Goal: Task Accomplishment & Management: Complete application form

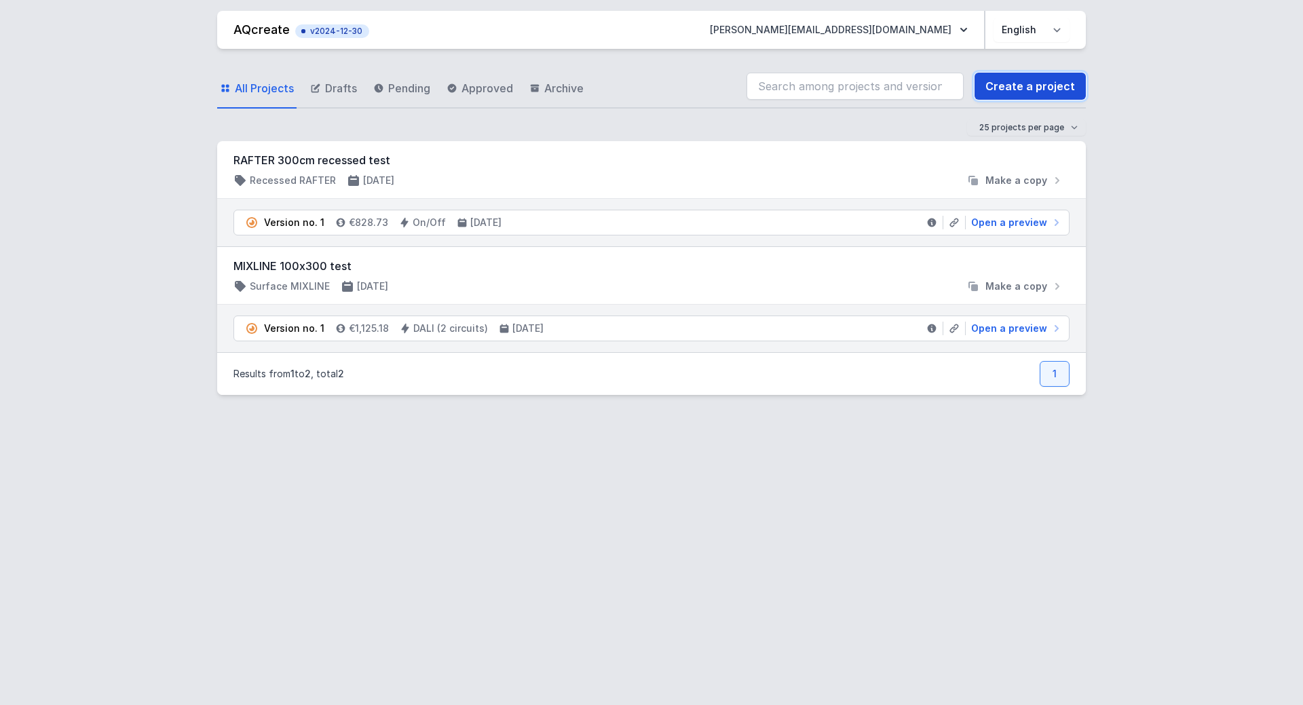
click at [1036, 90] on link "Create a project" at bounding box center [1030, 86] width 111 height 27
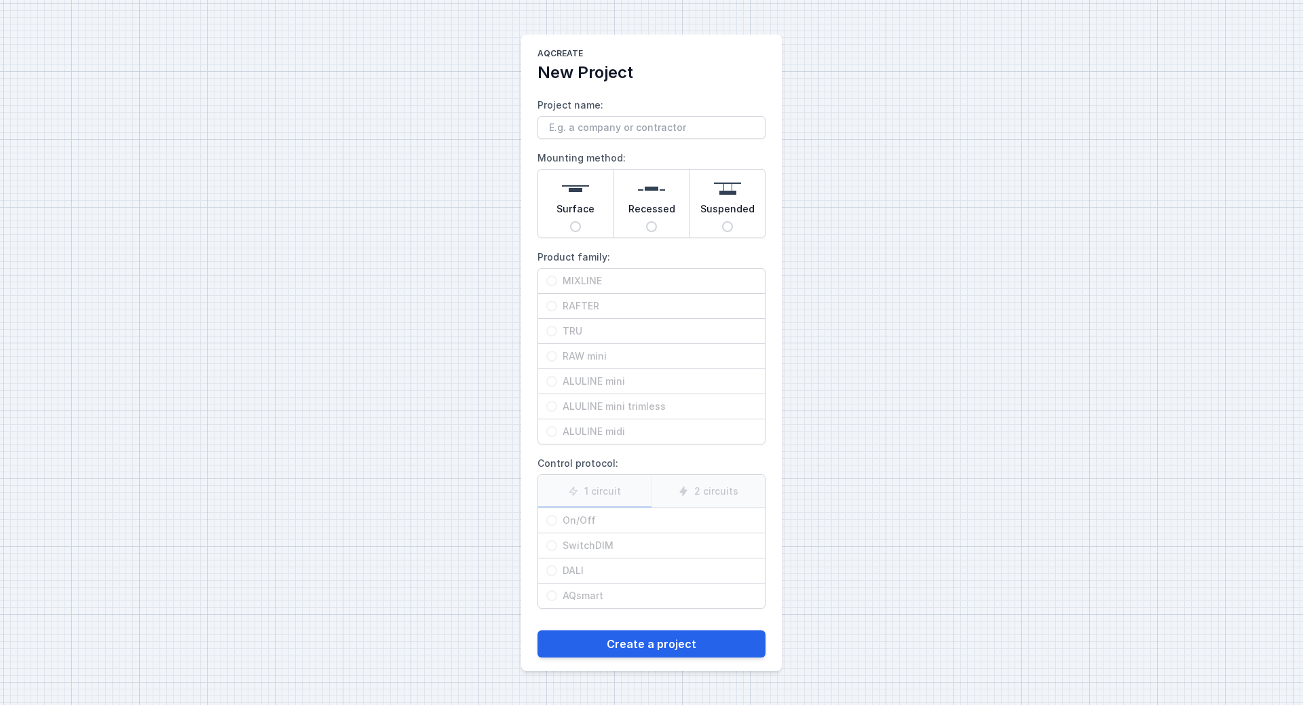
click at [588, 208] on span "Surface" at bounding box center [576, 211] width 38 height 19
click at [581, 221] on input "Surface" at bounding box center [575, 226] width 11 height 11
radio input "true"
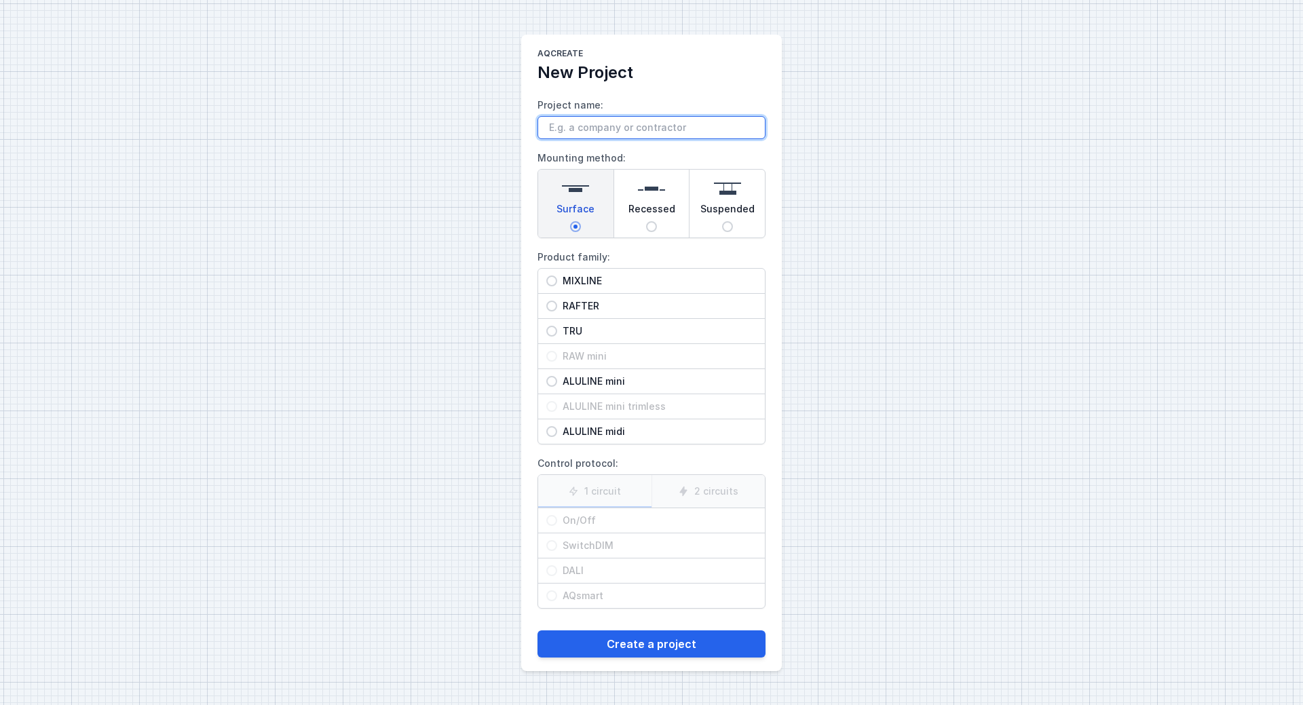
click at [605, 132] on input "Project name:" at bounding box center [652, 127] width 228 height 23
type input "Elektroplan - WAPRO"
click at [559, 278] on span "MIXLINE" at bounding box center [657, 281] width 200 height 14
click at [557, 278] on input "MIXLINE" at bounding box center [551, 281] width 11 height 11
radio input "true"
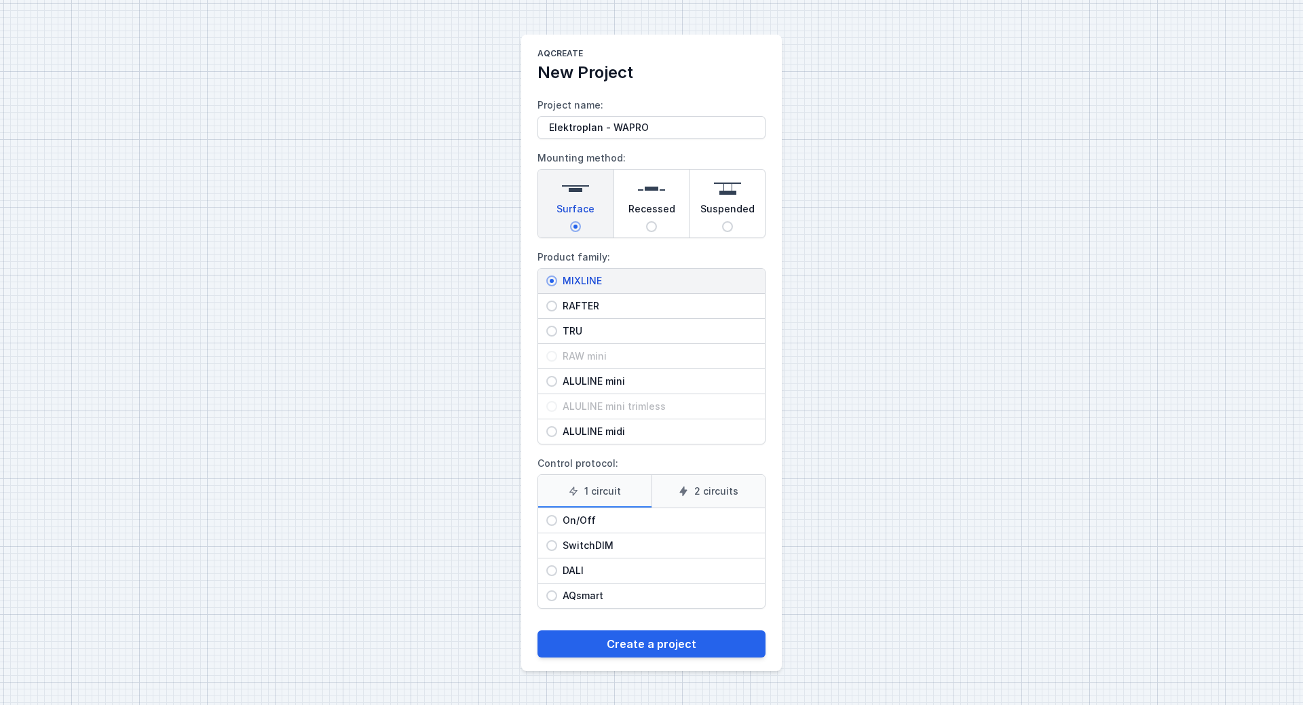
click at [552, 519] on input "On/Off" at bounding box center [551, 520] width 11 height 11
radio input "true"
click at [659, 647] on button "Create a project" at bounding box center [652, 644] width 228 height 27
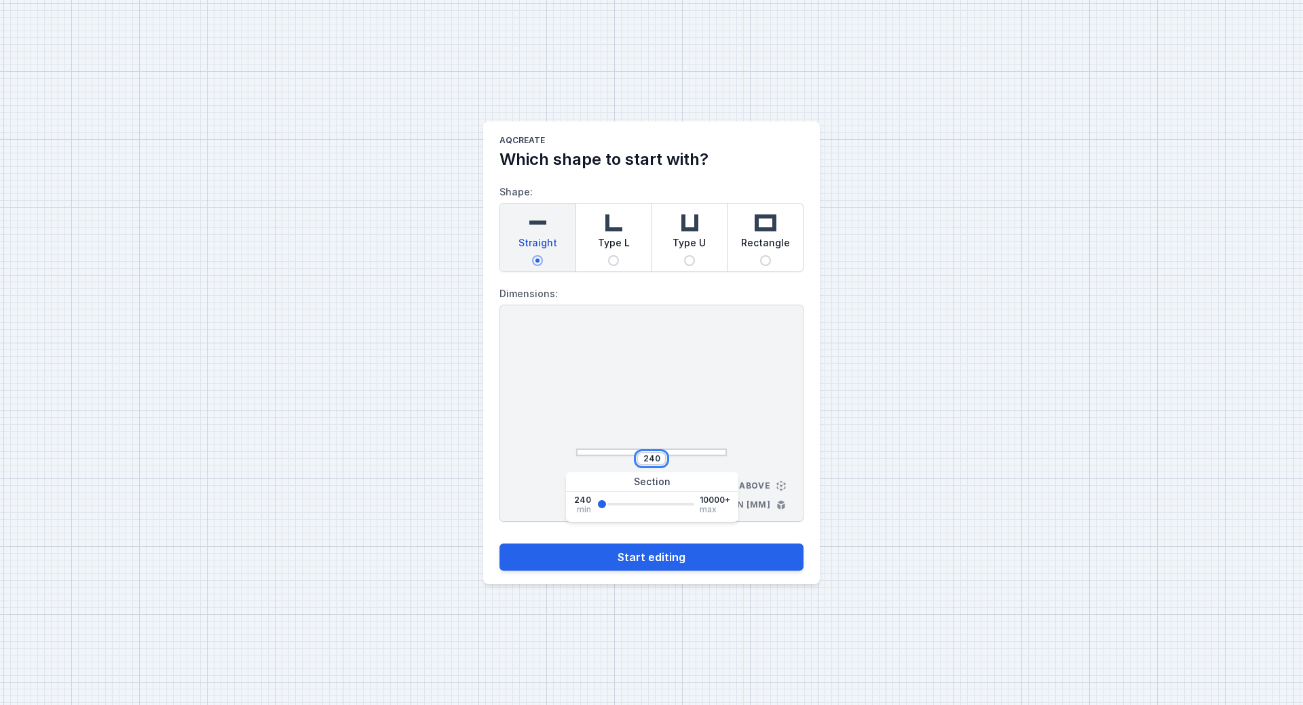
drag, startPoint x: 641, startPoint y: 457, endPoint x: 679, endPoint y: 461, distance: 37.5
click at [679, 461] on div "240" at bounding box center [651, 459] width 151 height 14
type input "606"
type input "682"
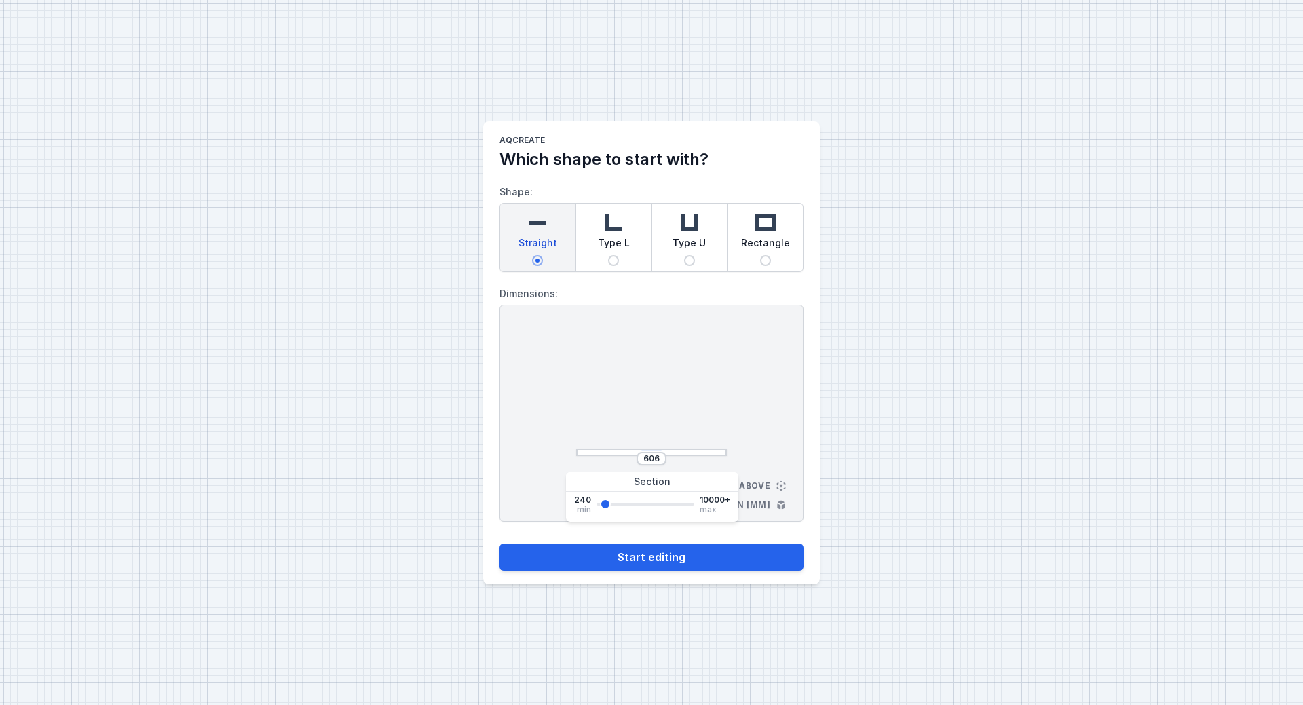
type input "682"
type input "758"
type input "835"
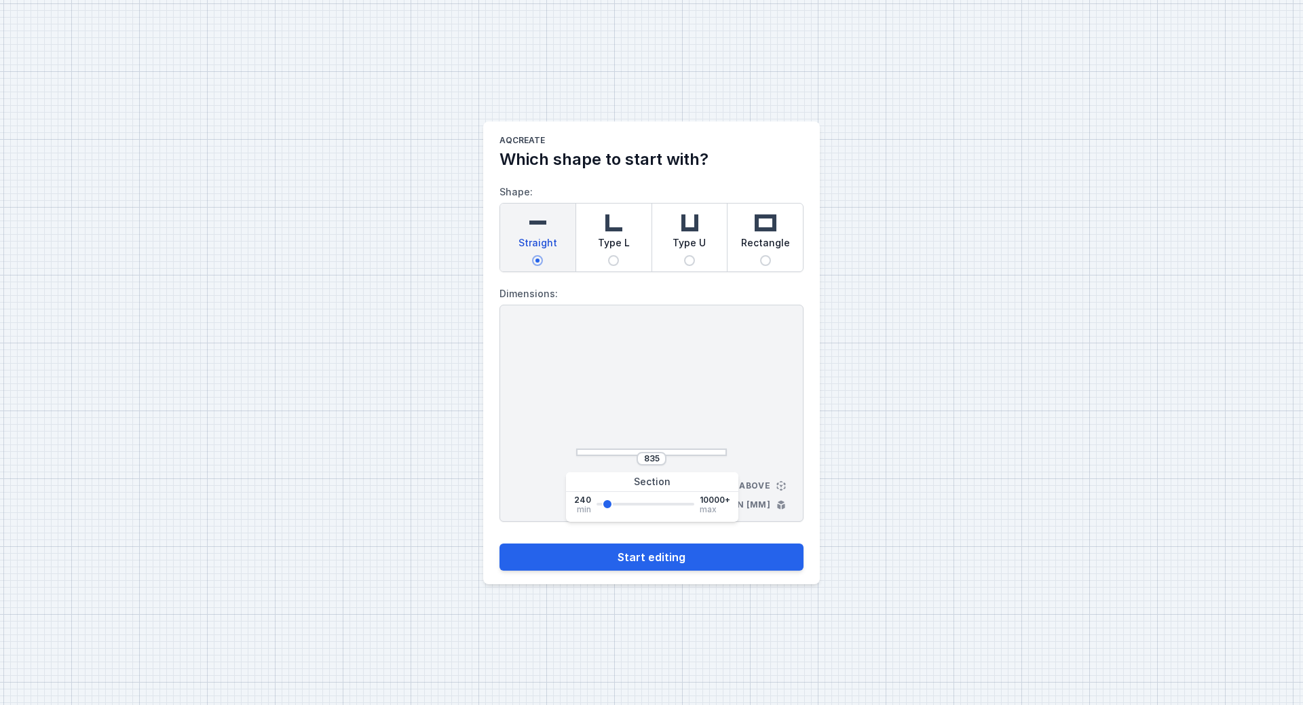
type input "911"
type input "1063"
type input "1140"
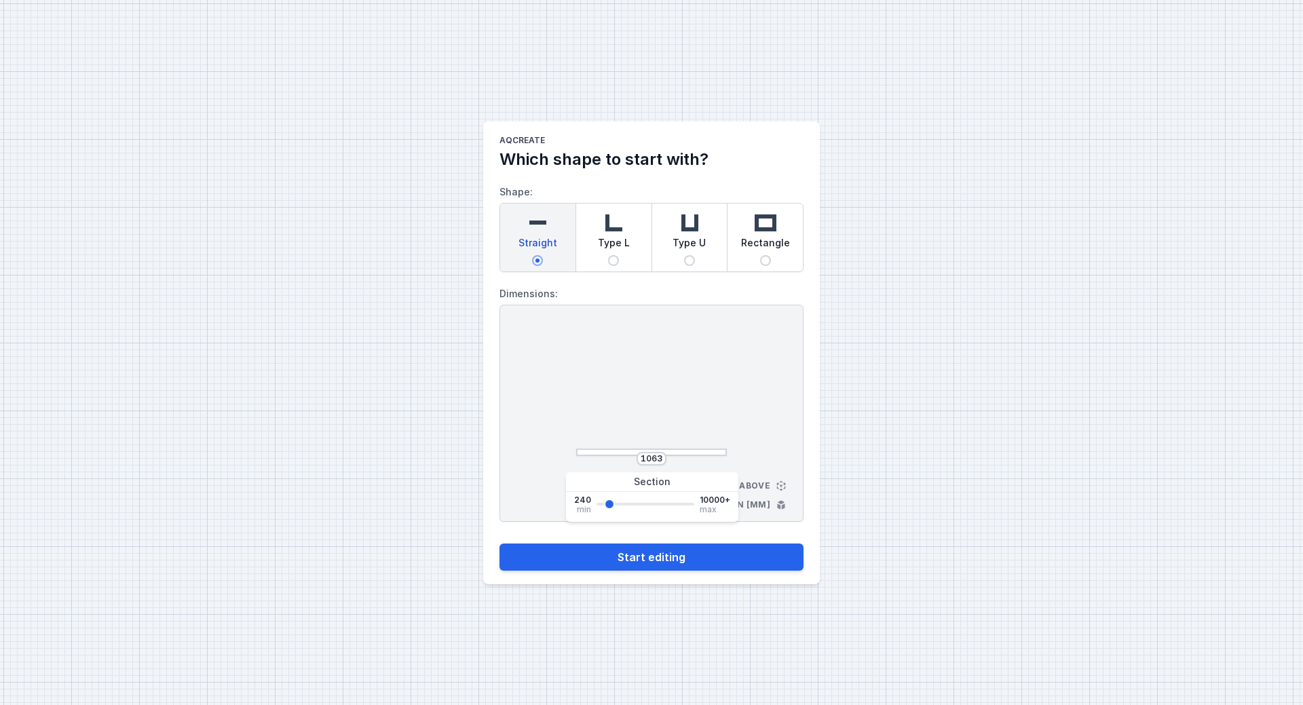
type input "1140"
type input "1216"
type input "1292"
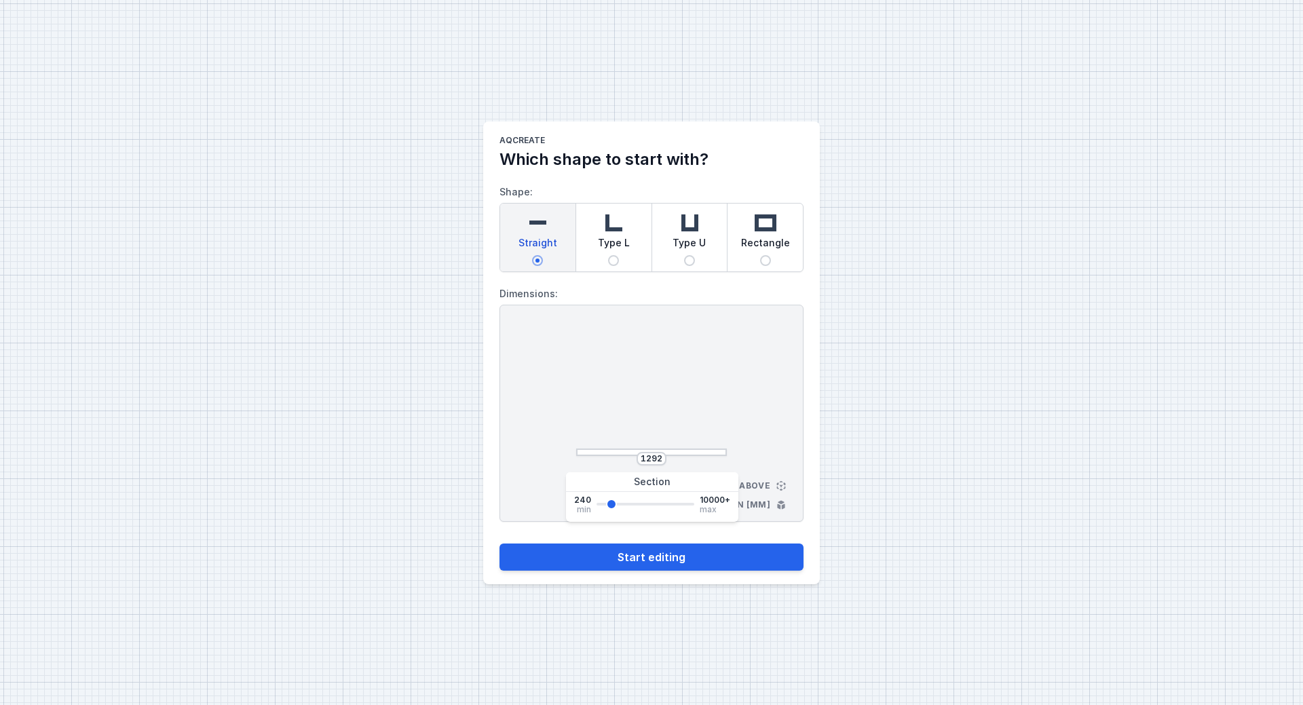
type input "1368"
type input "1445"
type input "1521"
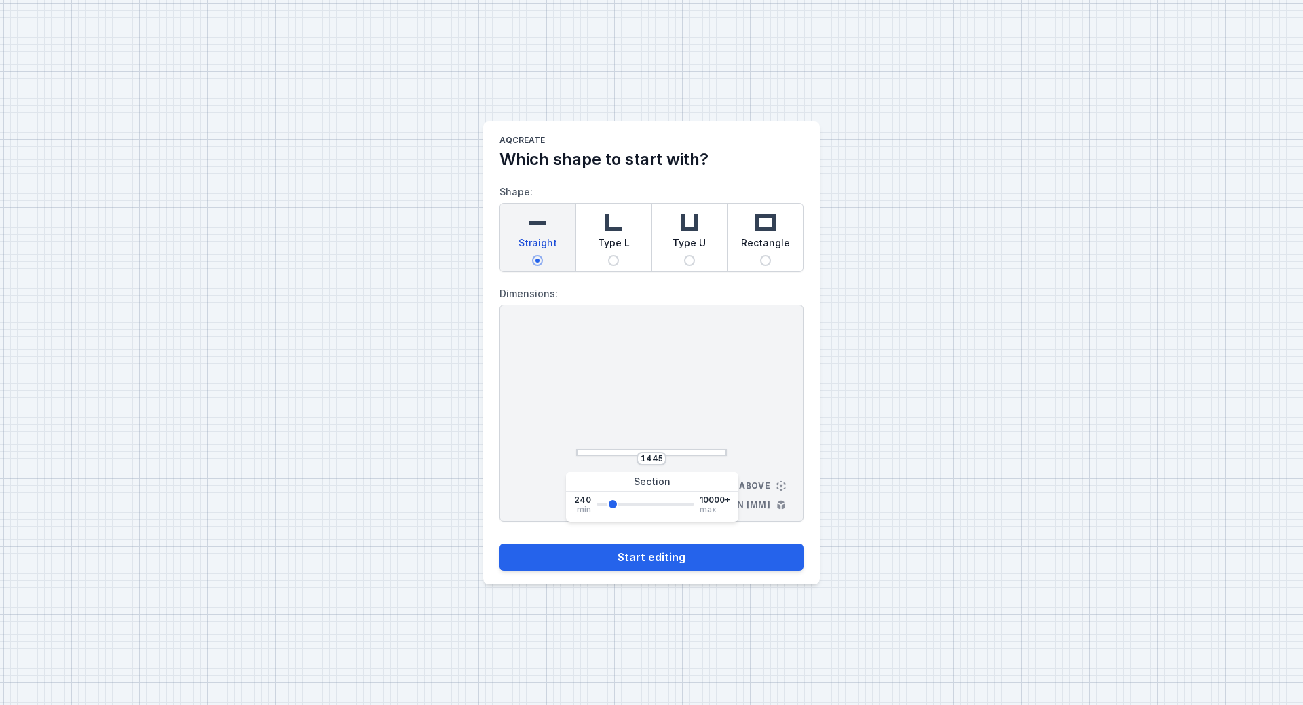
type input "1521"
type input "1597"
type input "1673"
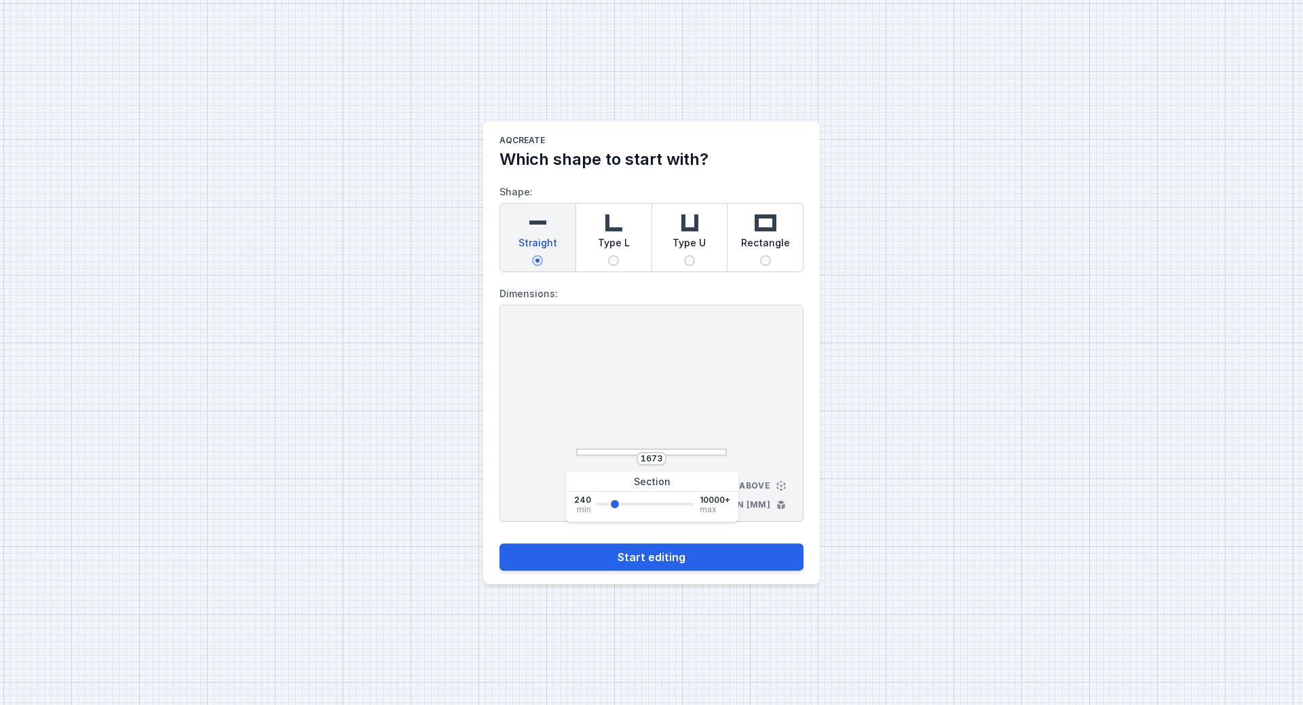
type input "1750"
type input "1826"
type input "1902"
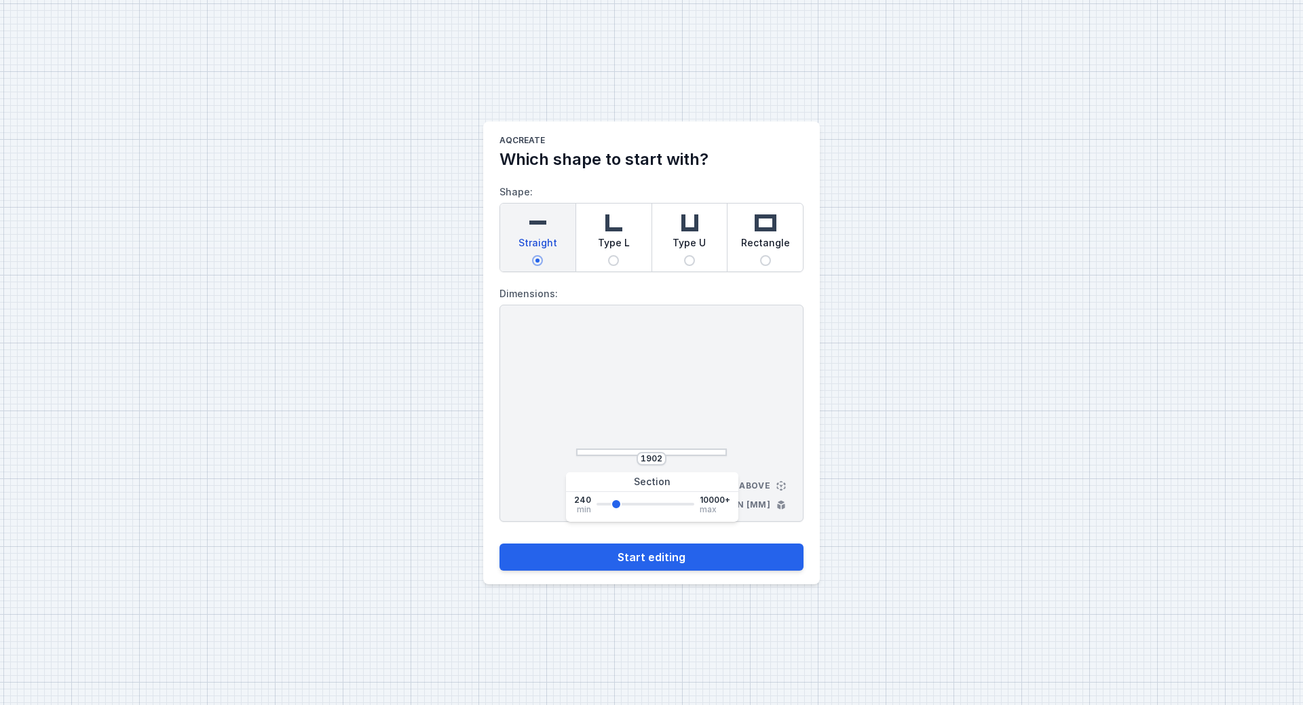
type input "1902"
type input "2055"
type input "2131"
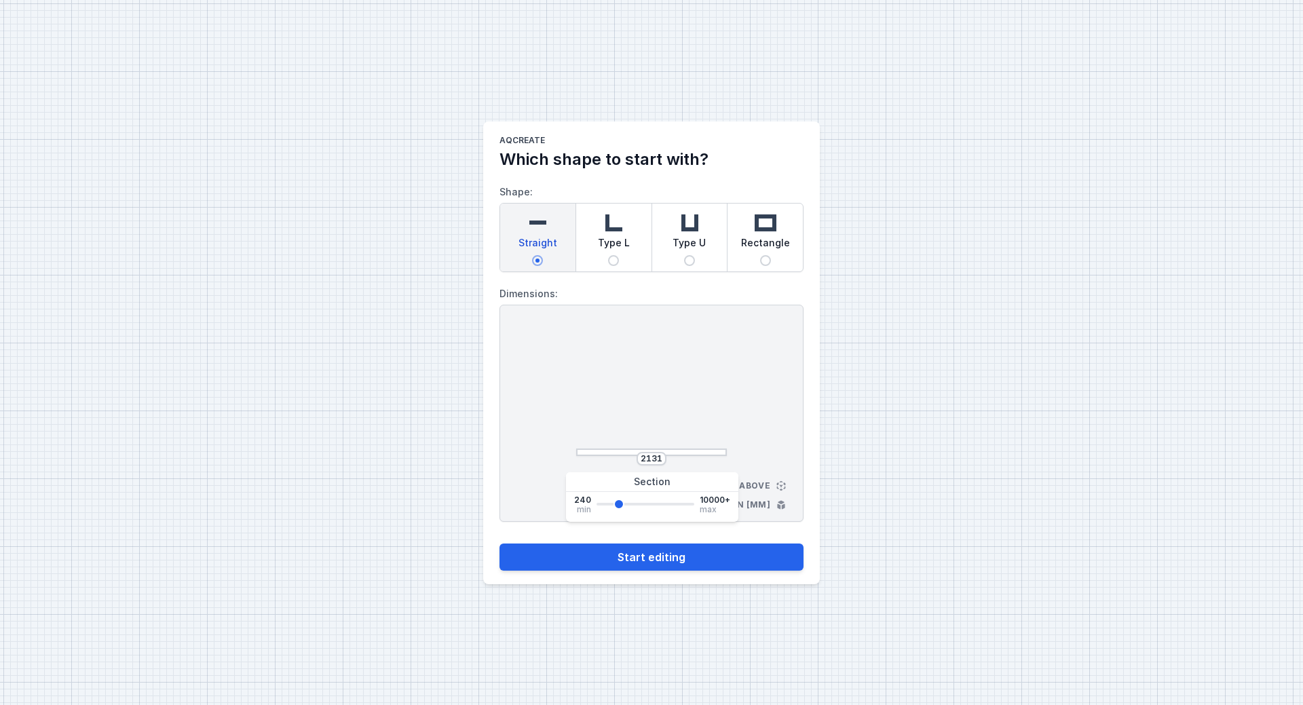
type input "2283"
type input "2360"
type input "2436"
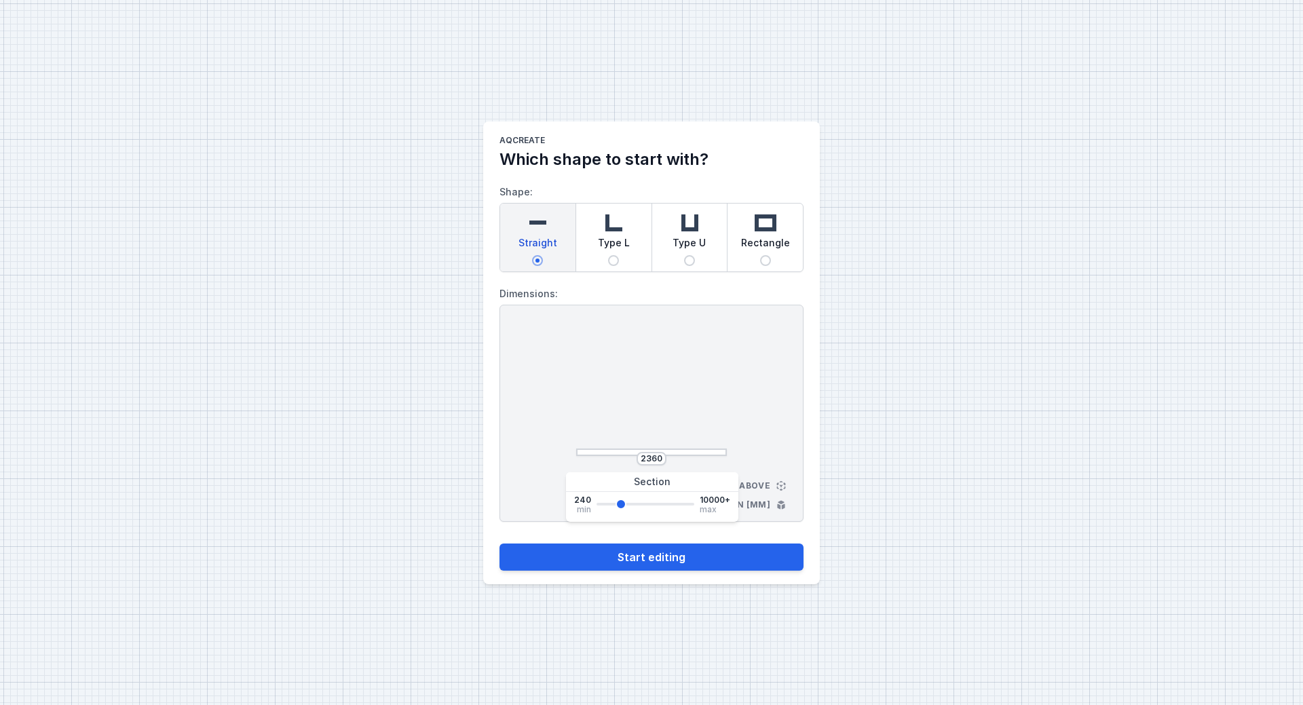
type input "2436"
type input "2512"
type input "2665"
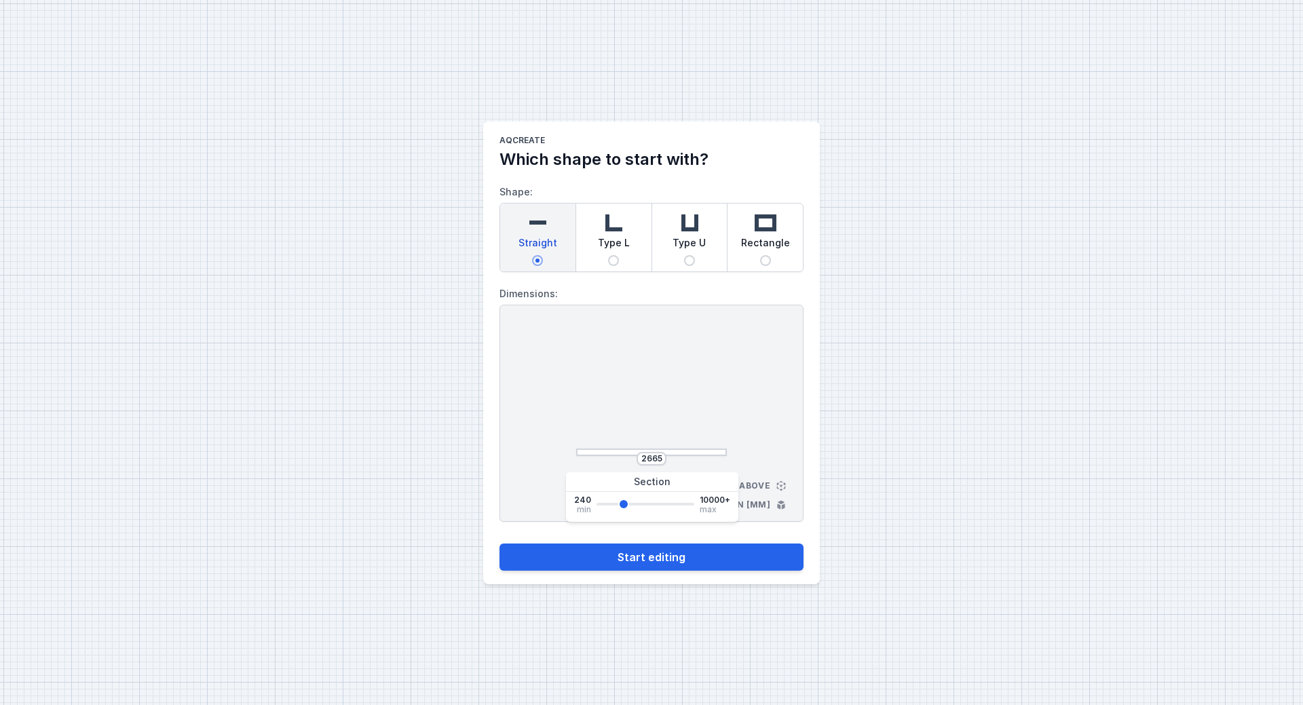
type input "2741"
type input "2817"
type input "2893"
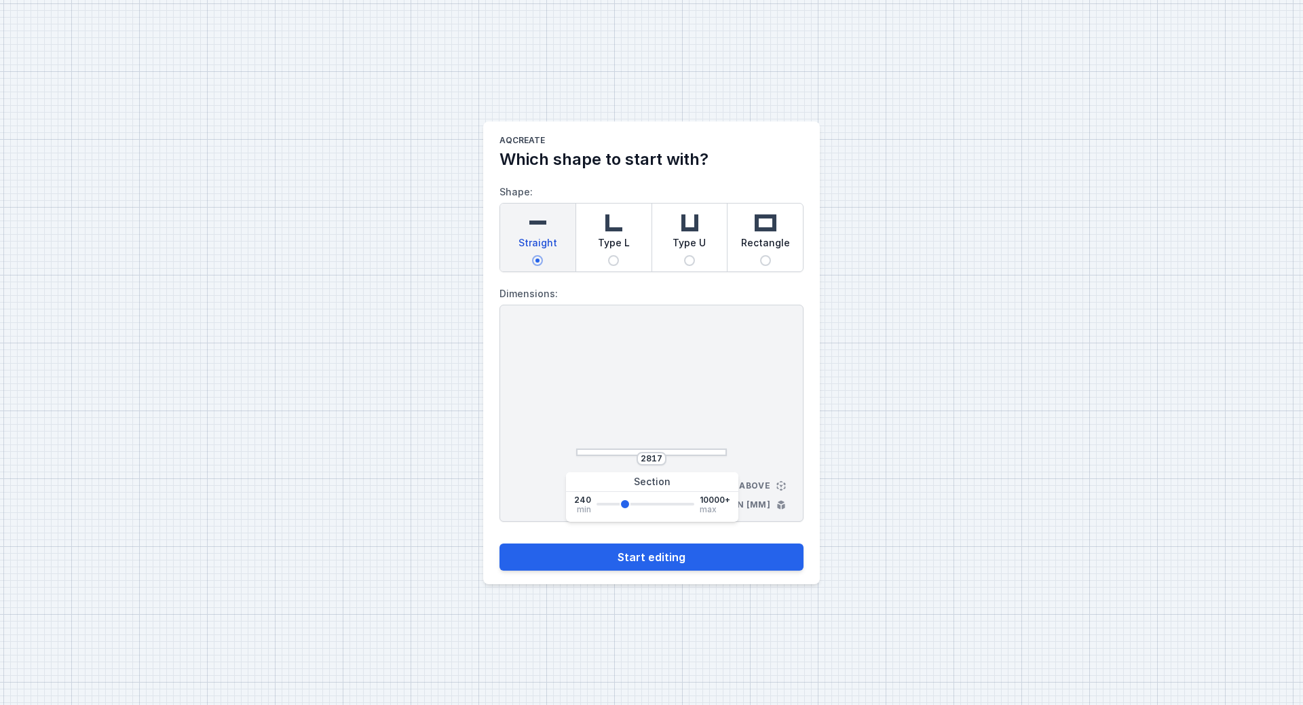
type input "2893"
type input "2970"
type input "3046"
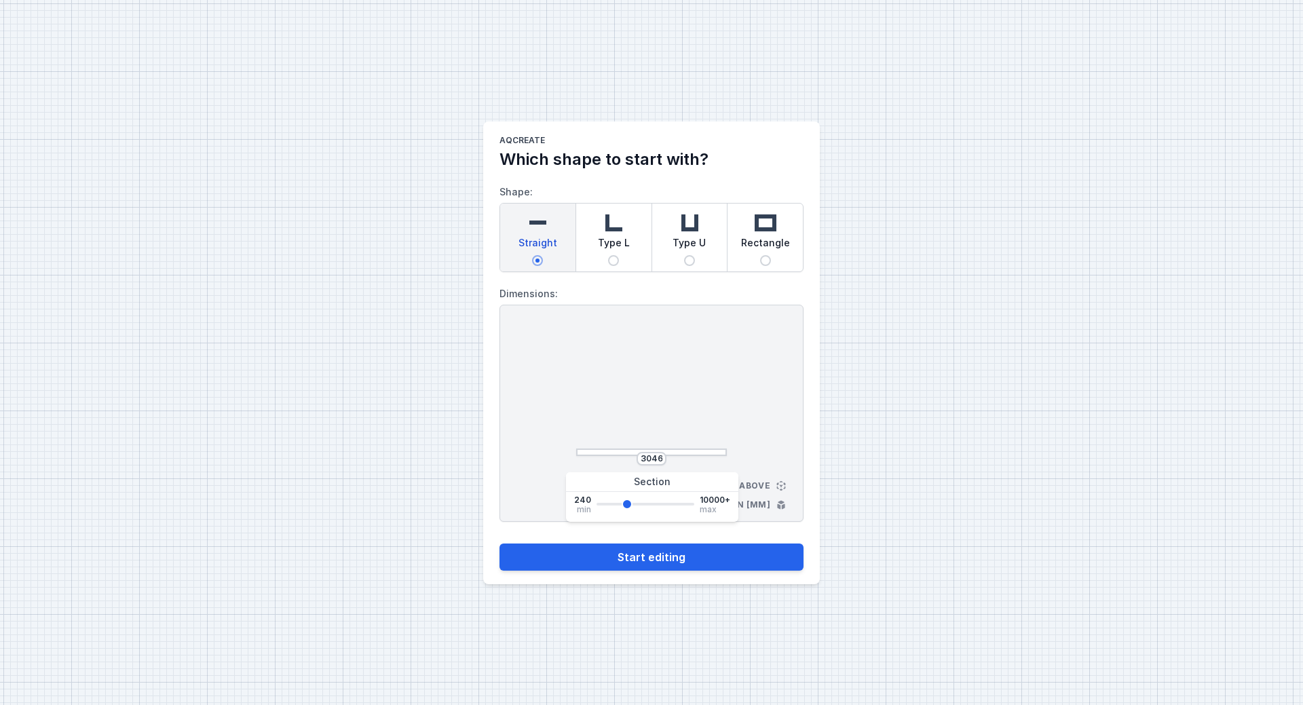
type input "3198"
type input "3275"
type input "3351"
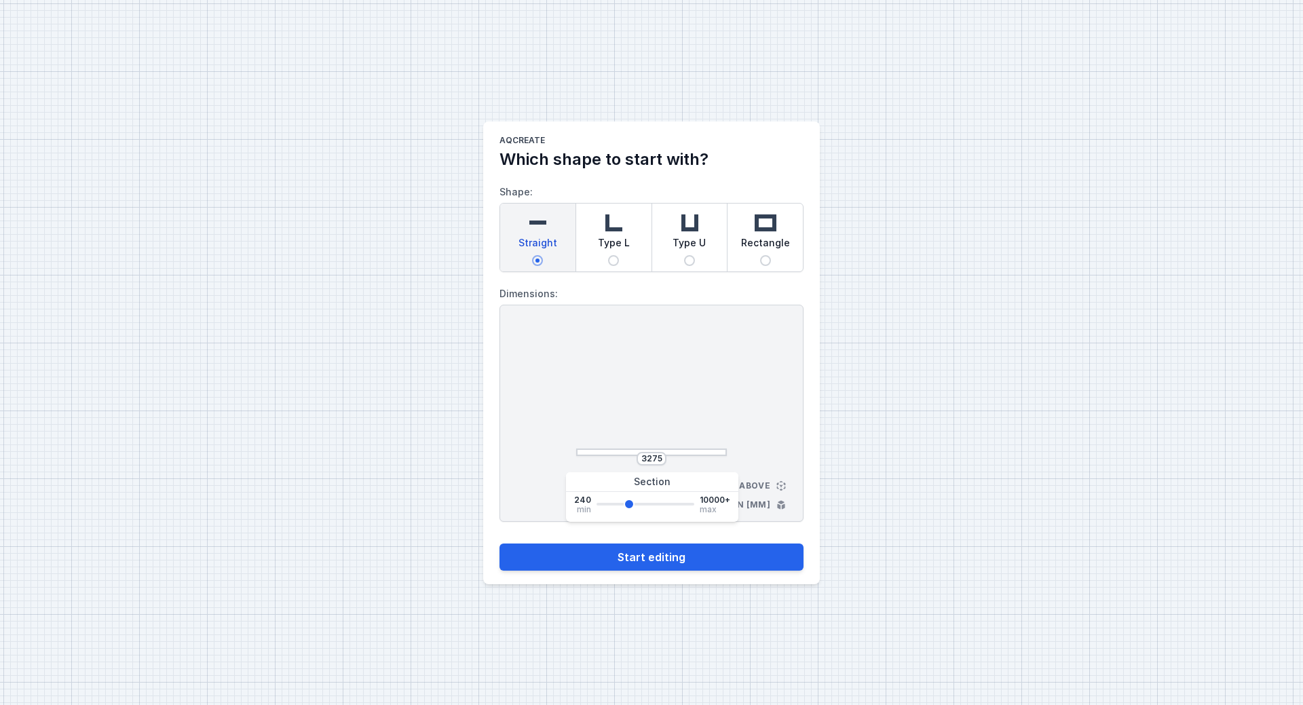
type input "3351"
type input "3427"
type input "3503"
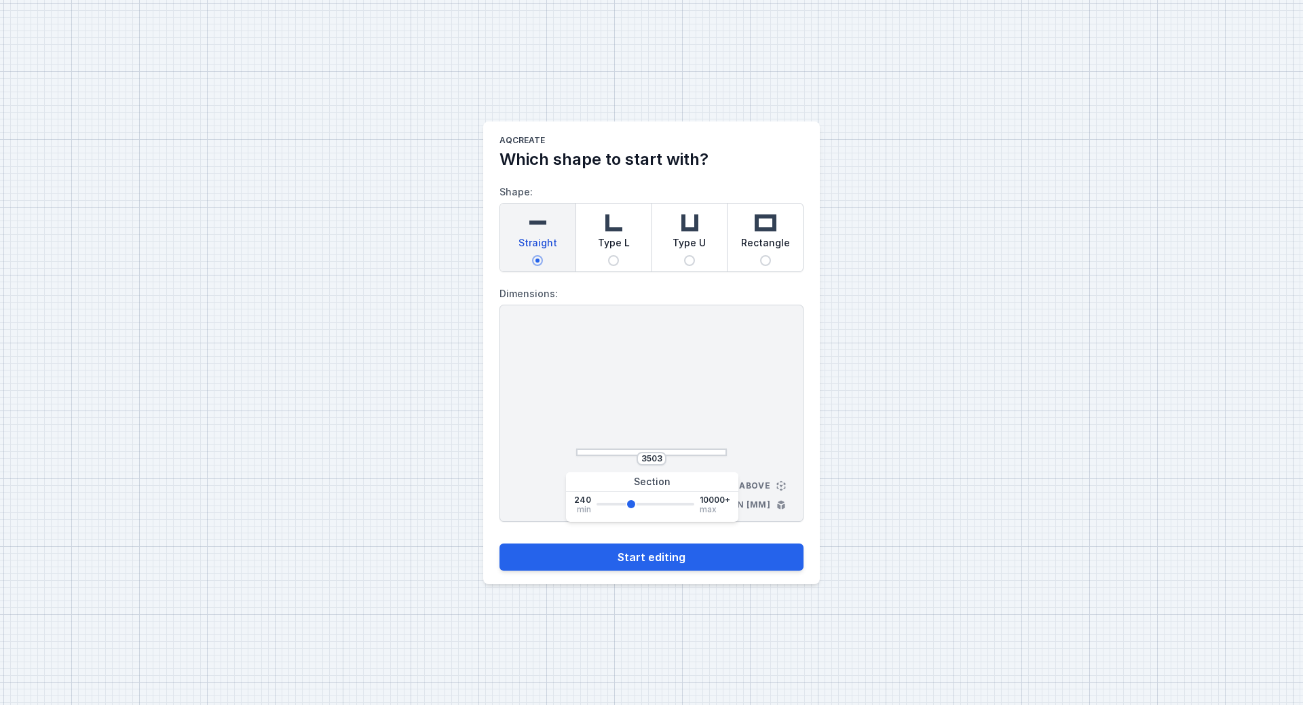
type input "3656"
type input "3732"
type input "3808"
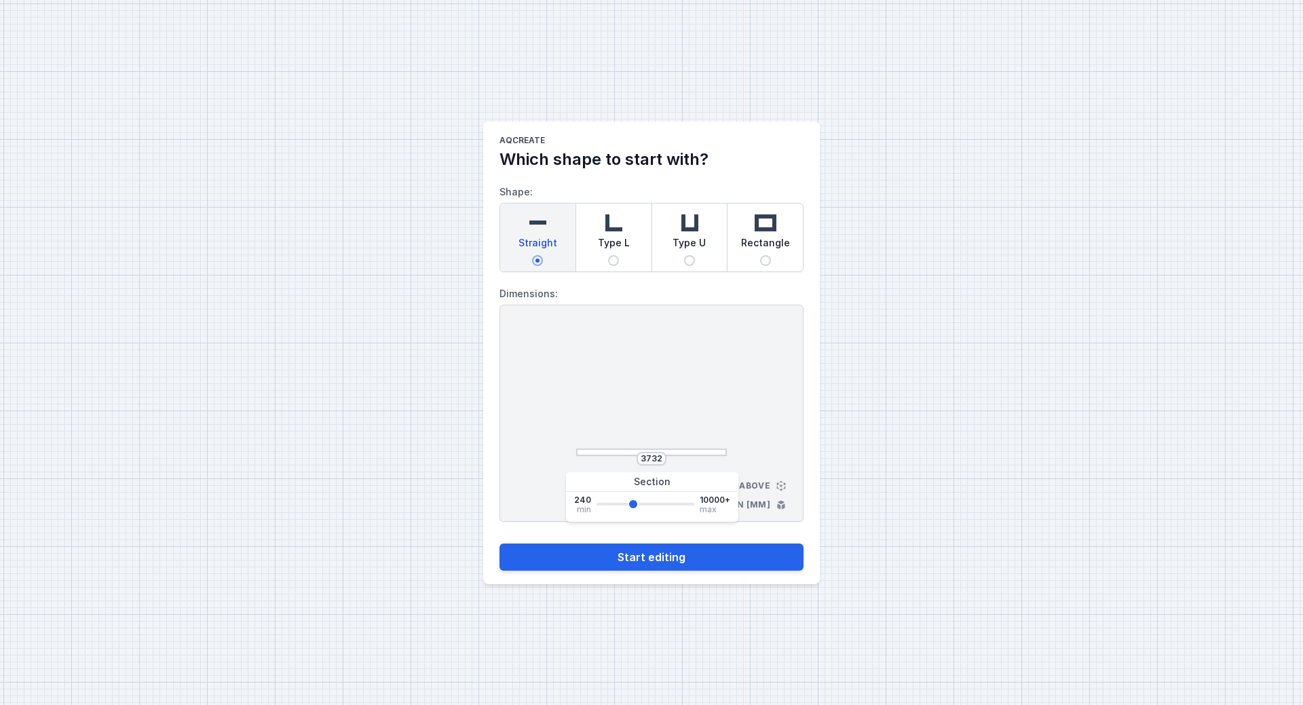
type input "3808"
type input "3885"
type input "3961"
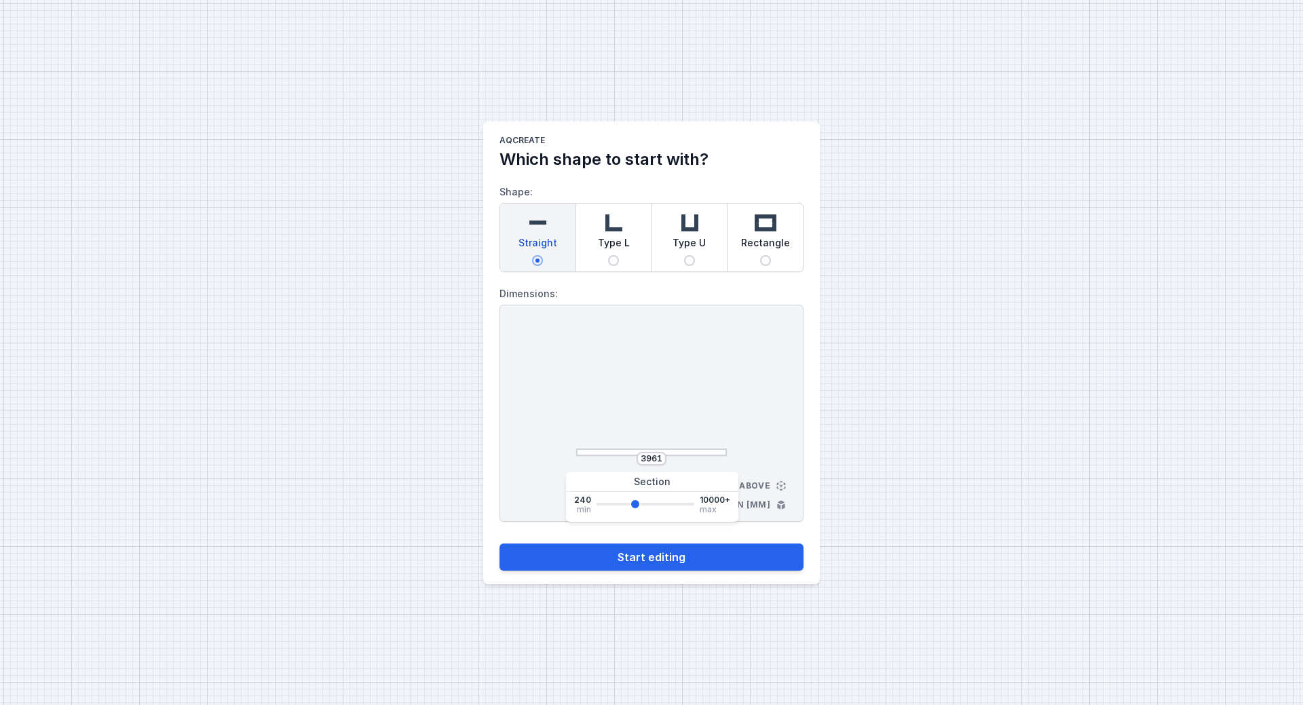
type input "4037"
type input "4113"
type input "4190"
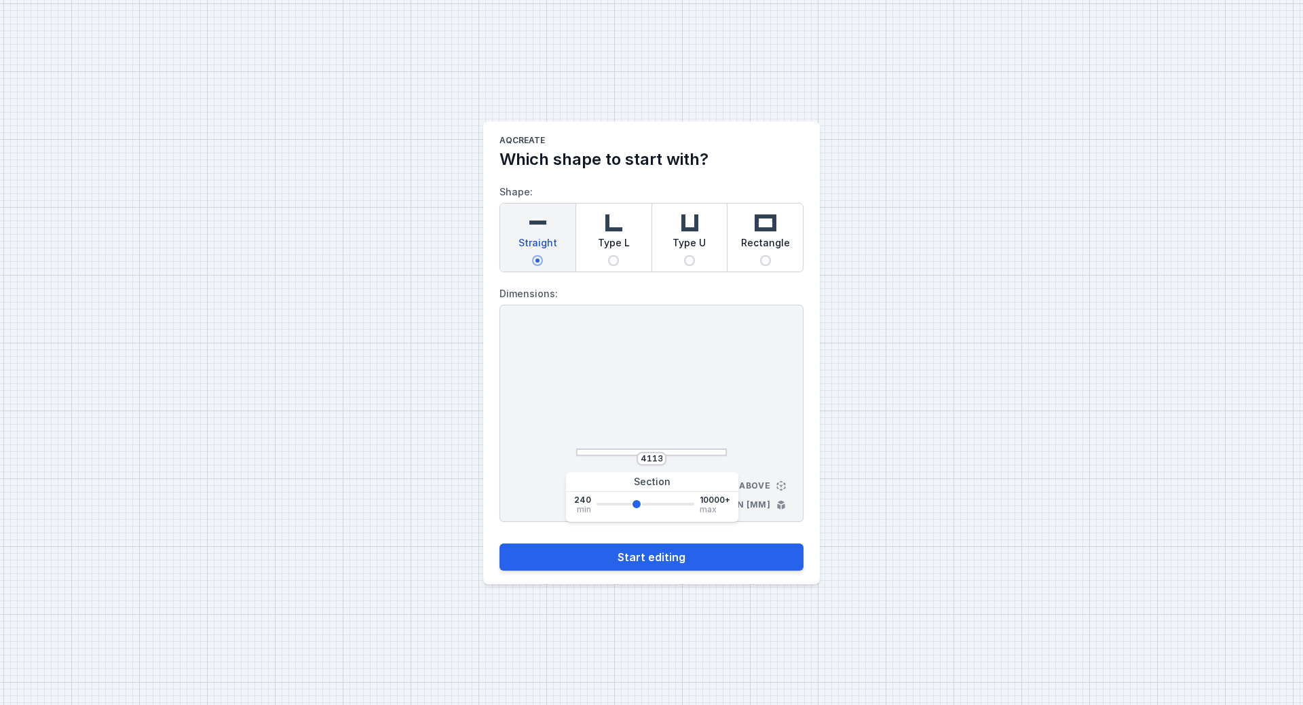
type input "4190"
type input "4266"
type input "4342"
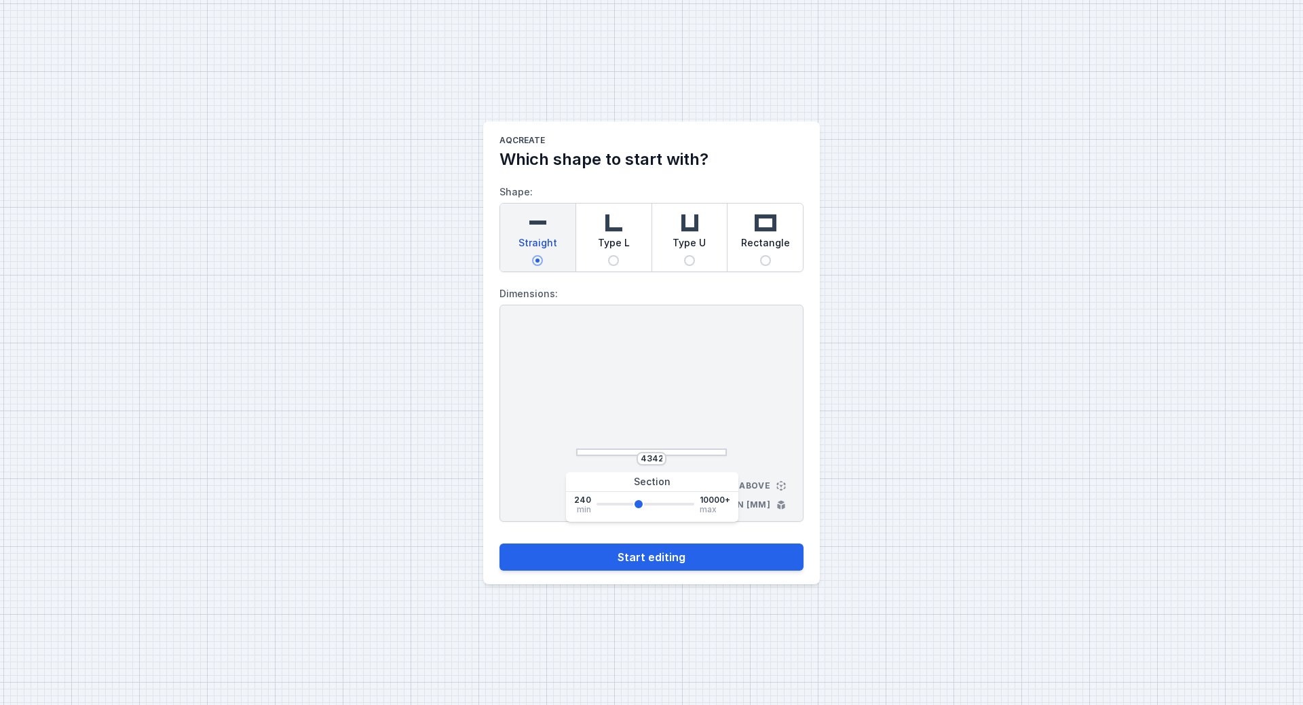
type input "4418"
type input "4342"
type input "4266"
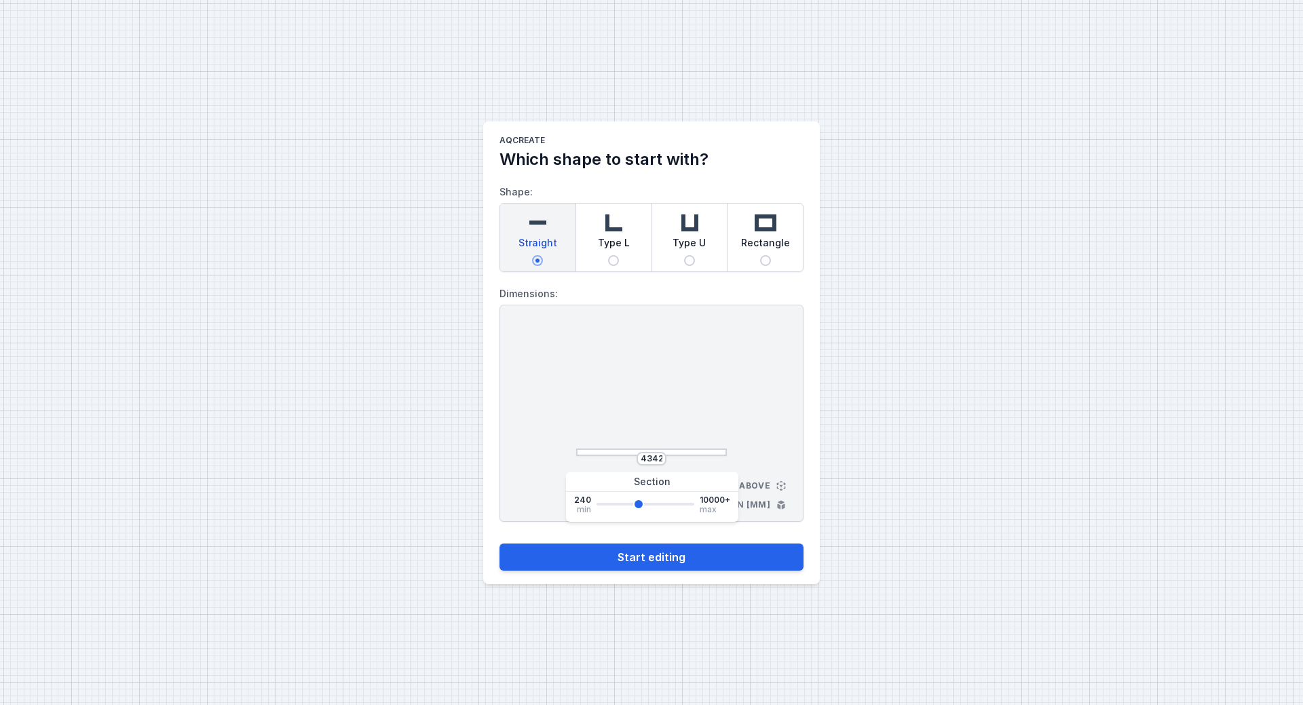
type input "4266"
type input "4190"
type input "4113"
drag, startPoint x: 605, startPoint y: 506, endPoint x: 635, endPoint y: 507, distance: 30.5
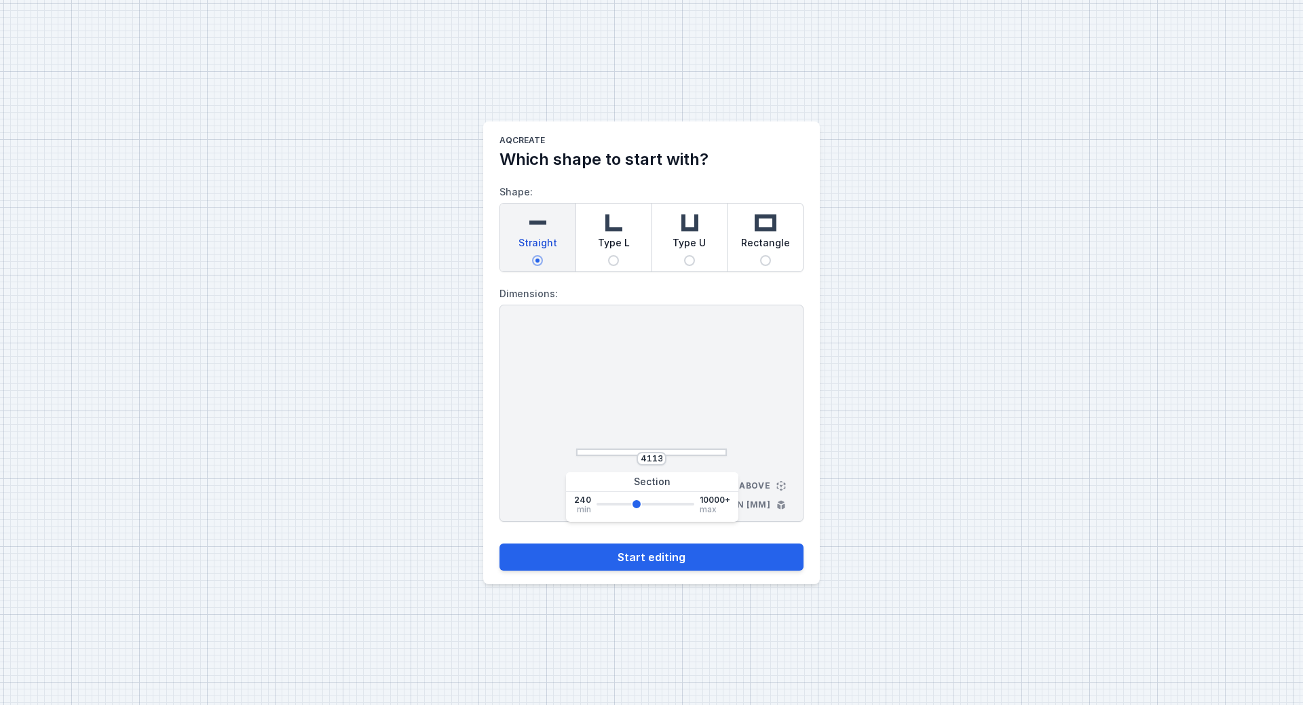
type input "4113"
click at [635, 506] on input "range" at bounding box center [646, 504] width 98 height 3
drag, startPoint x: 648, startPoint y: 460, endPoint x: 662, endPoint y: 460, distance: 13.6
click at [662, 460] on input "4113" at bounding box center [652, 458] width 22 height 11
type input "4040"
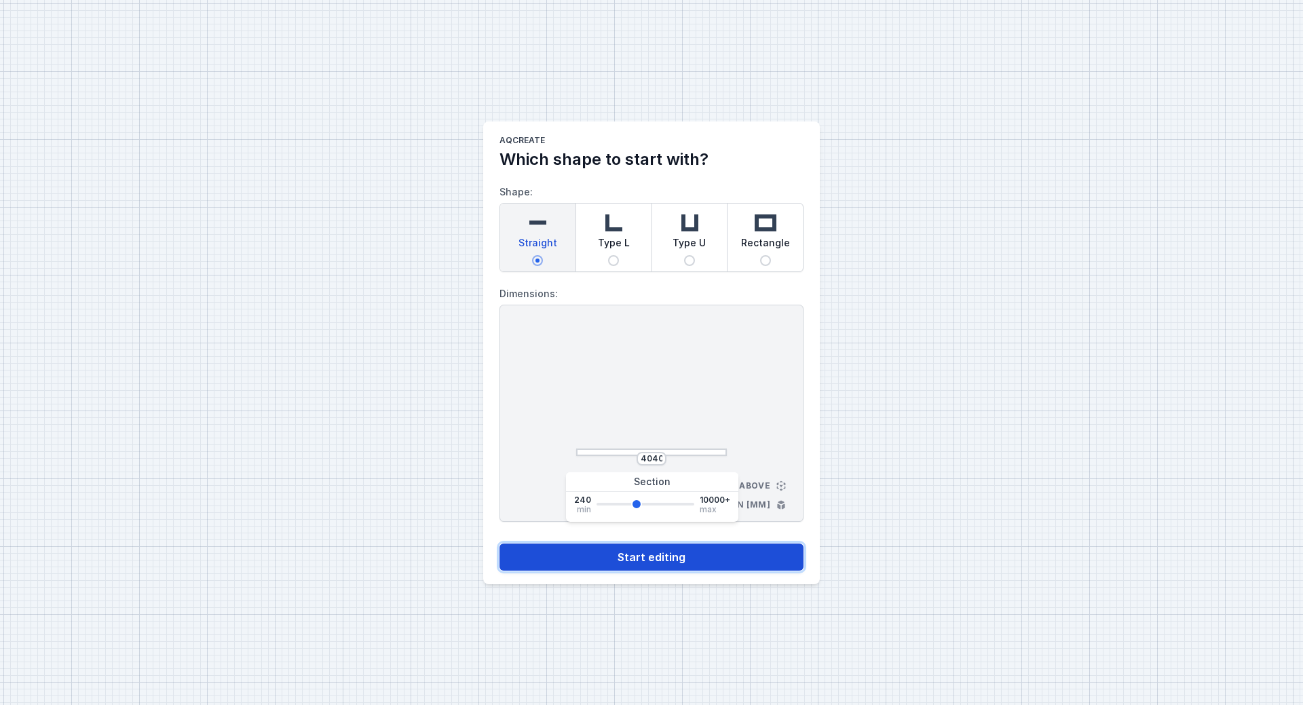
click at [675, 560] on button "Start editing" at bounding box center [652, 557] width 304 height 27
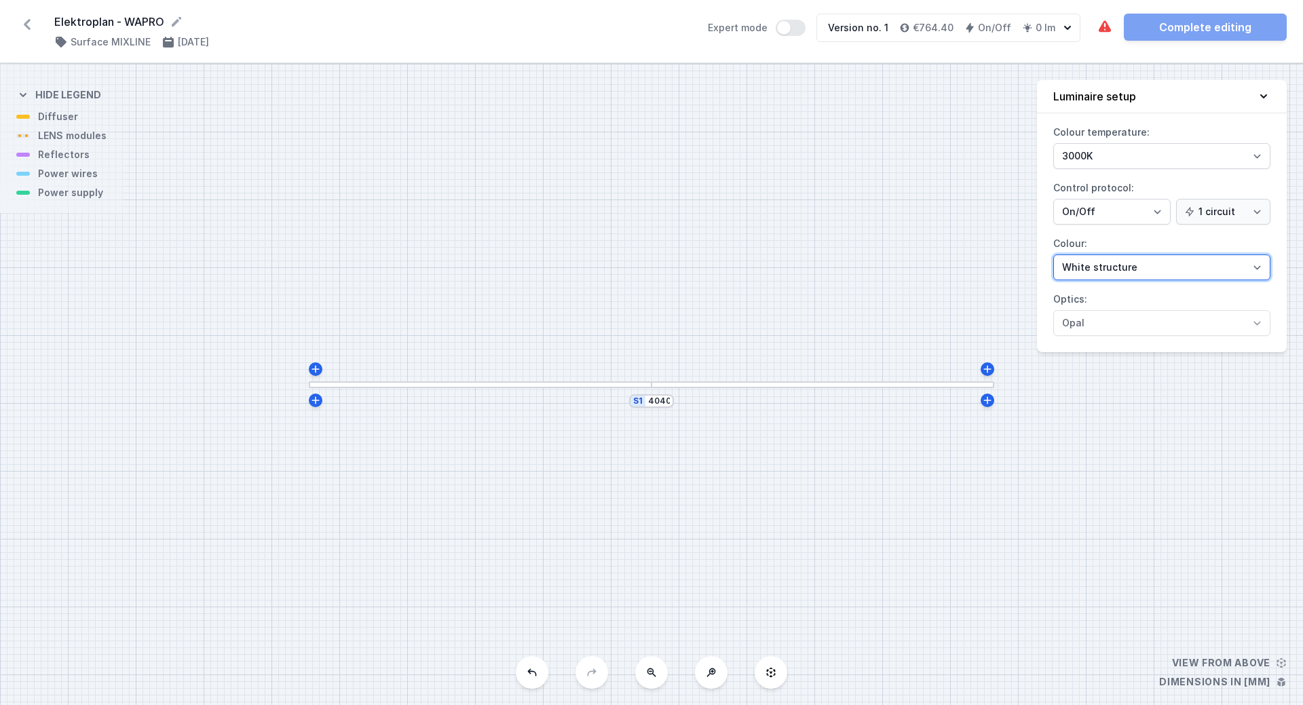
click at [1255, 269] on select "White structure Black structure Gold structure Copper Gray Another colour (from…" at bounding box center [1161, 268] width 217 height 26
select select "5"
click at [1053, 255] on select "White structure Black structure Gold structure Copper Gray Another colour (from…" at bounding box center [1161, 268] width 217 height 26
click at [1260, 92] on icon at bounding box center [1264, 97] width 14 height 14
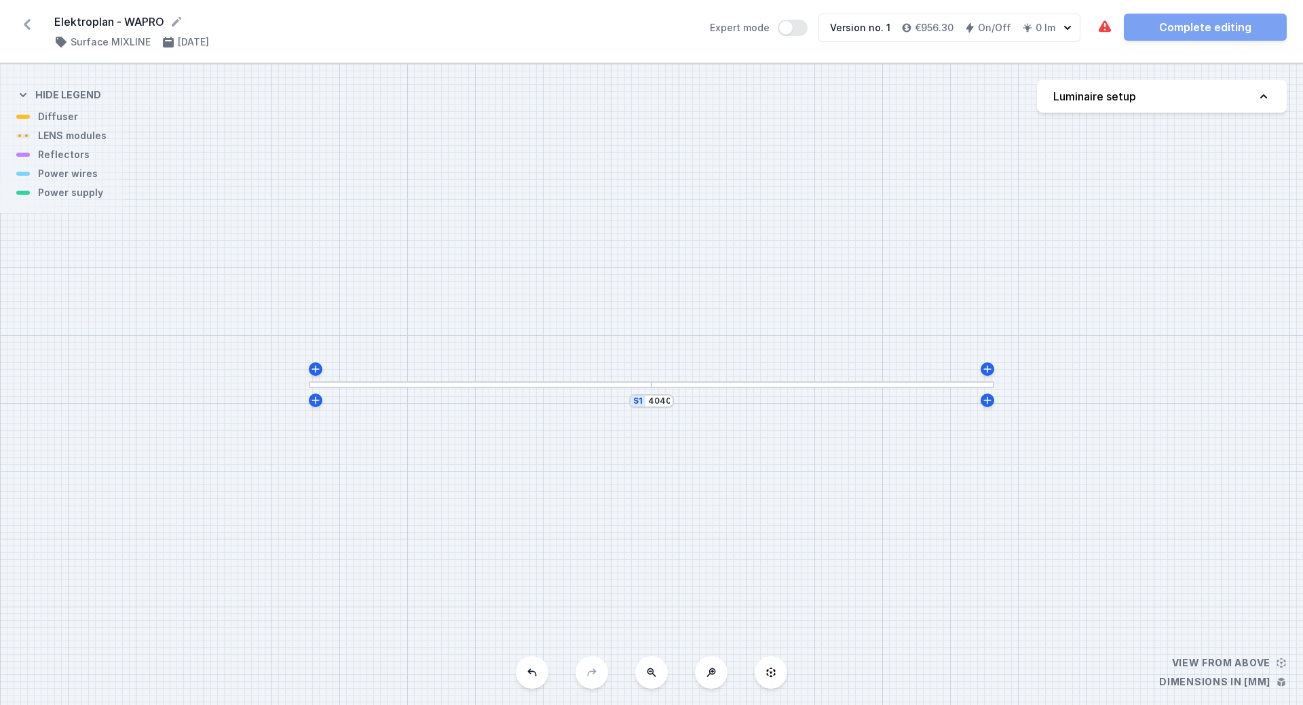
click at [1260, 92] on icon at bounding box center [1264, 97] width 14 height 14
select select "5"
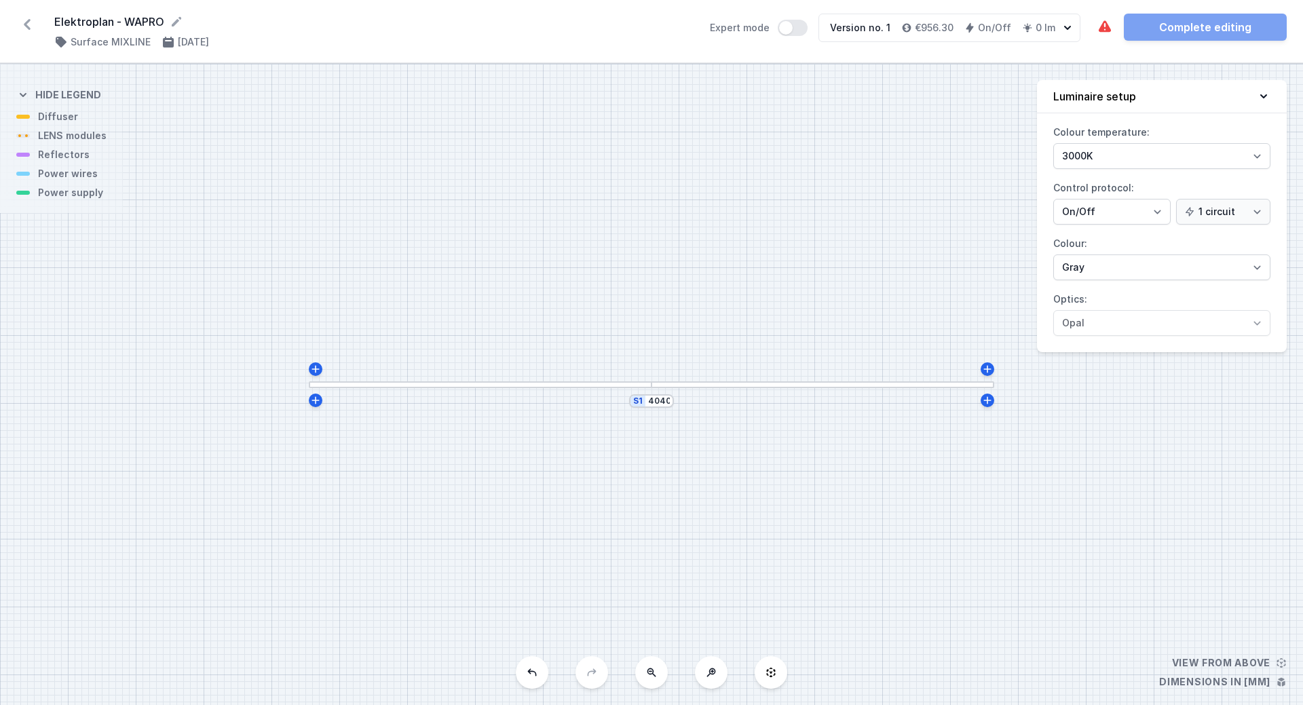
click at [598, 387] on div at bounding box center [480, 384] width 343 height 7
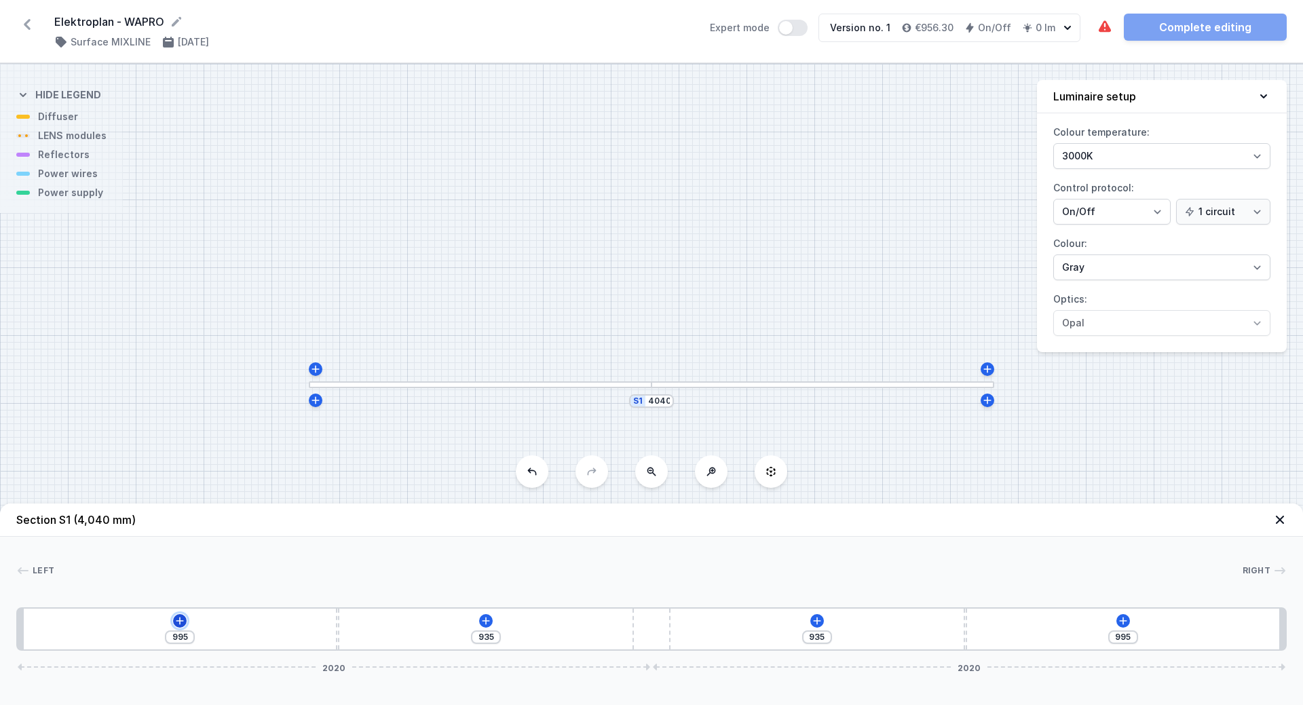
click at [177, 618] on icon at bounding box center [179, 621] width 11 height 11
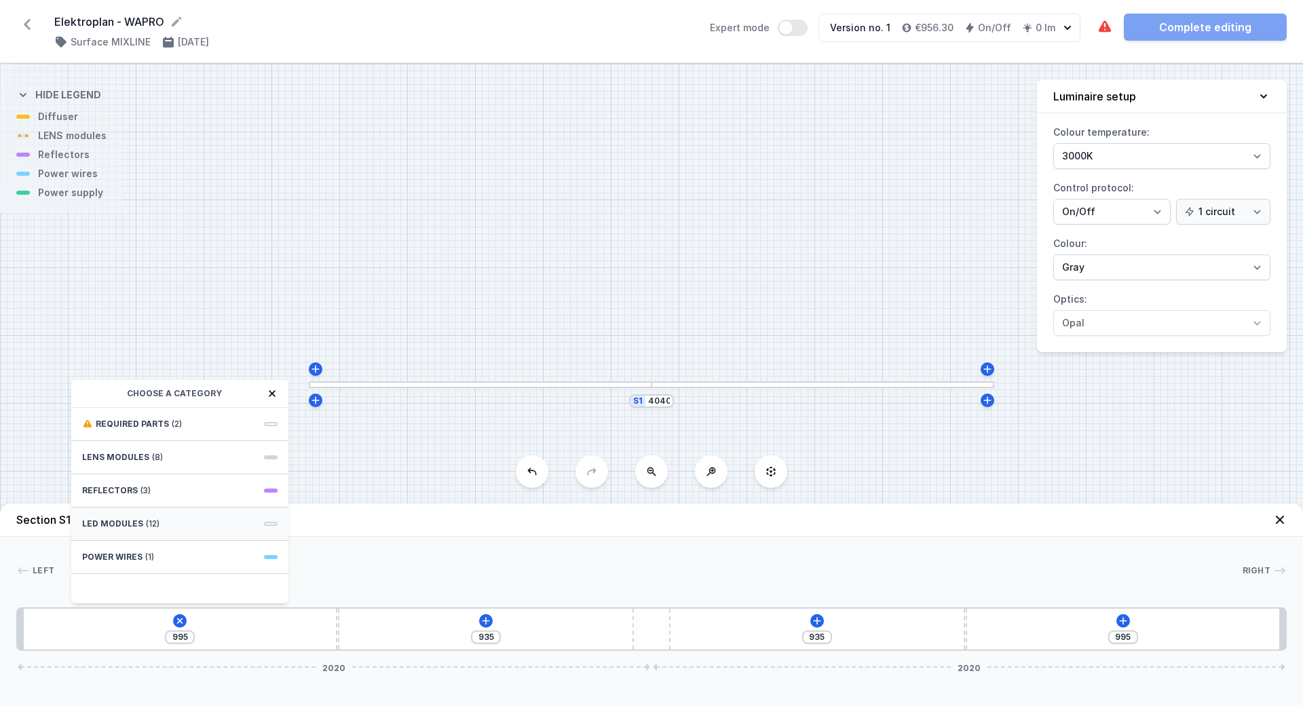
click at [128, 521] on span "LED modules" at bounding box center [112, 524] width 61 height 11
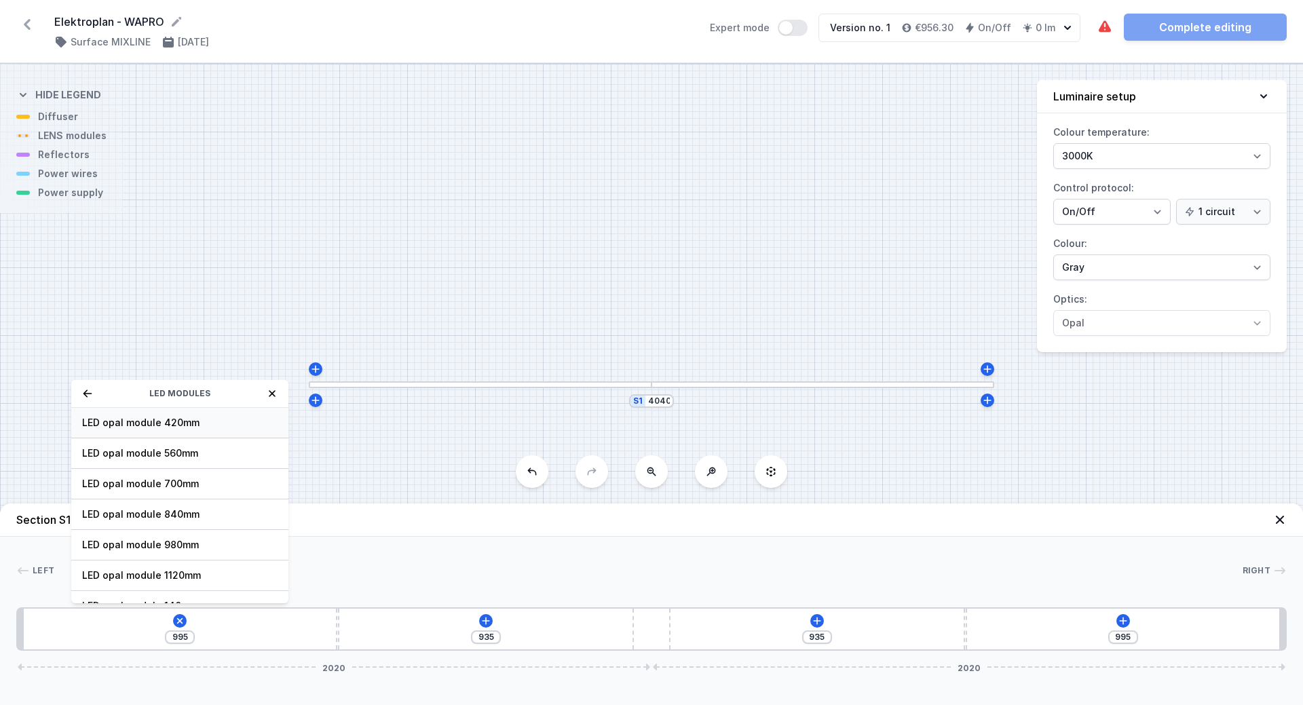
click at [143, 421] on span "LED opal module 420mm" at bounding box center [179, 423] width 195 height 14
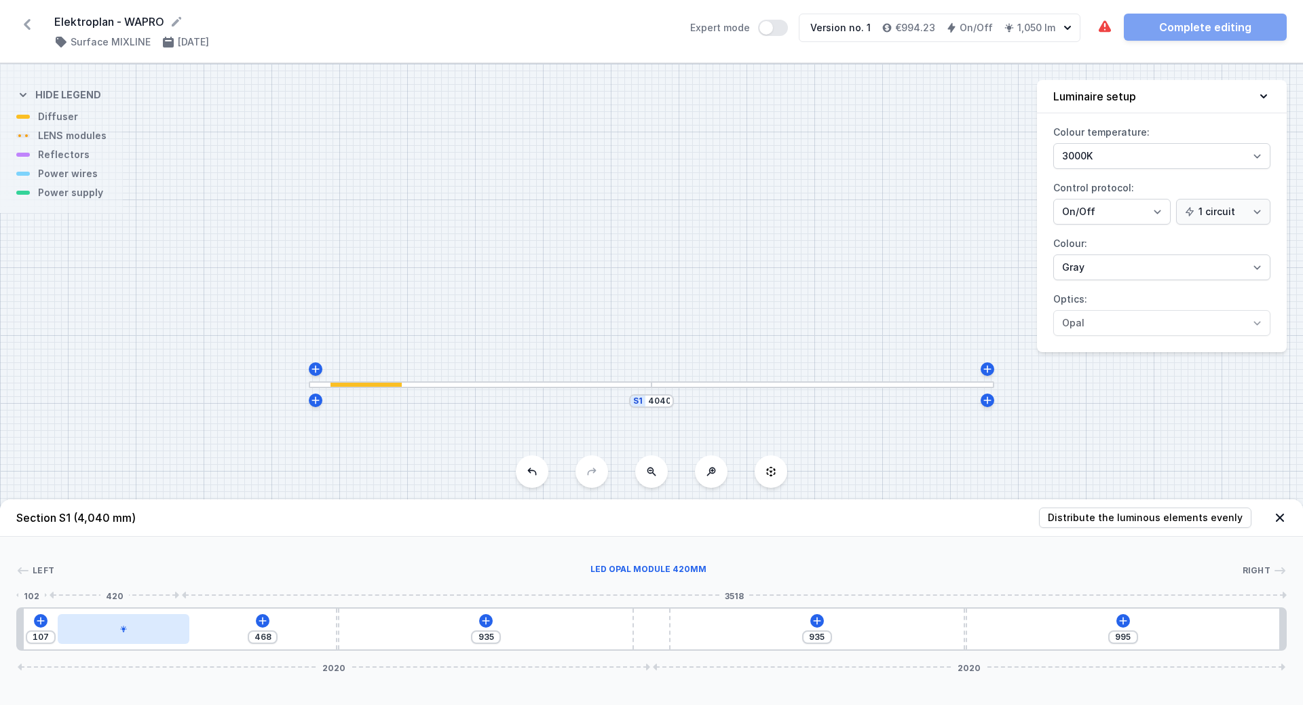
type input "463"
type input "112"
type input "444"
type input "131"
type input "433"
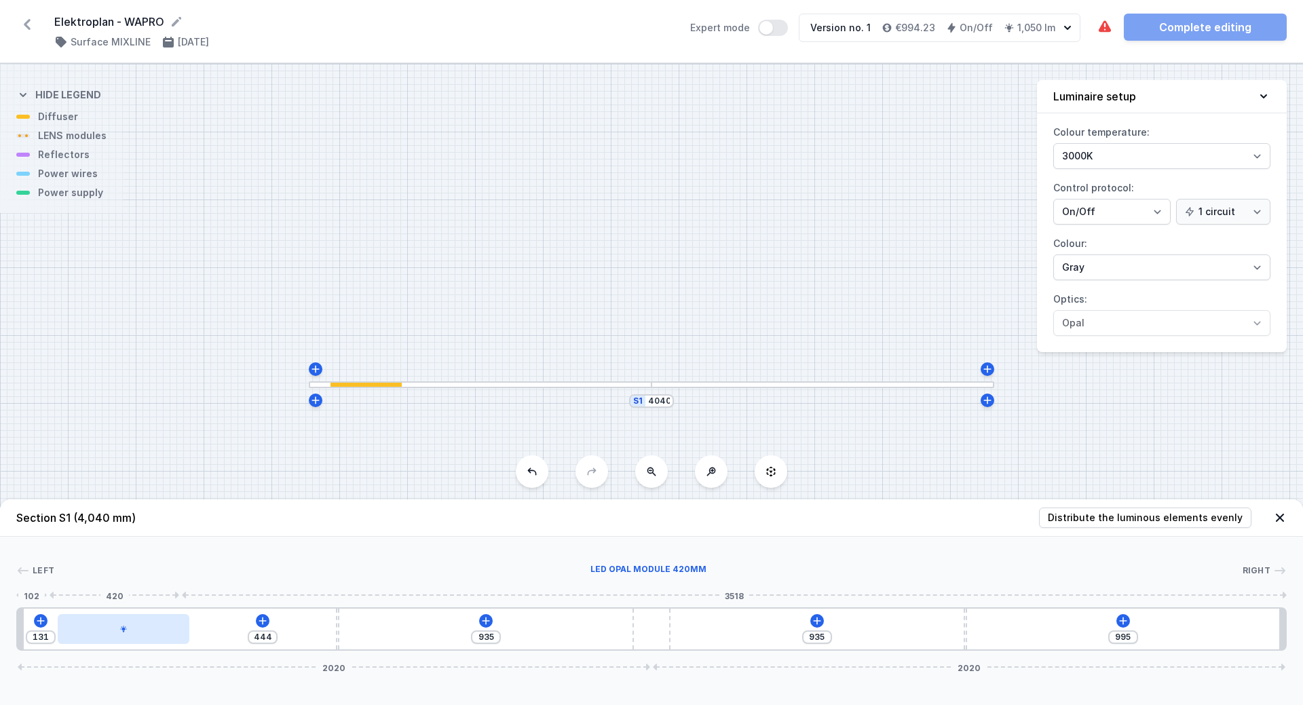
type input "142"
type input "429"
type input "146"
type input "401"
type input "174"
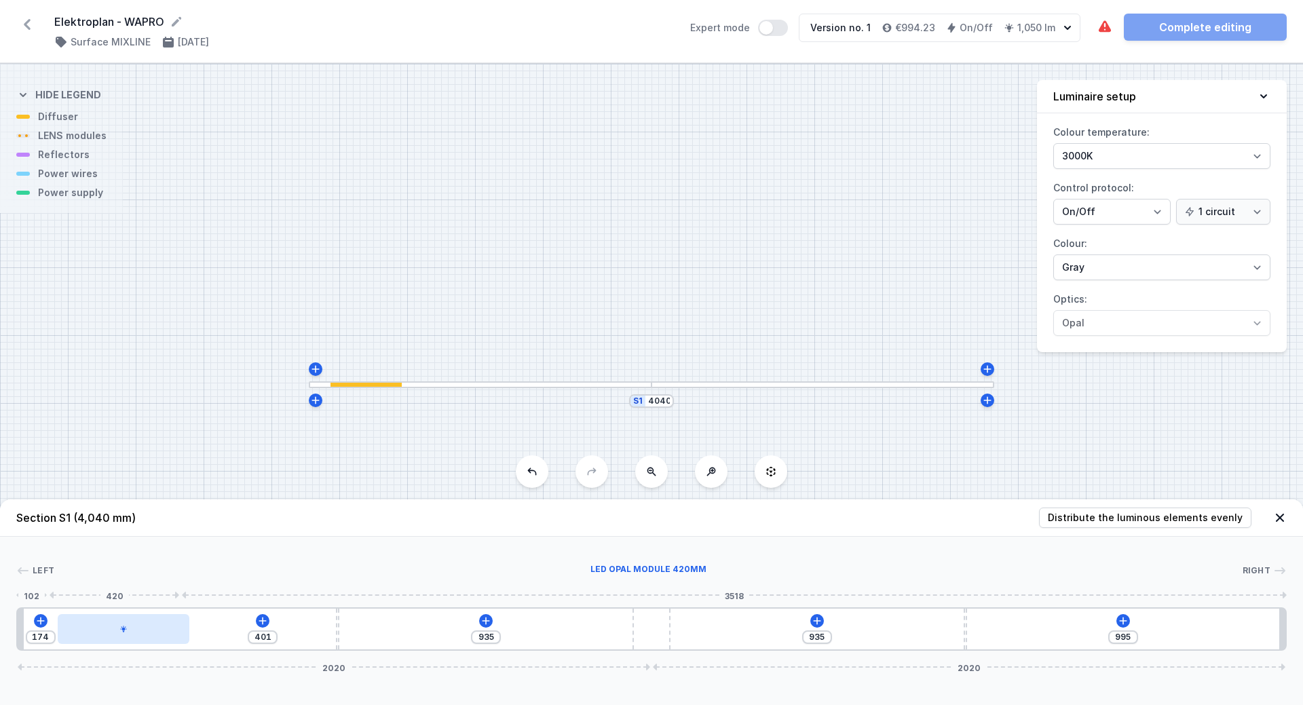
type input "367"
type input "208"
type input "357"
type input "218"
type input "350"
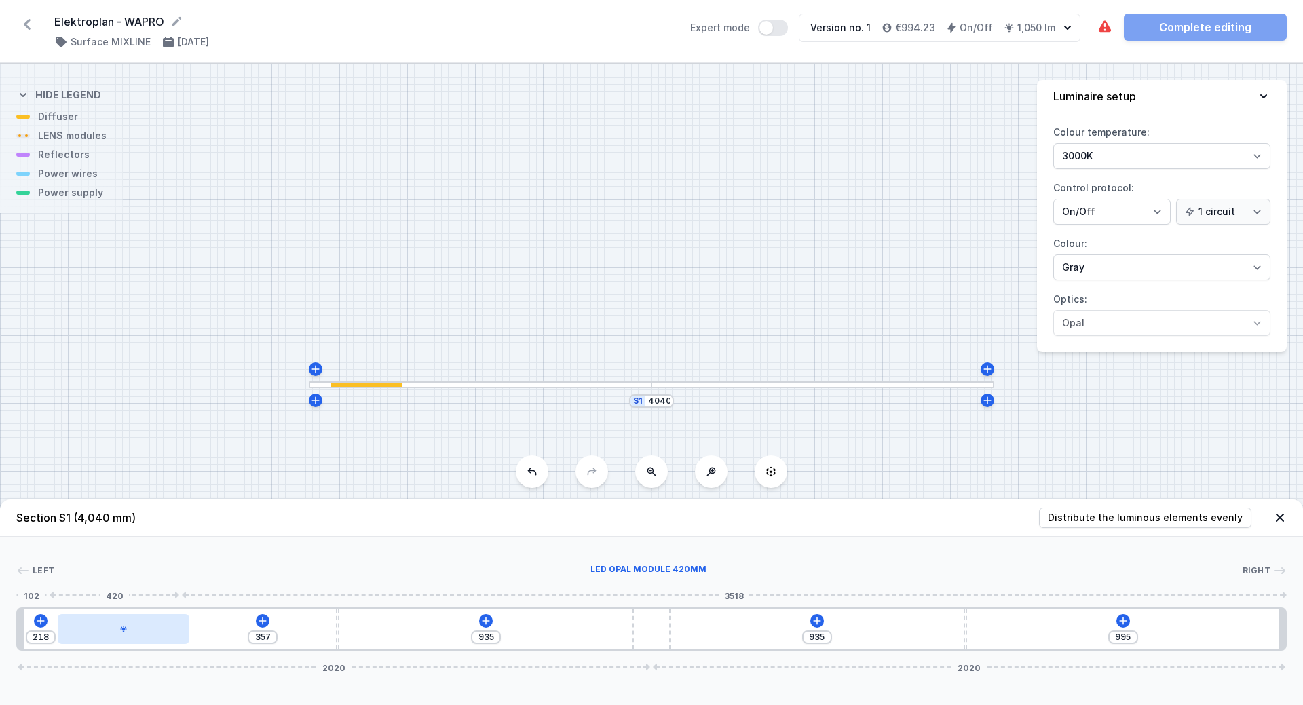
type input "225"
type input "331"
type input "244"
type input "312"
type input "263"
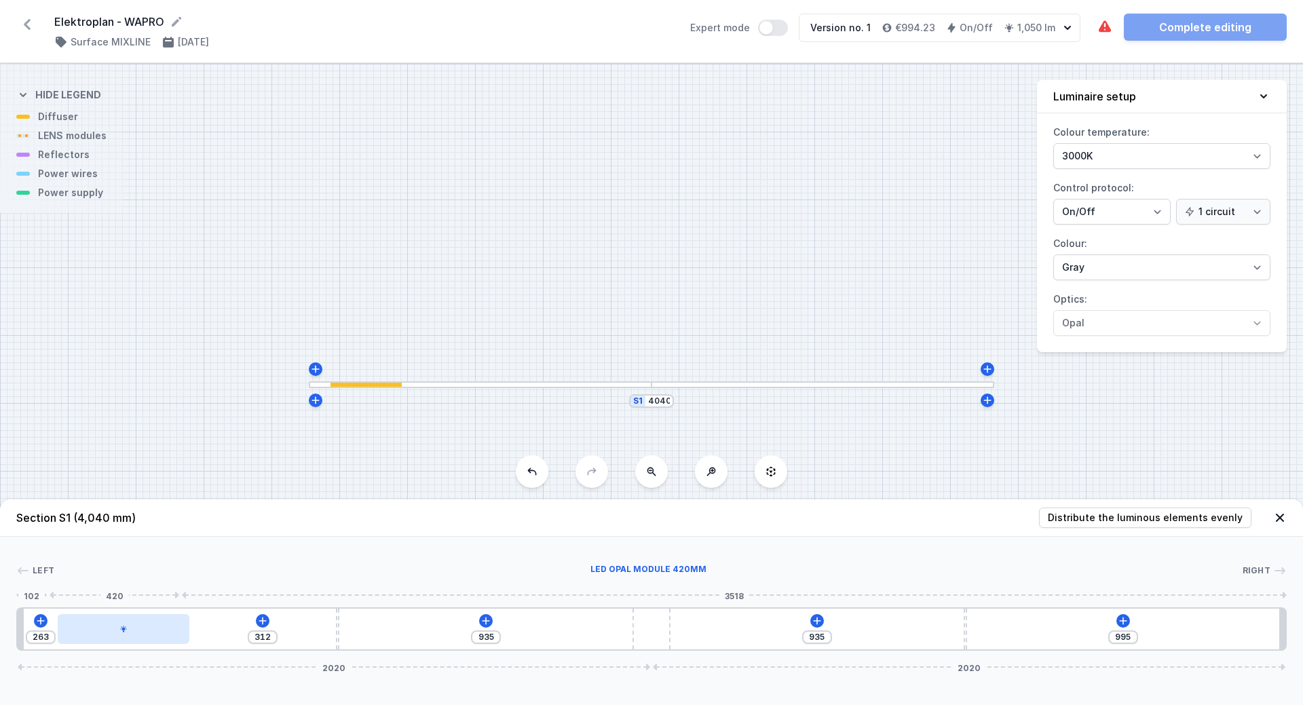
type input "297"
type input "278"
type input "282"
type input "293"
type input "280"
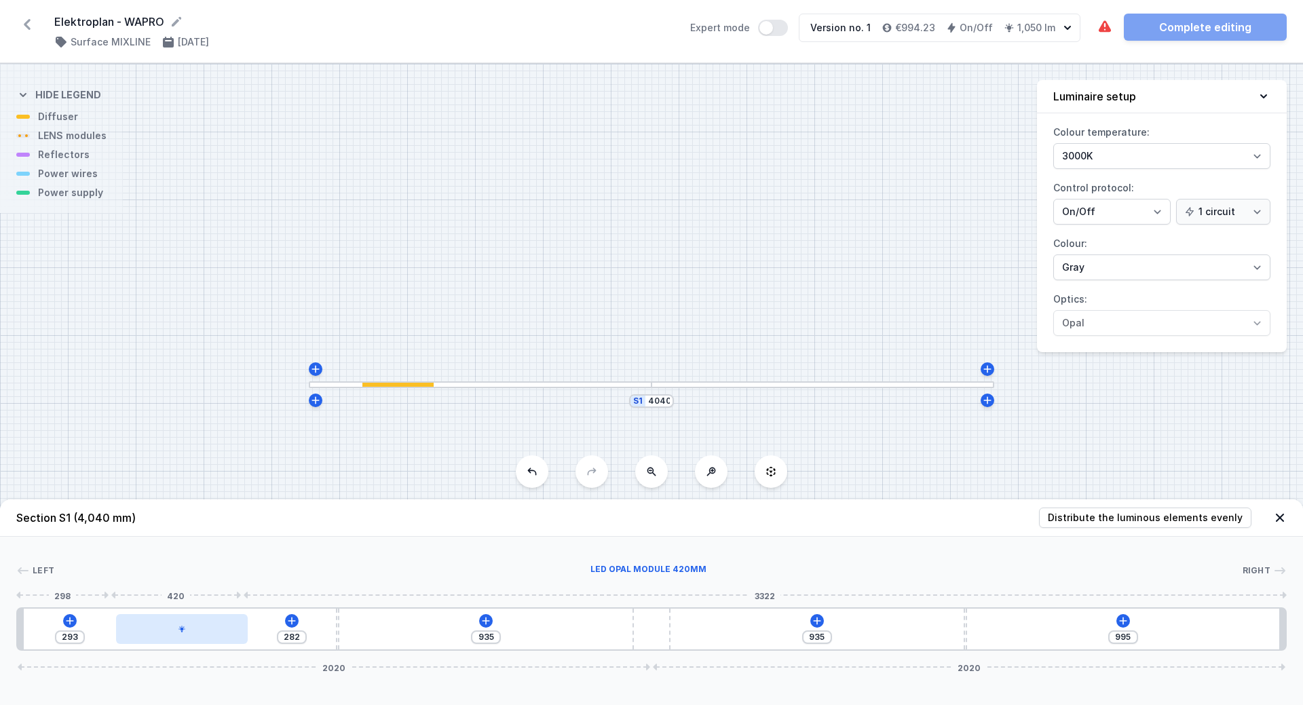
type input "295"
type input "275"
type input "300"
type input "273"
type input "302"
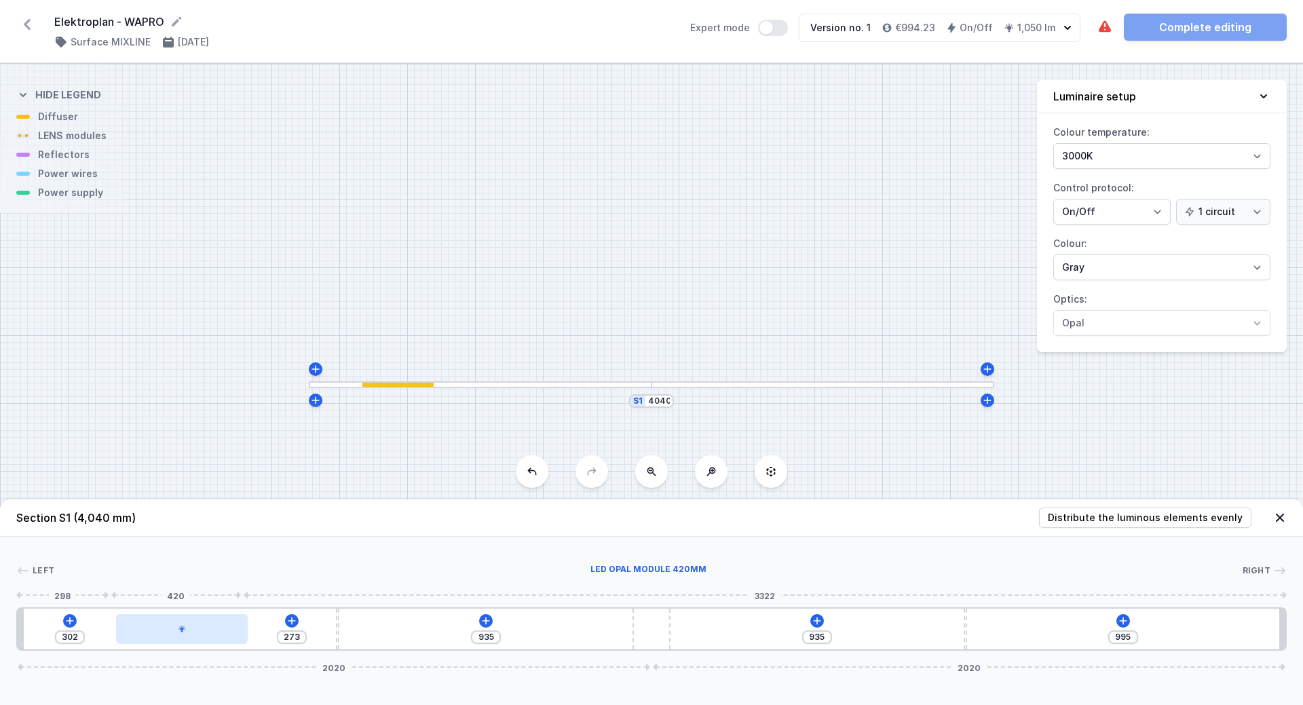
type input "271"
type input "304"
type input "269"
type input "306"
type input "265"
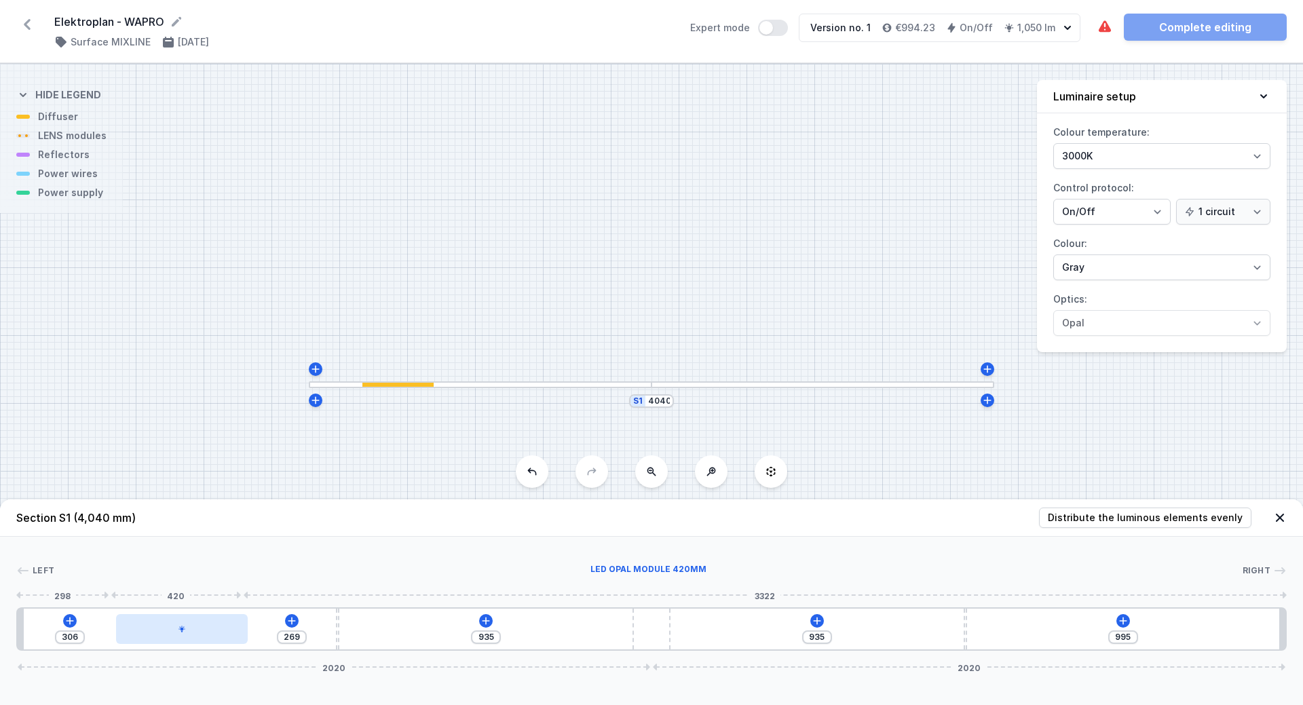
type input "310"
type input "260"
type input "315"
type input "258"
type input "317"
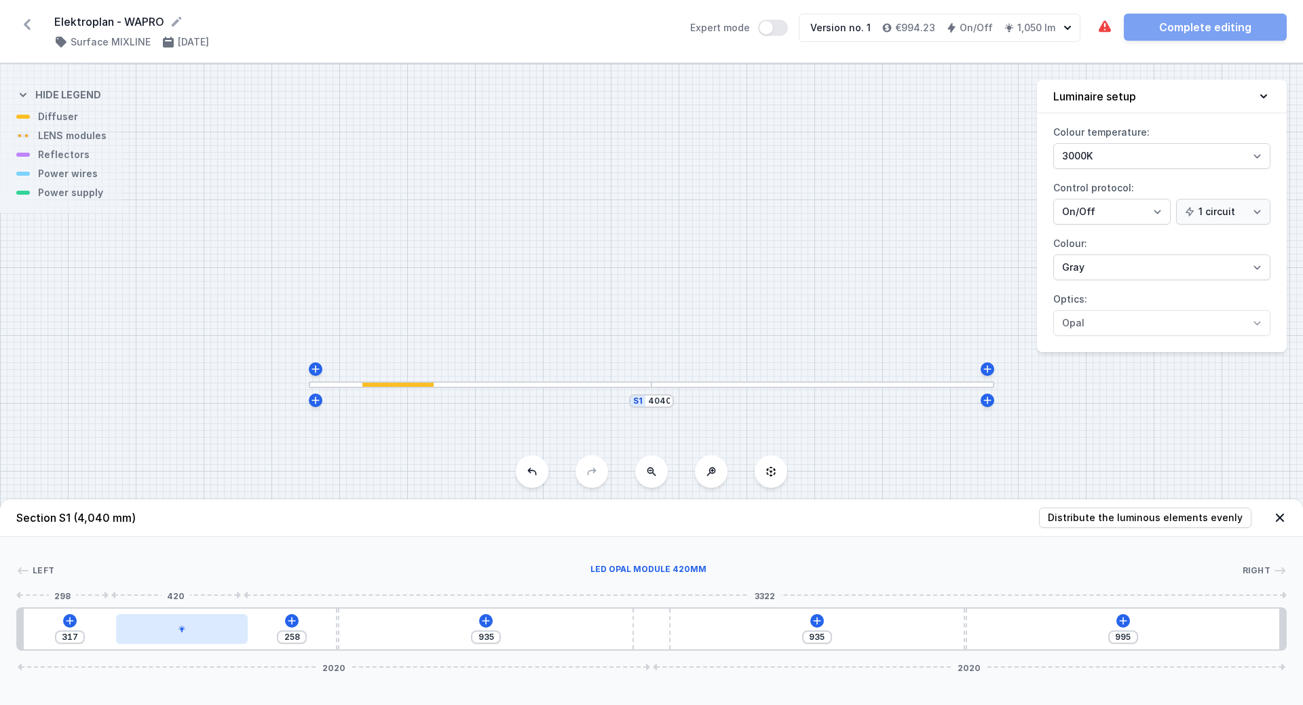
type input "256"
type input "319"
type input "250"
type input "325"
type input "248"
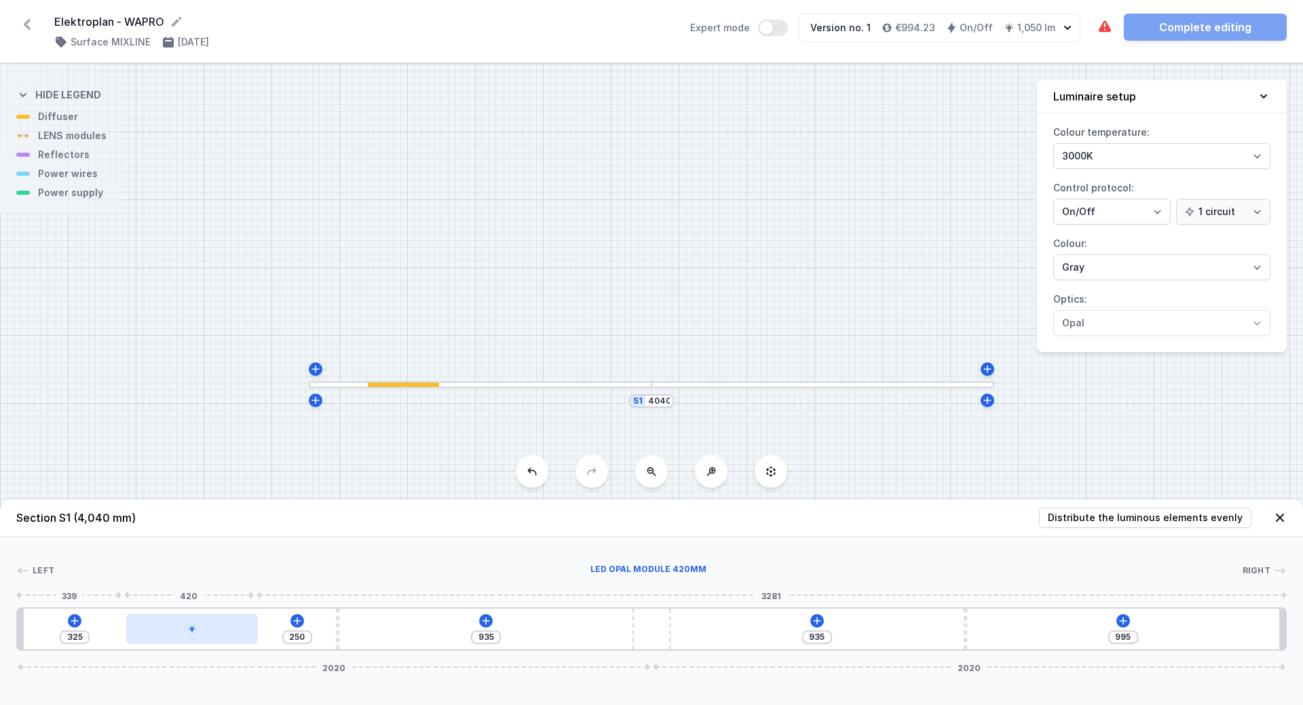
type input "327"
type input "245"
type input "330"
type input "243"
type input "332"
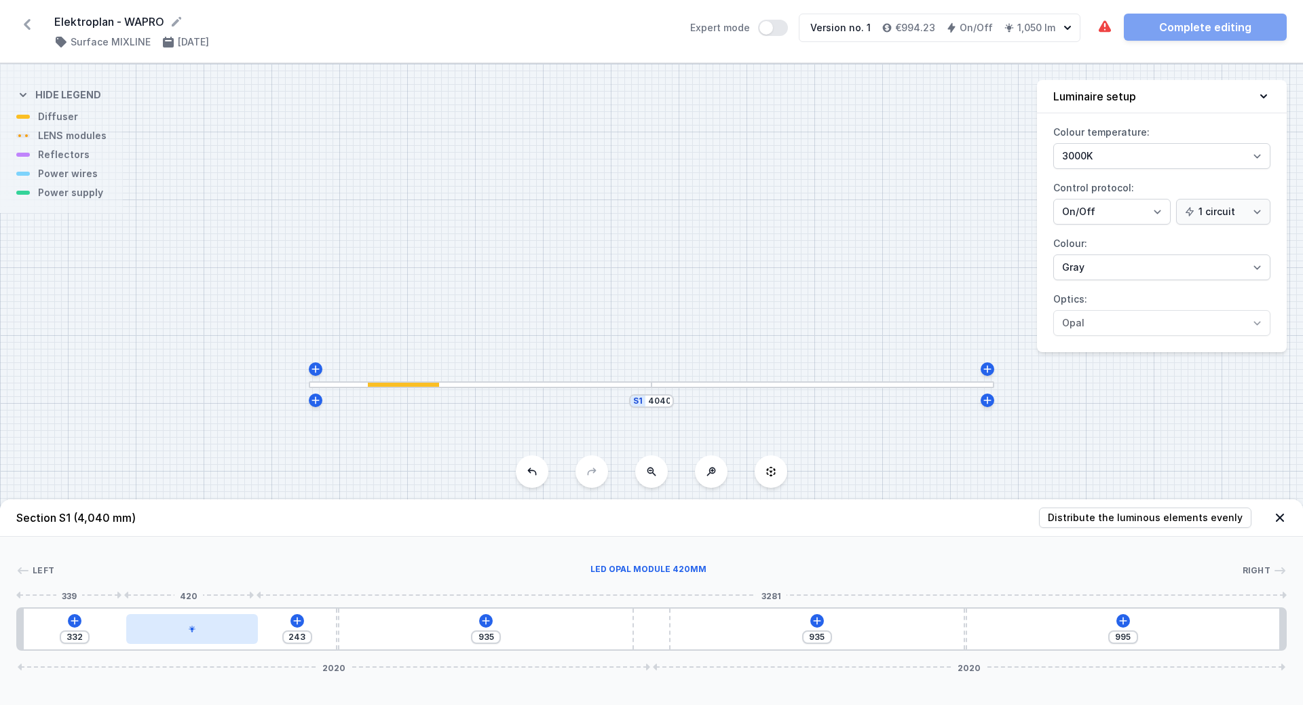
type input "245"
type input "330"
type input "256"
type input "319"
type input "260"
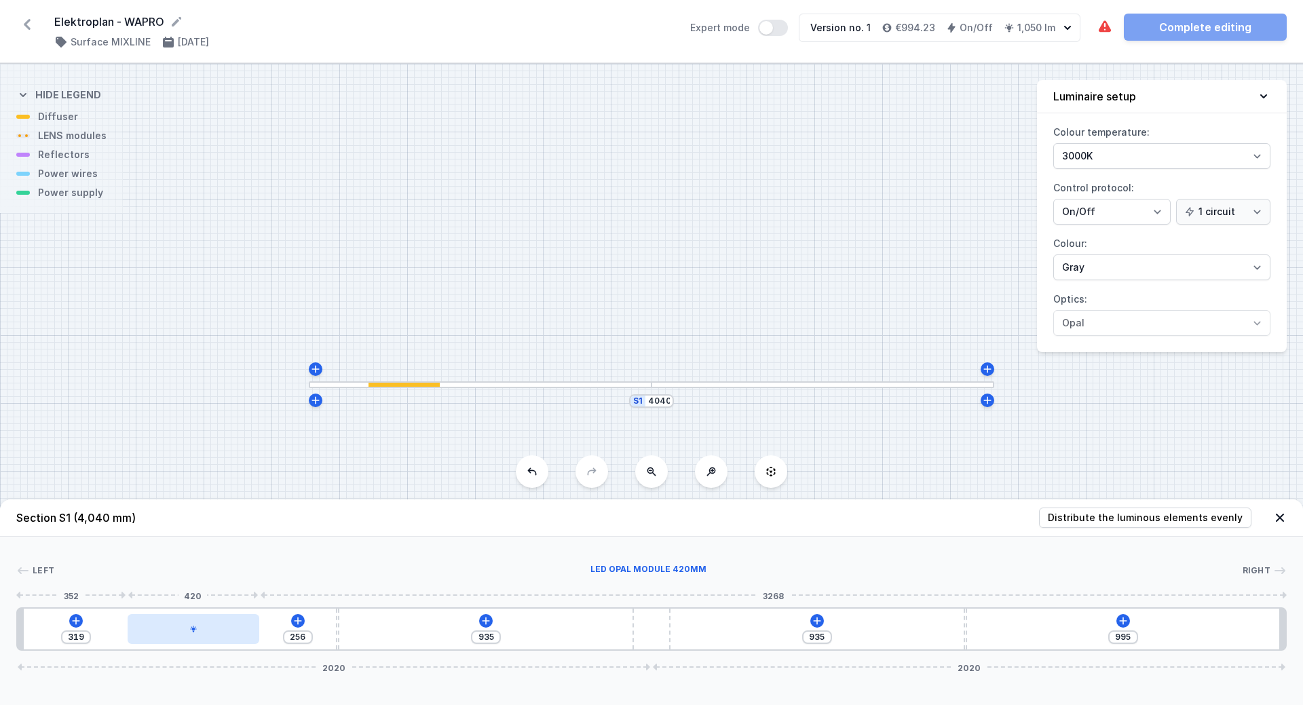
type input "315"
type input "263"
type input "312"
type input "267"
type input "308"
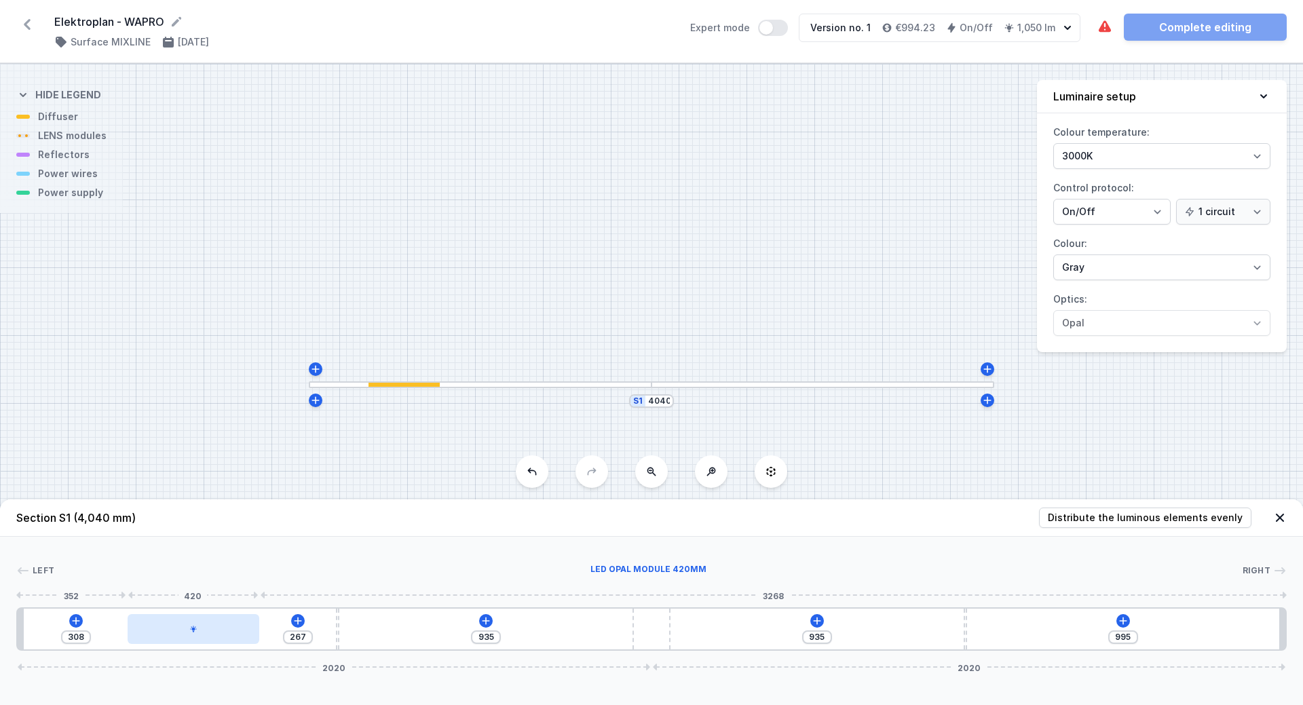
type input "269"
type input "306"
type input "280"
type input "295"
type input "292"
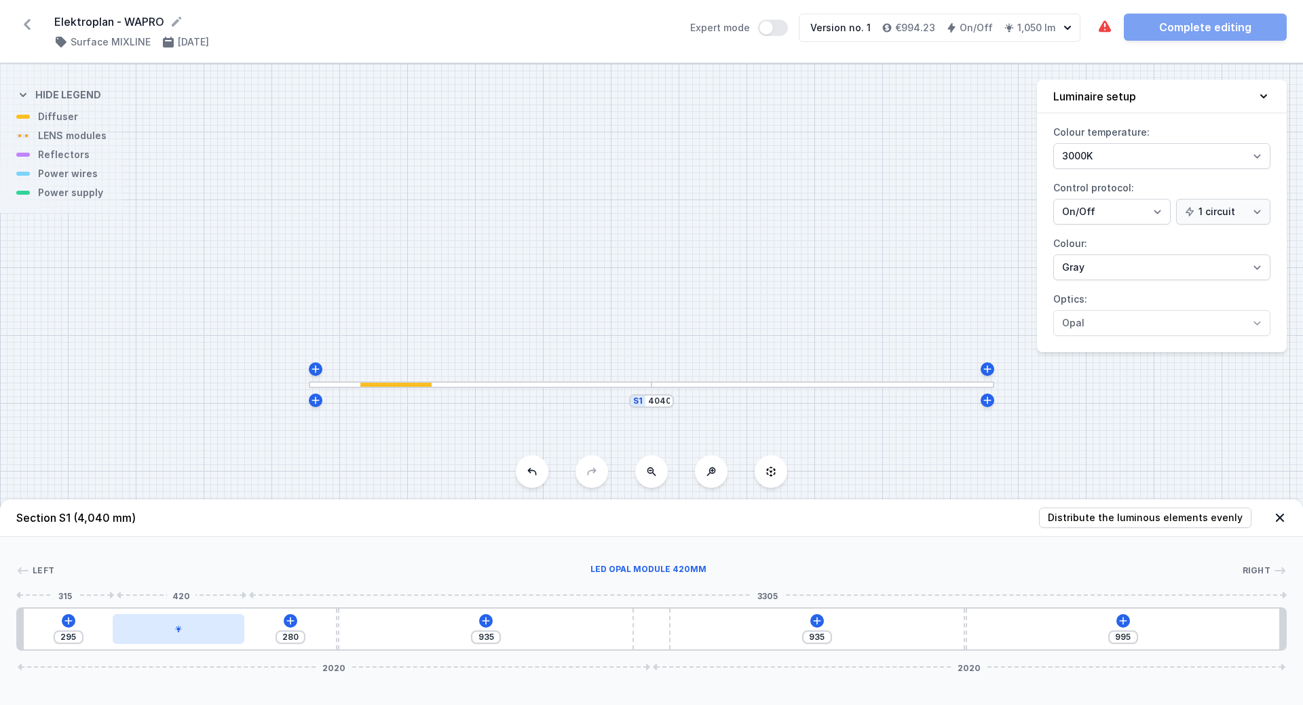
type input "283"
type input "299"
type input "276"
type input "305"
type input "270"
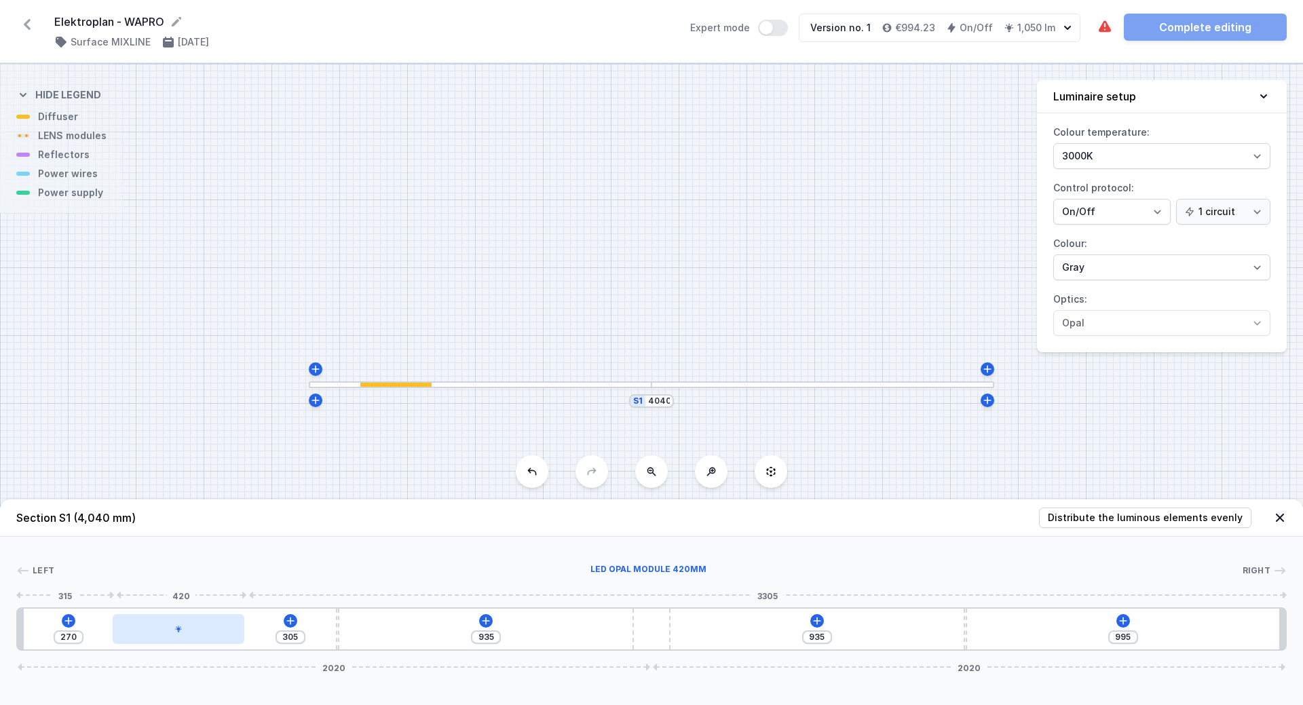
type input "310"
type input "265"
type input "318"
type input "257"
type input "320"
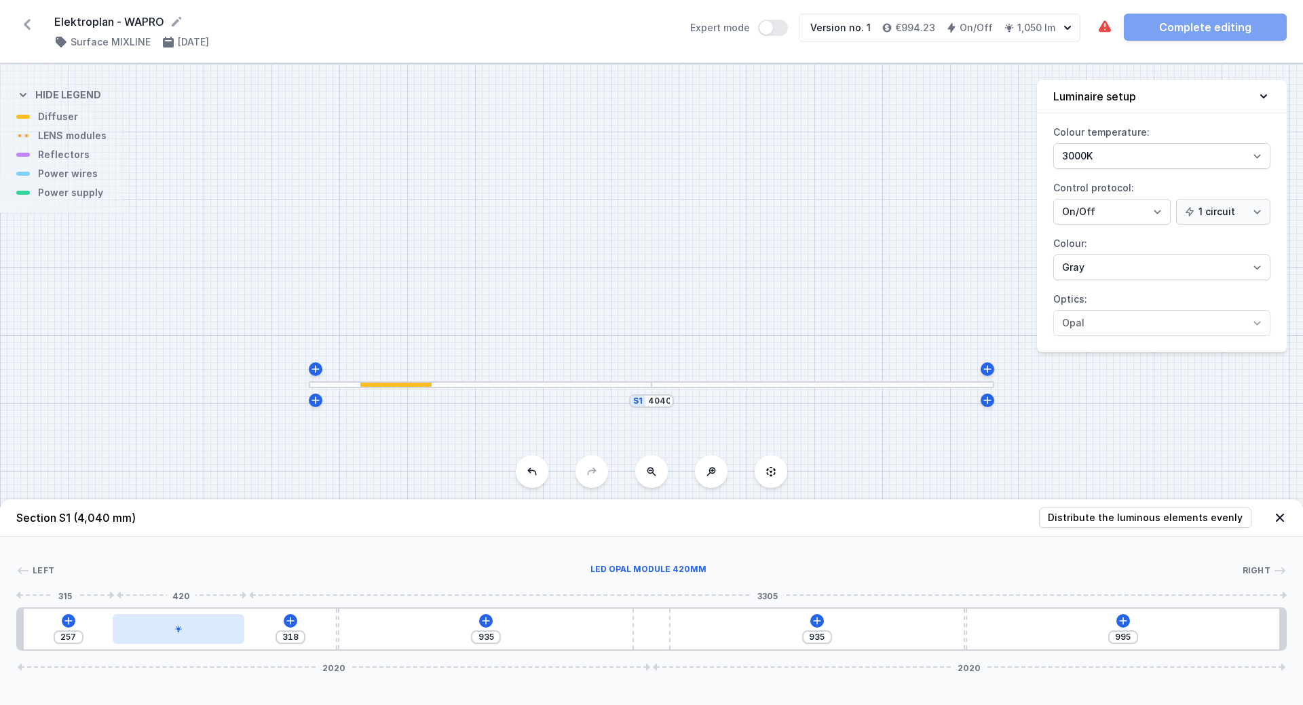
type input "255"
type input "322"
type input "253"
type input "324"
type input "251"
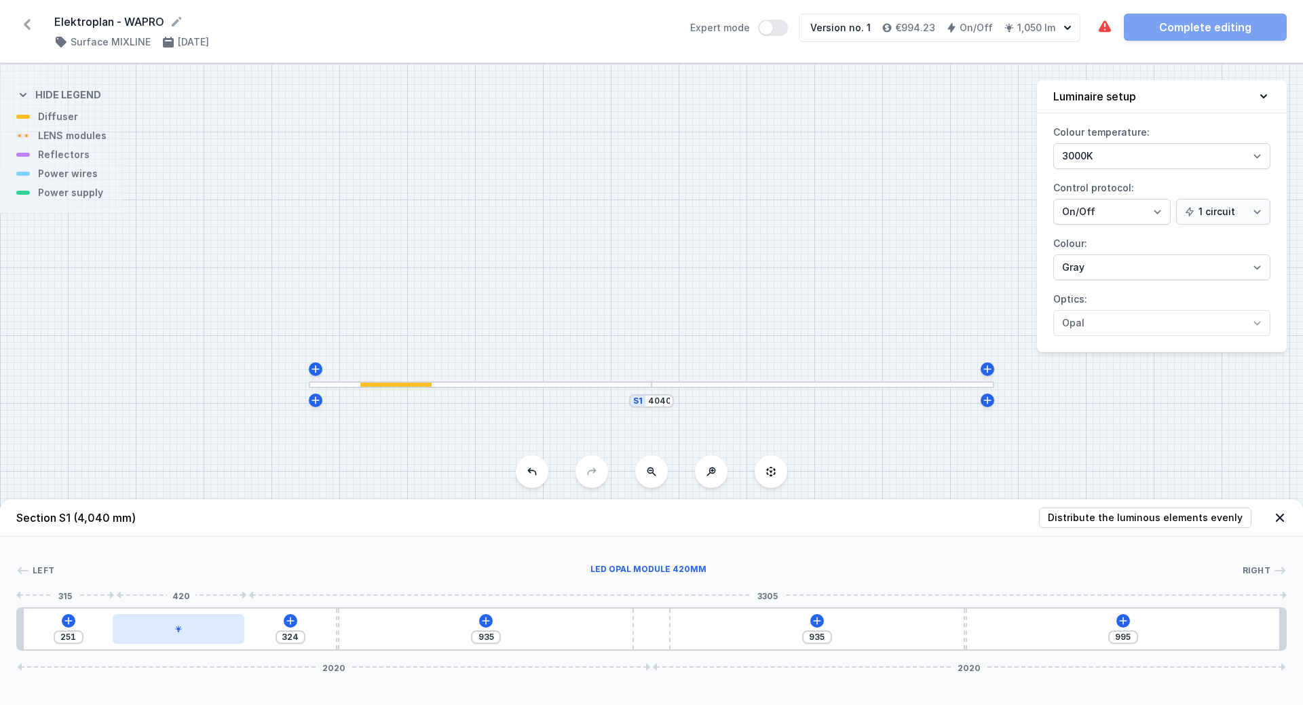
type input "327"
type input "248"
type input "333"
type input "242"
type input "337"
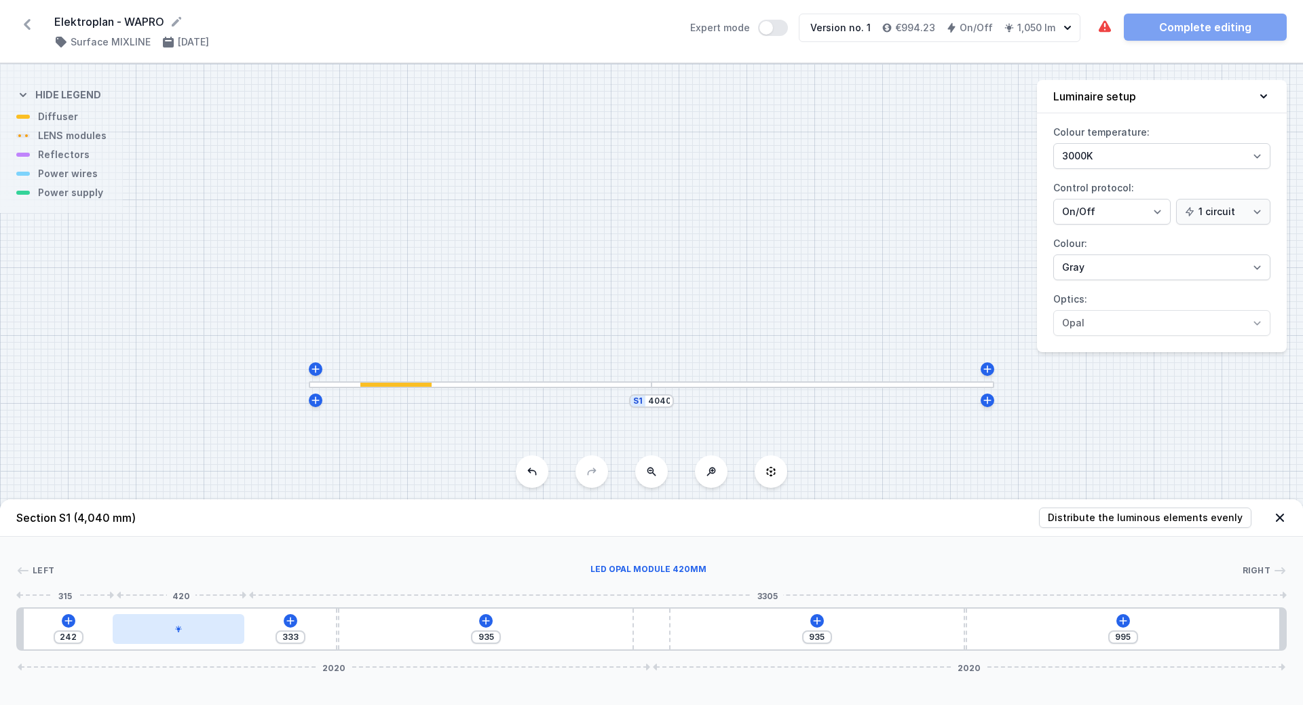
type input "238"
type input "344"
type input "231"
type input "346"
type input "229"
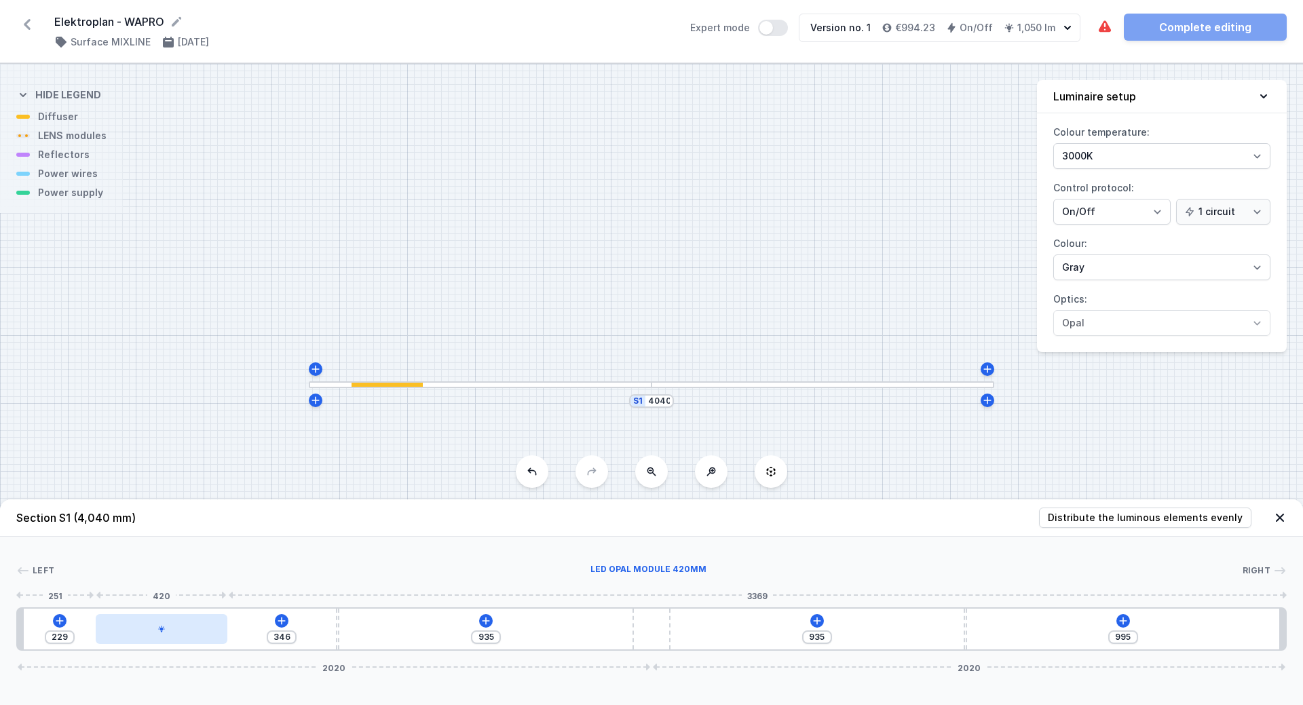
type input "344"
type input "231"
type input "342"
type input "233"
type input "337"
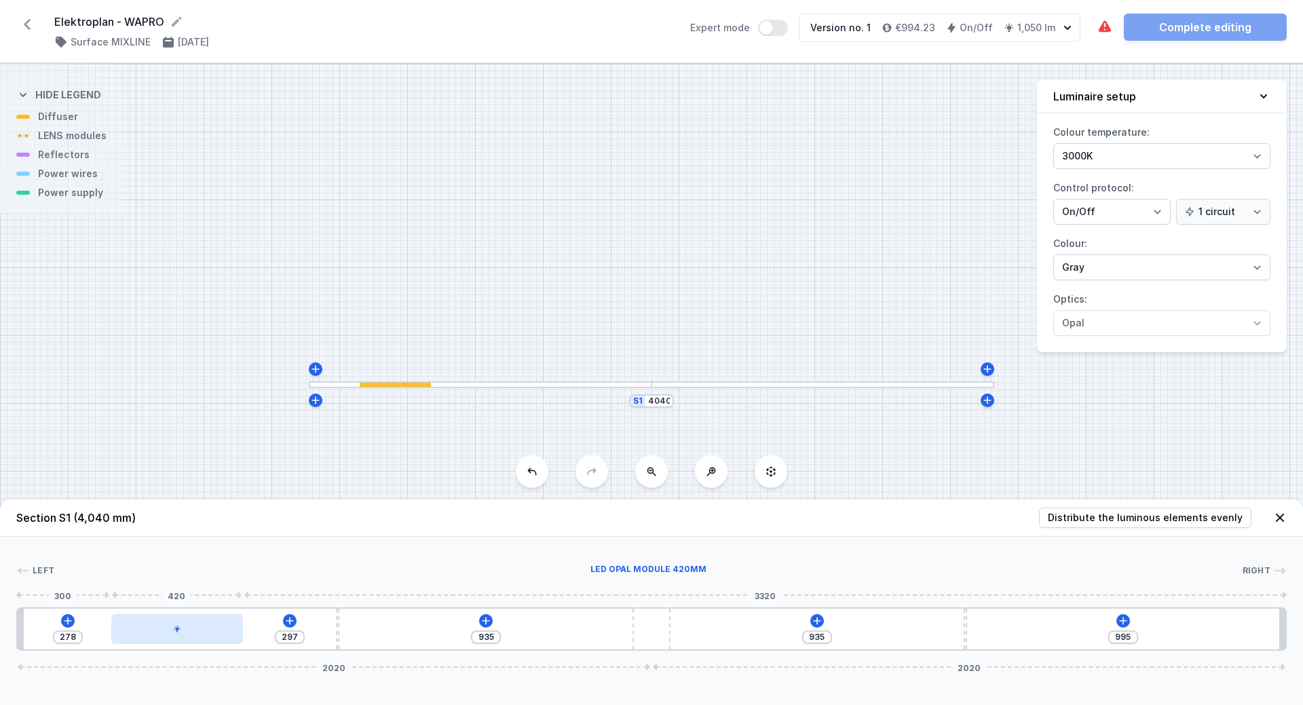
drag, startPoint x: 116, startPoint y: 635, endPoint x: 198, endPoint y: 636, distance: 82.1
click at [198, 636] on div at bounding box center [177, 629] width 132 height 30
click at [484, 624] on icon at bounding box center [486, 621] width 11 height 11
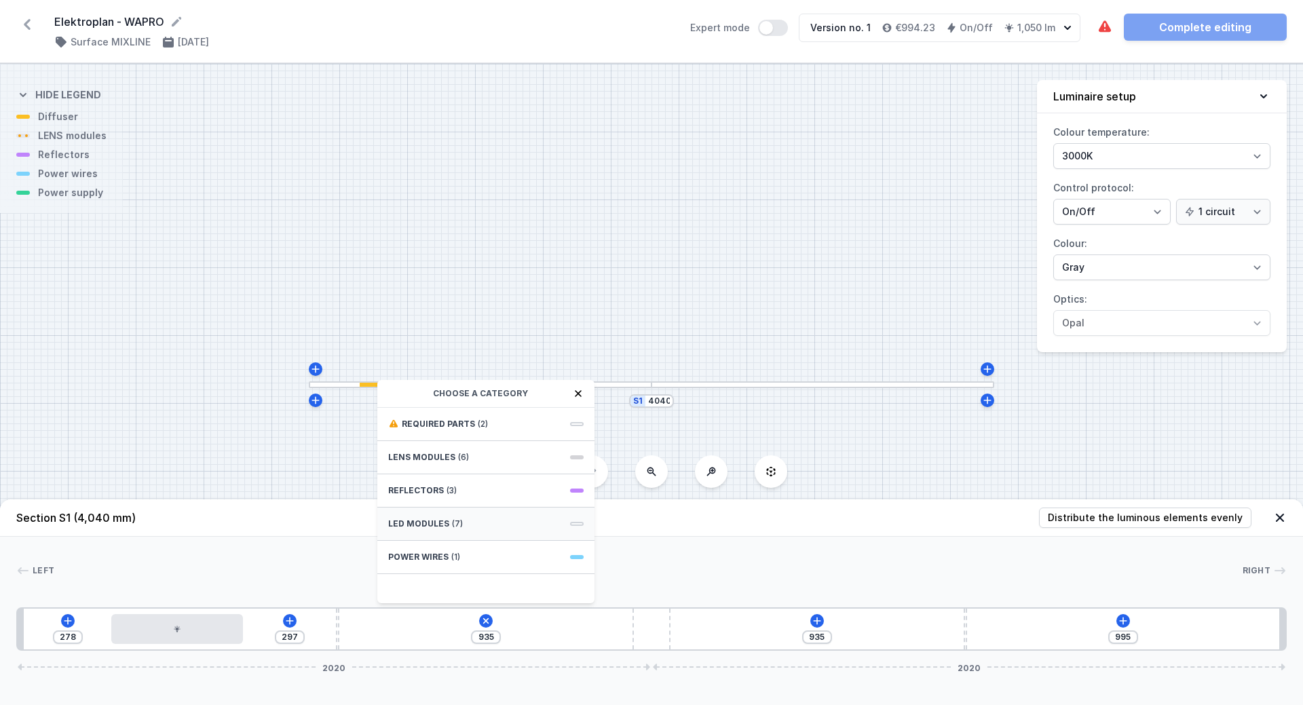
click at [576, 522] on span at bounding box center [577, 524] width 14 height 4
click at [474, 413] on div "LED opal module 420mm" at bounding box center [485, 423] width 217 height 31
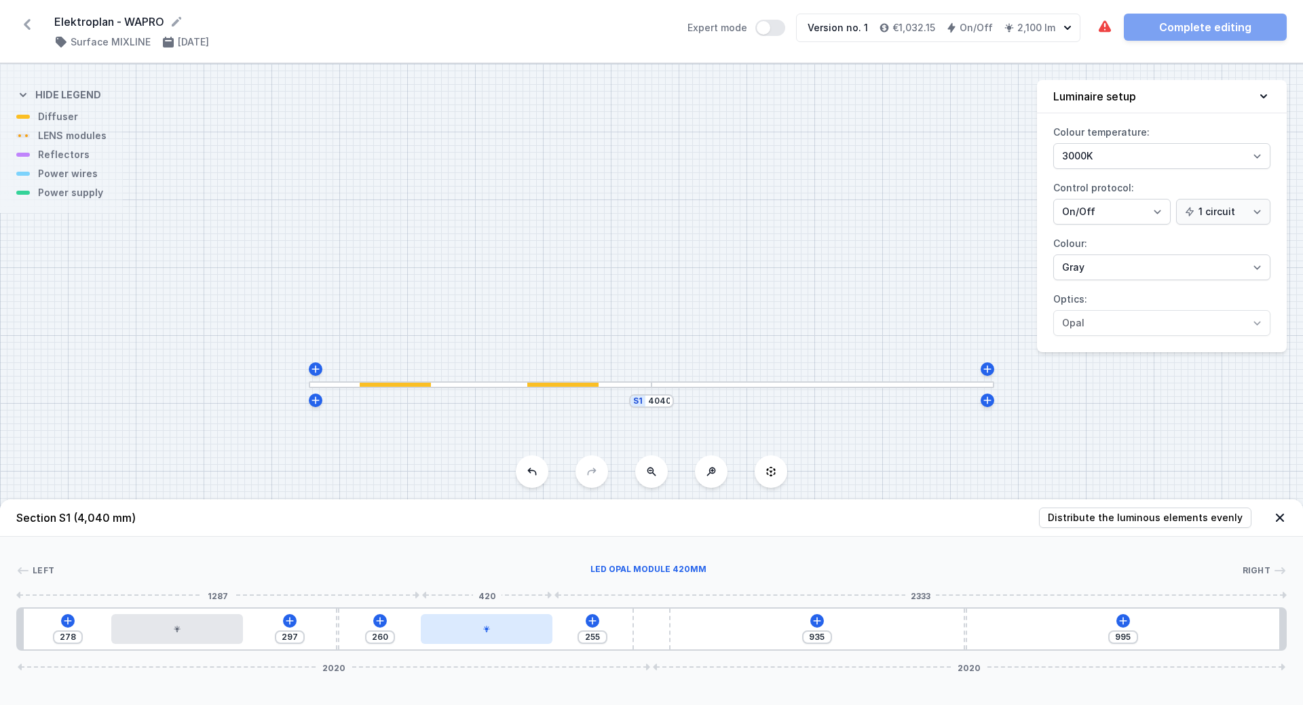
drag, startPoint x: 423, startPoint y: 624, endPoint x: 503, endPoint y: 630, distance: 80.3
click at [503, 630] on div at bounding box center [487, 629] width 132 height 30
click at [463, 631] on div at bounding box center [485, 629] width 132 height 30
click at [816, 616] on icon at bounding box center [817, 621] width 11 height 11
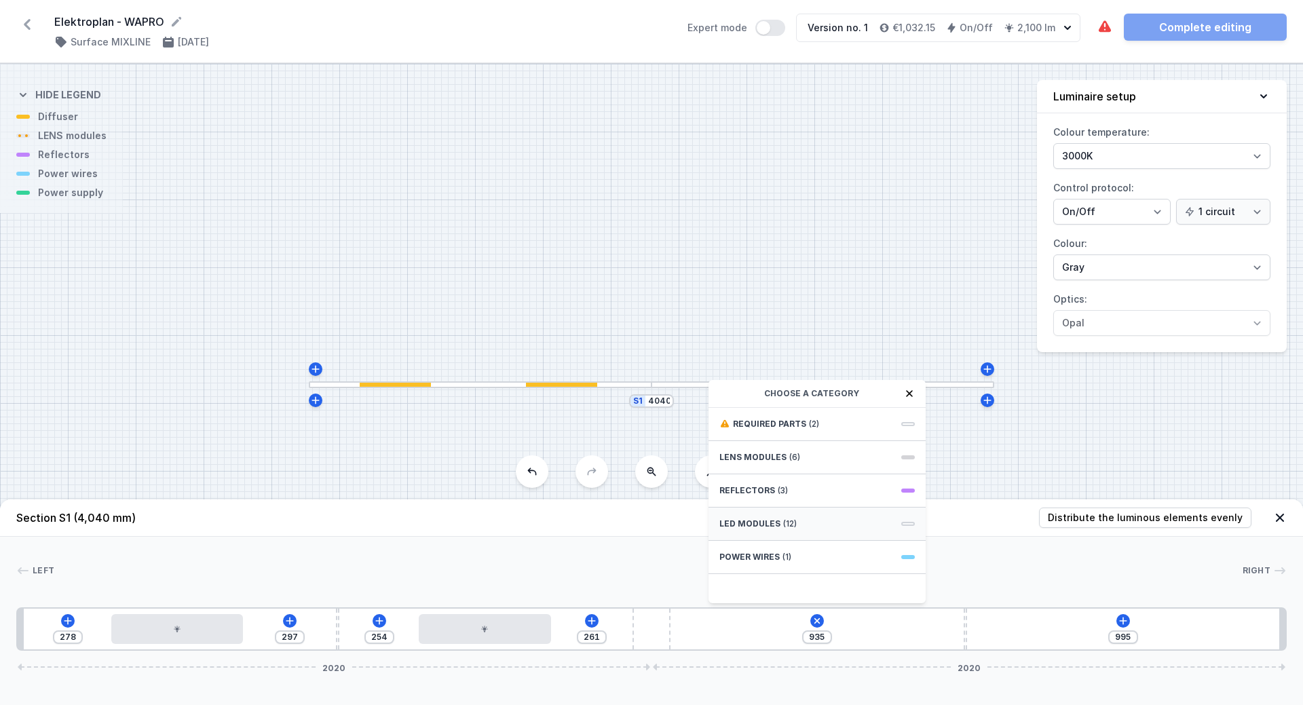
click at [770, 522] on span "LED modules" at bounding box center [749, 524] width 61 height 11
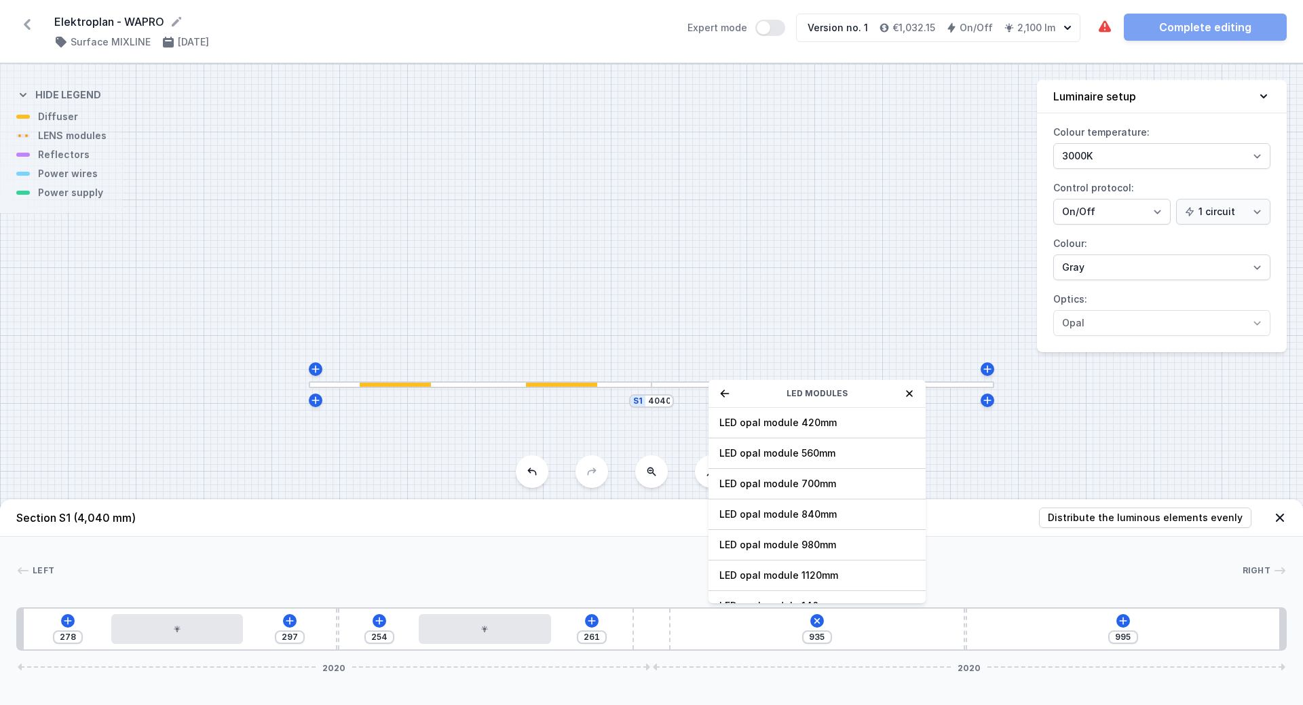
click at [772, 426] on span "LED opal module 420mm" at bounding box center [816, 423] width 195 height 14
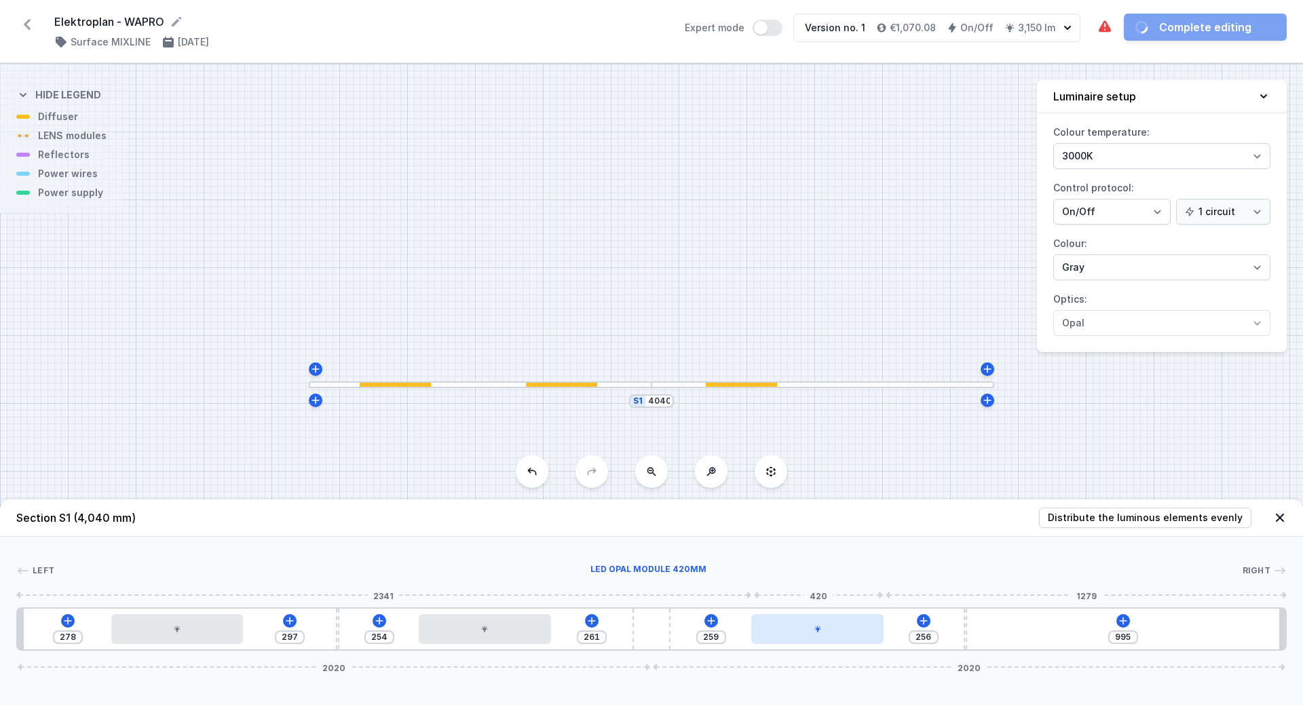
drag, startPoint x: 742, startPoint y: 637, endPoint x: 850, endPoint y: 638, distance: 108.6
click at [850, 638] on div at bounding box center [817, 629] width 132 height 30
click at [1126, 624] on icon at bounding box center [1123, 621] width 11 height 11
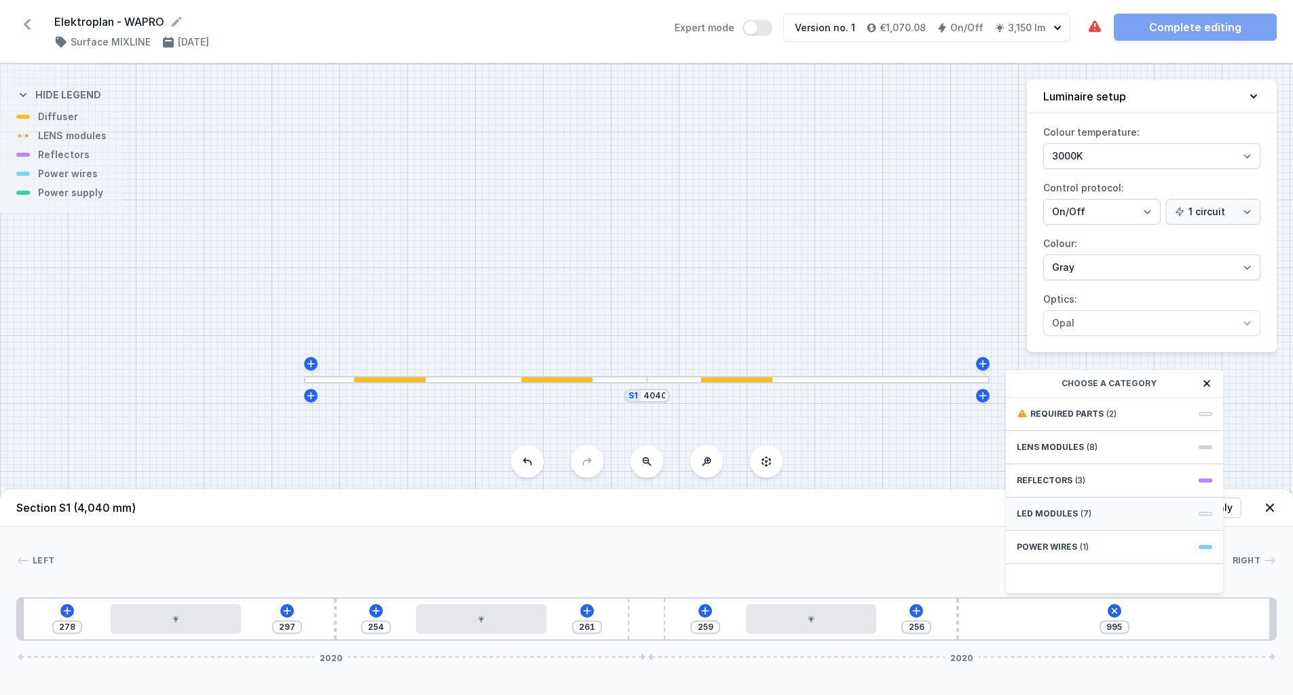
click at [1059, 519] on span "LED modules" at bounding box center [1047, 513] width 61 height 11
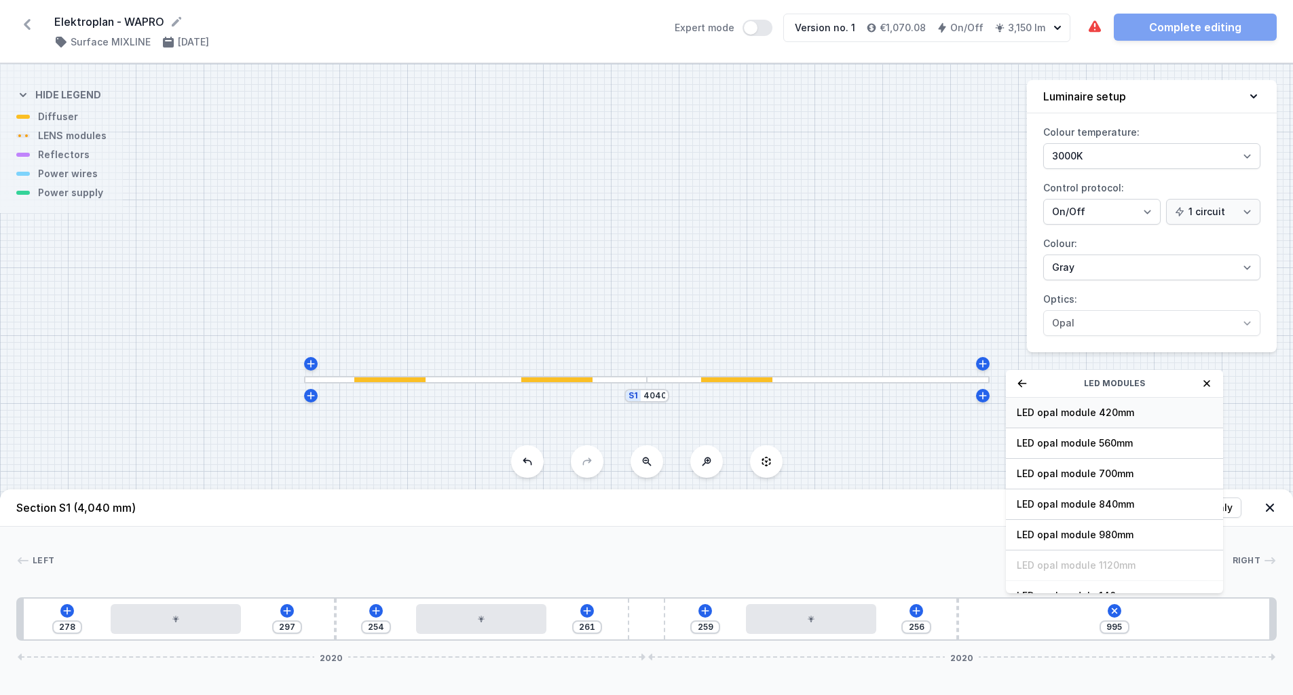
click at [1088, 414] on div "LED opal module 420mm" at bounding box center [1114, 413] width 217 height 31
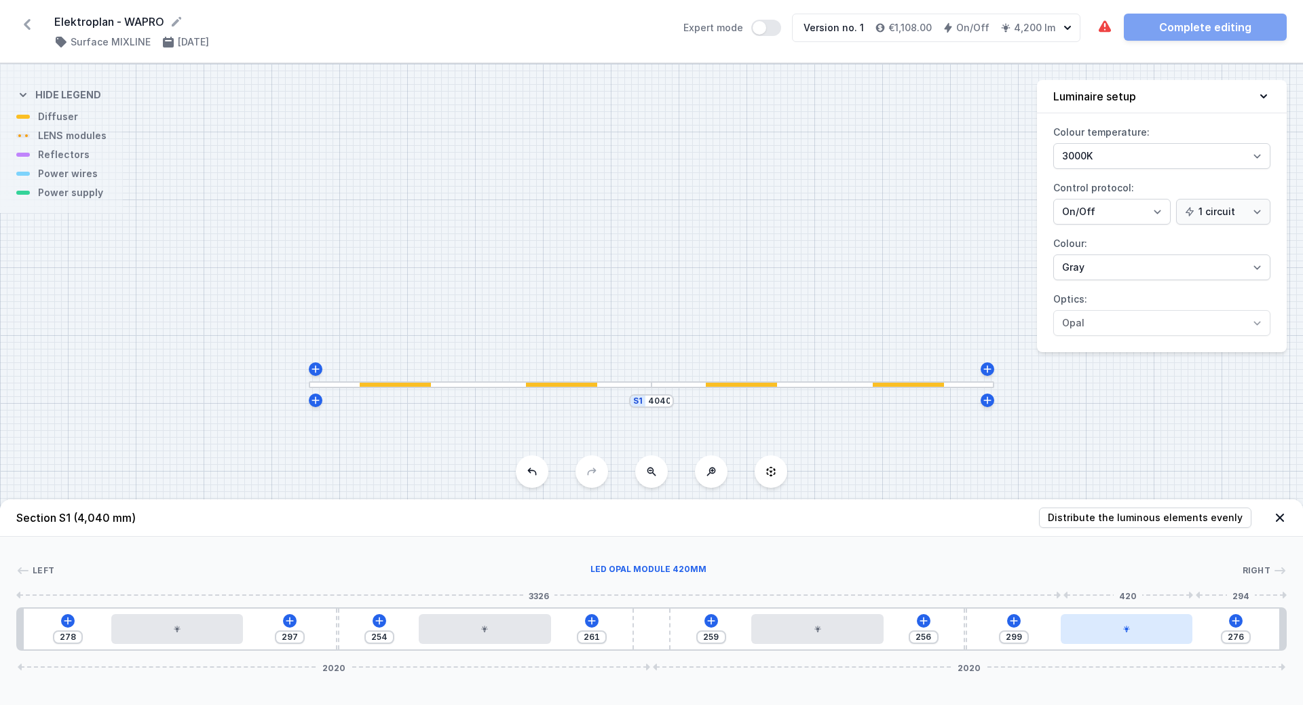
drag, startPoint x: 1040, startPoint y: 638, endPoint x: 1144, endPoint y: 636, distance: 104.5
click at [1144, 636] on div at bounding box center [1127, 629] width 132 height 30
click at [1235, 620] on icon at bounding box center [1235, 621] width 11 height 11
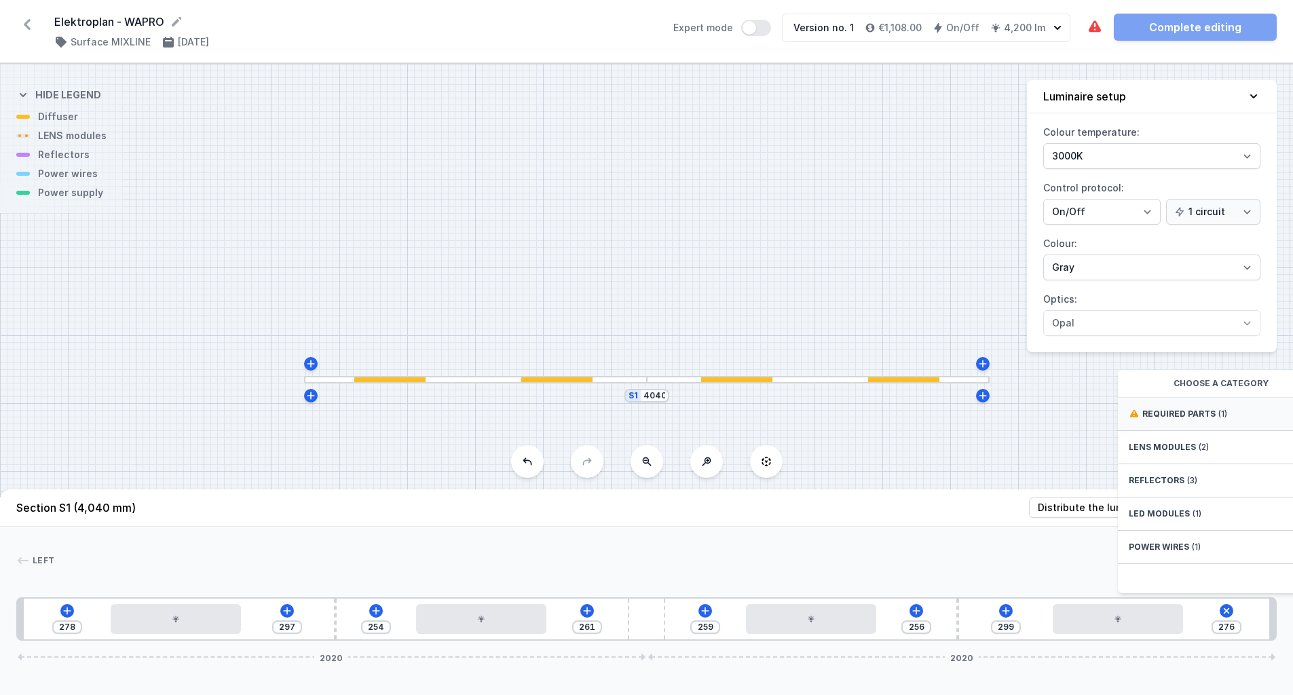
click at [1179, 419] on span "Required parts" at bounding box center [1178, 414] width 73 height 11
click at [1178, 419] on span "Hole for power supply cable" at bounding box center [1226, 413] width 195 height 14
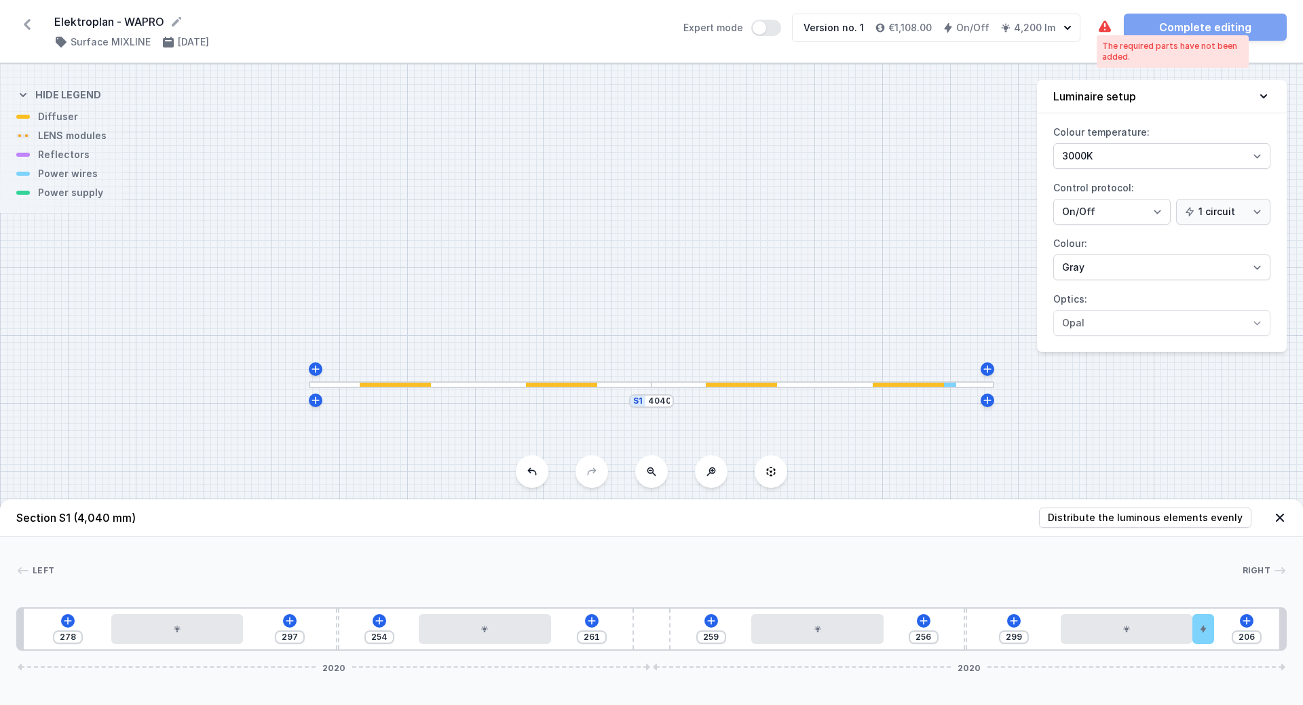
click at [1104, 29] on icon at bounding box center [1105, 26] width 12 height 12
click at [1102, 29] on icon at bounding box center [1105, 26] width 12 height 12
click at [1009, 622] on icon at bounding box center [1014, 621] width 11 height 11
click at [590, 624] on icon at bounding box center [591, 621] width 11 height 11
click at [872, 523] on header "Section S1 (4,040 mm) Distribute the luminous elements evenly" at bounding box center [651, 518] width 1303 height 37
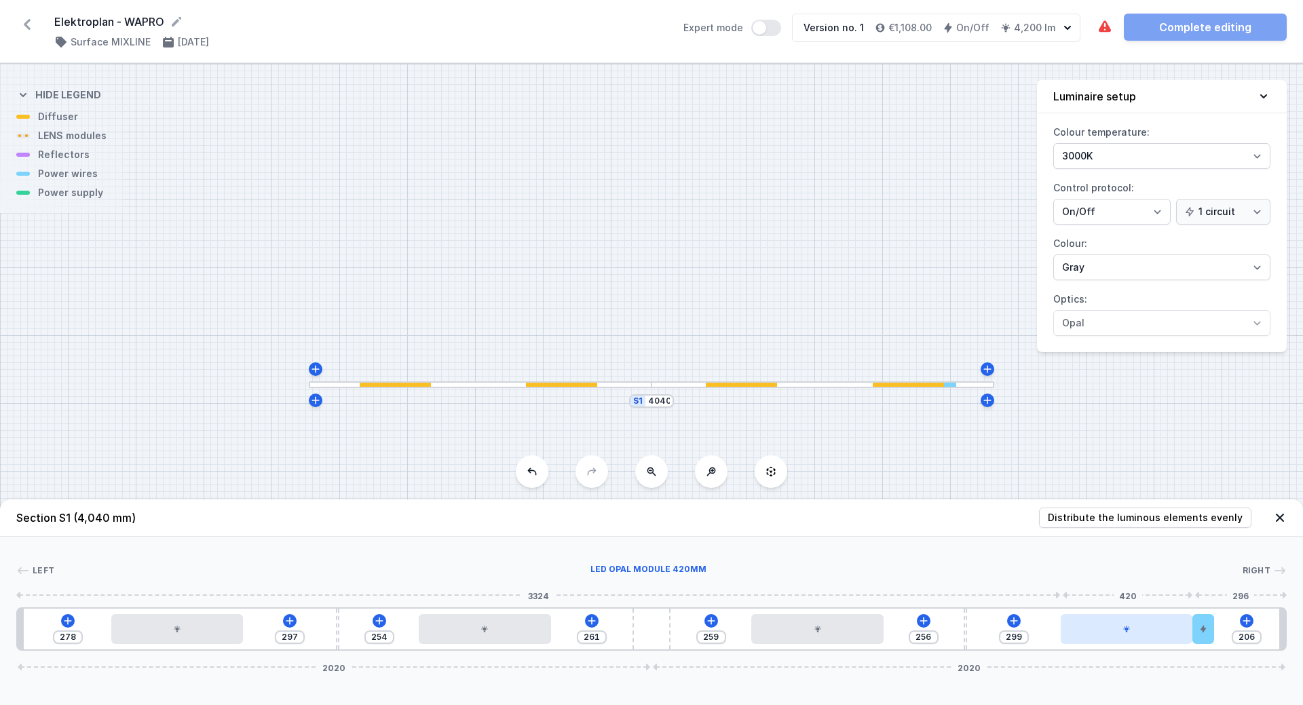
click at [1148, 641] on div at bounding box center [1127, 629] width 132 height 30
click at [766, 28] on button "Expert mode" at bounding box center [766, 28] width 30 height 16
click at [1198, 639] on div at bounding box center [1203, 629] width 22 height 30
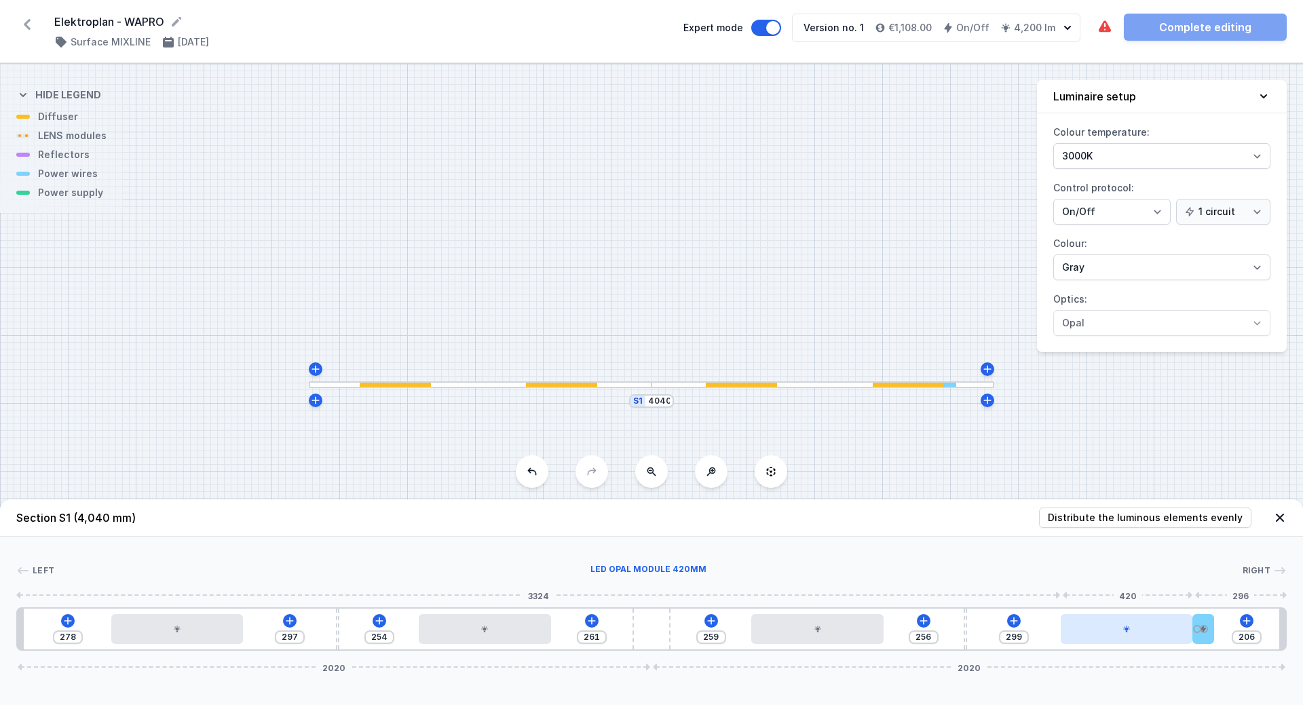
click at [1134, 639] on div at bounding box center [1127, 629] width 132 height 30
click at [1009, 622] on icon at bounding box center [1014, 621] width 11 height 11
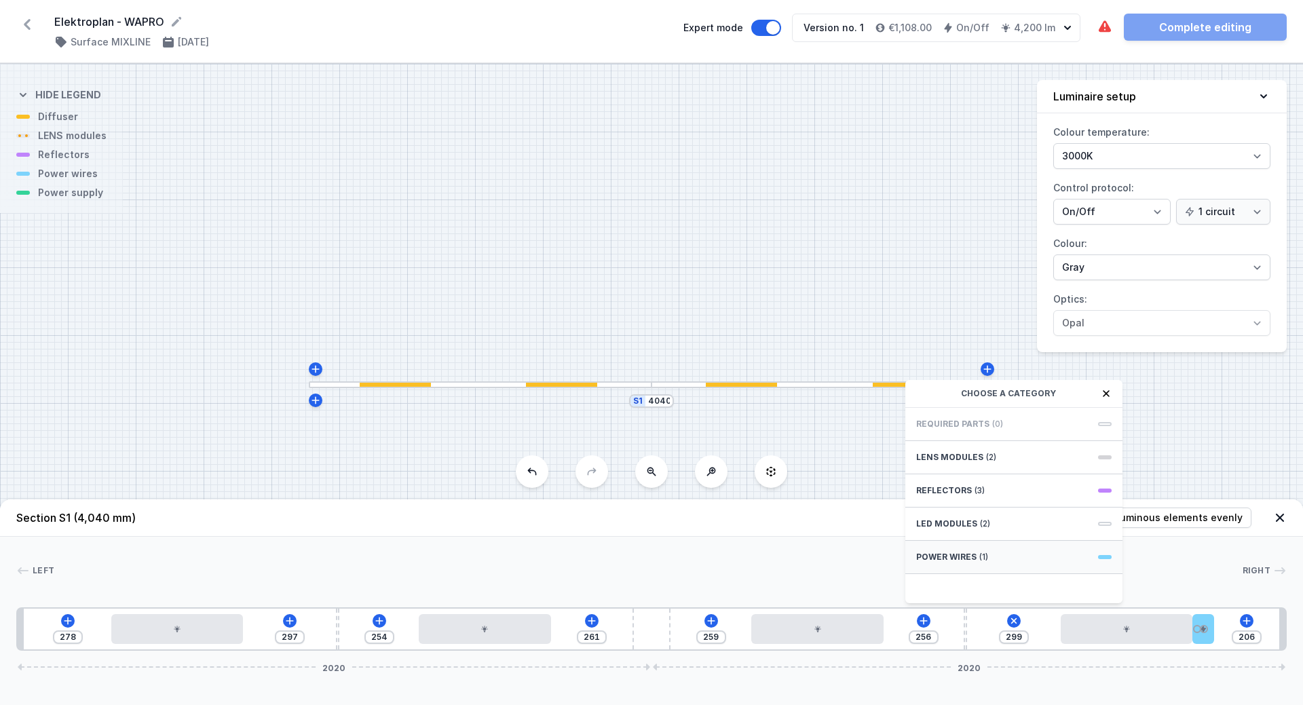
click at [948, 563] on div "Power wires (1)" at bounding box center [1013, 557] width 217 height 33
click at [1110, 392] on icon at bounding box center [1106, 393] width 11 height 11
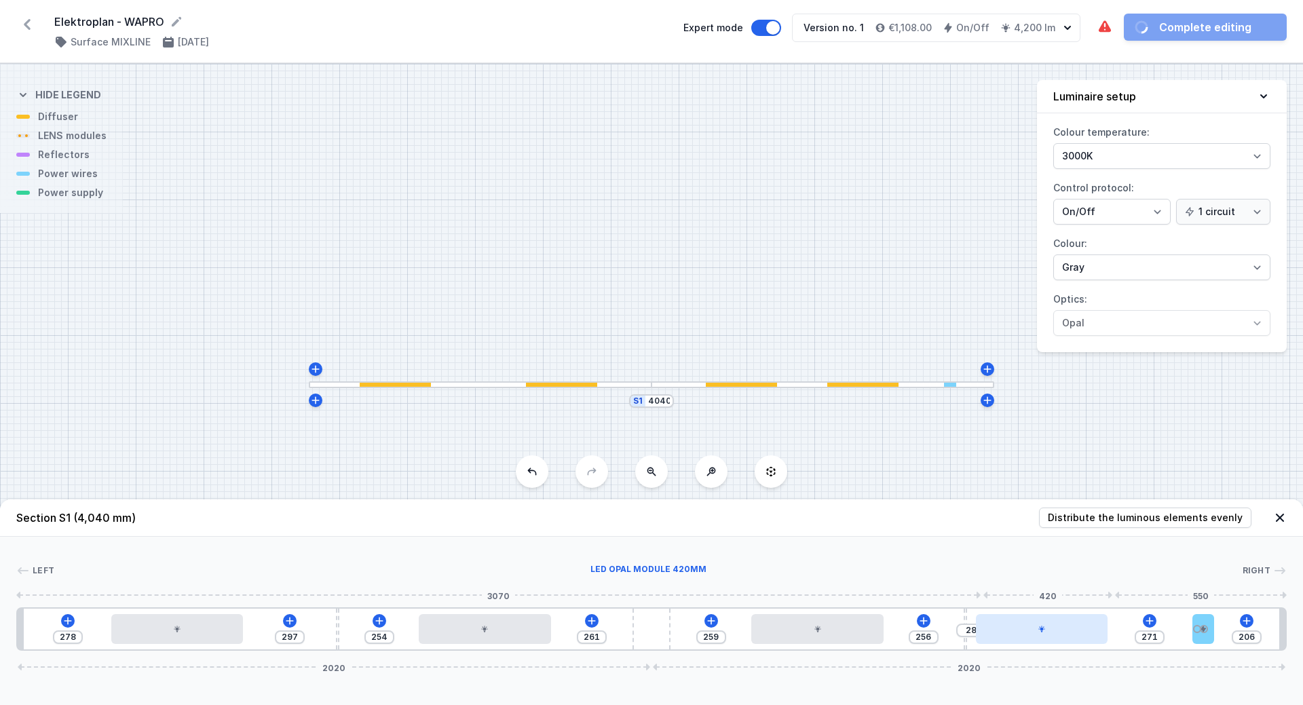
drag, startPoint x: 1100, startPoint y: 639, endPoint x: 1027, endPoint y: 634, distance: 73.5
click at [1027, 634] on div at bounding box center [1042, 629] width 132 height 30
drag, startPoint x: 1205, startPoint y: 629, endPoint x: 1273, endPoint y: 629, distance: 68.5
click at [1273, 629] on div at bounding box center [1265, 629] width 22 height 30
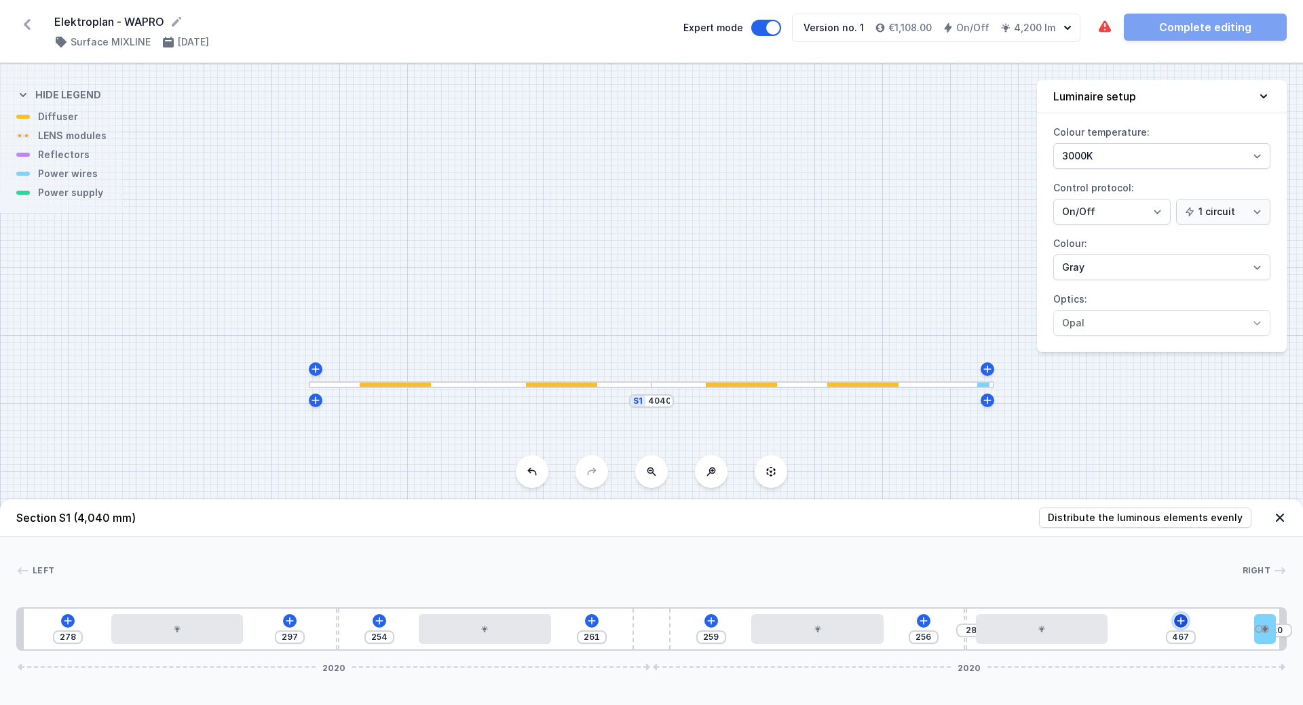
click at [1180, 620] on icon at bounding box center [1180, 620] width 7 height 7
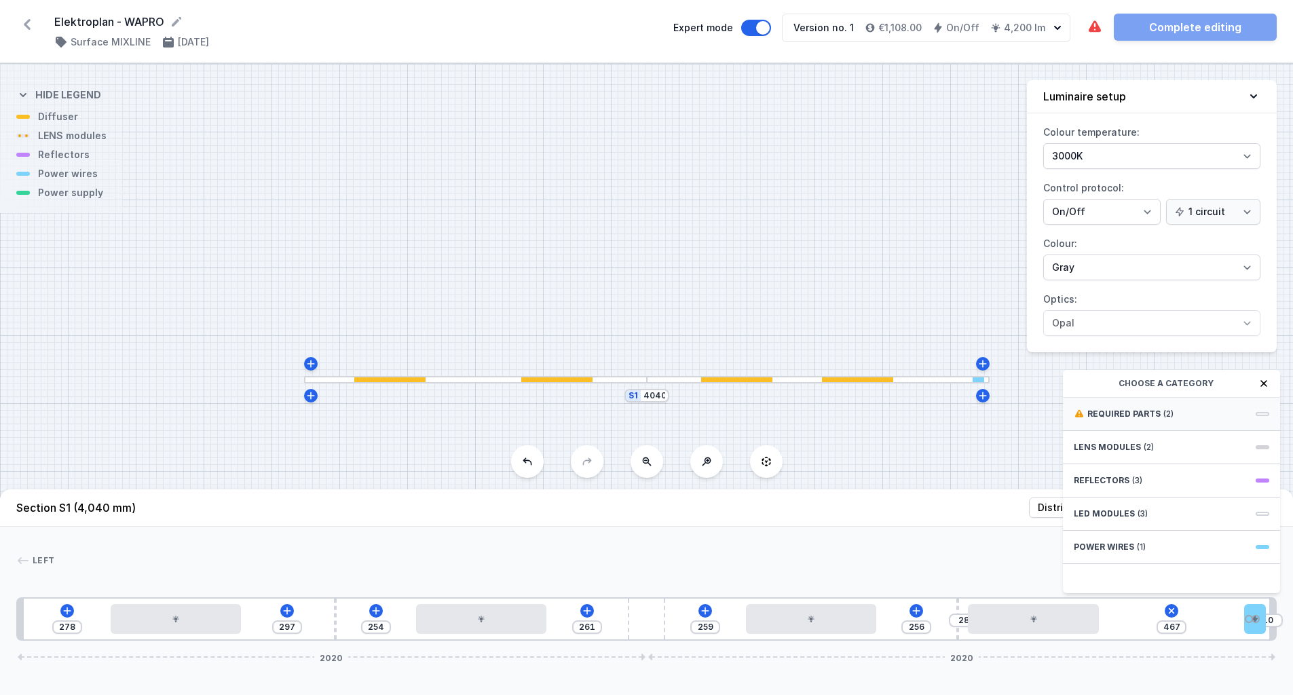
click at [1147, 419] on span "Required parts" at bounding box center [1123, 414] width 73 height 11
click at [1113, 419] on span "ON/OFF Driver - up to 40W" at bounding box center [1171, 413] width 195 height 14
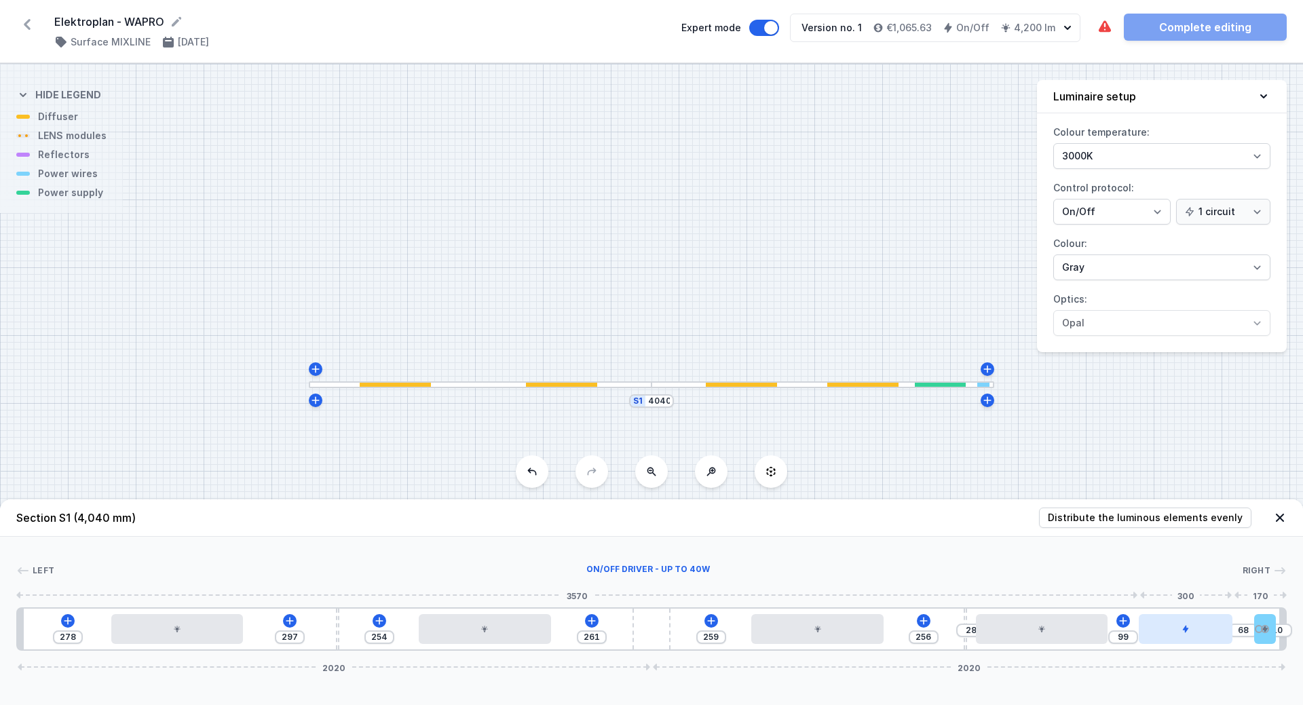
drag, startPoint x: 1133, startPoint y: 633, endPoint x: 1178, endPoint y: 632, distance: 44.8
click at [1178, 632] on div at bounding box center [1186, 629] width 94 height 30
drag, startPoint x: 1178, startPoint y: 632, endPoint x: 1205, endPoint y: 631, distance: 26.5
click at [1205, 631] on div at bounding box center [1207, 629] width 94 height 30
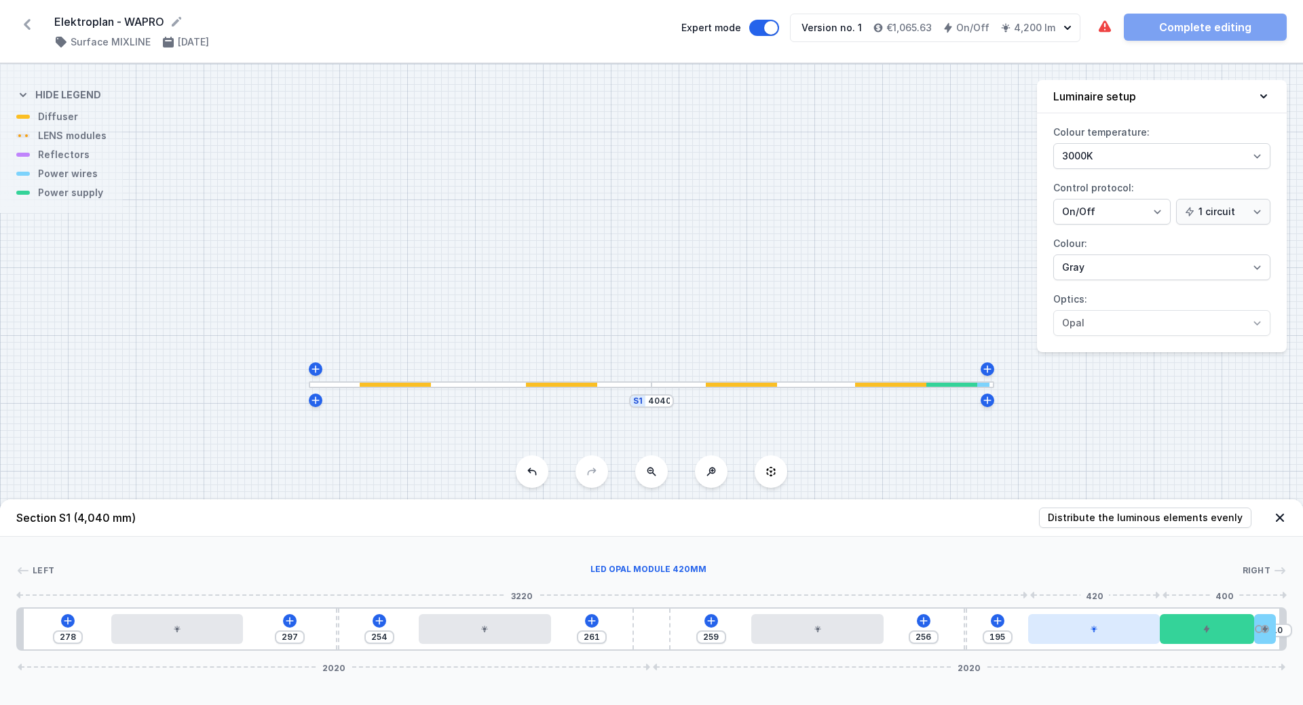
drag, startPoint x: 1062, startPoint y: 635, endPoint x: 1123, endPoint y: 634, distance: 61.1
click at [1123, 634] on div at bounding box center [1094, 629] width 132 height 30
click at [922, 620] on icon at bounding box center [923, 621] width 11 height 11
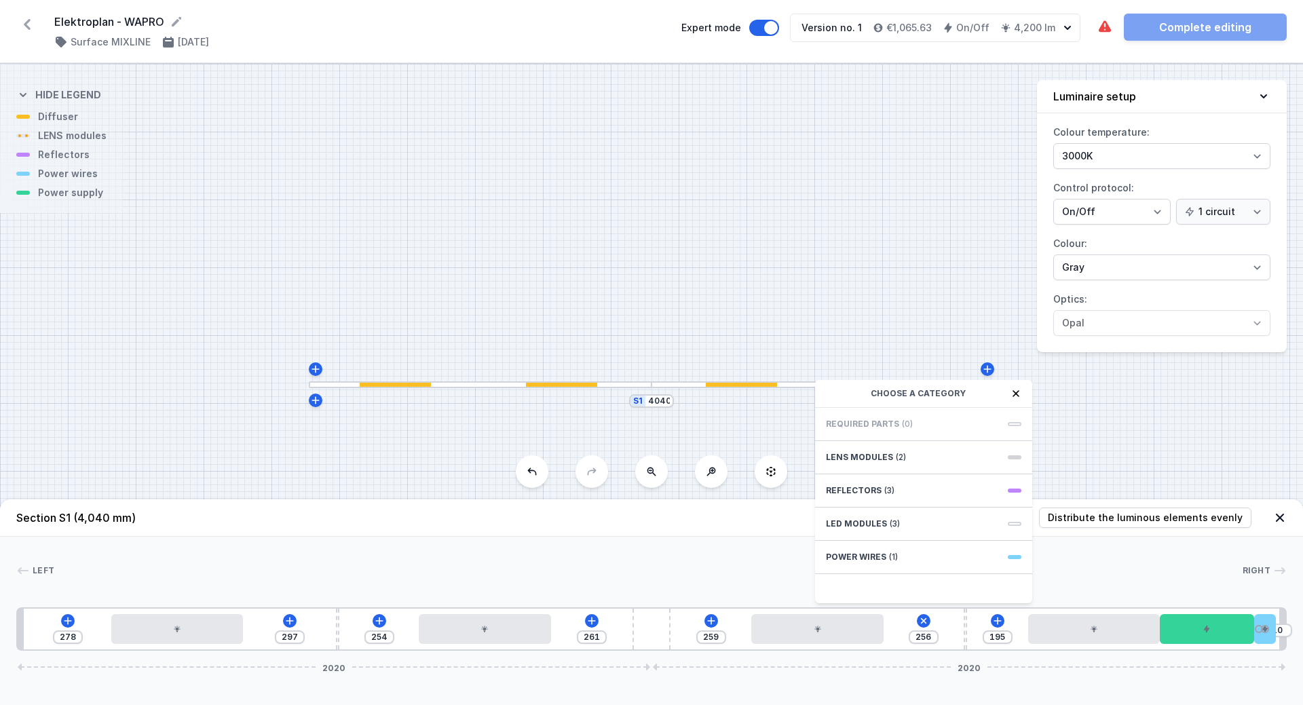
click at [773, 544] on div "Left Right 1 2 3 2 4 2 3 2 5 6 1 278 297 254 261 259 256 Choose a category Requ…" at bounding box center [651, 594] width 1303 height 114
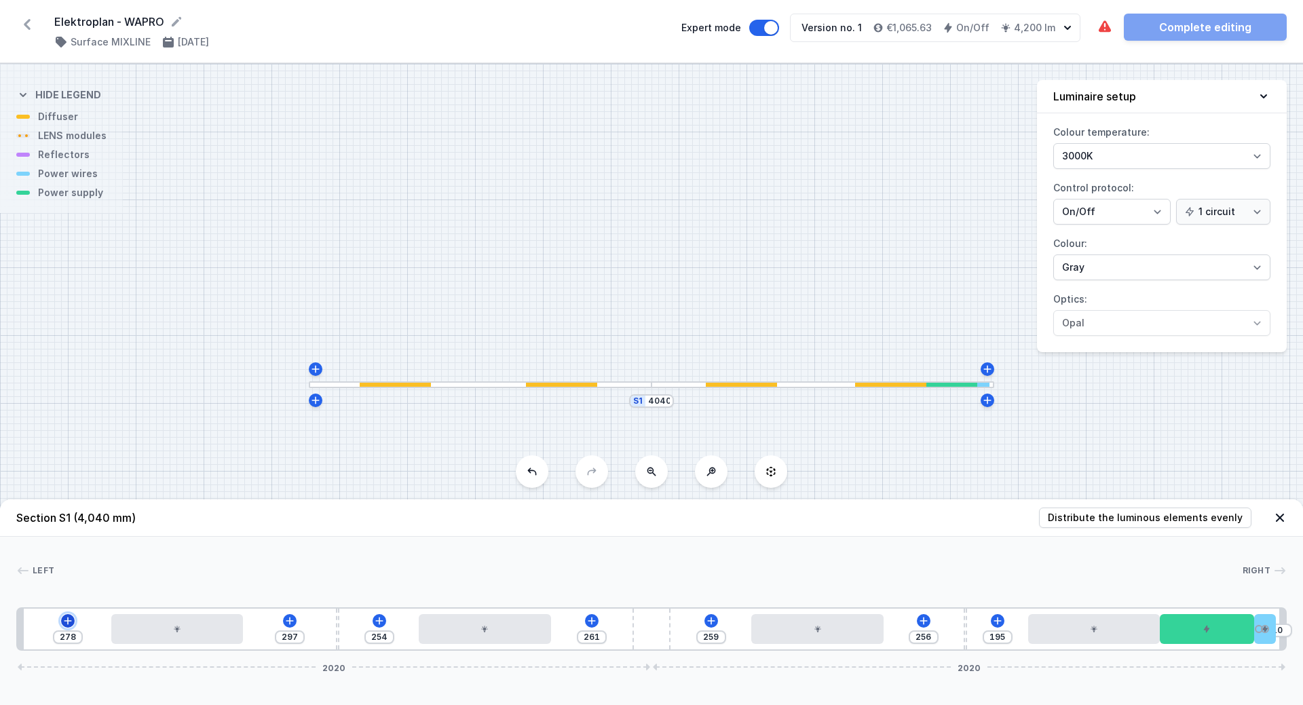
click at [66, 624] on icon at bounding box center [67, 621] width 11 height 11
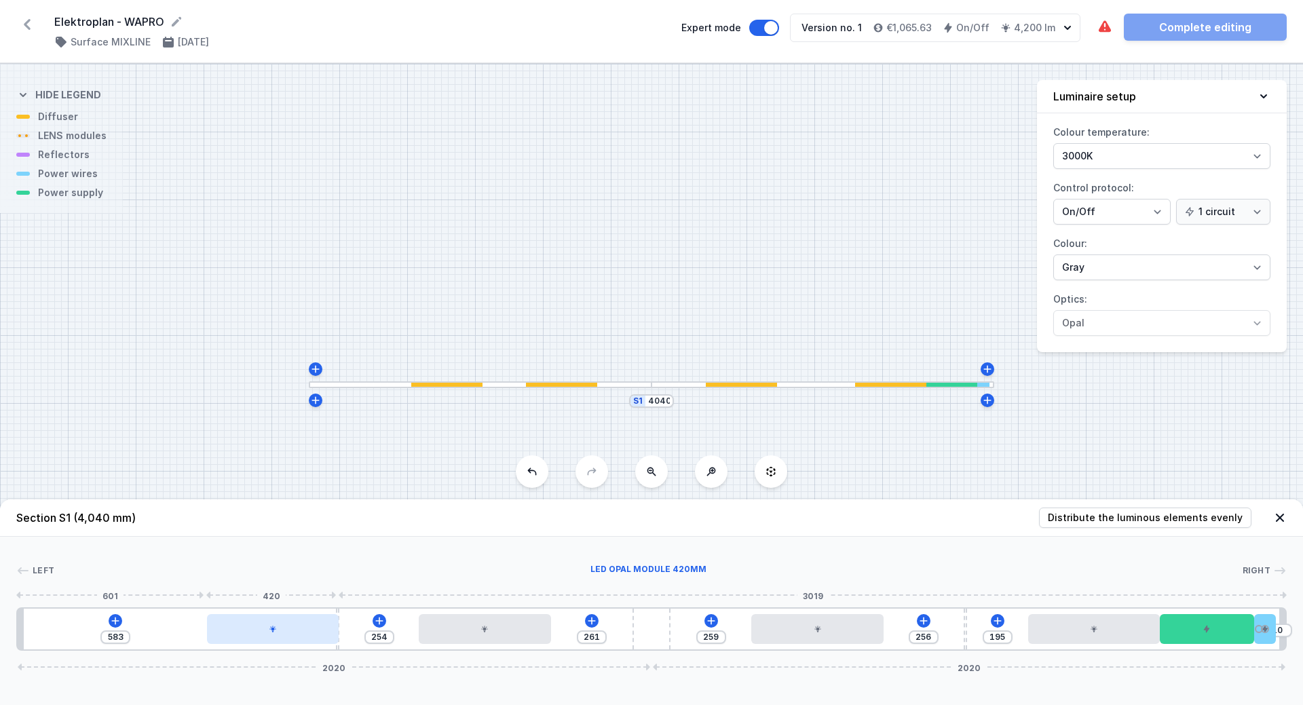
drag, startPoint x: 159, startPoint y: 631, endPoint x: 251, endPoint y: 637, distance: 91.8
click at [251, 637] on div at bounding box center [273, 629] width 132 height 30
click at [117, 620] on icon at bounding box center [115, 621] width 11 height 11
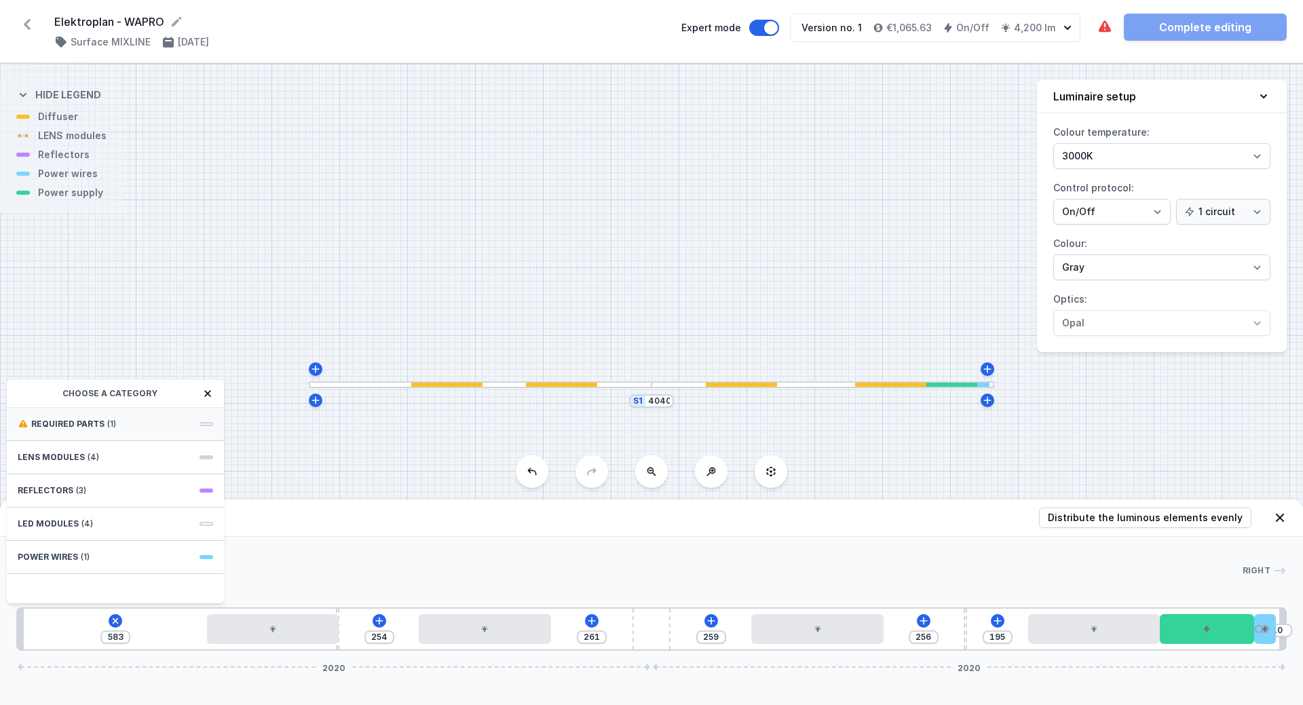
click at [92, 424] on span "Required parts" at bounding box center [67, 424] width 73 height 11
click at [211, 394] on icon at bounding box center [207, 393] width 11 height 11
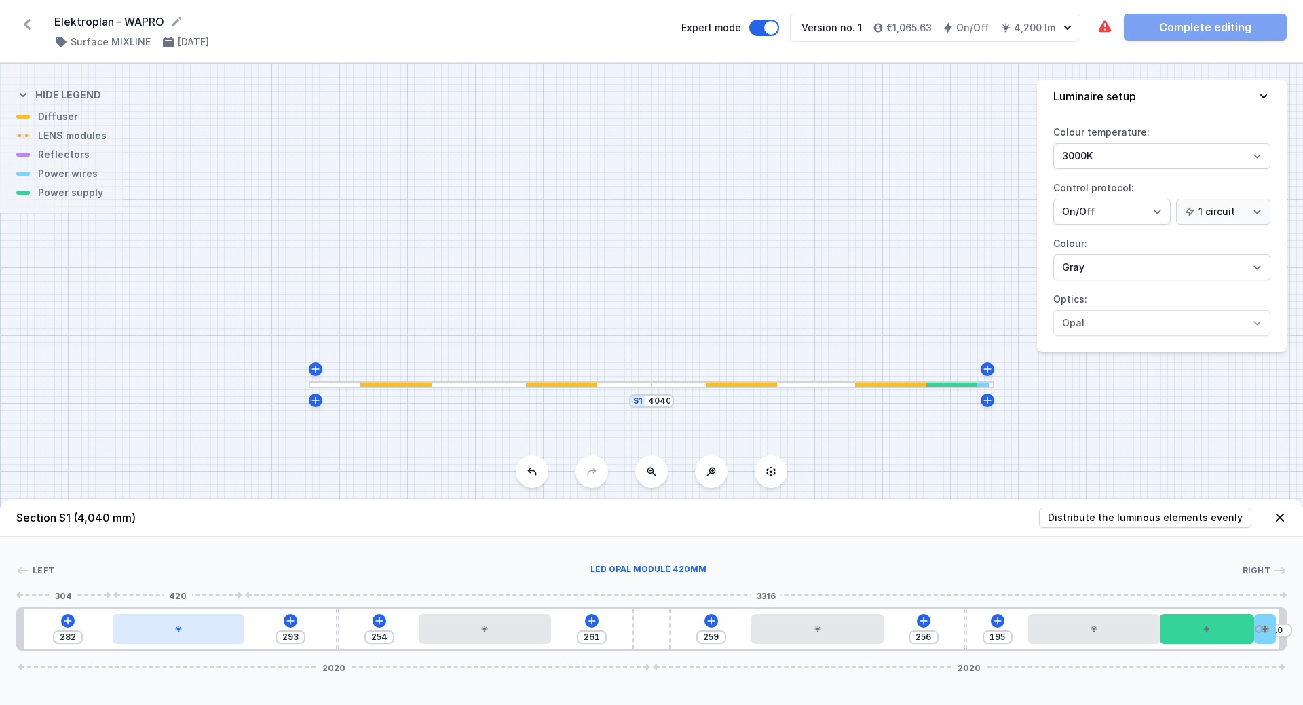
drag, startPoint x: 261, startPoint y: 643, endPoint x: 162, endPoint y: 640, distance: 99.8
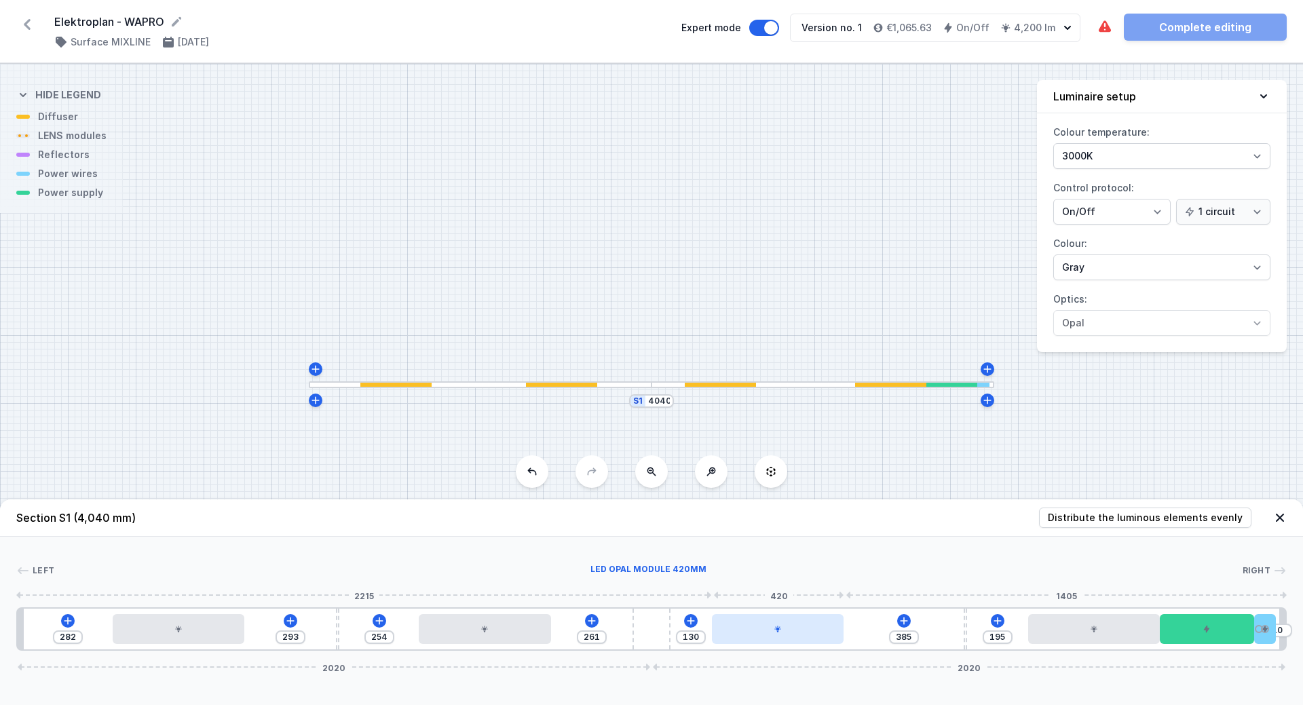
drag, startPoint x: 812, startPoint y: 639, endPoint x: 780, endPoint y: 640, distance: 31.9
click at [780, 640] on div at bounding box center [778, 629] width 132 height 30
click at [906, 623] on icon at bounding box center [903, 621] width 11 height 11
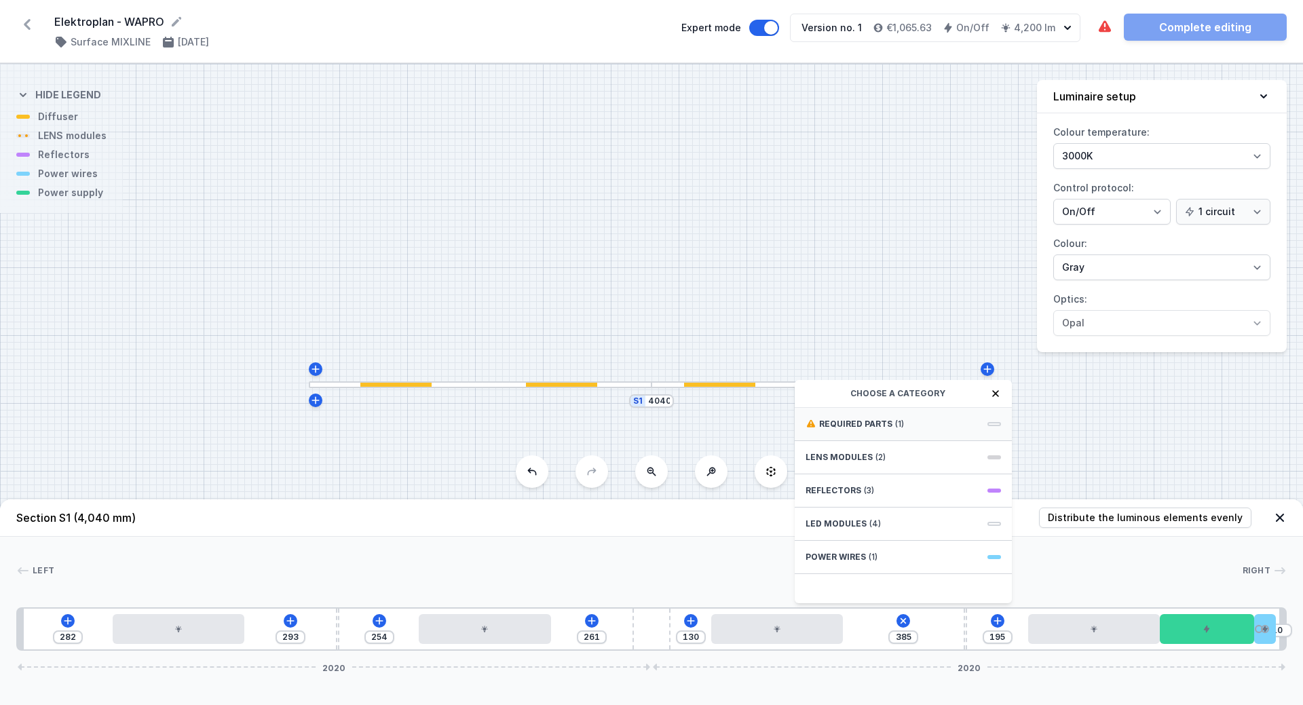
click at [895, 424] on span "(1)" at bounding box center [899, 424] width 9 height 11
click at [895, 424] on span "ON/OFF Driver - up to 16W" at bounding box center [903, 423] width 195 height 14
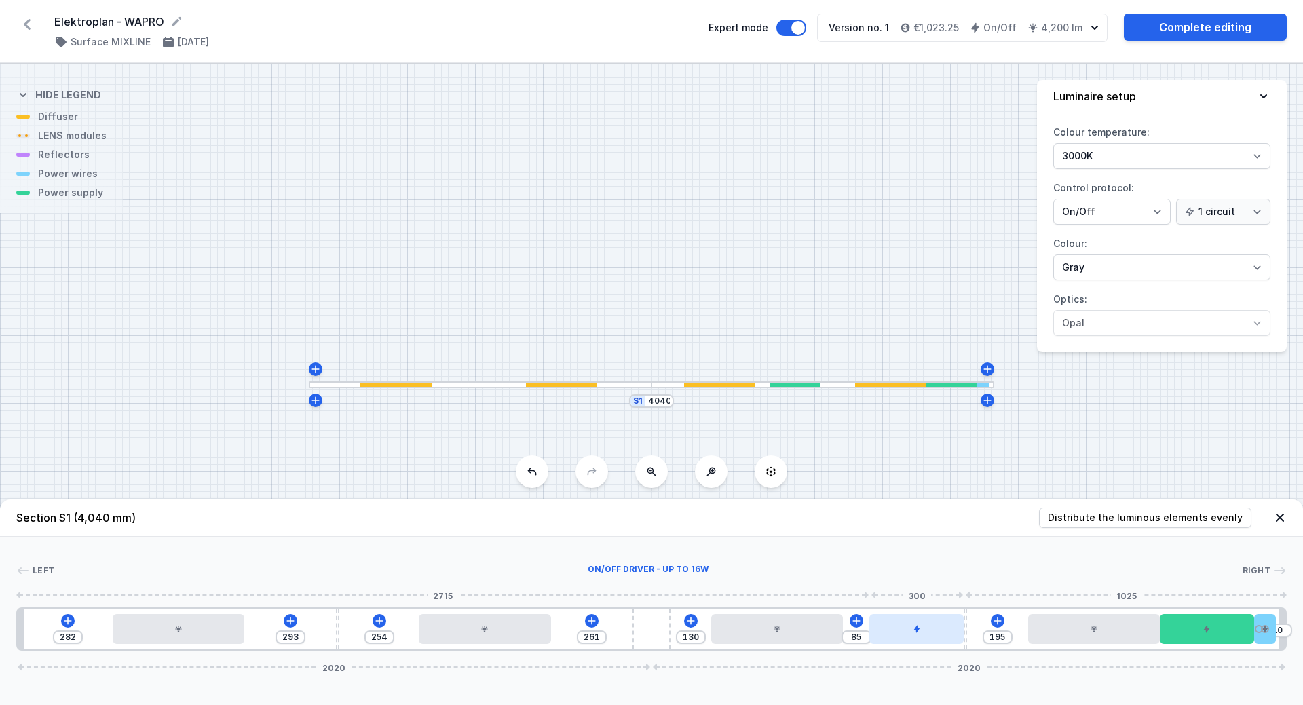
drag, startPoint x: 901, startPoint y: 642, endPoint x: 930, endPoint y: 639, distance: 28.6
click at [930, 639] on div at bounding box center [916, 629] width 94 height 30
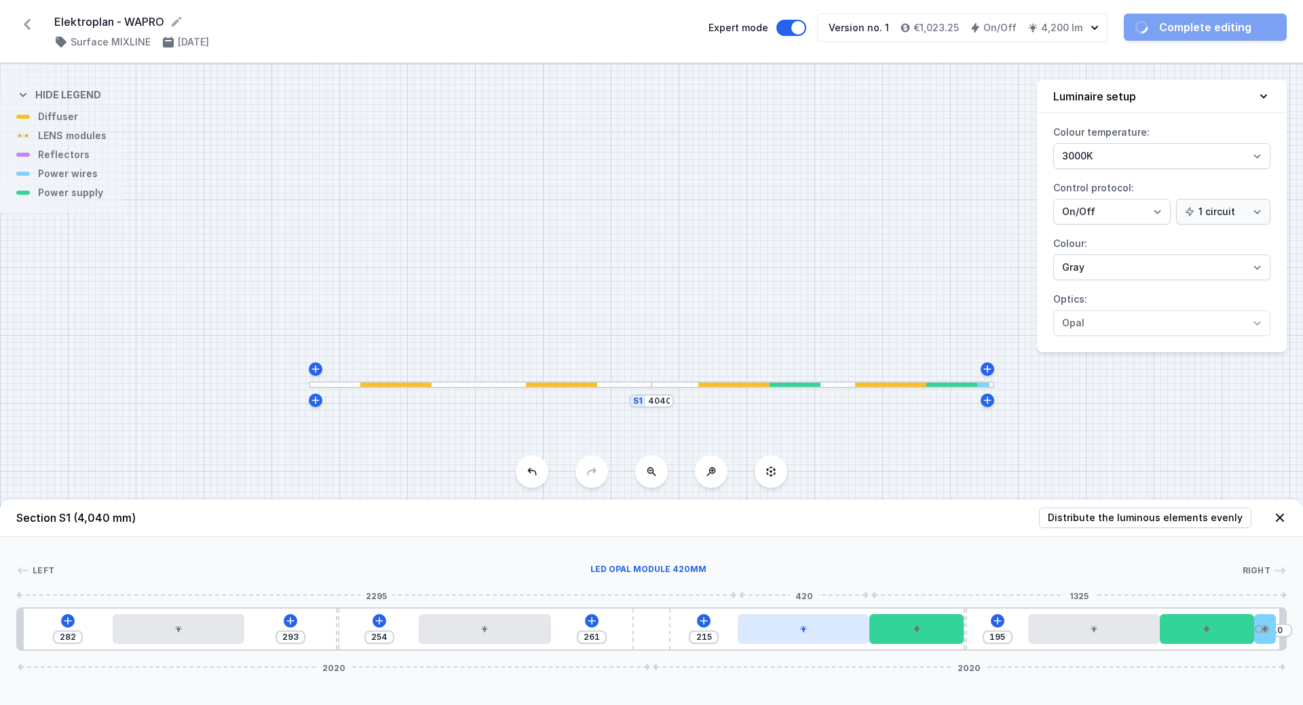
drag, startPoint x: 795, startPoint y: 632, endPoint x: 821, endPoint y: 632, distance: 25.8
click at [821, 632] on div at bounding box center [804, 629] width 132 height 30
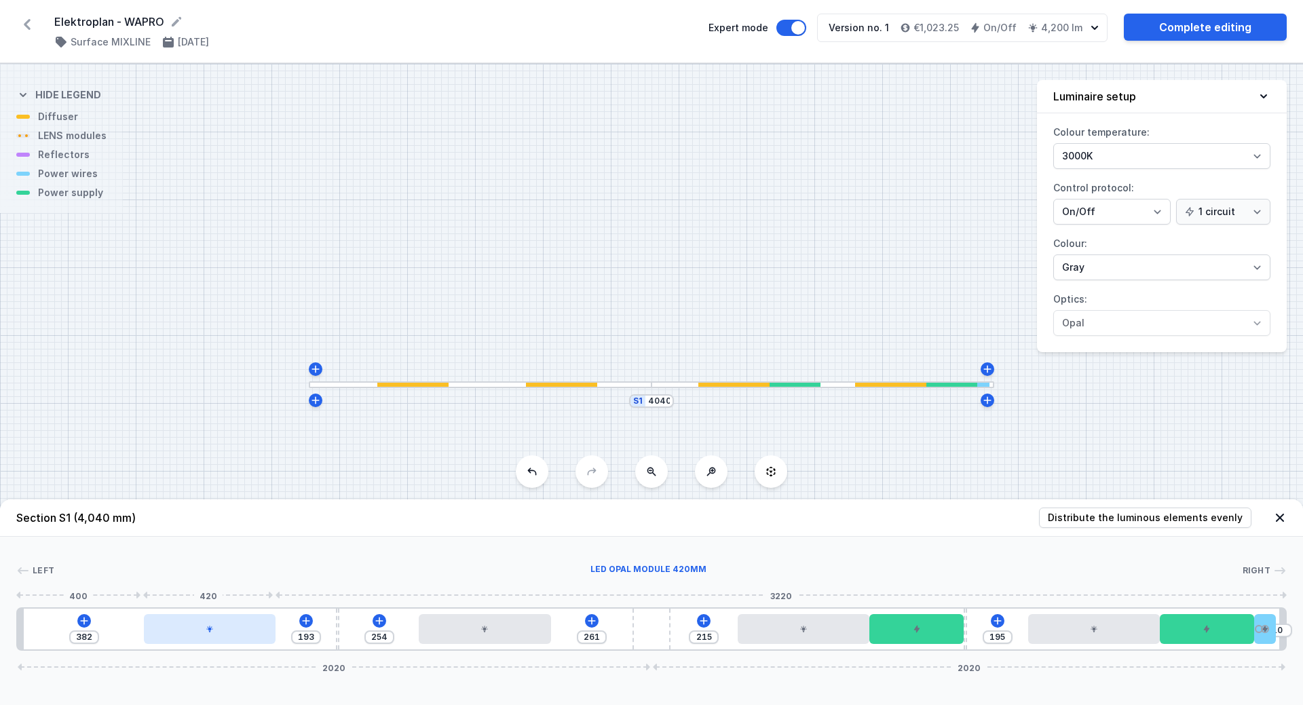
drag, startPoint x: 174, startPoint y: 639, endPoint x: 200, endPoint y: 639, distance: 26.5
click at [200, 639] on div at bounding box center [210, 629] width 132 height 30
click at [179, 634] on div at bounding box center [209, 629] width 132 height 30
click at [84, 638] on input "378" at bounding box center [84, 637] width 22 height 11
drag, startPoint x: 92, startPoint y: 637, endPoint x: 71, endPoint y: 633, distance: 20.8
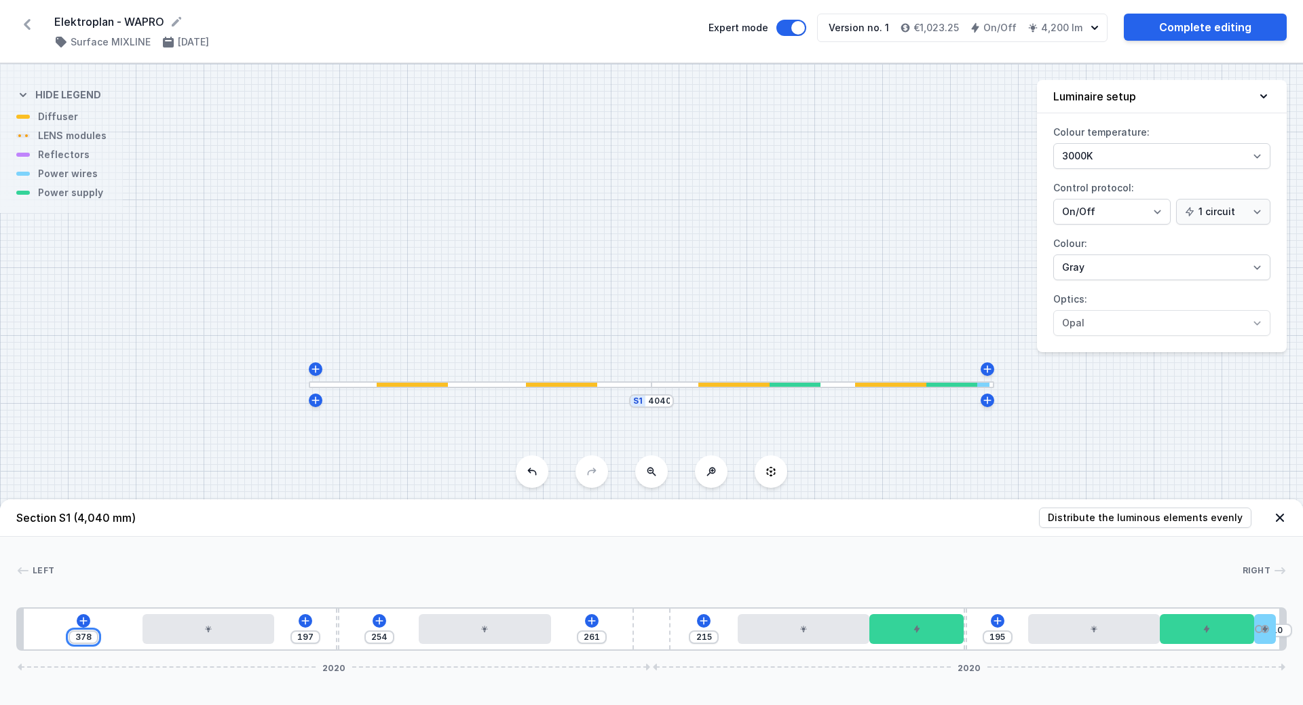
click at [71, 633] on div "378" at bounding box center [84, 638] width 30 height 14
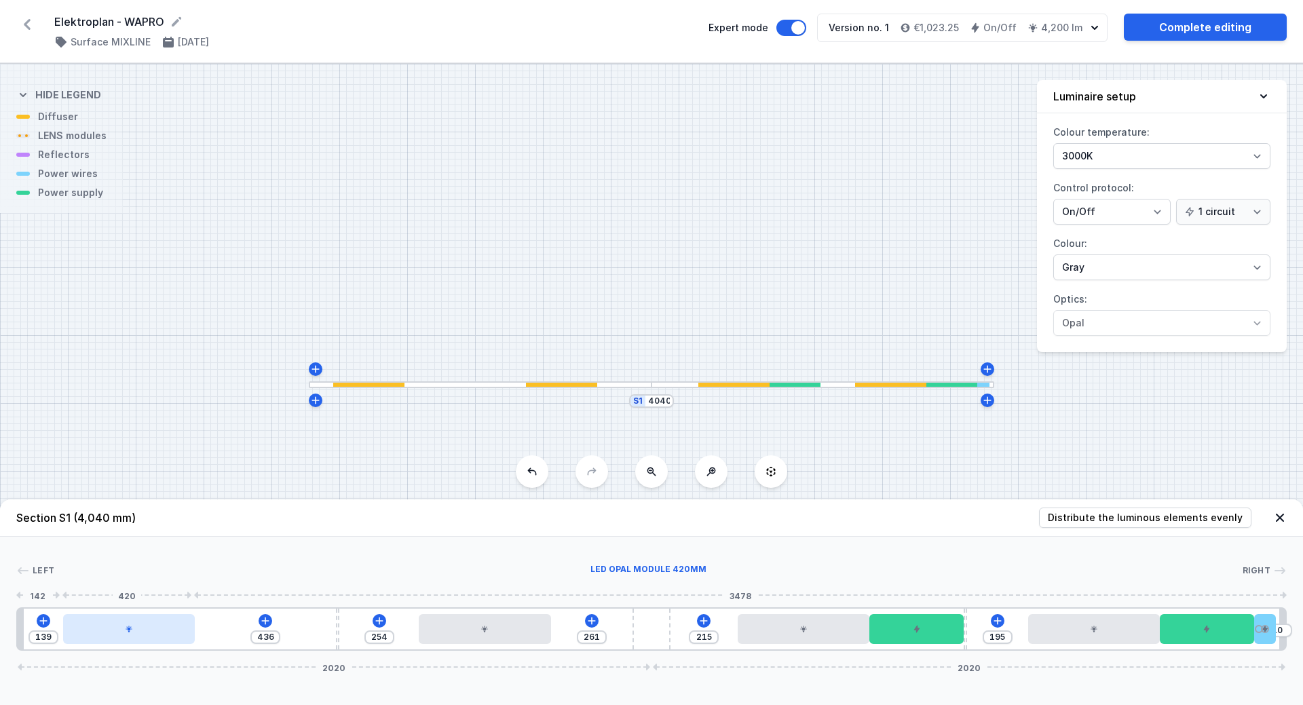
drag, startPoint x: 89, startPoint y: 641, endPoint x: 129, endPoint y: 637, distance: 40.2
click at [128, 637] on div at bounding box center [129, 629] width 132 height 30
drag, startPoint x: 50, startPoint y: 638, endPoint x: 39, endPoint y: 637, distance: 11.6
click at [39, 637] on input "144" at bounding box center [47, 637] width 22 height 11
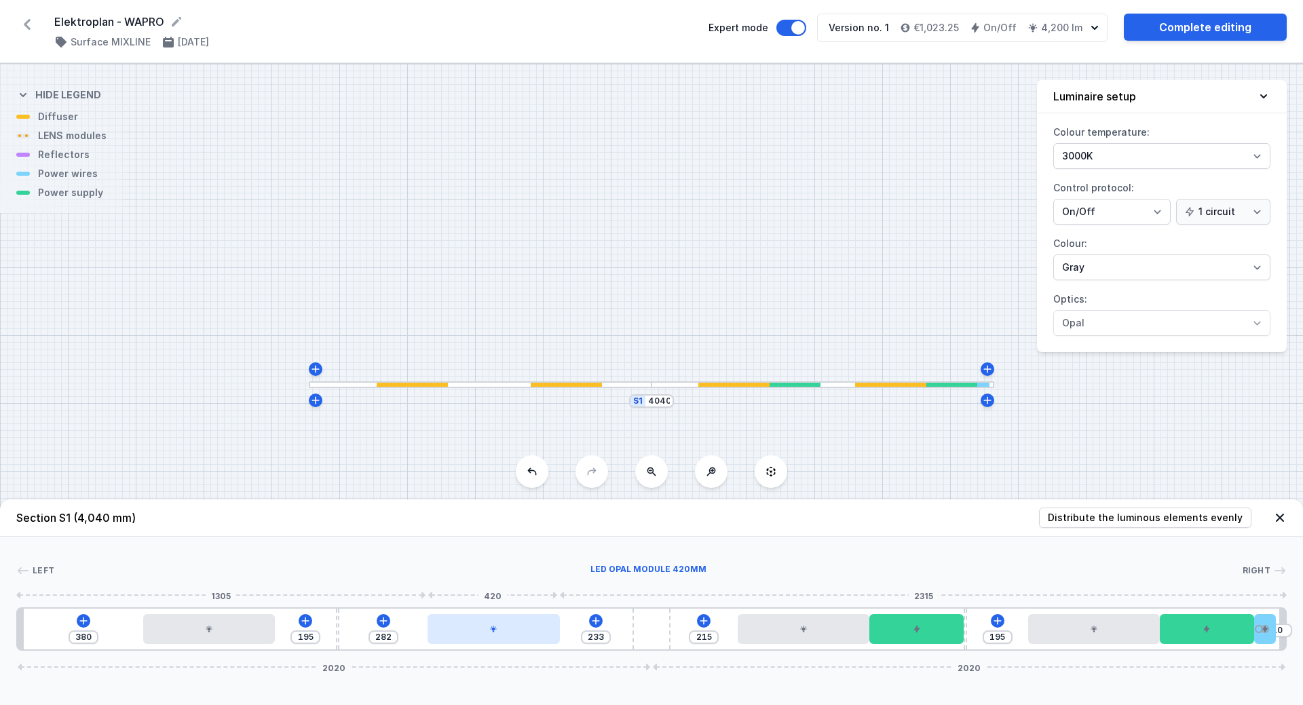
drag, startPoint x: 470, startPoint y: 635, endPoint x: 477, endPoint y: 637, distance: 7.6
click at [477, 637] on div at bounding box center [494, 629] width 132 height 30
click at [392, 636] on input "282" at bounding box center [384, 637] width 22 height 11
drag, startPoint x: 400, startPoint y: 626, endPoint x: 413, endPoint y: 630, distance: 12.7
click at [413, 630] on div at bounding box center [420, 629] width 132 height 30
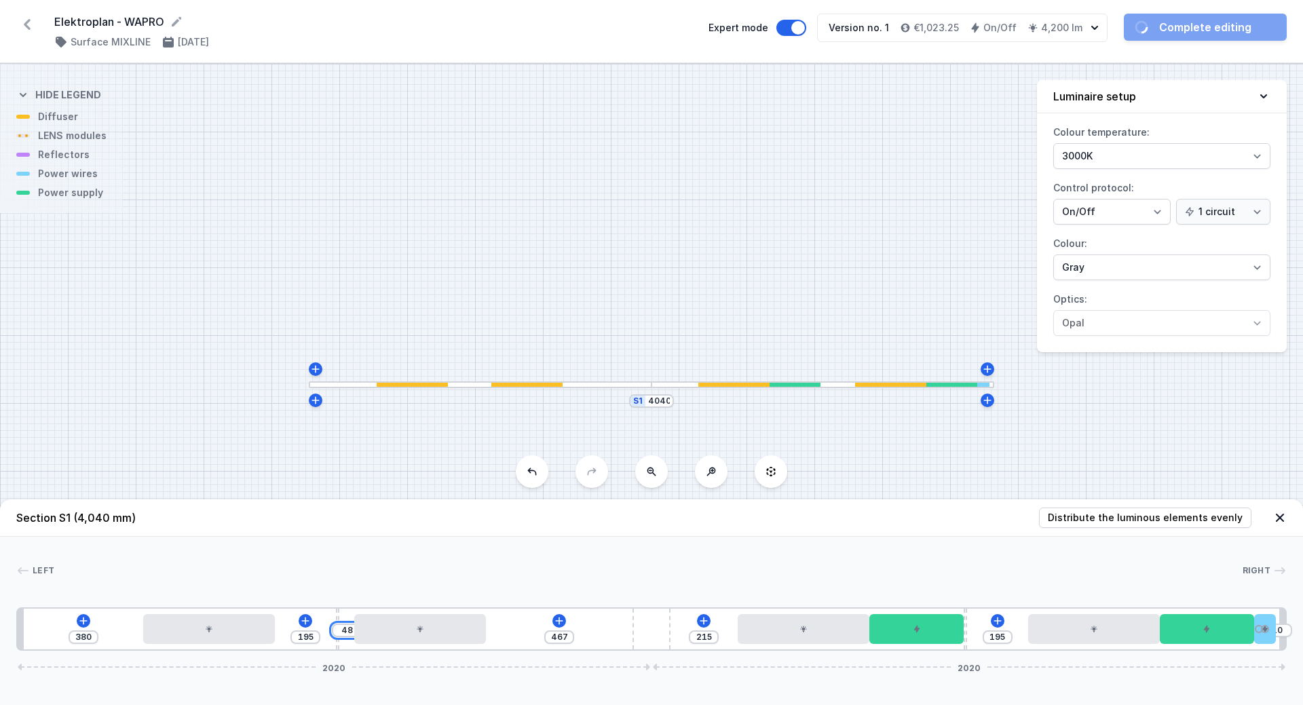
click at [343, 632] on input "48" at bounding box center [347, 630] width 22 height 11
click at [346, 632] on input "48" at bounding box center [347, 630] width 22 height 11
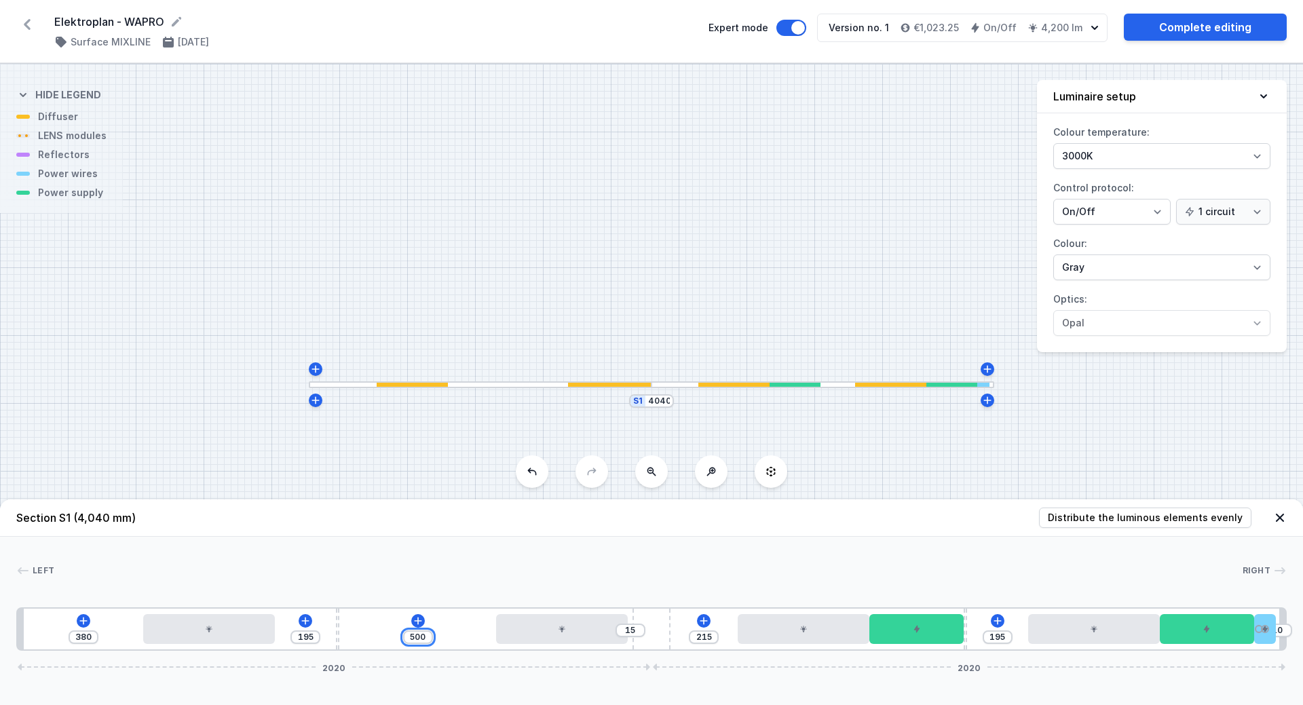
click at [415, 636] on input "500" at bounding box center [418, 637] width 22 height 11
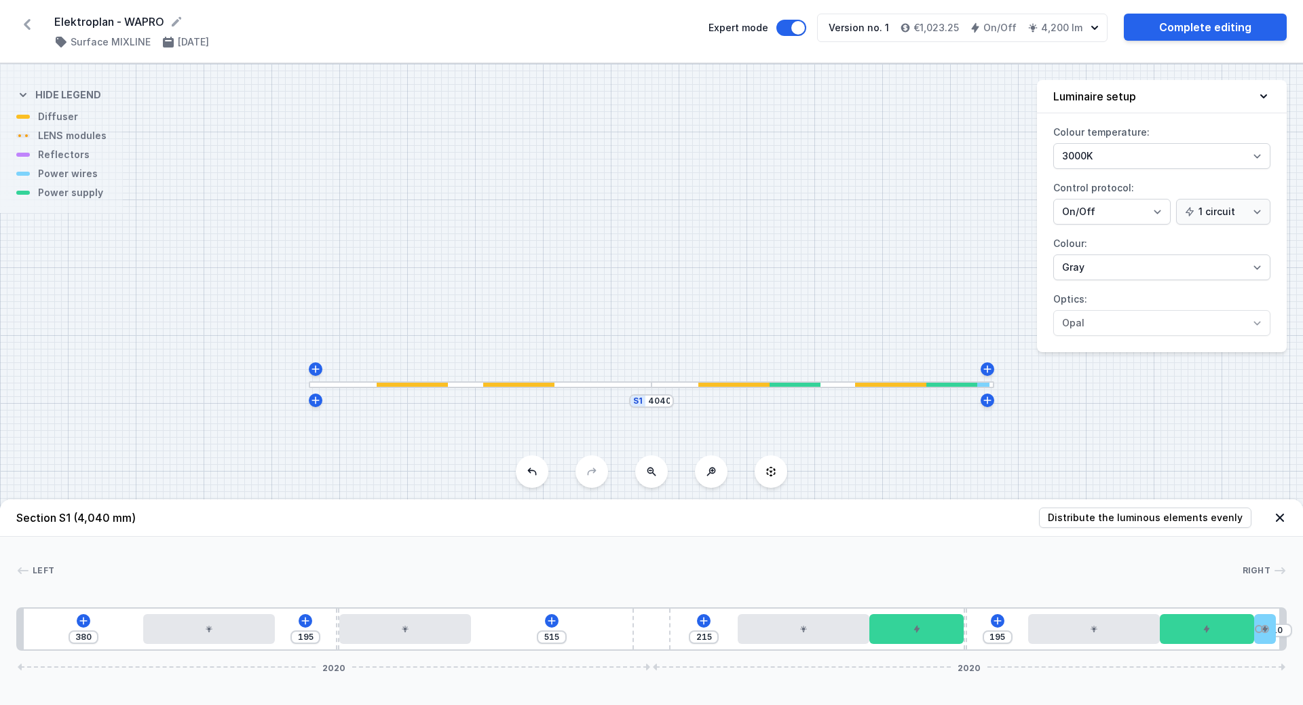
click at [601, 579] on div "Left Right" at bounding box center [651, 573] width 1271 height 19
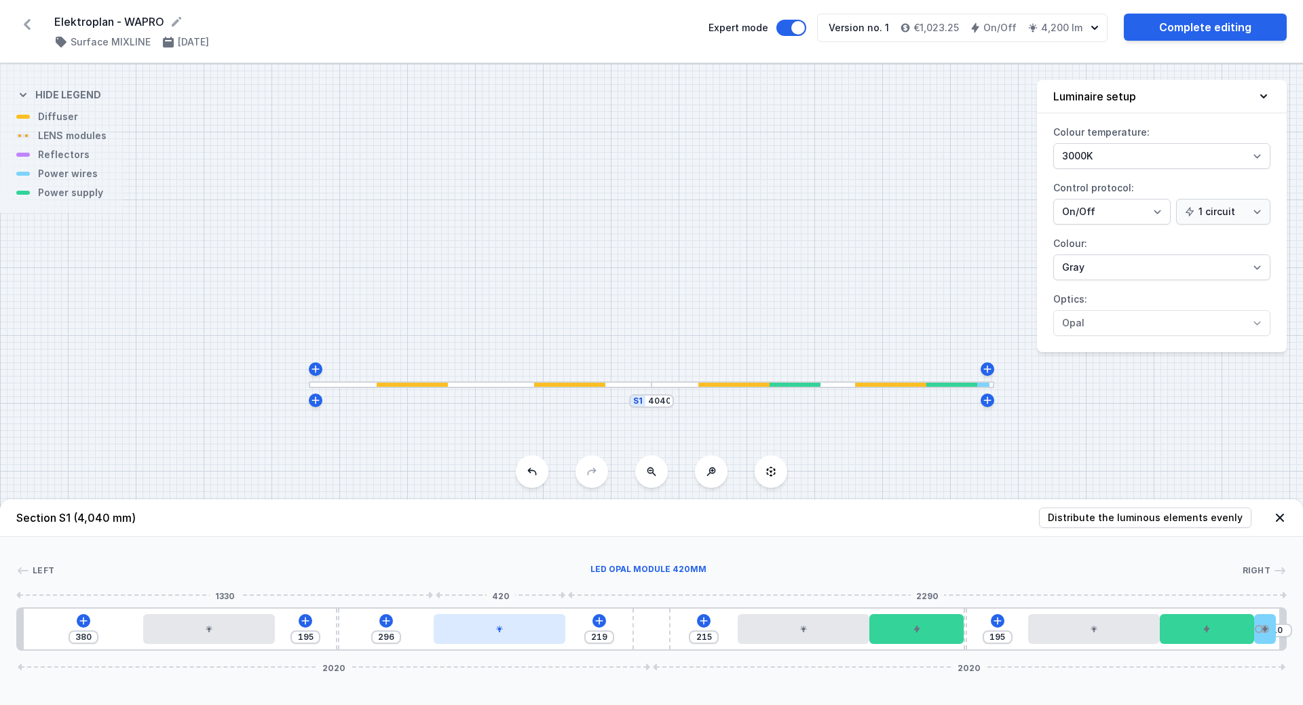
drag, startPoint x: 426, startPoint y: 642, endPoint x: 506, endPoint y: 643, distance: 80.8
click at [506, 643] on div at bounding box center [500, 629] width 132 height 30
click at [604, 637] on input "219" at bounding box center [599, 637] width 22 height 11
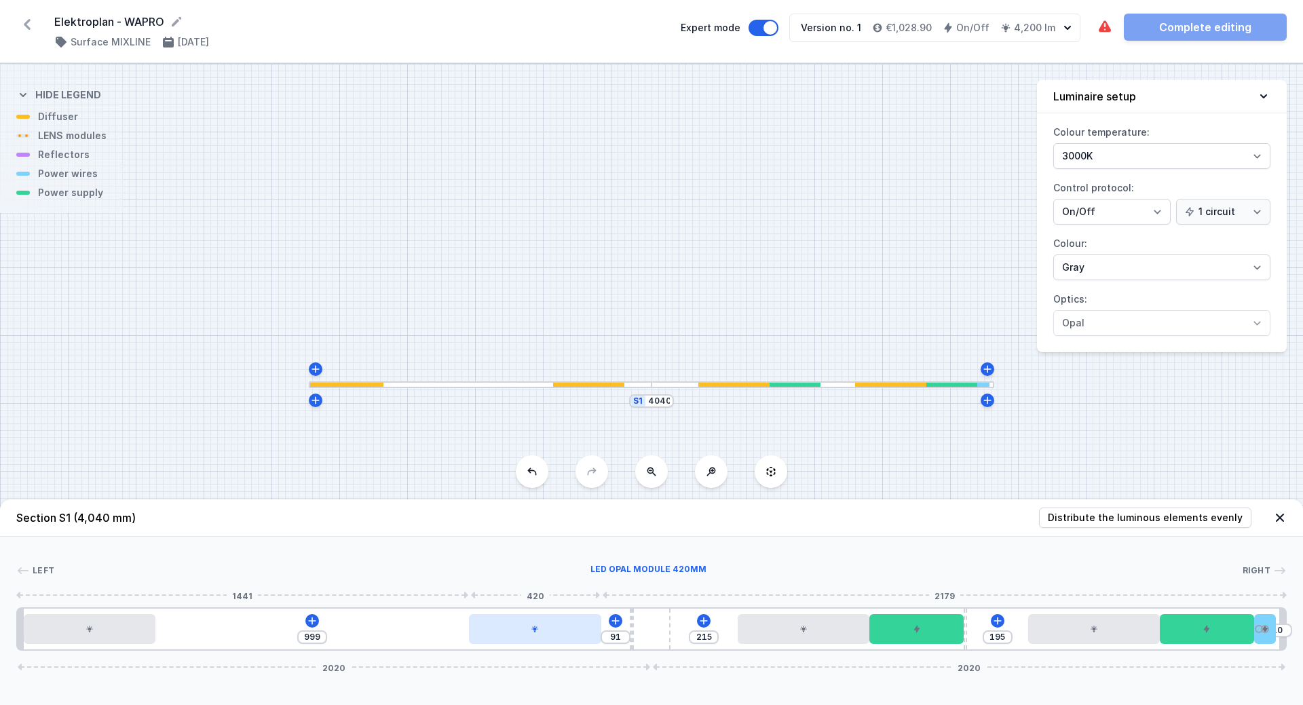
drag, startPoint x: 218, startPoint y: 624, endPoint x: 543, endPoint y: 621, distance: 325.1
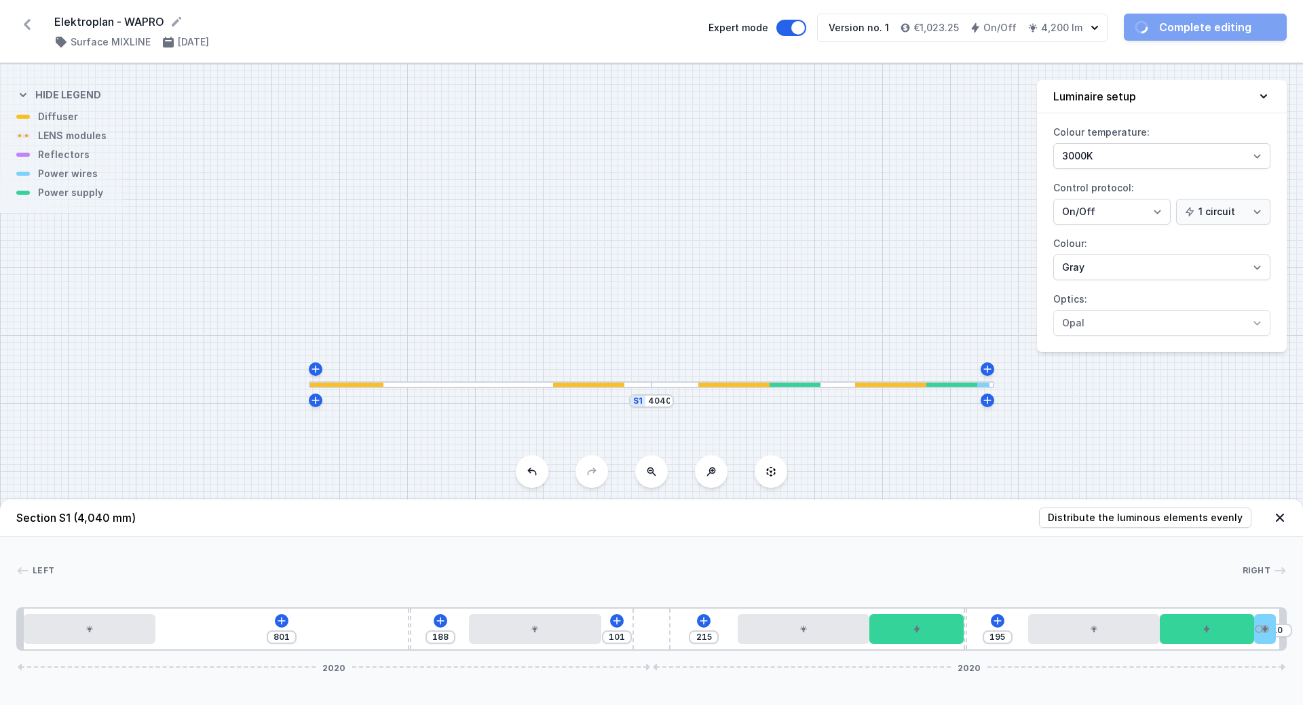
drag, startPoint x: 630, startPoint y: 628, endPoint x: 406, endPoint y: 628, distance: 224.0
click at [406, 628] on div "801 188 101 215 195 10 2020 2020" at bounding box center [651, 628] width 1271 height 43
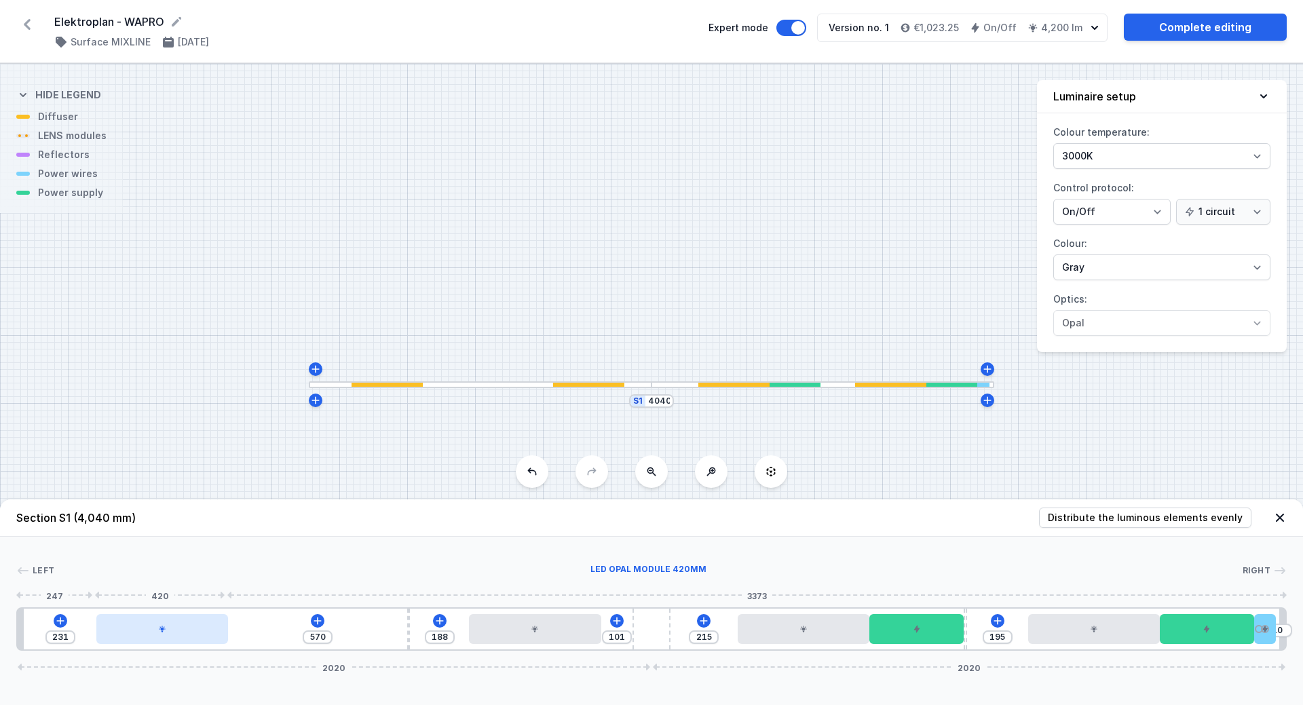
drag, startPoint x: 118, startPoint y: 633, endPoint x: 188, endPoint y: 634, distance: 69.9
click at [186, 632] on div at bounding box center [162, 629] width 132 height 30
click at [54, 635] on input "233" at bounding box center [61, 637] width 22 height 11
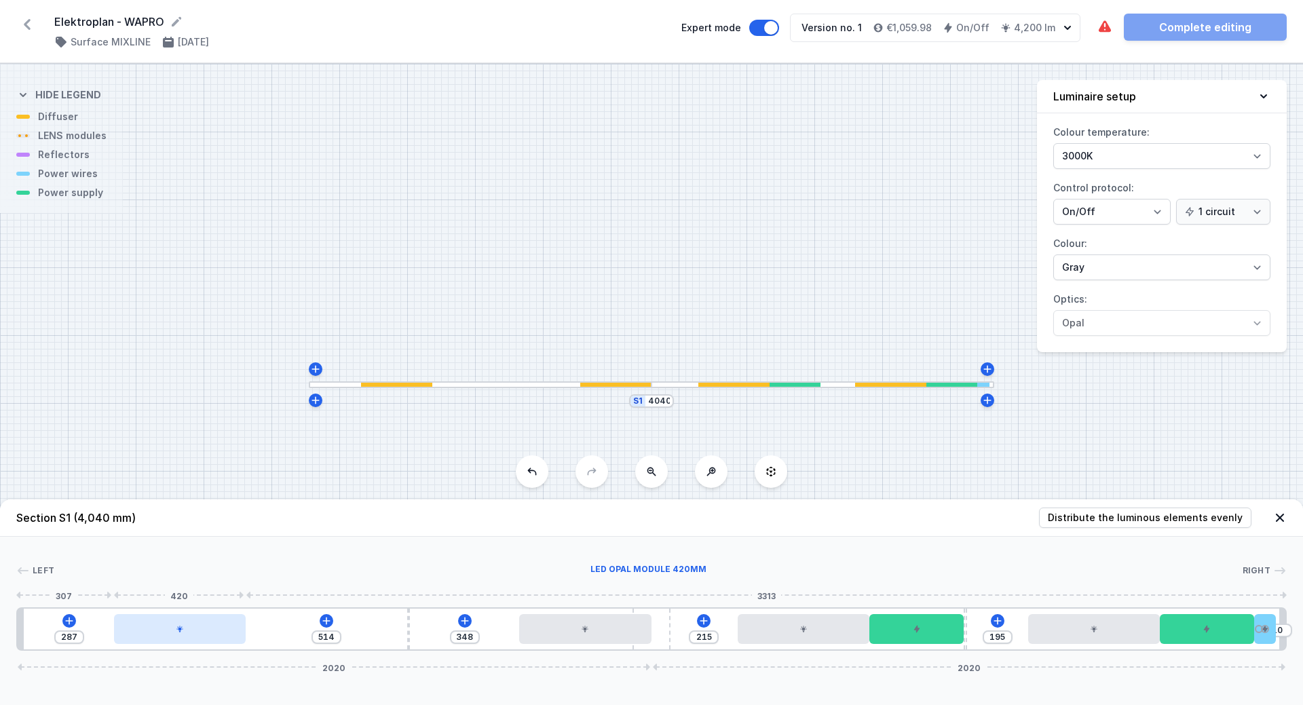
drag, startPoint x: 495, startPoint y: 630, endPoint x: 134, endPoint y: 630, distance: 360.4
click at [134, 630] on div at bounding box center [180, 629] width 132 height 30
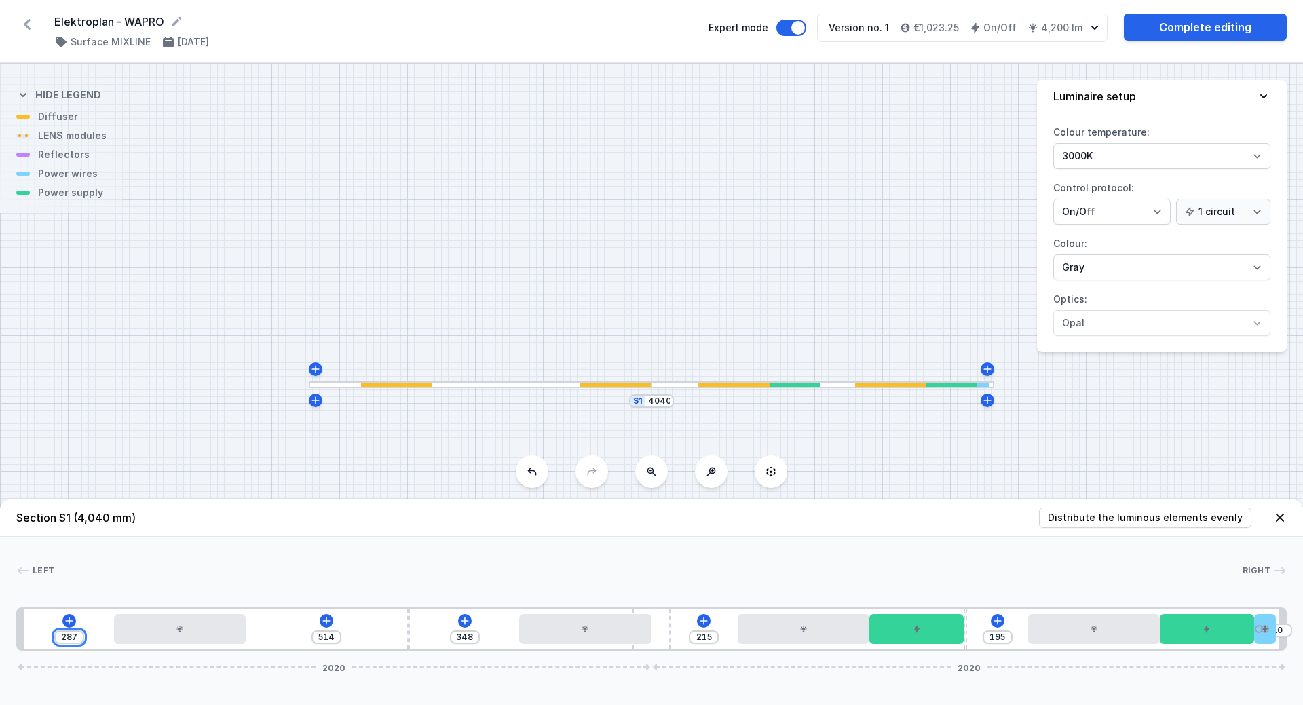
drag, startPoint x: 77, startPoint y: 637, endPoint x: 60, endPoint y: 637, distance: 17.0
click at [60, 637] on input "287" at bounding box center [69, 637] width 22 height 11
click at [77, 637] on input "320" at bounding box center [74, 637] width 22 height 11
drag, startPoint x: 407, startPoint y: 630, endPoint x: 376, endPoint y: 628, distance: 30.6
click at [376, 628] on div "380 330 439 215 195 10 2020 2020" at bounding box center [651, 628] width 1271 height 43
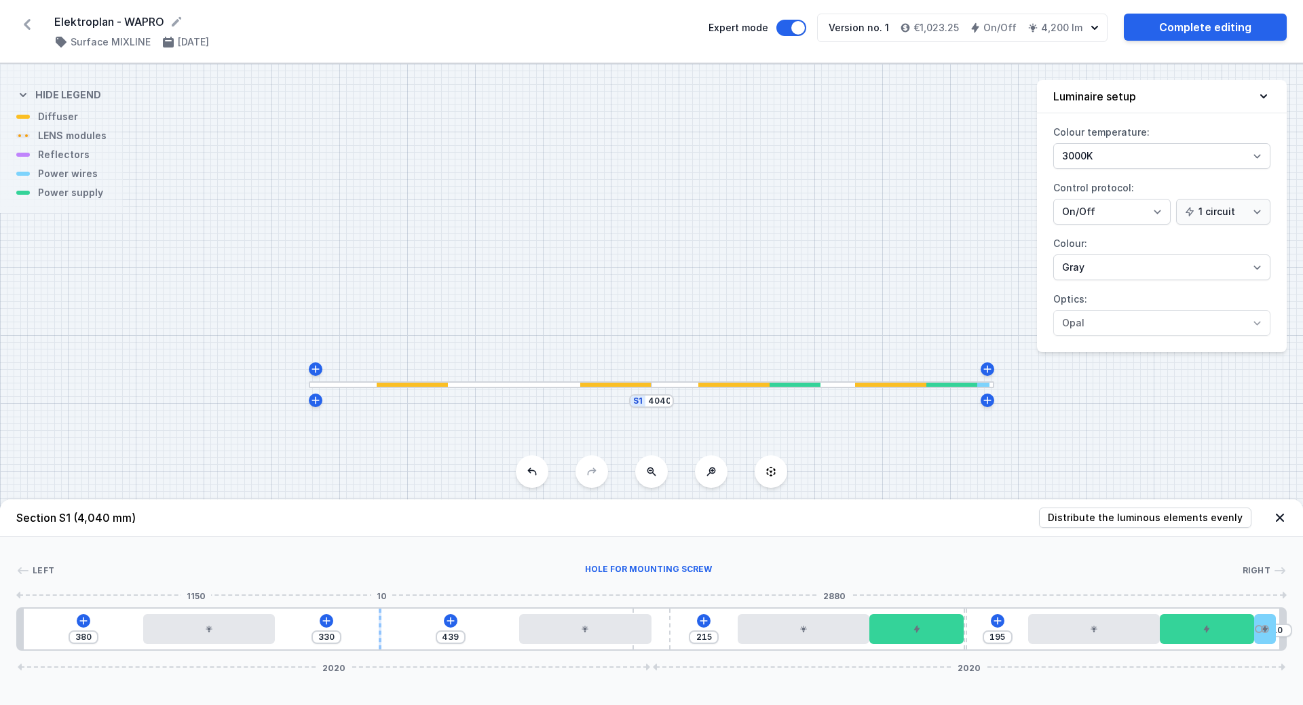
click at [379, 626] on div at bounding box center [380, 629] width 3 height 41
drag, startPoint x: 381, startPoint y: 628, endPoint x: 338, endPoint y: 630, distance: 42.8
click at [338, 630] on div at bounding box center [337, 629] width 3 height 41
drag, startPoint x: 316, startPoint y: 640, endPoint x: 299, endPoint y: 639, distance: 17.7
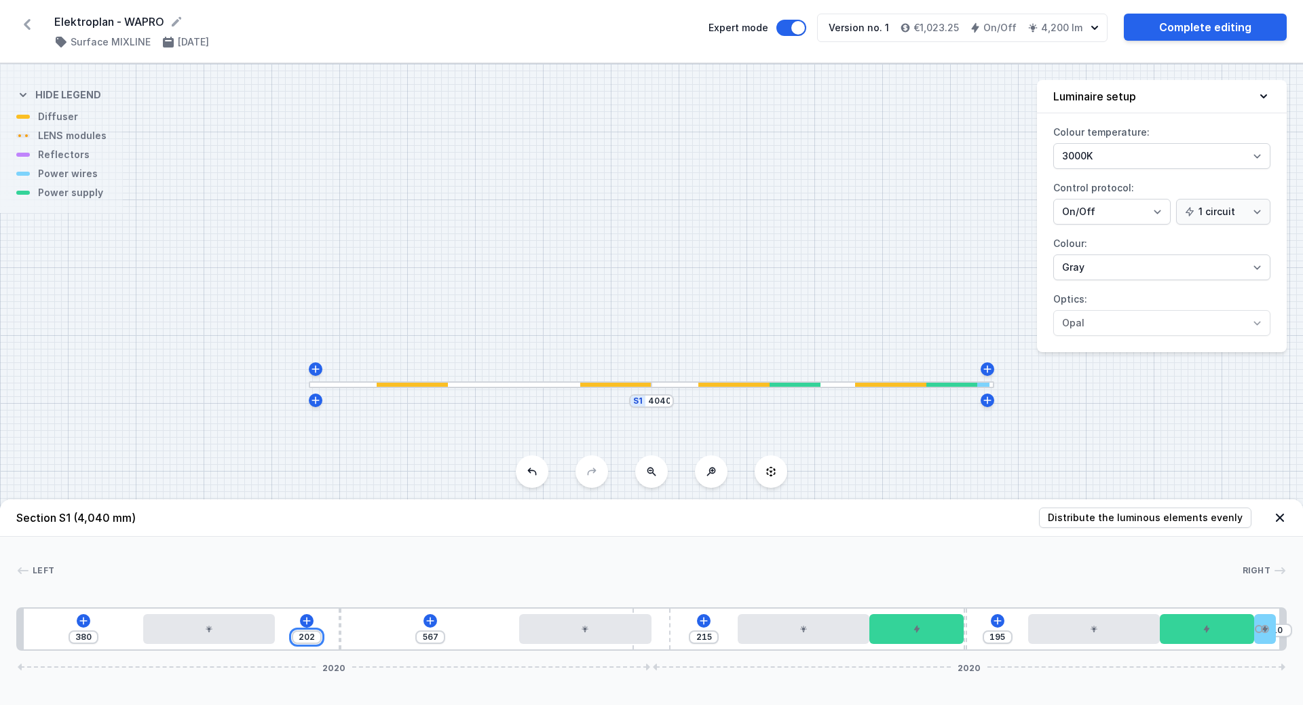
click at [299, 639] on input "202" at bounding box center [307, 637] width 22 height 11
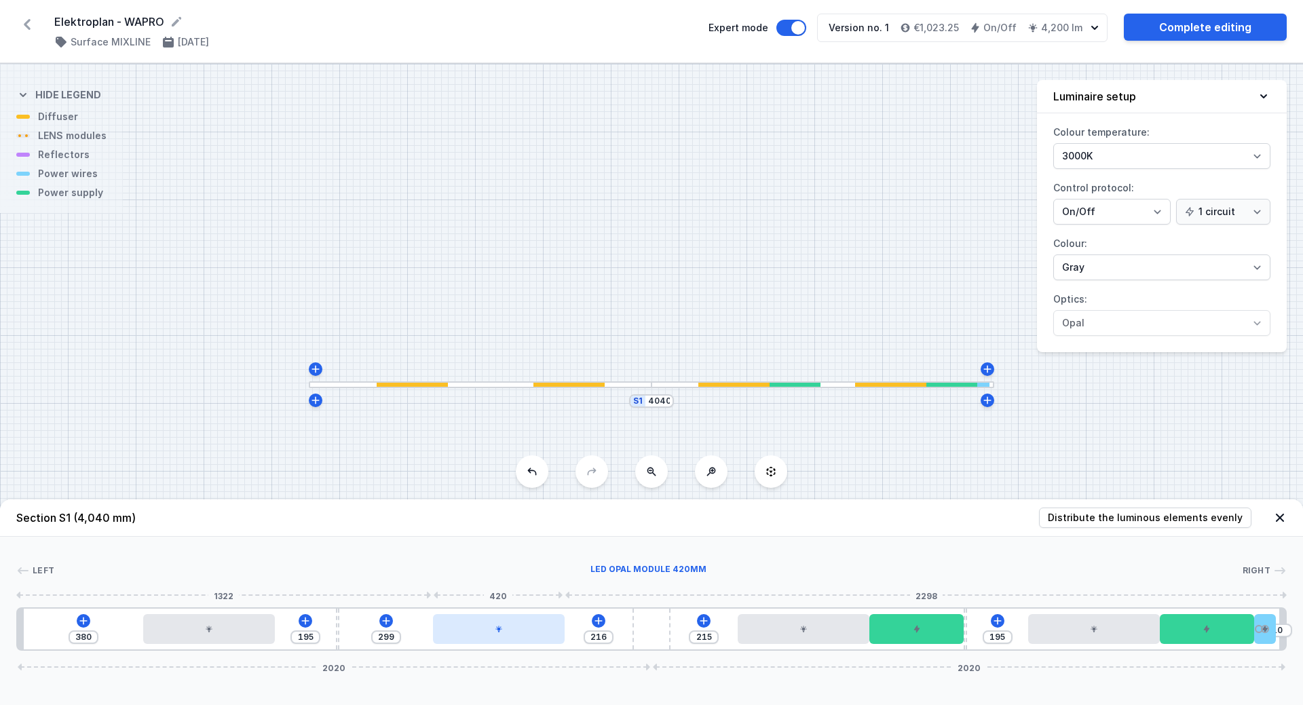
drag, startPoint x: 571, startPoint y: 635, endPoint x: 483, endPoint y: 639, distance: 87.6
click at [483, 639] on div at bounding box center [499, 629] width 132 height 30
click at [609, 639] on input "216" at bounding box center [599, 637] width 22 height 11
click at [829, 512] on header "Section S1 (4,040 mm) Distribute the luminous elements evenly" at bounding box center [651, 518] width 1303 height 37
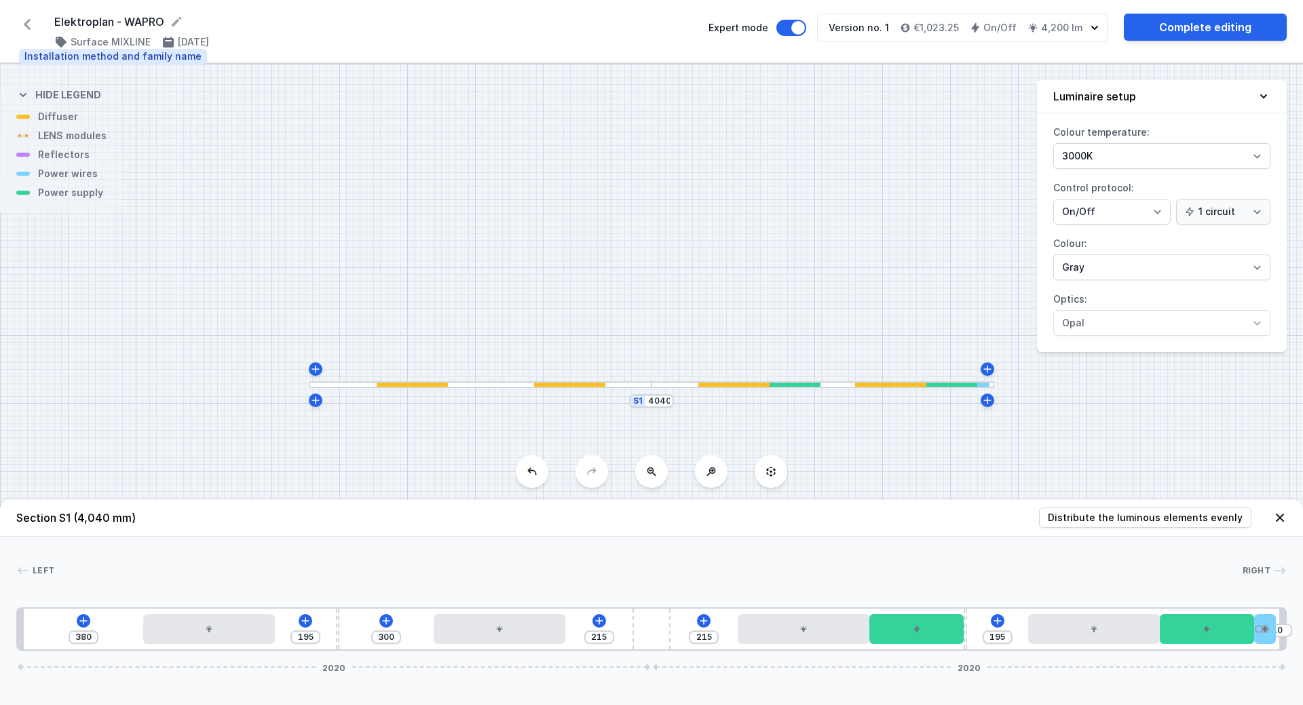
click at [97, 41] on h4 "Surface MIXLINE" at bounding box center [111, 42] width 80 height 14
click at [775, 478] on button at bounding box center [771, 471] width 33 height 33
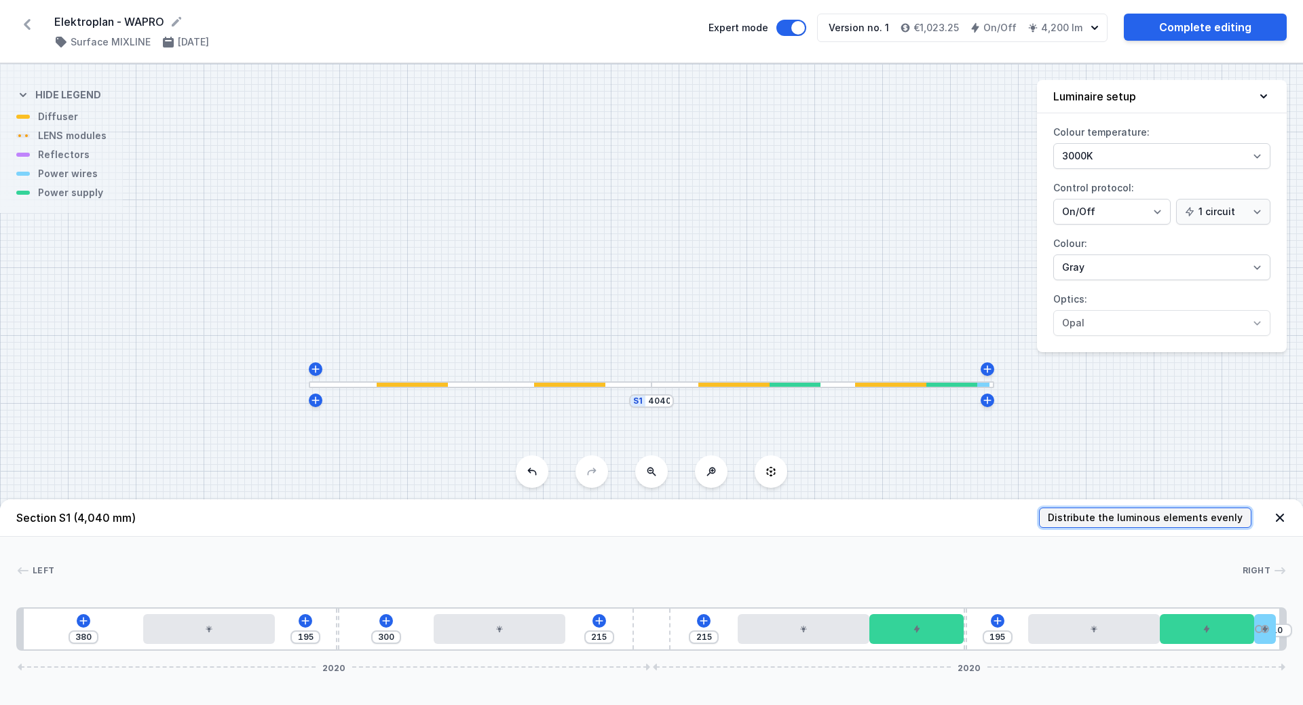
click at [1230, 520] on span "Distribute the luminous elements evenly" at bounding box center [1145, 518] width 195 height 14
click at [1189, 518] on span "Distribute the luminous elements evenly" at bounding box center [1145, 518] width 195 height 14
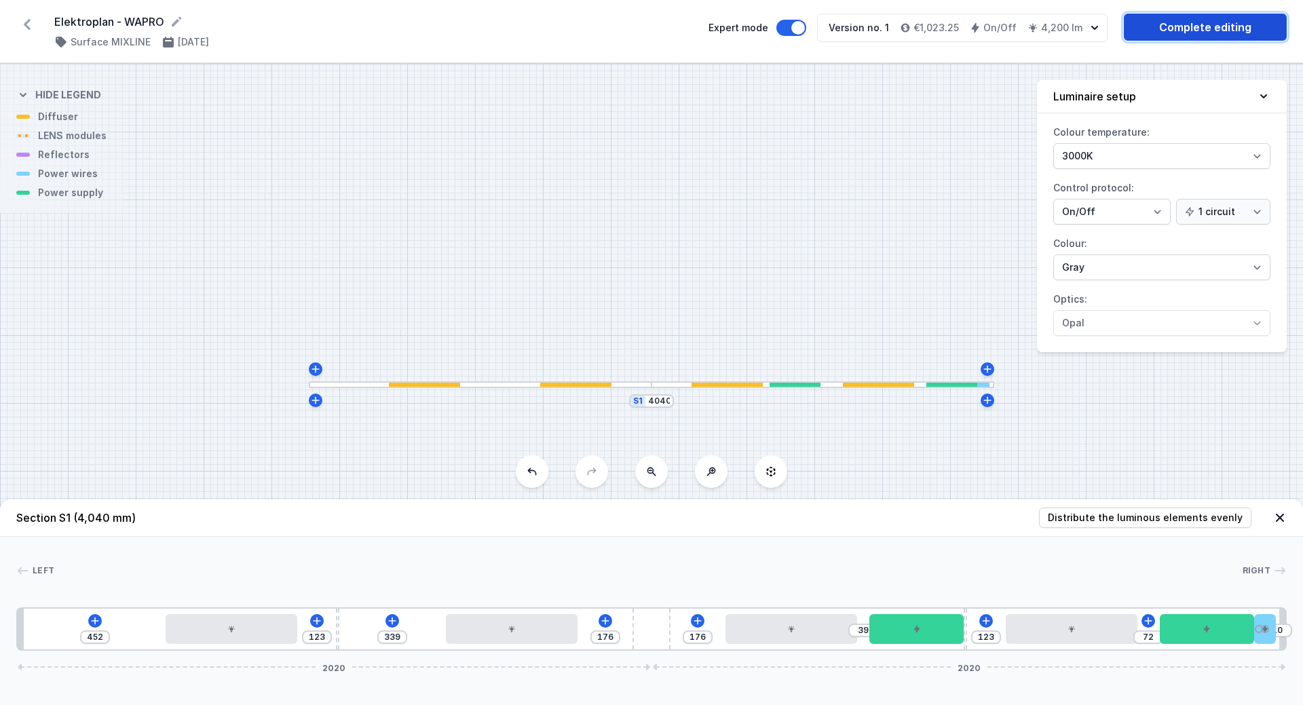
click at [1163, 31] on link "Complete editing" at bounding box center [1205, 27] width 163 height 27
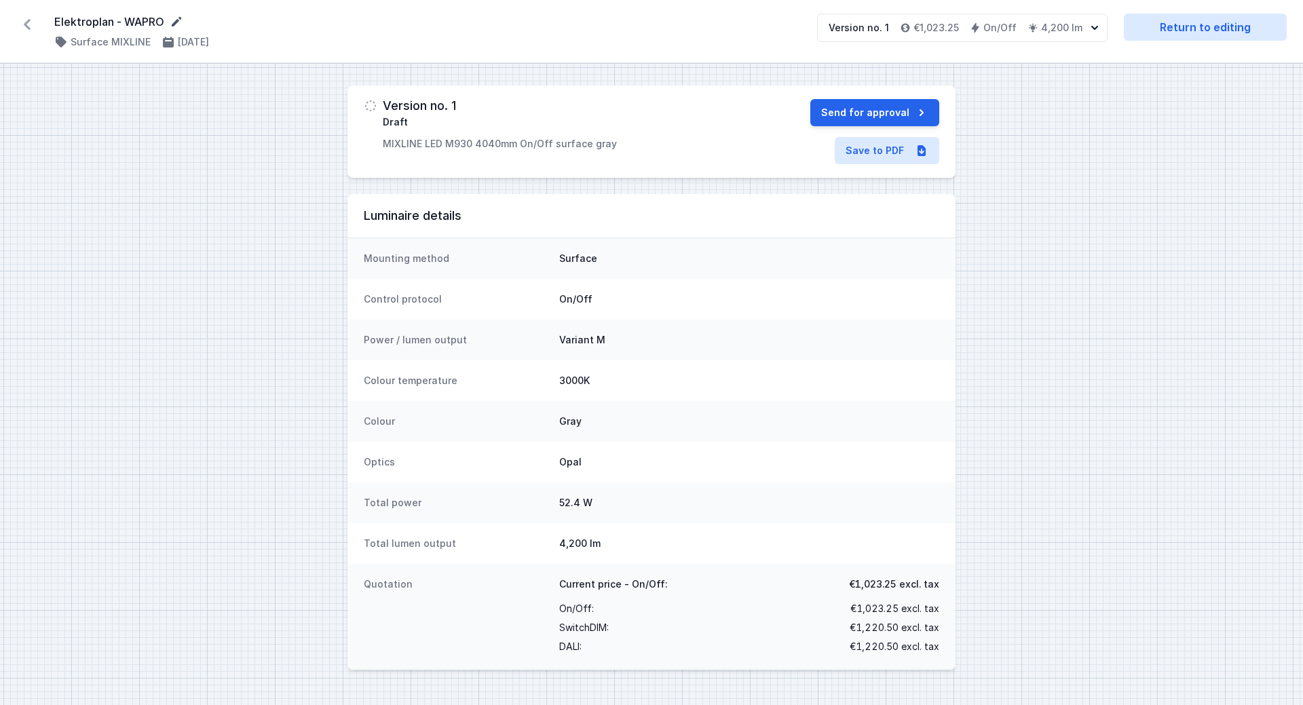
click at [176, 22] on icon at bounding box center [177, 22] width 10 height 10
click at [189, 25] on input "Elektroplan - WAPRO" at bounding box center [184, 23] width 261 height 18
click at [303, 53] on div "Elektroplan - WAPRO L=4'040mm ( 11503 /v 1 ) Surface MIXLINE [DATE] Version no.…" at bounding box center [651, 32] width 1303 height 64
click at [869, 153] on link "Save to PDF" at bounding box center [887, 150] width 105 height 27
click at [1171, 29] on link "Return to editing" at bounding box center [1205, 27] width 163 height 27
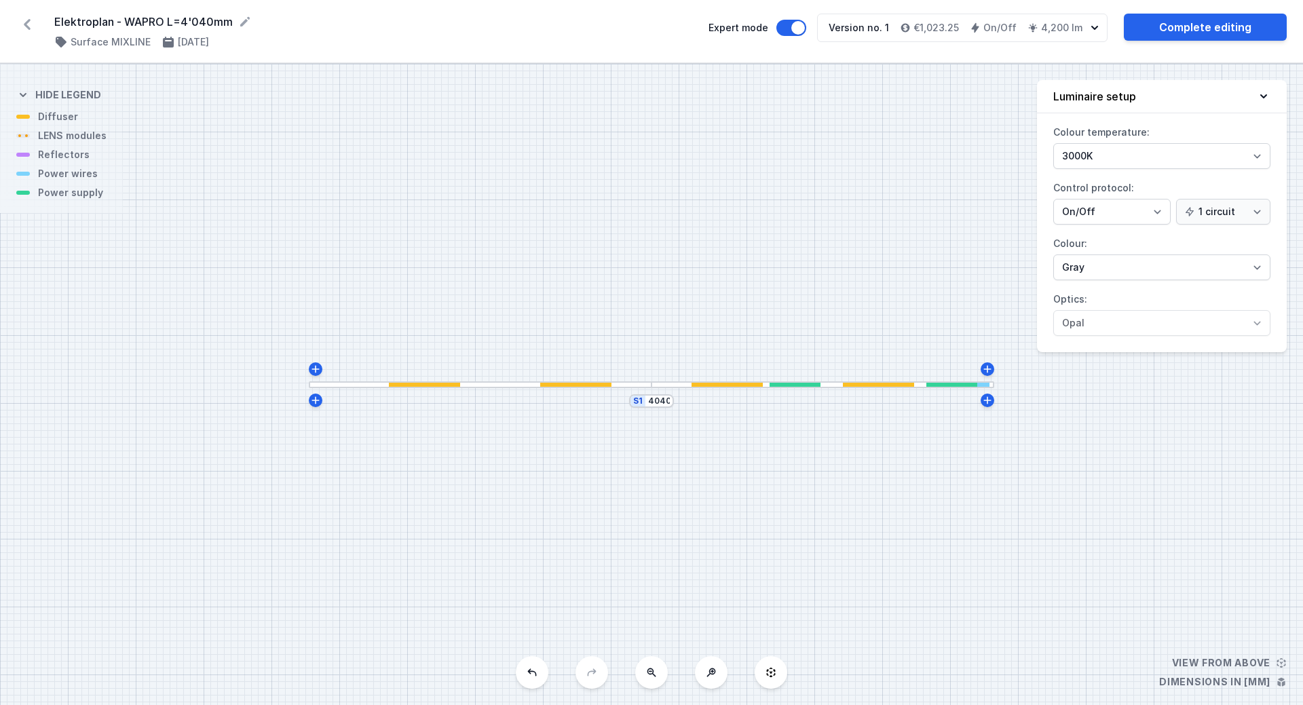
click at [714, 675] on icon at bounding box center [711, 672] width 11 height 11
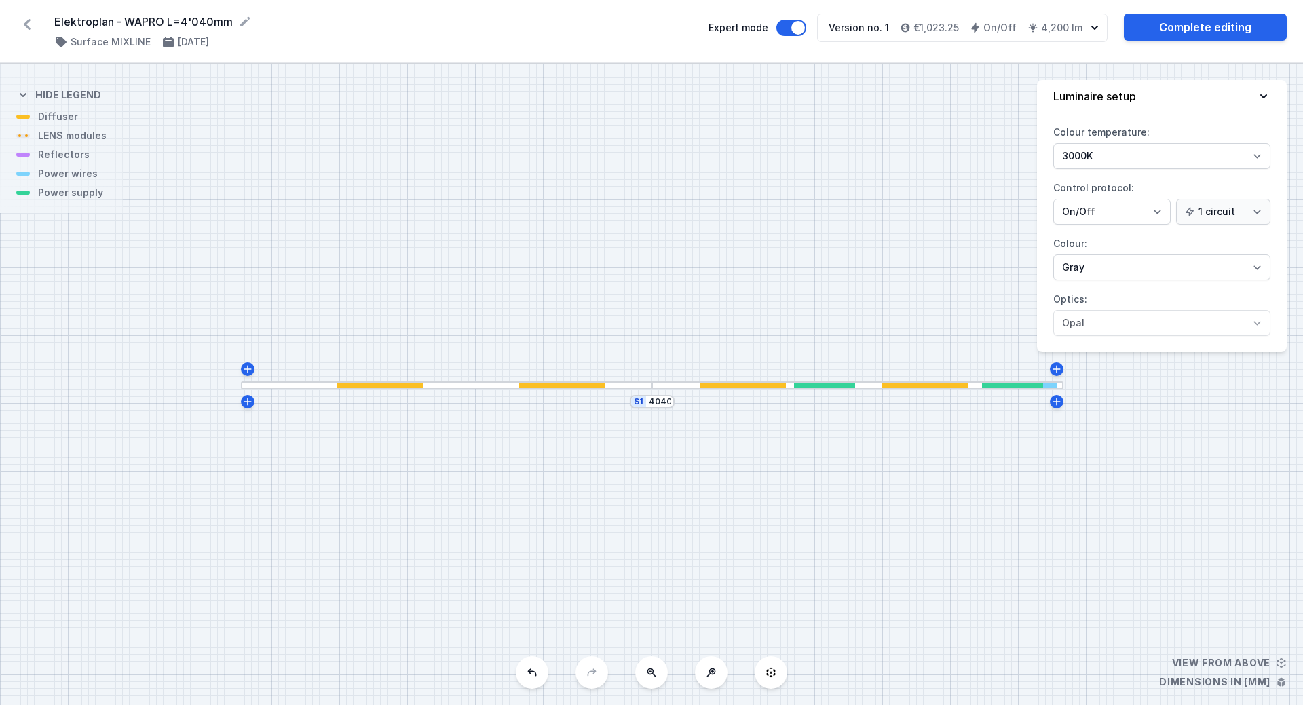
click at [656, 674] on icon at bounding box center [651, 672] width 11 height 11
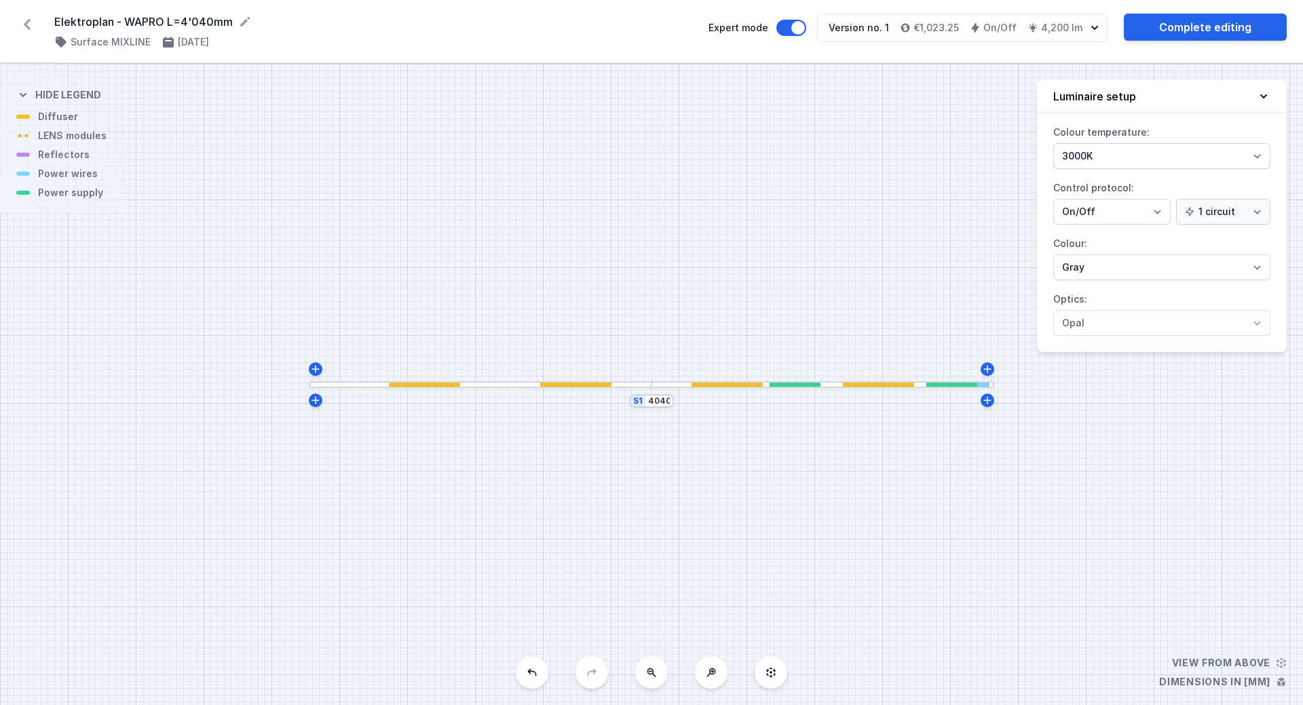
click at [24, 22] on icon at bounding box center [27, 25] width 22 height 22
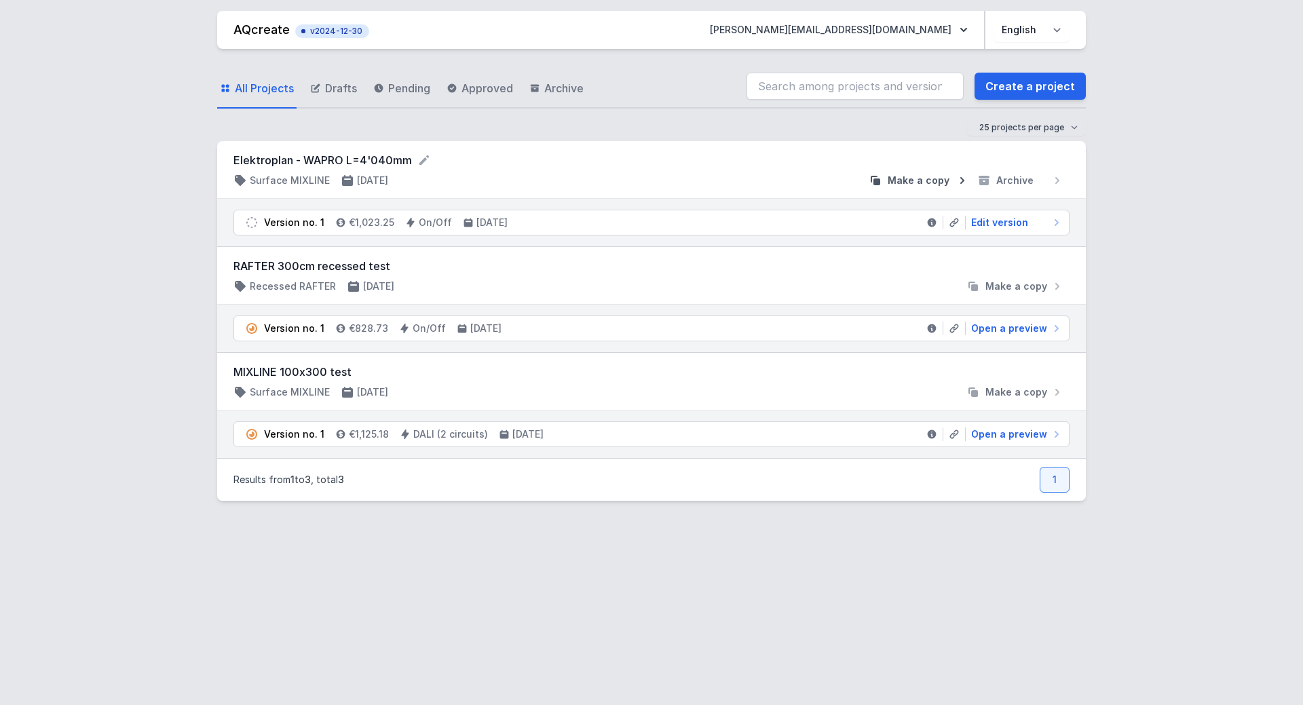
click at [903, 181] on span "Make a copy" at bounding box center [919, 181] width 62 height 14
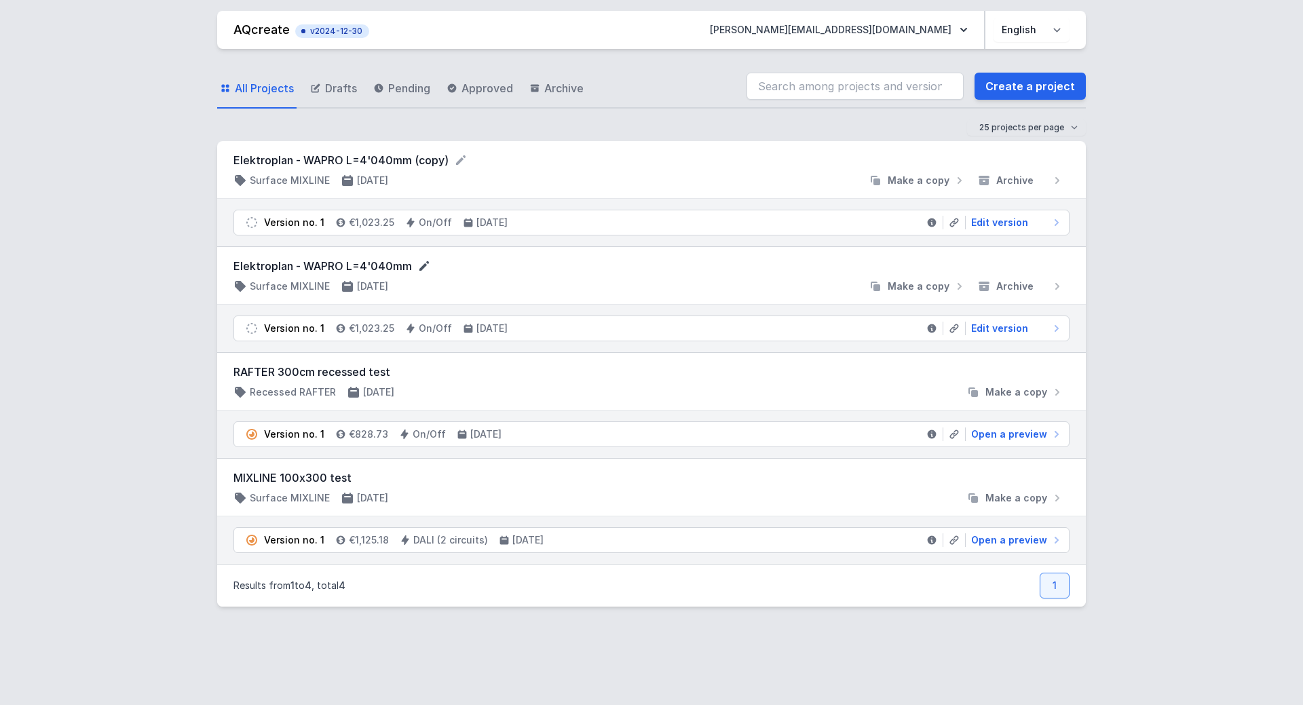
click at [419, 269] on icon at bounding box center [424, 266] width 10 height 10
drag, startPoint x: 369, startPoint y: 263, endPoint x: 396, endPoint y: 268, distance: 27.7
click at [396, 268] on input "Elektroplan - WAPRO L=4'040mm" at bounding box center [363, 267] width 261 height 18
click at [561, 273] on form "Elektroplan - WAPRO L=3'000mm" at bounding box center [651, 266] width 836 height 16
click at [1014, 332] on span "Edit version" at bounding box center [999, 329] width 57 height 14
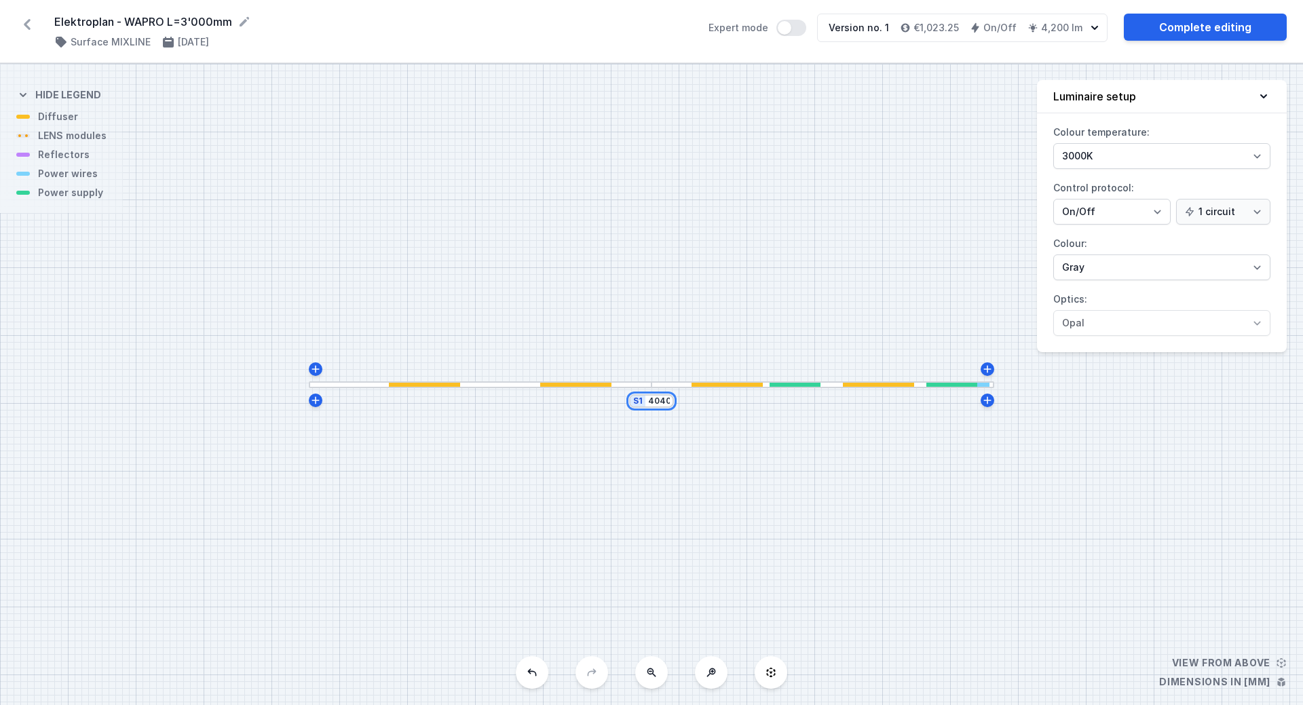
click at [661, 402] on input "4040" at bounding box center [659, 401] width 22 height 11
drag, startPoint x: 651, startPoint y: 401, endPoint x: 670, endPoint y: 400, distance: 19.1
click at [670, 400] on div "S1 4040" at bounding box center [651, 401] width 45 height 14
click at [779, 464] on div "S1 3000" at bounding box center [651, 384] width 1303 height 641
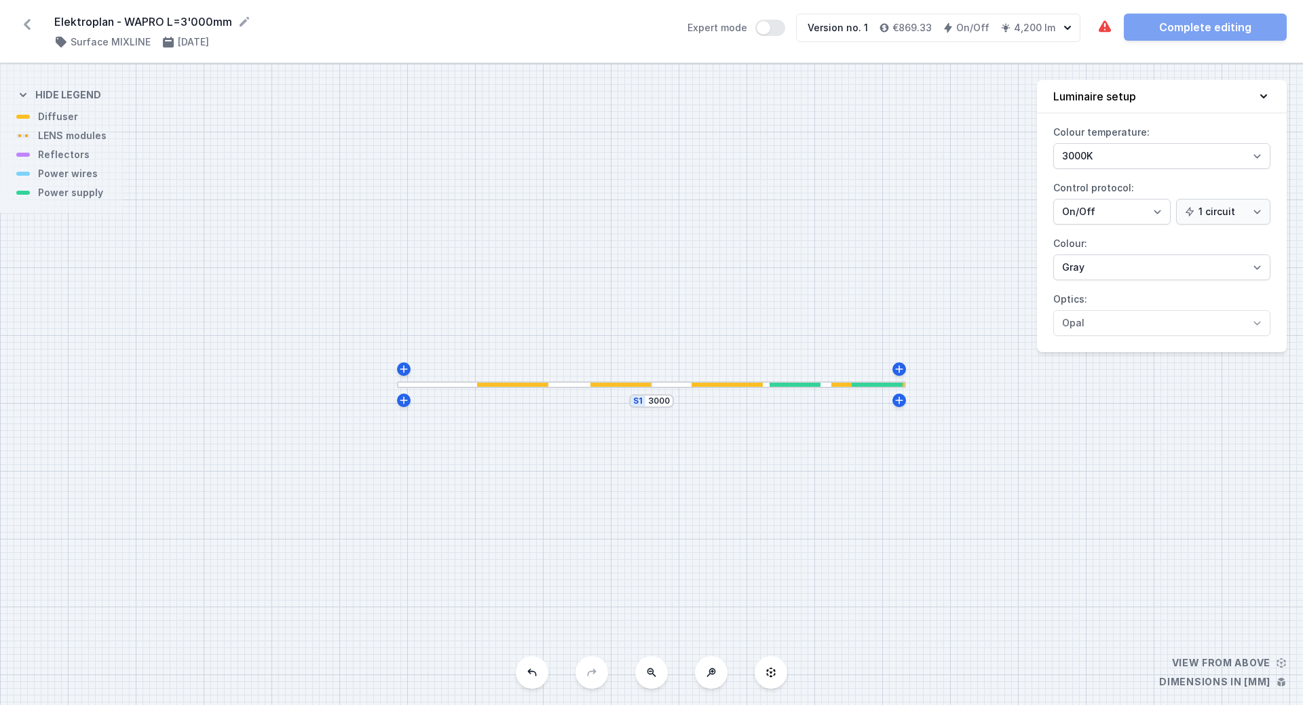
click at [847, 384] on div at bounding box center [868, 385] width 75 height 5
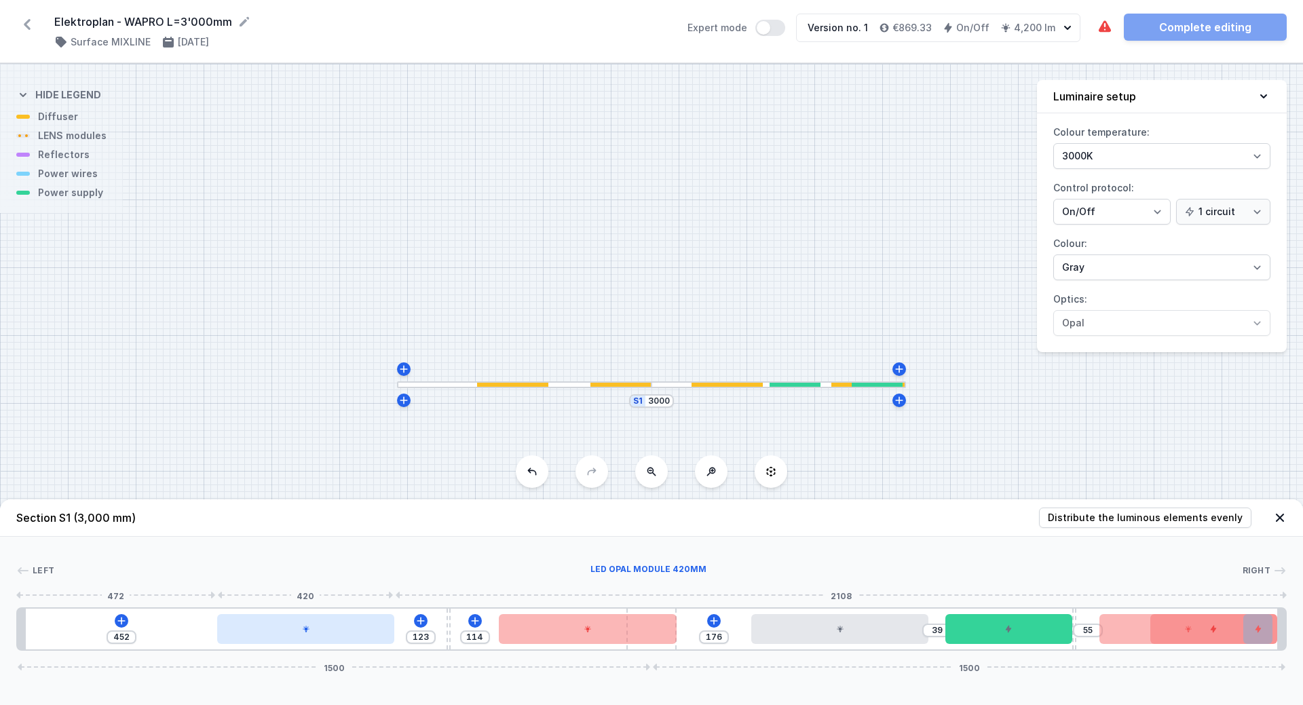
click at [324, 630] on div at bounding box center [306, 629] width 178 height 30
click at [341, 588] on icon at bounding box center [339, 590] width 7 height 9
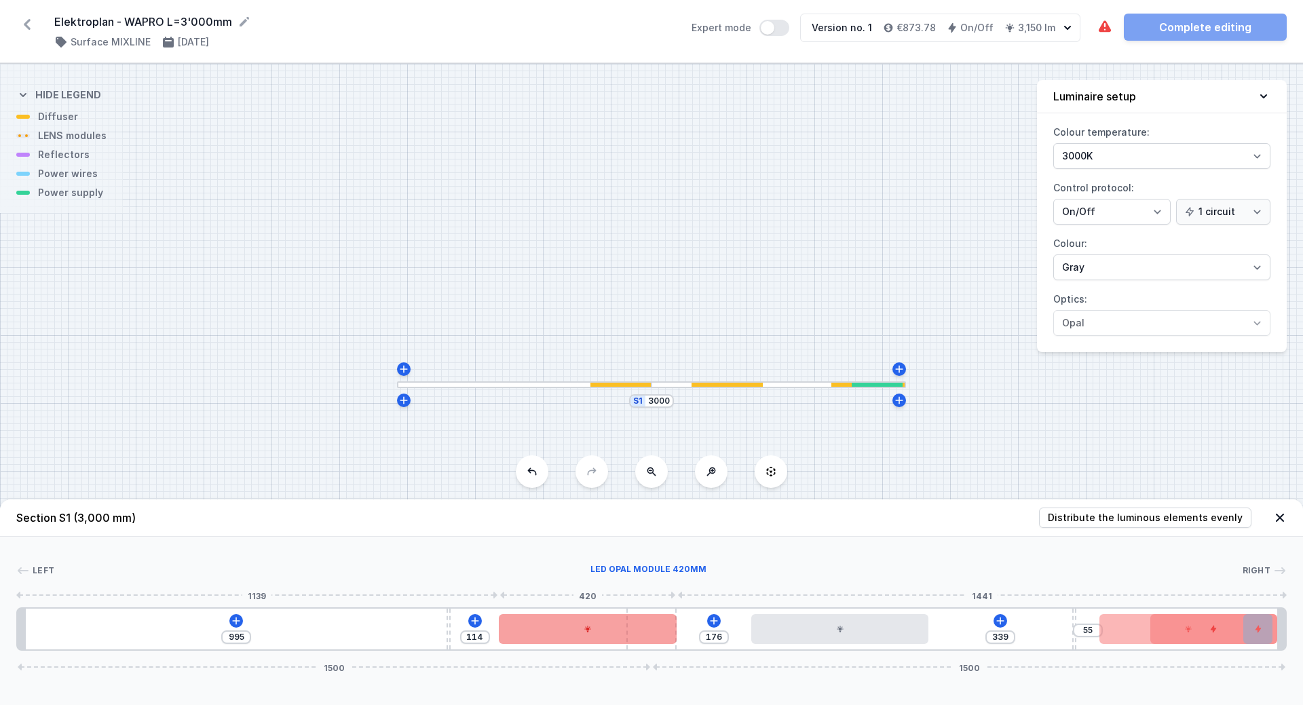
click at [564, 629] on div at bounding box center [588, 629] width 178 height 30
click at [626, 586] on icon at bounding box center [621, 590] width 11 height 11
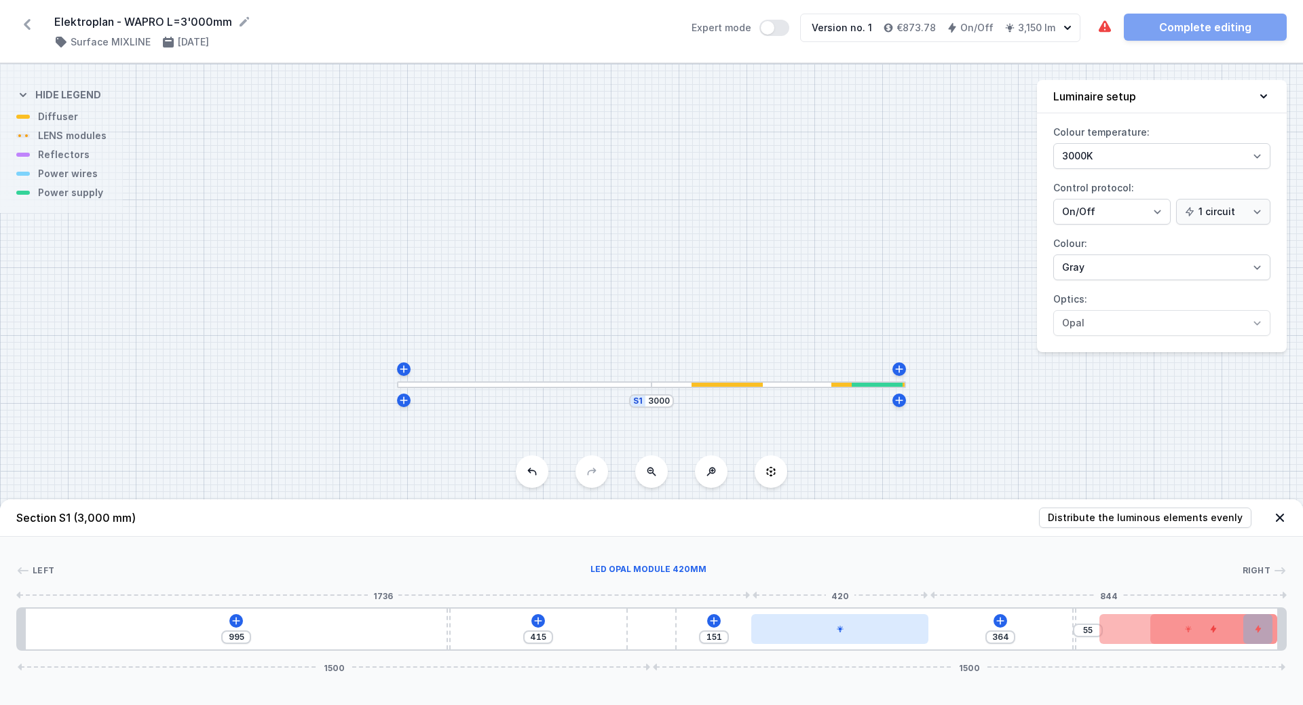
click at [811, 620] on div at bounding box center [840, 629] width 178 height 30
click at [835, 633] on div at bounding box center [830, 629] width 178 height 30
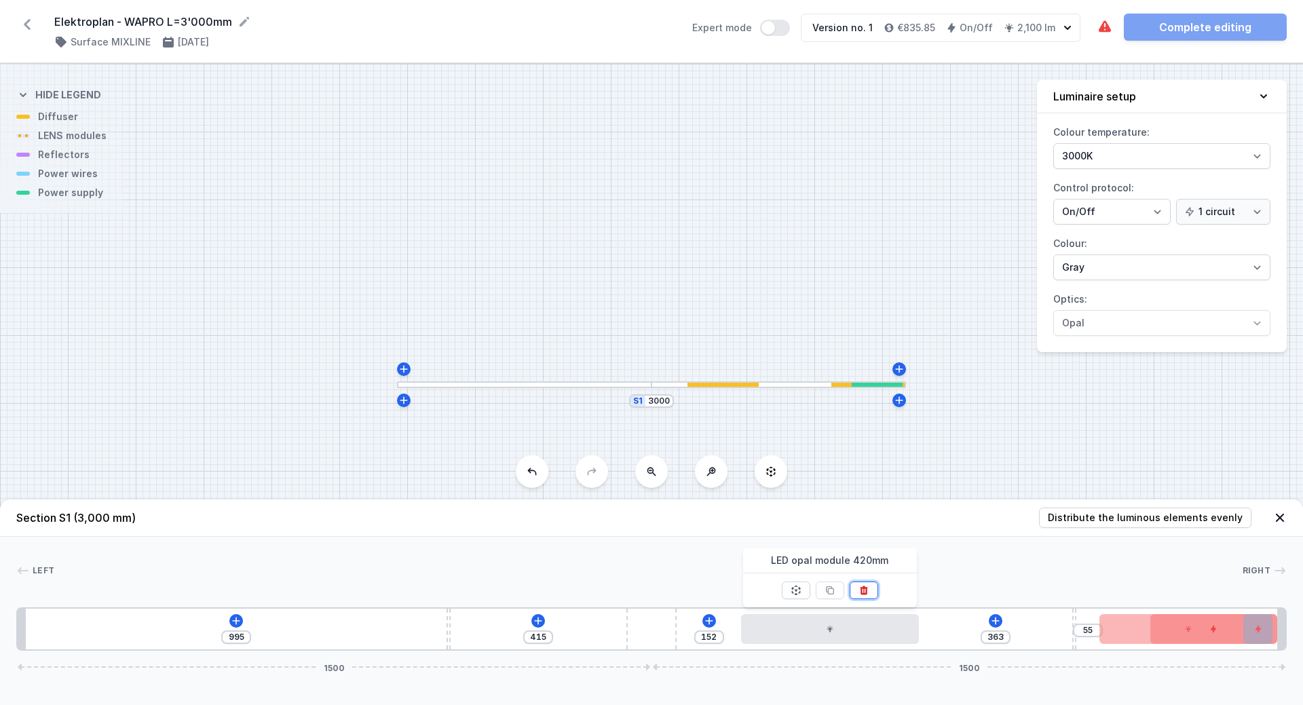
click at [865, 589] on icon at bounding box center [864, 590] width 11 height 11
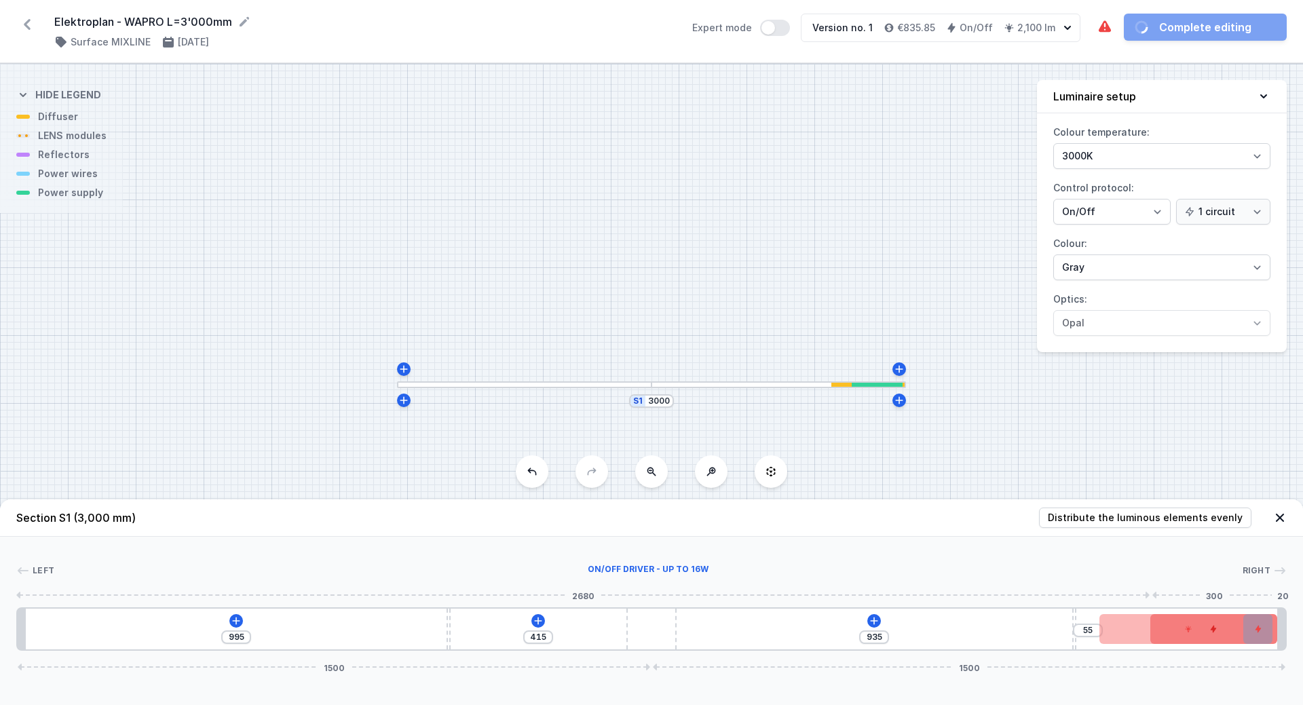
click at [1153, 624] on div at bounding box center [1213, 629] width 127 height 30
click at [1212, 593] on icon at bounding box center [1213, 590] width 11 height 11
click at [1210, 621] on div at bounding box center [1189, 629] width 178 height 30
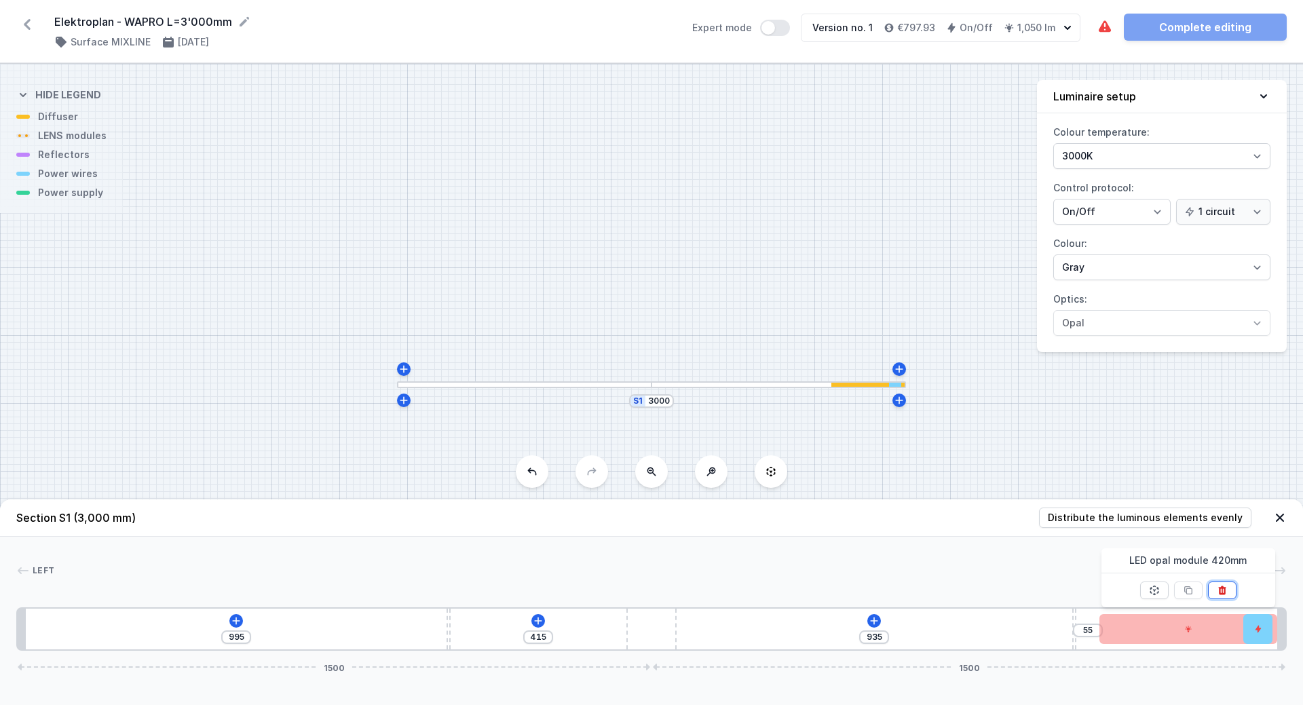
click at [1224, 592] on icon at bounding box center [1222, 590] width 11 height 11
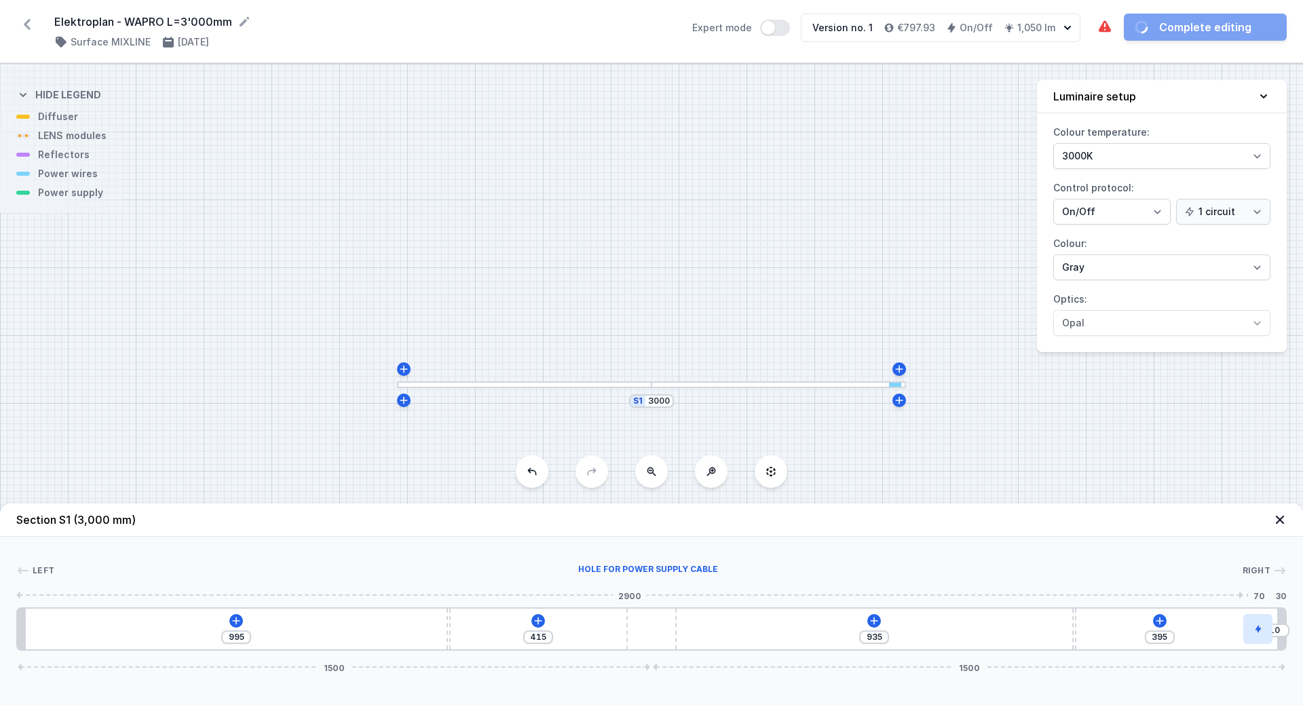
click at [1260, 626] on icon at bounding box center [1258, 629] width 8 height 8
click at [1214, 587] on icon at bounding box center [1216, 590] width 11 height 11
click at [1178, 620] on icon at bounding box center [1176, 621] width 11 height 11
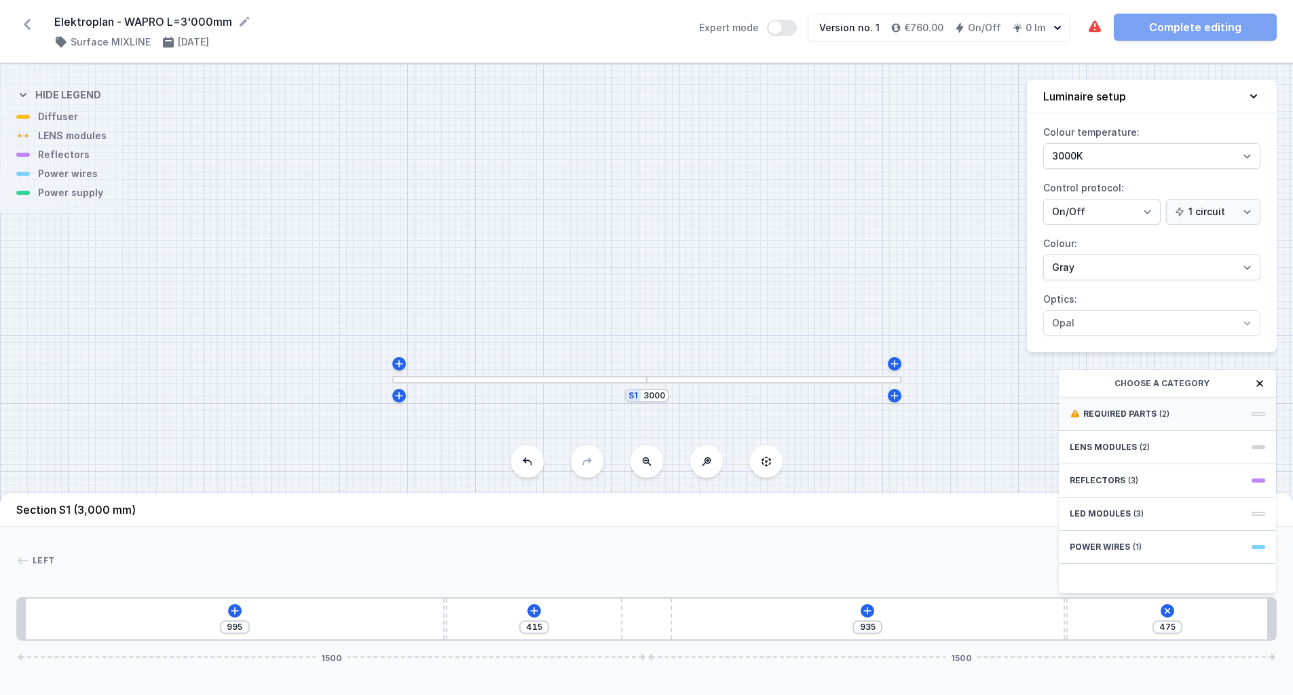
click at [1144, 418] on div "Required parts (2)" at bounding box center [1167, 414] width 217 height 33
click at [1158, 419] on span "Hole for power supply cable" at bounding box center [1167, 413] width 195 height 14
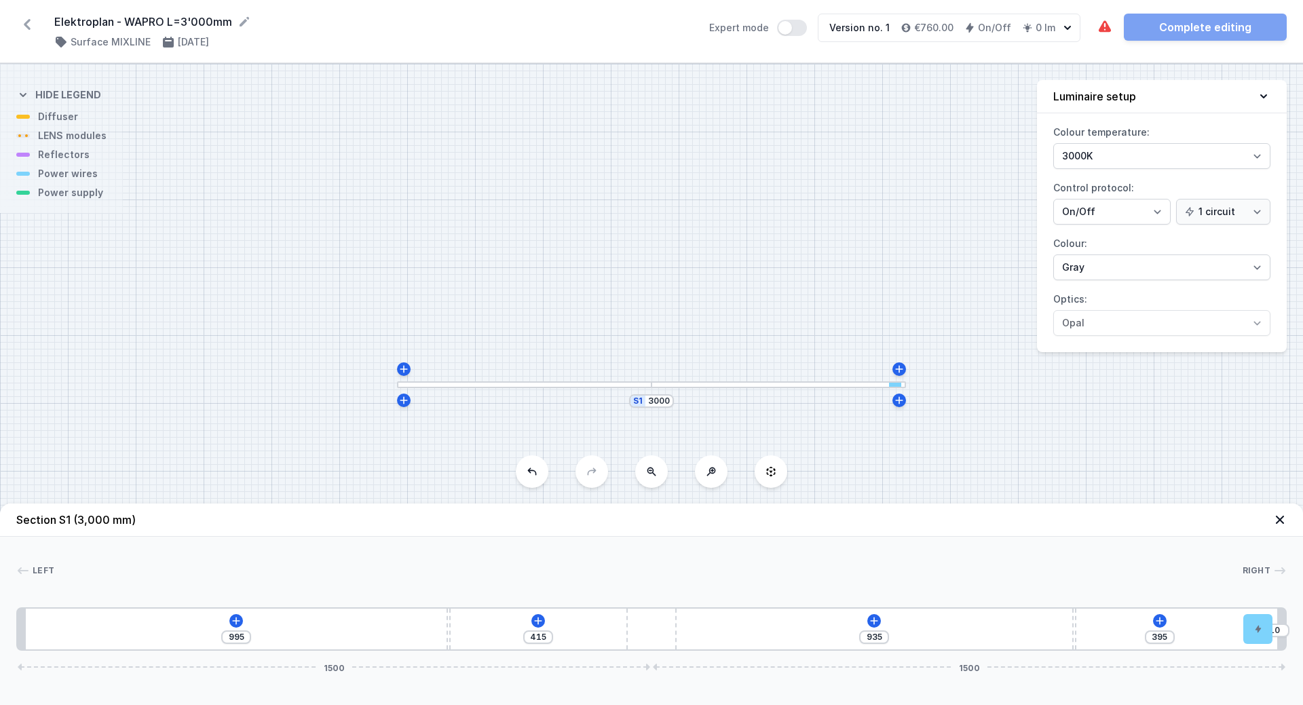
drag, startPoint x: 1094, startPoint y: 635, endPoint x: 1275, endPoint y: 630, distance: 181.3
click at [1275, 630] on div "995 415 935 395 10 1500 1500" at bounding box center [651, 628] width 1271 height 43
drag, startPoint x: 1074, startPoint y: 623, endPoint x: 981, endPoint y: 628, distance: 92.5
click at [981, 628] on div "995 415 681 649 10 1500 1500" at bounding box center [651, 628] width 1271 height 43
click at [1110, 614] on div "995 415 681 649 10 1500 1500" at bounding box center [651, 628] width 1271 height 43
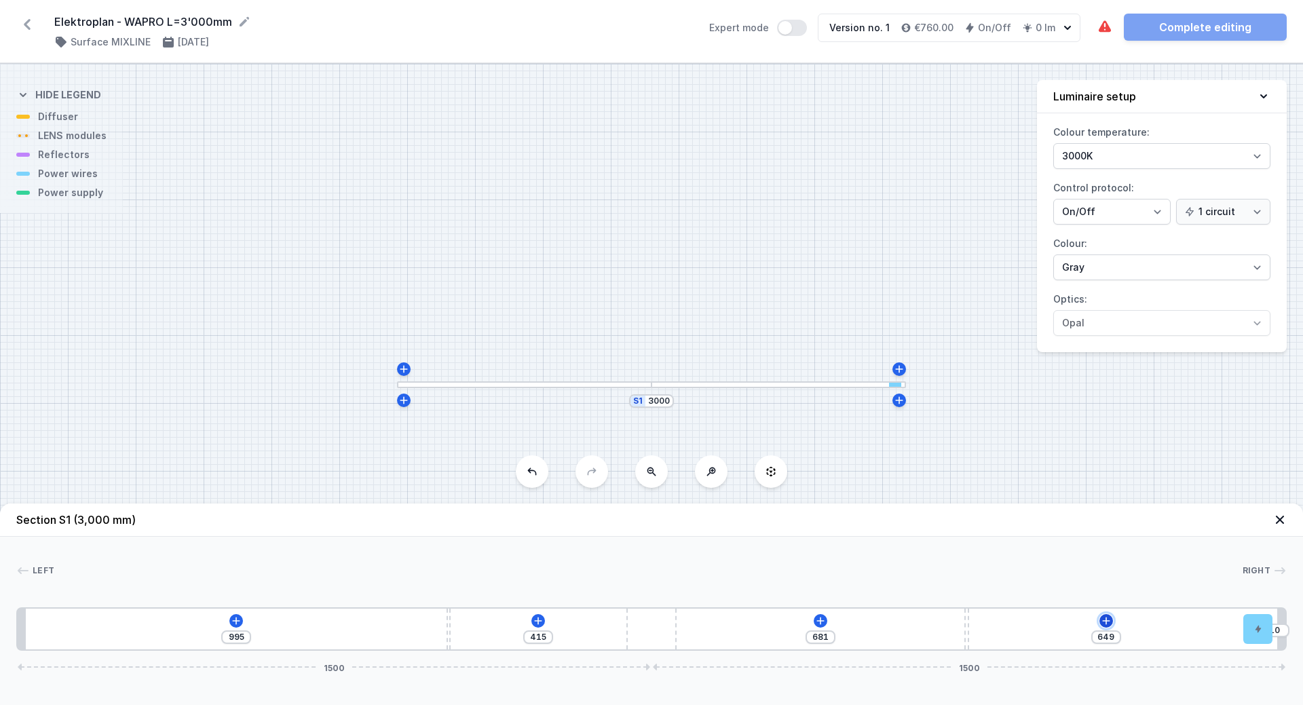
click at [1107, 625] on icon at bounding box center [1106, 621] width 11 height 11
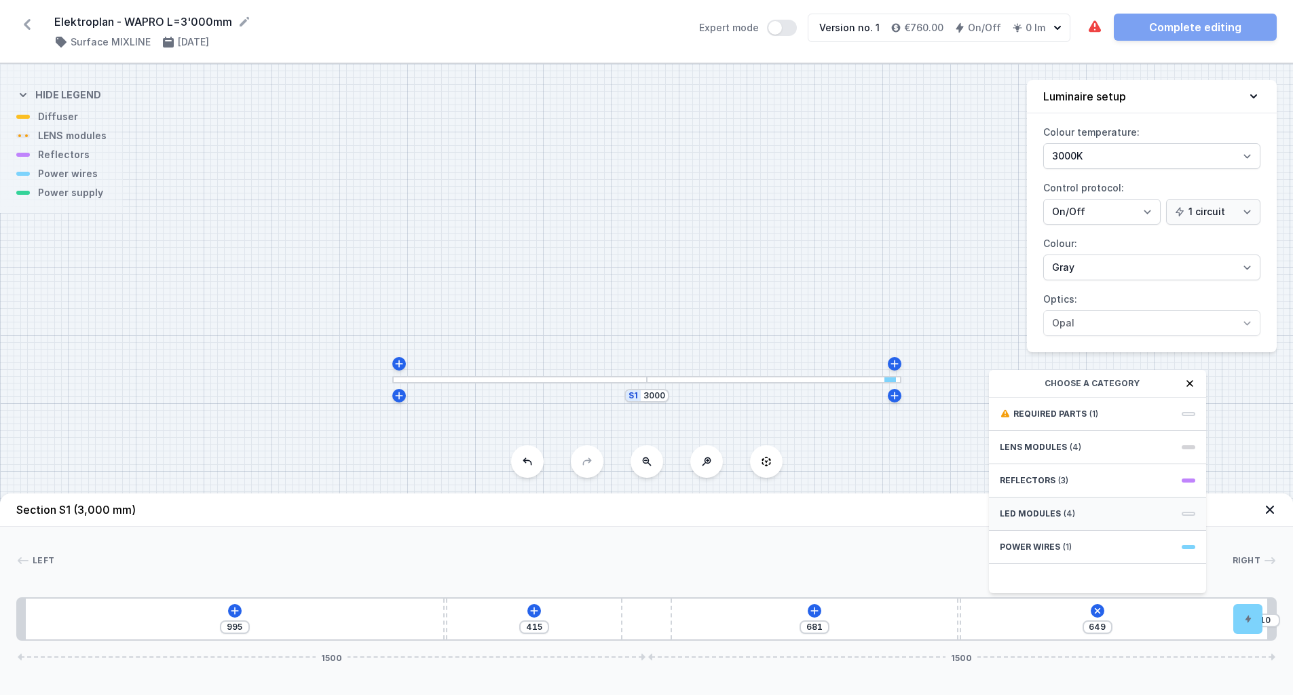
click at [1039, 519] on span "LED modules" at bounding box center [1030, 513] width 61 height 11
click at [1050, 419] on span "LED opal module 420mm" at bounding box center [1097, 413] width 195 height 14
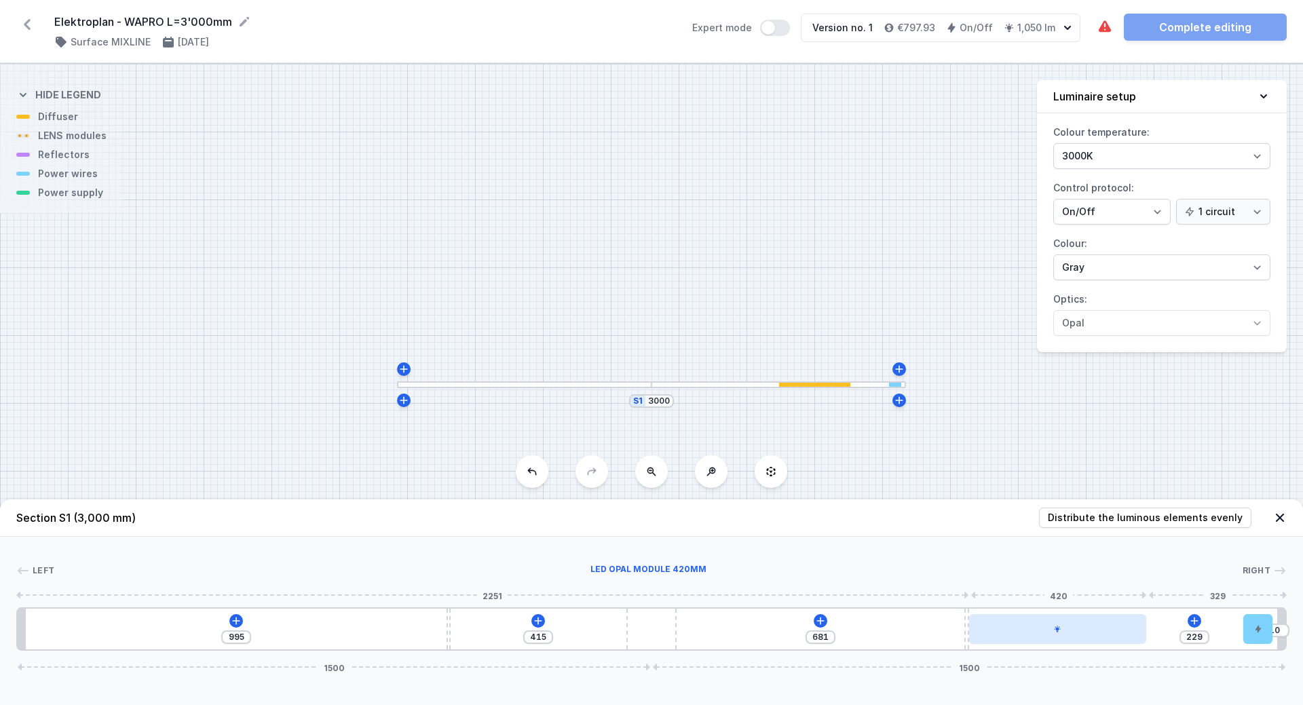
click at [1064, 631] on div at bounding box center [1058, 629] width 178 height 30
click at [820, 618] on icon at bounding box center [820, 621] width 11 height 11
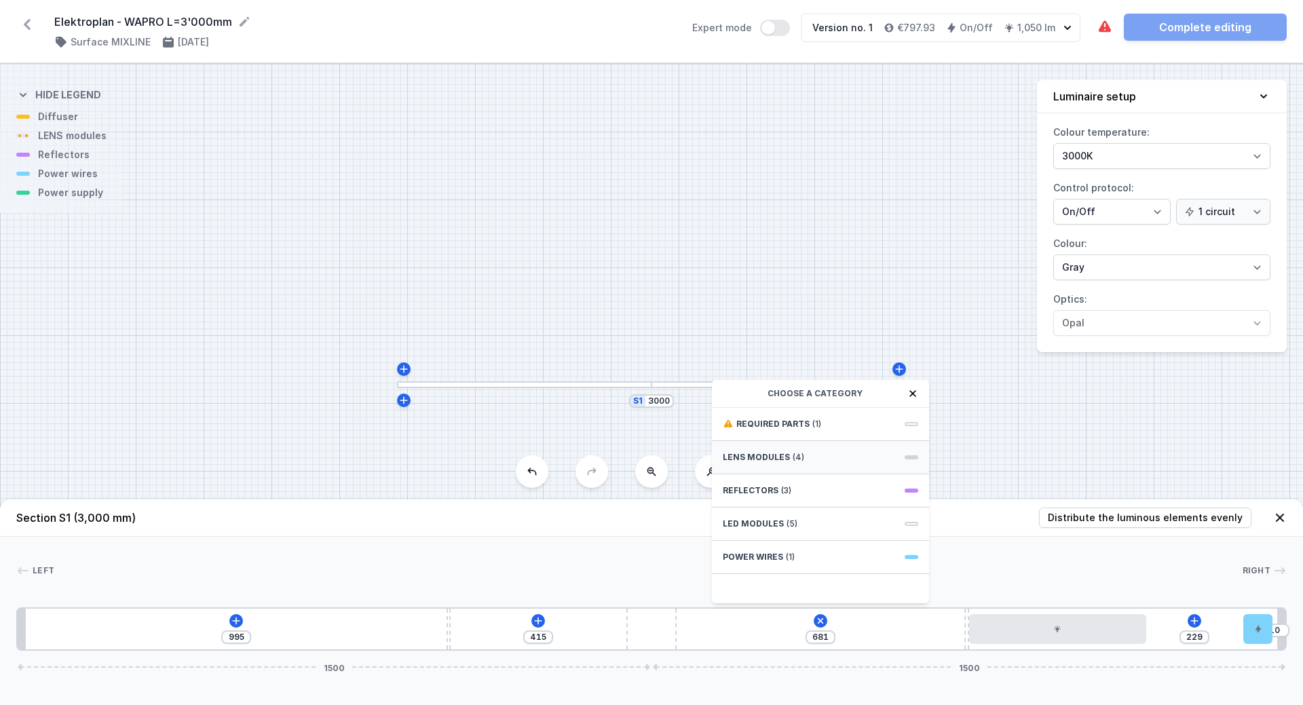
click at [785, 460] on span "LENS modules" at bounding box center [756, 457] width 67 height 11
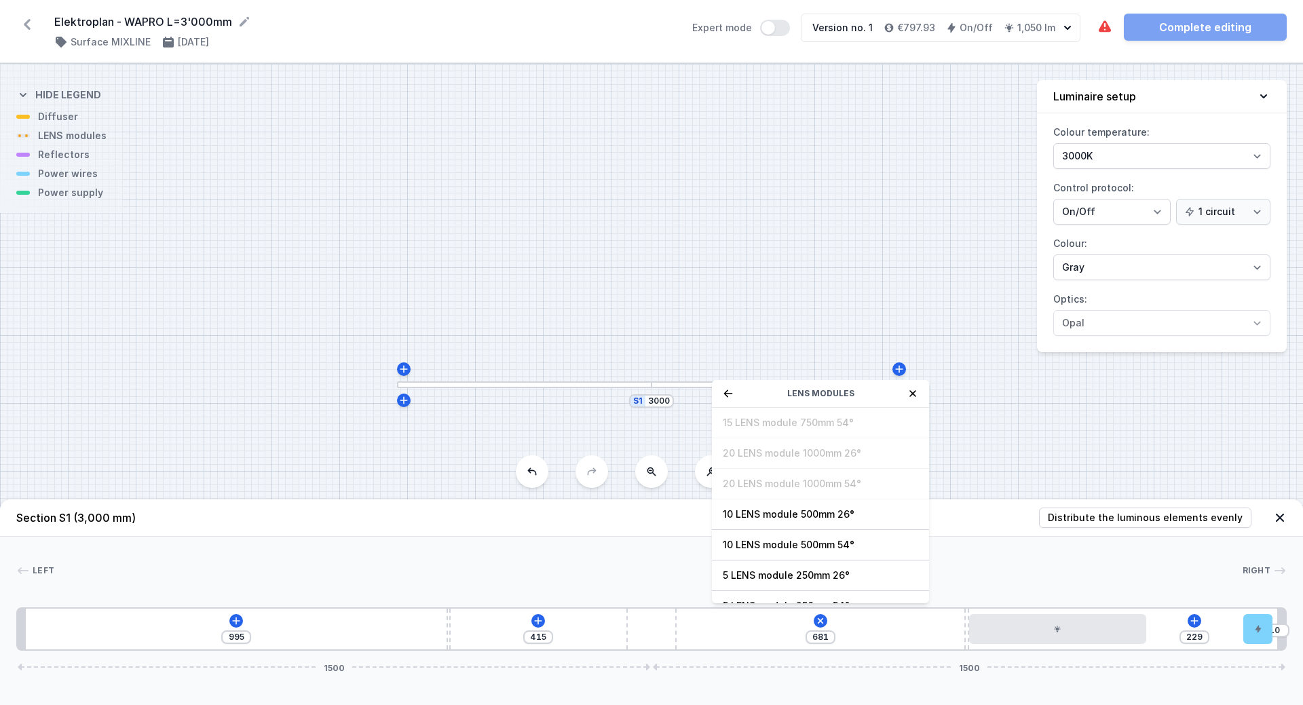
click at [735, 397] on div "LENS modules" at bounding box center [820, 394] width 217 height 28
click at [720, 389] on div "LENS modules" at bounding box center [820, 394] width 217 height 28
click at [727, 393] on icon at bounding box center [728, 393] width 11 height 11
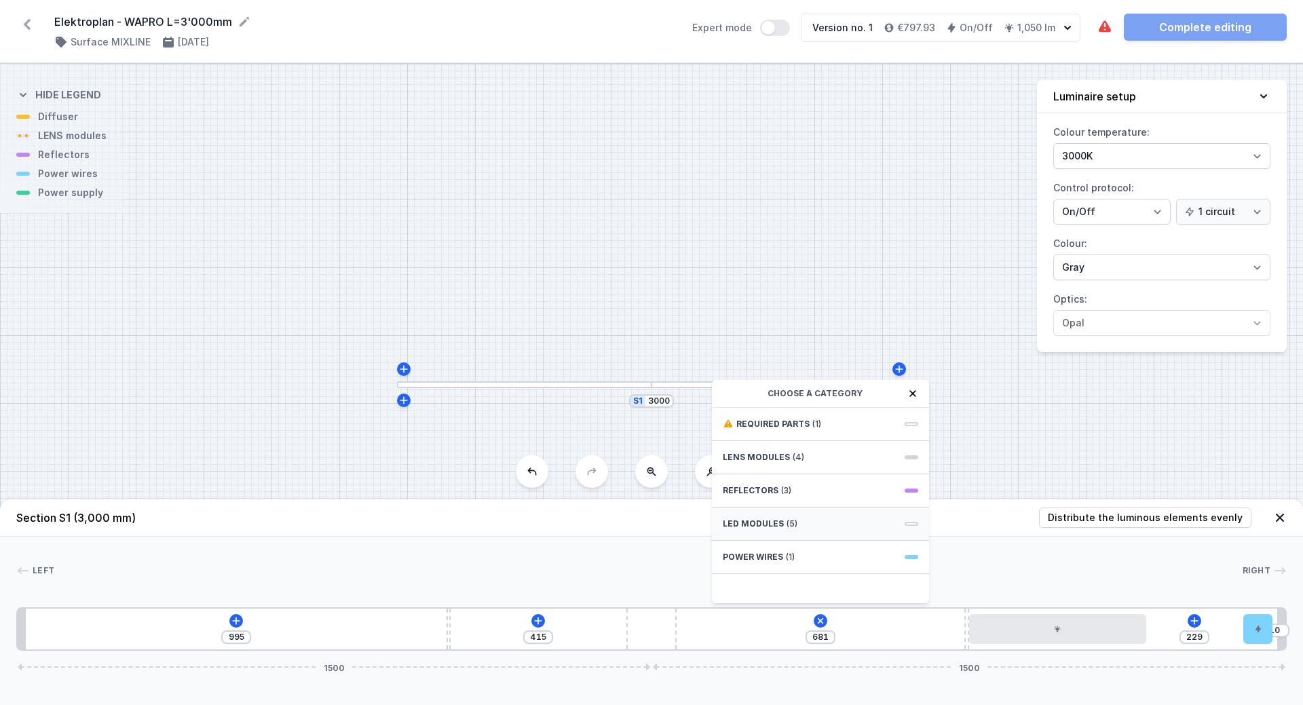
click at [773, 520] on span "LED modules" at bounding box center [753, 524] width 61 height 11
click at [787, 424] on span "LED opal module 420mm" at bounding box center [820, 423] width 195 height 14
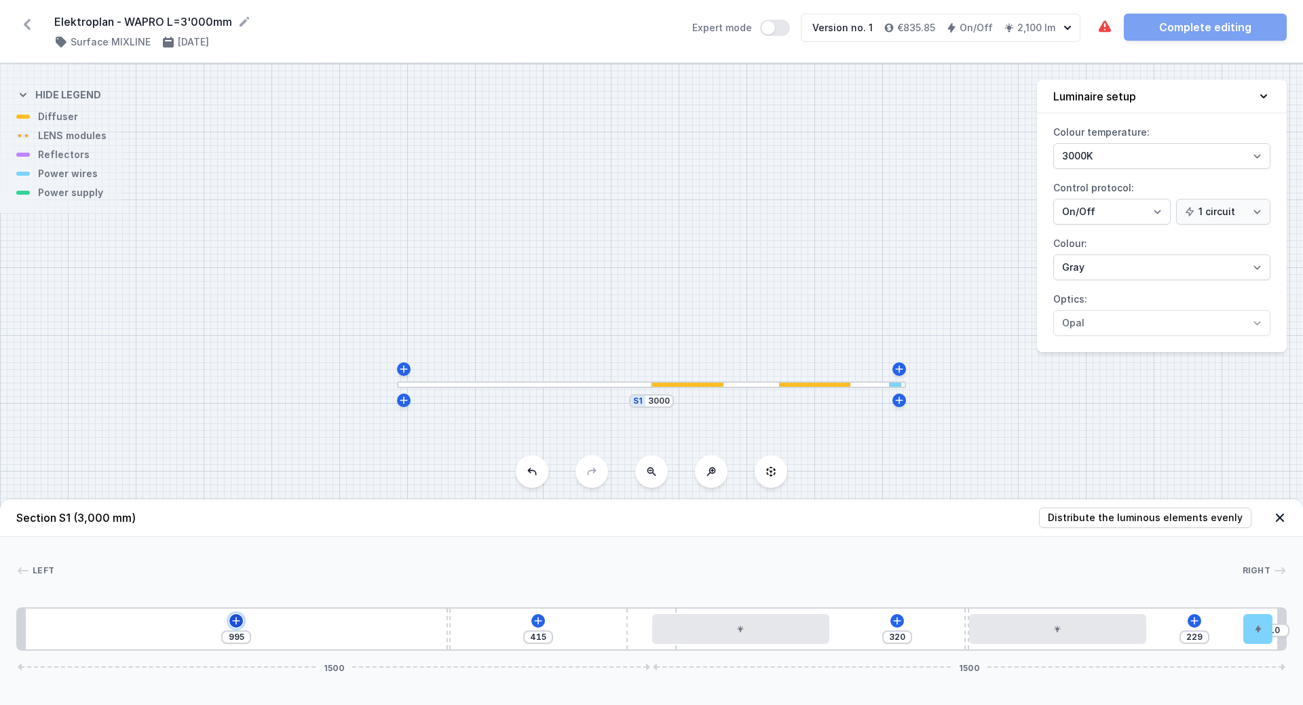
click at [233, 622] on icon at bounding box center [236, 621] width 11 height 11
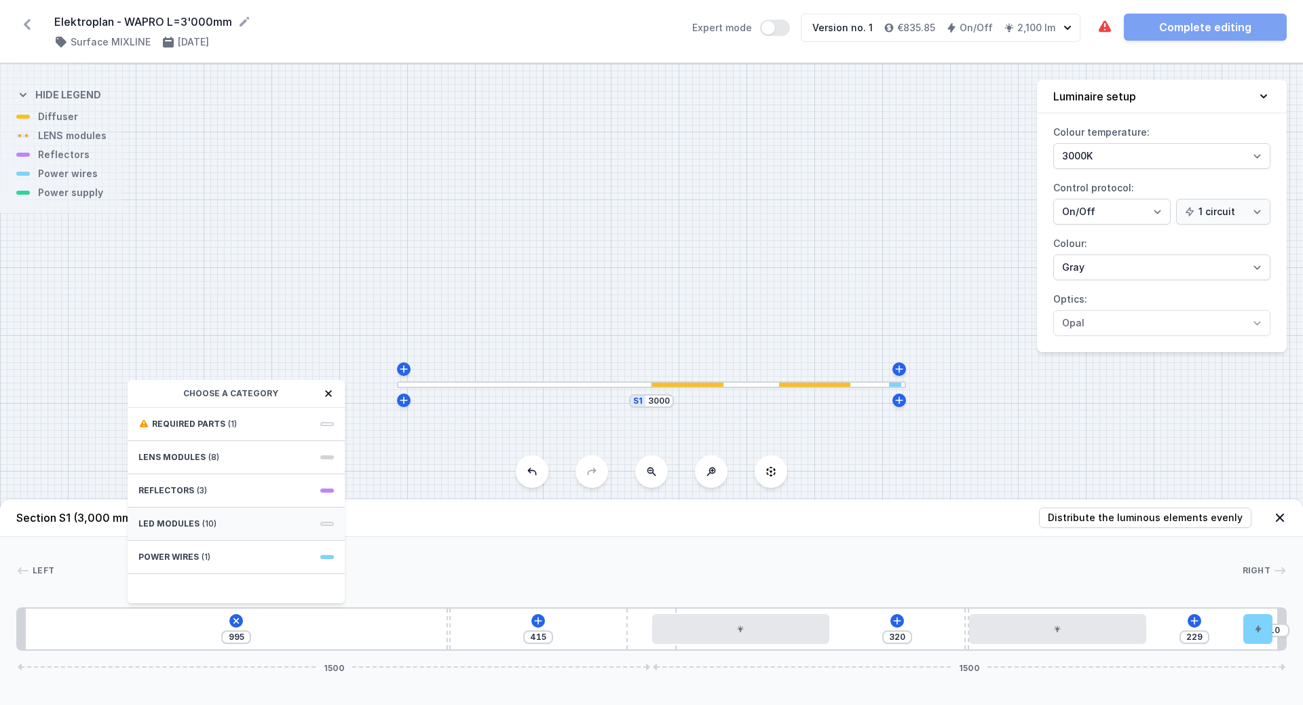
click at [175, 528] on span "LED modules" at bounding box center [168, 524] width 61 height 11
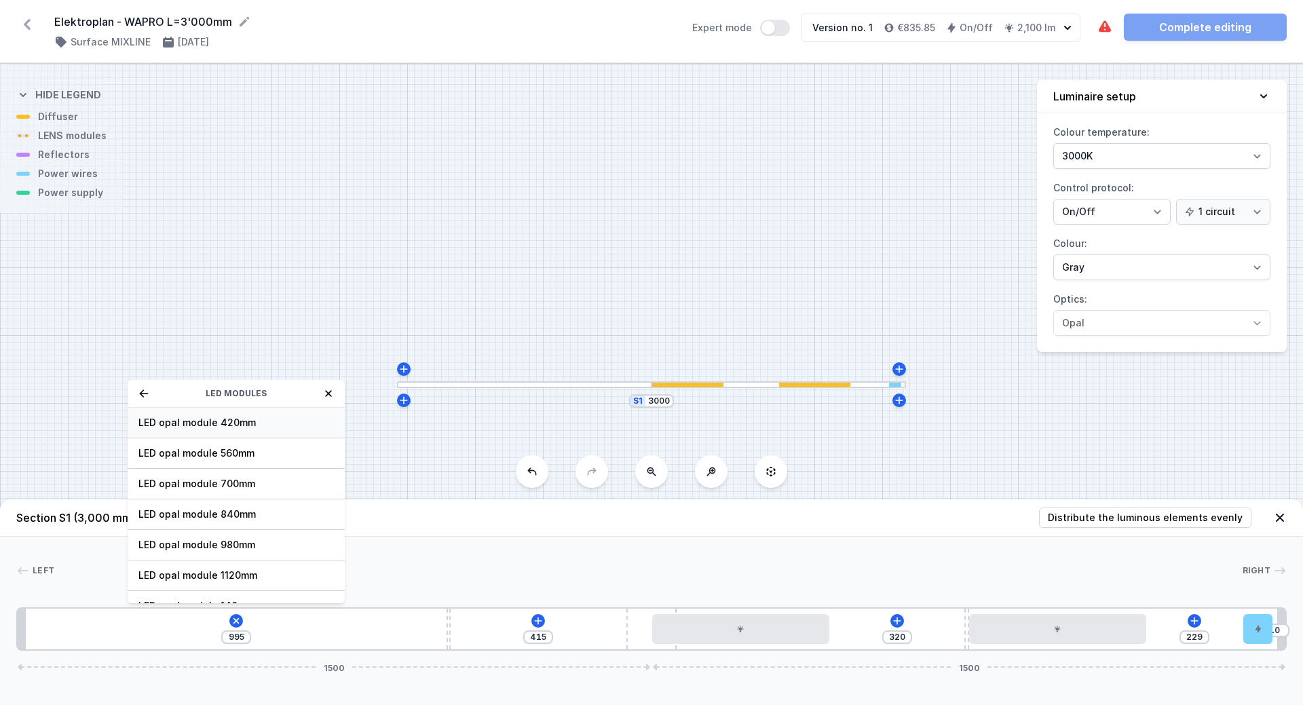
click at [187, 420] on span "LED opal module 420mm" at bounding box center [235, 423] width 195 height 14
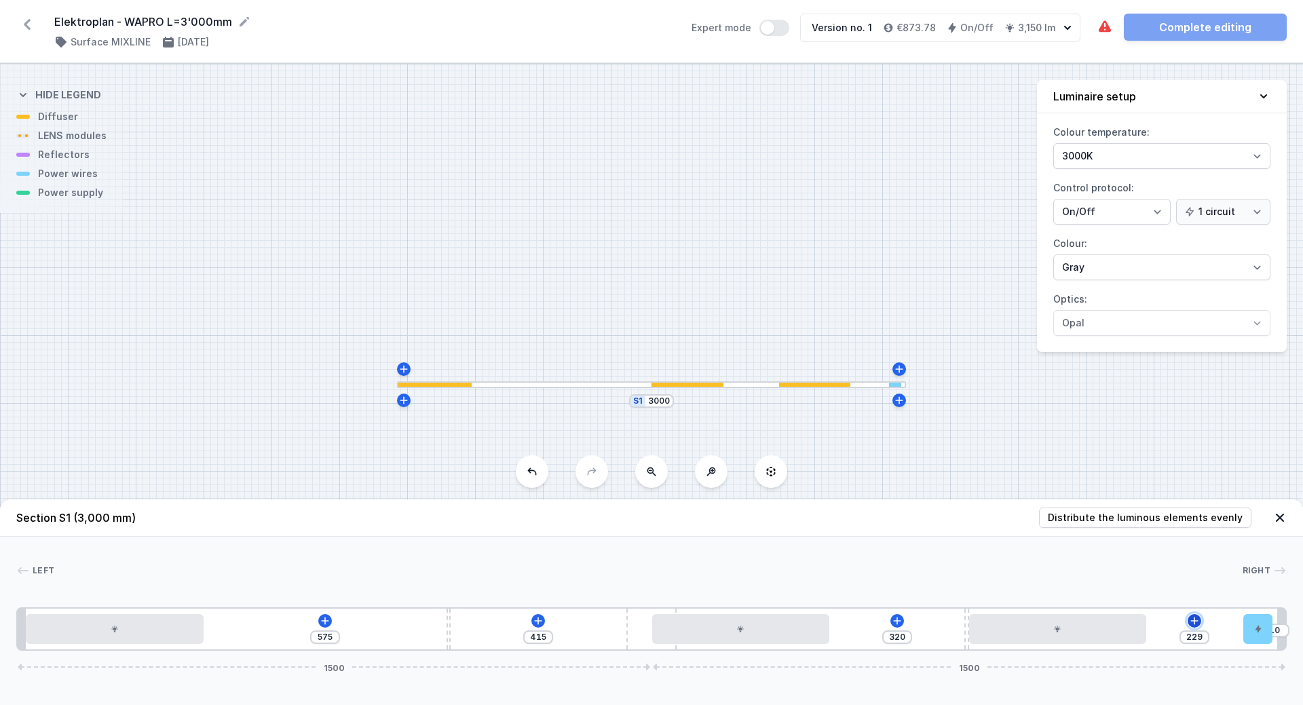
click at [1197, 620] on icon at bounding box center [1194, 621] width 11 height 11
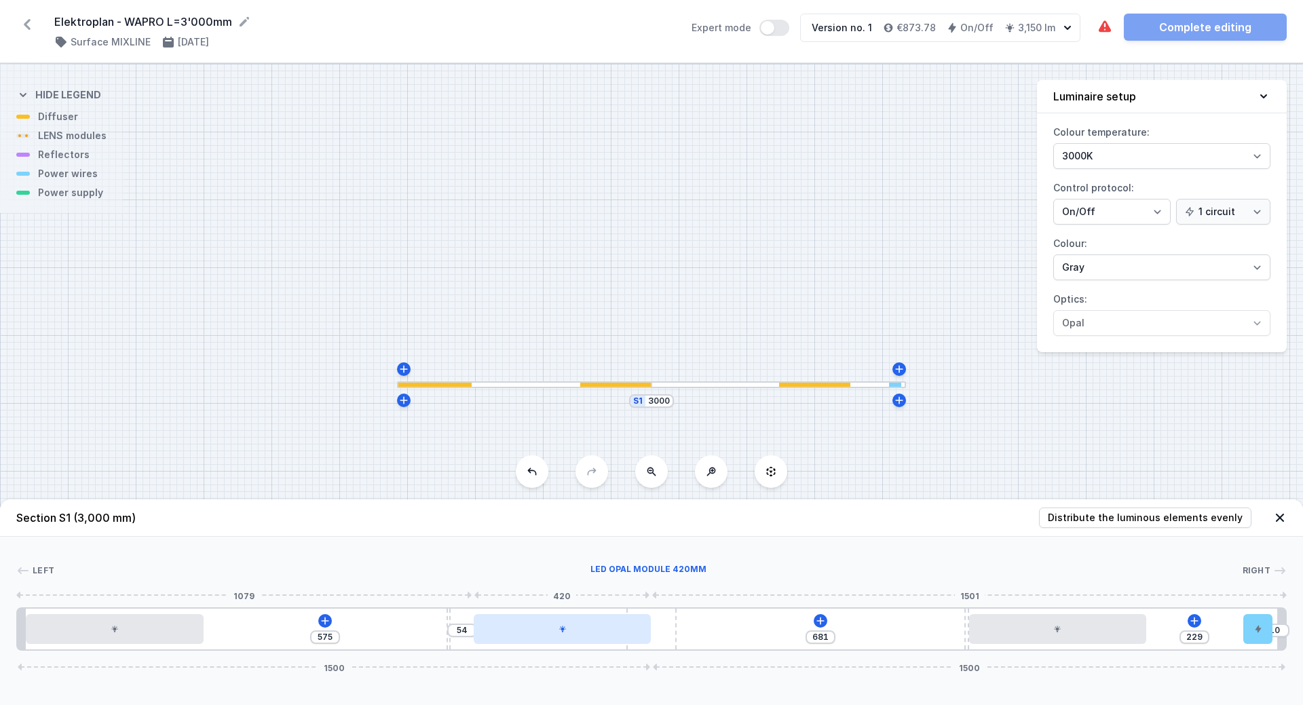
drag, startPoint x: 724, startPoint y: 633, endPoint x: 590, endPoint y: 628, distance: 133.8
click at [590, 628] on div at bounding box center [563, 629] width 178 height 30
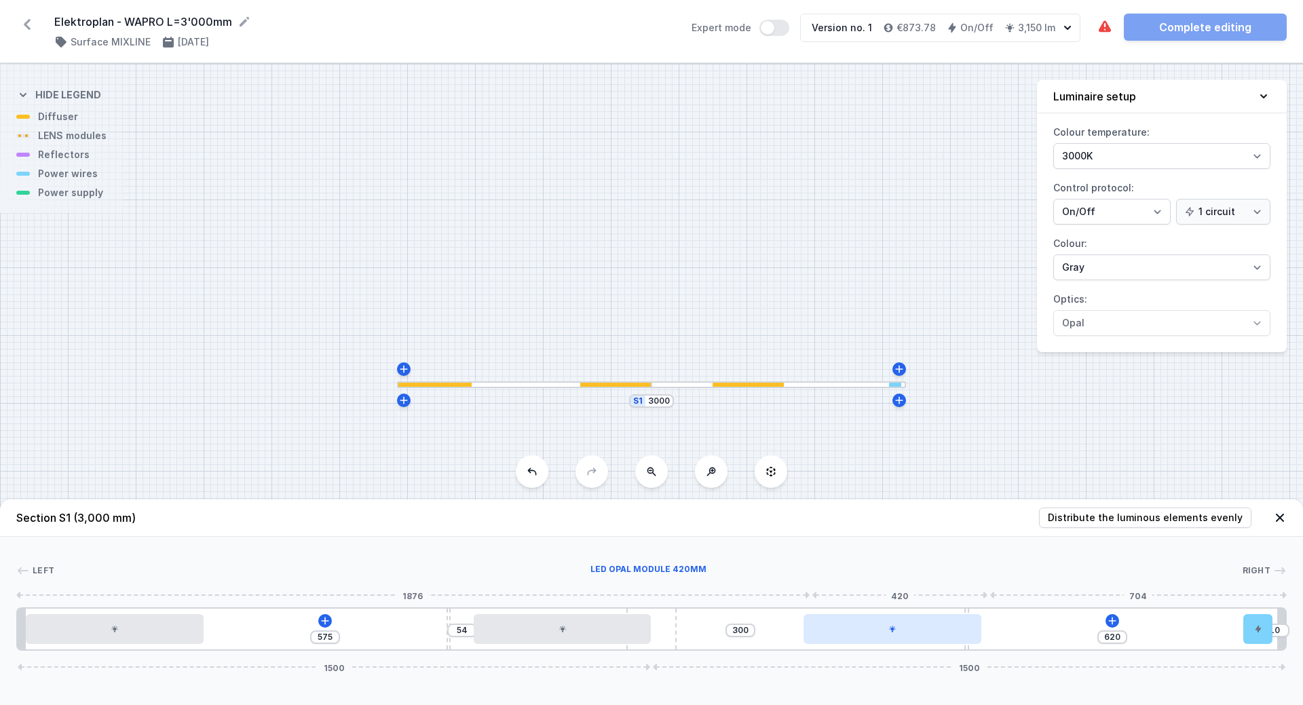
drag, startPoint x: 1032, startPoint y: 627, endPoint x: 879, endPoint y: 631, distance: 152.8
click at [879, 631] on div at bounding box center [893, 629] width 178 height 30
click at [1113, 623] on icon at bounding box center [1112, 621] width 11 height 11
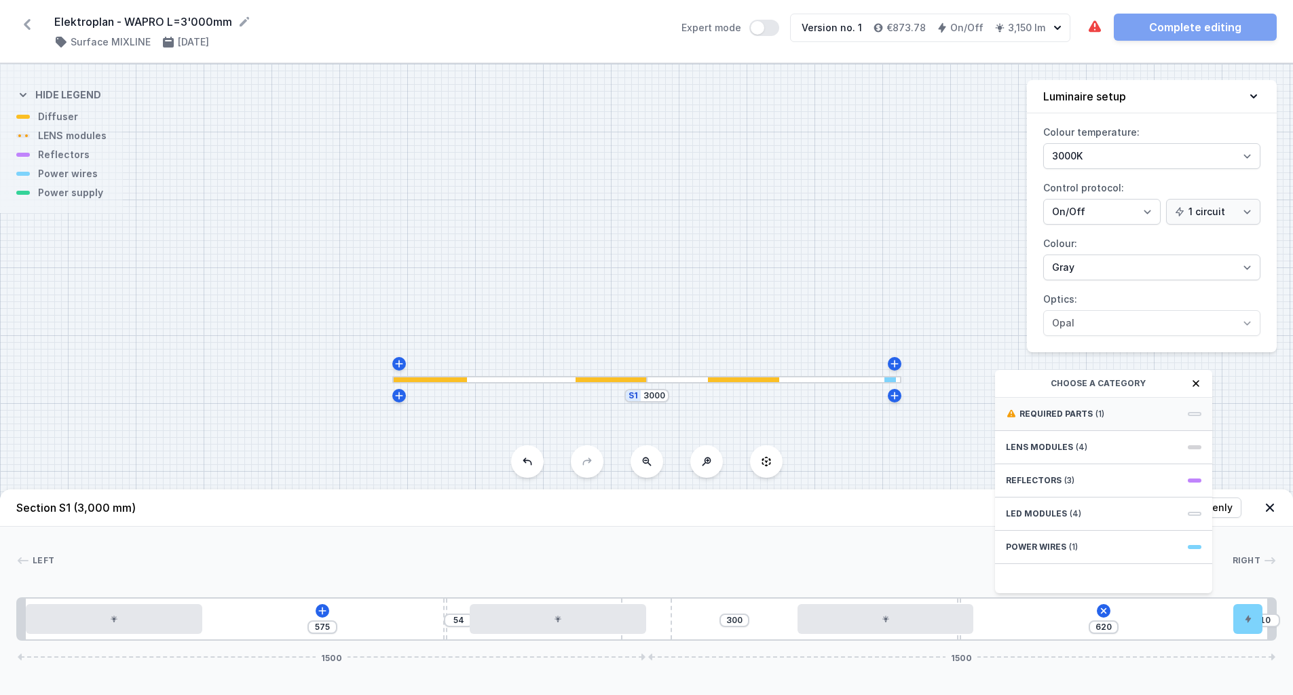
click at [1078, 419] on span "Required parts" at bounding box center [1055, 414] width 73 height 11
click at [1077, 419] on span "ON/OFF Driver - up to 40W" at bounding box center [1103, 413] width 195 height 14
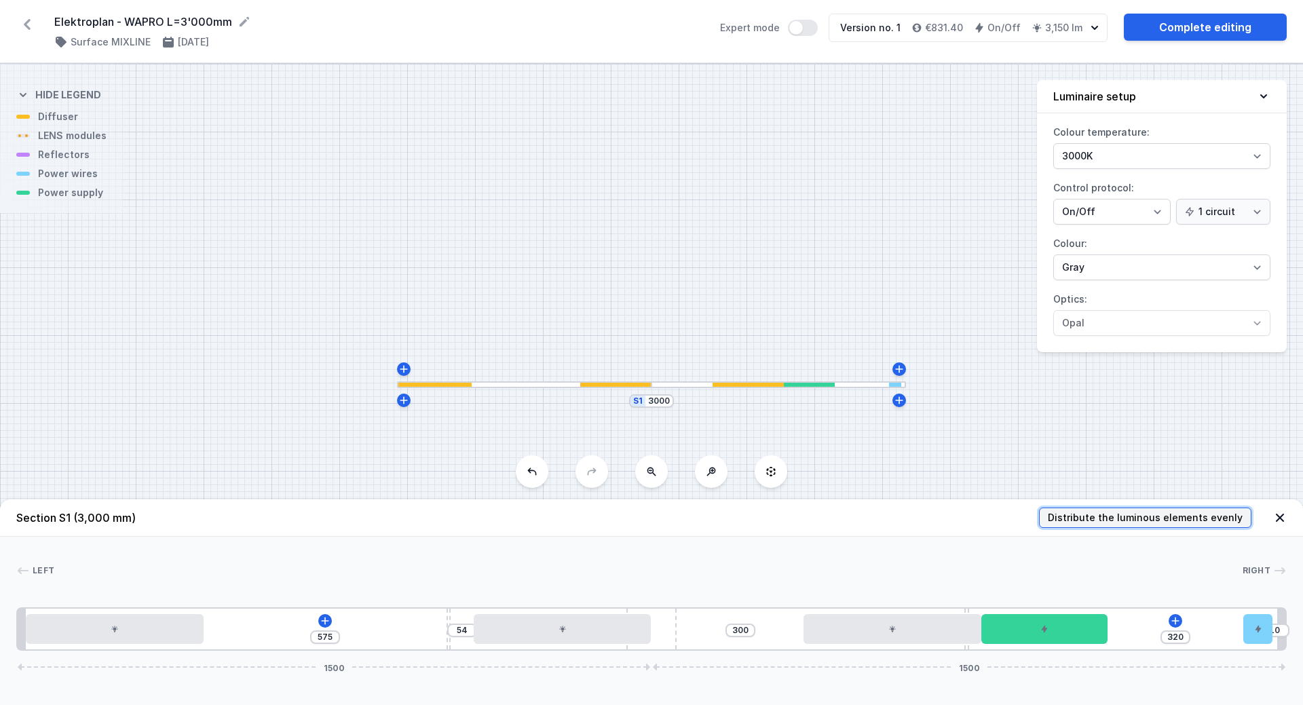
click at [1124, 517] on span "Distribute the luminous elements evenly" at bounding box center [1145, 518] width 195 height 14
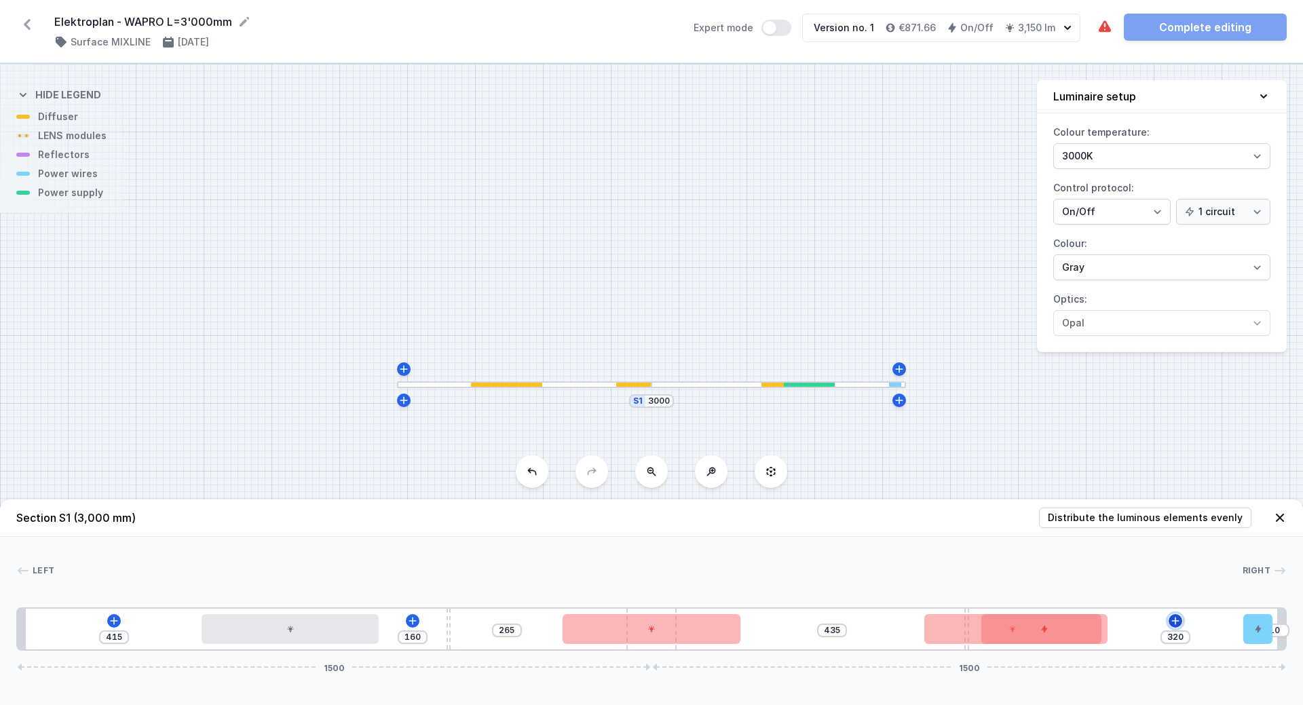
click at [1177, 618] on icon at bounding box center [1175, 621] width 11 height 11
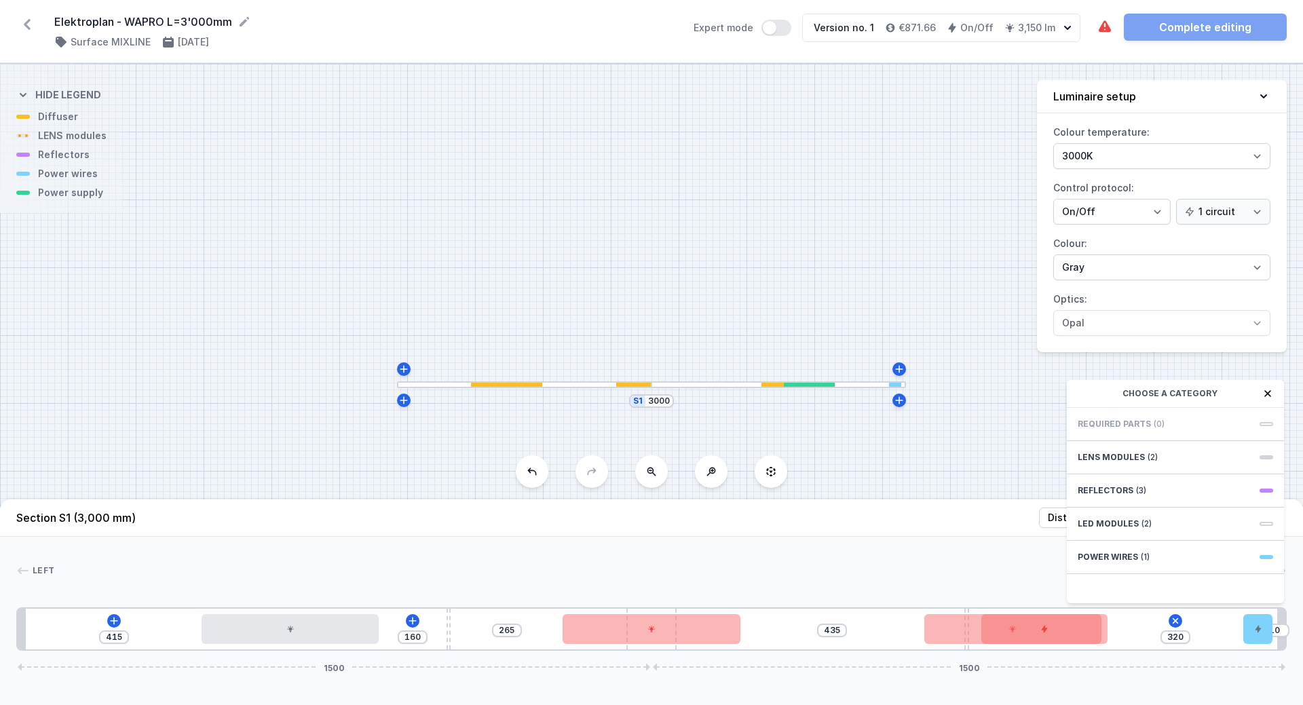
click at [1045, 644] on div "415 160 265 435 320 Choose a category Required parts (0) LENS modules (2) Refle…" at bounding box center [651, 628] width 1271 height 43
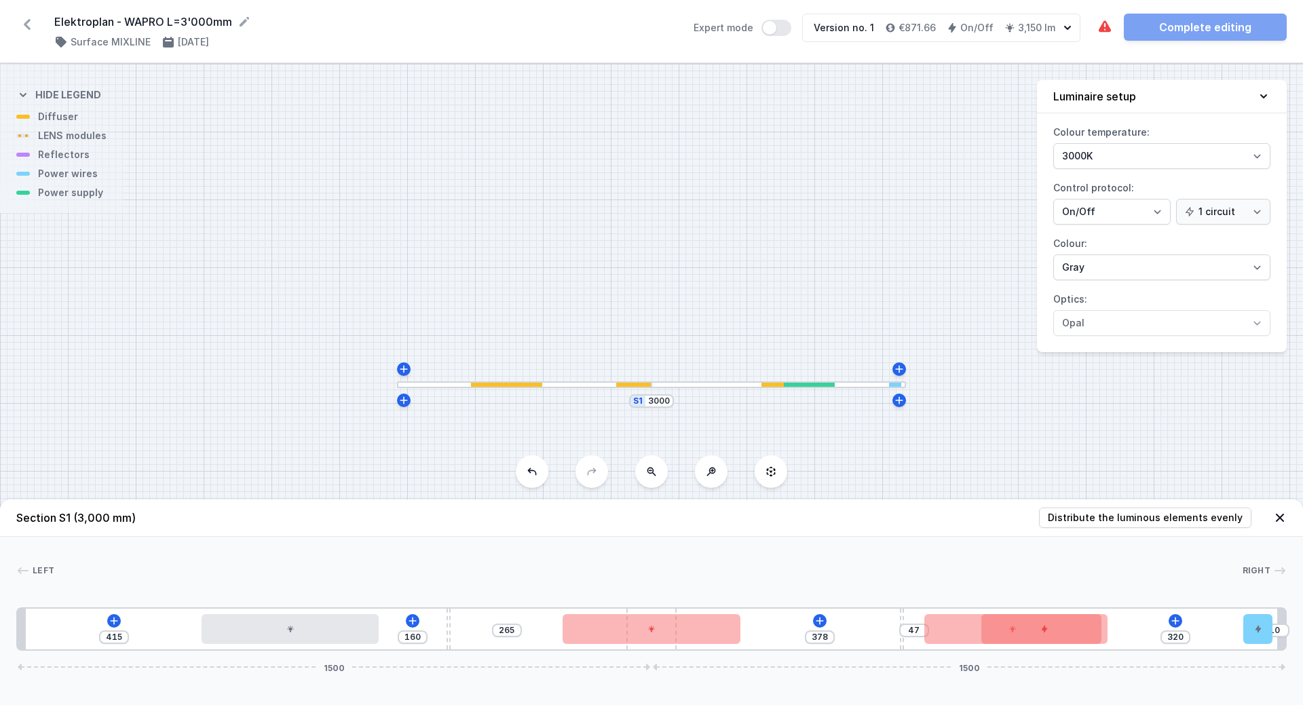
drag, startPoint x: 966, startPoint y: 614, endPoint x: 916, endPoint y: 612, distance: 50.9
click at [916, 612] on div "415 160 265 378 47 320 10 1500 1500" at bounding box center [651, 628] width 1271 height 43
click at [975, 635] on div at bounding box center [1013, 629] width 178 height 30
click at [1060, 637] on div at bounding box center [1044, 629] width 127 height 30
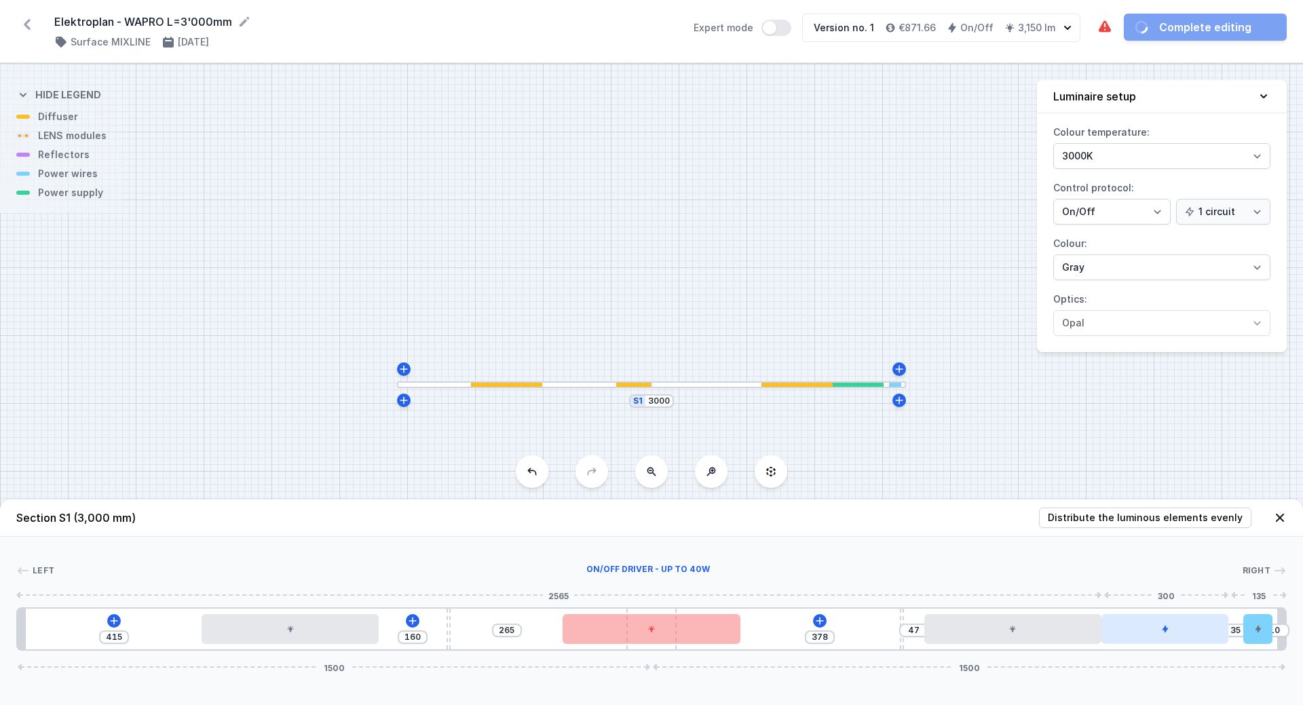
drag, startPoint x: 1060, startPoint y: 637, endPoint x: 1188, endPoint y: 633, distance: 128.4
drag, startPoint x: 675, startPoint y: 610, endPoint x: 712, endPoint y: 609, distance: 36.7
click at [712, 609] on div "415 160 265 388 47 35 1510 1490" at bounding box center [651, 628] width 1271 height 43
drag, startPoint x: 654, startPoint y: 613, endPoint x: 728, endPoint y: 612, distance: 74.7
click at [728, 612] on div "415 160 265 388 47 35 1510 1490" at bounding box center [651, 628] width 1271 height 43
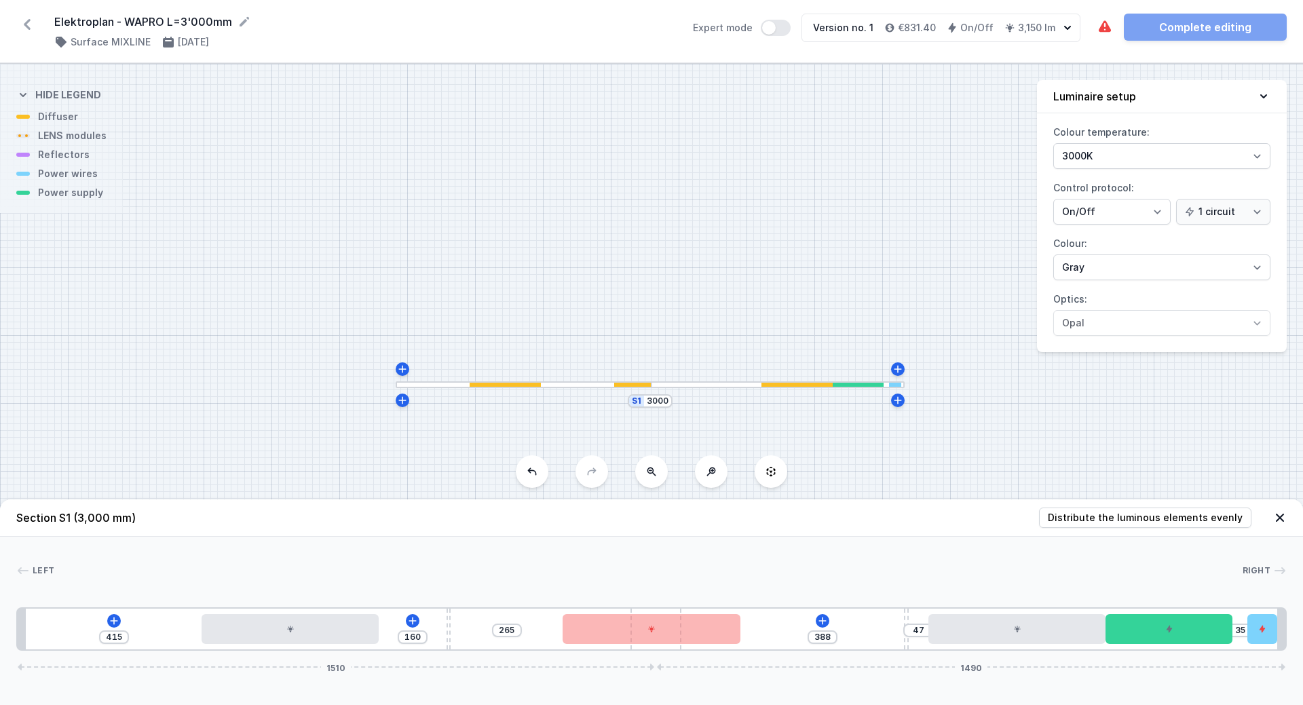
drag, startPoint x: 660, startPoint y: 609, endPoint x: 599, endPoint y: 605, distance: 60.5
click at [599, 605] on div "Left Right 1 2 3 4 2 3 2 5 6 1 415 160 265 388 47 35 1510 1490 435 420 160 10 2…" at bounding box center [651, 594] width 1303 height 114
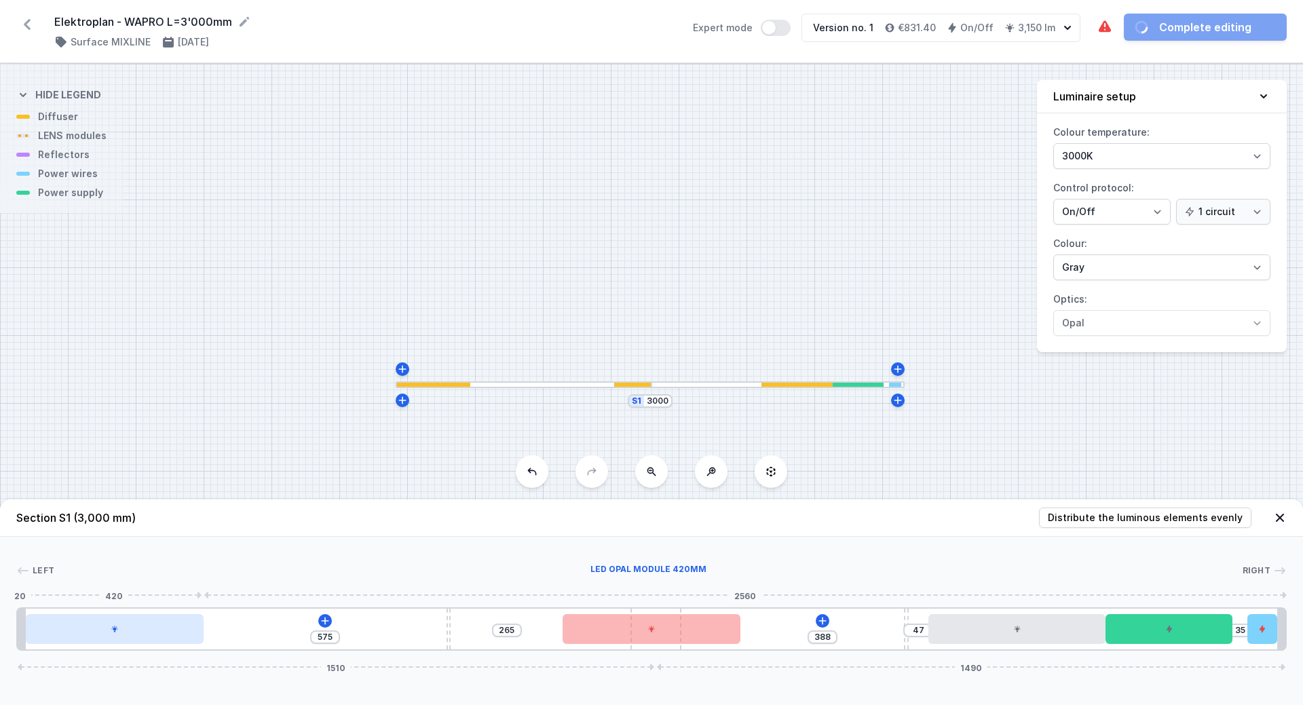
drag, startPoint x: 274, startPoint y: 631, endPoint x: 110, endPoint y: 637, distance: 164.4
click at [110, 637] on div at bounding box center [115, 629] width 178 height 30
click at [322, 622] on icon at bounding box center [325, 621] width 11 height 11
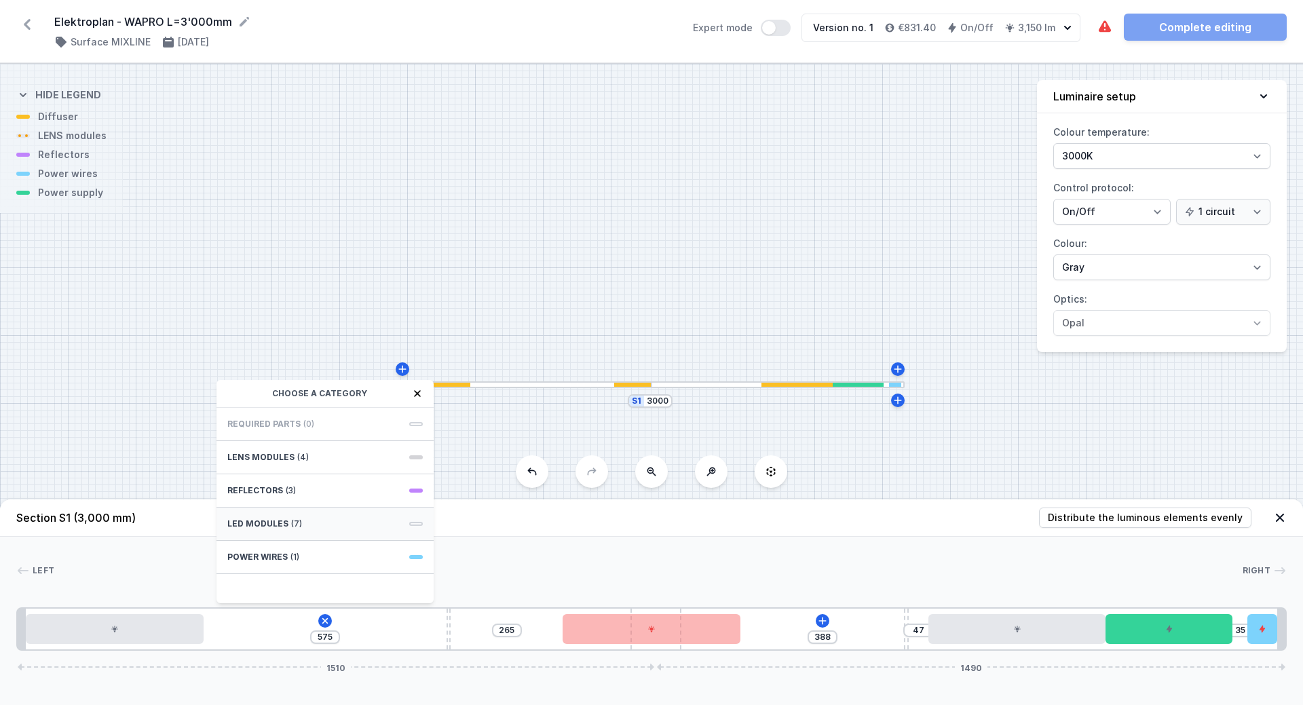
click at [300, 524] on div "LED modules (7)" at bounding box center [325, 524] width 217 height 33
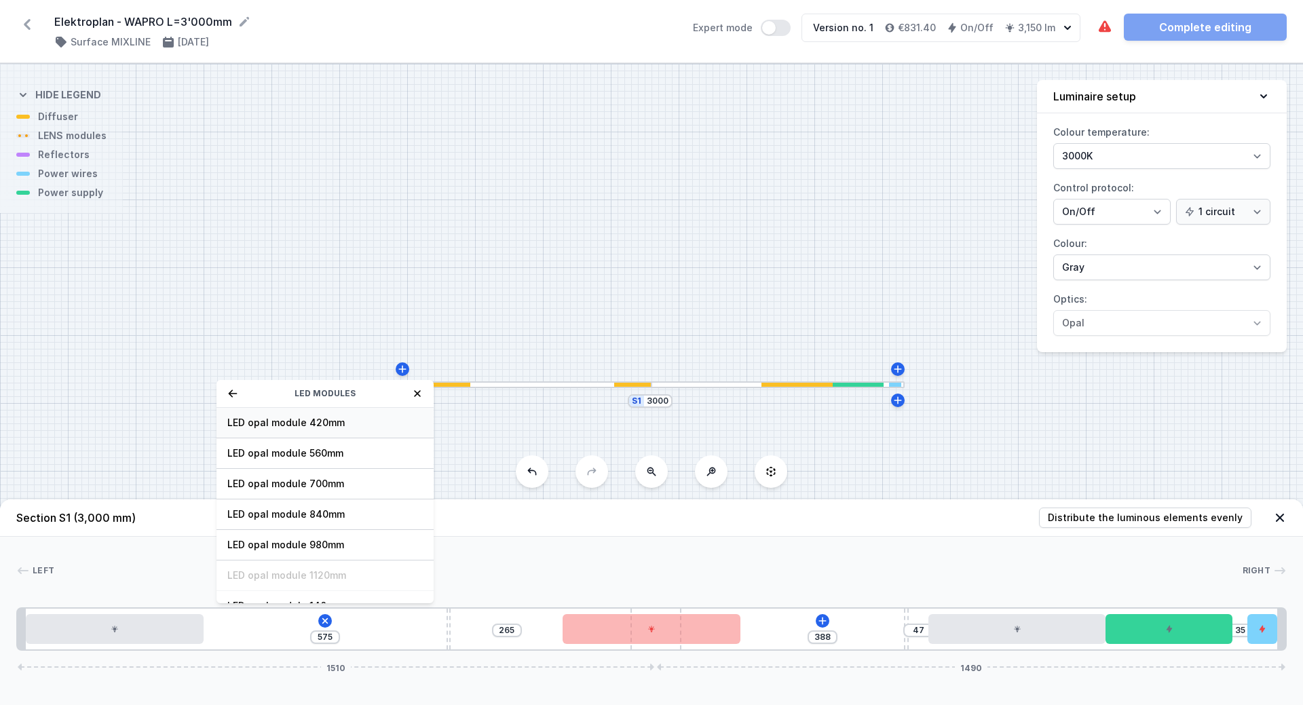
click at [320, 417] on span "LED opal module 420mm" at bounding box center [324, 423] width 195 height 14
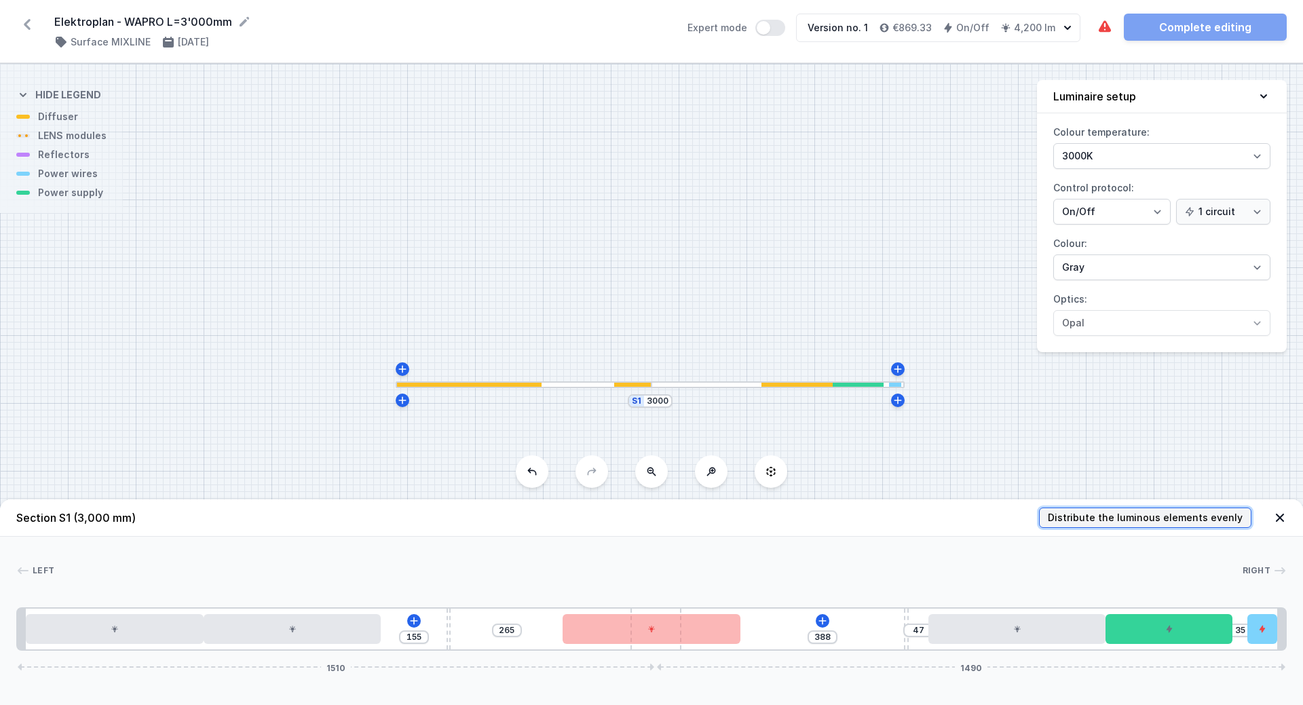
click at [1169, 513] on span "Distribute the luminous elements evenly" at bounding box center [1145, 518] width 195 height 14
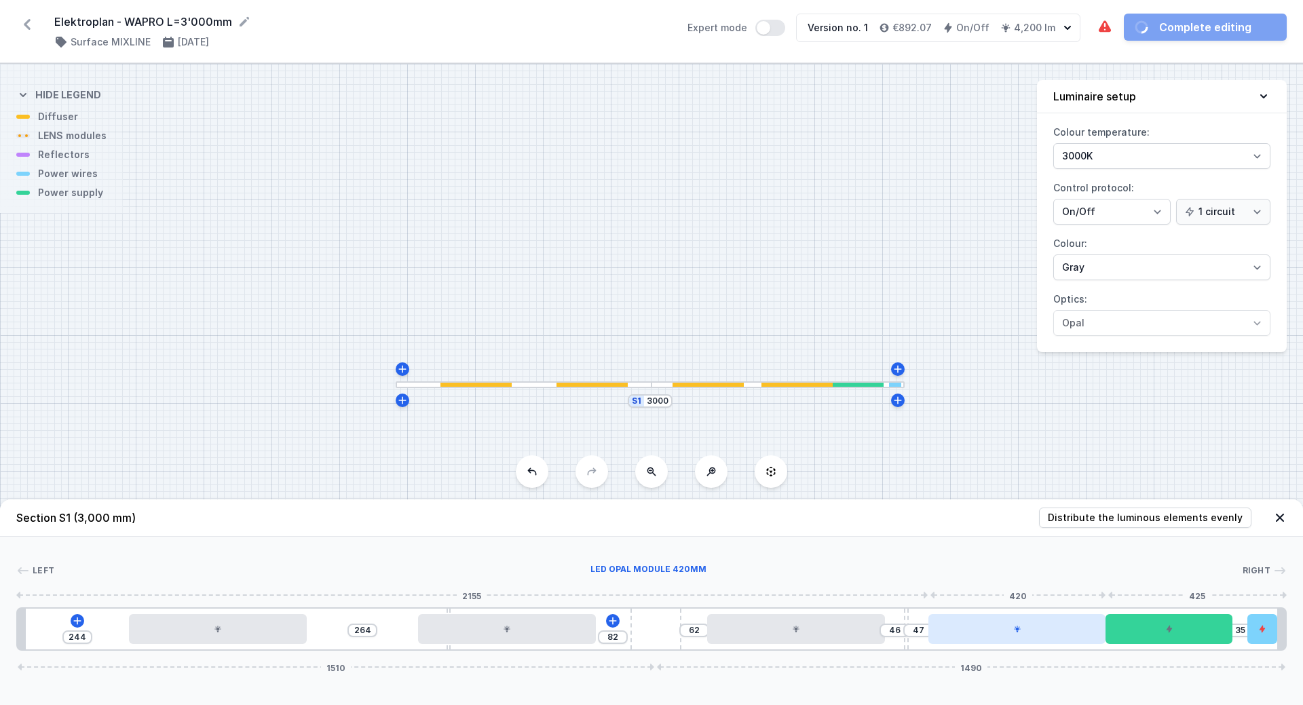
drag, startPoint x: 1068, startPoint y: 635, endPoint x: 1008, endPoint y: 638, distance: 59.8
click at [1008, 638] on div at bounding box center [1017, 629] width 178 height 30
drag, startPoint x: 1260, startPoint y: 629, endPoint x: 1249, endPoint y: 631, distance: 11.6
click at [1249, 631] on icon at bounding box center [1247, 629] width 5 height 7
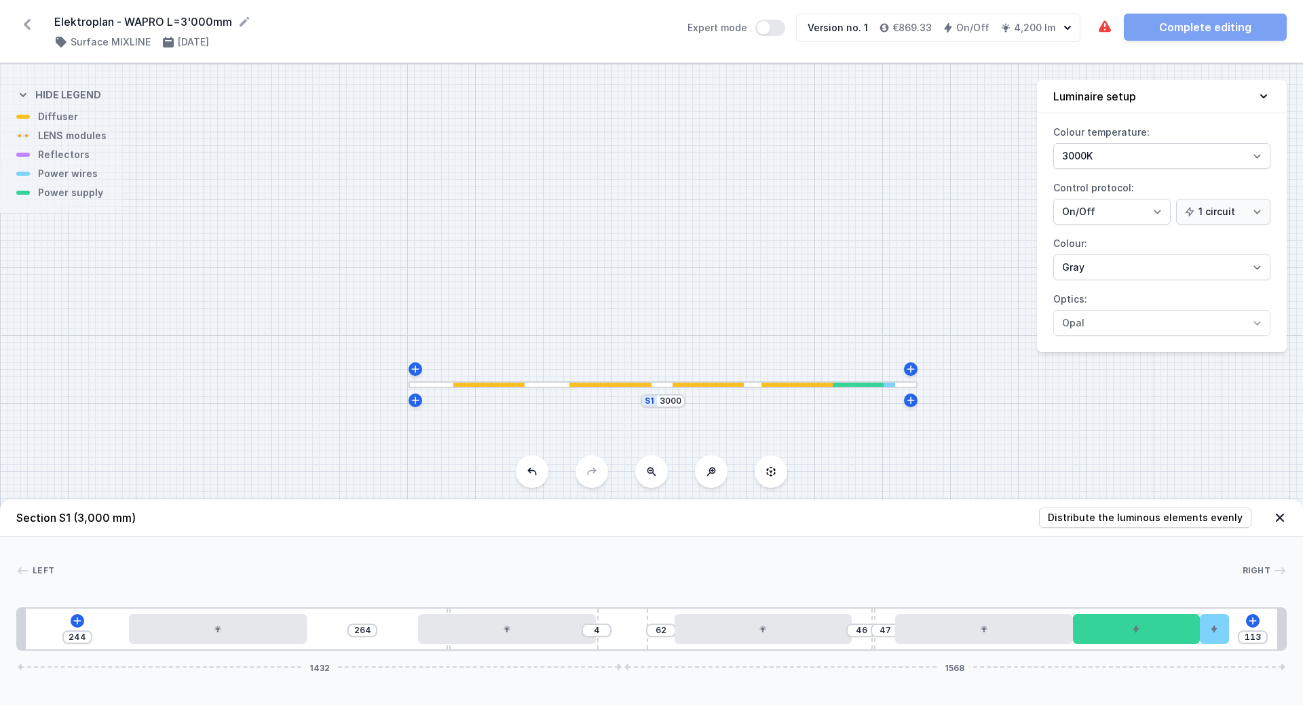
click at [673, 631] on div "244 264 4 62 46 47 113 1432 1568" at bounding box center [651, 628] width 1271 height 43
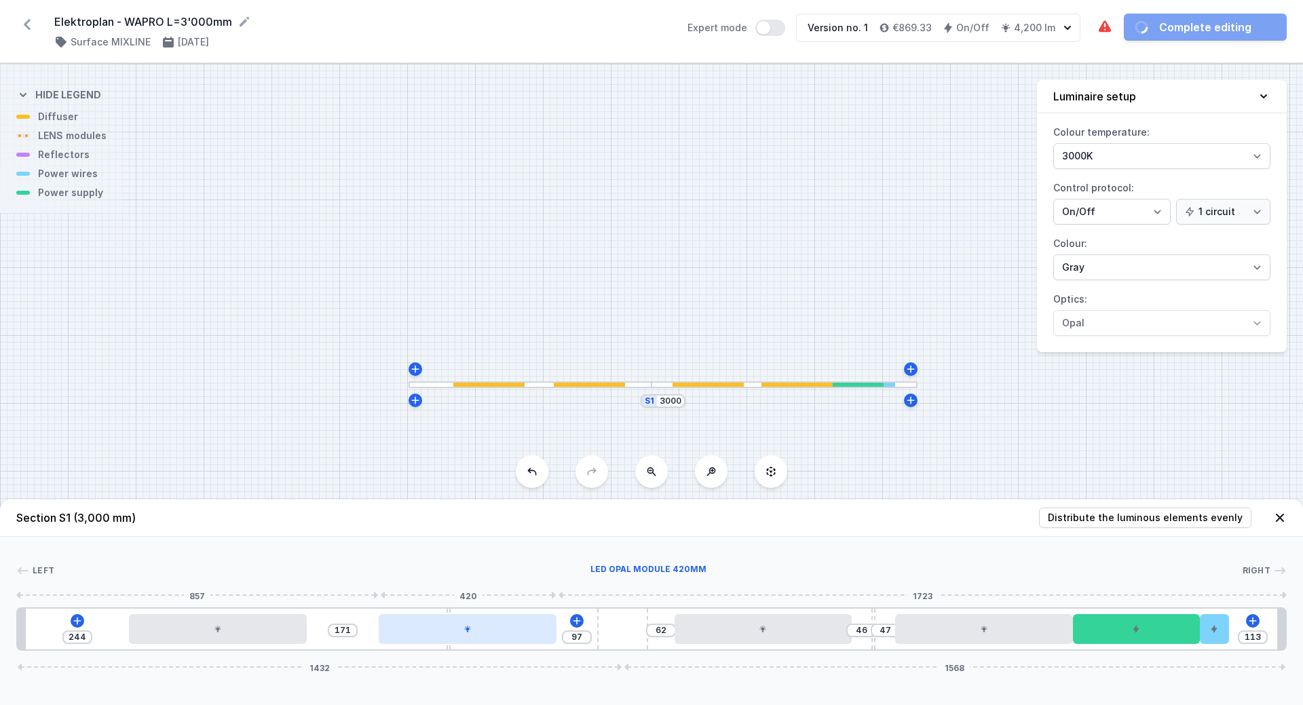
drag, startPoint x: 524, startPoint y: 637, endPoint x: 482, endPoint y: 637, distance: 42.1
click at [482, 637] on div at bounding box center [468, 629] width 178 height 30
drag, startPoint x: 212, startPoint y: 633, endPoint x: 202, endPoint y: 645, distance: 15.5
click at [193, 644] on div "206 209 97 62 46 47 113 1432 1568" at bounding box center [651, 628] width 1271 height 43
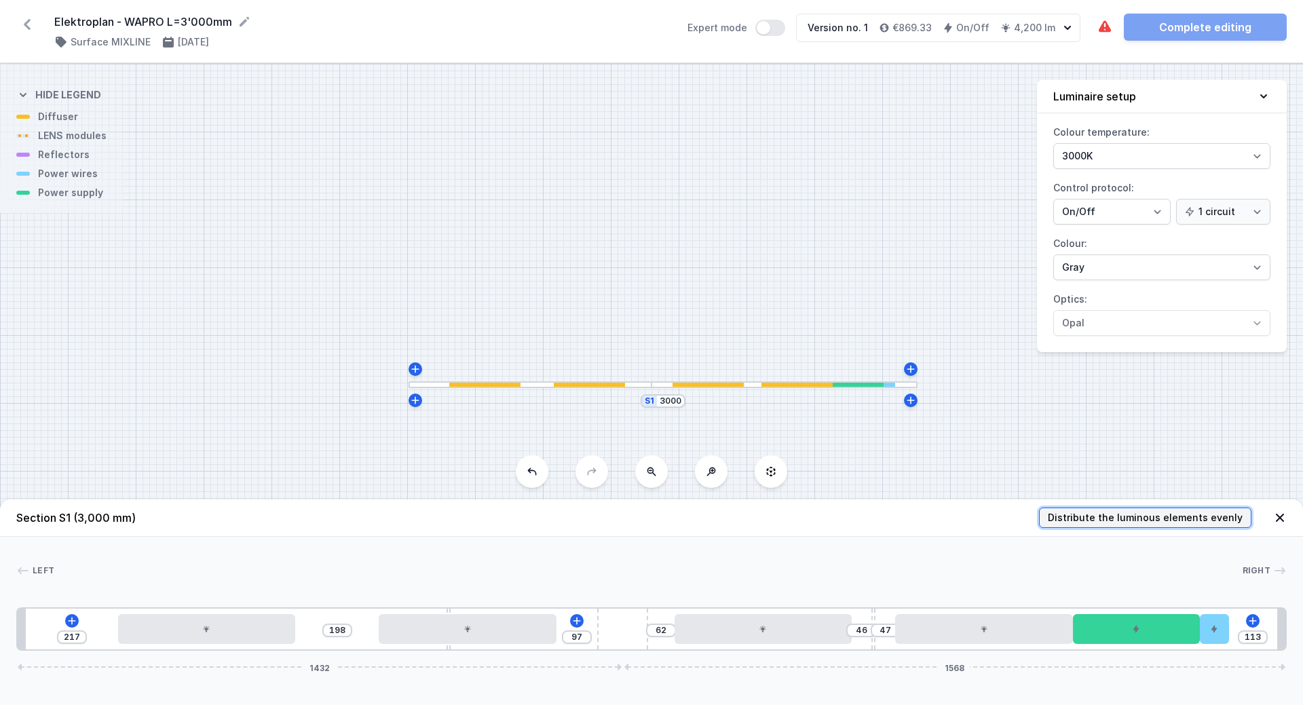
click at [1146, 516] on span "Distribute the luminous elements evenly" at bounding box center [1145, 518] width 195 height 14
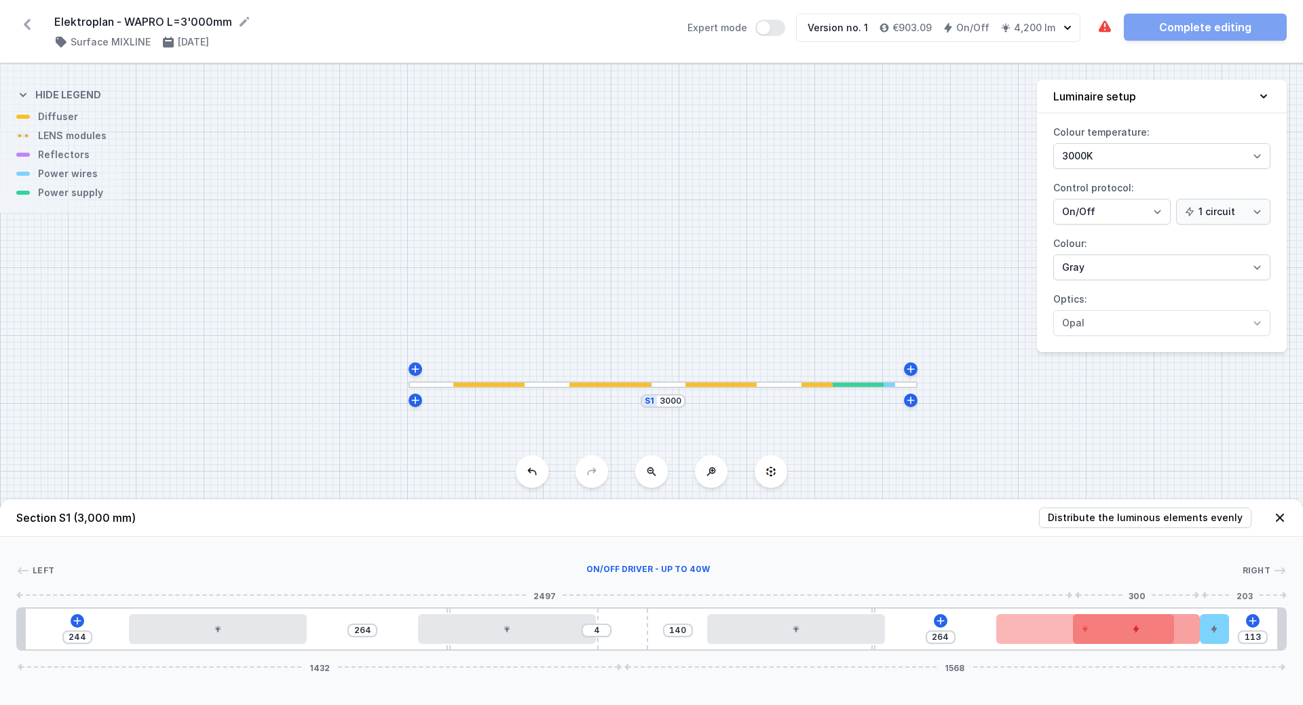
click at [1197, 640] on div at bounding box center [1136, 629] width 127 height 30
click at [1193, 637] on div at bounding box center [1136, 629] width 127 height 30
click at [1183, 644] on div "244 264 4 140 264 113 1432 1568" at bounding box center [651, 628] width 1271 height 43
click at [1090, 635] on div at bounding box center [1136, 629] width 127 height 30
click at [1136, 593] on icon at bounding box center [1136, 590] width 7 height 9
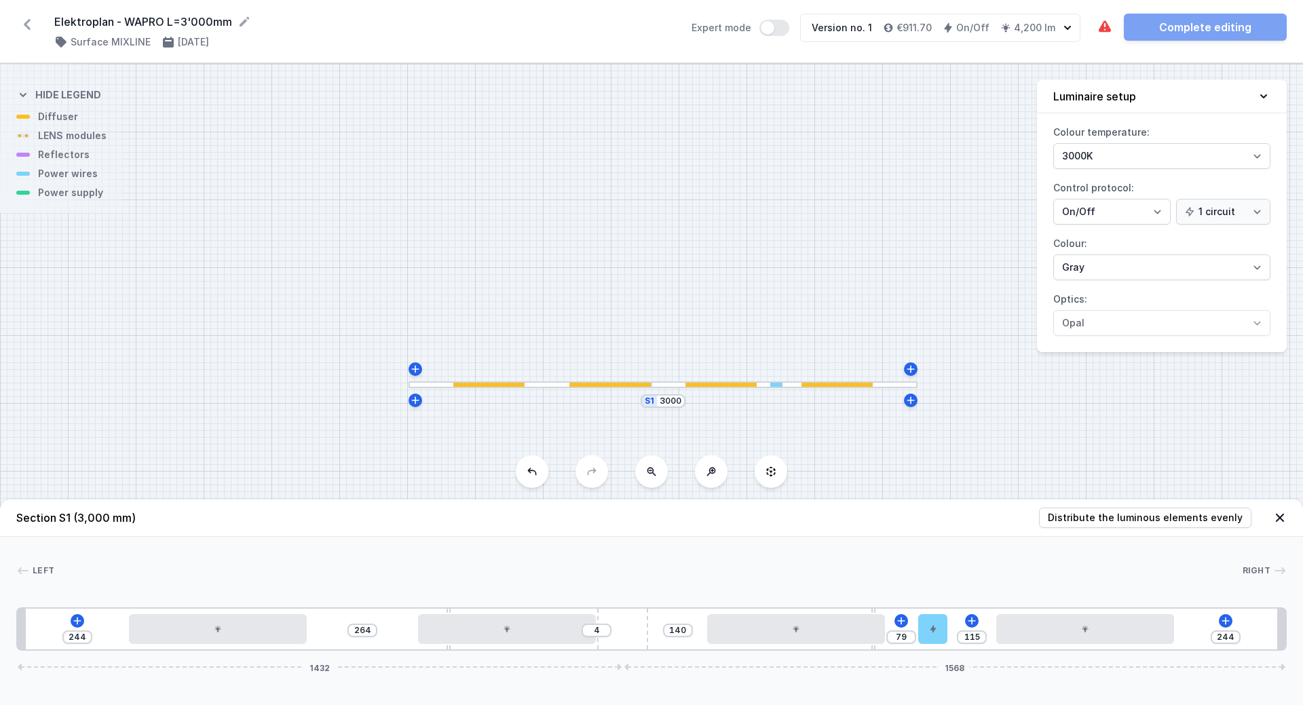
drag, startPoint x: 1216, startPoint y: 635, endPoint x: 948, endPoint y: 641, distance: 267.5
click at [948, 641] on div "244 264 4 140 79 115 244 1432 1568" at bounding box center [651, 628] width 1271 height 43
click at [1157, 516] on span "Distribute the luminous elements evenly" at bounding box center [1145, 518] width 195 height 14
click at [515, 641] on div at bounding box center [507, 629] width 178 height 30
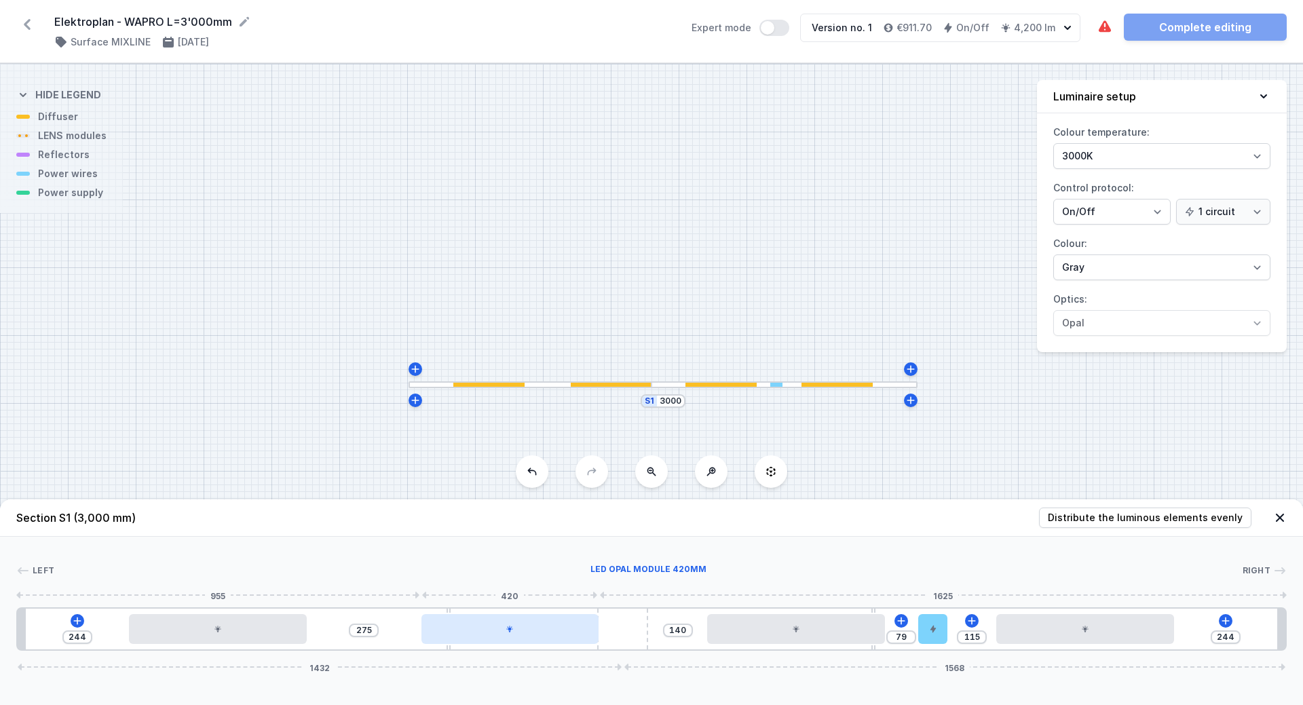
drag, startPoint x: 515, startPoint y: 641, endPoint x: 488, endPoint y: 627, distance: 30.7
click at [488, 627] on div at bounding box center [510, 629] width 178 height 30
click at [436, 636] on div at bounding box center [512, 629] width 178 height 30
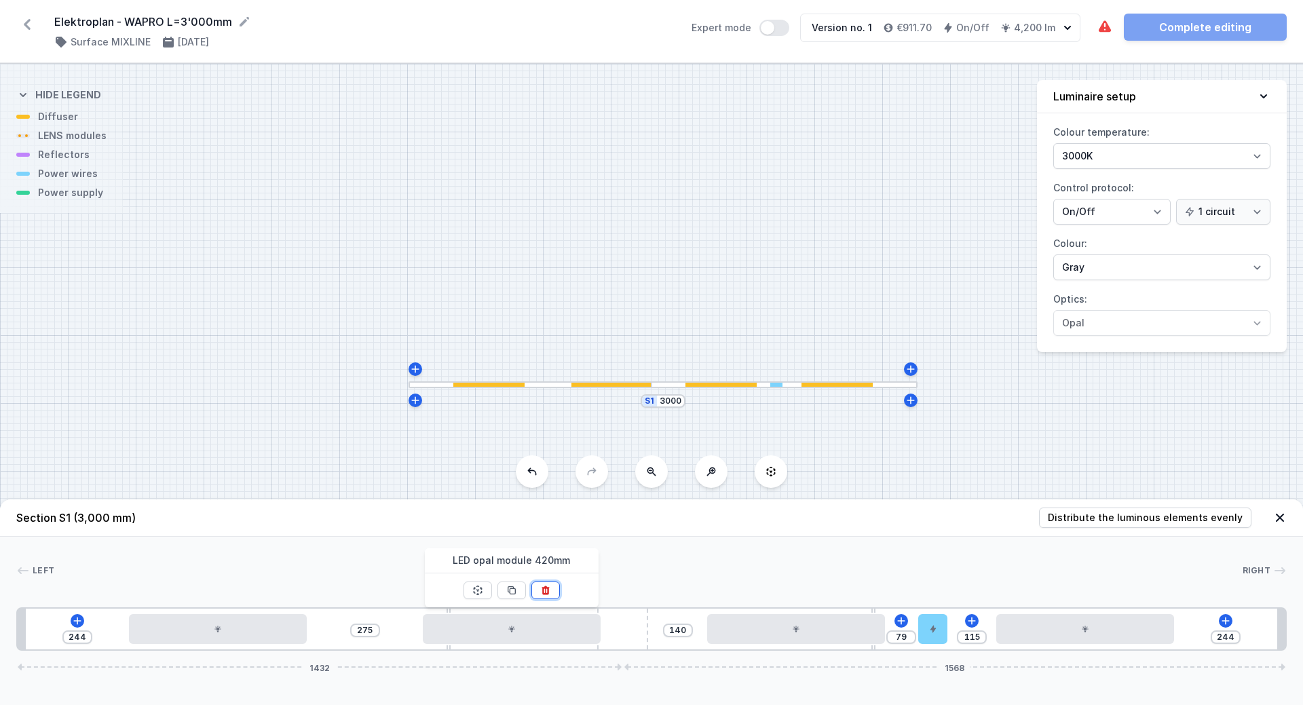
click at [539, 595] on button at bounding box center [545, 591] width 29 height 18
drag, startPoint x: 447, startPoint y: 624, endPoint x: 451, endPoint y: 642, distance: 18.1
click at [451, 642] on div "244 345 333 140 79 115 244 1432 1568" at bounding box center [651, 628] width 1271 height 43
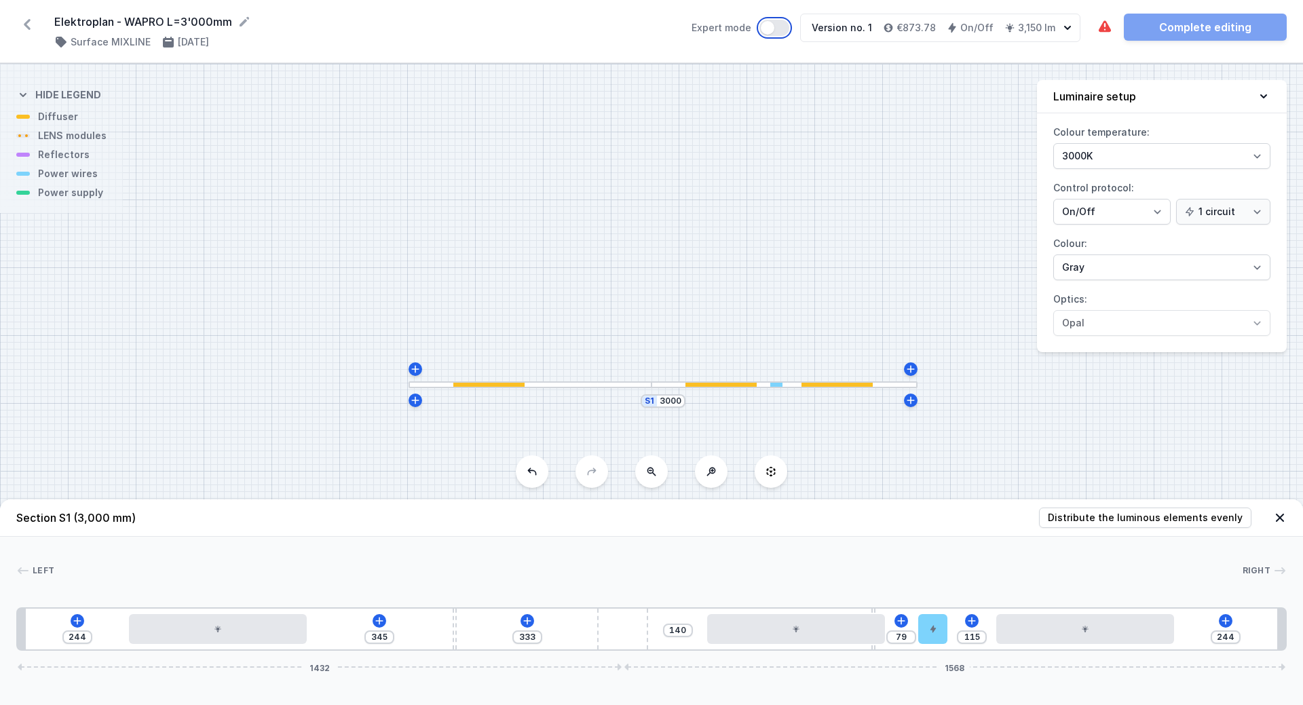
click at [779, 24] on button "Expert mode" at bounding box center [774, 28] width 30 height 16
click at [1066, 627] on div at bounding box center [1085, 629] width 178 height 30
click at [1120, 586] on icon at bounding box center [1118, 590] width 7 height 9
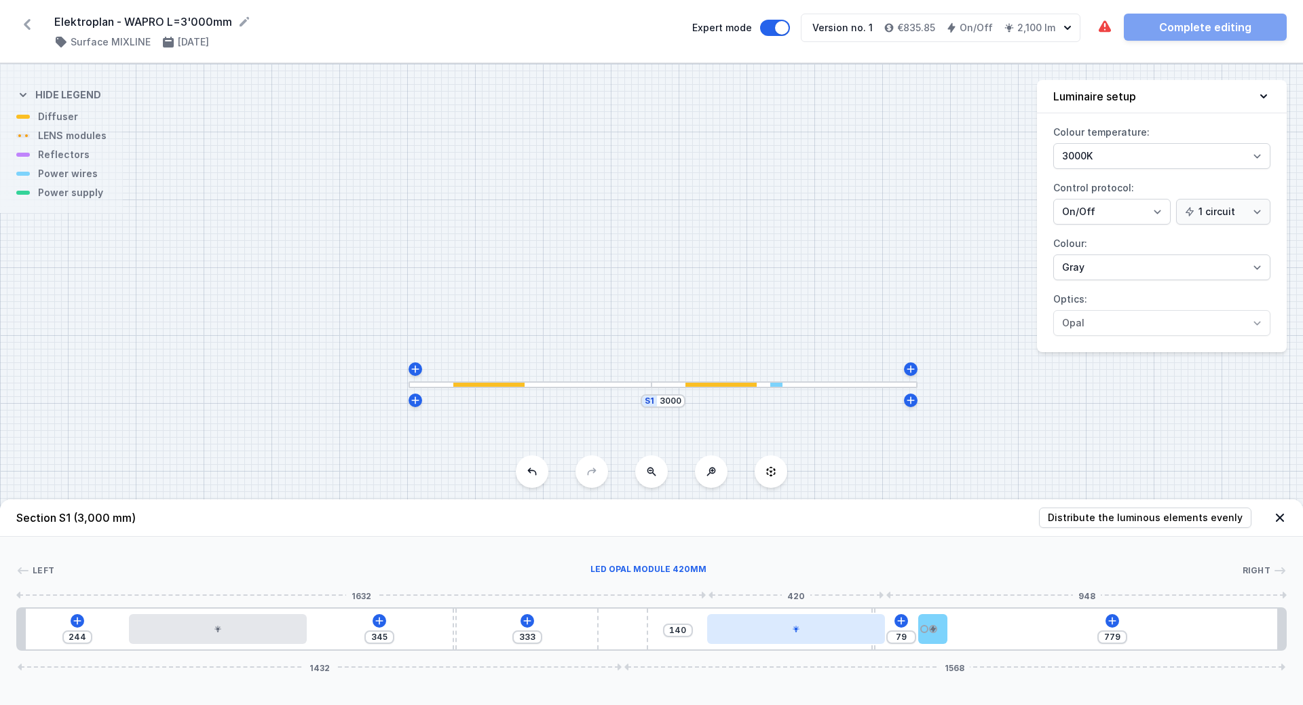
click at [823, 633] on div at bounding box center [796, 629] width 178 height 30
drag, startPoint x: 831, startPoint y: 588, endPoint x: 838, endPoint y: 588, distance: 7.5
click at [831, 588] on icon at bounding box center [829, 590] width 7 height 9
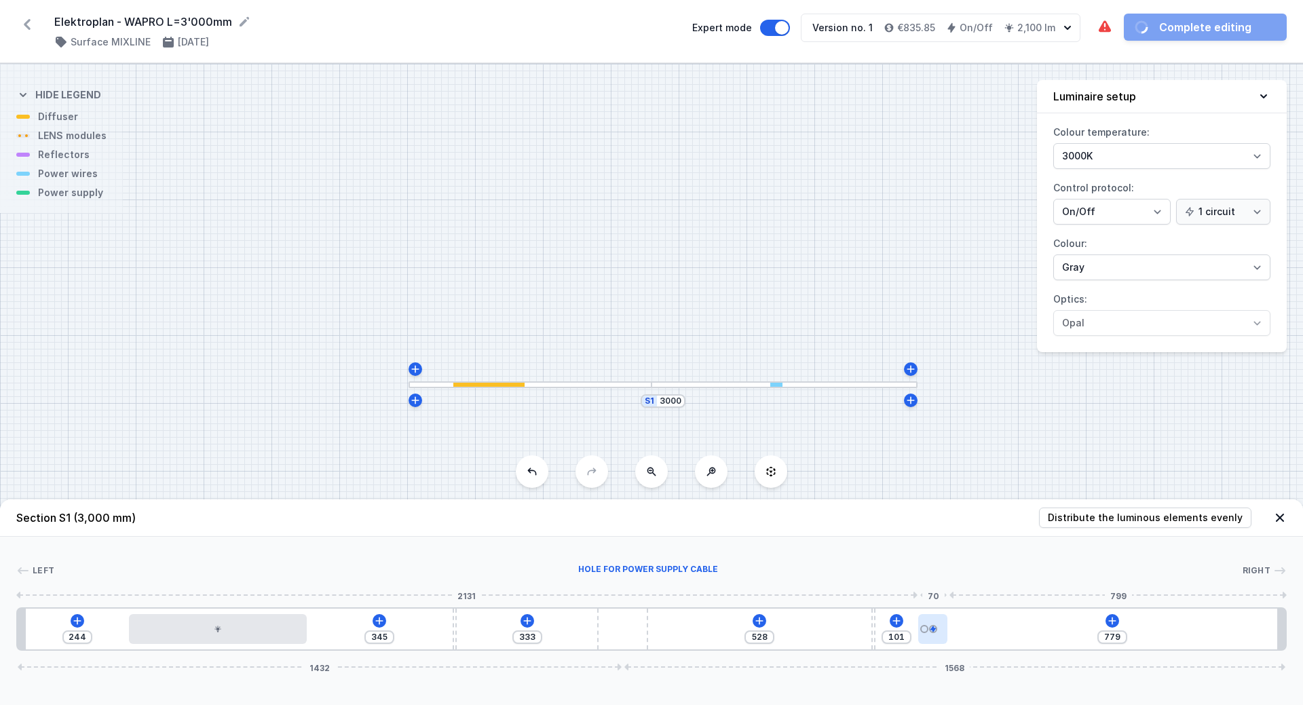
click at [924, 628] on div at bounding box center [924, 629] width 8 height 8
click at [933, 596] on button at bounding box center [933, 591] width 29 height 18
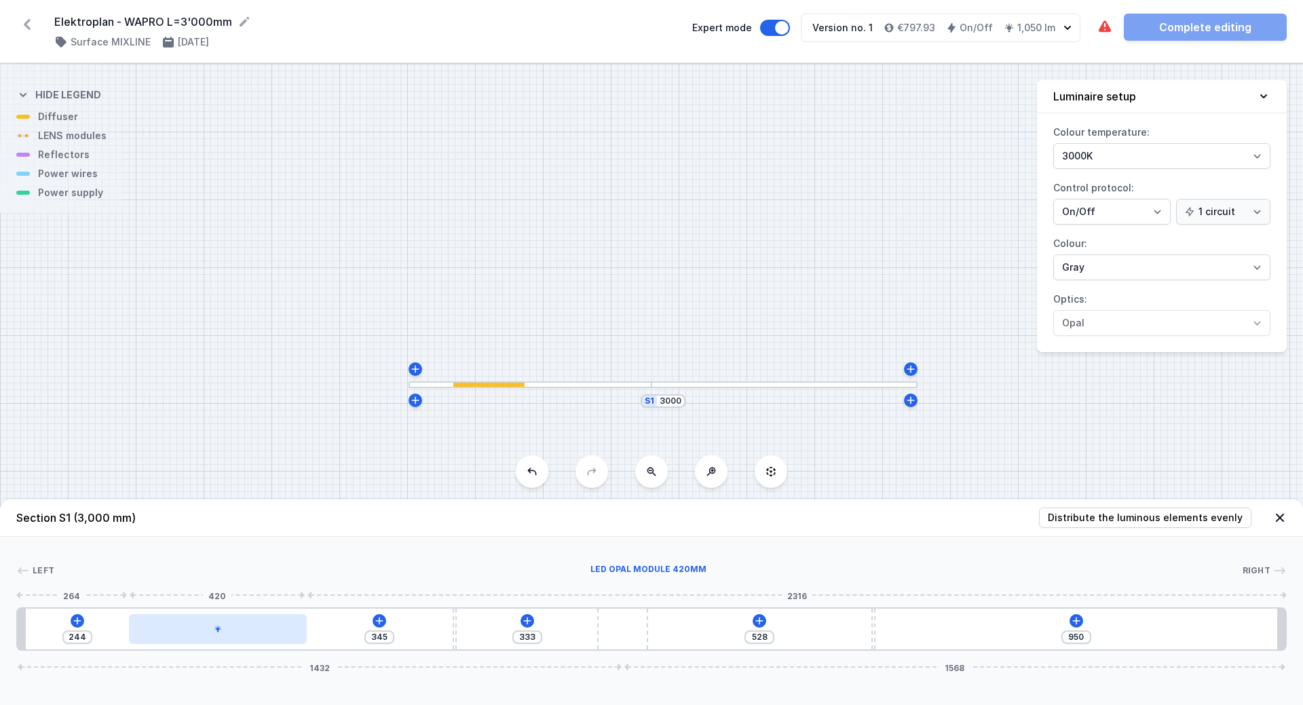
click at [263, 629] on div at bounding box center [218, 629] width 178 height 30
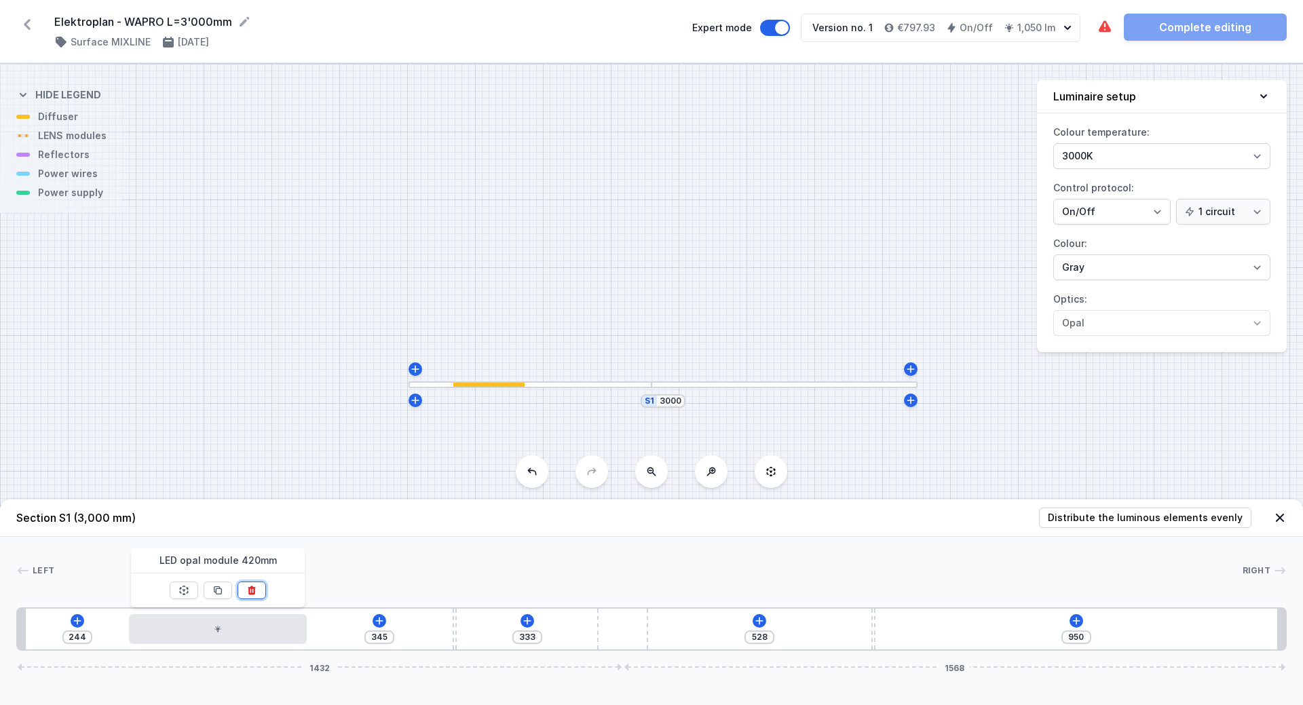
click at [259, 594] on button at bounding box center [252, 591] width 29 height 18
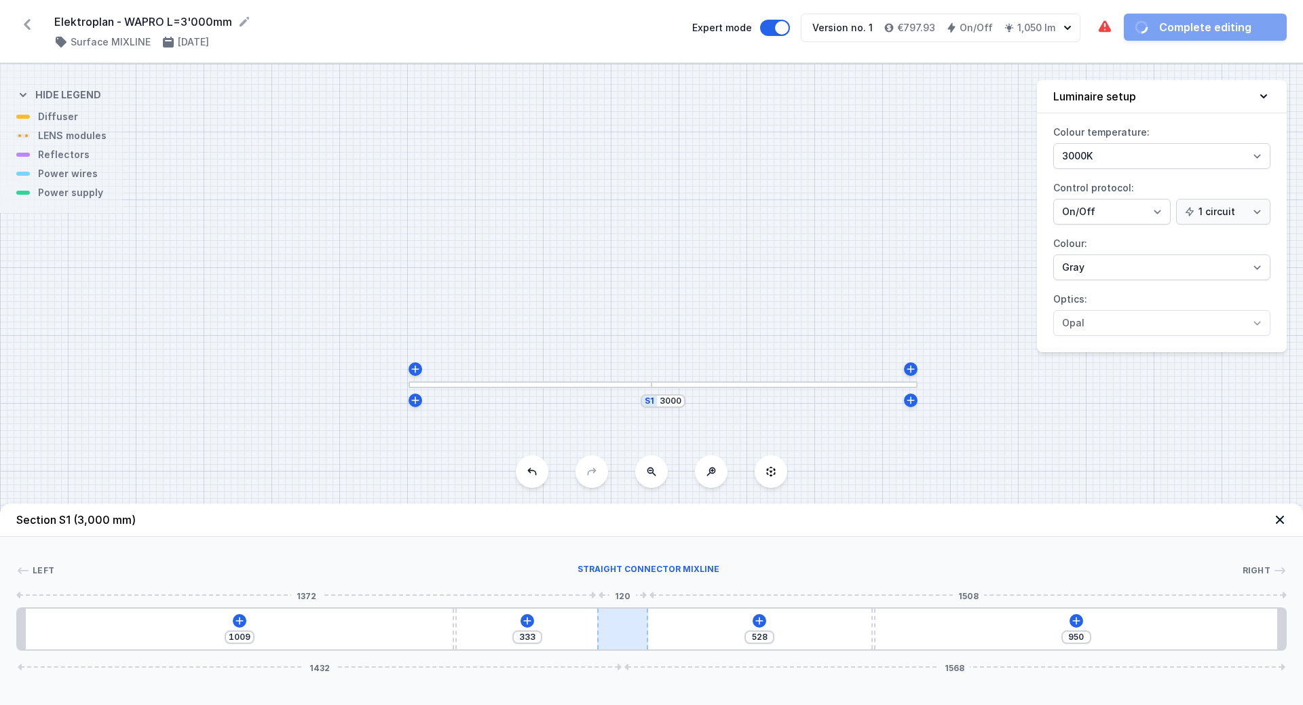
click at [623, 627] on div at bounding box center [622, 629] width 51 height 41
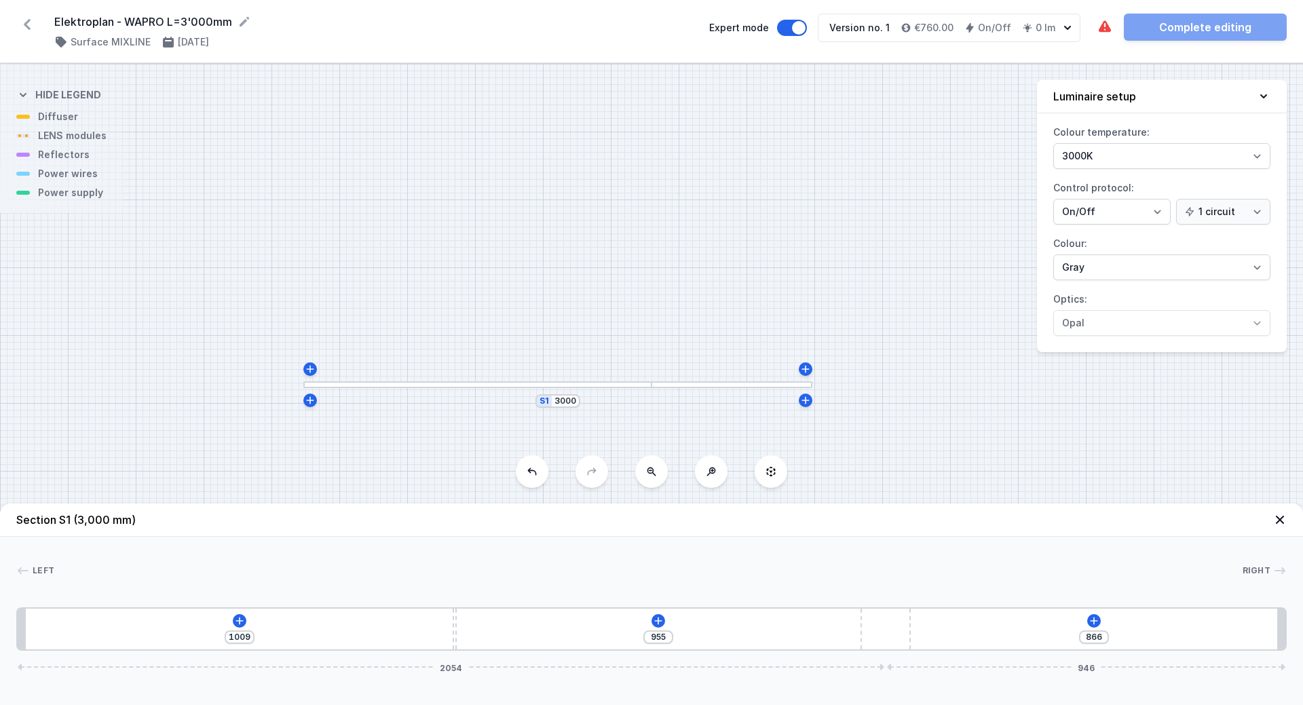
drag, startPoint x: 623, startPoint y: 627, endPoint x: 925, endPoint y: 624, distance: 302.0
click at [925, 624] on div "1009 955 866 2054 946" at bounding box center [651, 628] width 1271 height 43
drag, startPoint x: 885, startPoint y: 637, endPoint x: 853, endPoint y: 637, distance: 31.9
click at [853, 637] on div "1009 774 1047 1873 1127" at bounding box center [651, 628] width 1271 height 43
click at [1059, 621] on icon at bounding box center [1055, 620] width 7 height 7
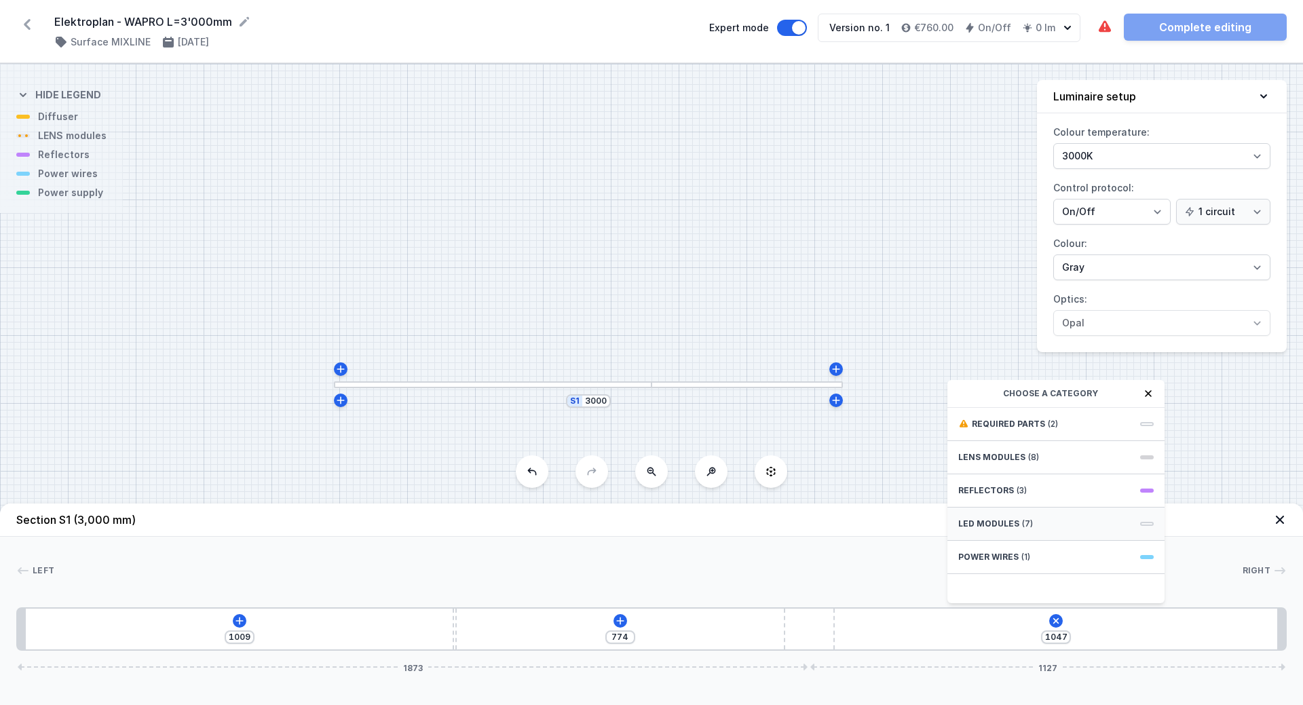
click at [985, 525] on span "LED modules" at bounding box center [988, 524] width 61 height 11
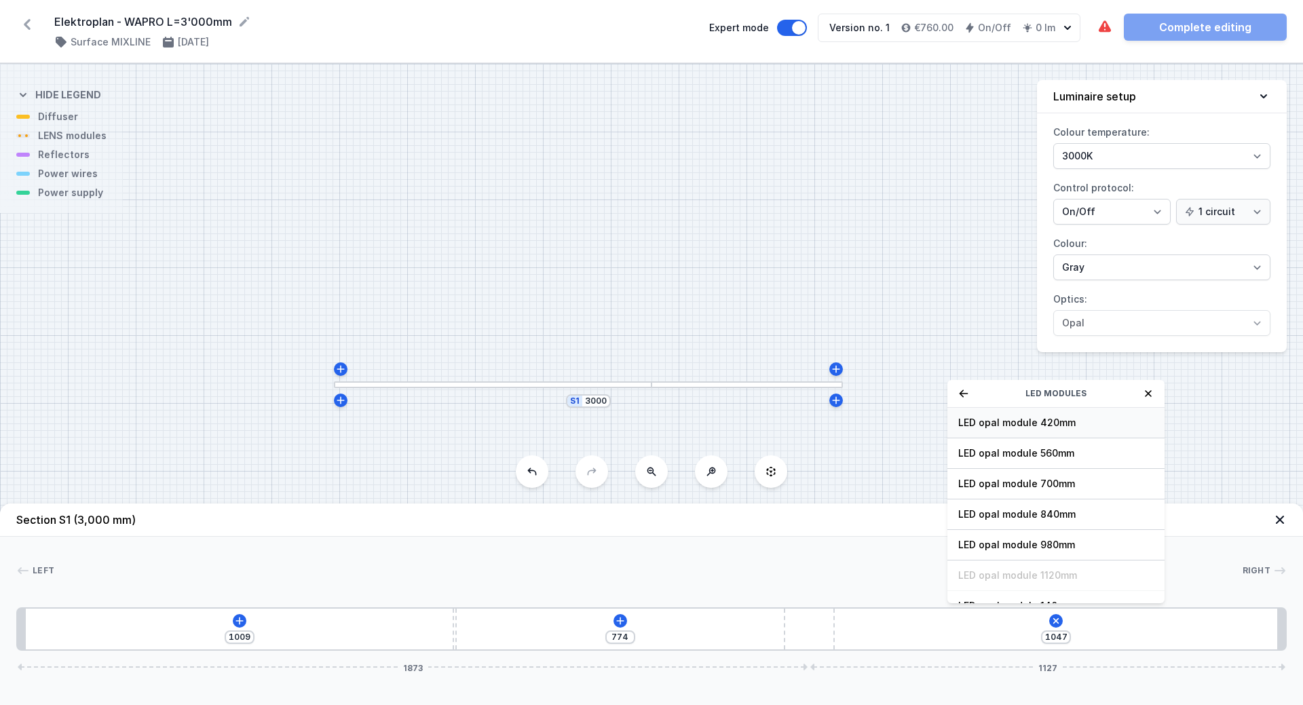
click at [1011, 419] on span "LED opal module 420mm" at bounding box center [1055, 423] width 195 height 14
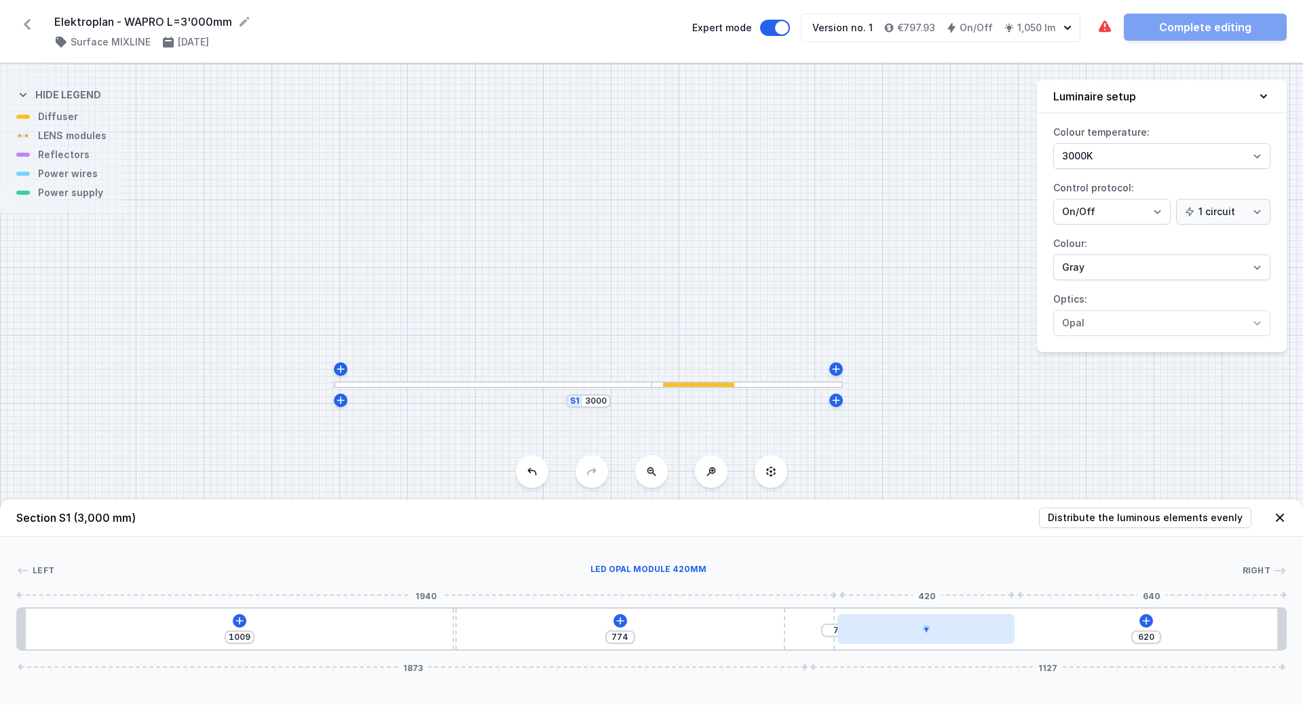
drag, startPoint x: 884, startPoint y: 633, endPoint x: 924, endPoint y: 627, distance: 41.1
click at [924, 627] on div at bounding box center [927, 629] width 178 height 30
click at [1146, 618] on icon at bounding box center [1145, 620] width 7 height 7
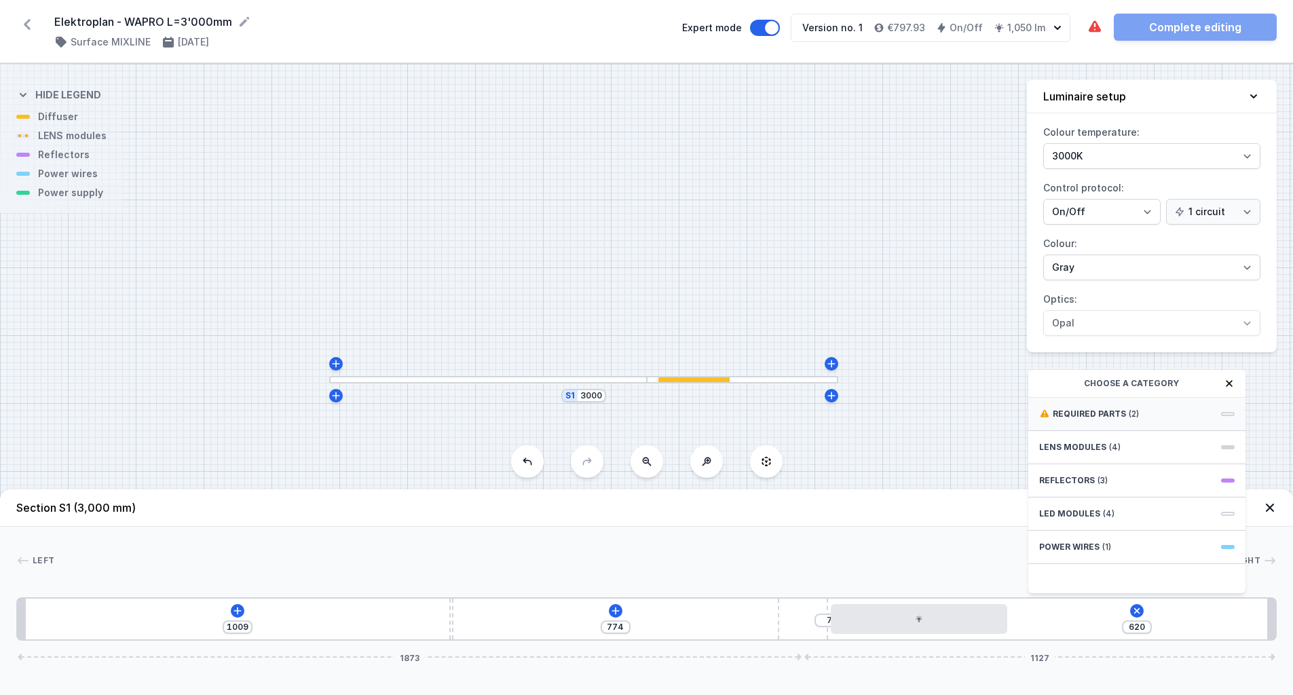
click at [1118, 419] on span "Required parts" at bounding box center [1089, 414] width 73 height 11
click at [1107, 459] on div "ON/OFF Driver - up to 16W" at bounding box center [1136, 443] width 217 height 31
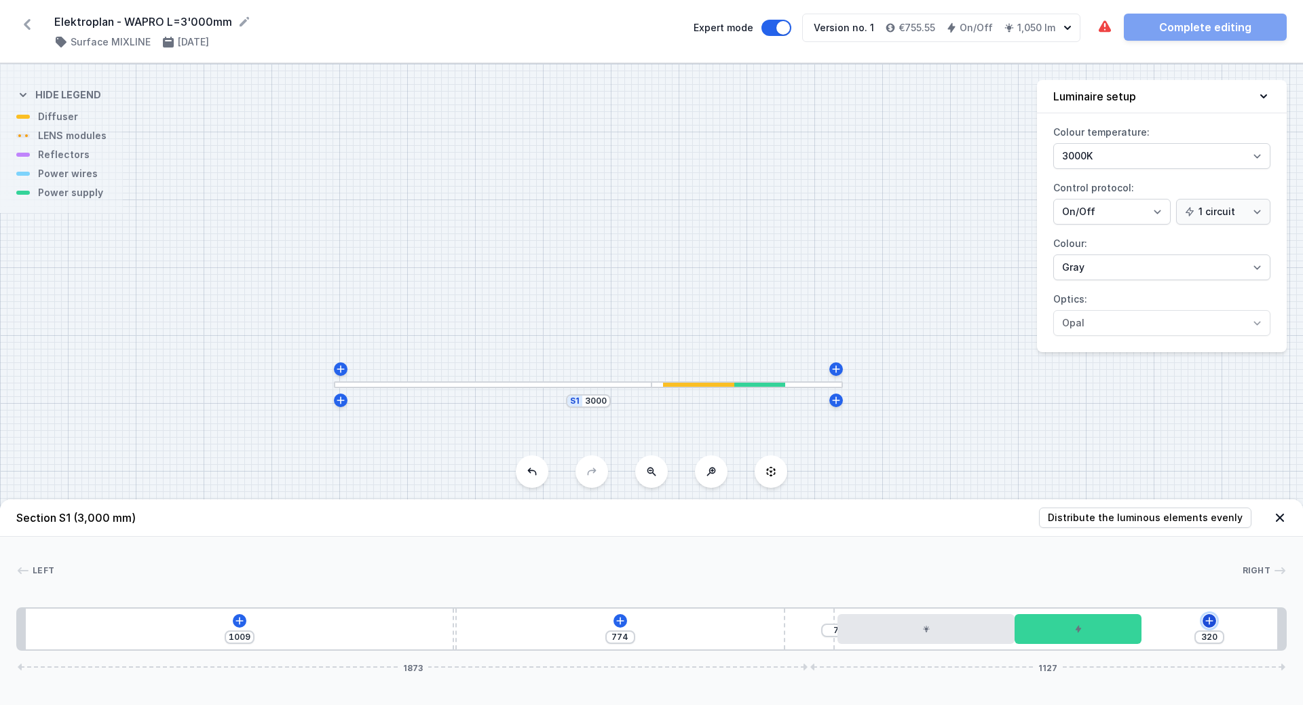
click at [1209, 620] on icon at bounding box center [1209, 621] width 11 height 11
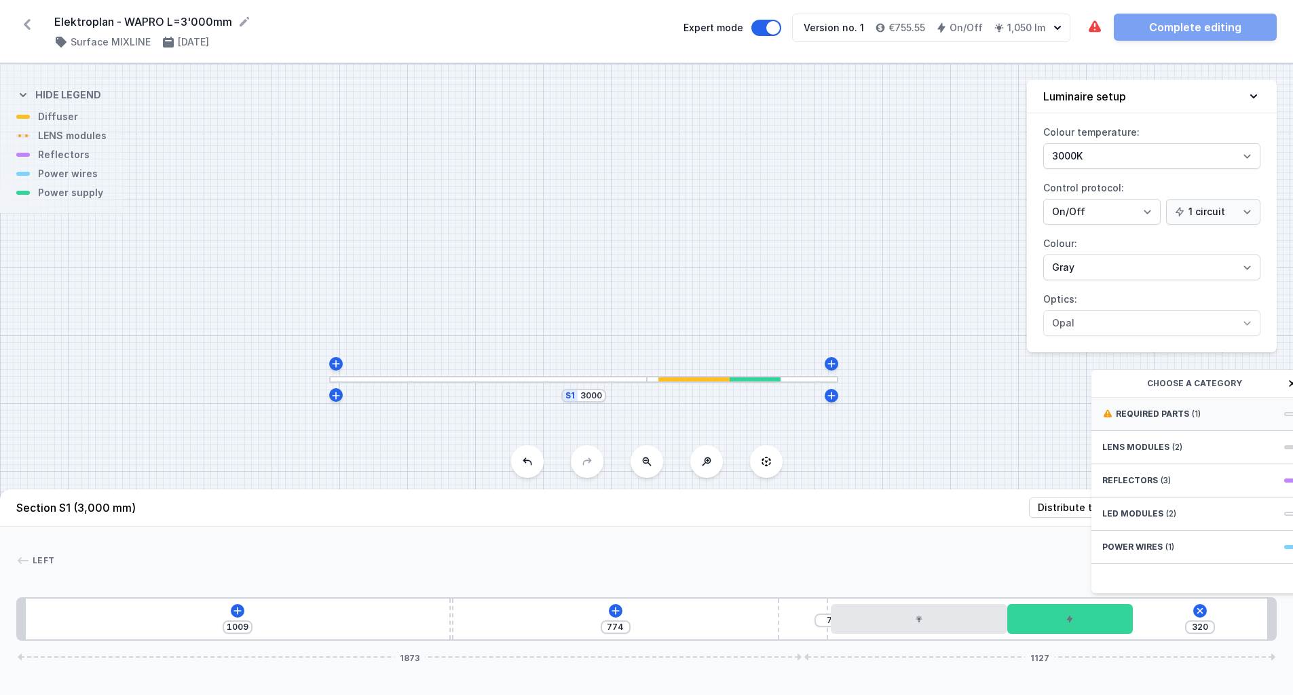
click at [1164, 419] on span "Required parts" at bounding box center [1152, 414] width 73 height 11
click at [1161, 419] on span "Hole for power supply cable" at bounding box center [1199, 413] width 195 height 14
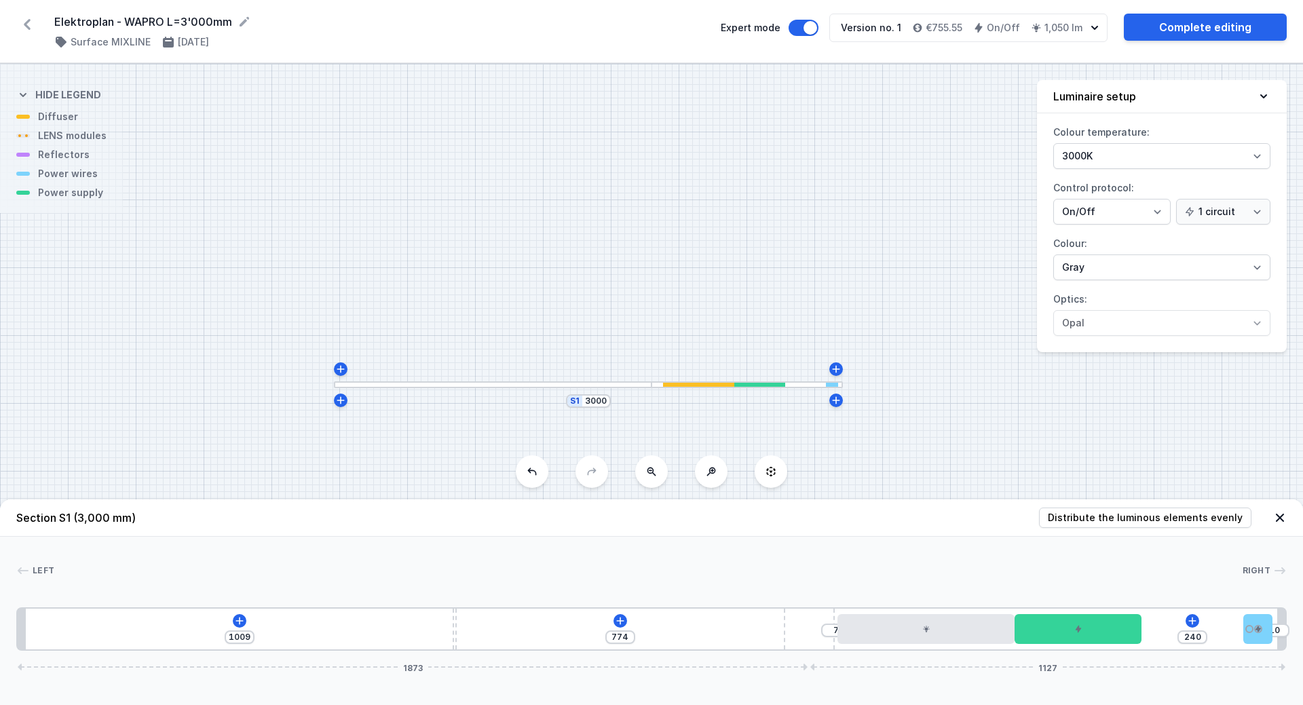
drag, startPoint x: 1160, startPoint y: 629, endPoint x: 1277, endPoint y: 624, distance: 117.5
click at [1277, 624] on div "1009 774 7 240 10 1873 1127" at bounding box center [651, 628] width 1271 height 43
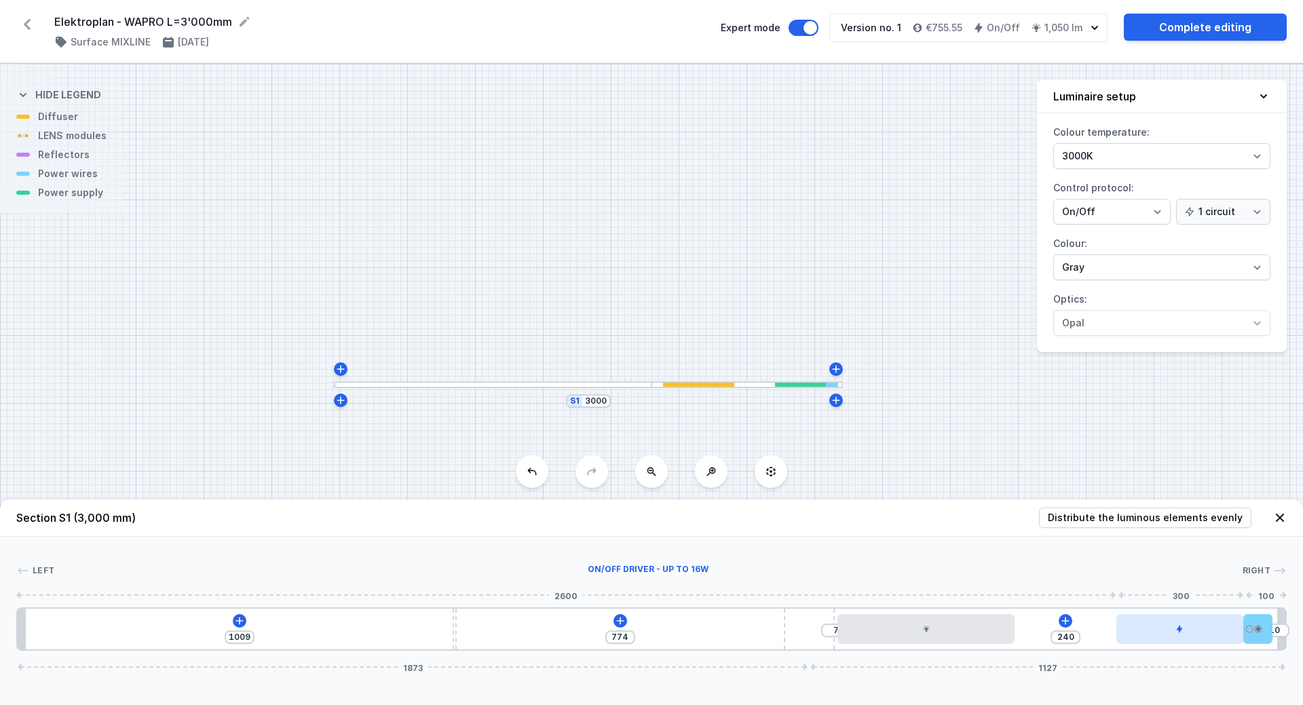
drag, startPoint x: 1108, startPoint y: 636, endPoint x: 1222, endPoint y: 634, distance: 113.4
click at [1222, 634] on div at bounding box center [1179, 629] width 127 height 30
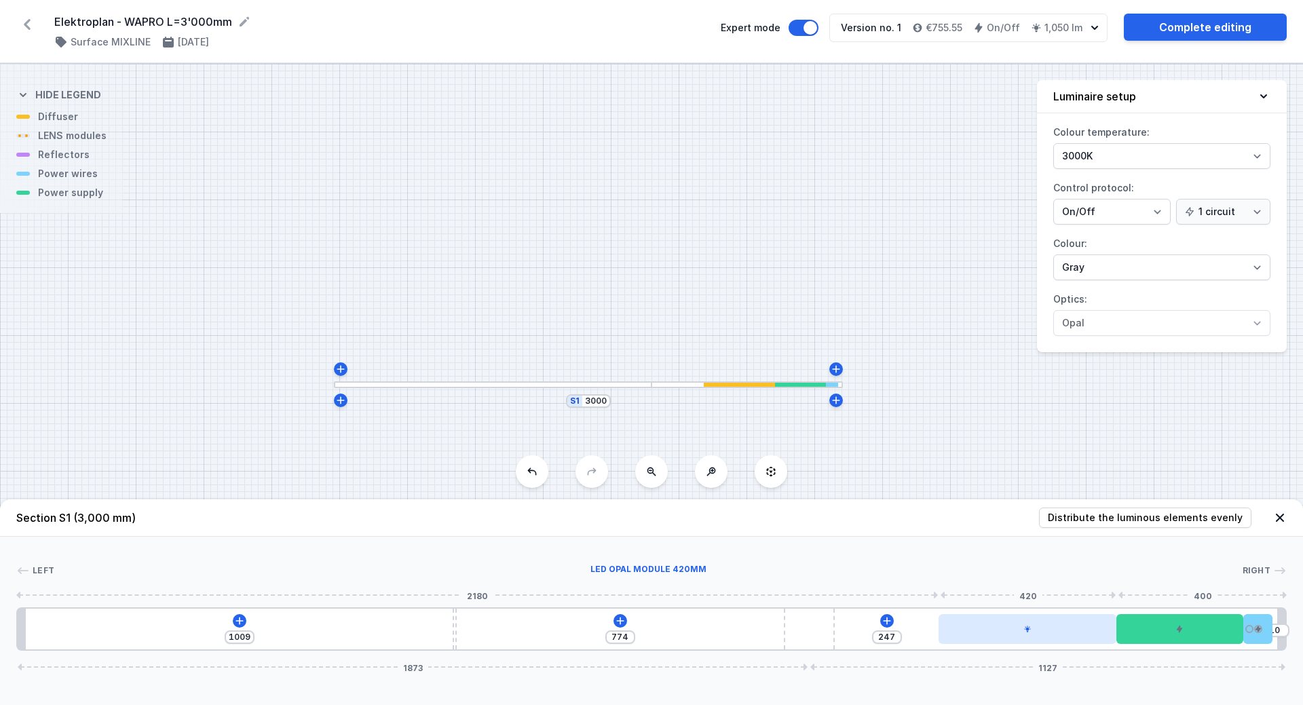
drag, startPoint x: 968, startPoint y: 635, endPoint x: 1087, endPoint y: 637, distance: 119.5
click at [1087, 637] on div at bounding box center [1028, 629] width 178 height 30
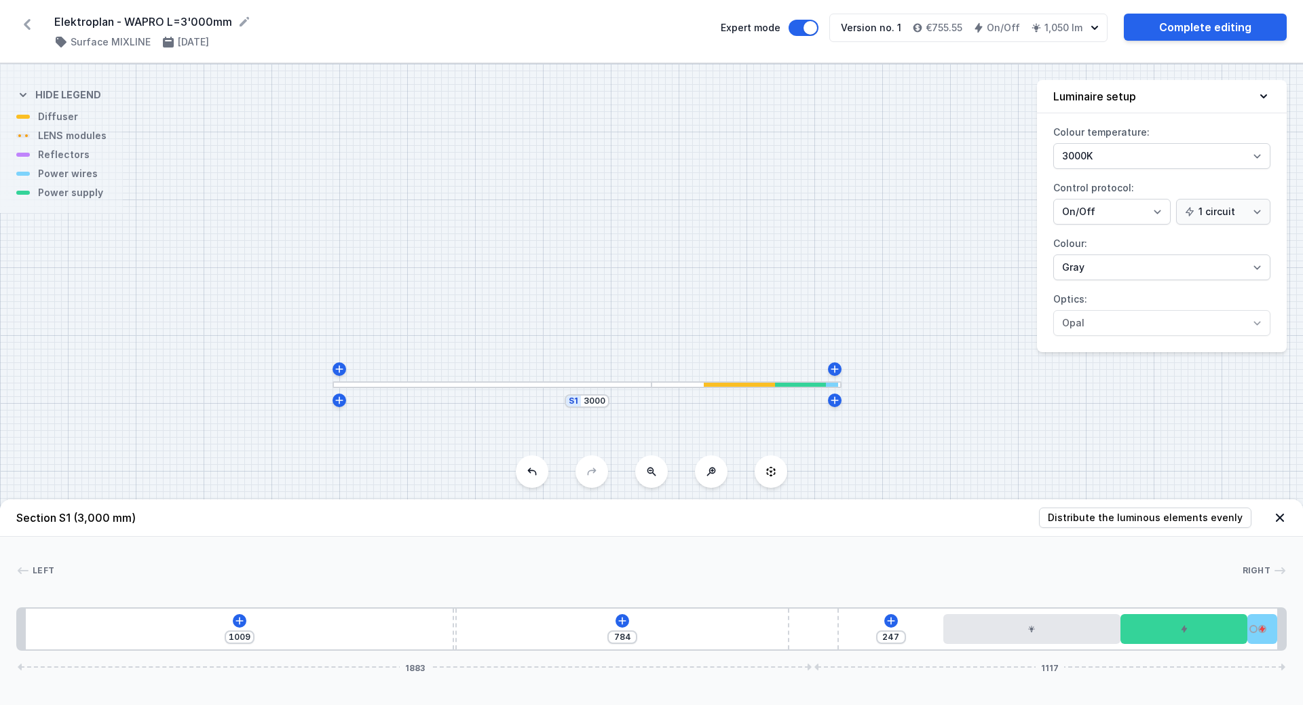
drag, startPoint x: 808, startPoint y: 635, endPoint x: 901, endPoint y: 634, distance: 93.0
click at [901, 634] on div "1009 784 247 1883 1117" at bounding box center [651, 628] width 1271 height 43
drag, startPoint x: 823, startPoint y: 628, endPoint x: 884, endPoint y: 631, distance: 61.8
click at [883, 631] on div "1009 784 247 1883 1117" at bounding box center [651, 628] width 1271 height 43
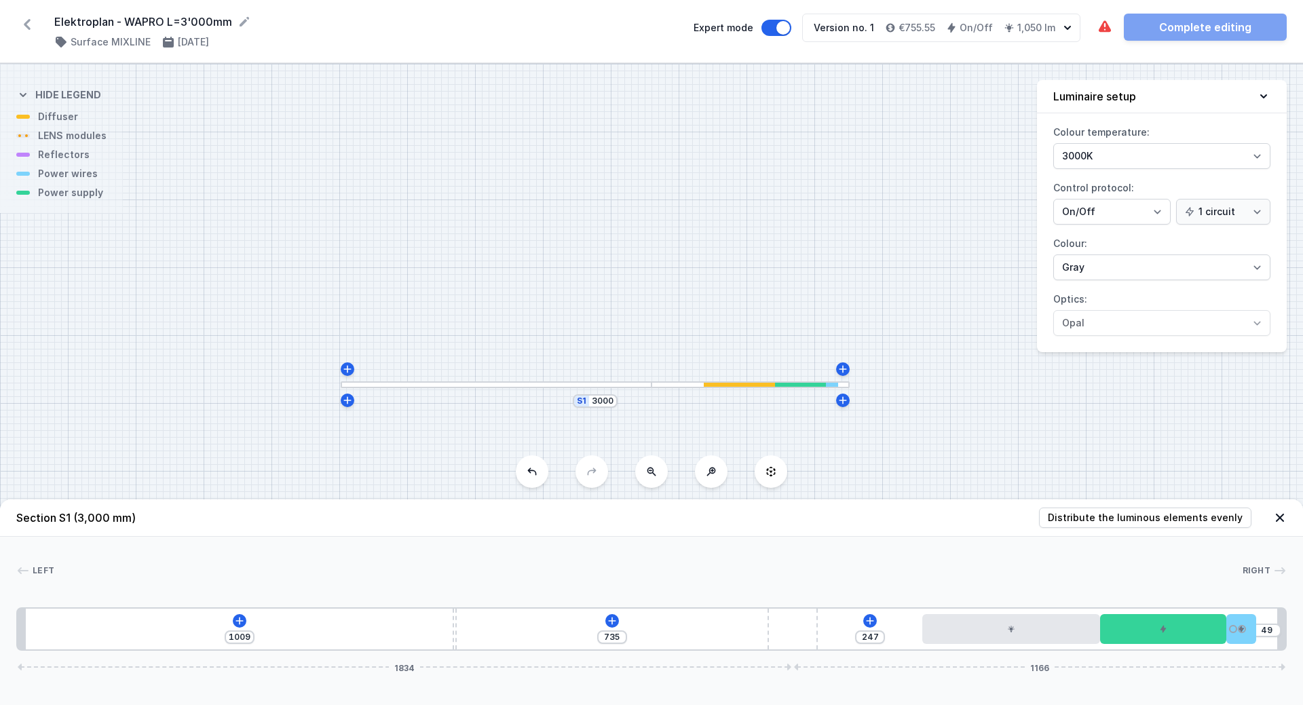
drag, startPoint x: 813, startPoint y: 634, endPoint x: 830, endPoint y: 634, distance: 17.0
click at [830, 634] on div "1009 735 247 49 1834 1166" at bounding box center [651, 628] width 1271 height 43
click at [616, 623] on icon at bounding box center [612, 621] width 11 height 11
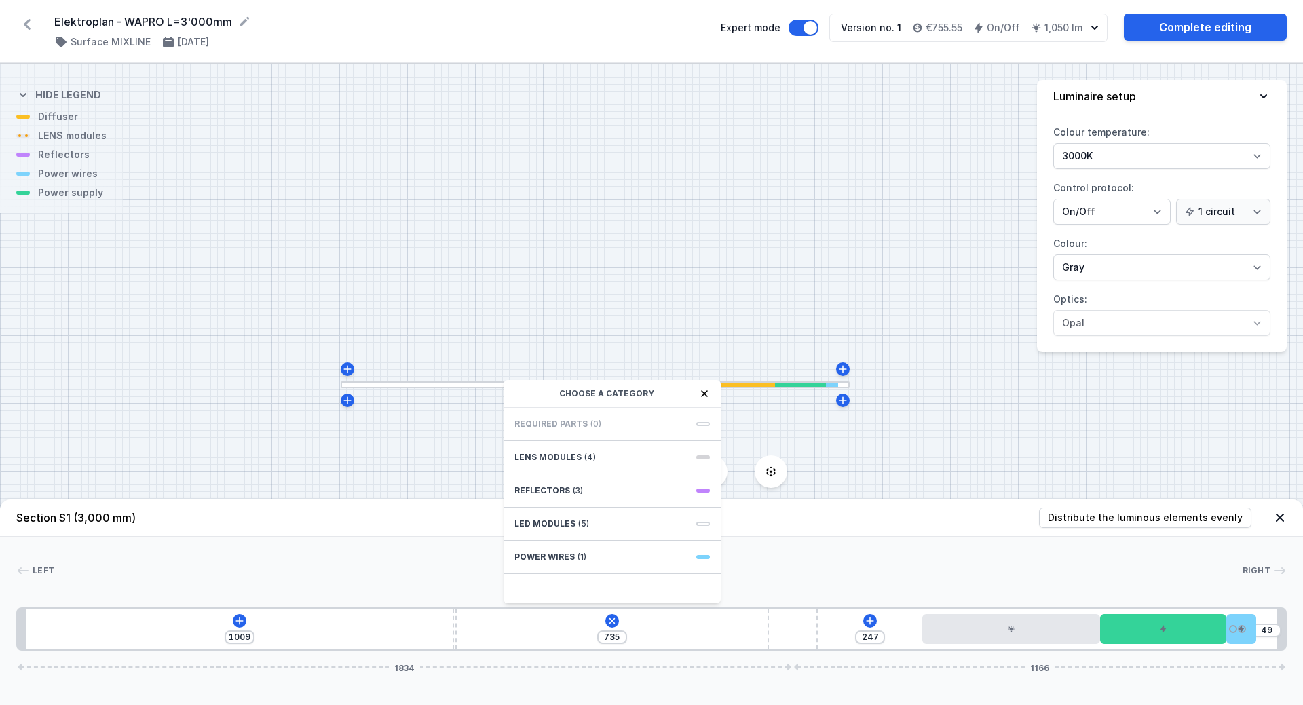
click at [574, 523] on div "LED modules (5)" at bounding box center [612, 524] width 217 height 33
click at [569, 425] on span "LED opal module 420mm" at bounding box center [611, 423] width 195 height 14
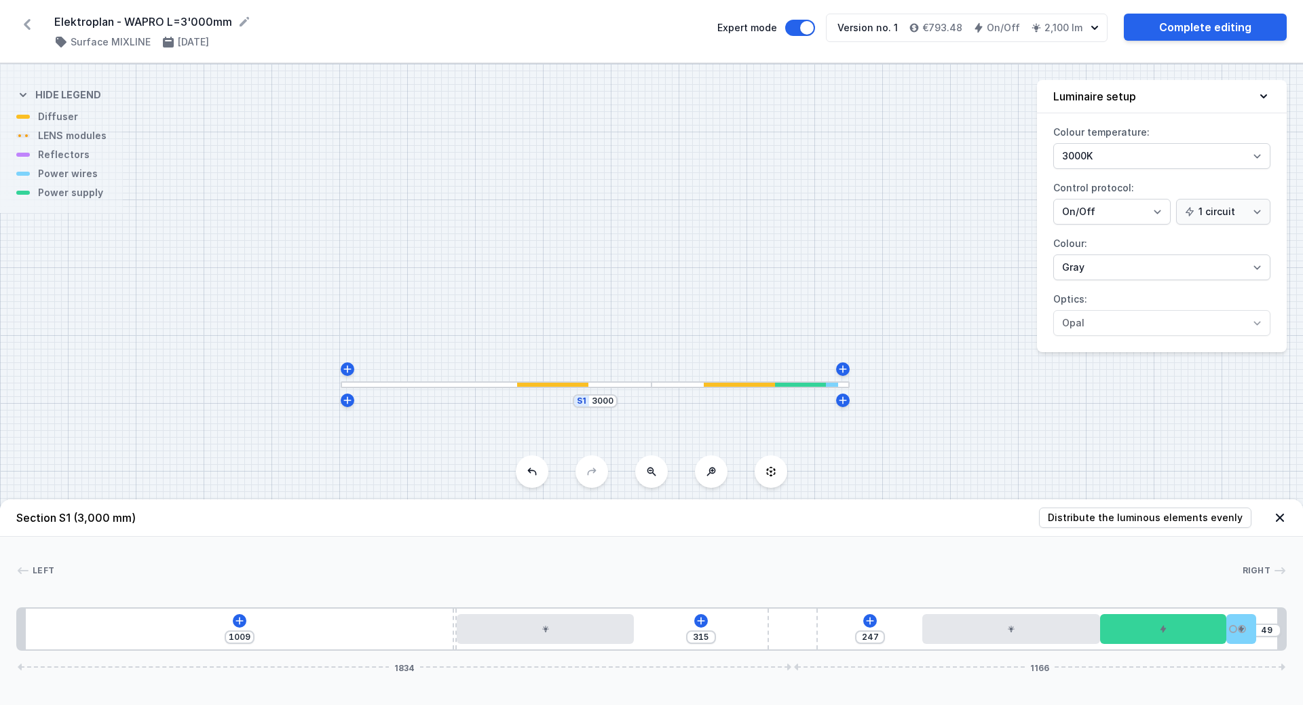
click at [232, 623] on div "1009 315 247 49 1834 1166" at bounding box center [651, 628] width 1271 height 43
click at [237, 624] on icon at bounding box center [239, 621] width 11 height 11
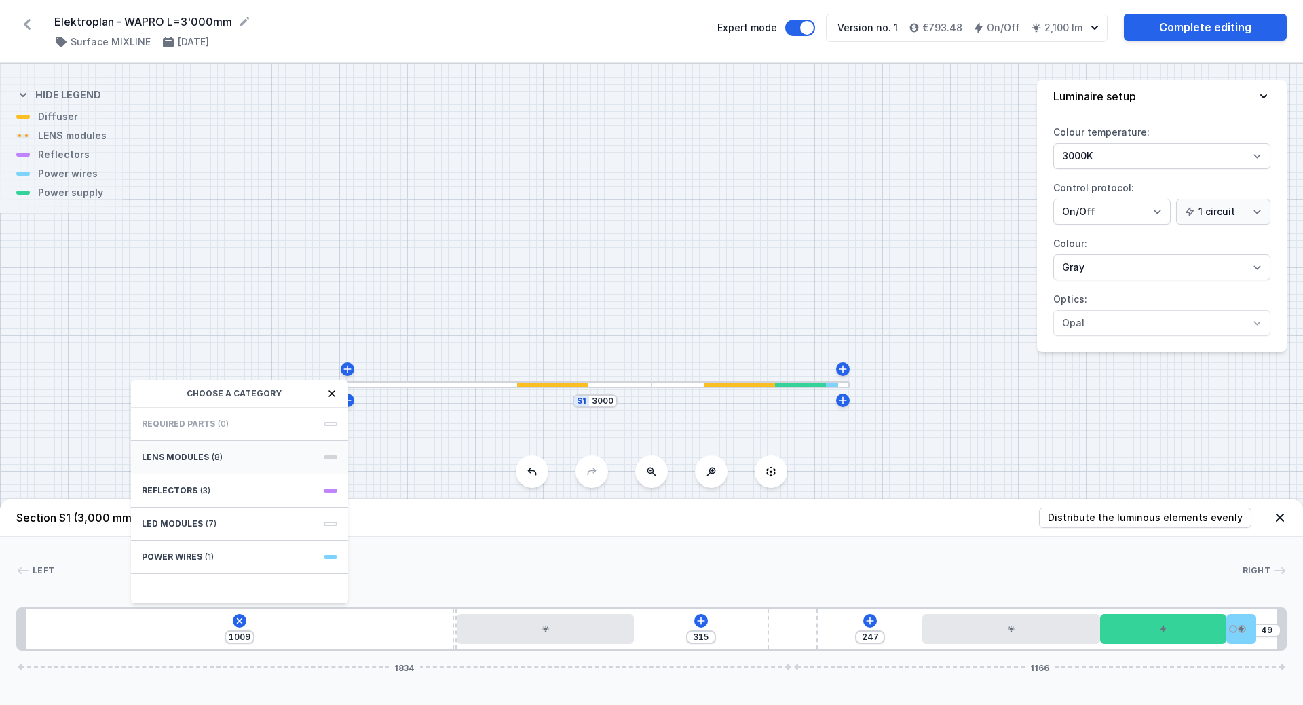
click at [201, 455] on span "LENS modules" at bounding box center [175, 457] width 67 height 11
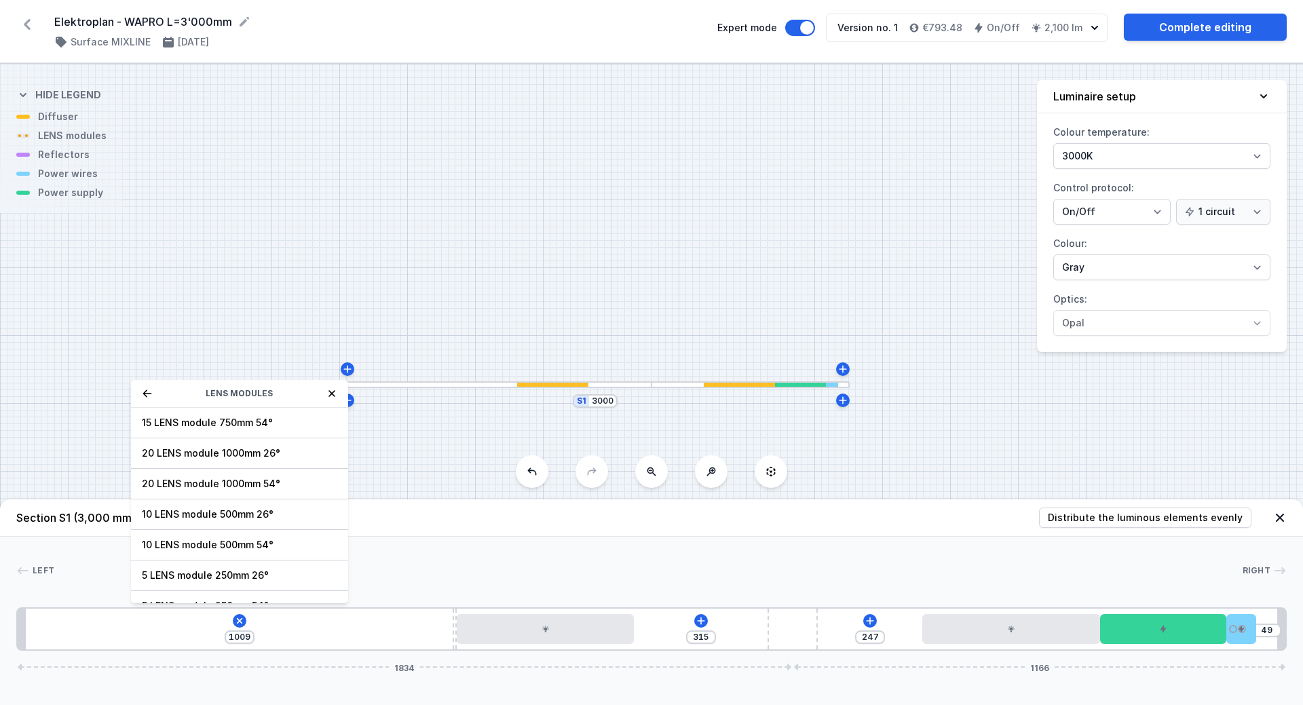
click at [146, 402] on div "LENS modules" at bounding box center [239, 394] width 217 height 28
click at [145, 389] on icon at bounding box center [147, 393] width 11 height 11
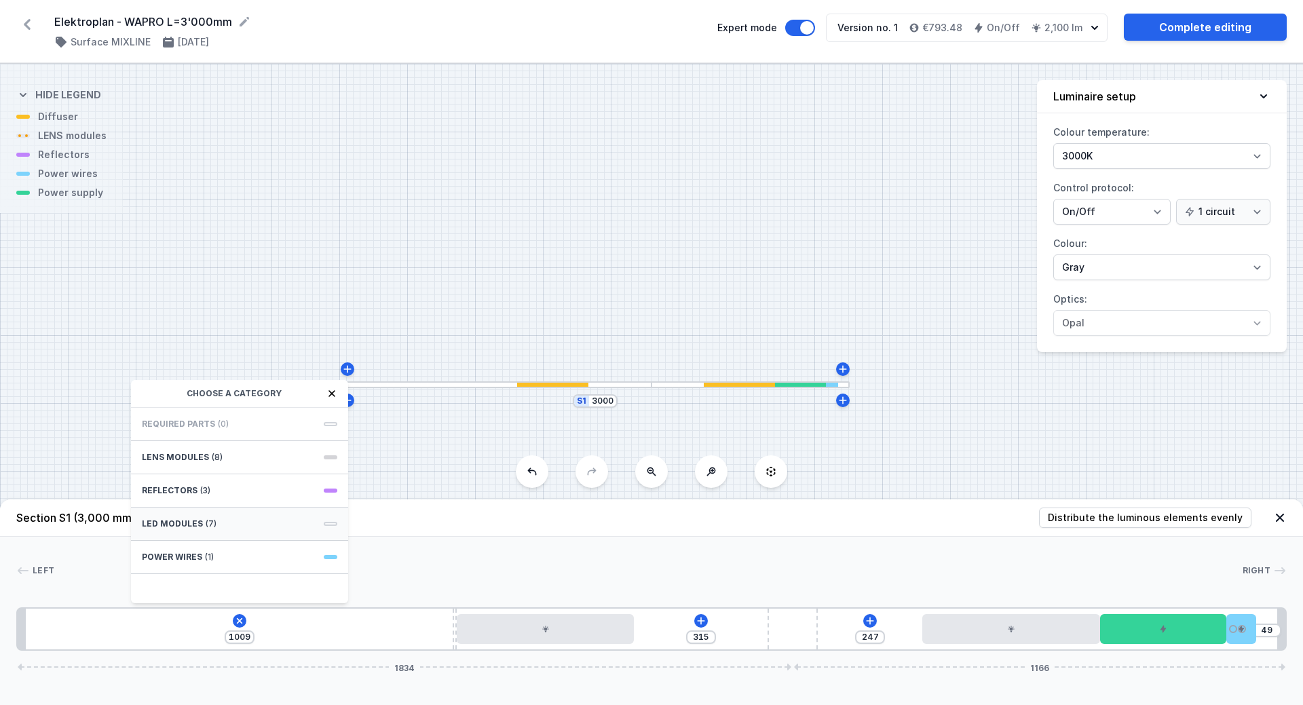
click at [186, 522] on span "LED modules" at bounding box center [172, 524] width 61 height 11
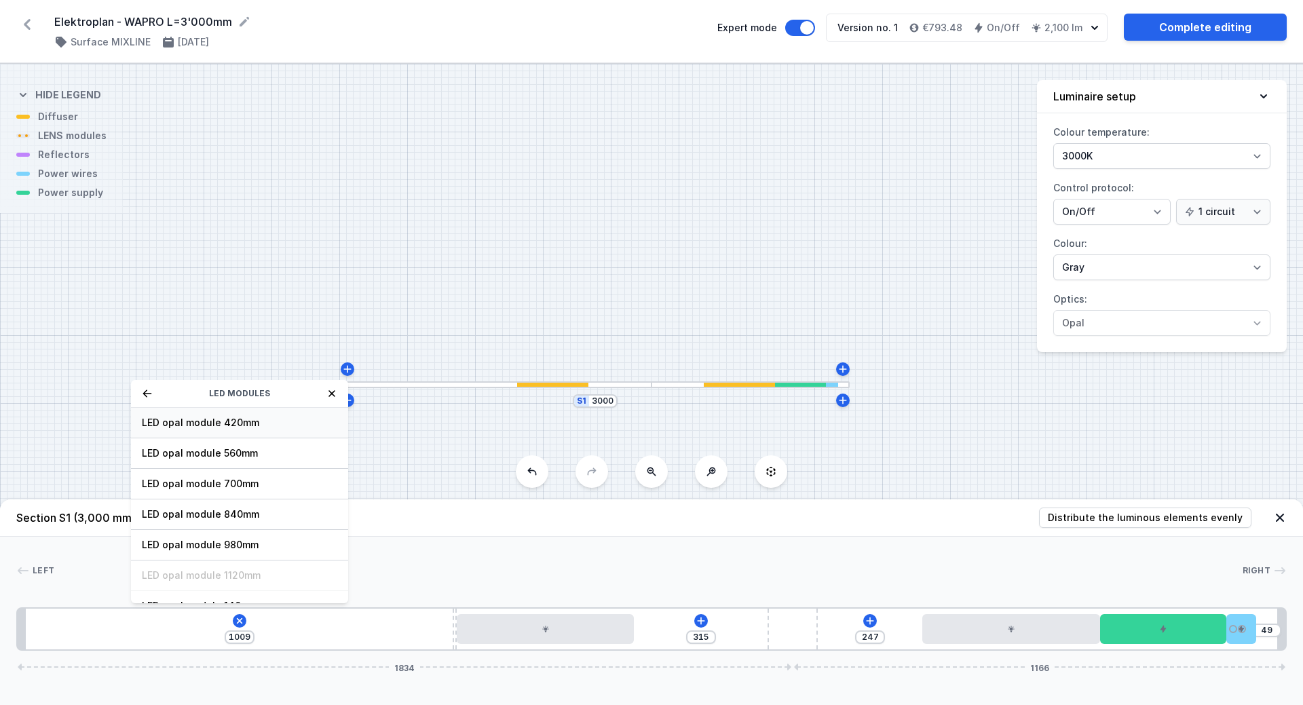
click at [200, 424] on span "LED opal module 420mm" at bounding box center [239, 423] width 195 height 14
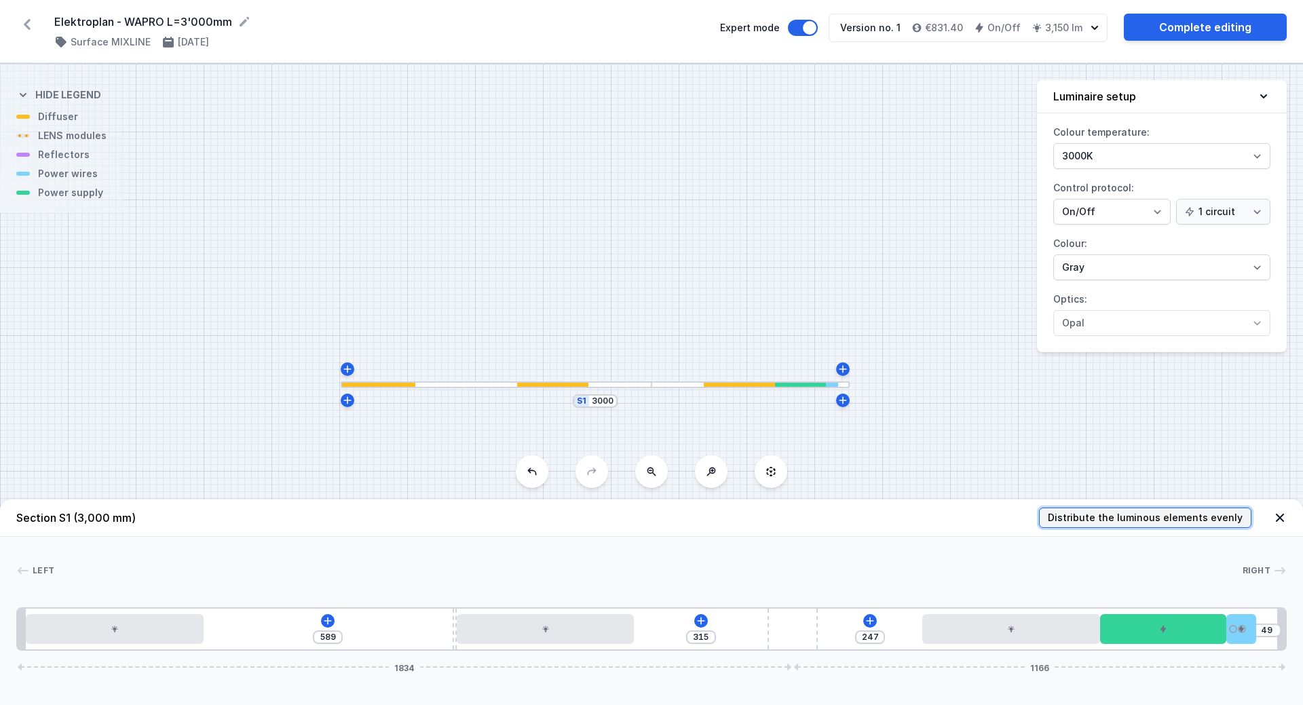
click at [1131, 514] on span "Distribute the luminous elements evenly" at bounding box center [1145, 518] width 195 height 14
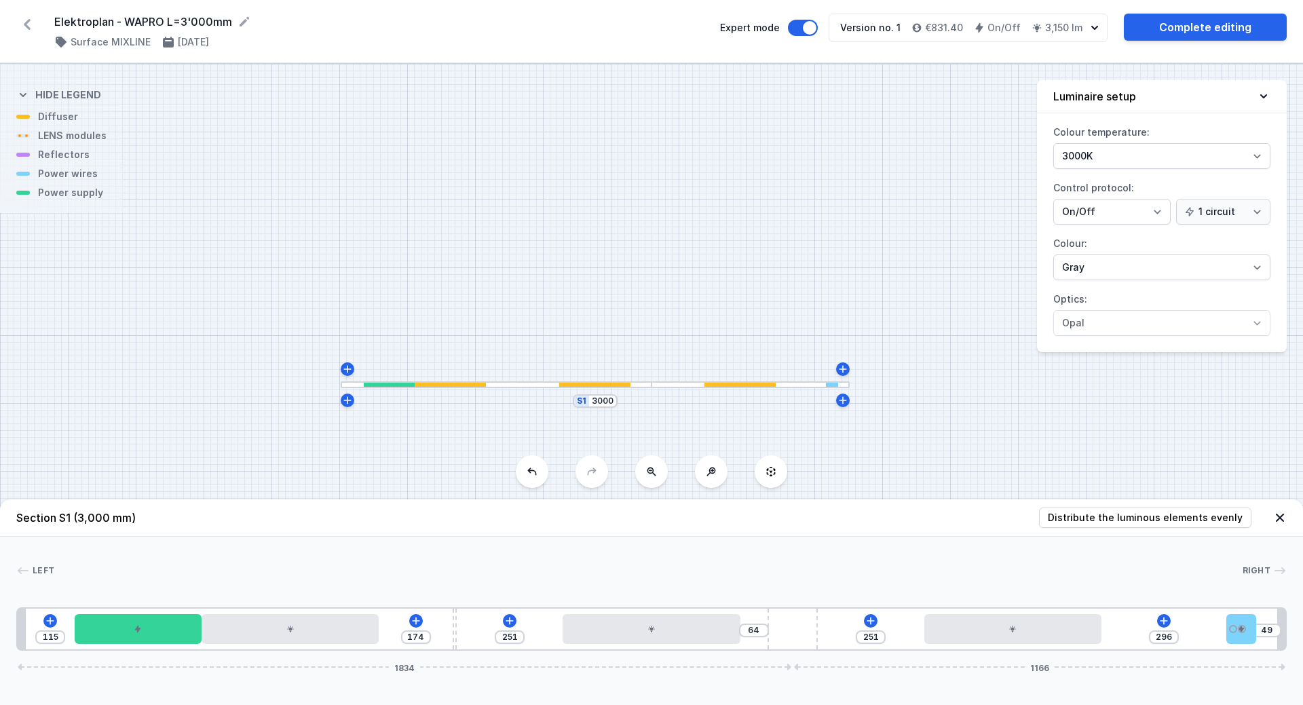
drag, startPoint x: 1040, startPoint y: 659, endPoint x: 158, endPoint y: 648, distance: 881.7
click at [158, 648] on div "115 174 251 64 251 296 49 1834 1166" at bounding box center [651, 628] width 1271 height 43
drag, startPoint x: 1237, startPoint y: 628, endPoint x: 29, endPoint y: 620, distance: 1207.4
click at [29, 620] on div "10 35 174 251 64 251 415 1834 1166" at bounding box center [651, 628] width 1271 height 43
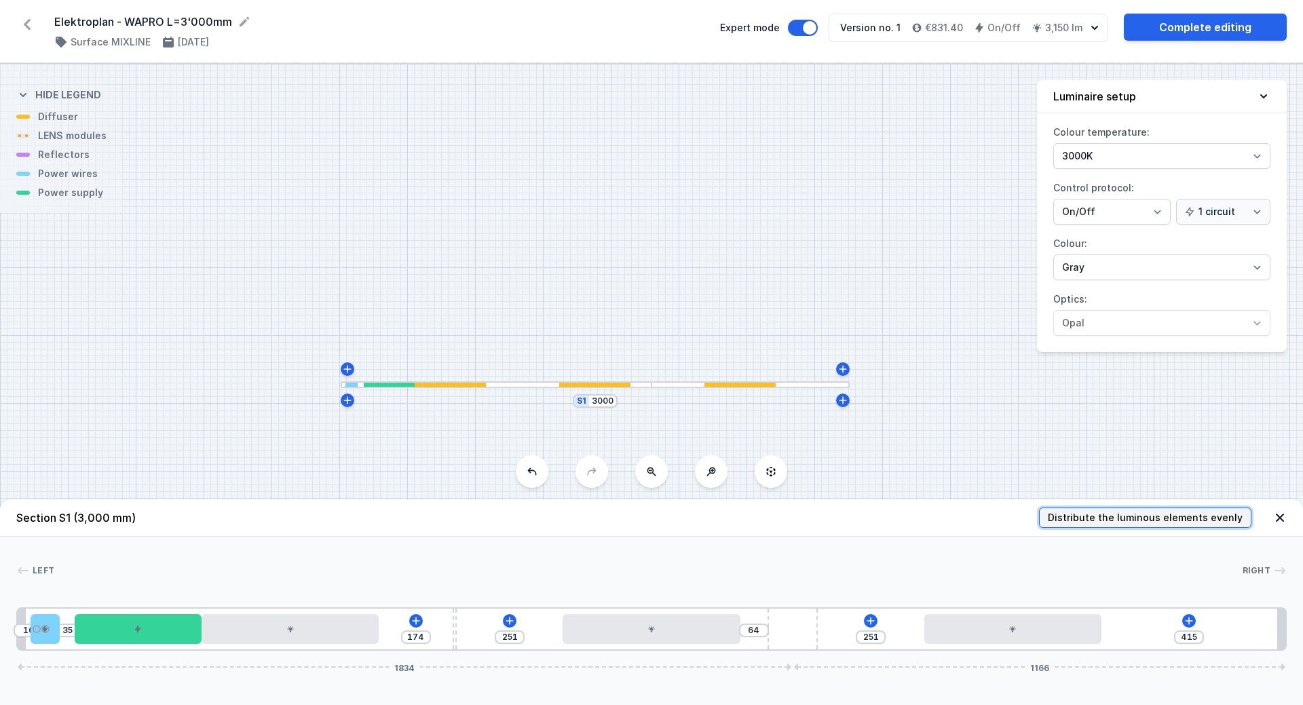
click at [1100, 516] on span "Distribute the luminous elements evenly" at bounding box center [1145, 518] width 195 height 14
click at [781, 521] on header "Section S1 (3,000 mm) Distribute the luminous elements evenly" at bounding box center [651, 518] width 1303 height 37
click at [588, 41] on div "Surface MIXLINE [DATE]" at bounding box center [379, 42] width 650 height 14
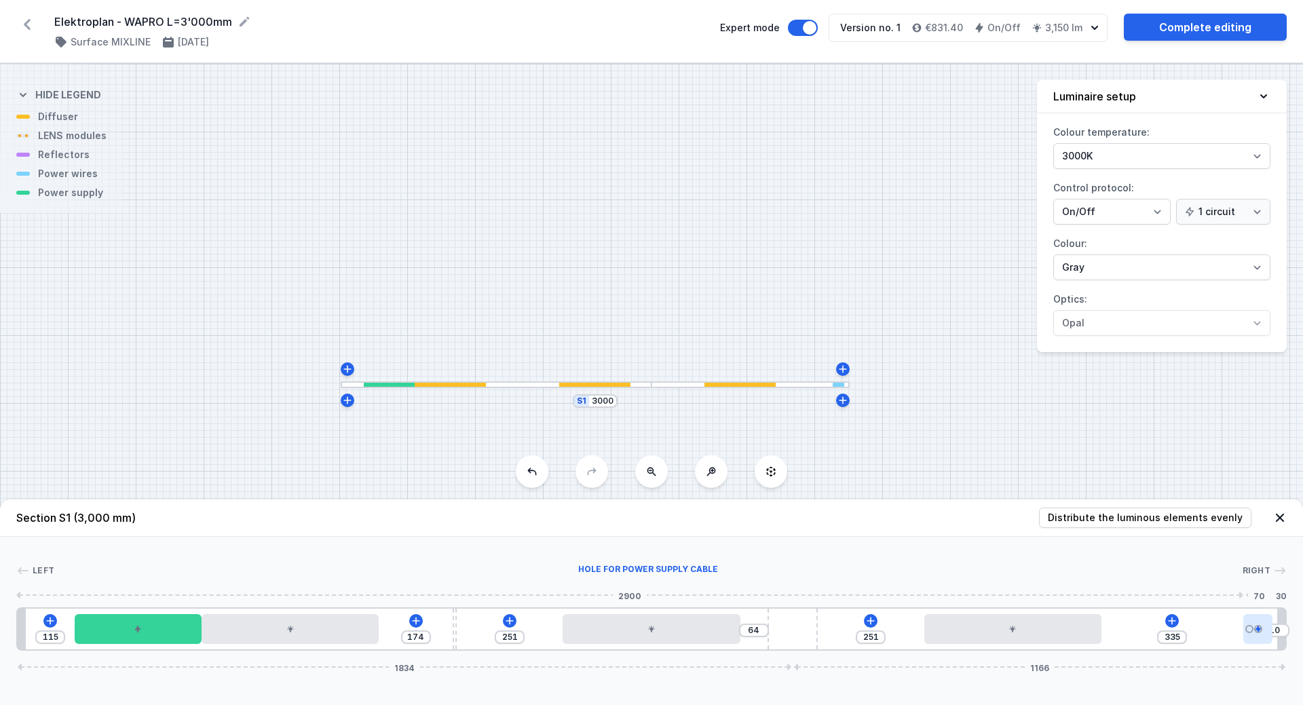
drag, startPoint x: 46, startPoint y: 631, endPoint x: 1262, endPoint y: 631, distance: 1216.2
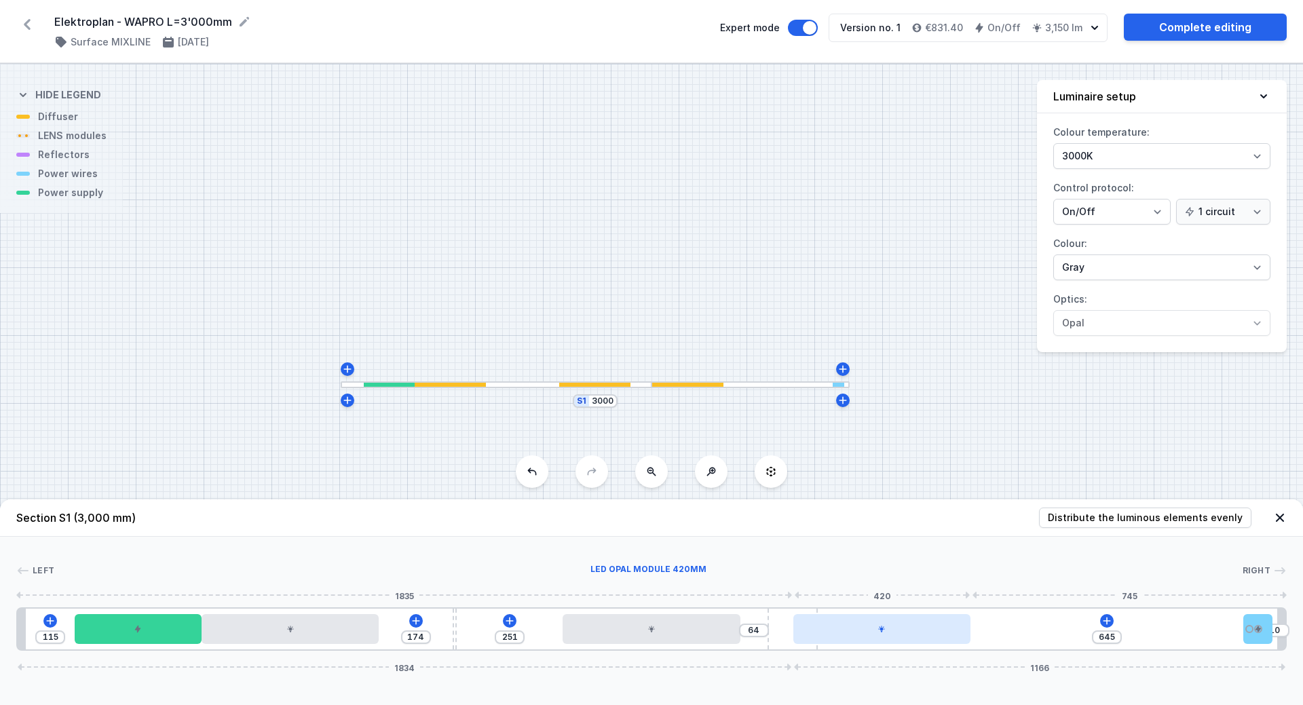
drag, startPoint x: 994, startPoint y: 637, endPoint x: 890, endPoint y: 639, distance: 103.9
click at [890, 639] on div at bounding box center [882, 629] width 178 height 30
drag, startPoint x: 841, startPoint y: 631, endPoint x: 931, endPoint y: 633, distance: 89.6
click at [931, 633] on div at bounding box center [920, 629] width 178 height 30
drag, startPoint x: 928, startPoint y: 632, endPoint x: 888, endPoint y: 633, distance: 39.4
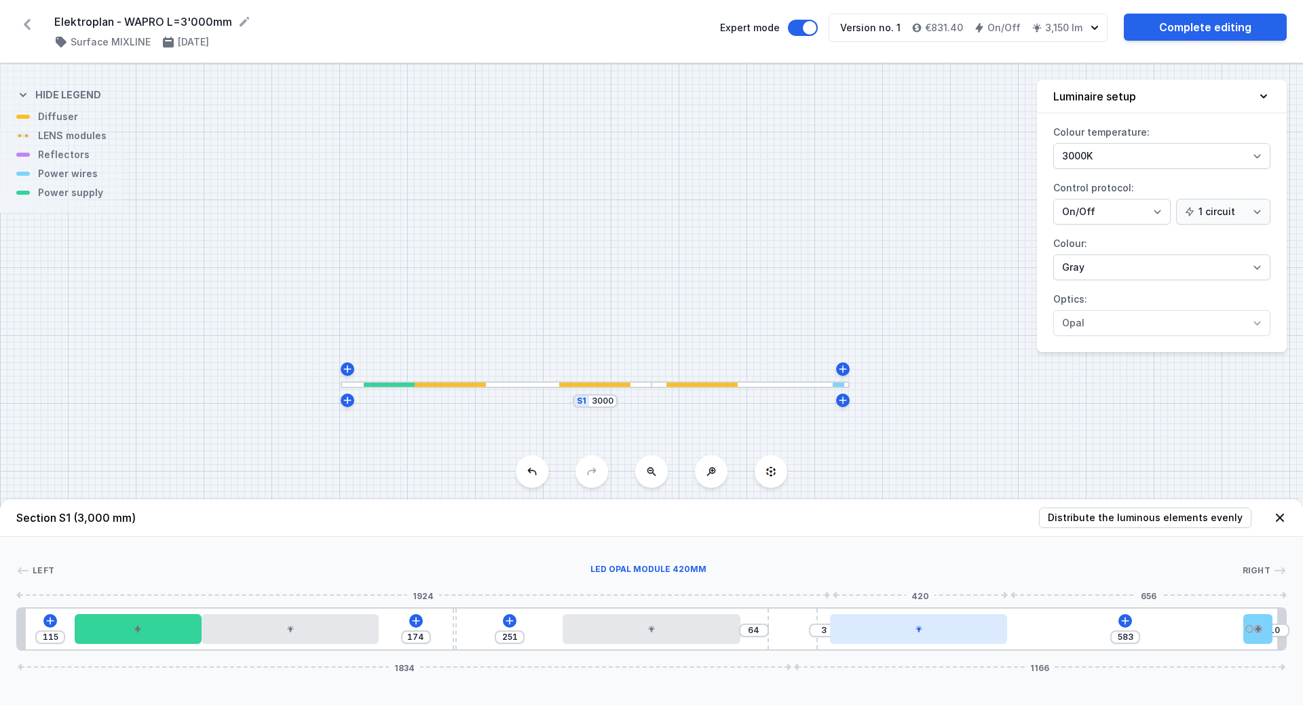
click at [889, 633] on div at bounding box center [919, 629] width 178 height 30
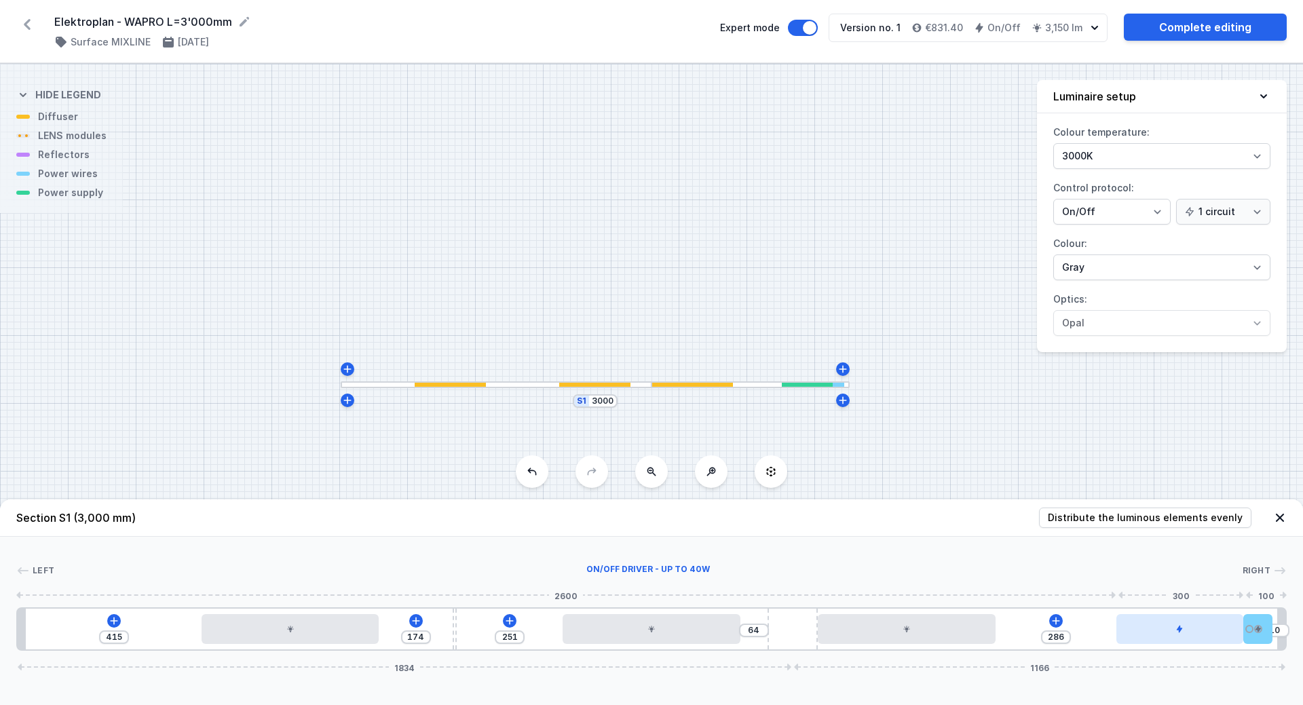
drag, startPoint x: 141, startPoint y: 631, endPoint x: 1209, endPoint y: 641, distance: 1068.3
drag, startPoint x: 1064, startPoint y: 637, endPoint x: 1050, endPoint y: 637, distance: 13.6
click at [1050, 637] on input "286" at bounding box center [1056, 637] width 22 height 11
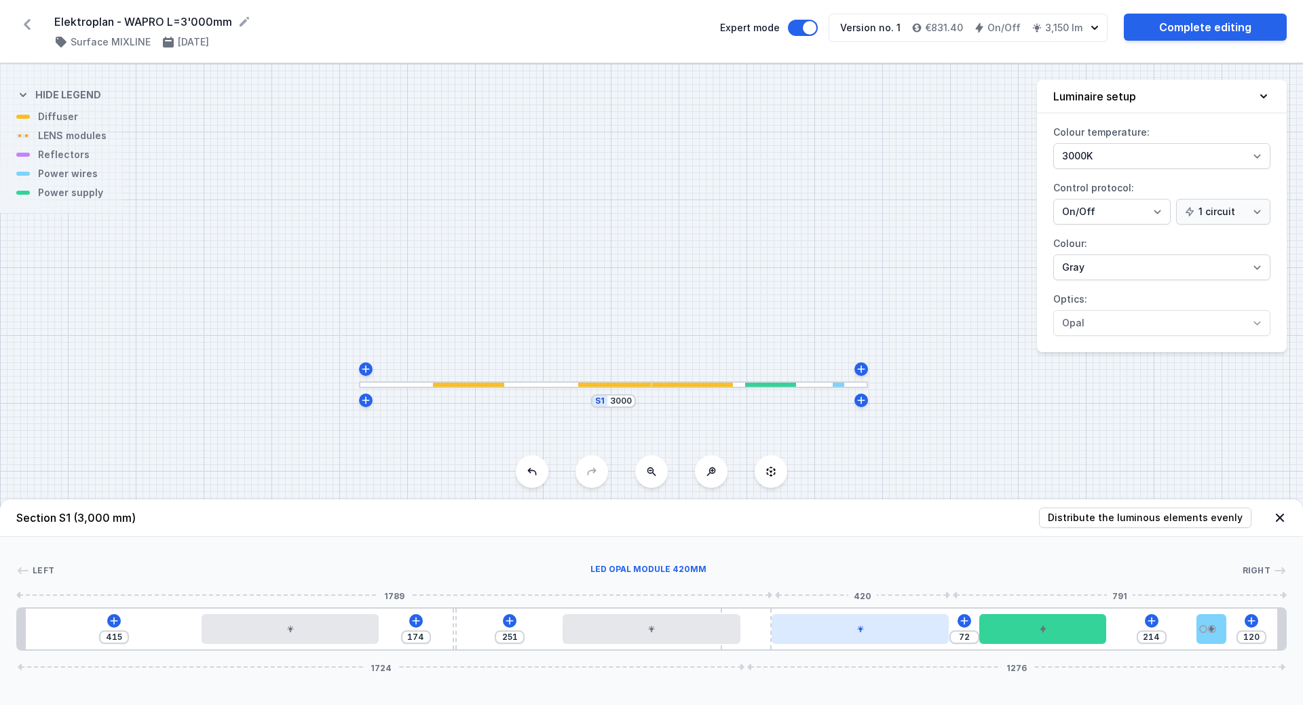
drag, startPoint x: 789, startPoint y: 632, endPoint x: 780, endPoint y: 631, distance: 9.5
click at [780, 631] on div "415 174 251 72 214 120 1724 1276" at bounding box center [651, 628] width 1271 height 43
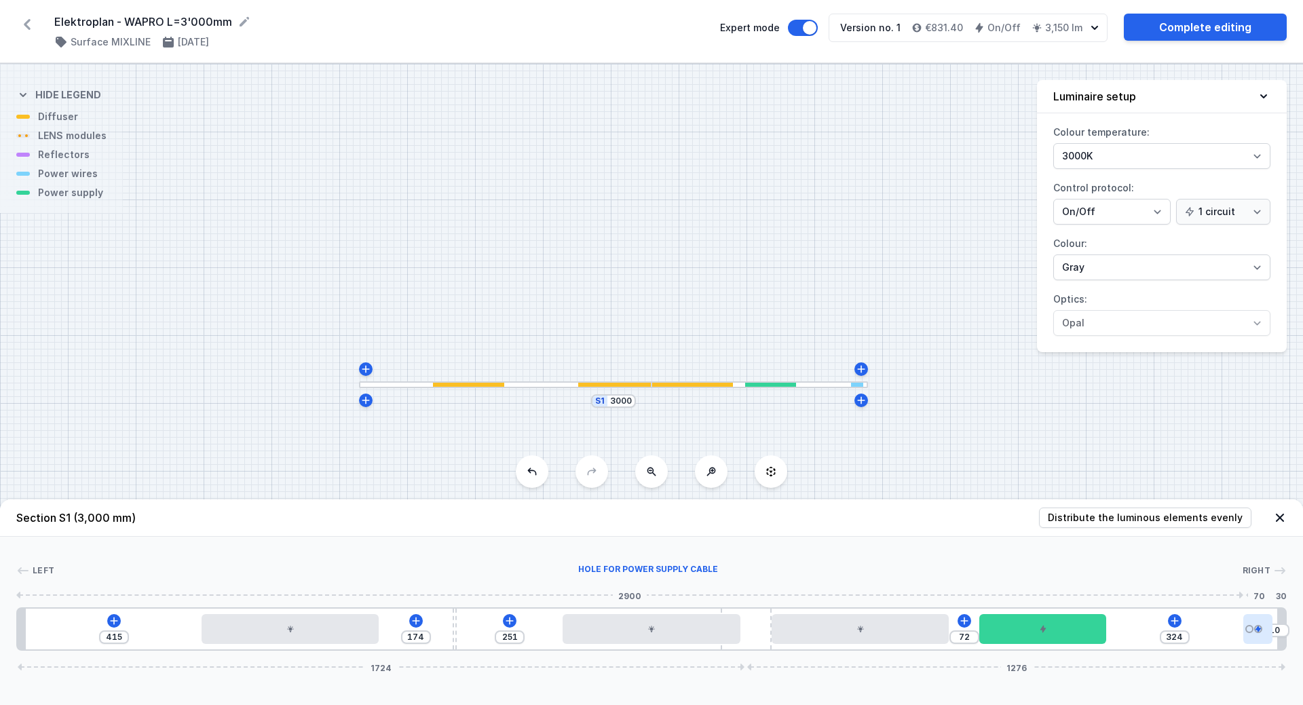
drag, startPoint x: 1213, startPoint y: 633, endPoint x: 1273, endPoint y: 630, distance: 59.8
click at [1273, 630] on div at bounding box center [1258, 629] width 30 height 30
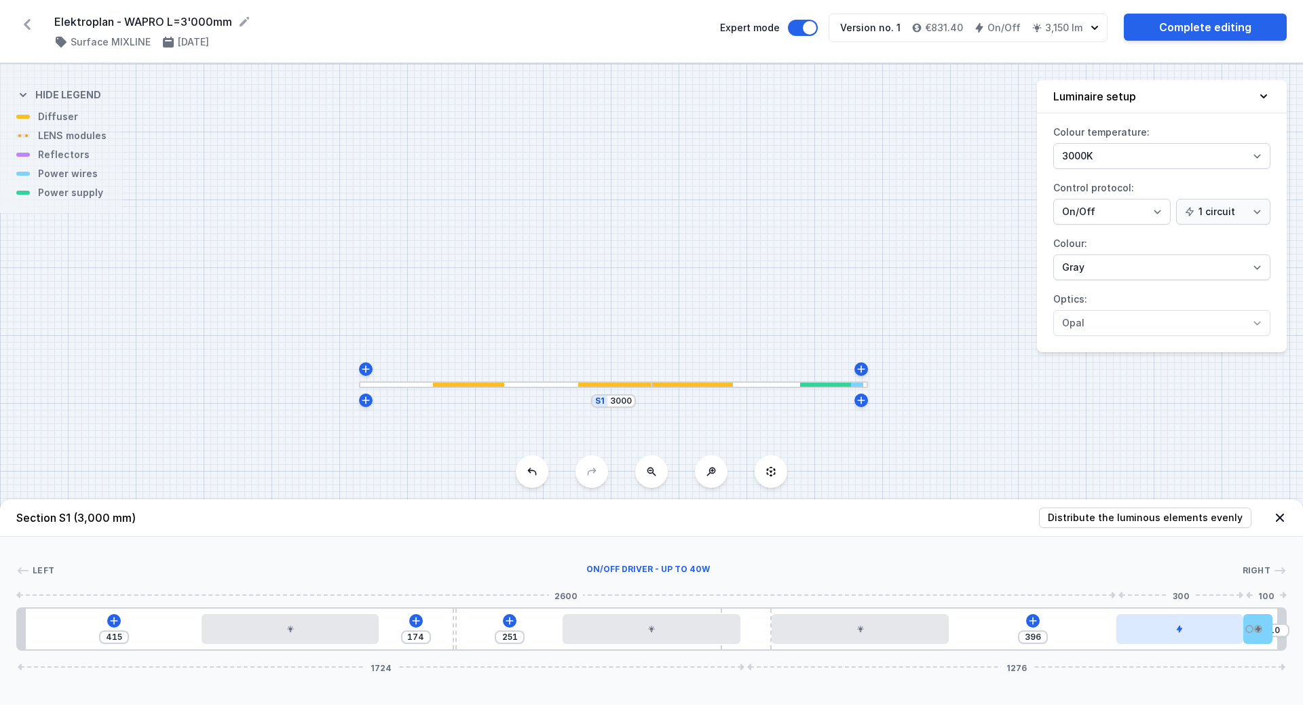
drag, startPoint x: 1148, startPoint y: 632, endPoint x: 1211, endPoint y: 630, distance: 63.8
click at [1211, 630] on div at bounding box center [1179, 629] width 127 height 30
drag, startPoint x: 1044, startPoint y: 637, endPoint x: 1028, endPoint y: 638, distance: 15.6
click at [1028, 638] on div "396" at bounding box center [1033, 638] width 30 height 14
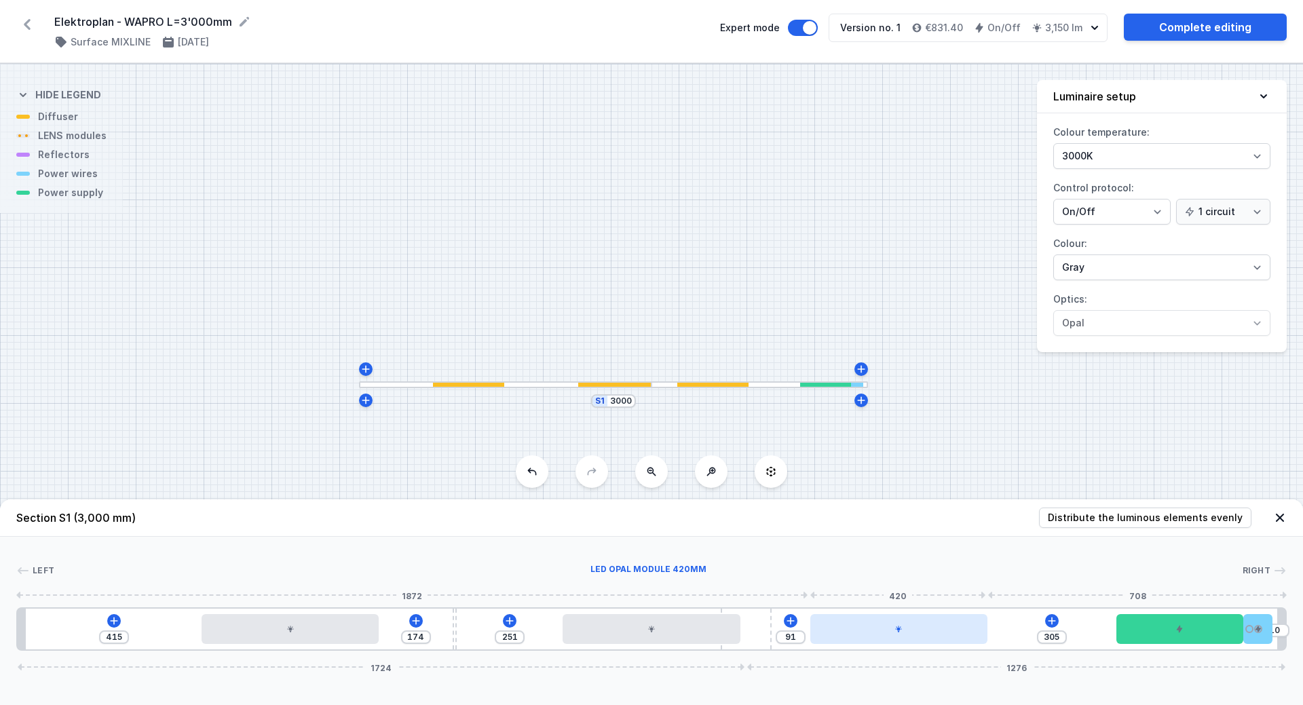
drag, startPoint x: 884, startPoint y: 633, endPoint x: 935, endPoint y: 634, distance: 50.9
click at [935, 634] on div at bounding box center [899, 629] width 178 height 30
drag, startPoint x: 1059, startPoint y: 636, endPoint x: 1037, endPoint y: 637, distance: 22.4
click at [1037, 637] on div "305" at bounding box center [1052, 638] width 30 height 14
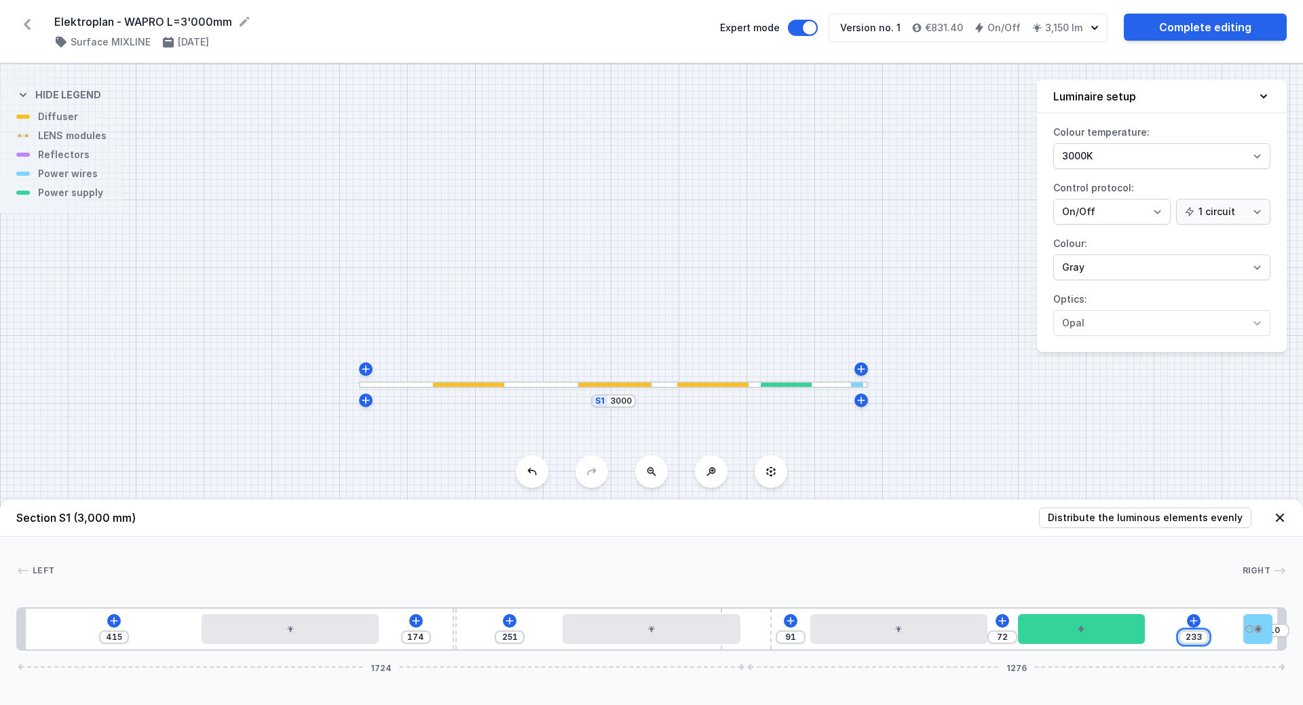
drag, startPoint x: 1199, startPoint y: 638, endPoint x: 1184, endPoint y: 637, distance: 14.9
click at [1184, 637] on input "233" at bounding box center [1194, 637] width 22 height 11
drag, startPoint x: 1233, startPoint y: 637, endPoint x: 1211, endPoint y: 637, distance: 21.0
click at [1211, 637] on div "243" at bounding box center [1226, 638] width 30 height 14
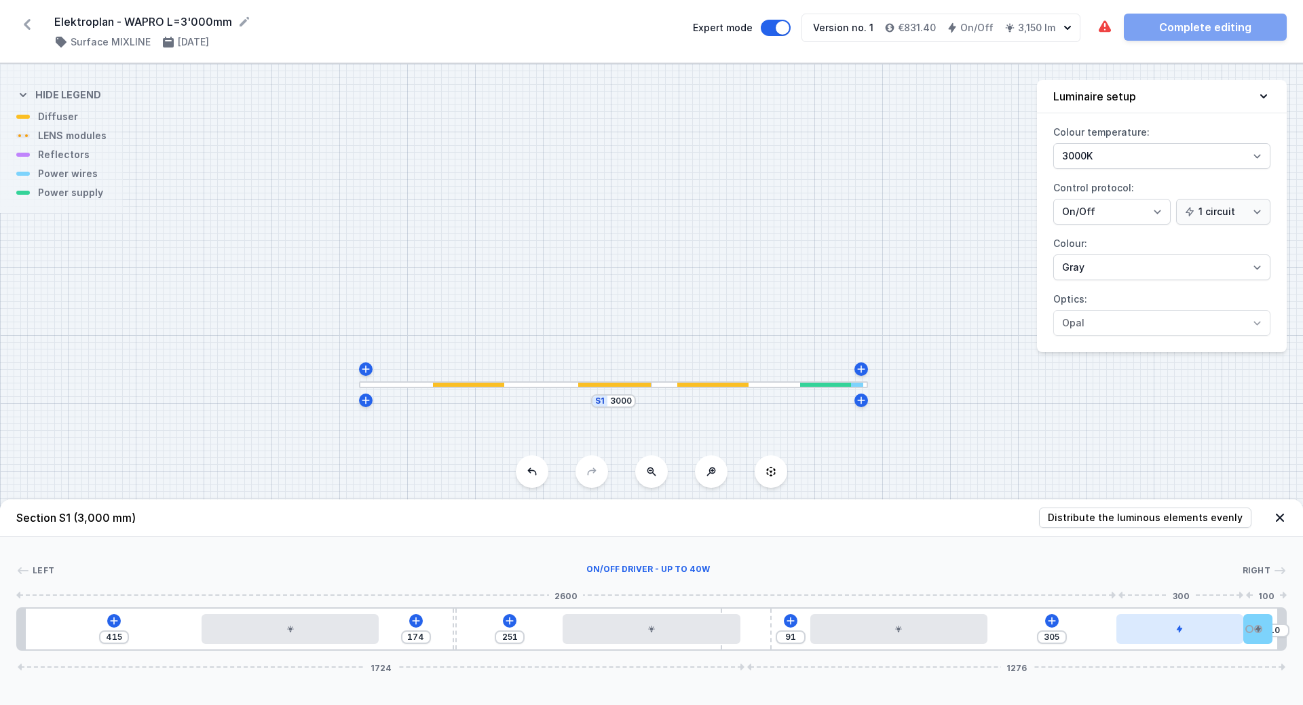
drag, startPoint x: 1094, startPoint y: 633, endPoint x: 1197, endPoint y: 643, distance: 102.9
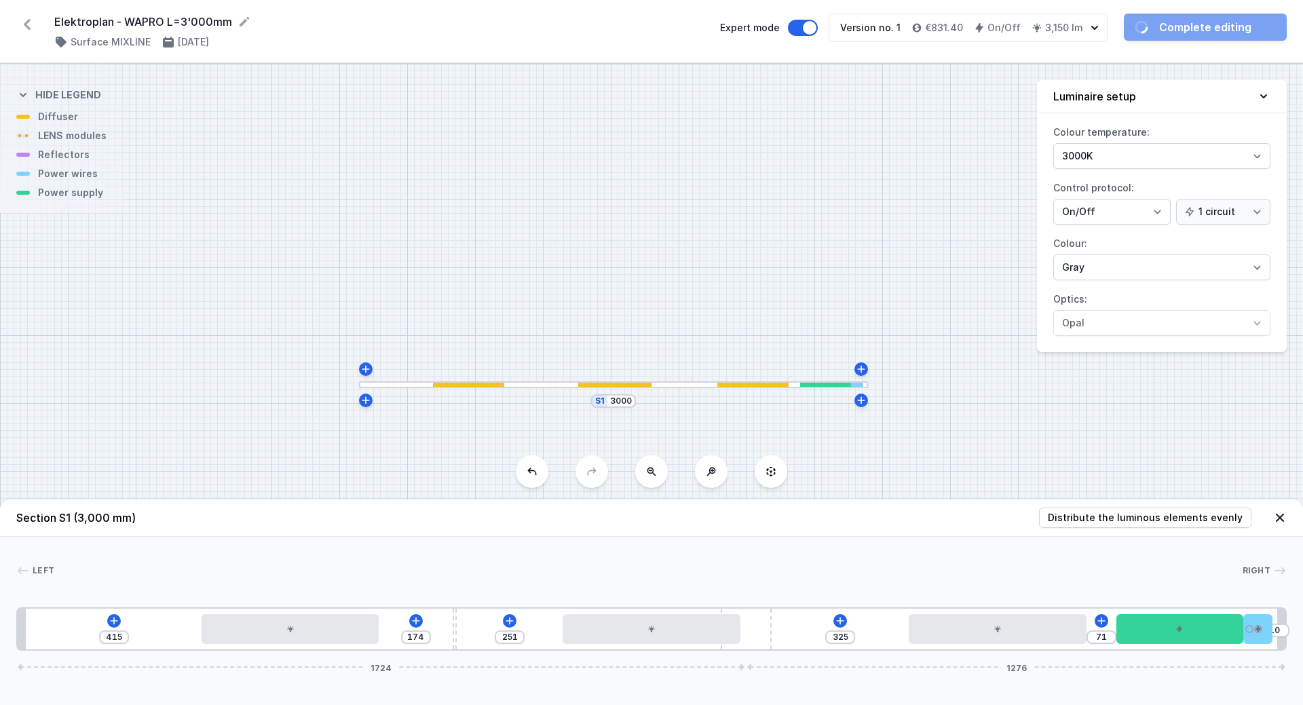
drag, startPoint x: 918, startPoint y: 634, endPoint x: 1031, endPoint y: 660, distance: 115.6
click at [1031, 660] on div "Section S1 (3,000 mm) Distribute the luminous elements evenly Left Right 1 2 3 …" at bounding box center [651, 603] width 1303 height 206
click at [1106, 641] on input "71" at bounding box center [1102, 637] width 22 height 11
click at [1084, 582] on div "Left Right" at bounding box center [651, 573] width 1271 height 19
click at [1268, 634] on div at bounding box center [1258, 629] width 30 height 30
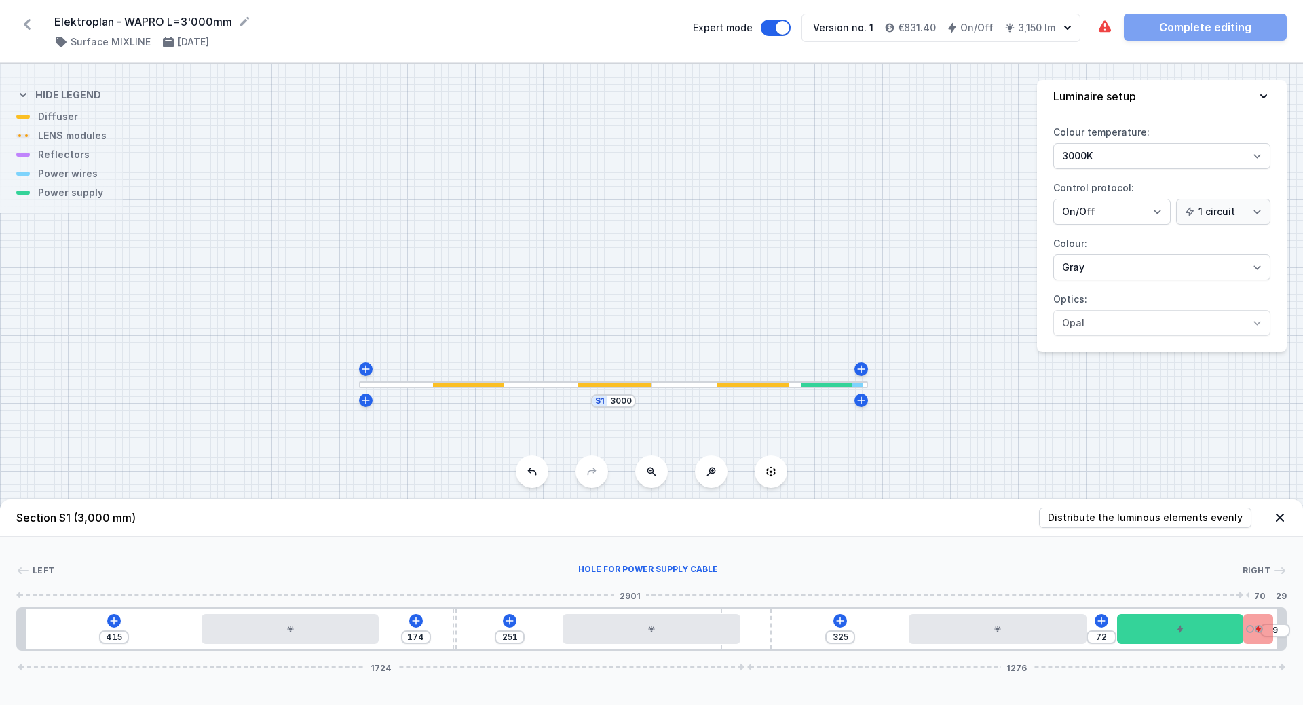
click at [1268, 633] on div at bounding box center [1258, 629] width 30 height 30
drag, startPoint x: 1205, startPoint y: 635, endPoint x: 1220, endPoint y: 636, distance: 15.0
click at [1220, 636] on div at bounding box center [1180, 629] width 127 height 30
drag, startPoint x: 992, startPoint y: 639, endPoint x: 1007, endPoint y: 643, distance: 14.7
click at [1007, 643] on div at bounding box center [998, 629] width 178 height 30
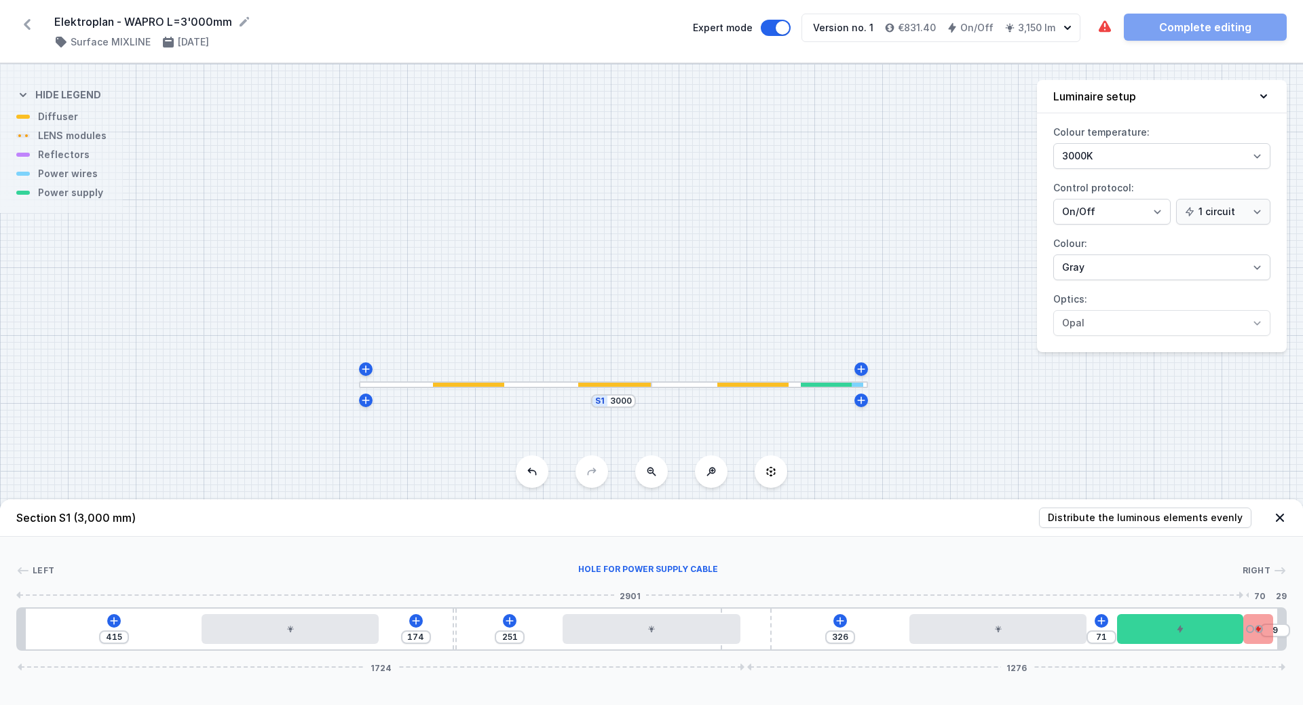
click at [1259, 635] on div at bounding box center [1258, 629] width 30 height 30
drag, startPoint x: 1218, startPoint y: 636, endPoint x: 1228, endPoint y: 636, distance: 10.9
click at [1228, 636] on div at bounding box center [1180, 629] width 127 height 30
click at [1262, 638] on div at bounding box center [1258, 629] width 30 height 30
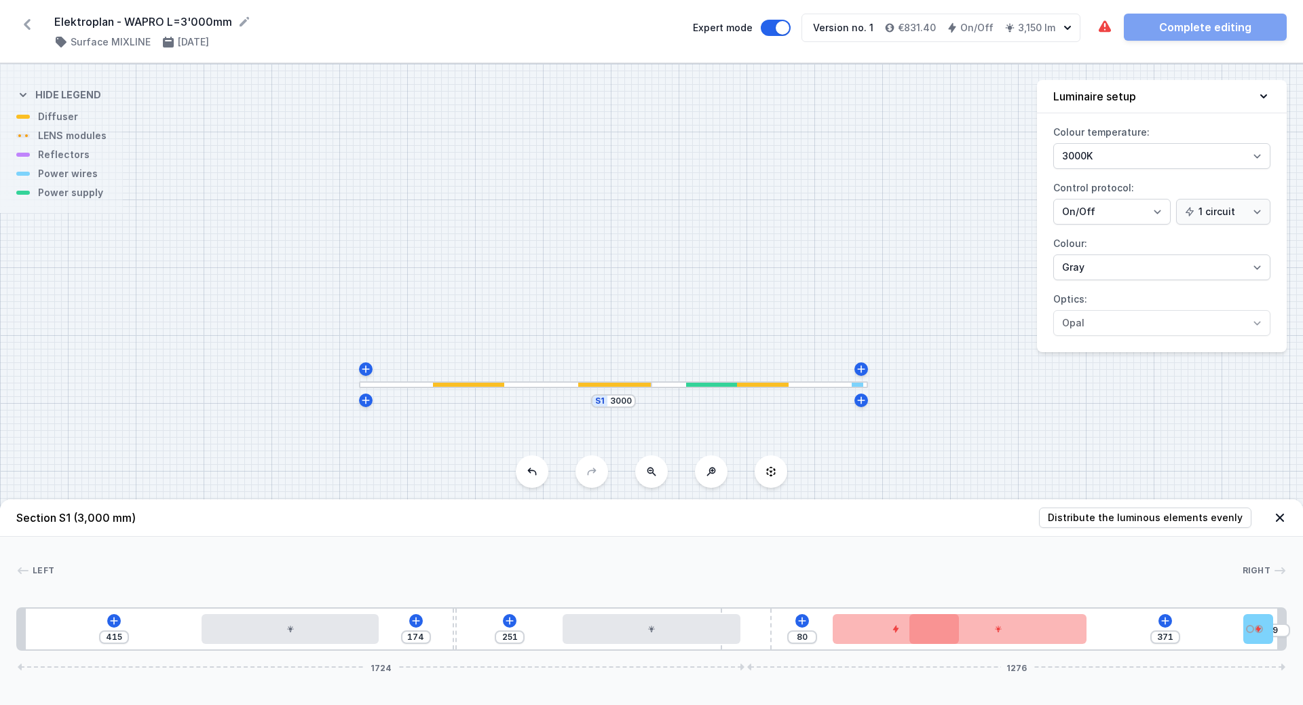
drag, startPoint x: 1203, startPoint y: 639, endPoint x: 912, endPoint y: 669, distance: 292.6
click at [912, 651] on div "415 174 251 80 371 9 1724 1276" at bounding box center [651, 628] width 1271 height 43
drag, startPoint x: 1257, startPoint y: 626, endPoint x: 1233, endPoint y: 629, distance: 24.0
click at [1233, 629] on div "415 174 251 80 271 109 1724 1276" at bounding box center [651, 628] width 1271 height 43
drag, startPoint x: 1215, startPoint y: 629, endPoint x: 1275, endPoint y: 631, distance: 60.4
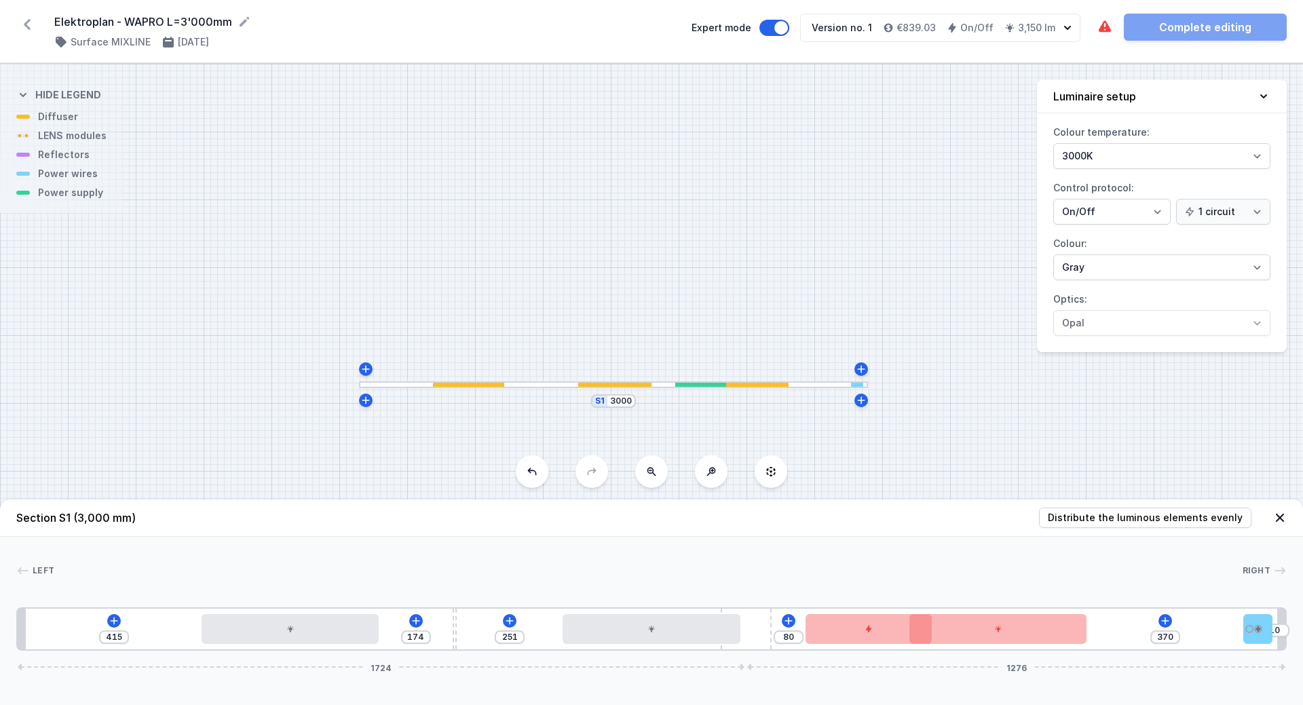
click at [1275, 631] on div "415 174 251 80 370 10 1724 1276" at bounding box center [651, 628] width 1271 height 43
click at [992, 635] on div at bounding box center [981, 629] width 178 height 30
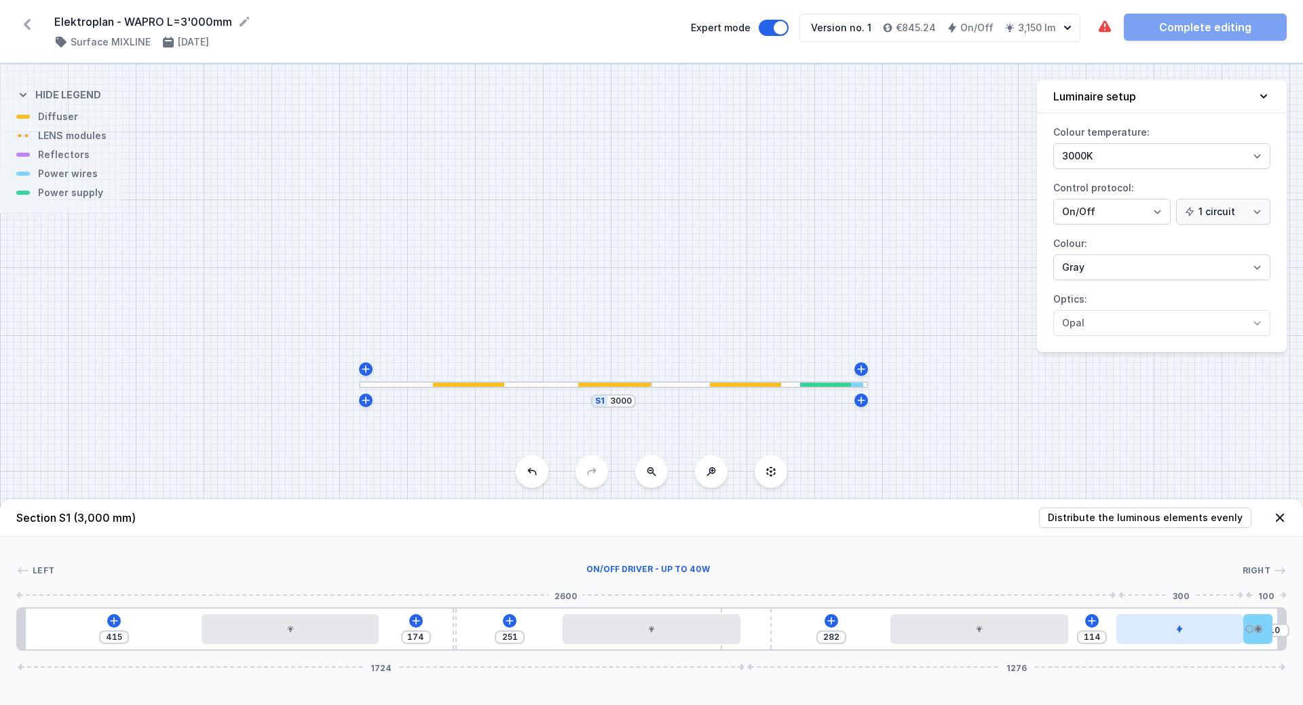
drag, startPoint x: 865, startPoint y: 639, endPoint x: 1183, endPoint y: 637, distance: 317.6
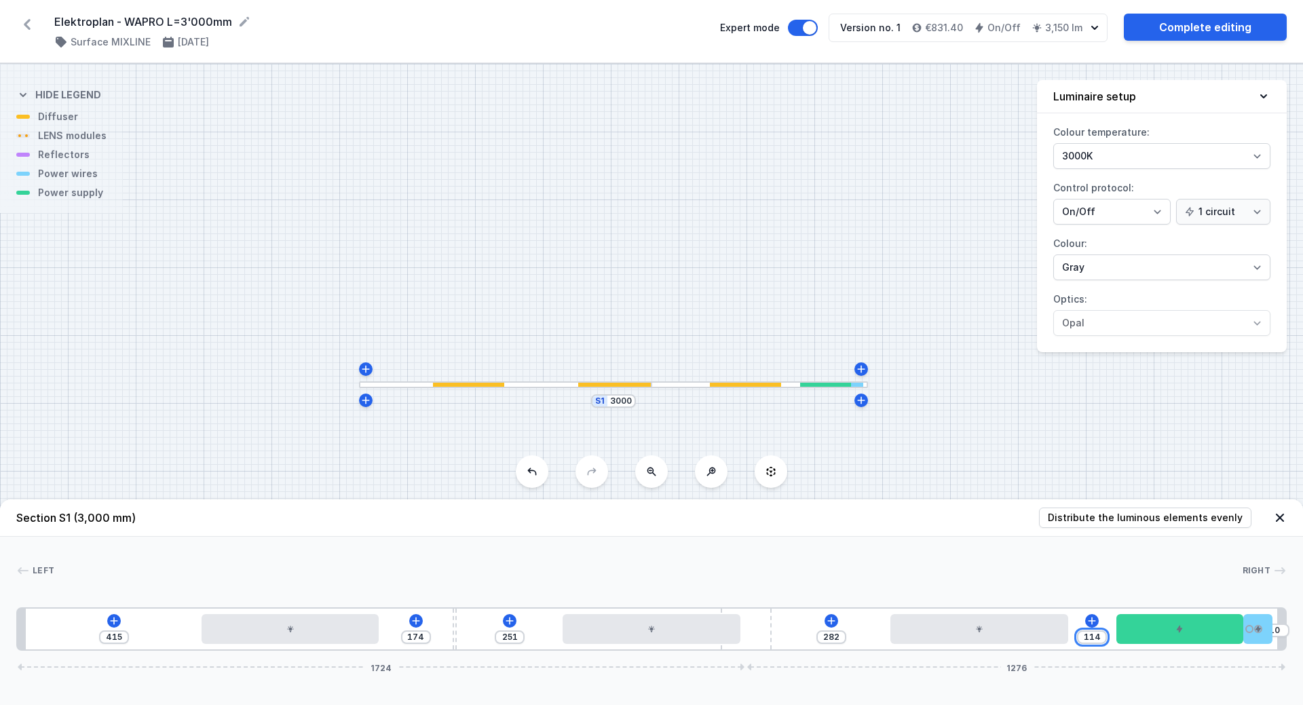
drag, startPoint x: 1087, startPoint y: 637, endPoint x: 1100, endPoint y: 638, distance: 13.0
click at [1100, 638] on input "114" at bounding box center [1092, 637] width 22 height 11
drag, startPoint x: 1197, startPoint y: 637, endPoint x: 1222, endPoint y: 639, distance: 25.3
click at [1224, 638] on div at bounding box center [1179, 629] width 127 height 30
drag, startPoint x: 821, startPoint y: 639, endPoint x: 839, endPoint y: 639, distance: 17.6
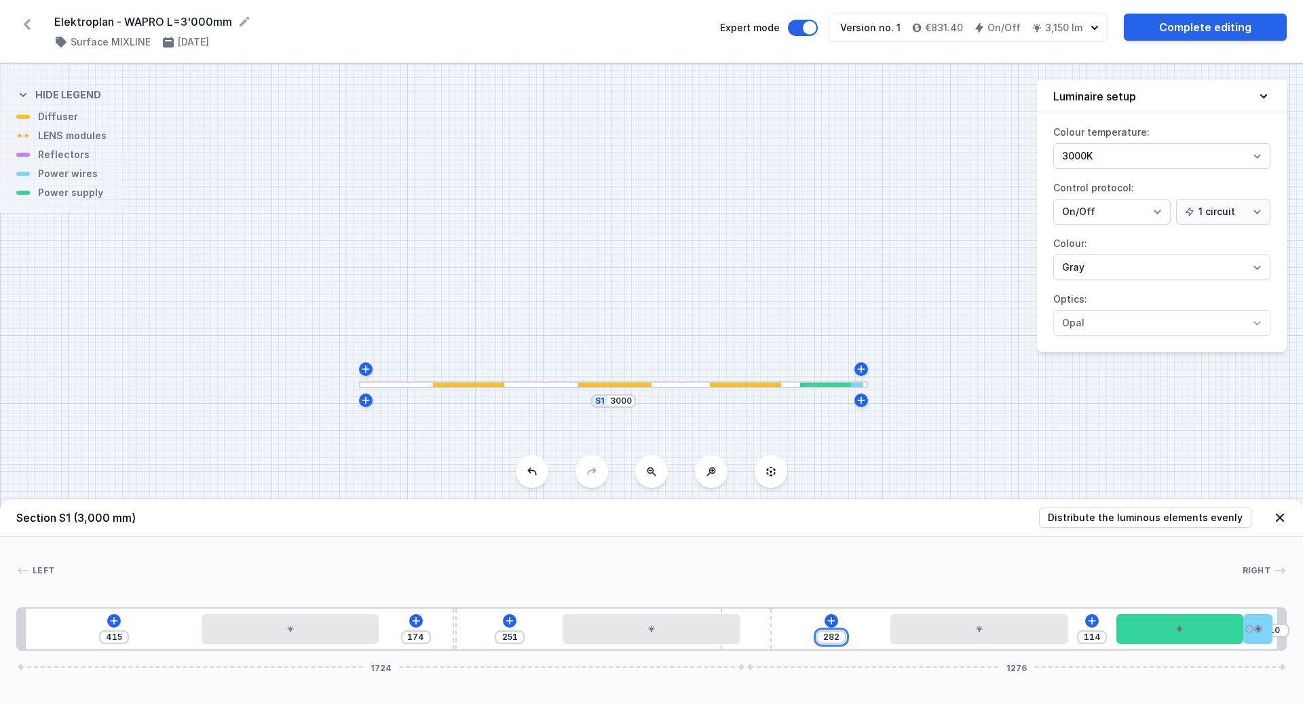
click at [839, 639] on input "282" at bounding box center [832, 637] width 22 height 11
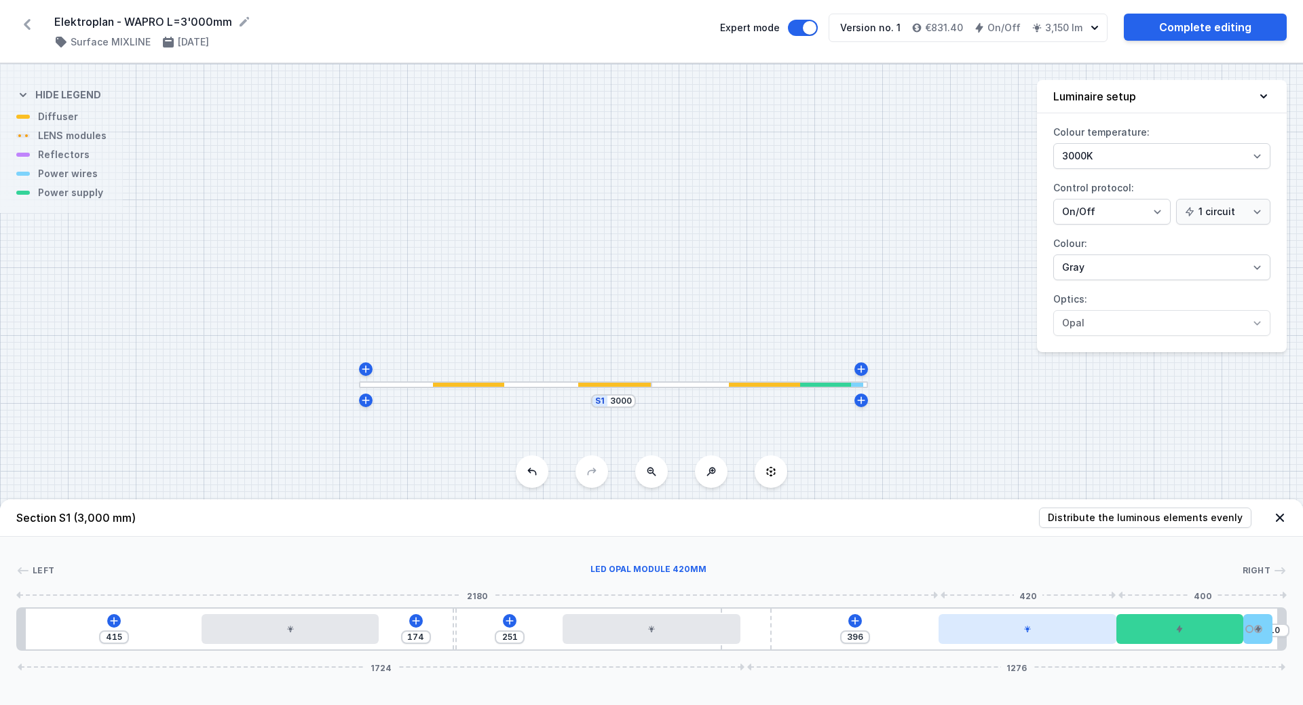
drag, startPoint x: 899, startPoint y: 639, endPoint x: 996, endPoint y: 641, distance: 97.1
click at [996, 641] on div at bounding box center [1028, 629] width 178 height 30
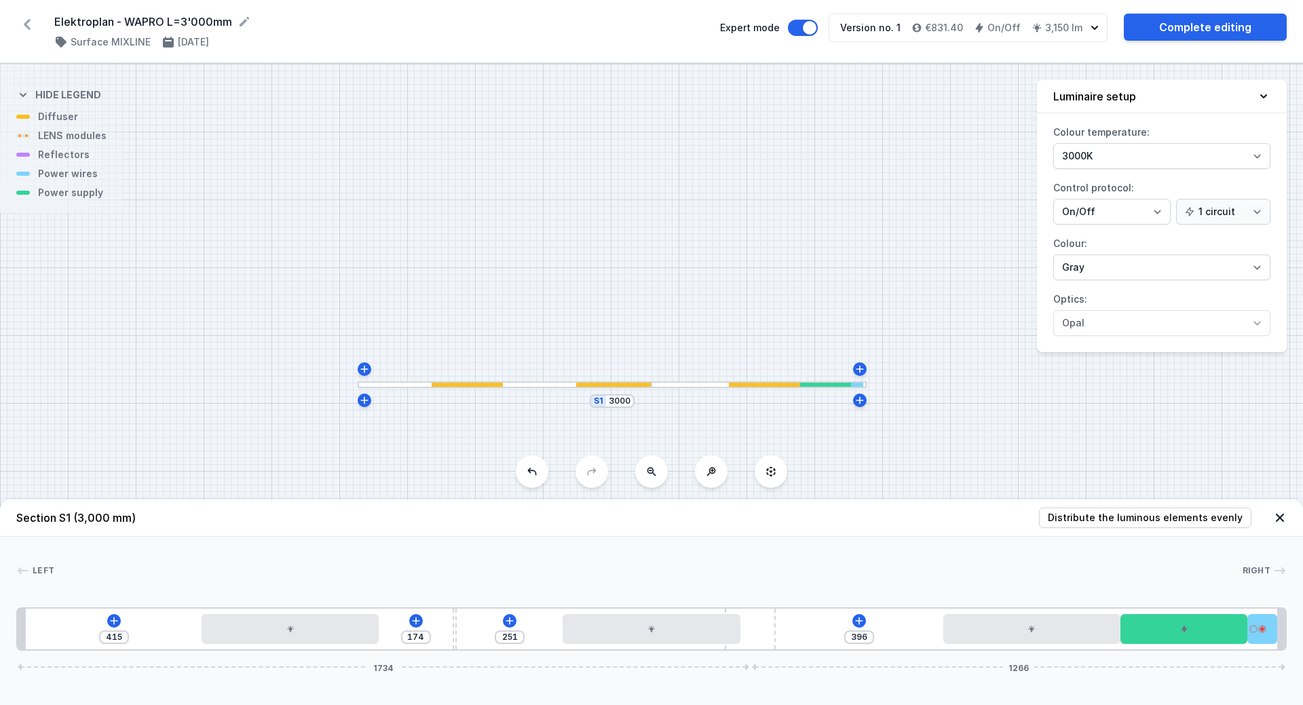
drag, startPoint x: 758, startPoint y: 631, endPoint x: 886, endPoint y: 627, distance: 128.3
click at [886, 628] on div "415 174 251 396 1734 1266" at bounding box center [651, 628] width 1271 height 43
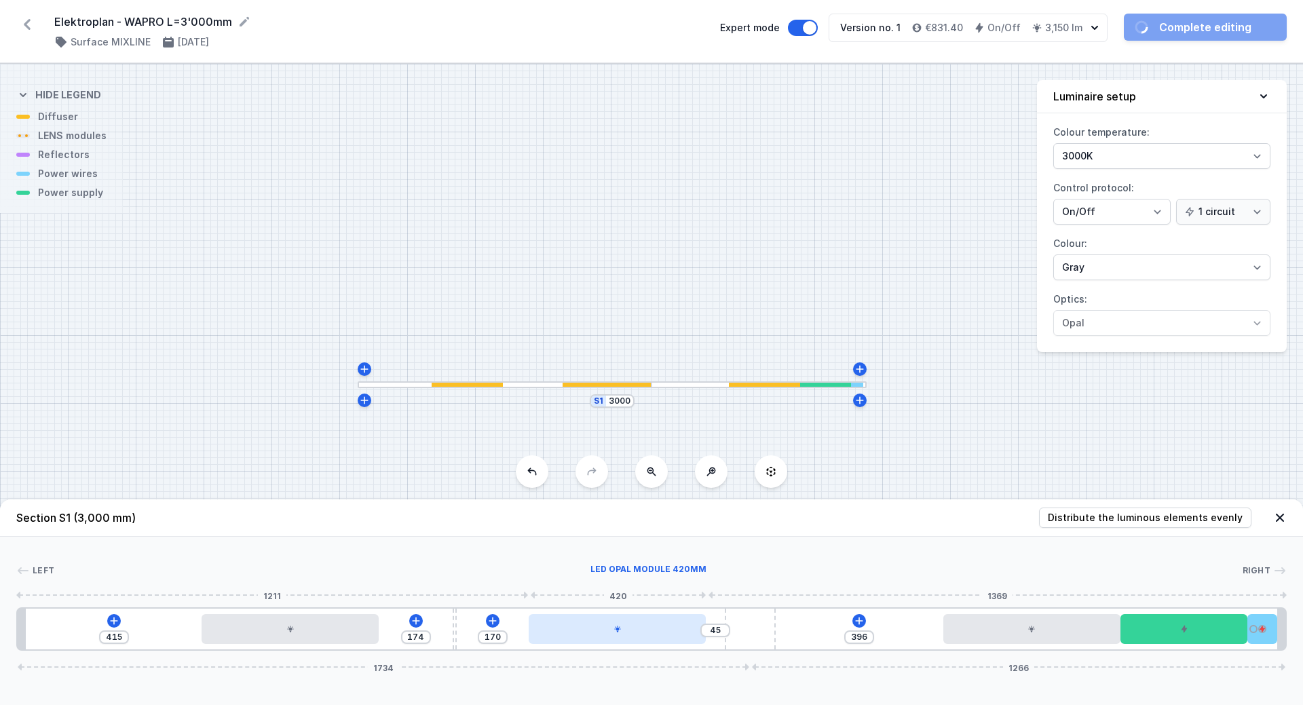
drag, startPoint x: 630, startPoint y: 622, endPoint x: 595, endPoint y: 624, distance: 34.6
click at [595, 624] on div at bounding box center [618, 629] width 178 height 30
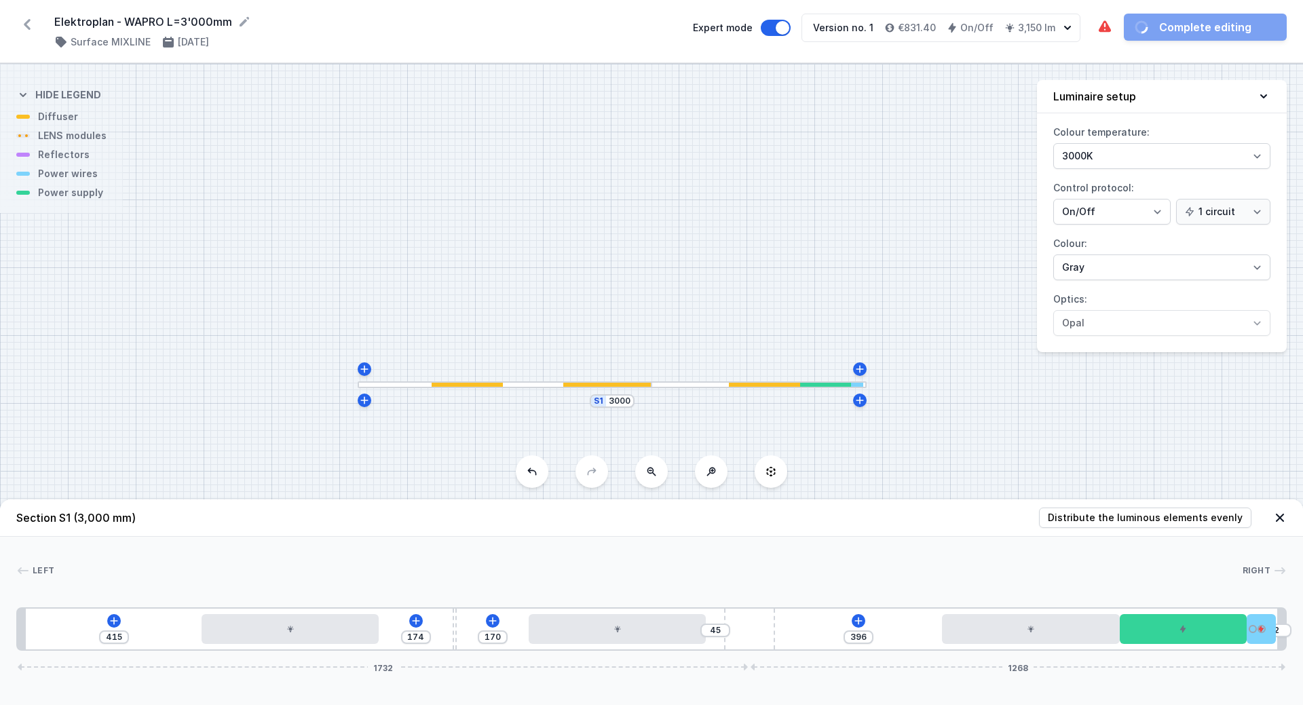
drag, startPoint x: 751, startPoint y: 636, endPoint x: 817, endPoint y: 636, distance: 66.5
click at [817, 636] on div "415 174 170 45 396 2 1732 1268" at bounding box center [651, 628] width 1271 height 43
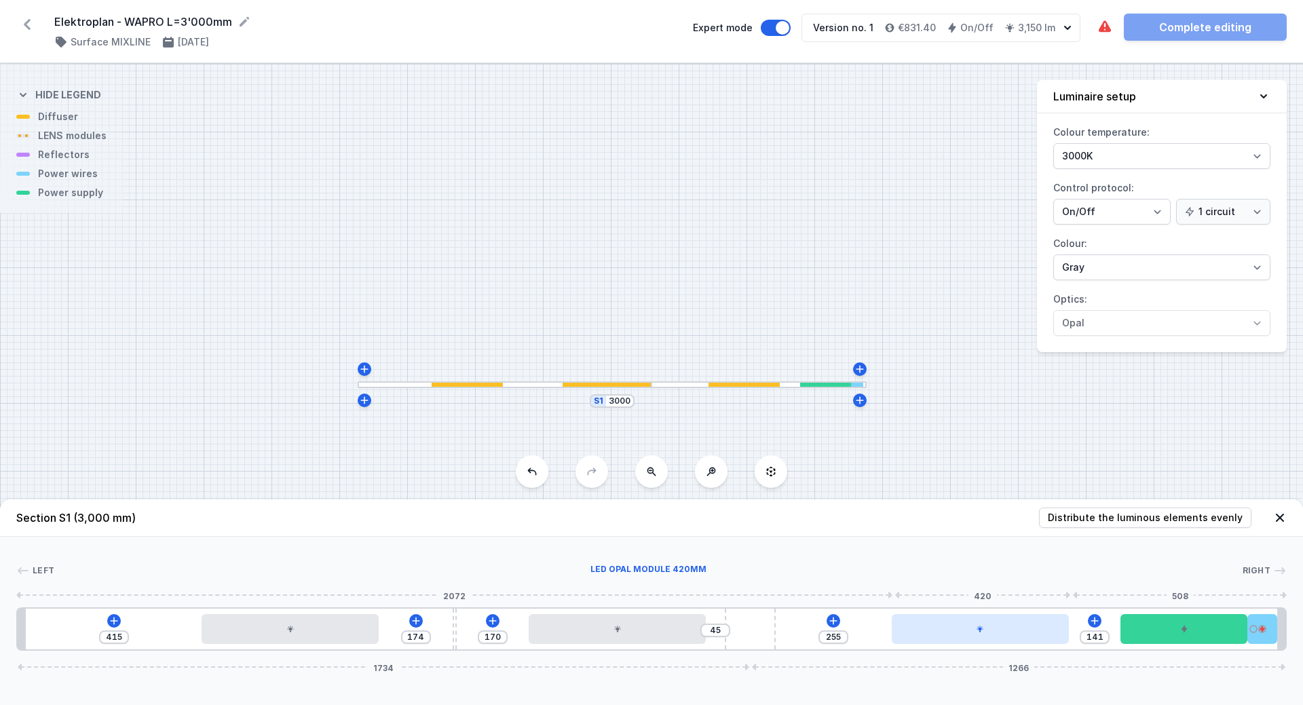
drag, startPoint x: 1011, startPoint y: 635, endPoint x: 962, endPoint y: 635, distance: 49.5
click at [965, 636] on div at bounding box center [981, 629] width 178 height 30
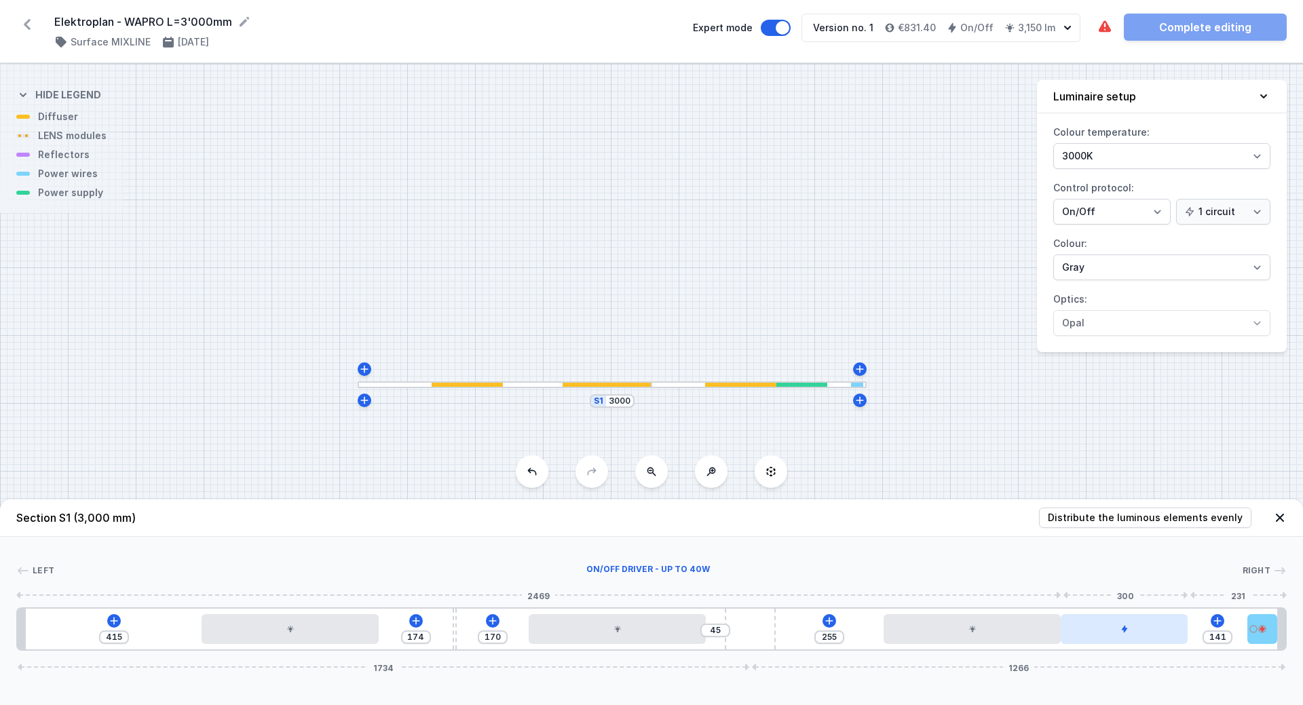
drag, startPoint x: 1150, startPoint y: 631, endPoint x: 1125, endPoint y: 633, distance: 25.8
click at [1124, 632] on div at bounding box center [1124, 629] width 127 height 30
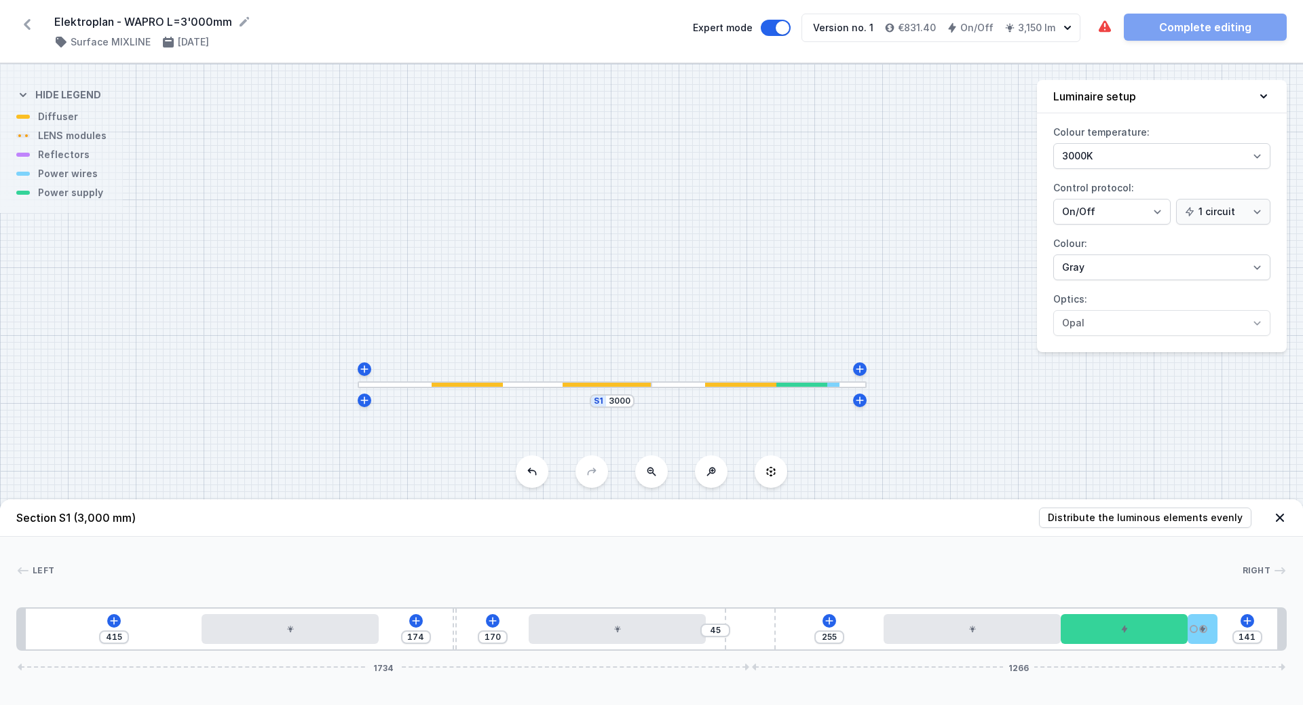
drag, startPoint x: 1264, startPoint y: 627, endPoint x: 1228, endPoint y: 631, distance: 35.5
click at [1228, 631] on div "415 174 170 45 255 141 1734 1266" at bounding box center [651, 628] width 1271 height 43
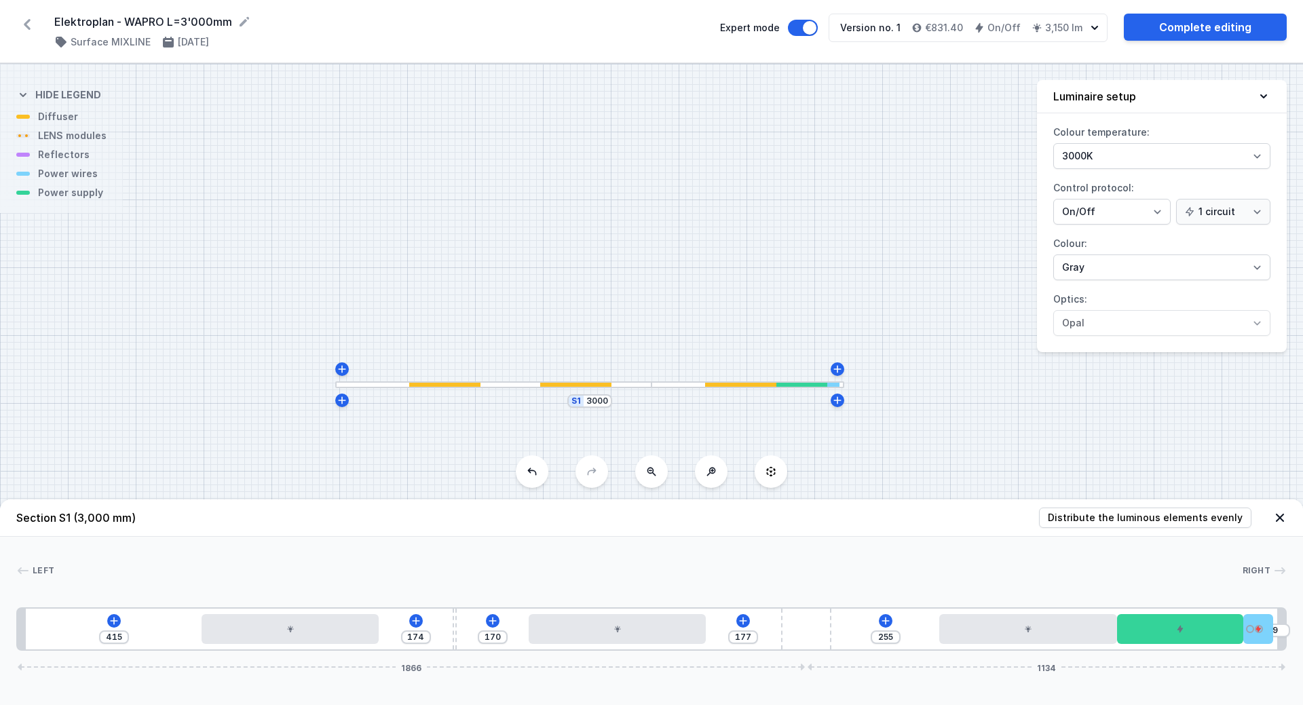
drag, startPoint x: 750, startPoint y: 630, endPoint x: 844, endPoint y: 632, distance: 93.7
click at [844, 632] on div "415 174 170 177 255 9 1866 1134" at bounding box center [651, 628] width 1271 height 43
click at [1042, 667] on span "1134" at bounding box center [1047, 667] width 30 height 8
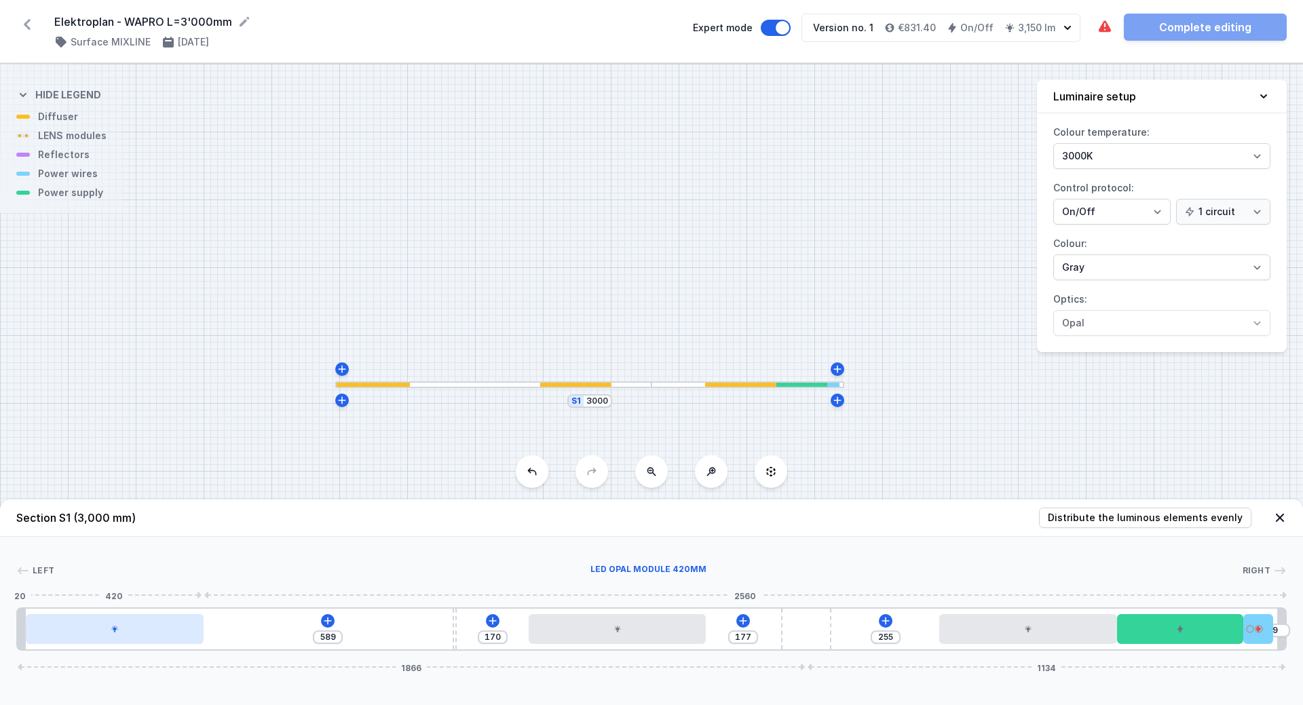
drag, startPoint x: 256, startPoint y: 630, endPoint x: 94, endPoint y: 637, distance: 161.7
click at [94, 637] on div at bounding box center [115, 629] width 178 height 30
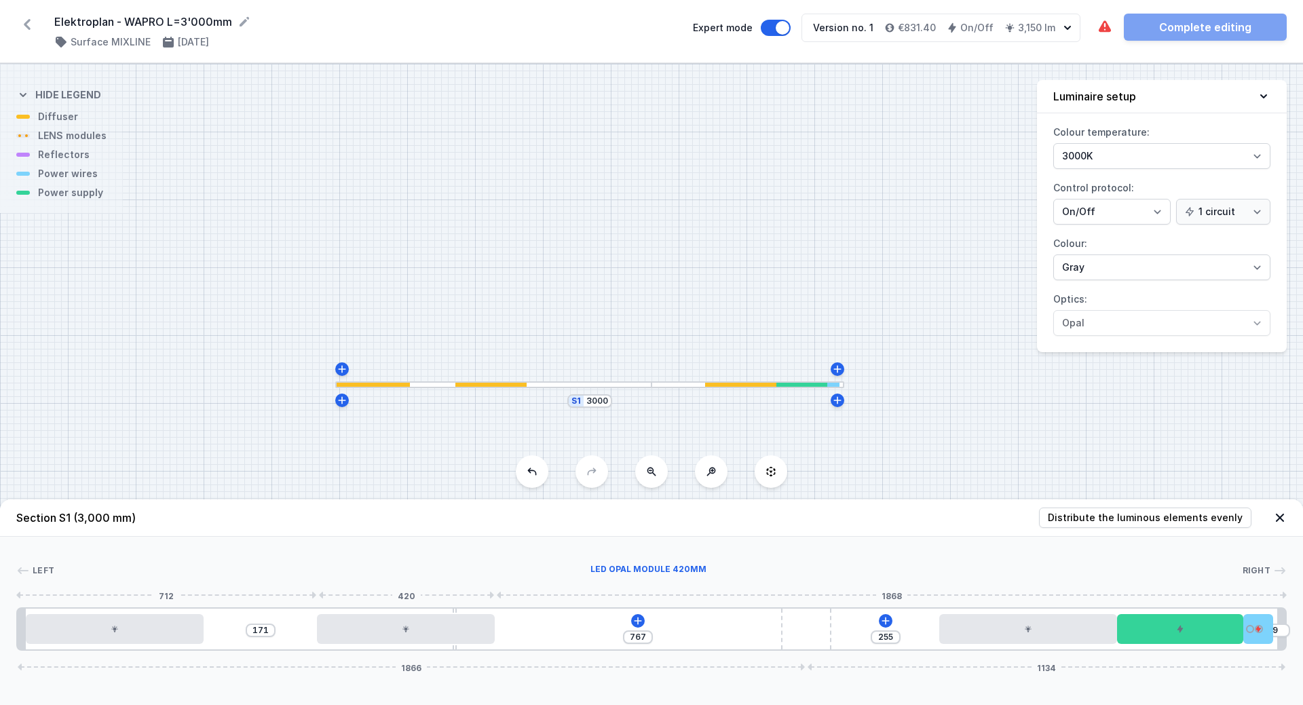
drag, startPoint x: 598, startPoint y: 631, endPoint x: 341, endPoint y: 644, distance: 257.6
click at [341, 643] on div at bounding box center [406, 629] width 178 height 30
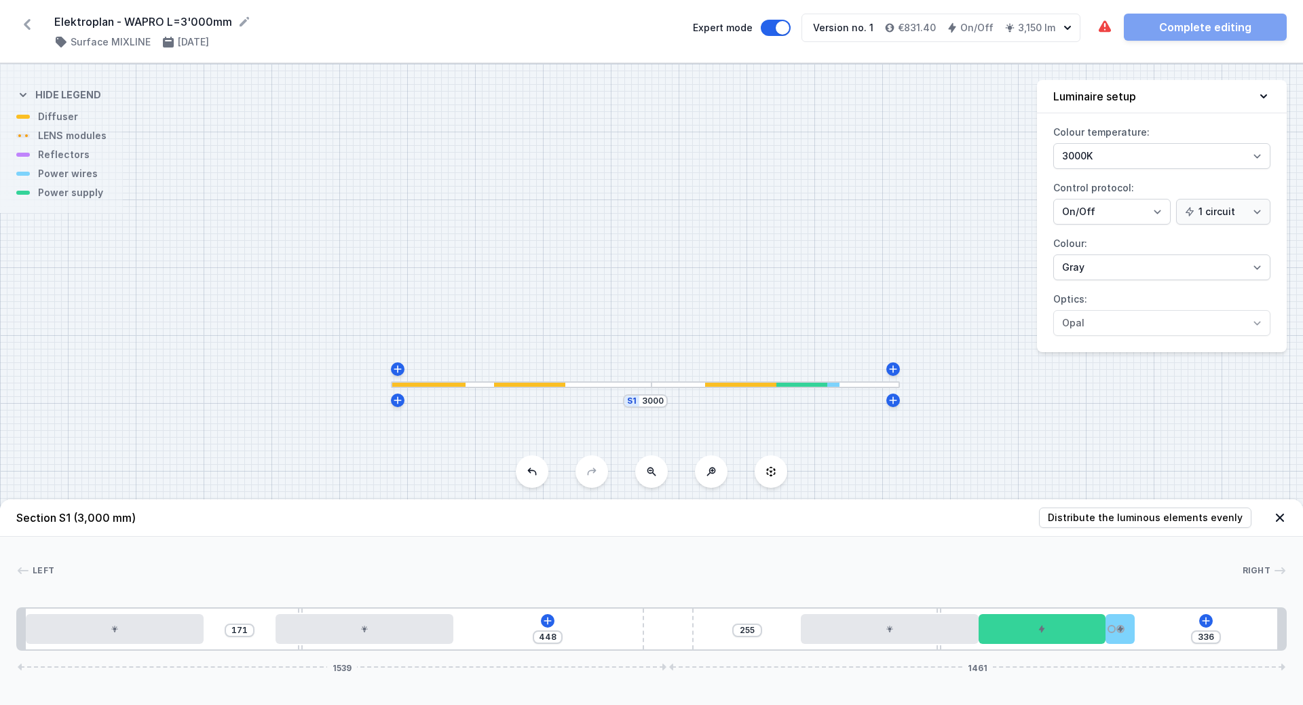
drag, startPoint x: 796, startPoint y: 630, endPoint x: 701, endPoint y: 637, distance: 95.3
click at [701, 637] on div "171 448 255 336 1539 1461" at bounding box center [651, 628] width 1271 height 43
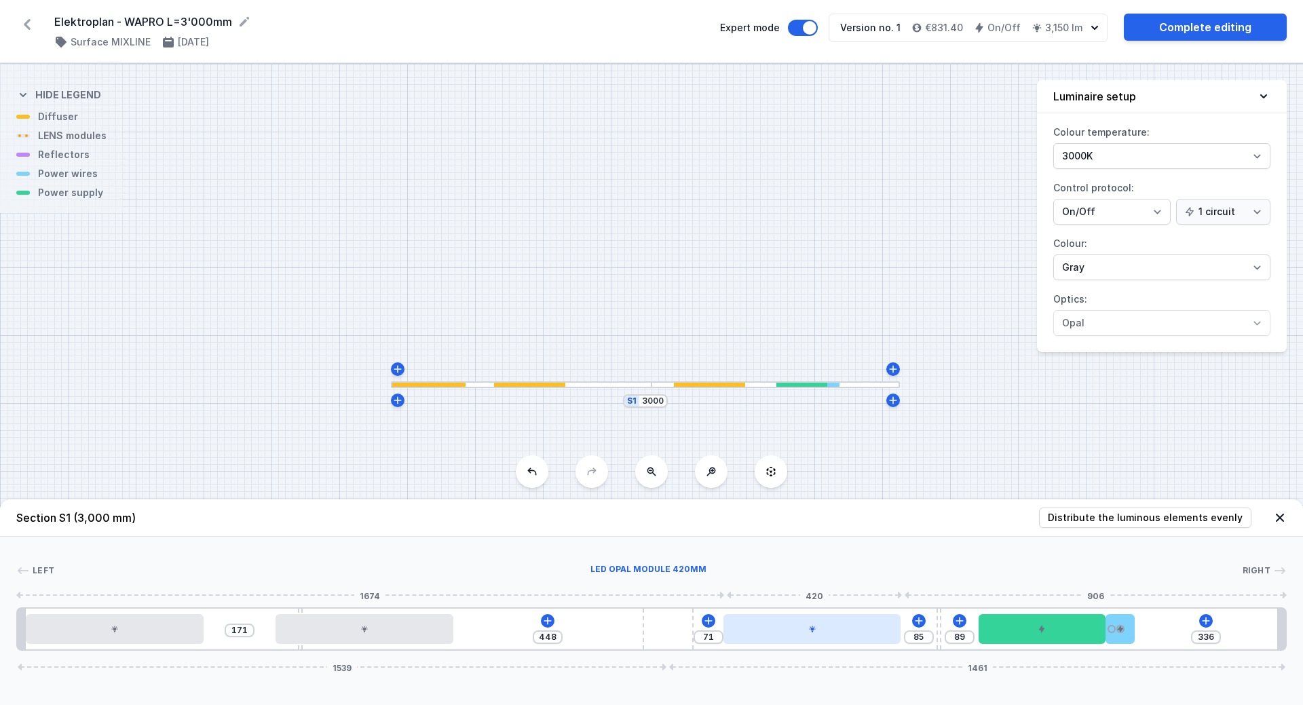
drag, startPoint x: 892, startPoint y: 635, endPoint x: 827, endPoint y: 635, distance: 65.2
click at [827, 635] on div at bounding box center [813, 629] width 178 height 30
drag, startPoint x: 939, startPoint y: 624, endPoint x: 954, endPoint y: 647, distance: 28.1
click at [952, 631] on div "171 448 71 83 91 336 1539 1461" at bounding box center [651, 628] width 1271 height 43
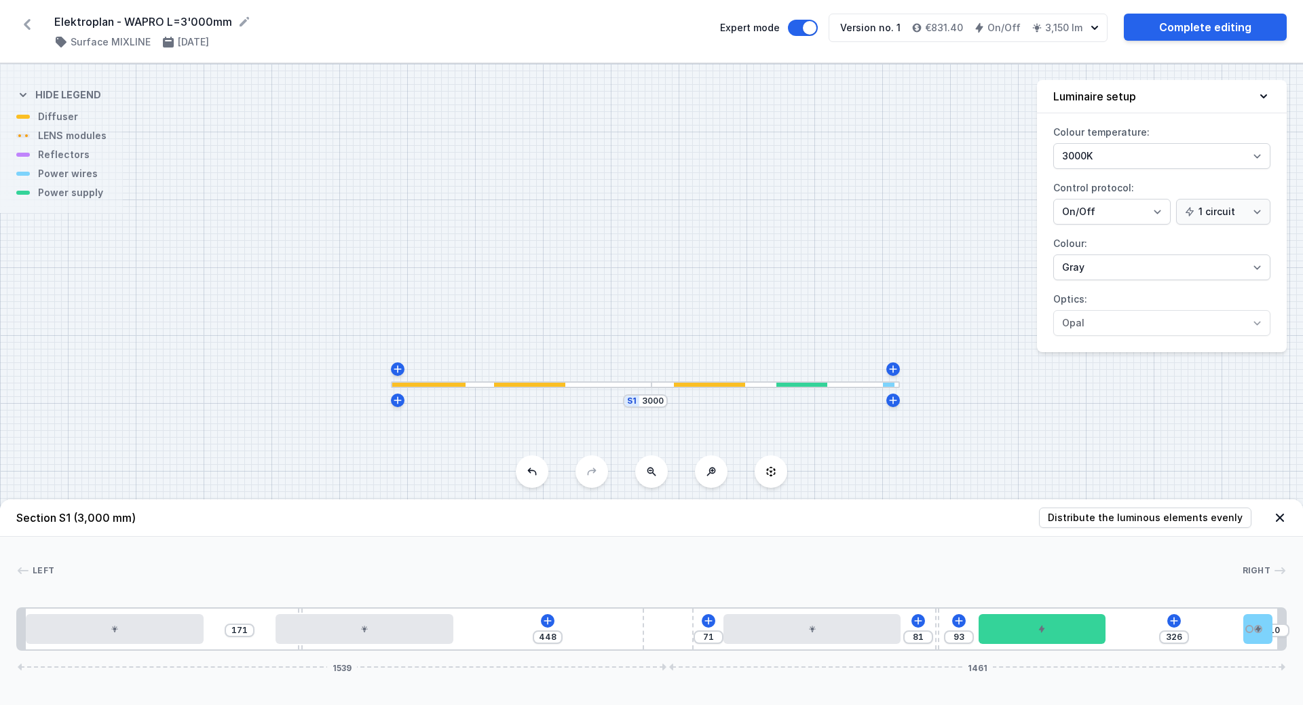
drag, startPoint x: 1135, startPoint y: 635, endPoint x: 1273, endPoint y: 626, distance: 138.1
click at [1273, 626] on div "171 448 71 81 93 326 10 1539 1461" at bounding box center [651, 628] width 1271 height 43
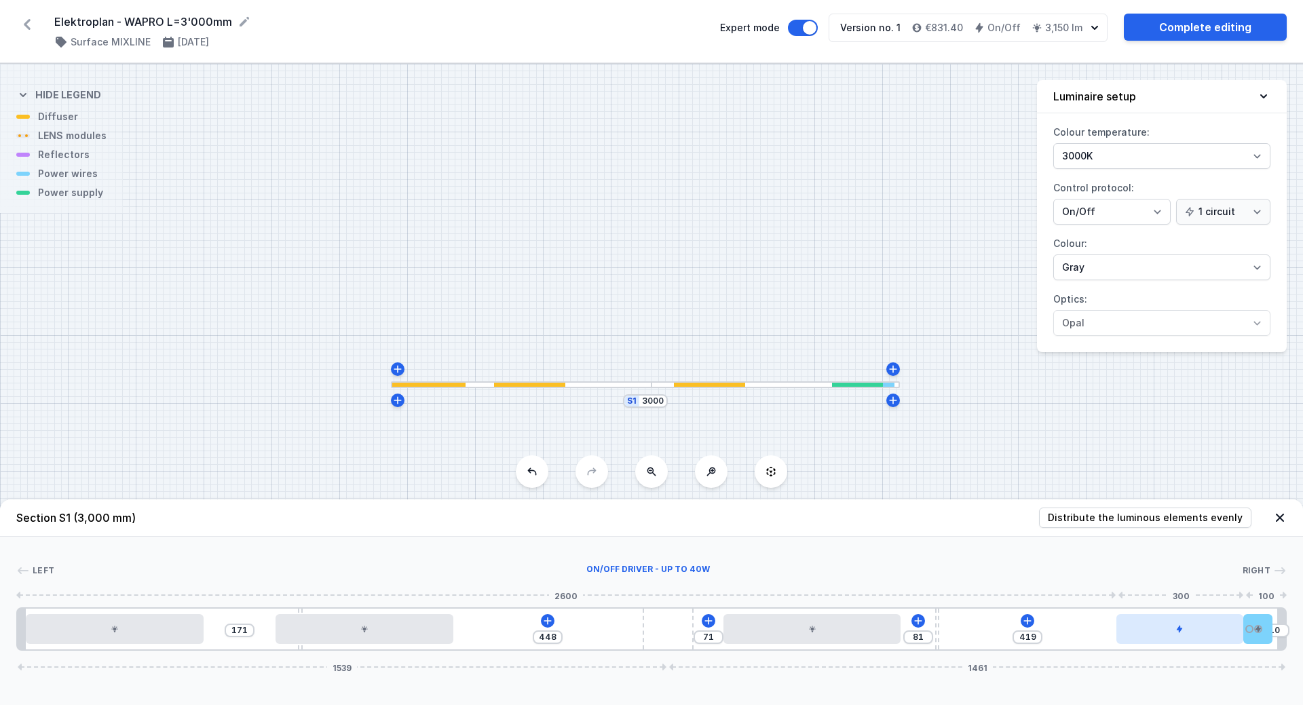
drag, startPoint x: 1058, startPoint y: 634, endPoint x: 1211, endPoint y: 631, distance: 152.7
click at [1211, 631] on div at bounding box center [1179, 629] width 127 height 30
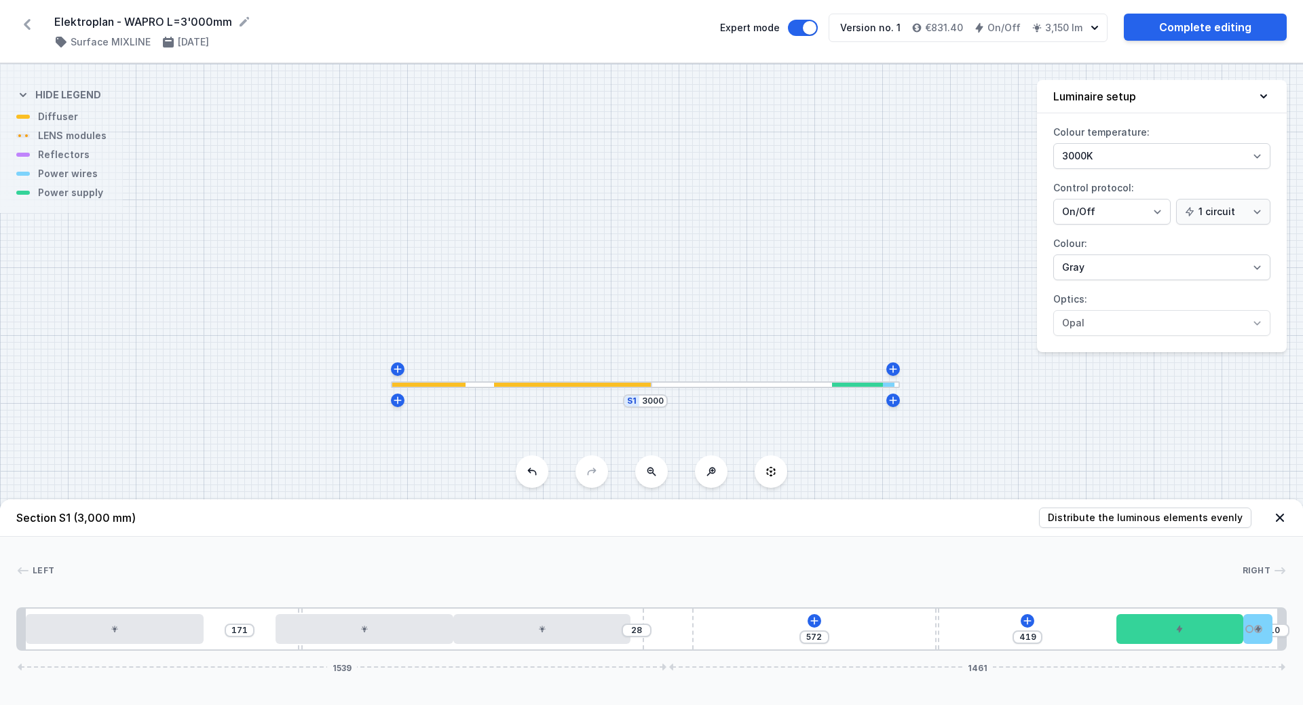
drag, startPoint x: 830, startPoint y: 634, endPoint x: 580, endPoint y: 656, distance: 251.4
drag, startPoint x: 936, startPoint y: 629, endPoint x: 877, endPoint y: 631, distance: 59.1
click at [877, 631] on div "171 28 401 590 10 1539 1461" at bounding box center [651, 628] width 1271 height 43
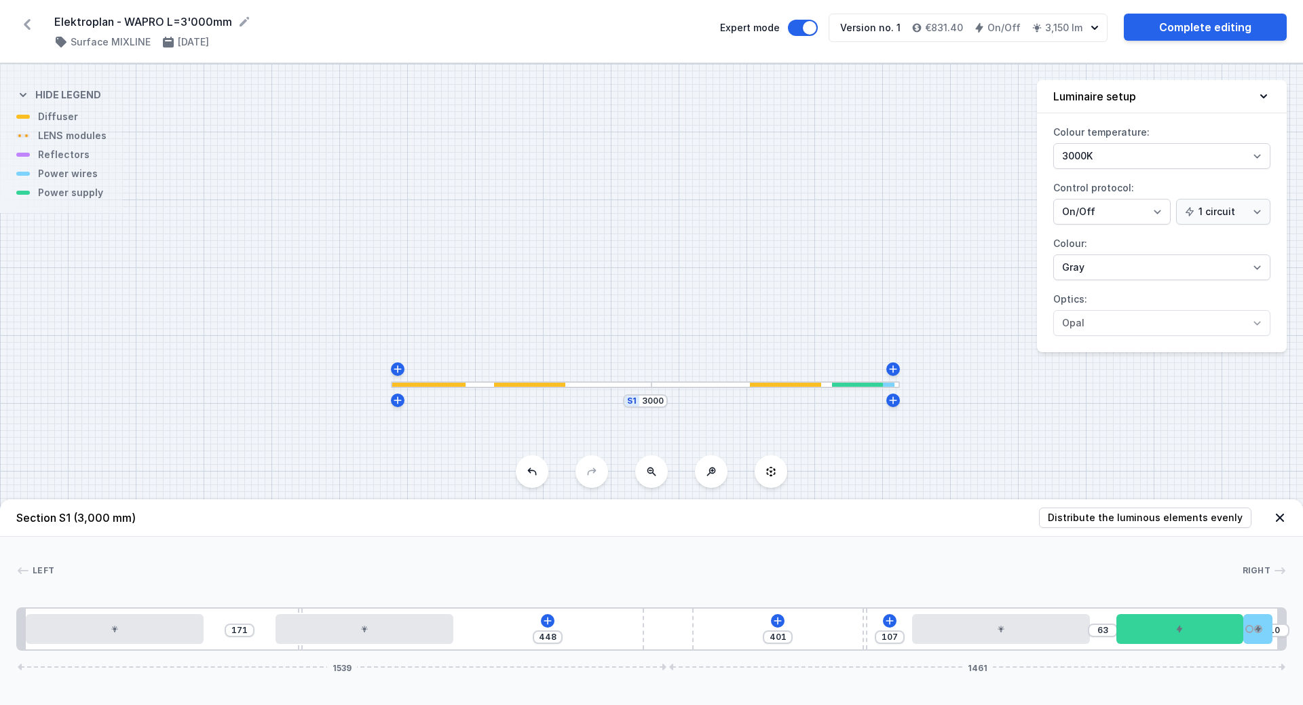
drag, startPoint x: 527, startPoint y: 630, endPoint x: 1000, endPoint y: 647, distance: 473.4
click at [863, 640] on div "171 448 372 136 63 10 1539 1461" at bounding box center [651, 628] width 1271 height 43
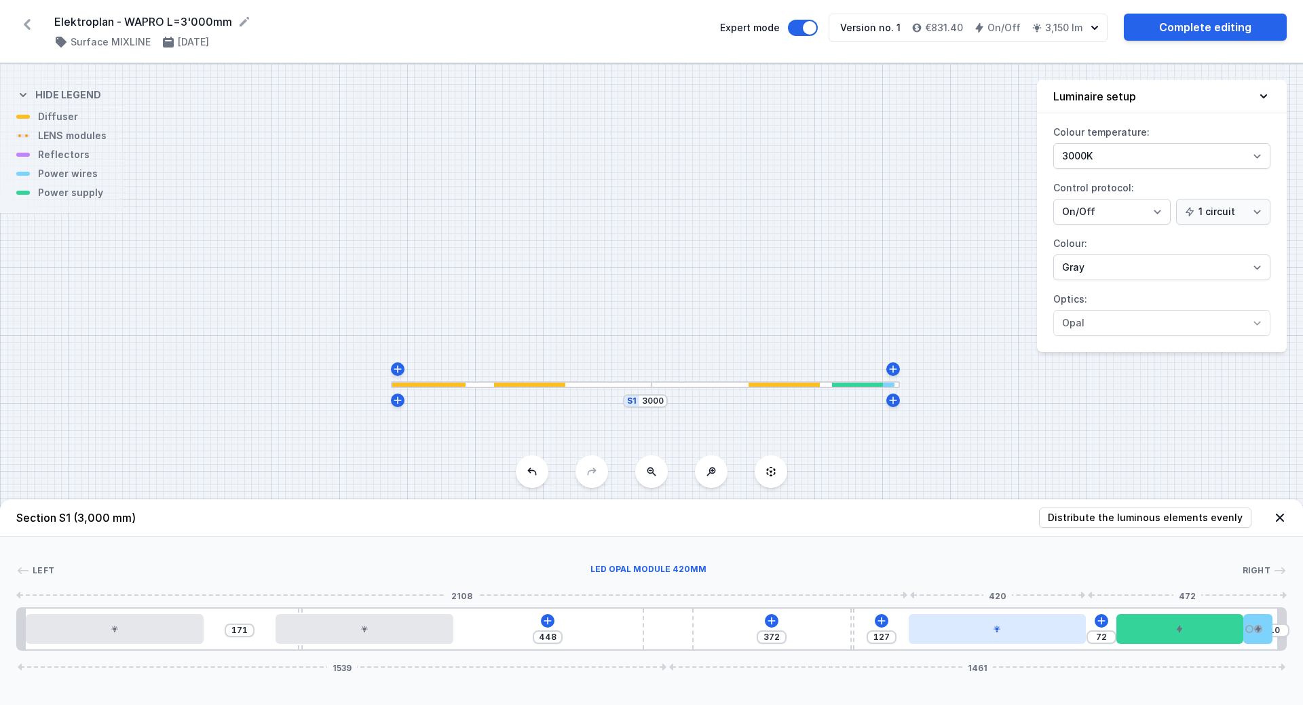
drag, startPoint x: 1031, startPoint y: 635, endPoint x: 1041, endPoint y: 643, distance: 13.5
click at [1041, 643] on div at bounding box center [998, 629] width 178 height 30
drag, startPoint x: 854, startPoint y: 635, endPoint x: 869, endPoint y: 644, distance: 17.3
click at [869, 644] on div "171 448 376 123 72 10 1539 1461" at bounding box center [651, 628] width 1271 height 43
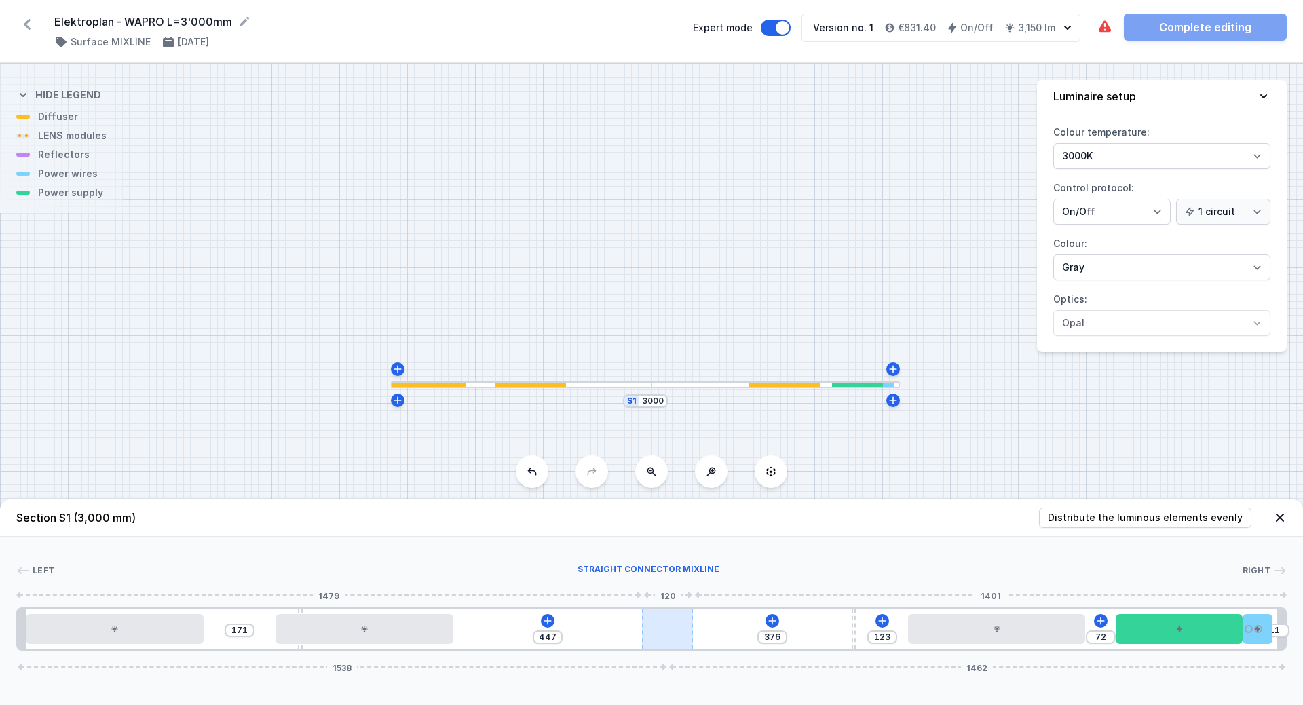
drag, startPoint x: 648, startPoint y: 638, endPoint x: 683, endPoint y: 646, distance: 36.2
click at [683, 646] on div at bounding box center [667, 629] width 51 height 41
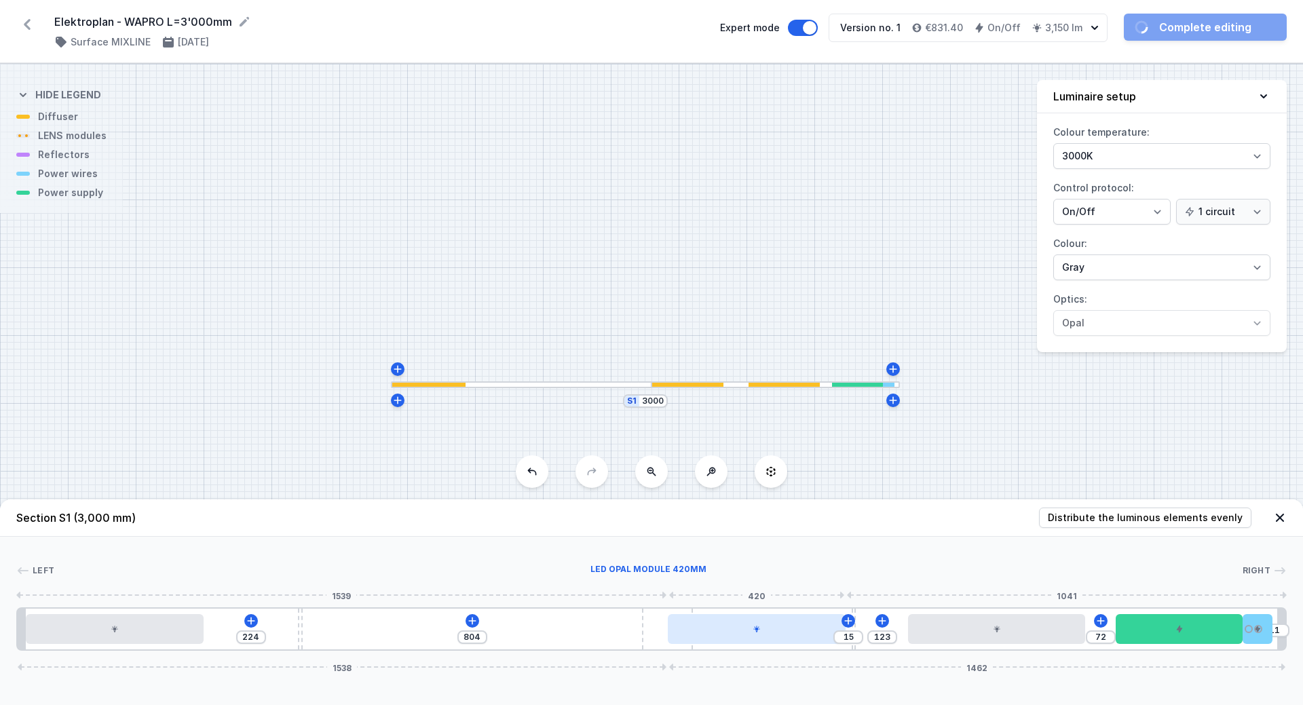
drag, startPoint x: 400, startPoint y: 628, endPoint x: 792, endPoint y: 637, distance: 391.7
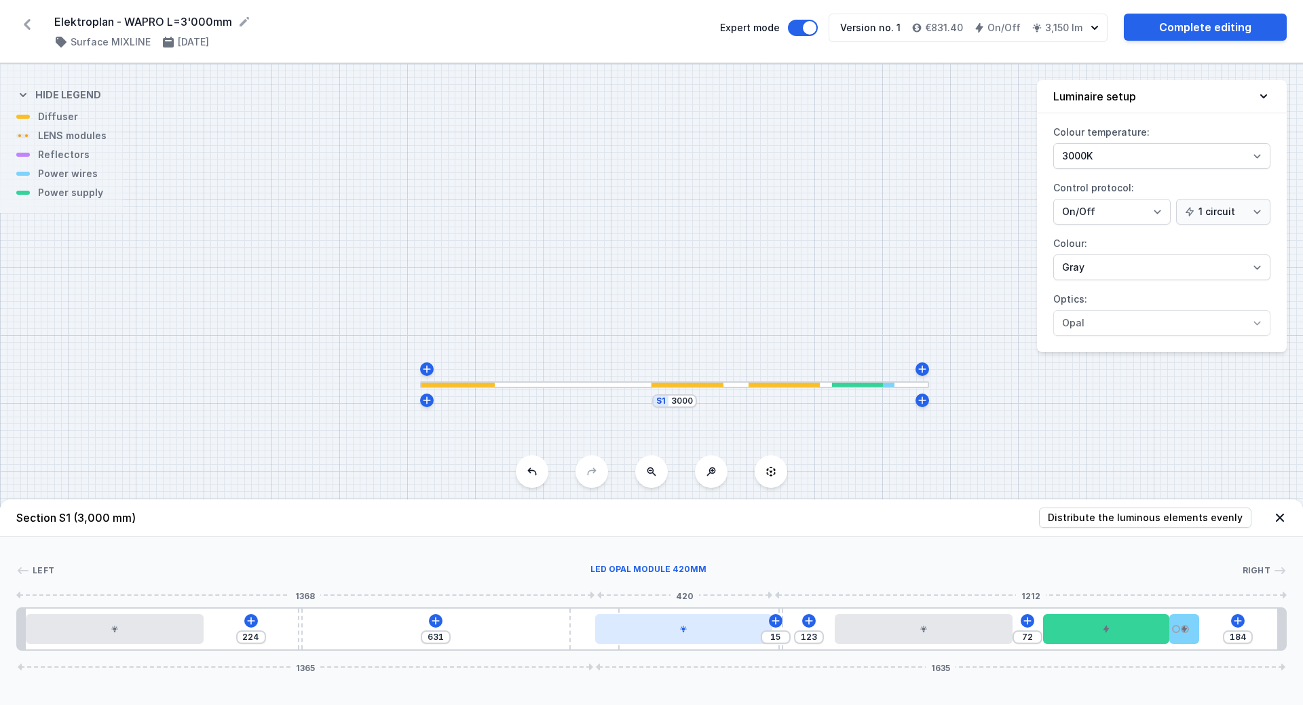
drag, startPoint x: 647, startPoint y: 632, endPoint x: 608, endPoint y: 635, distance: 38.8
click at [608, 635] on div "224 631 15 123 72 184 1365 1635" at bounding box center [651, 628] width 1271 height 43
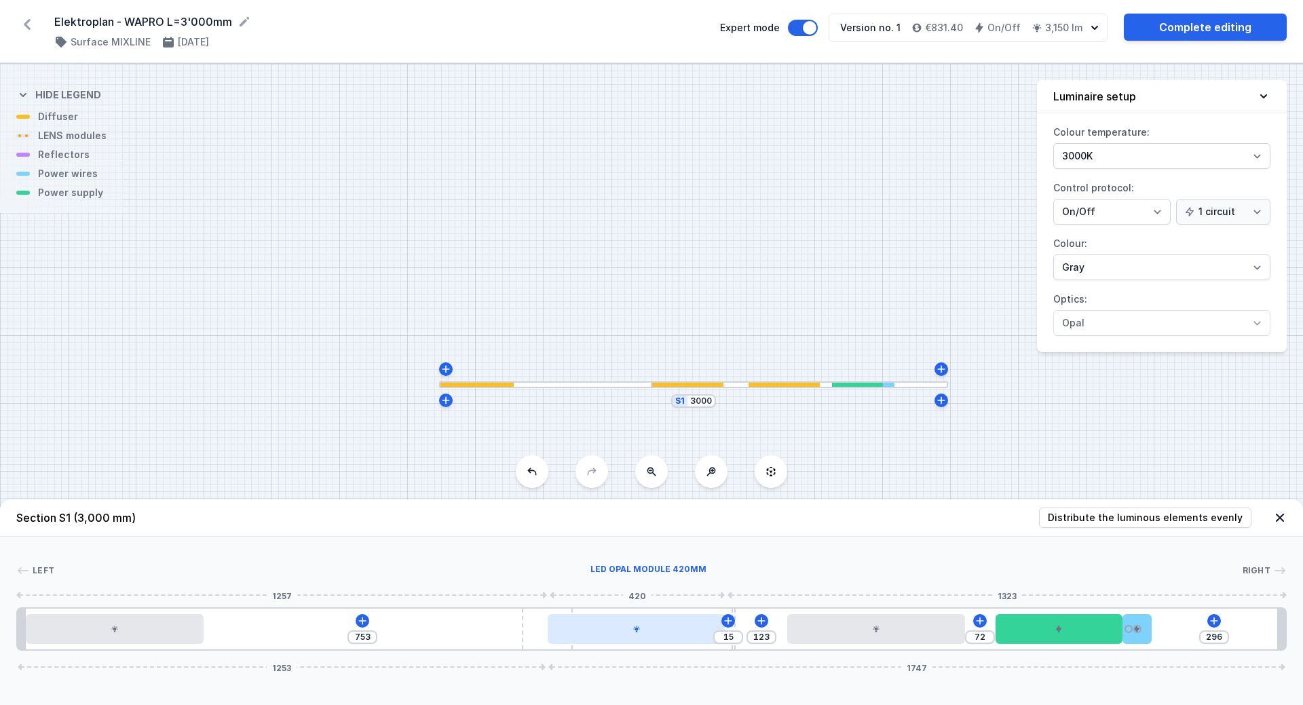
drag, startPoint x: 586, startPoint y: 626, endPoint x: 573, endPoint y: 628, distance: 13.6
click at [573, 628] on div "753 15 123 72 296 1253 1747" at bounding box center [651, 628] width 1271 height 43
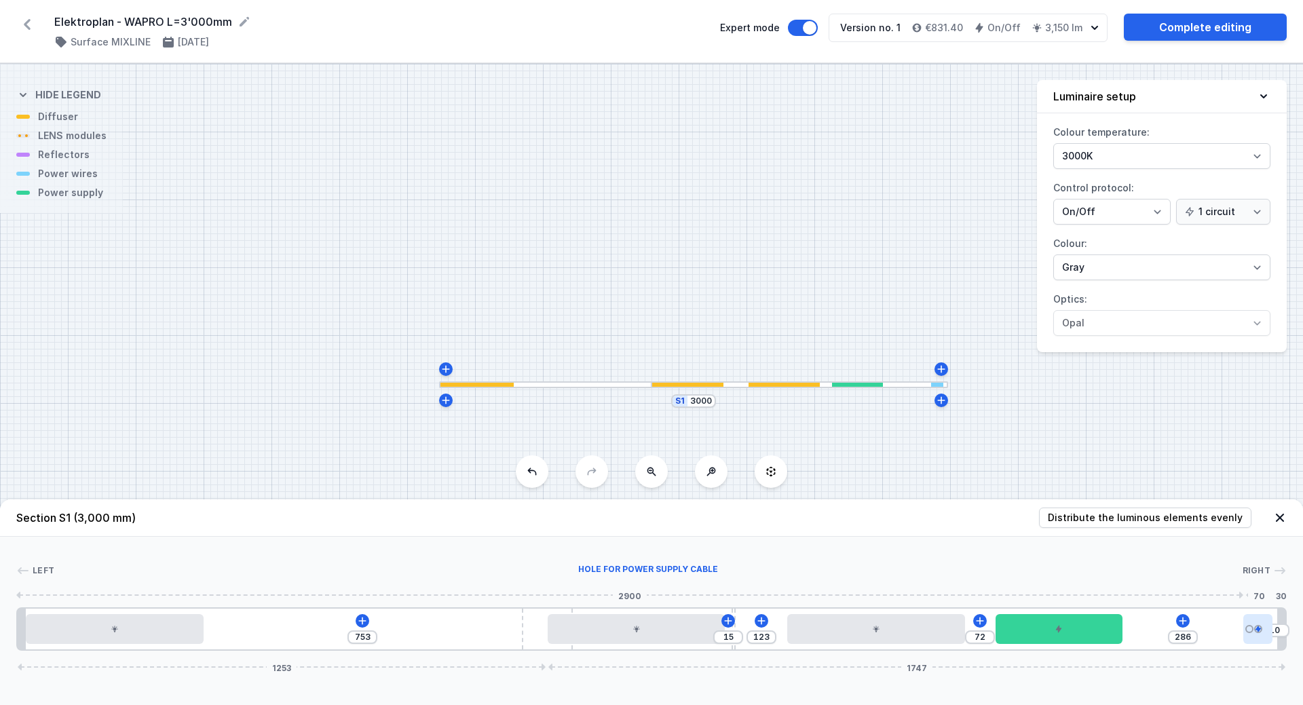
drag, startPoint x: 1138, startPoint y: 631, endPoint x: 1272, endPoint y: 627, distance: 134.4
click at [1272, 627] on div at bounding box center [1258, 629] width 30 height 30
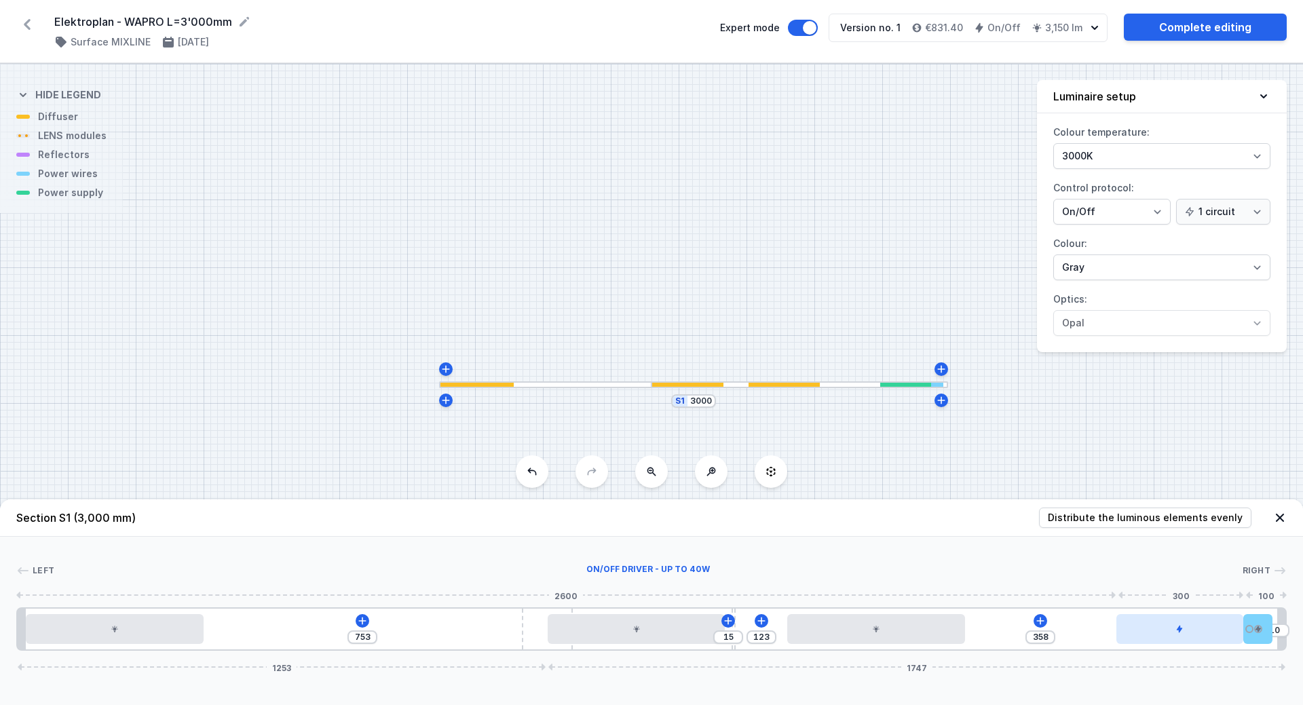
drag, startPoint x: 1080, startPoint y: 635, endPoint x: 1233, endPoint y: 632, distance: 152.7
click at [1233, 632] on div at bounding box center [1179, 629] width 127 height 30
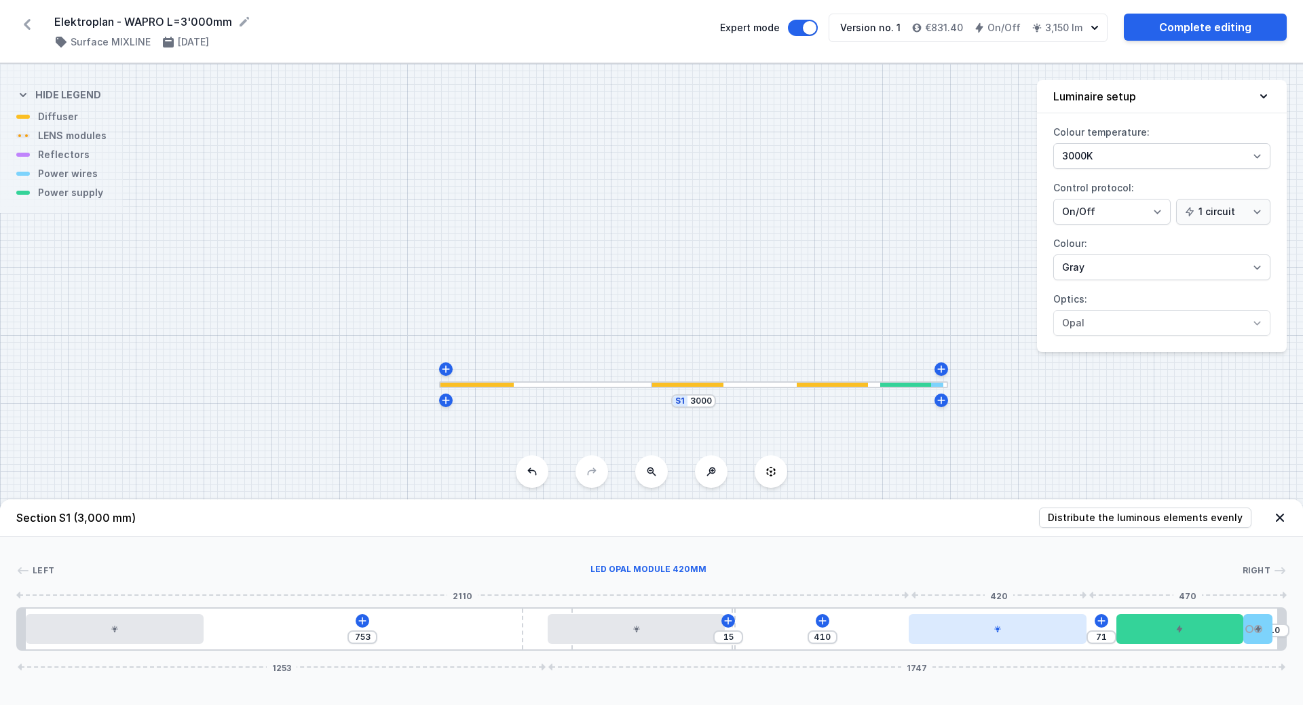
drag, startPoint x: 945, startPoint y: 635, endPoint x: 1065, endPoint y: 639, distance: 119.5
click at [1065, 639] on div at bounding box center [998, 629] width 178 height 30
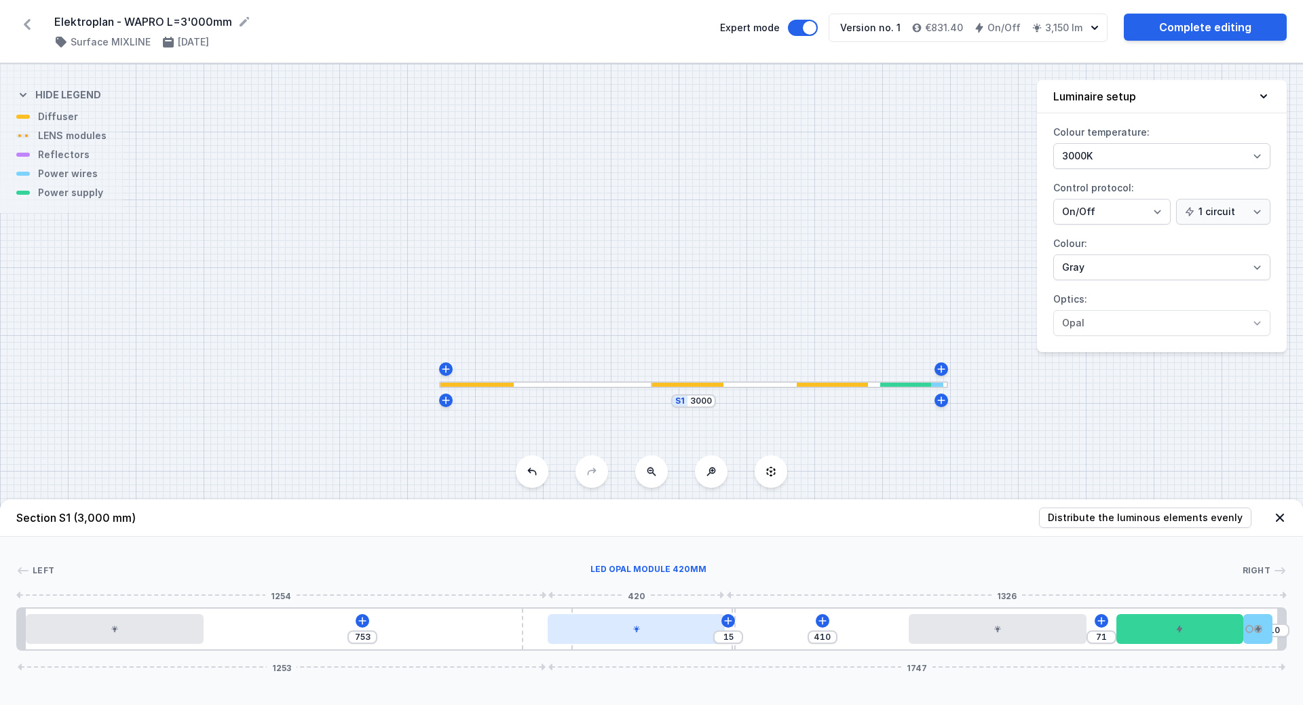
drag, startPoint x: 674, startPoint y: 639, endPoint x: 611, endPoint y: 638, distance: 63.1
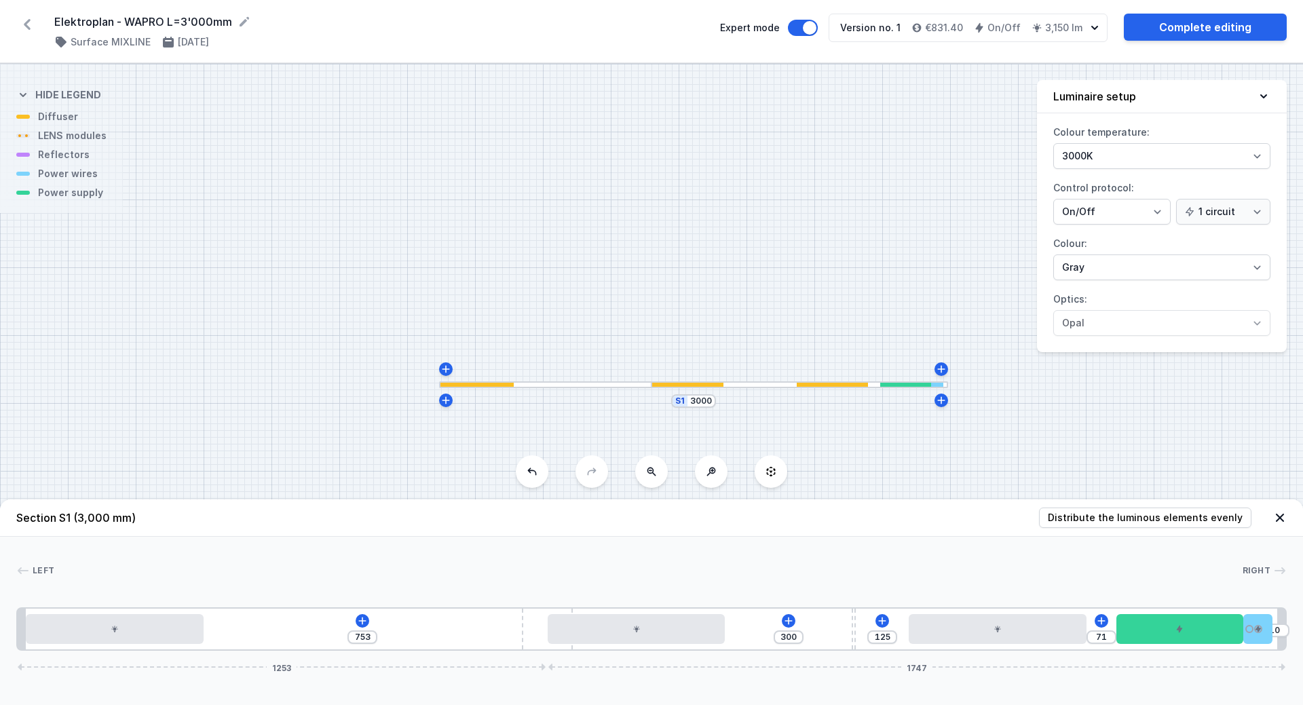
drag, startPoint x: 735, startPoint y: 649, endPoint x: 869, endPoint y: 662, distance: 134.4
click at [869, 662] on div "Section S1 (3,000 mm) Distribute the luminous elements evenly Left Right 1 2 3 …" at bounding box center [651, 603] width 1303 height 206
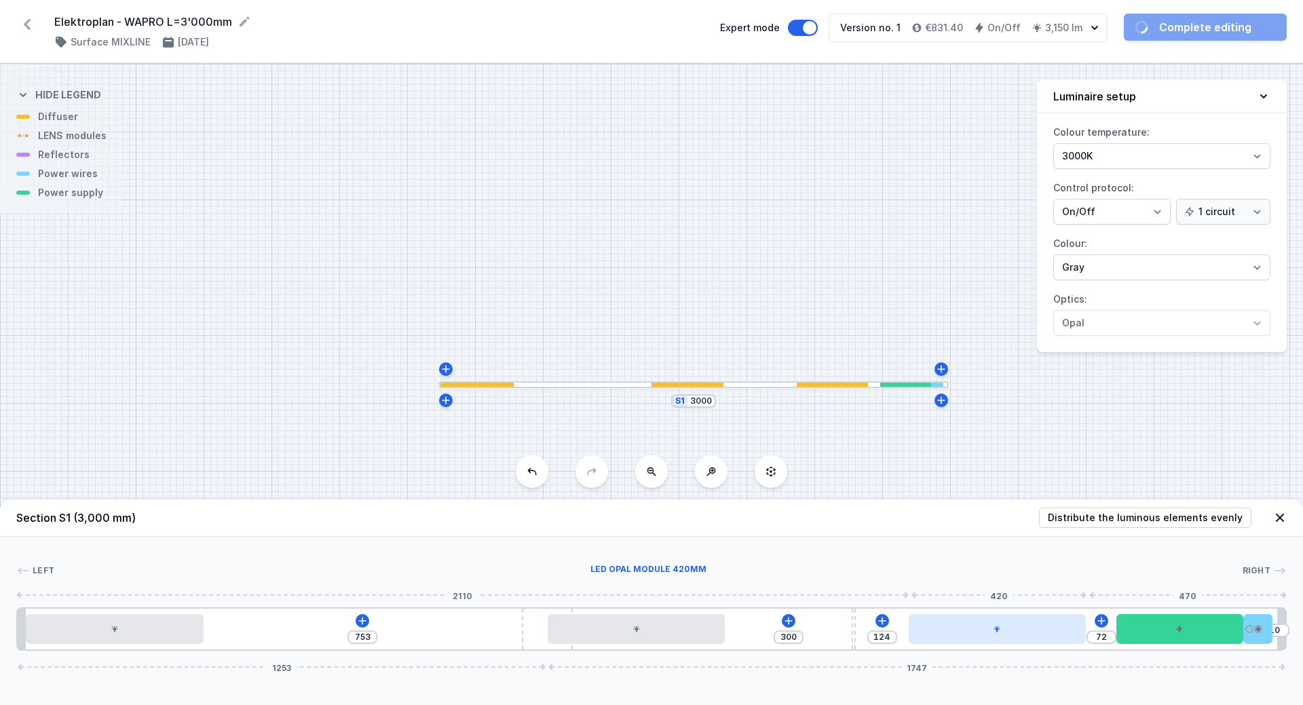
drag, startPoint x: 988, startPoint y: 636, endPoint x: 1001, endPoint y: 641, distance: 14.4
click at [1001, 641] on div at bounding box center [998, 629] width 178 height 30
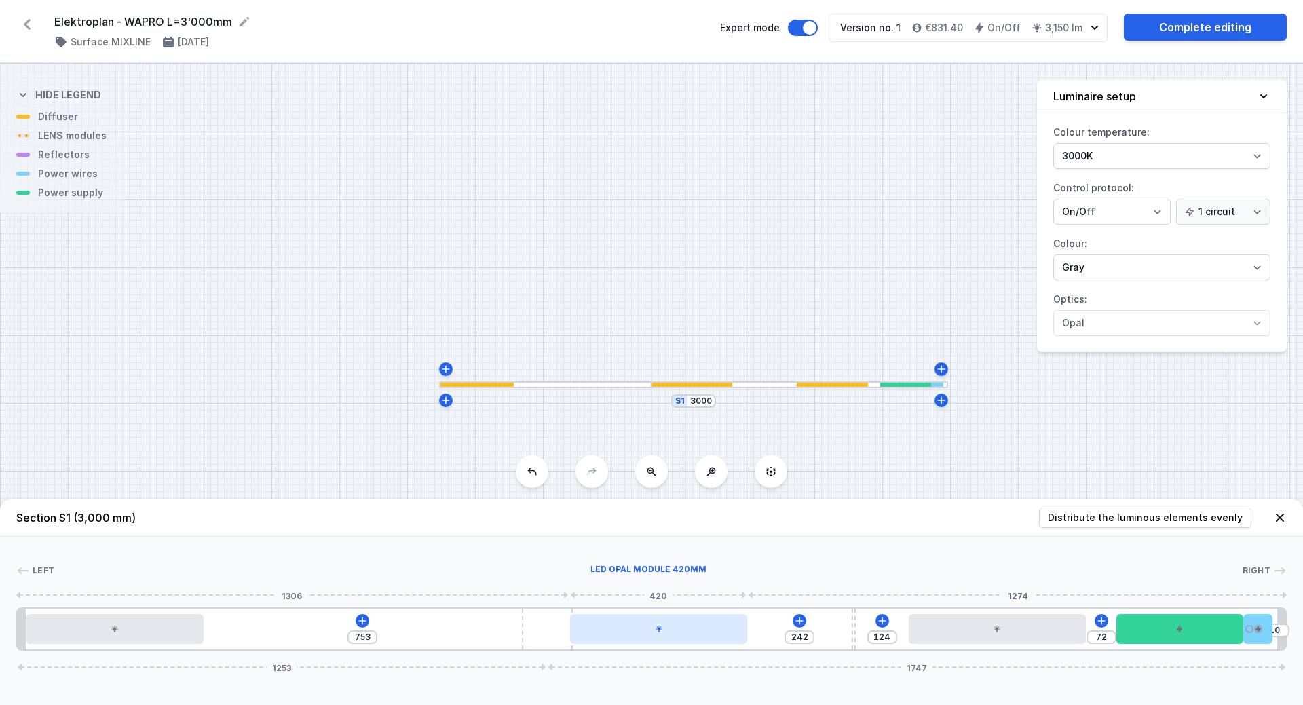
drag, startPoint x: 620, startPoint y: 638, endPoint x: 654, endPoint y: 640, distance: 33.3
click at [654, 640] on div at bounding box center [659, 629] width 178 height 30
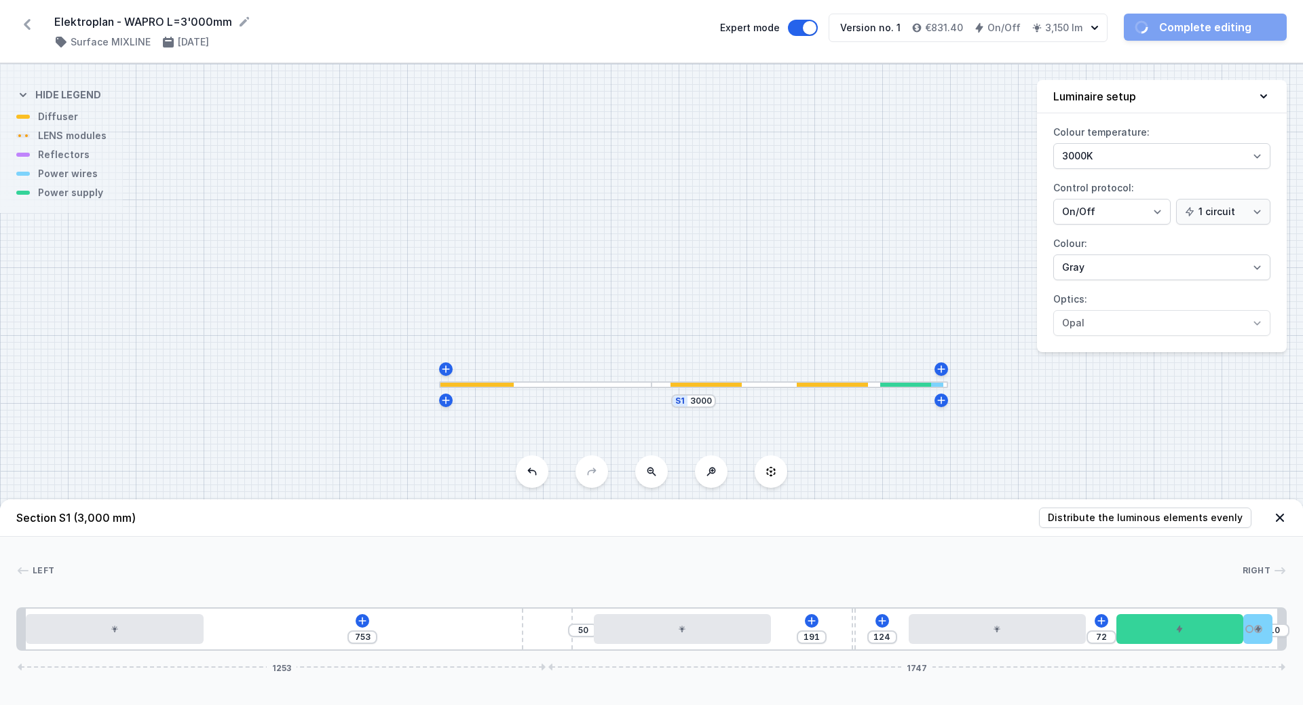
drag, startPoint x: 641, startPoint y: 640, endPoint x: 666, endPoint y: 647, distance: 26.0
click at [666, 647] on div "753 50 191 124 72 10 1253 1747" at bounding box center [651, 628] width 1271 height 43
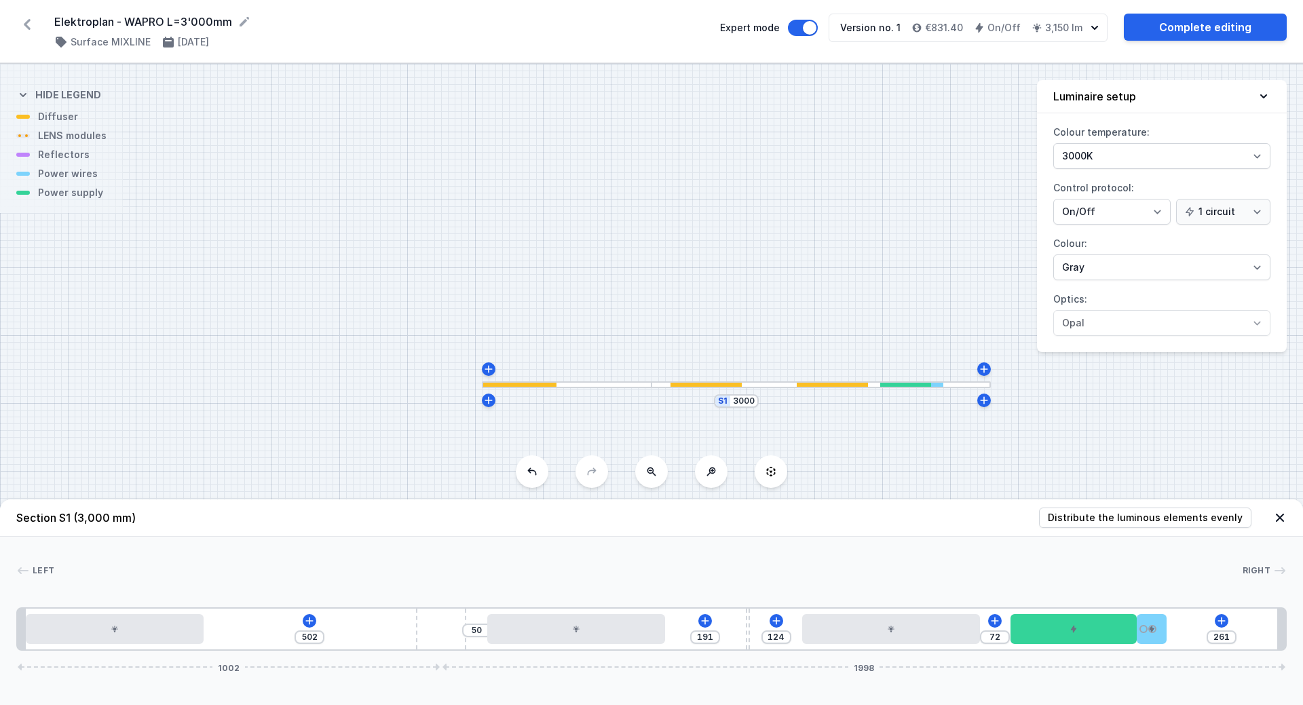
drag, startPoint x: 538, startPoint y: 638, endPoint x: 464, endPoint y: 633, distance: 74.1
click at [464, 633] on div "502 50 191 124 72 261 1002 1998" at bounding box center [651, 628] width 1271 height 43
drag, startPoint x: 1153, startPoint y: 633, endPoint x: 1264, endPoint y: 631, distance: 110.6
click at [1264, 631] on div at bounding box center [1258, 629] width 30 height 30
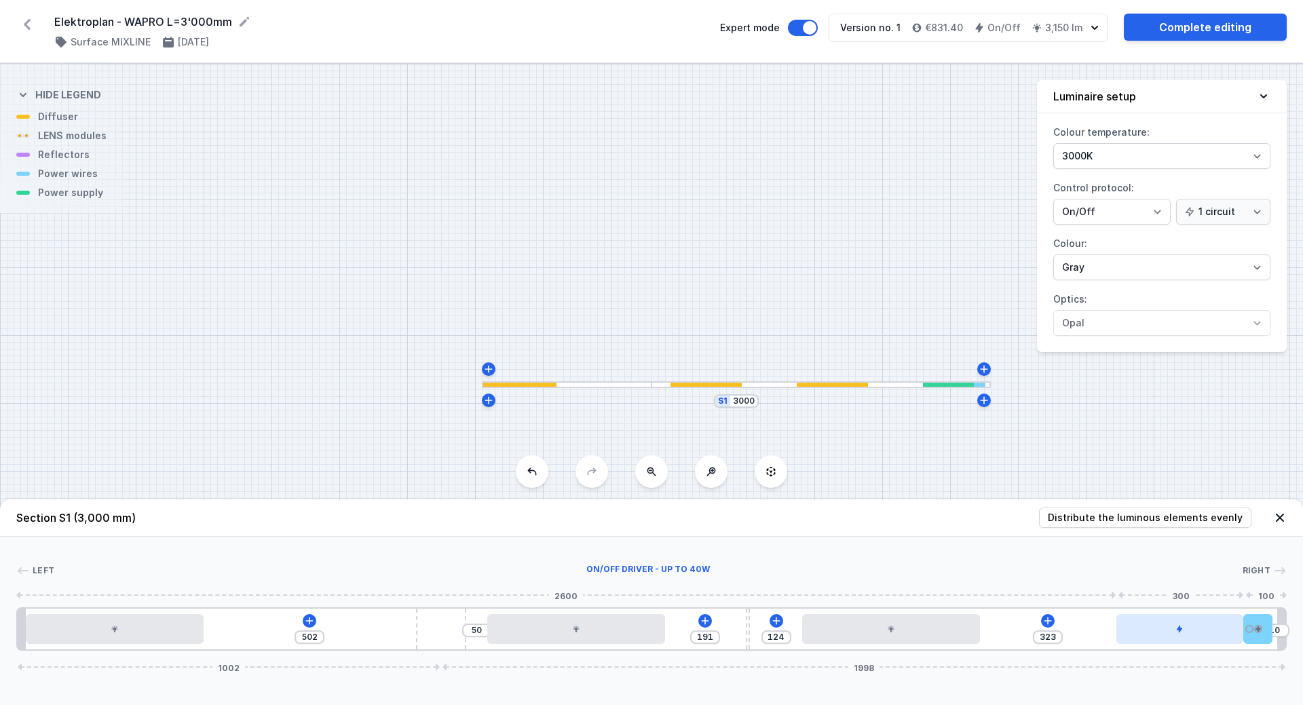
drag, startPoint x: 1075, startPoint y: 633, endPoint x: 1200, endPoint y: 632, distance: 124.9
click at [1200, 632] on div at bounding box center [1179, 629] width 127 height 30
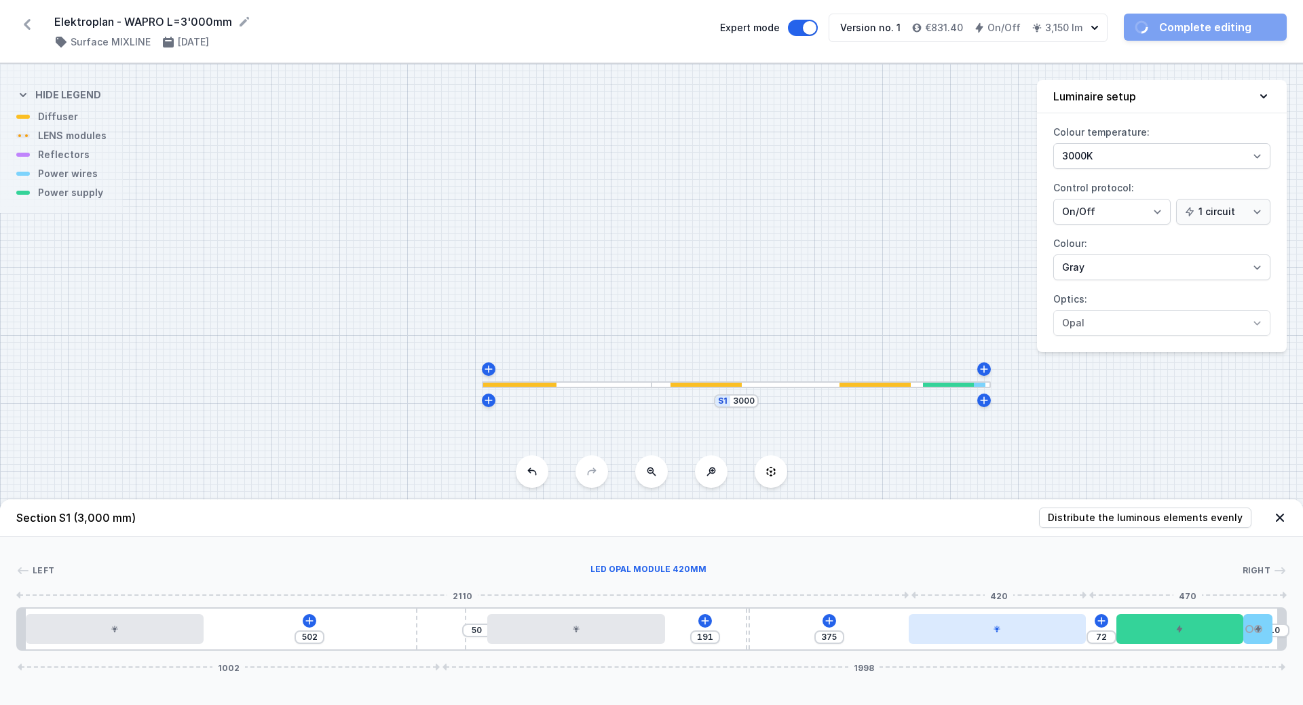
drag, startPoint x: 927, startPoint y: 639, endPoint x: 1047, endPoint y: 643, distance: 120.2
click at [1047, 643] on div at bounding box center [998, 629] width 178 height 30
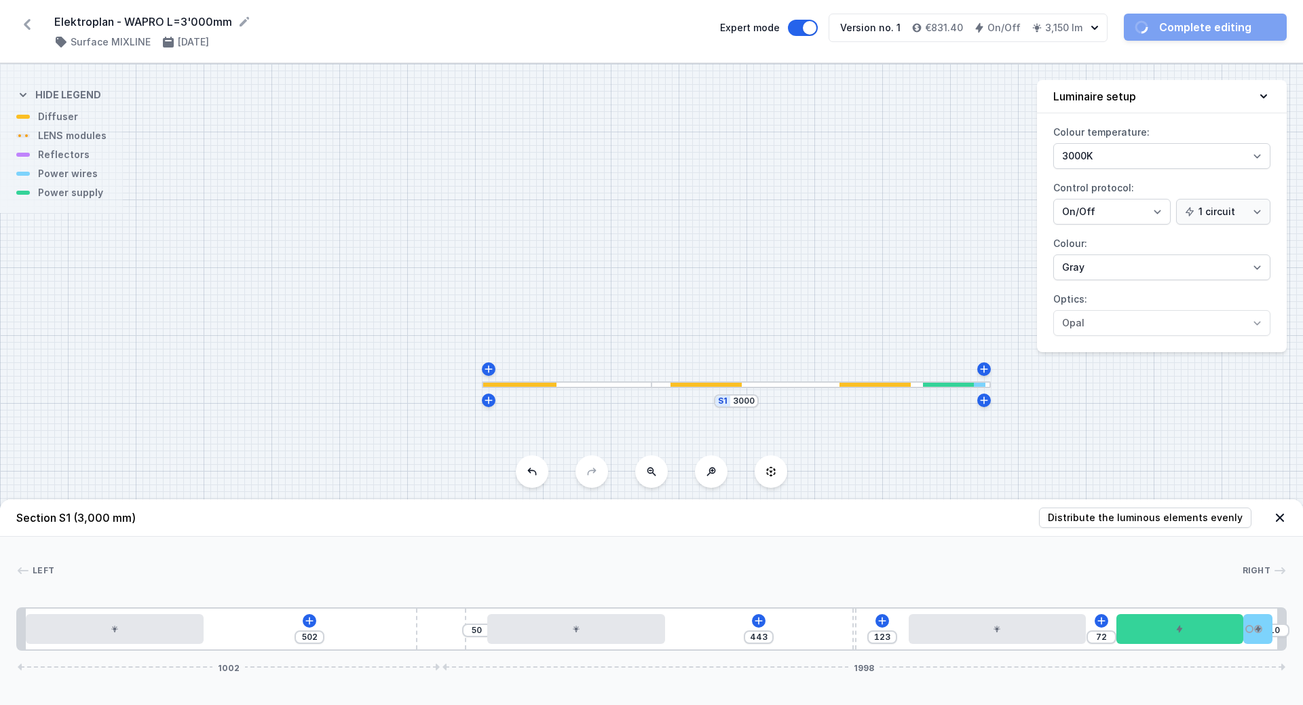
drag, startPoint x: 748, startPoint y: 628, endPoint x: 866, endPoint y: 639, distance: 118.7
click at [866, 639] on div "502 50 443 123 72 10 1002 1998" at bounding box center [651, 628] width 1271 height 43
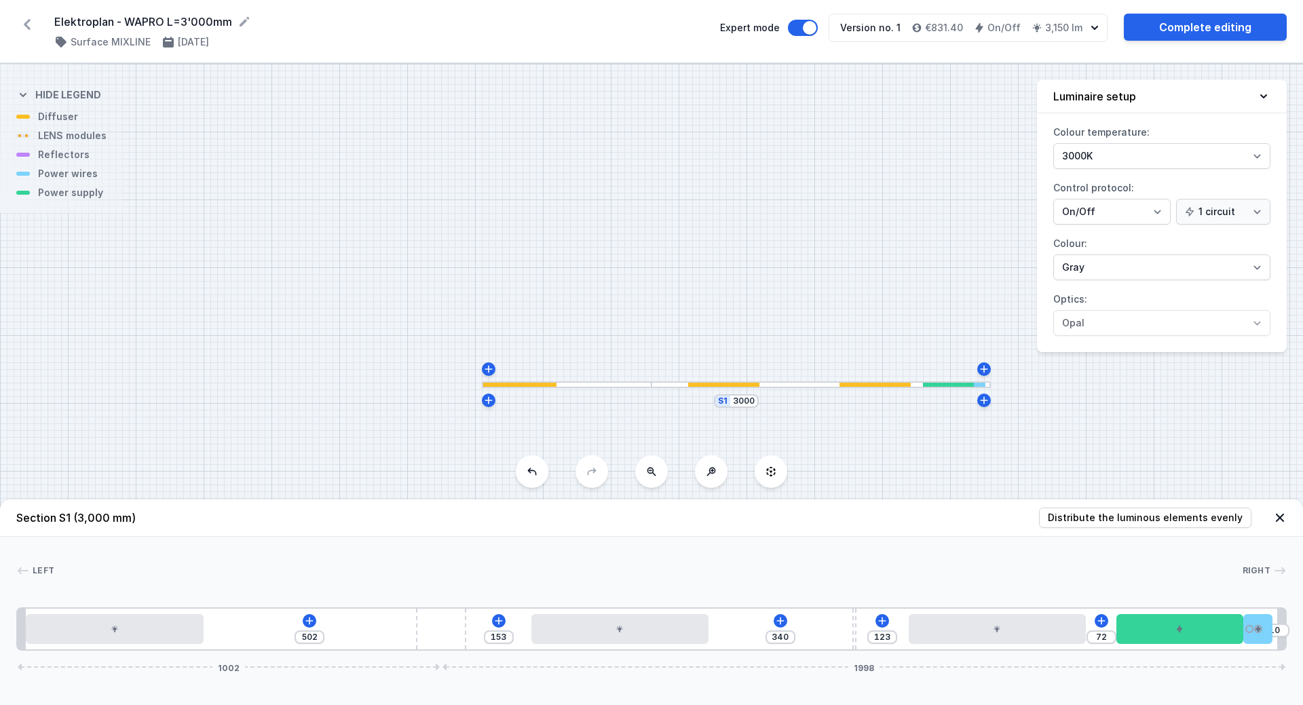
drag, startPoint x: 607, startPoint y: 636, endPoint x: 658, endPoint y: 647, distance: 52.2
click at [658, 647] on div "502 153 340 123 72 10 1002 1998" at bounding box center [651, 628] width 1271 height 43
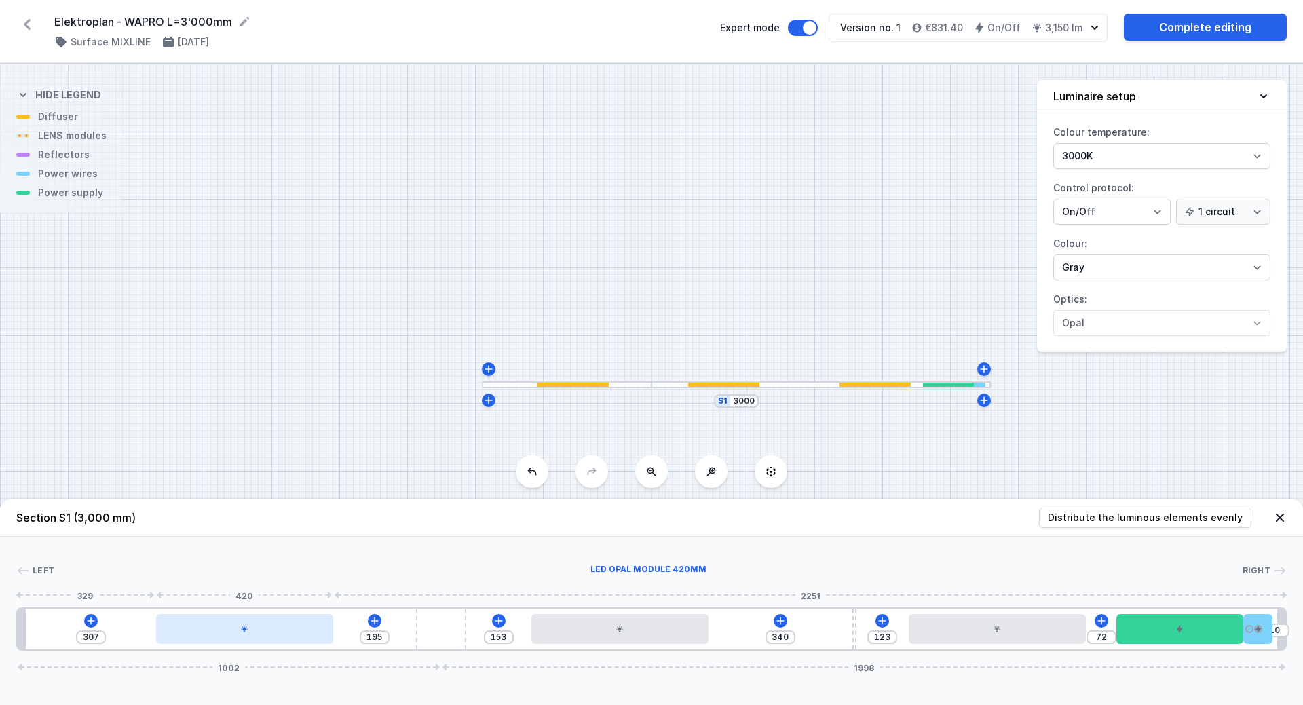
drag, startPoint x: 176, startPoint y: 631, endPoint x: 300, endPoint y: 627, distance: 123.6
click at [300, 627] on div at bounding box center [245, 629] width 178 height 30
click at [786, 640] on input "340" at bounding box center [781, 637] width 22 height 11
click at [890, 636] on input "124" at bounding box center [882, 637] width 22 height 11
click at [97, 636] on input "307" at bounding box center [91, 637] width 22 height 11
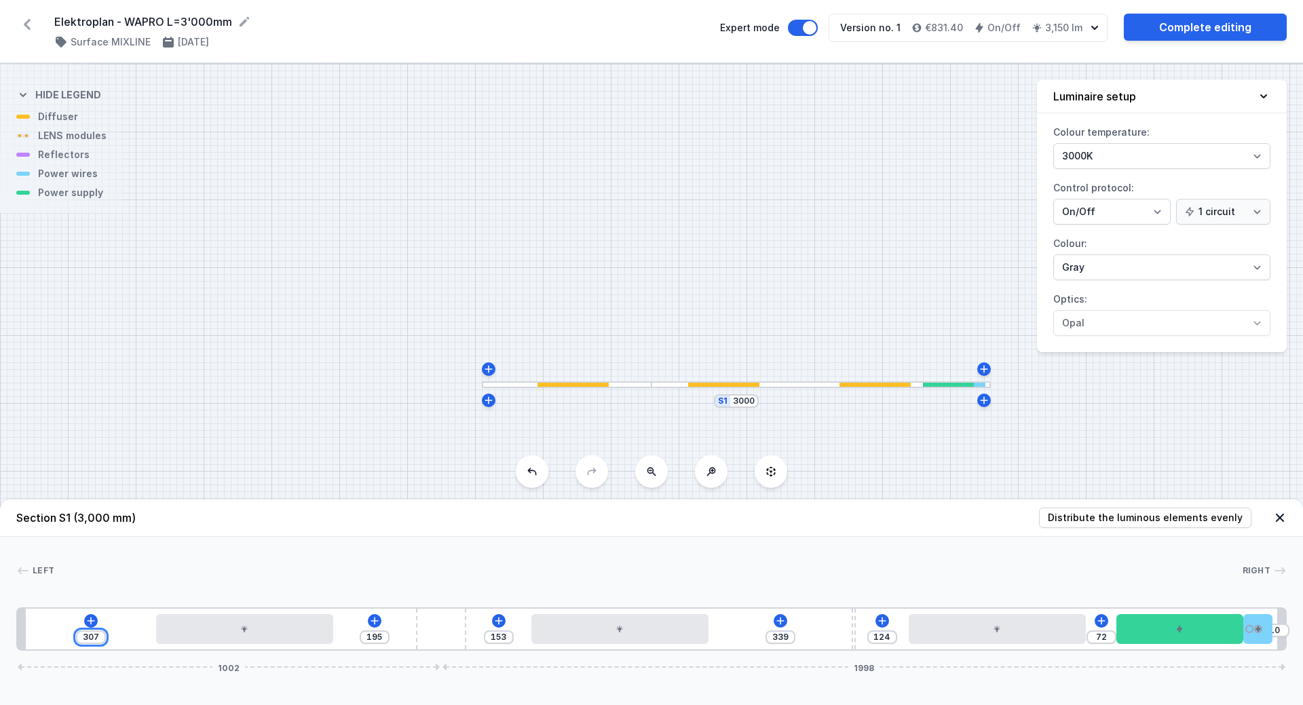
drag, startPoint x: 100, startPoint y: 637, endPoint x: 81, endPoint y: 637, distance: 19.0
click at [81, 637] on input "307" at bounding box center [91, 637] width 22 height 11
click at [379, 637] on input "178" at bounding box center [378, 637] width 22 height 11
drag, startPoint x: 384, startPoint y: 639, endPoint x: 344, endPoint y: 633, distance: 40.4
click at [344, 633] on div "324 178 153 339 124 72 10 1002 1998" at bounding box center [651, 628] width 1271 height 43
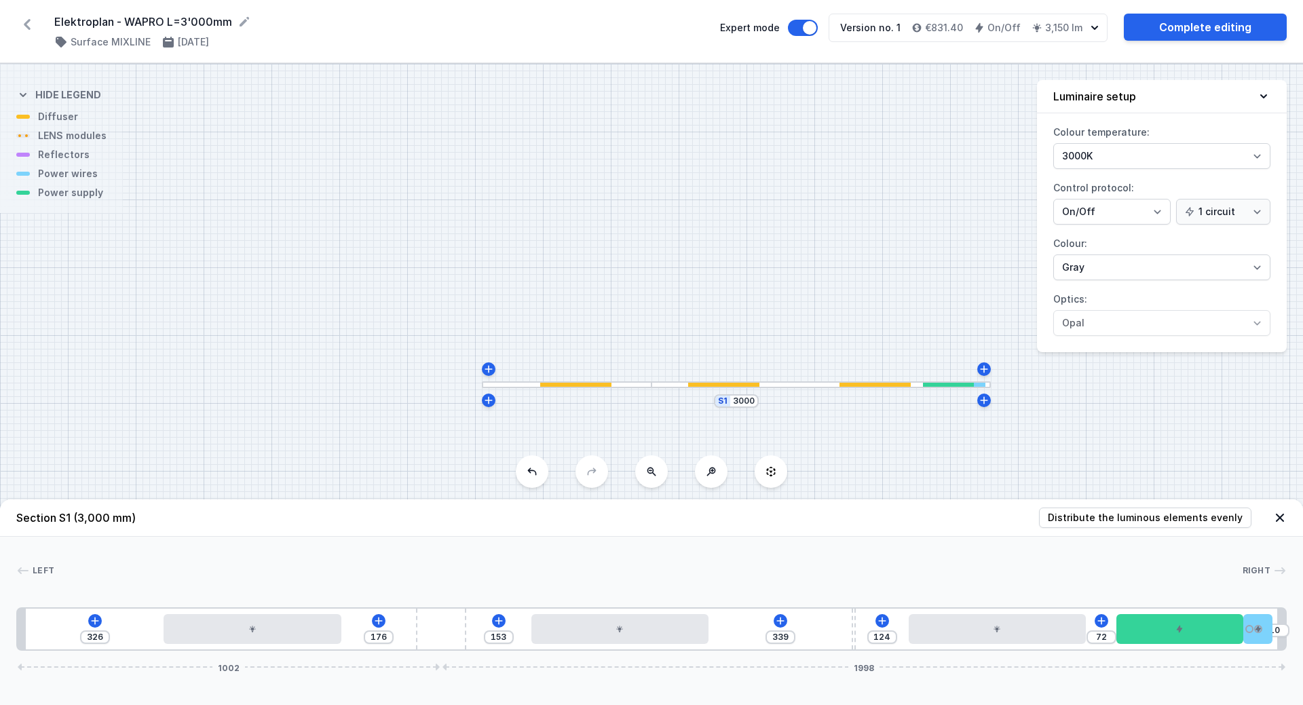
drag, startPoint x: 487, startPoint y: 635, endPoint x: 515, endPoint y: 635, distance: 27.8
click at [515, 635] on div "326 176 153 339 124 72 10 1002 1998" at bounding box center [651, 628] width 1271 height 43
click at [500, 636] on input "153" at bounding box center [499, 637] width 22 height 11
drag, startPoint x: 506, startPoint y: 636, endPoint x: 485, endPoint y: 635, distance: 21.7
click at [485, 635] on div "153" at bounding box center [499, 638] width 30 height 14
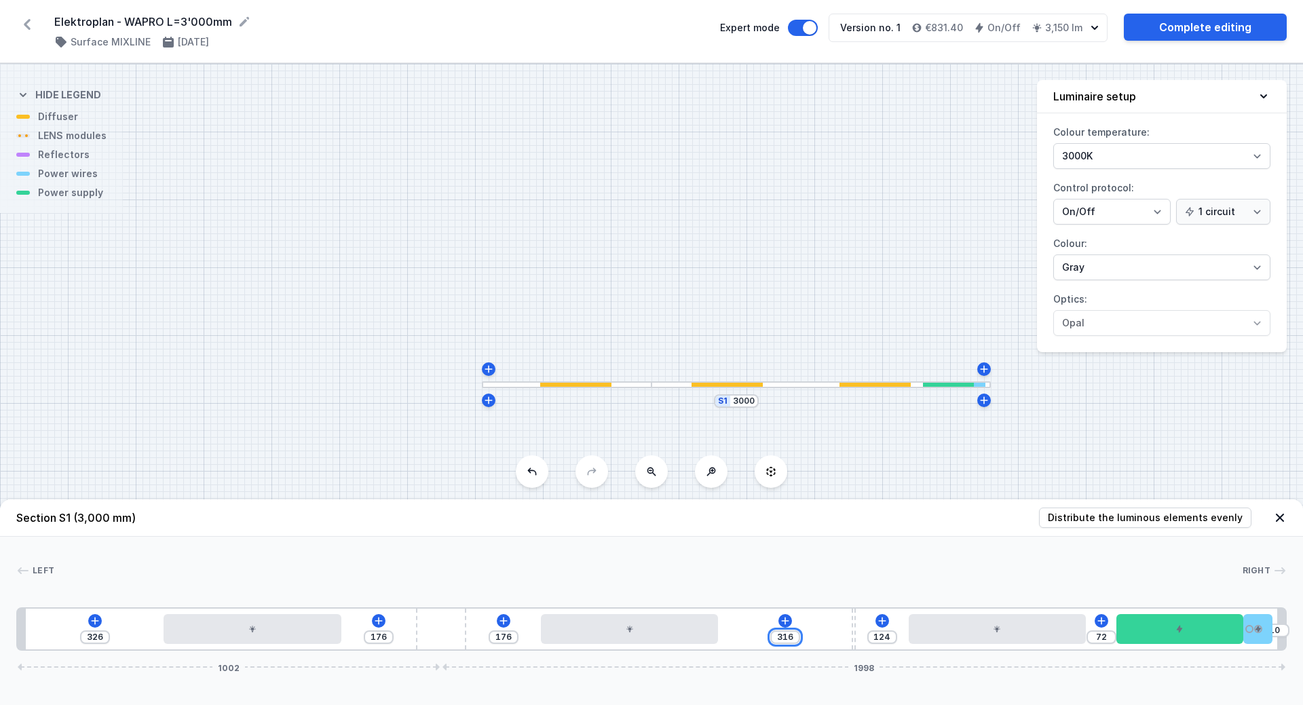
click at [788, 639] on input "316" at bounding box center [785, 637] width 22 height 11
drag, startPoint x: 777, startPoint y: 636, endPoint x: 805, endPoint y: 637, distance: 27.9
click at [799, 637] on div "316" at bounding box center [785, 638] width 30 height 14
click at [923, 582] on div "Left Right" at bounding box center [651, 573] width 1271 height 19
click at [867, 629] on div "326 176 176 316 124 72 10 1002 1998" at bounding box center [651, 628] width 1271 height 43
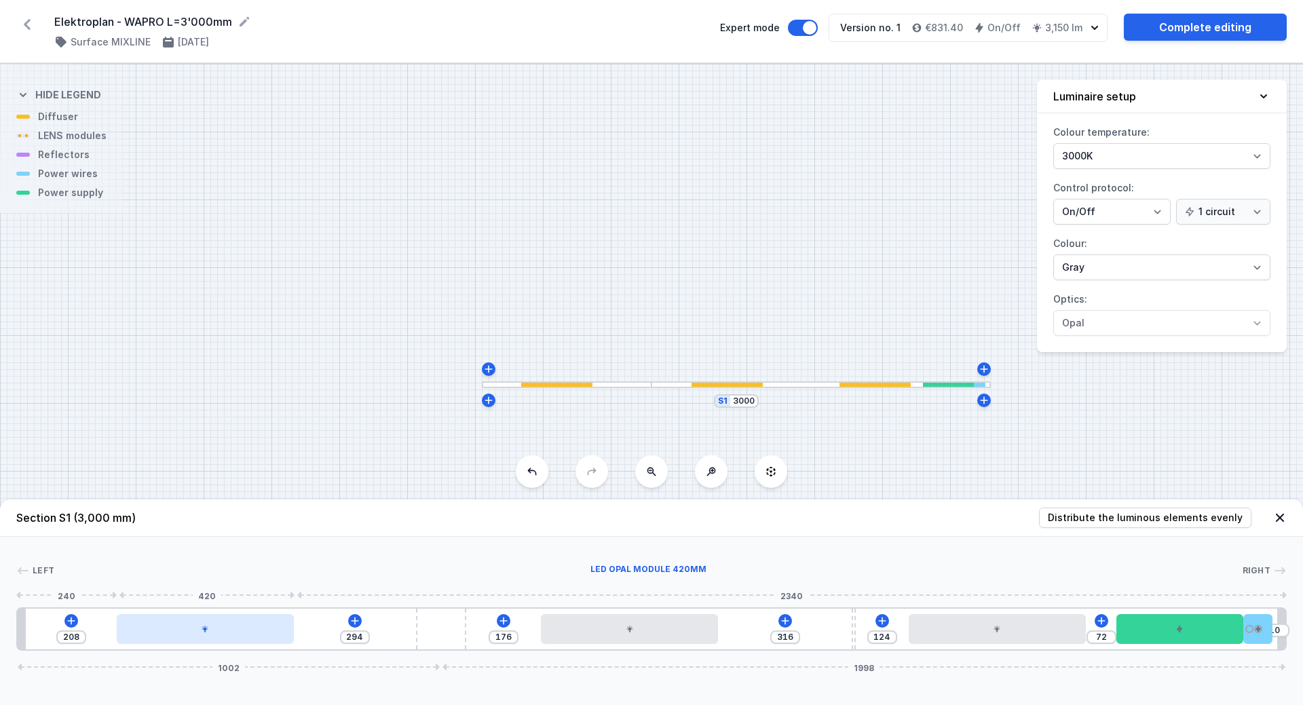
drag, startPoint x: 271, startPoint y: 628, endPoint x: 213, endPoint y: 626, distance: 57.7
click at [213, 626] on div at bounding box center [206, 629] width 178 height 30
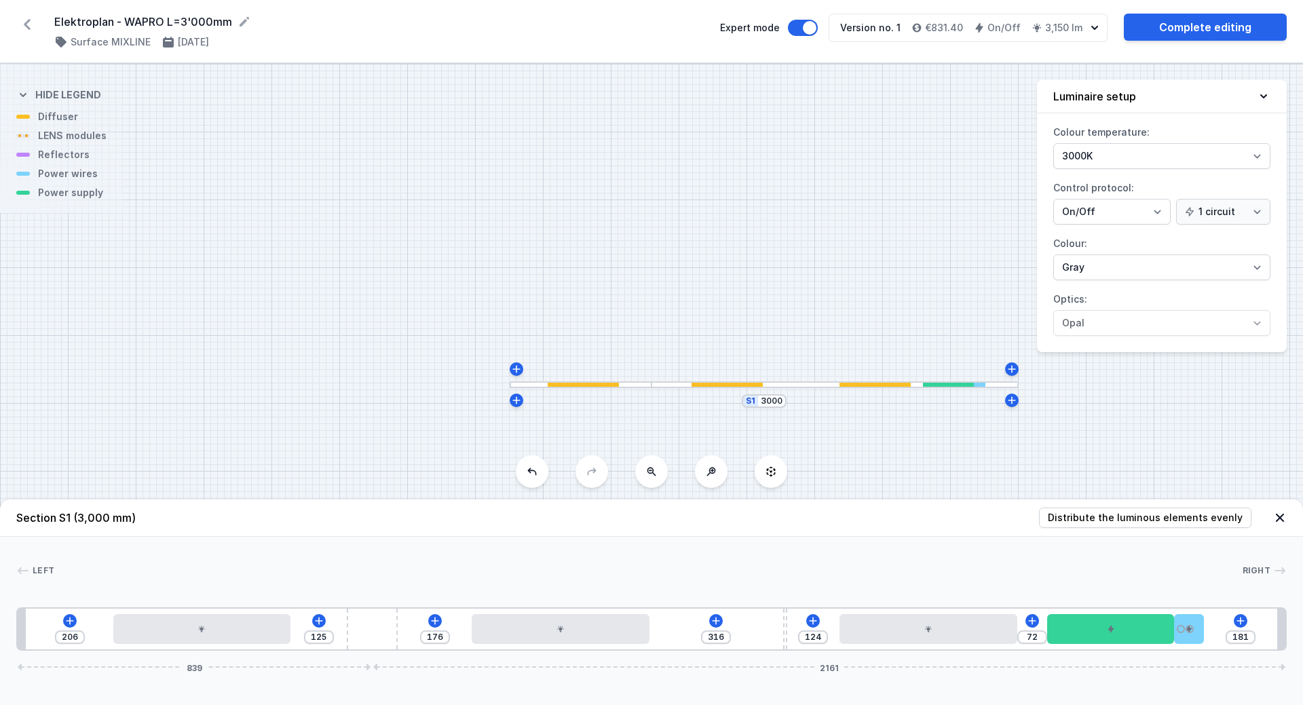
drag, startPoint x: 438, startPoint y: 628, endPoint x: 396, endPoint y: 627, distance: 41.4
click at [396, 627] on div "206 125 176 316 124 72 181 839 2161" at bounding box center [651, 628] width 1271 height 43
drag, startPoint x: 1194, startPoint y: 645, endPoint x: 1229, endPoint y: 641, distance: 35.5
click at [1229, 641] on div "206 125 176 316 124 72 181 831 2169" at bounding box center [651, 628] width 1271 height 43
drag, startPoint x: 1187, startPoint y: 633, endPoint x: 1264, endPoint y: 633, distance: 77.4
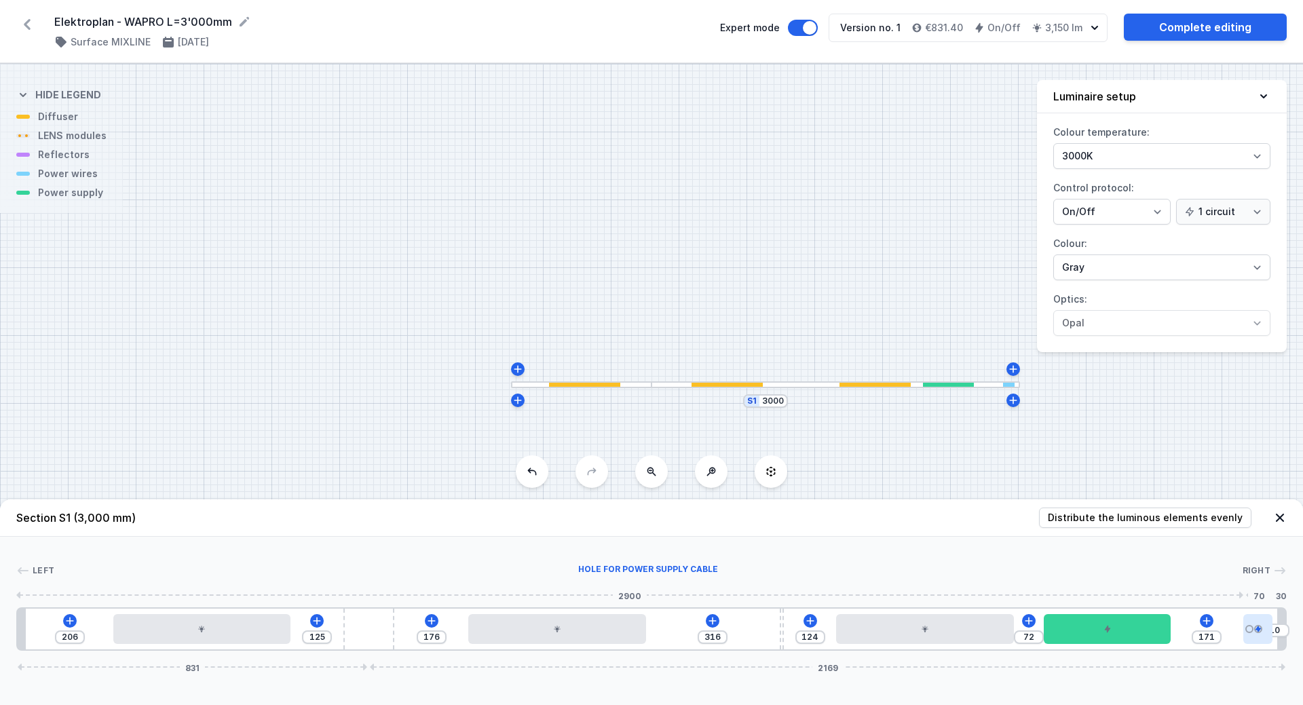
click at [1264, 633] on div at bounding box center [1258, 629] width 30 height 30
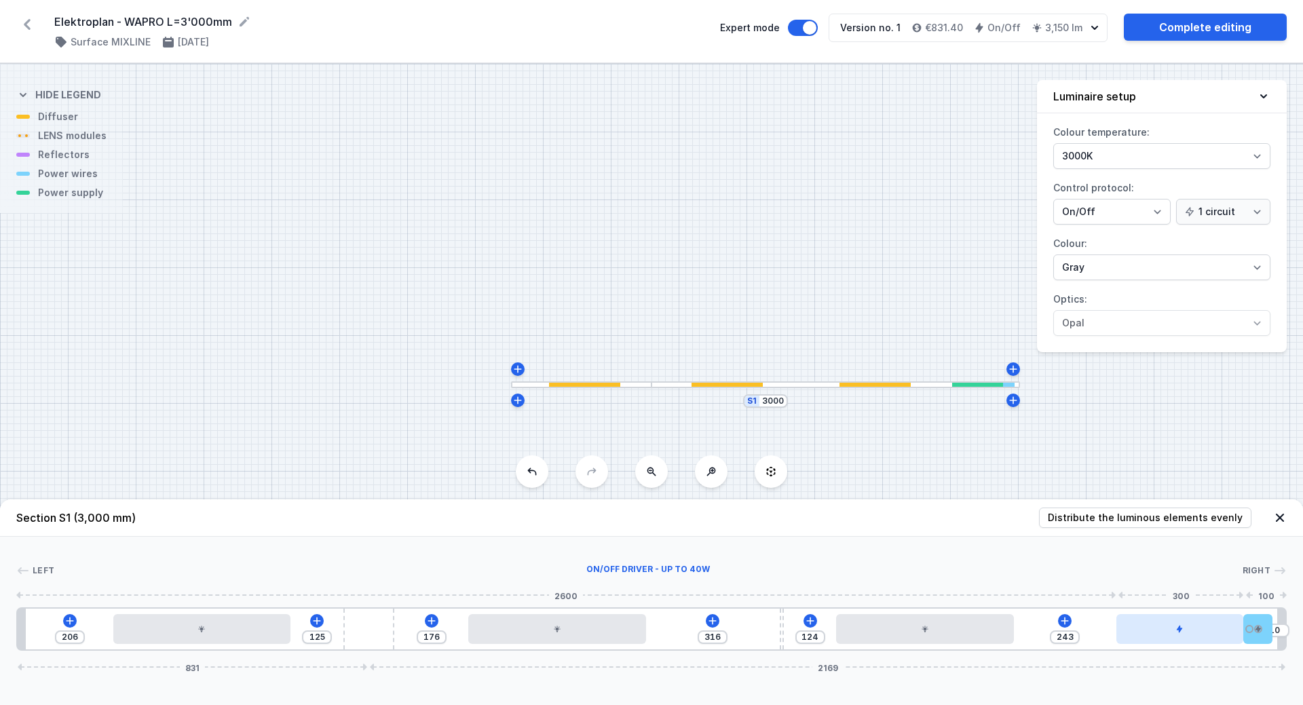
drag, startPoint x: 1142, startPoint y: 636, endPoint x: 1223, endPoint y: 637, distance: 80.8
click at [1223, 637] on div at bounding box center [1179, 629] width 127 height 30
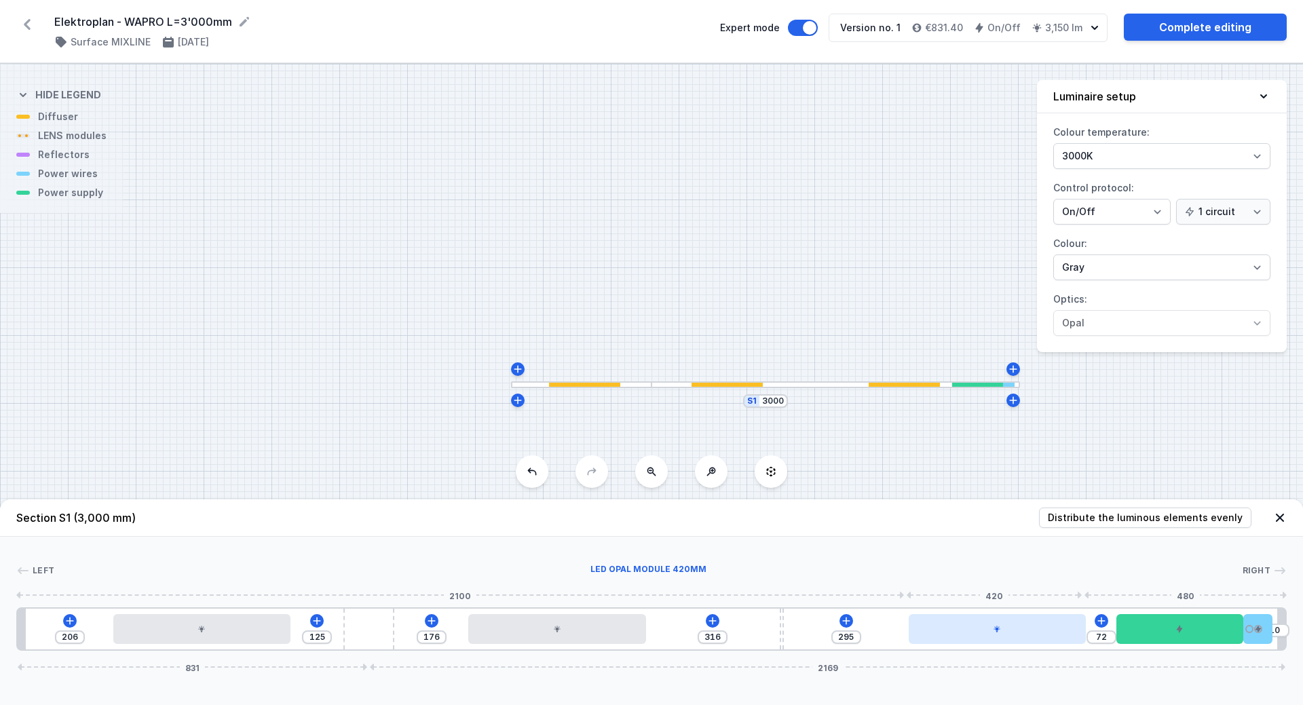
drag, startPoint x: 973, startPoint y: 639, endPoint x: 1036, endPoint y: 634, distance: 64.0
click at [1036, 634] on div at bounding box center [998, 629] width 178 height 30
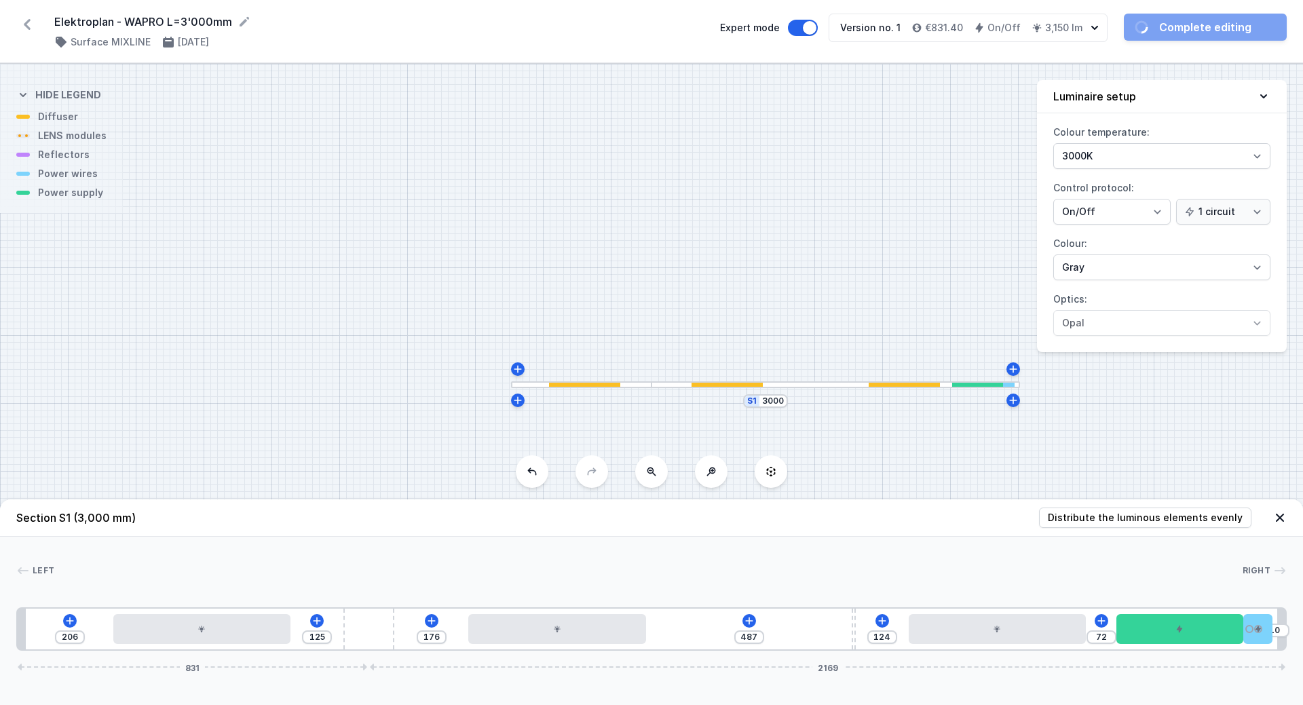
drag, startPoint x: 782, startPoint y: 628, endPoint x: 867, endPoint y: 641, distance: 86.5
click at [867, 641] on div "206 125 176 487 124 72 10 831 2169" at bounding box center [651, 628] width 1271 height 43
drag, startPoint x: 857, startPoint y: 628, endPoint x: 867, endPoint y: 631, distance: 11.2
click at [867, 631] on div "206 125 176 487 124 72 10 831 2169" at bounding box center [651, 628] width 1271 height 43
drag, startPoint x: 854, startPoint y: 632, endPoint x: 867, endPoint y: 635, distance: 13.8
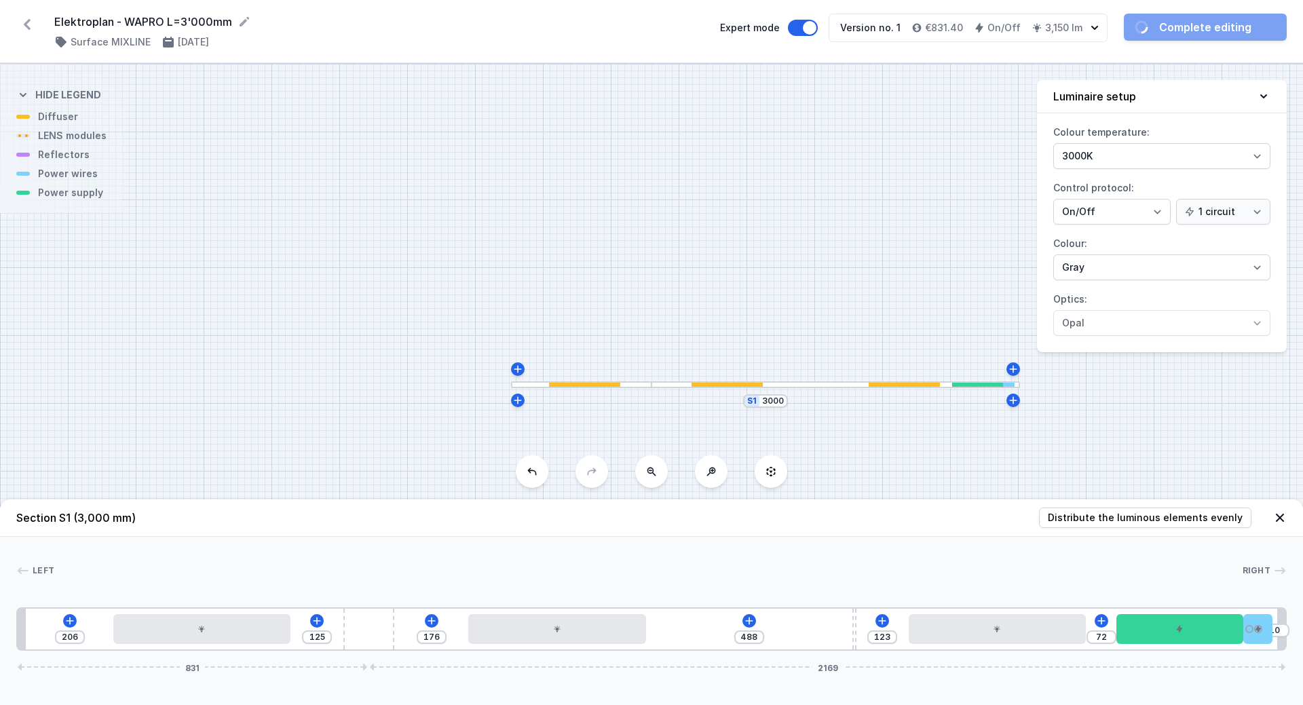
click at [867, 635] on div "206 125 176 488 123 72 10 831 2169" at bounding box center [651, 628] width 1271 height 43
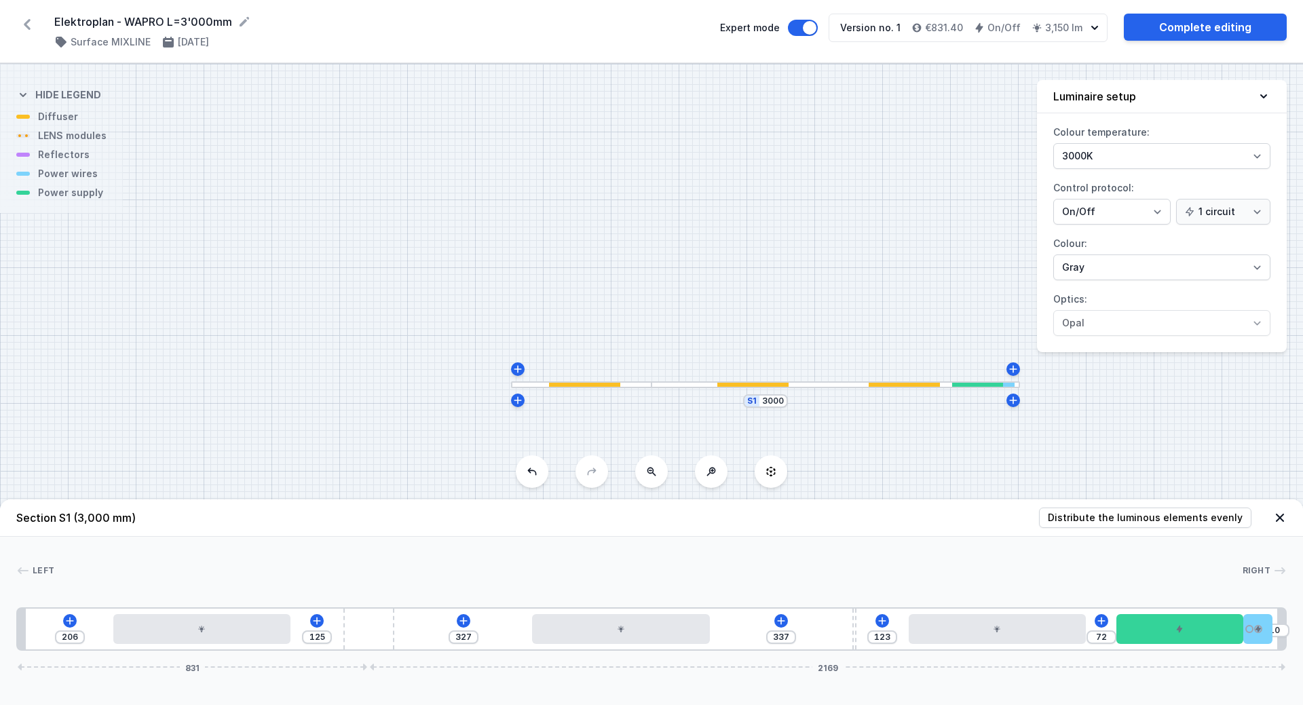
drag, startPoint x: 664, startPoint y: 636, endPoint x: 639, endPoint y: 653, distance: 30.3
click at [639, 653] on div "Section S1 (3,000 mm) Distribute the luminous elements evenly Left Right 1 2 3 …" at bounding box center [651, 603] width 1303 height 206
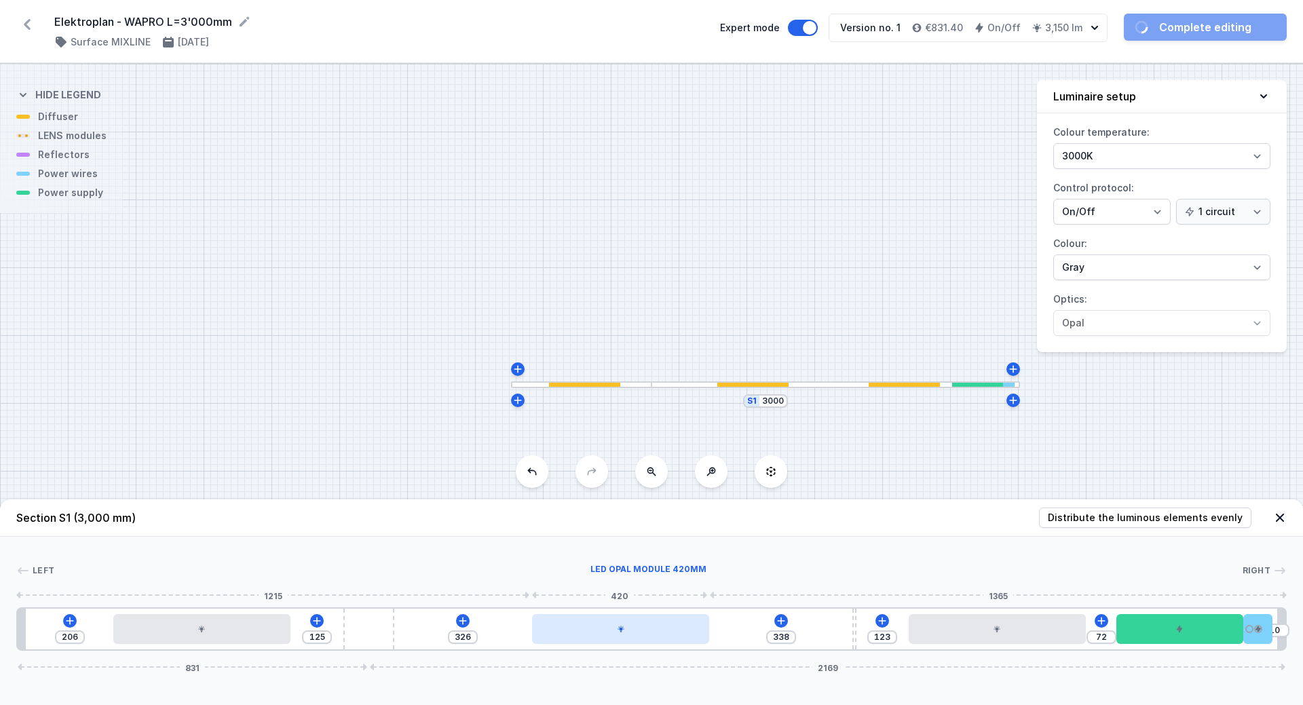
drag, startPoint x: 646, startPoint y: 629, endPoint x: 654, endPoint y: 636, distance: 10.1
click at [654, 636] on div at bounding box center [621, 629] width 178 height 30
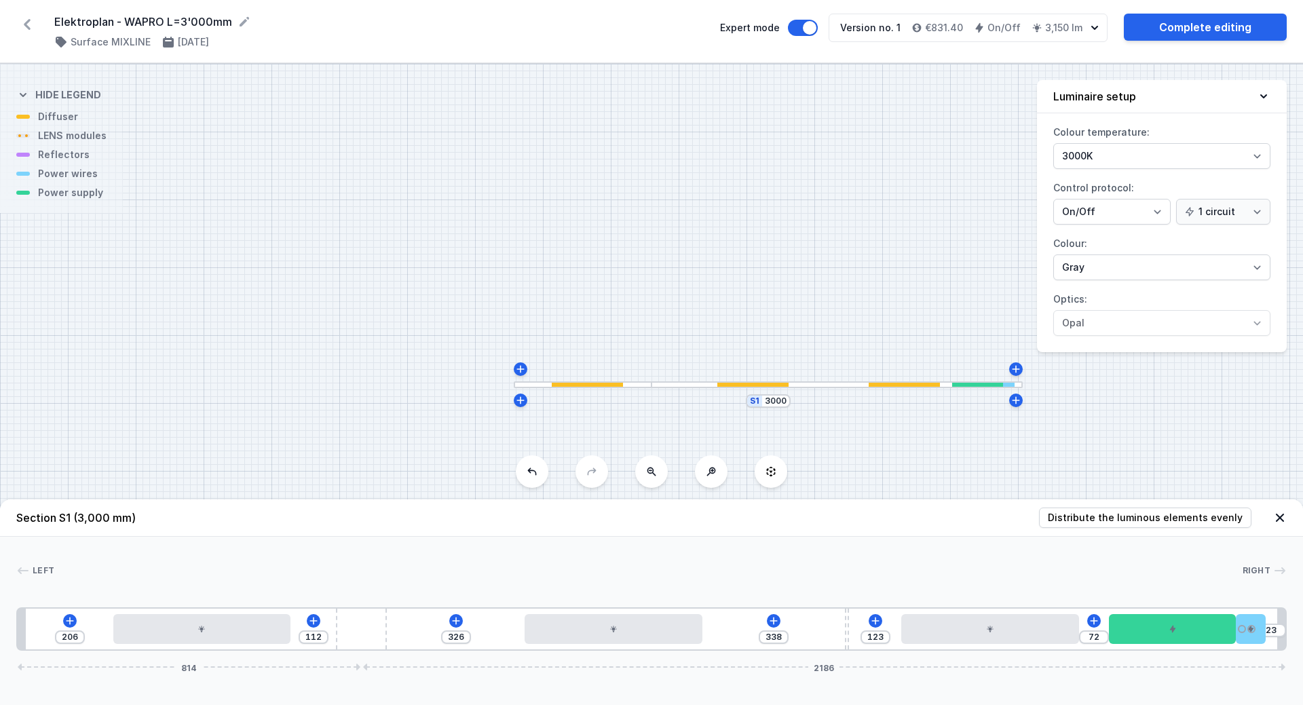
drag, startPoint x: 381, startPoint y: 638, endPoint x: 406, endPoint y: 636, distance: 25.2
click at [406, 636] on div "206 112 326 338 123 72 23 814 2186" at bounding box center [651, 628] width 1271 height 43
drag, startPoint x: 366, startPoint y: 633, endPoint x: 436, endPoint y: 628, distance: 70.0
click at [436, 628] on div "206 135 326 338 123 72 841 2159" at bounding box center [651, 628] width 1271 height 43
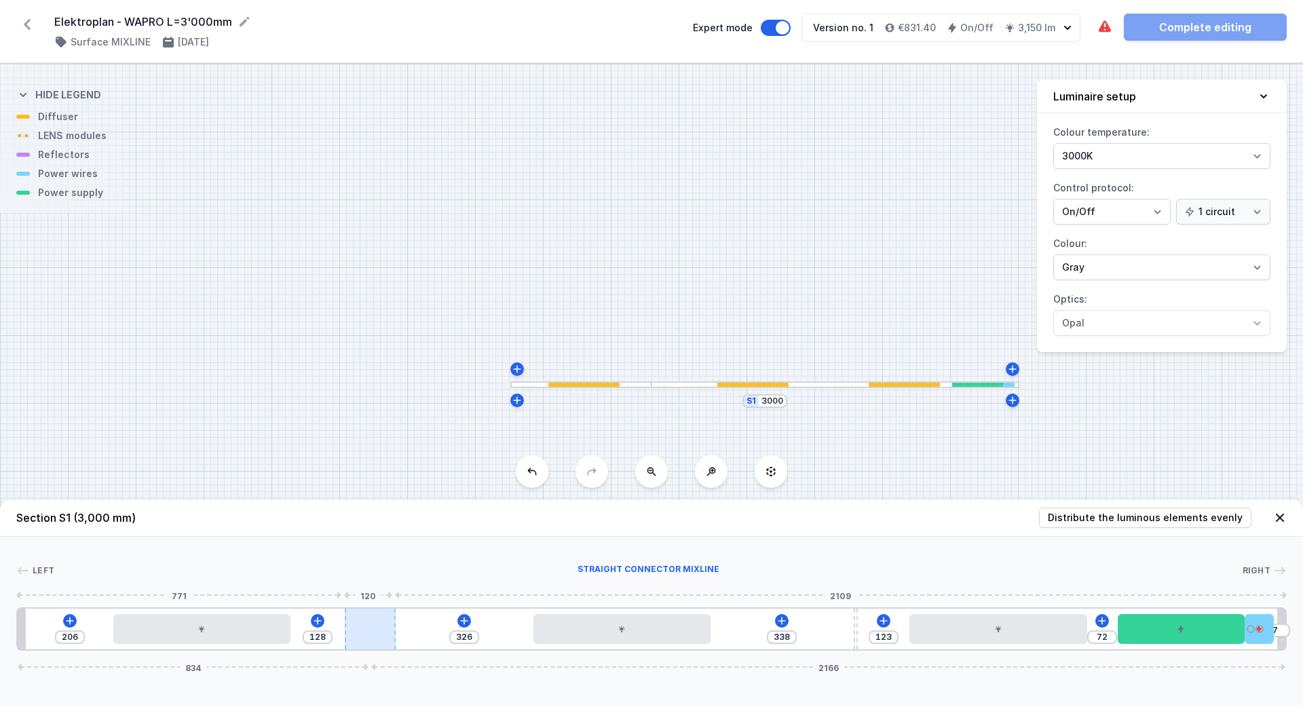
drag, startPoint x: 371, startPoint y: 631, endPoint x: 394, endPoint y: 632, distance: 23.1
click at [394, 632] on div at bounding box center [370, 629] width 51 height 41
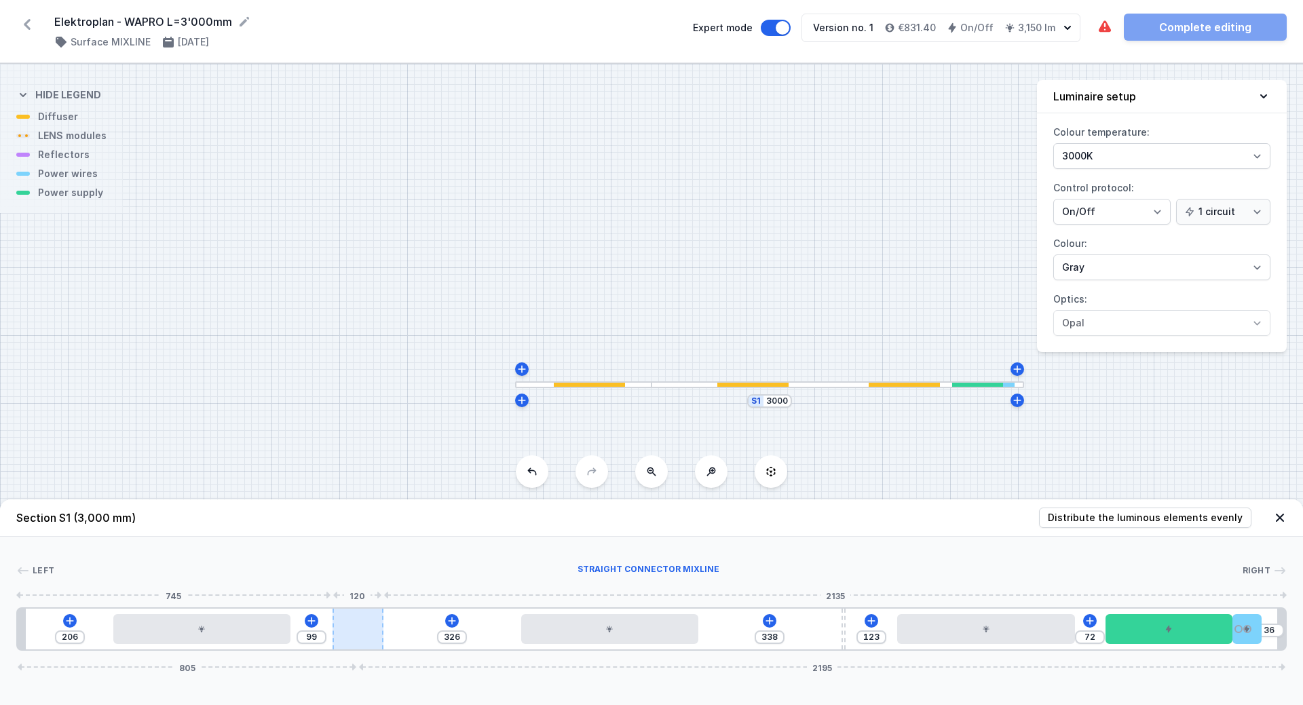
drag, startPoint x: 375, startPoint y: 635, endPoint x: 381, endPoint y: 635, distance: 6.8
click at [381, 635] on div at bounding box center [358, 629] width 51 height 41
drag, startPoint x: 367, startPoint y: 637, endPoint x: 389, endPoint y: 635, distance: 22.6
click at [389, 635] on div "206 99 326 338 123 72 36 805 2195" at bounding box center [651, 628] width 1271 height 43
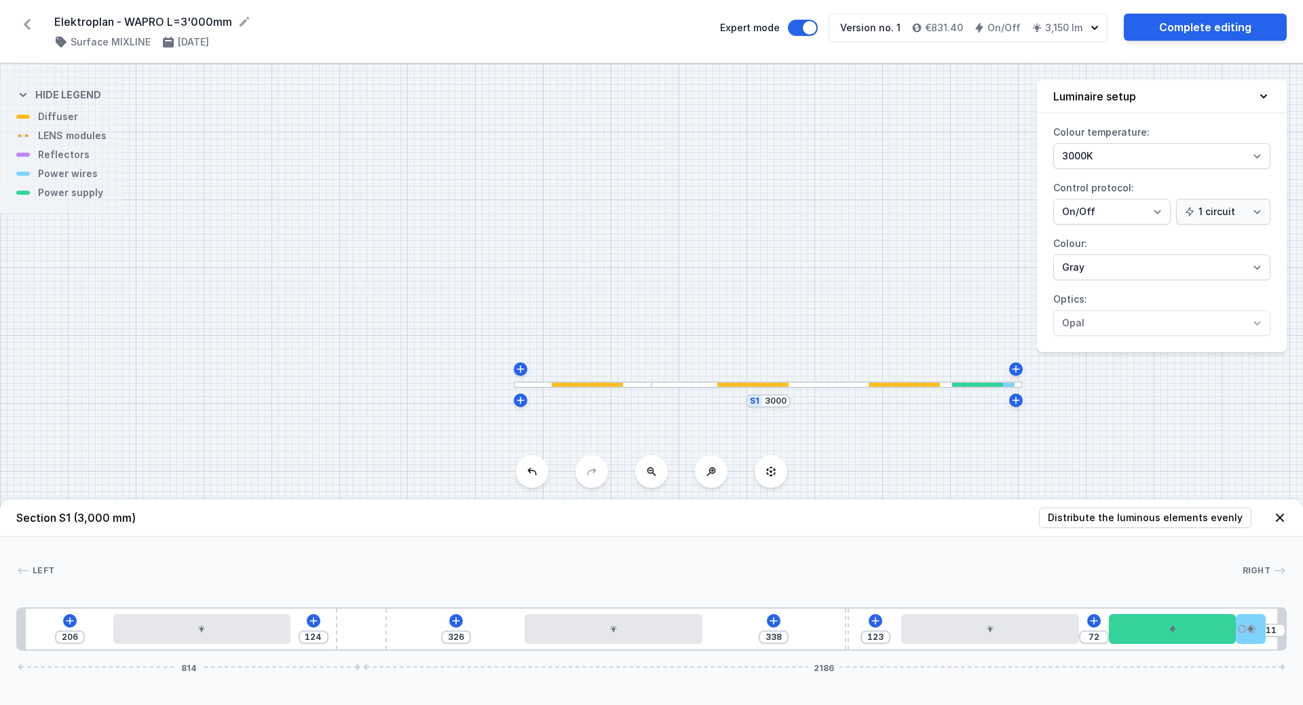
drag, startPoint x: 364, startPoint y: 633, endPoint x: 405, endPoint y: 633, distance: 40.7
click at [405, 633] on div "206 124 326 338 123 72 11 814 2186" at bounding box center [651, 628] width 1271 height 43
drag, startPoint x: 373, startPoint y: 634, endPoint x: 399, endPoint y: 635, distance: 25.8
click at [399, 635] on div "206 112 326 338 123 72 23 818 2182" at bounding box center [651, 628] width 1271 height 43
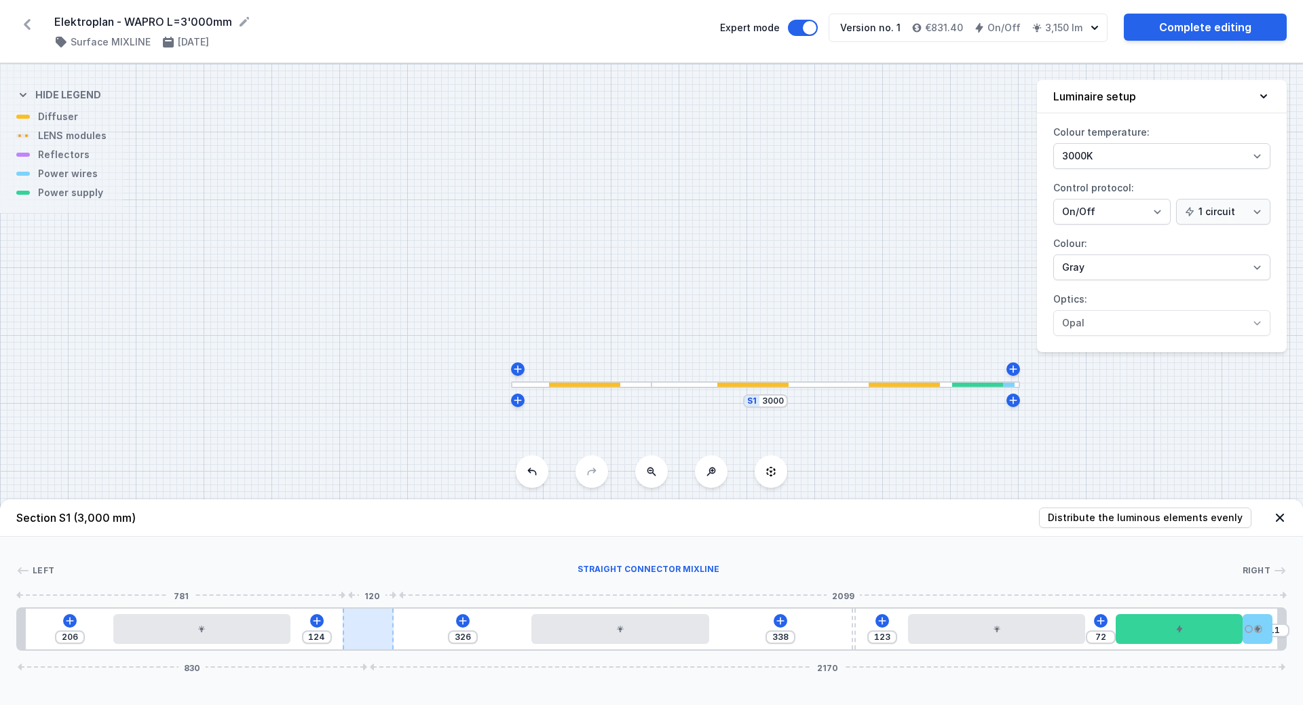
drag, startPoint x: 354, startPoint y: 631, endPoint x: 390, endPoint y: 631, distance: 36.0
click at [390, 631] on div at bounding box center [368, 629] width 51 height 41
drag, startPoint x: 470, startPoint y: 635, endPoint x: 455, endPoint y: 635, distance: 14.9
click at [455, 635] on input "326" at bounding box center [463, 637] width 22 height 11
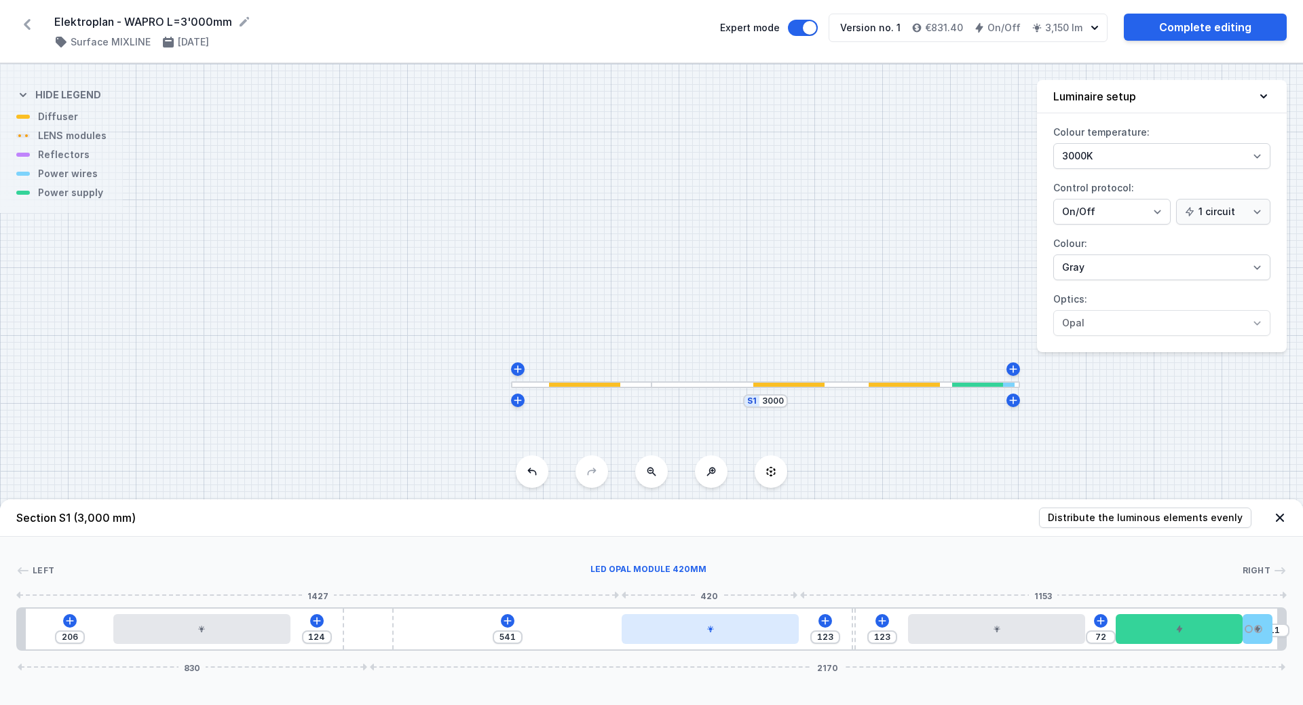
drag, startPoint x: 571, startPoint y: 631, endPoint x: 738, endPoint y: 635, distance: 166.3
click at [737, 635] on div at bounding box center [711, 629] width 178 height 30
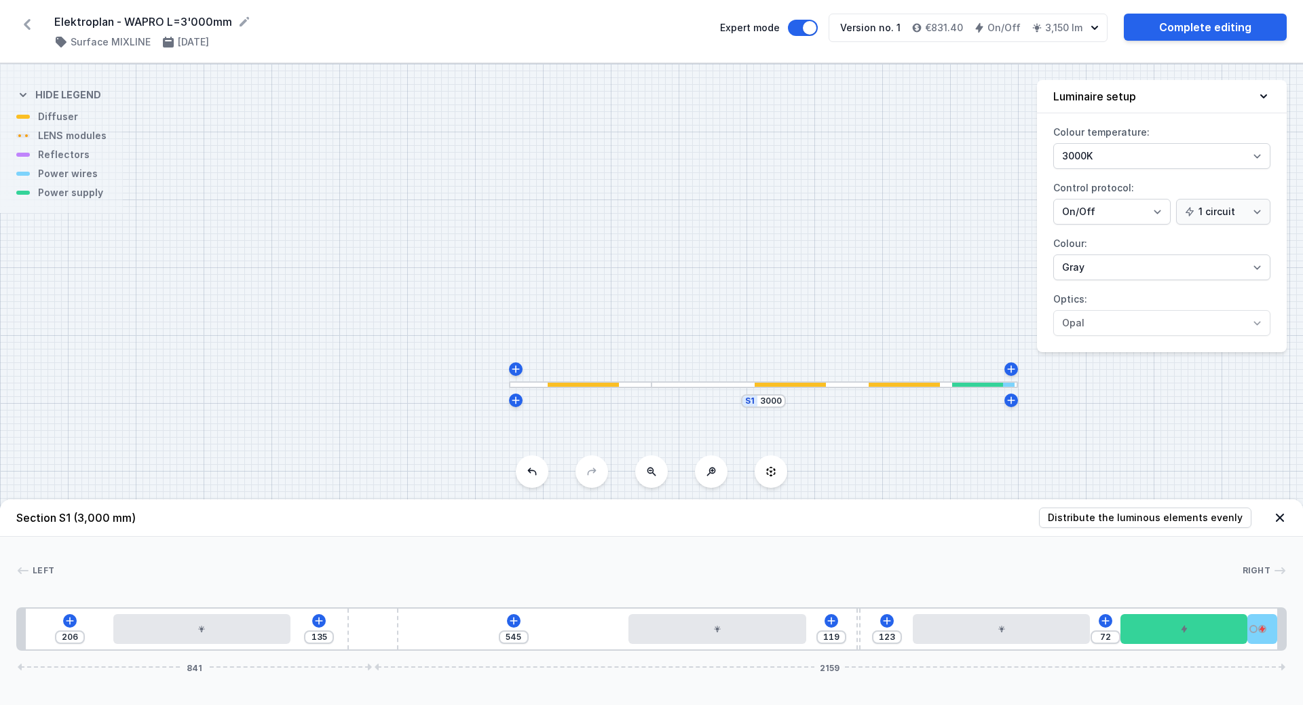
drag, startPoint x: 371, startPoint y: 622, endPoint x: 534, endPoint y: 628, distance: 163.0
click at [534, 628] on div "206 135 545 119 123 72 841 2159" at bounding box center [651, 628] width 1271 height 43
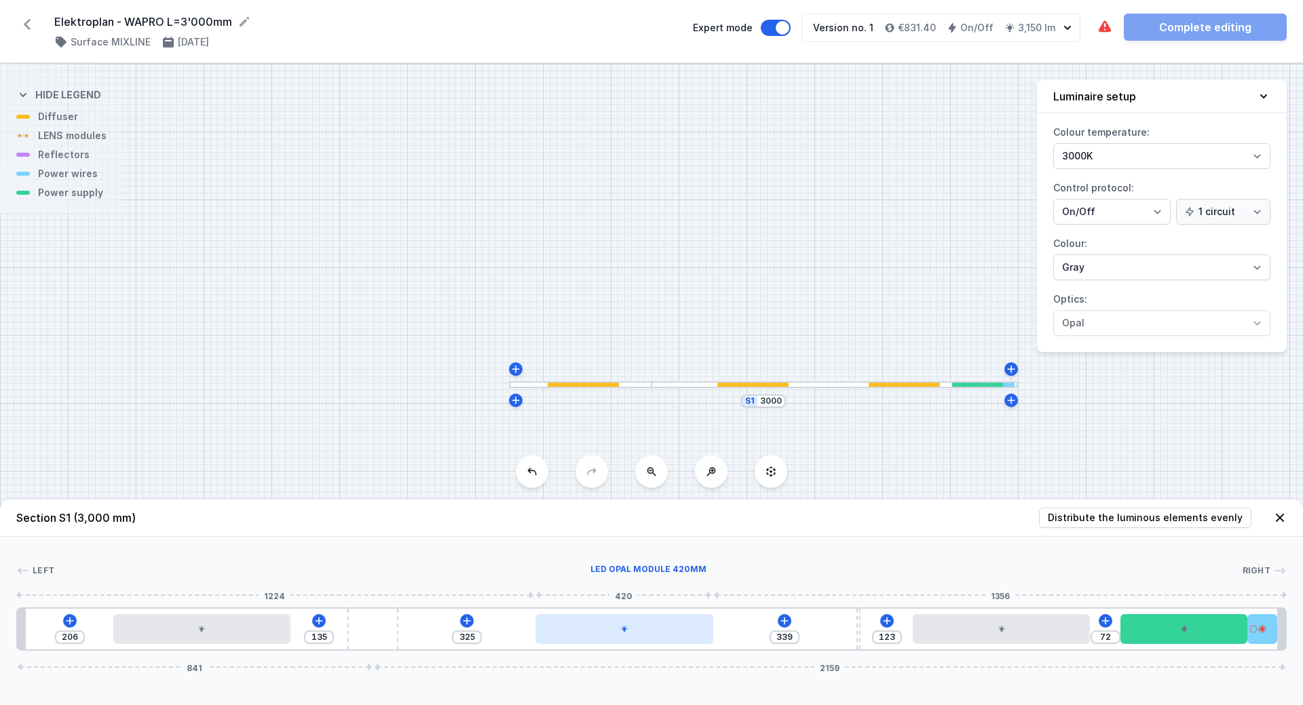
drag, startPoint x: 675, startPoint y: 633, endPoint x: 599, endPoint y: 640, distance: 75.7
click at [599, 640] on div at bounding box center [625, 629] width 178 height 30
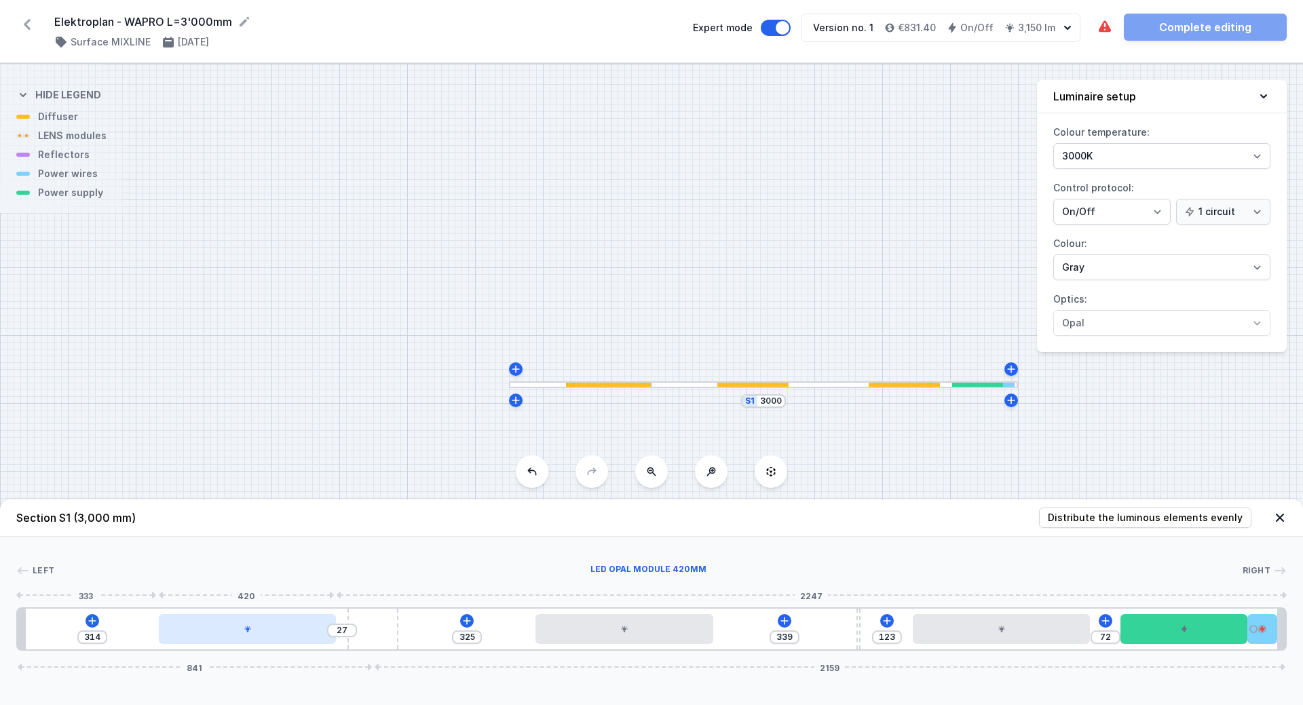
drag, startPoint x: 202, startPoint y: 637, endPoint x: 242, endPoint y: 635, distance: 39.4
click at [242, 635] on div at bounding box center [248, 629] width 178 height 30
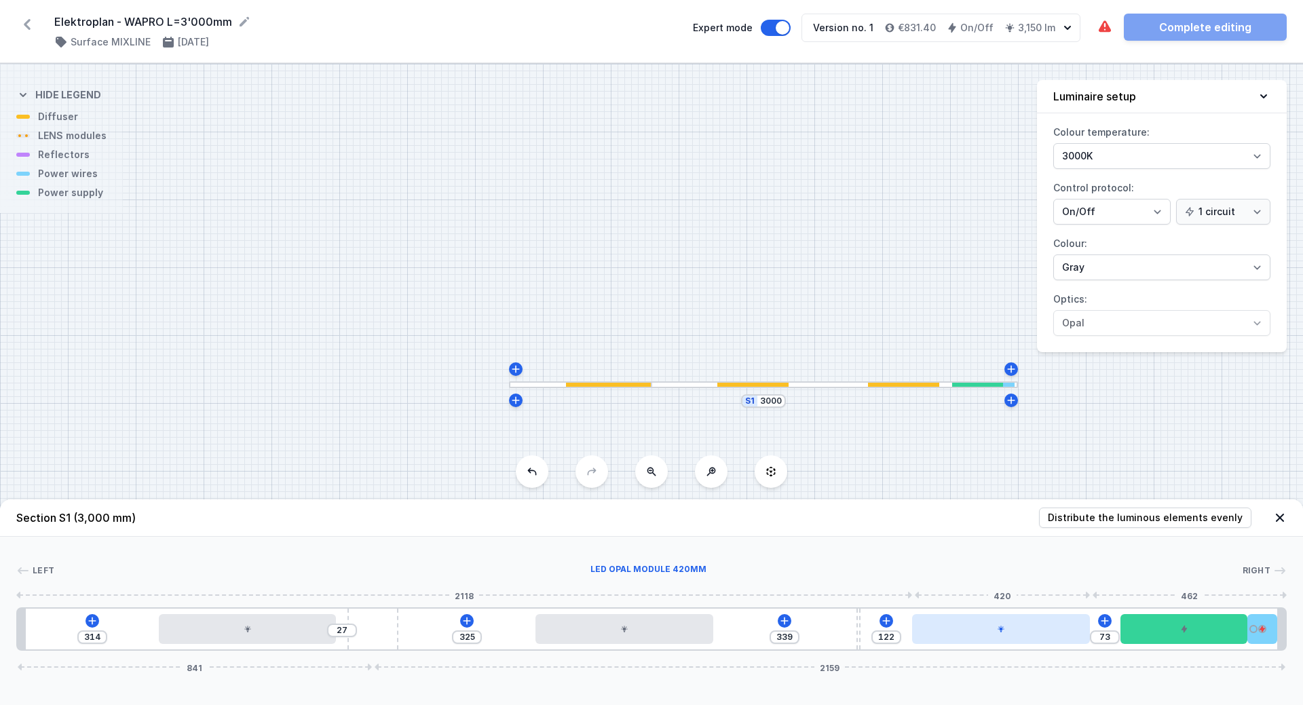
drag, startPoint x: 954, startPoint y: 631, endPoint x: 967, endPoint y: 632, distance: 13.6
click at [967, 632] on div at bounding box center [1001, 629] width 178 height 30
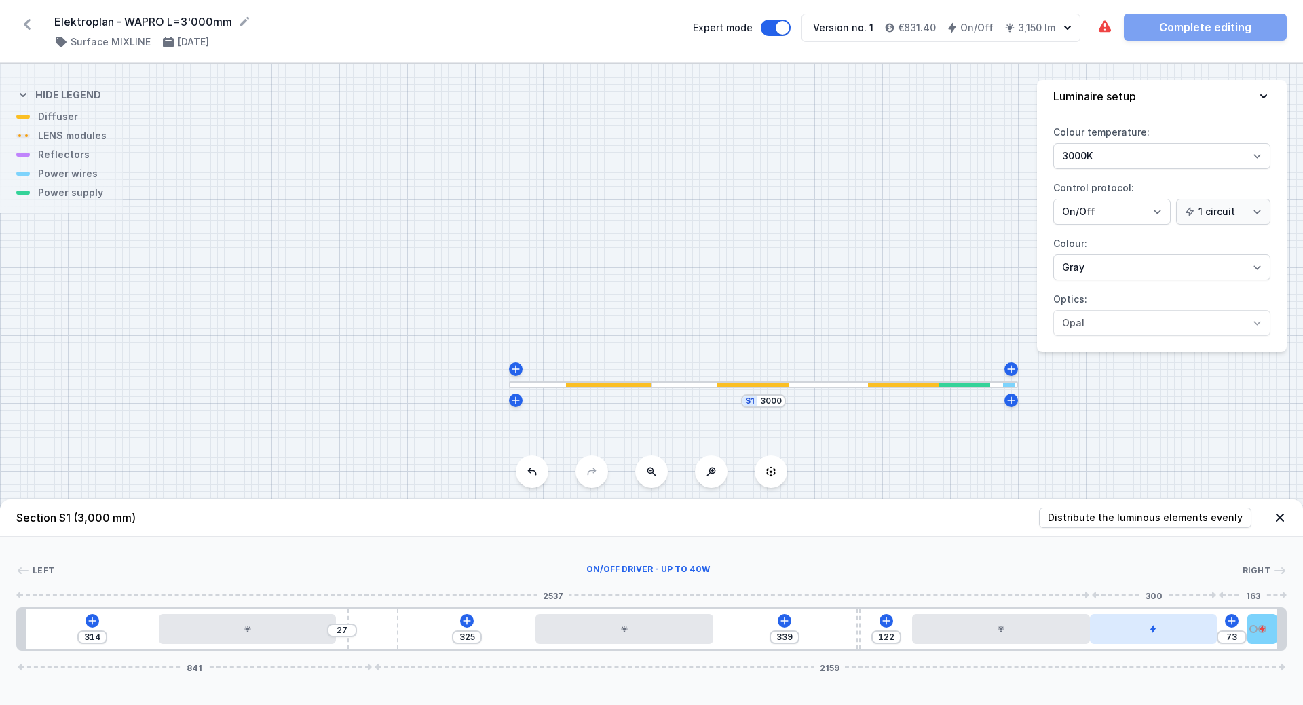
click at [1157, 638] on div at bounding box center [1153, 629] width 127 height 30
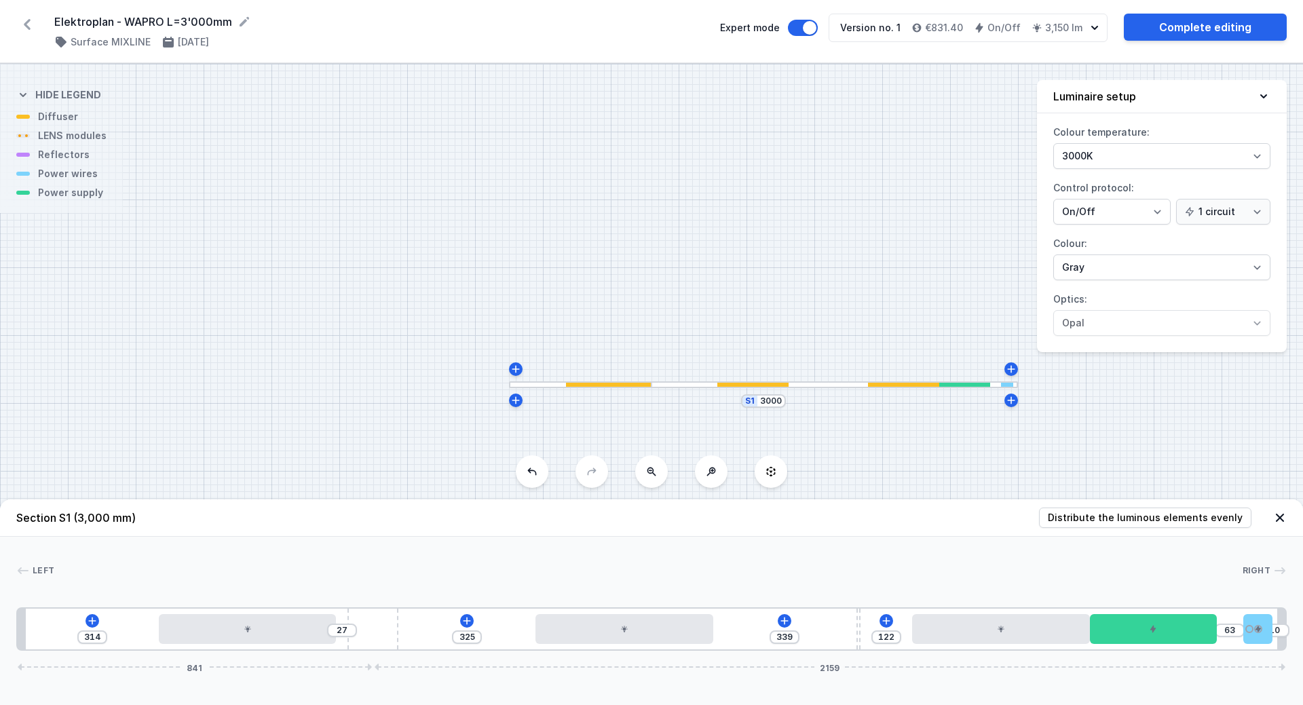
drag, startPoint x: 1272, startPoint y: 634, endPoint x: 1284, endPoint y: 635, distance: 12.2
click at [1284, 635] on div "314 27 325 339 122 63 10 841 2159" at bounding box center [651, 628] width 1271 height 43
drag, startPoint x: 1189, startPoint y: 635, endPoint x: 1219, endPoint y: 634, distance: 29.9
click at [1219, 634] on div "314 27 325 339 122 63 10 841 2159" at bounding box center [651, 628] width 1271 height 43
drag, startPoint x: 1176, startPoint y: 630, endPoint x: 1231, endPoint y: 631, distance: 55.7
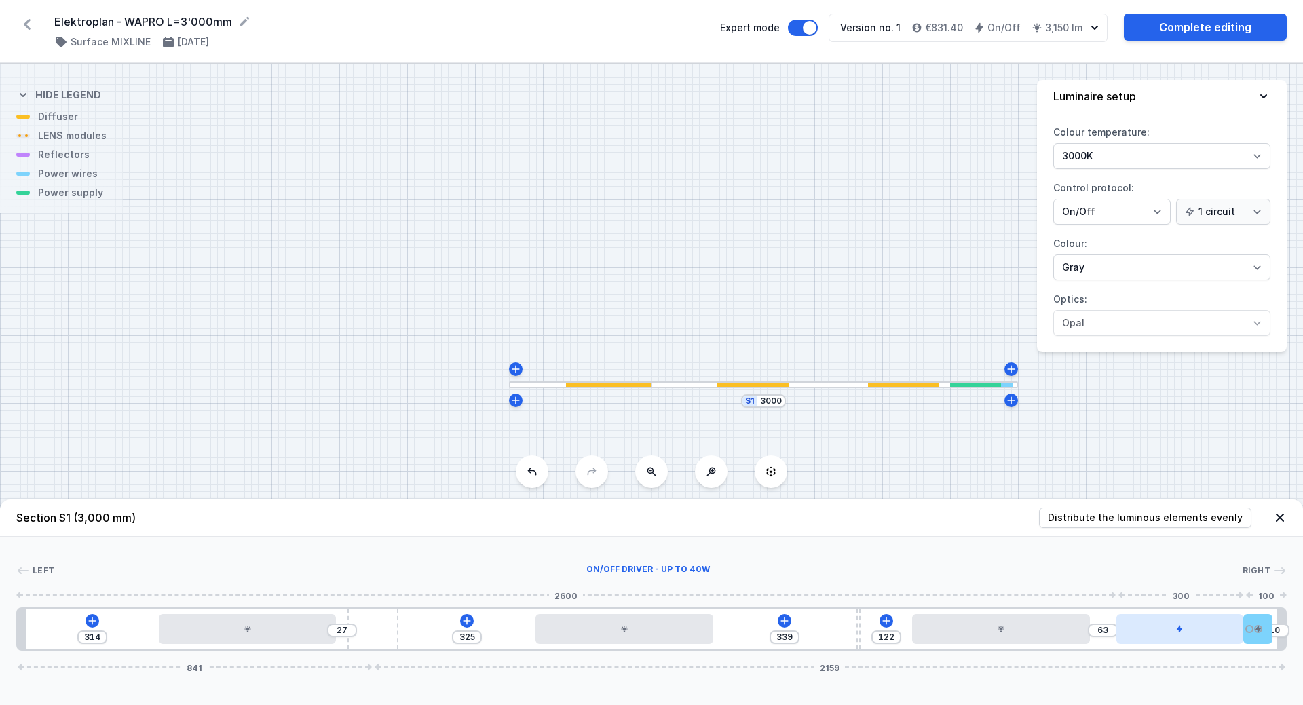
click at [1231, 631] on div at bounding box center [1179, 629] width 127 height 30
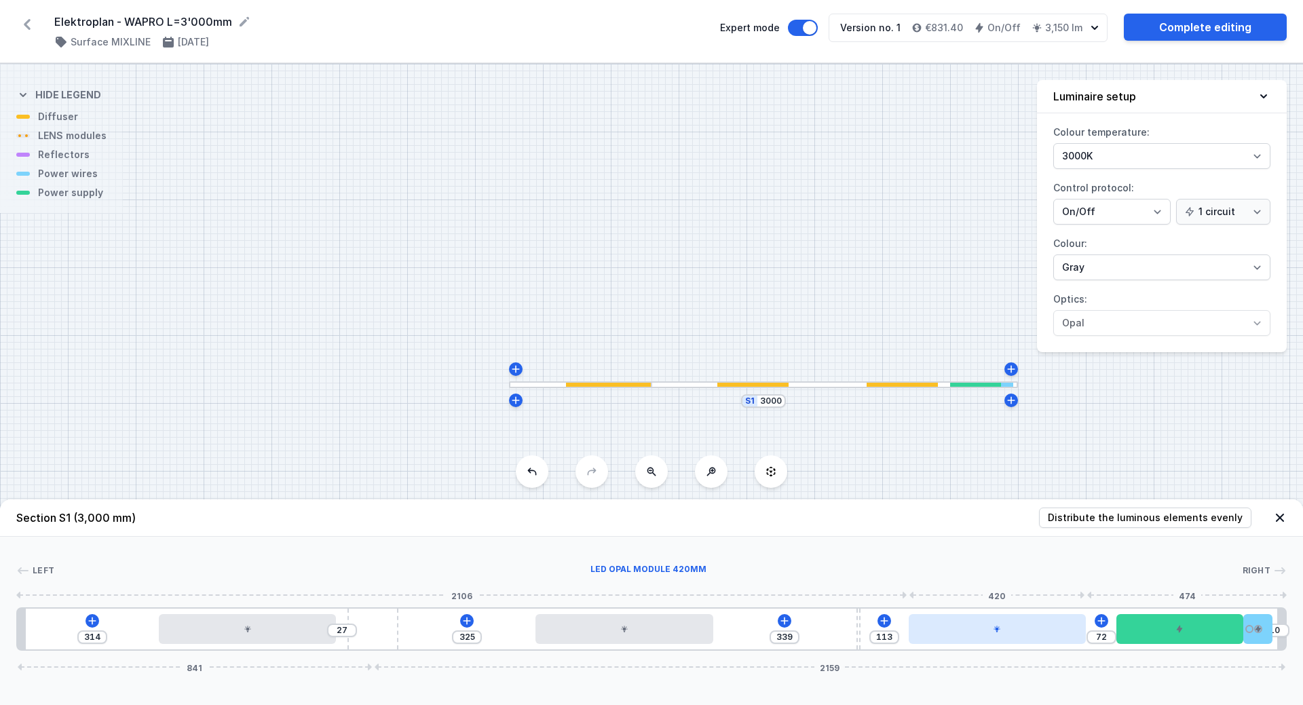
drag, startPoint x: 994, startPoint y: 635, endPoint x: 1004, endPoint y: 637, distance: 10.5
click at [1004, 637] on div at bounding box center [998, 629] width 178 height 30
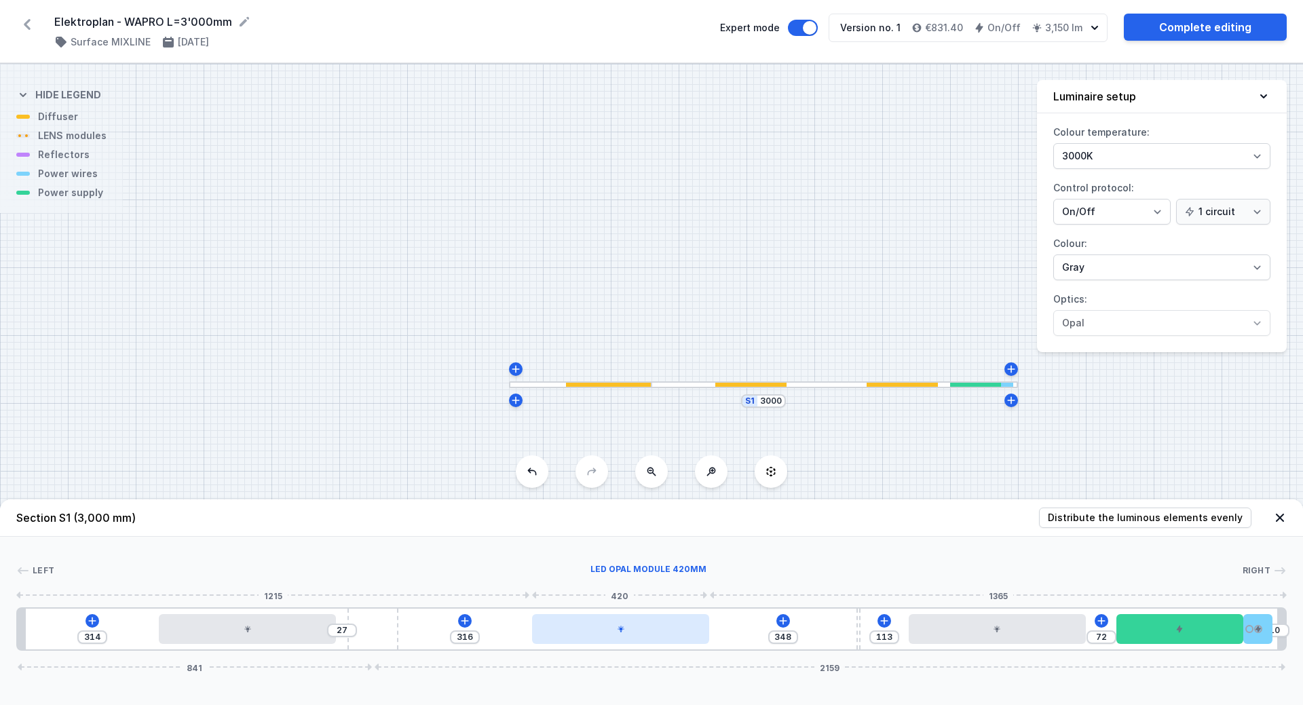
click at [605, 635] on div at bounding box center [621, 629] width 178 height 30
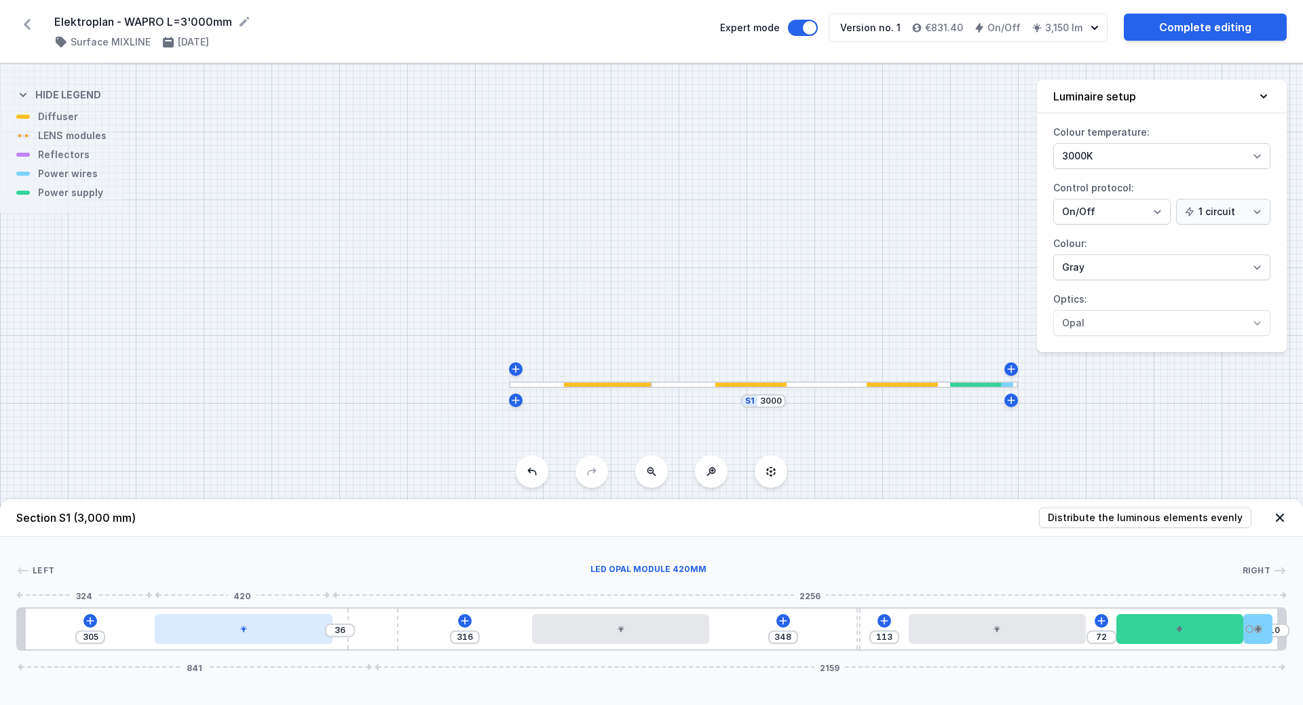
drag, startPoint x: 263, startPoint y: 633, endPoint x: 253, endPoint y: 633, distance: 10.2
click at [253, 633] on div at bounding box center [244, 629] width 178 height 30
click at [326, 457] on div "S1 3000" at bounding box center [651, 384] width 1303 height 641
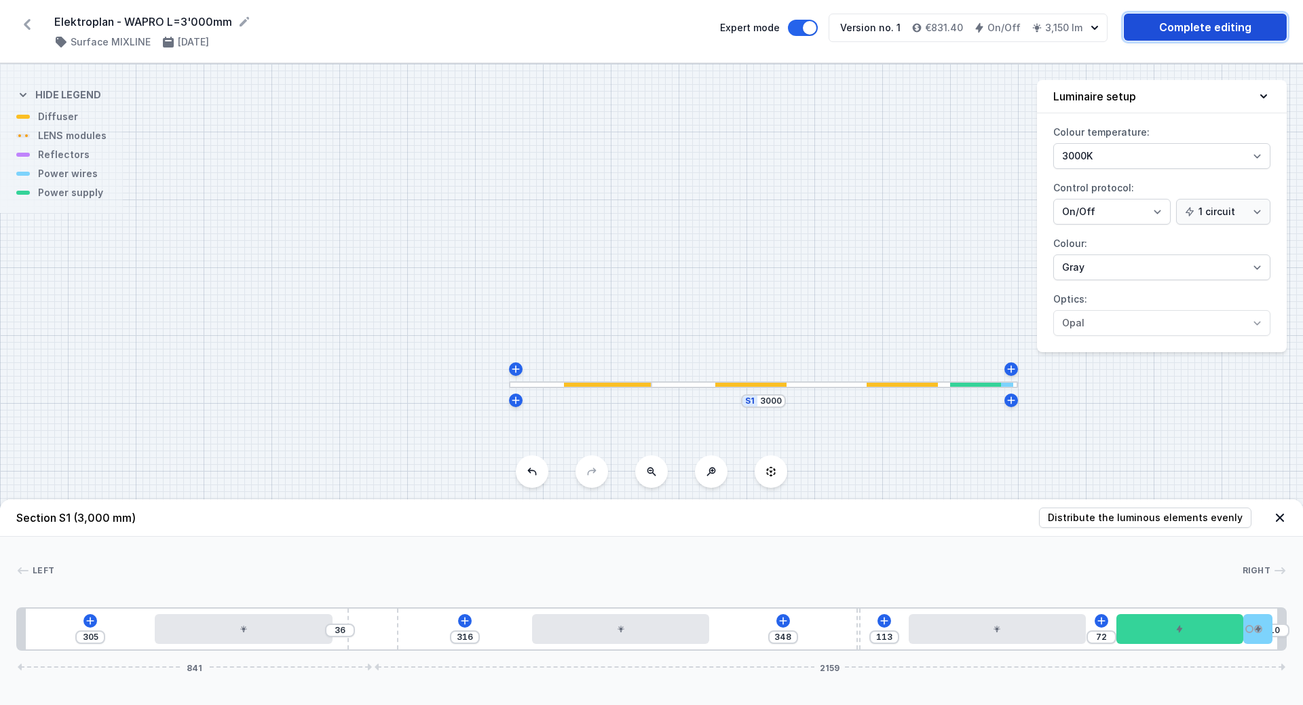
click at [1182, 34] on link "Complete editing" at bounding box center [1205, 27] width 163 height 27
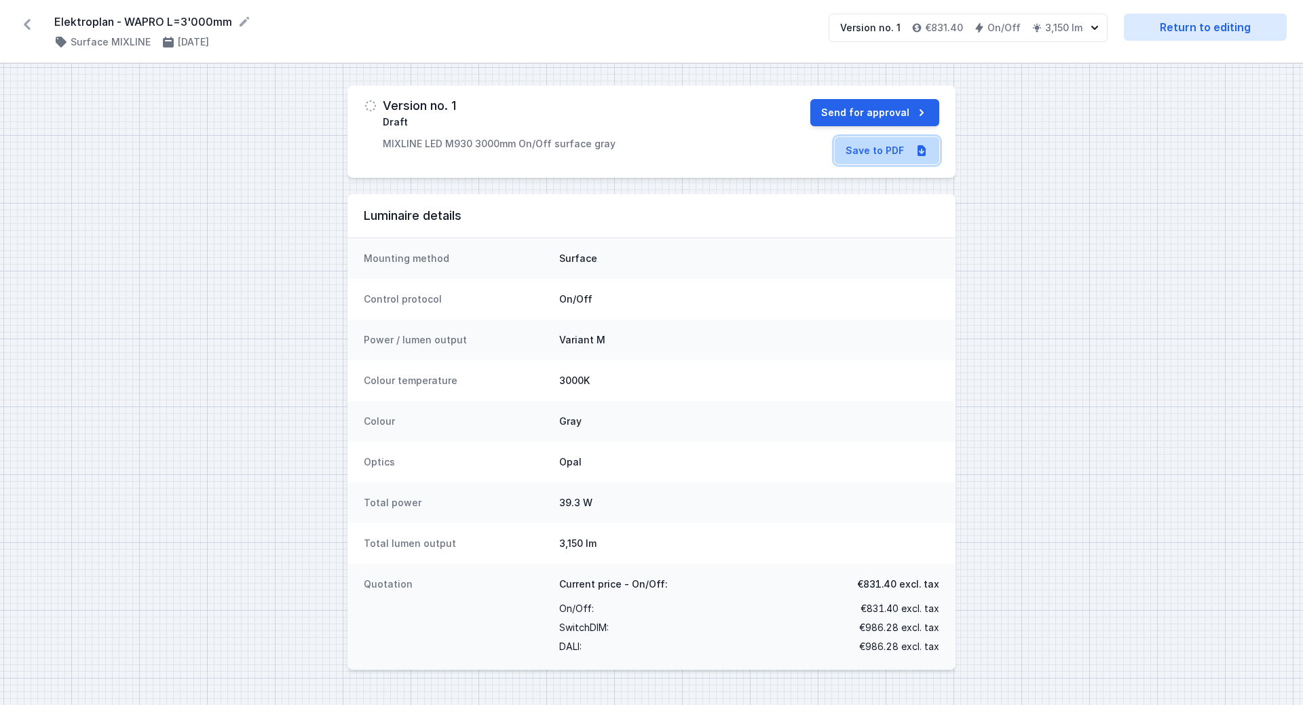
click at [902, 153] on link "Save to PDF" at bounding box center [887, 150] width 105 height 27
click at [26, 22] on icon at bounding box center [27, 25] width 22 height 22
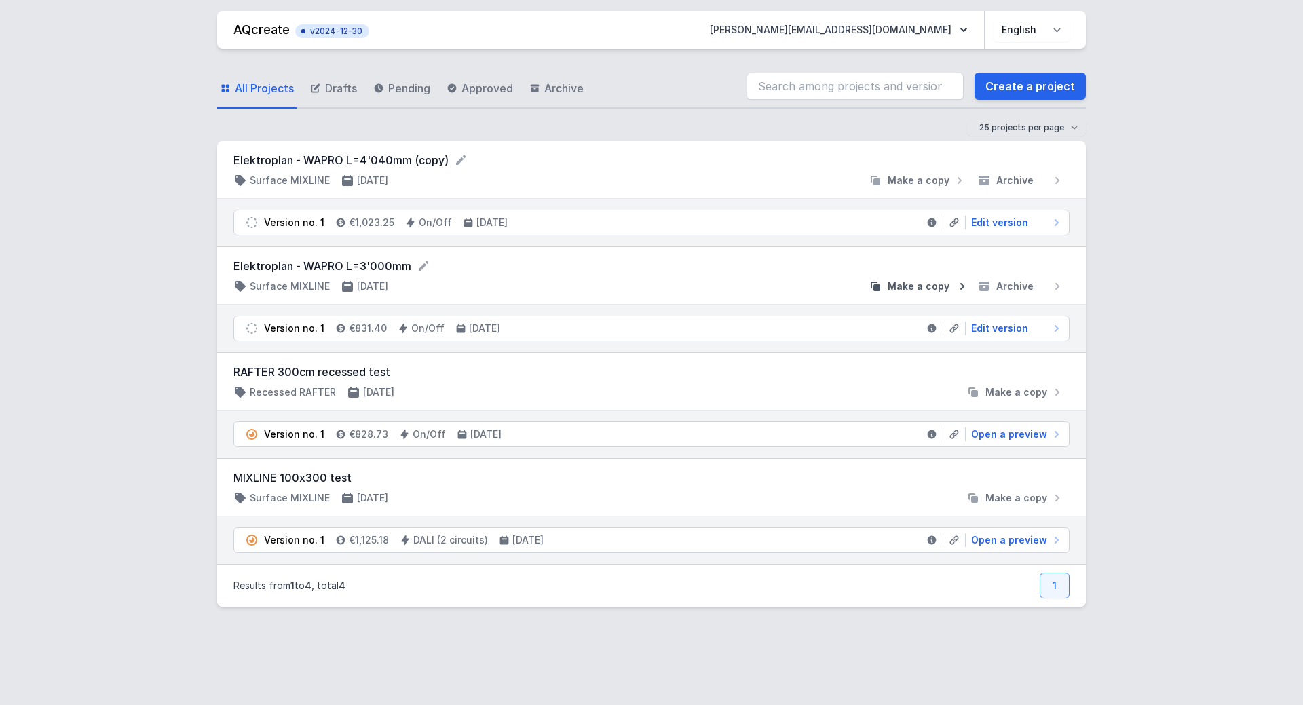
click at [918, 289] on span "Make a copy" at bounding box center [919, 287] width 62 height 14
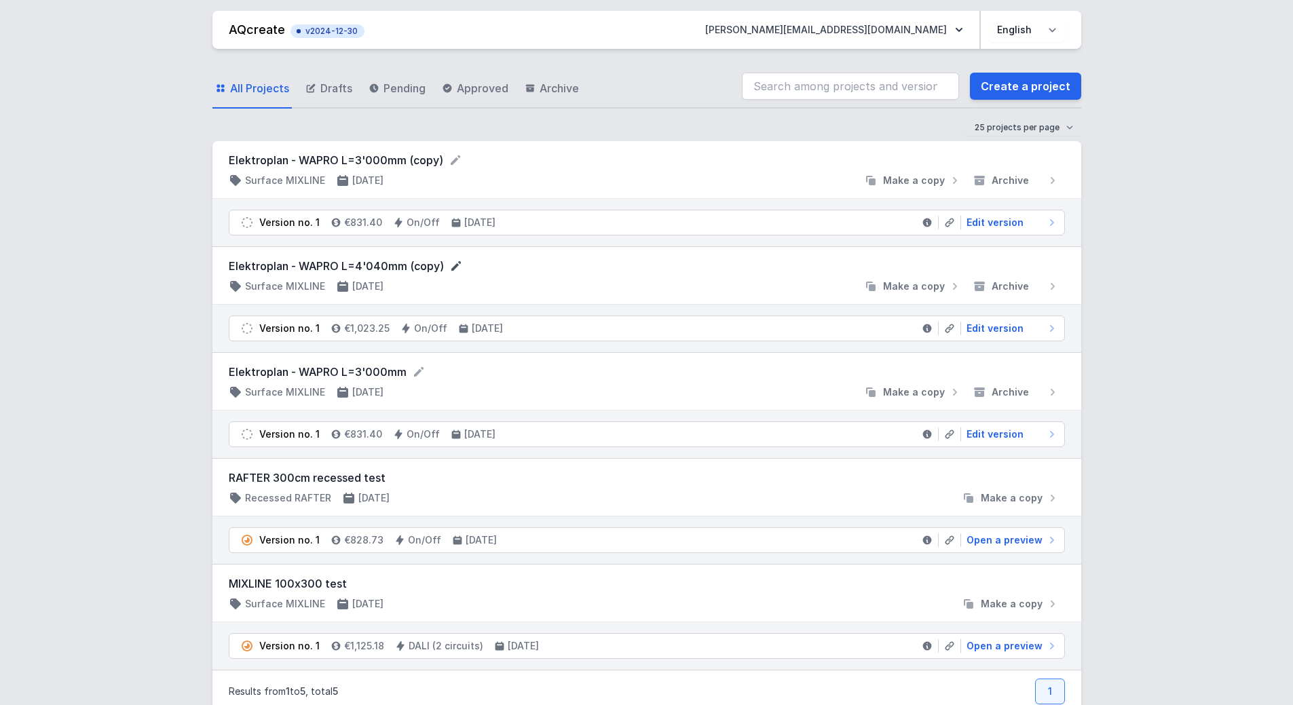
click at [449, 267] on icon at bounding box center [456, 266] width 14 height 14
drag, startPoint x: 445, startPoint y: 267, endPoint x: 415, endPoint y: 267, distance: 29.9
click at [415, 267] on input "Elektroplan - WAPRO L=4'040mm (copy)" at bounding box center [359, 267] width 261 height 18
click at [451, 163] on icon at bounding box center [456, 160] width 10 height 10
drag, startPoint x: 454, startPoint y: 159, endPoint x: 361, endPoint y: 162, distance: 93.0
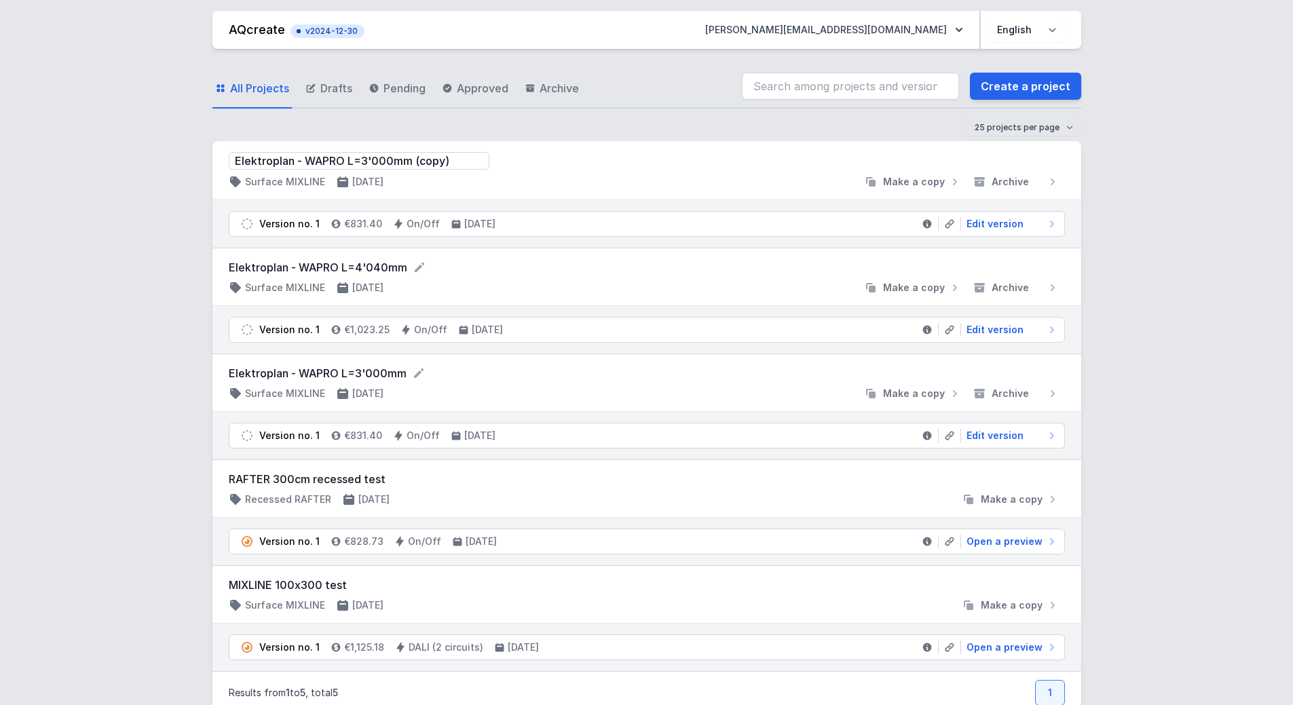
click at [361, 162] on input "Elektroplan - WAPRO L=3'000mm (copy)" at bounding box center [359, 161] width 261 height 18
click at [614, 171] on div "Elektroplan - WAPRO L=2'170 Surface MIXLINE [DATE] Make a copy Archive" at bounding box center [647, 170] width 836 height 37
click at [390, 159] on icon at bounding box center [397, 160] width 14 height 14
click at [393, 162] on input "Elektroplan - WAPRO L=2'170" at bounding box center [359, 161] width 261 height 18
click at [656, 177] on div at bounding box center [626, 182] width 464 height 14
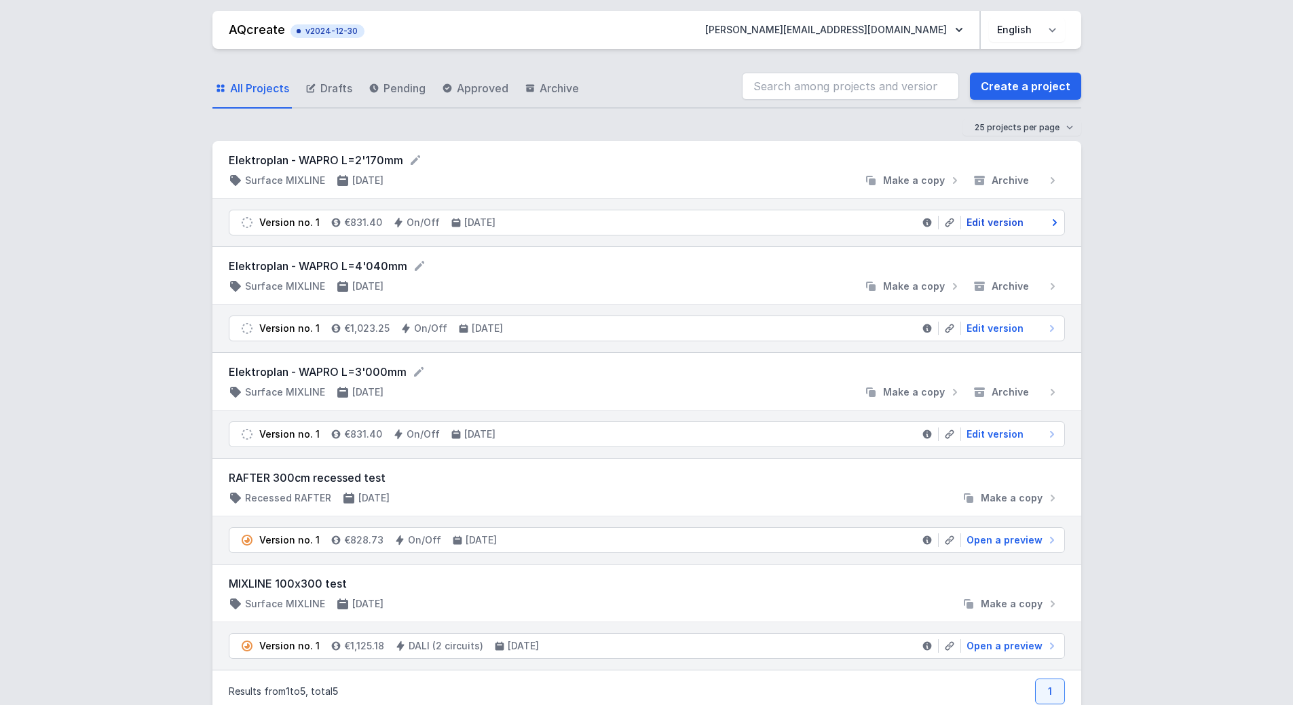
click at [991, 221] on span "Edit version" at bounding box center [994, 223] width 57 height 14
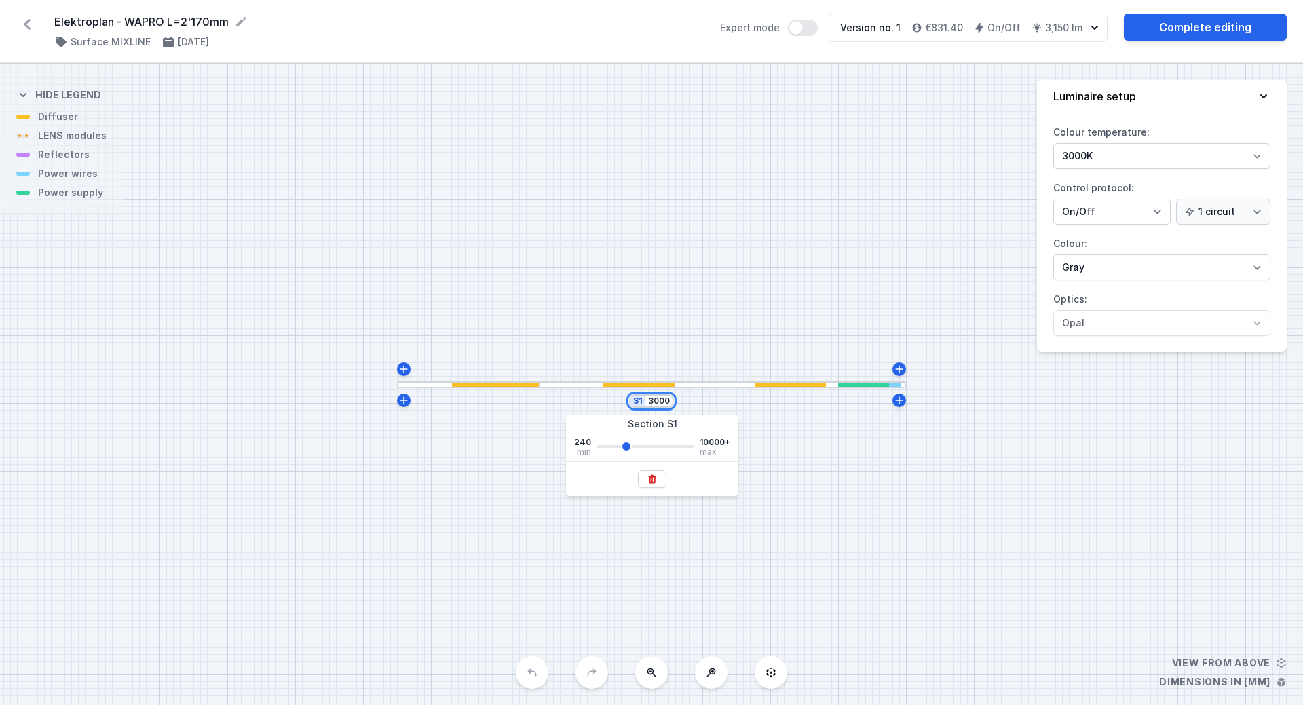
click at [659, 405] on input "3000" at bounding box center [659, 401] width 22 height 11
drag, startPoint x: 648, startPoint y: 403, endPoint x: 683, endPoint y: 400, distance: 35.5
click at [683, 400] on div "S1 3000" at bounding box center [651, 384] width 1303 height 641
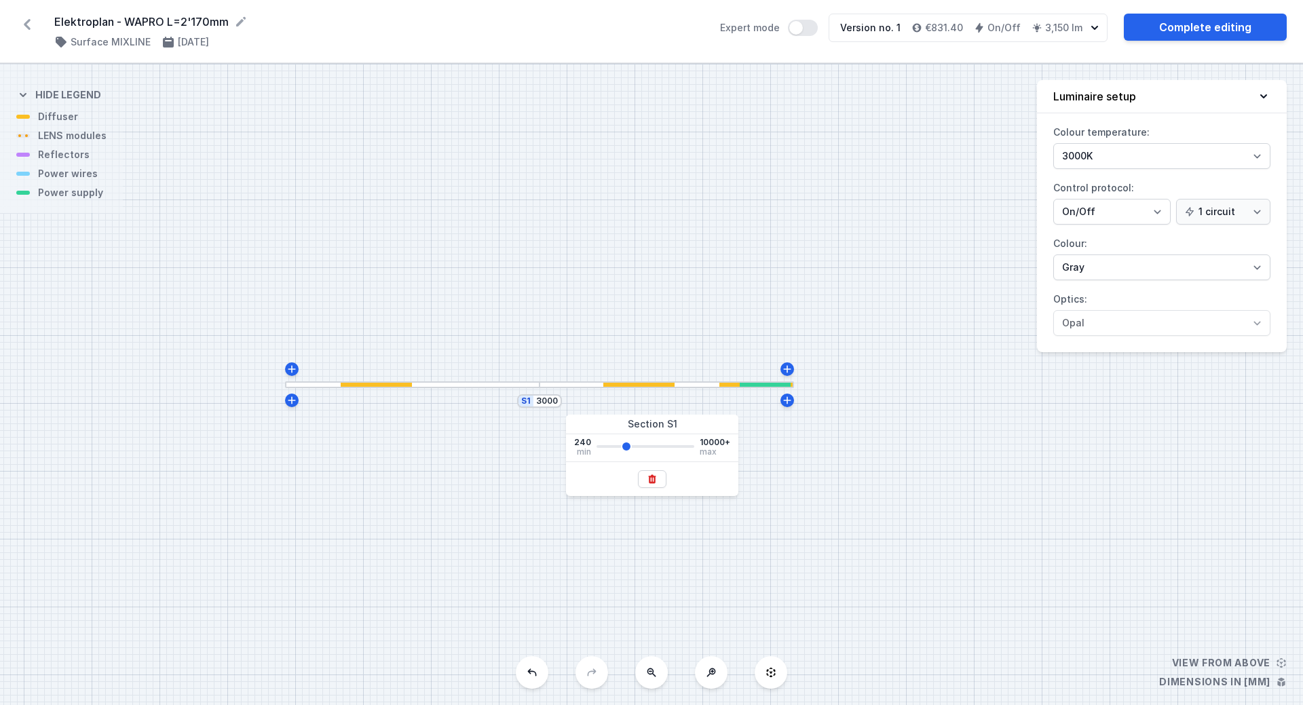
click at [647, 400] on div "S1 3000" at bounding box center [651, 384] width 1303 height 641
click at [554, 405] on input "3000" at bounding box center [547, 401] width 22 height 11
drag, startPoint x: 557, startPoint y: 402, endPoint x: 536, endPoint y: 402, distance: 21.0
click at [536, 402] on input "3000" at bounding box center [547, 401] width 22 height 11
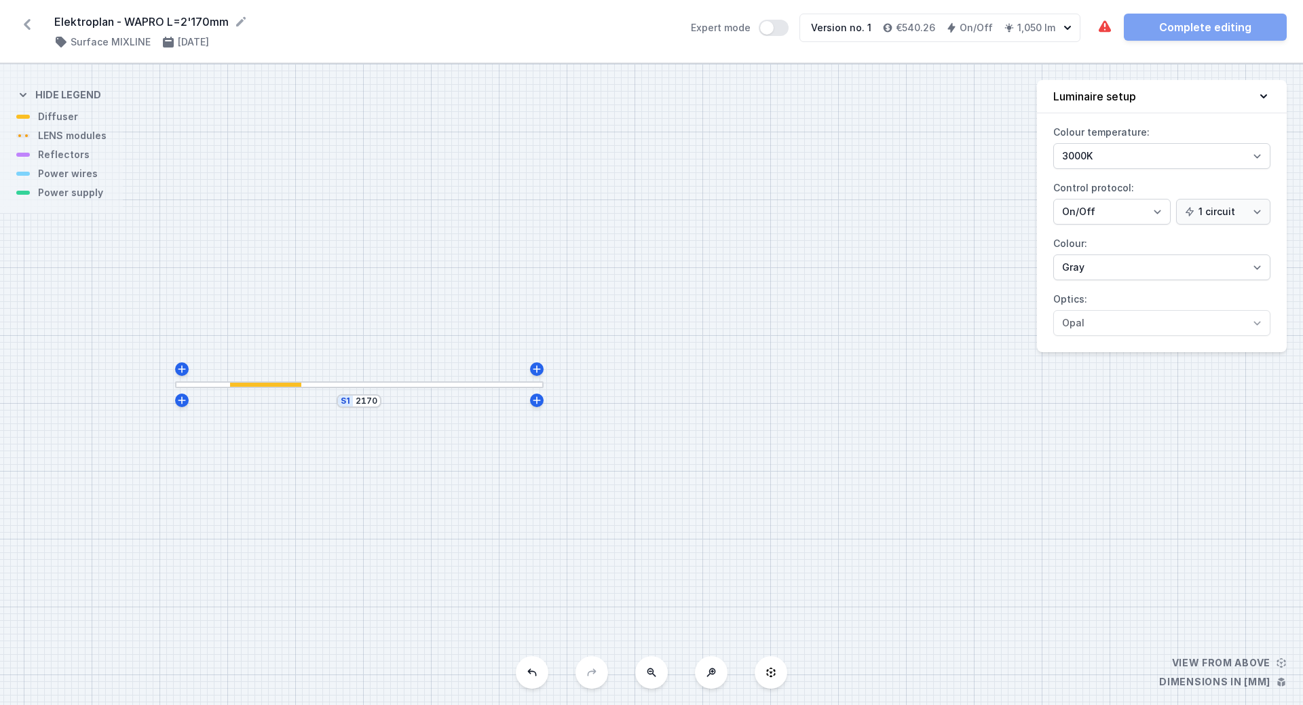
click at [420, 328] on div "S1 2170" at bounding box center [651, 384] width 1303 height 641
drag, startPoint x: 375, startPoint y: 382, endPoint x: 538, endPoint y: 386, distance: 162.9
click at [538, 386] on div at bounding box center [359, 384] width 369 height 7
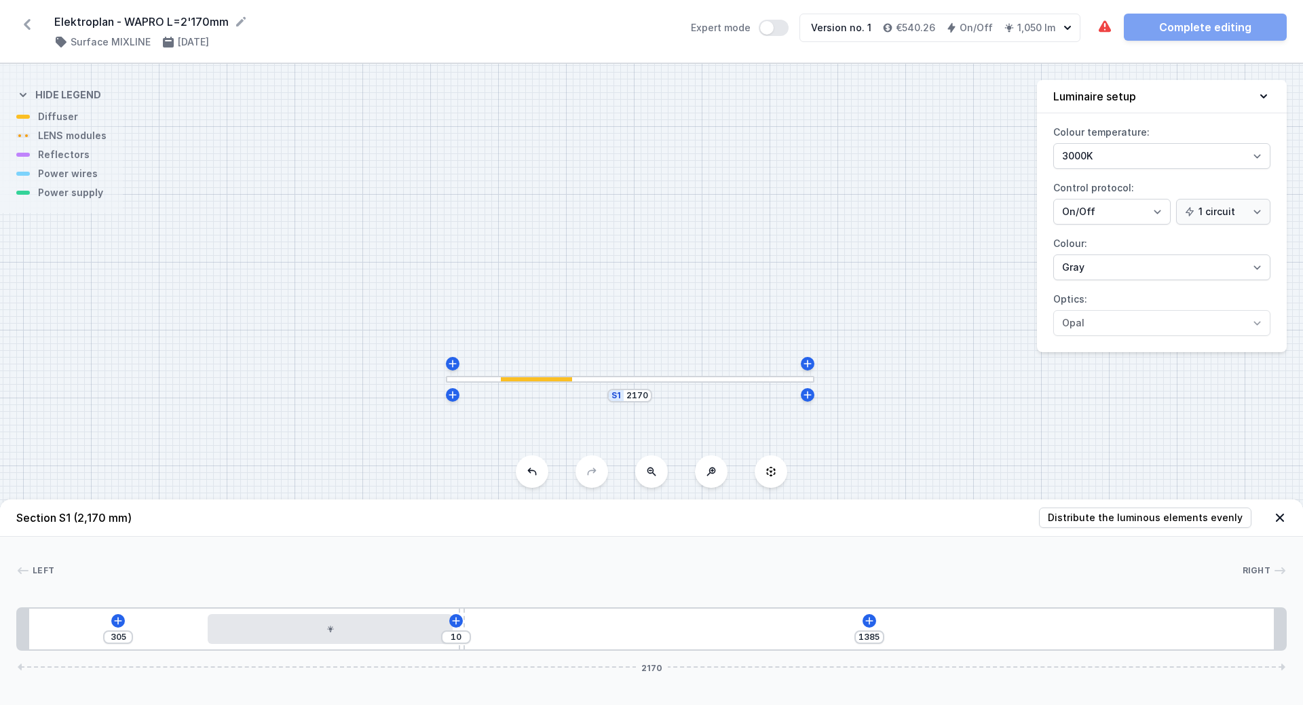
drag, startPoint x: 458, startPoint y: 392, endPoint x: 729, endPoint y: 387, distance: 270.9
click at [729, 387] on div "S1 2170" at bounding box center [651, 384] width 1303 height 641
drag, startPoint x: 464, startPoint y: 646, endPoint x: 504, endPoint y: 647, distance: 40.0
click at [504, 647] on div "305 105 1290 2170" at bounding box center [651, 628] width 1271 height 43
click at [897, 622] on icon at bounding box center [896, 620] width 7 height 7
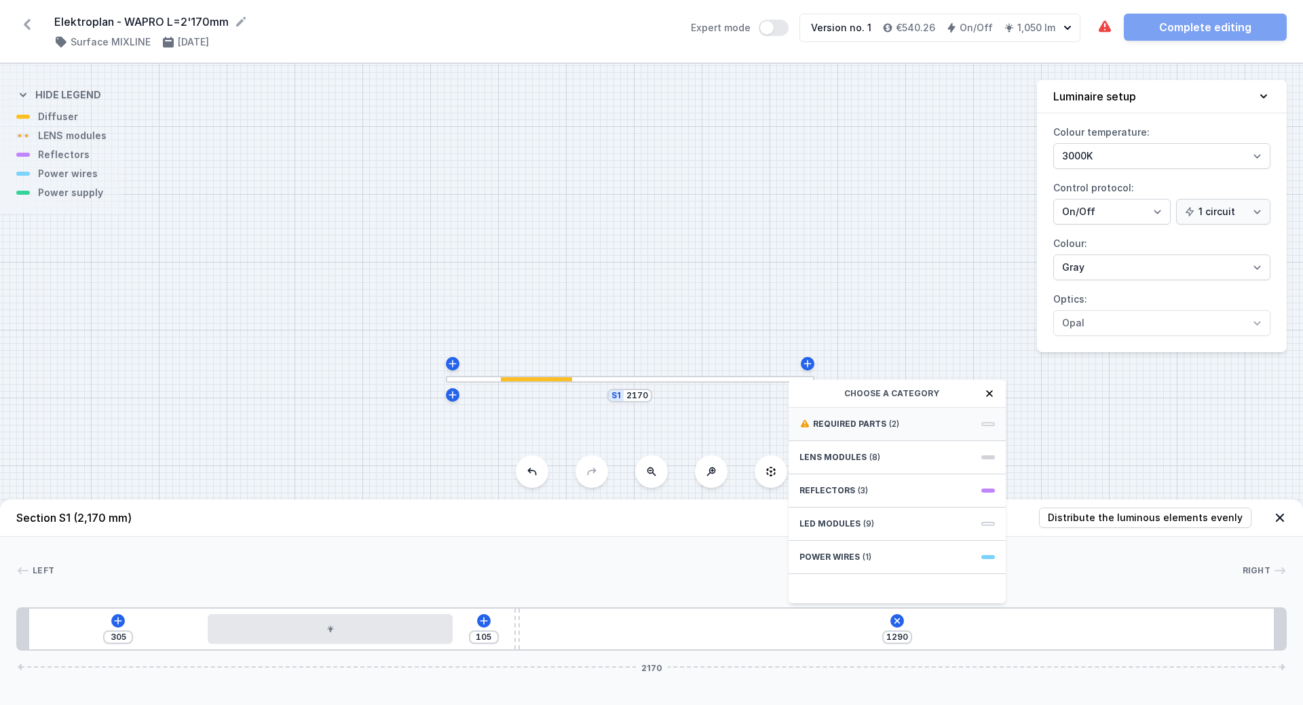
click at [889, 421] on span "(2)" at bounding box center [894, 424] width 10 height 11
click at [885, 421] on span "Hole for power supply cable" at bounding box center [897, 423] width 195 height 14
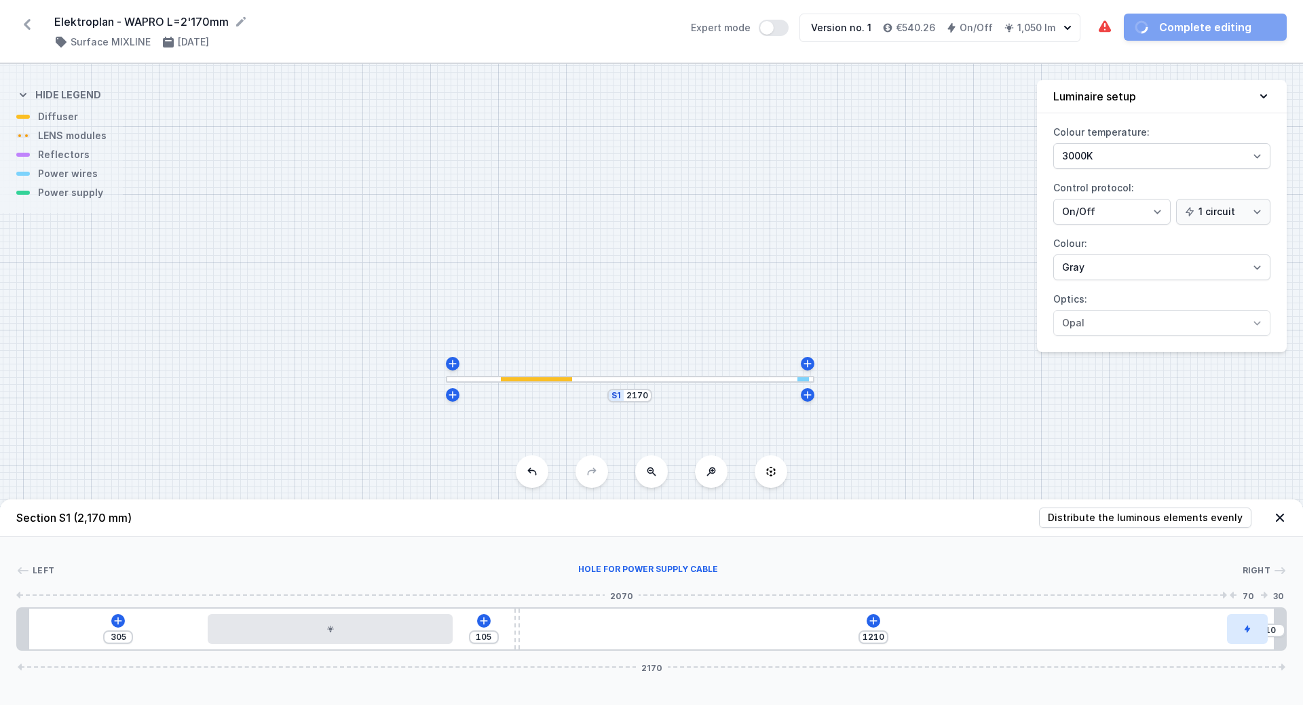
drag, startPoint x: 539, startPoint y: 638, endPoint x: 1259, endPoint y: 641, distance: 720.1
click at [1259, 641] on div at bounding box center [1247, 629] width 41 height 30
click at [876, 620] on icon at bounding box center [873, 621] width 11 height 11
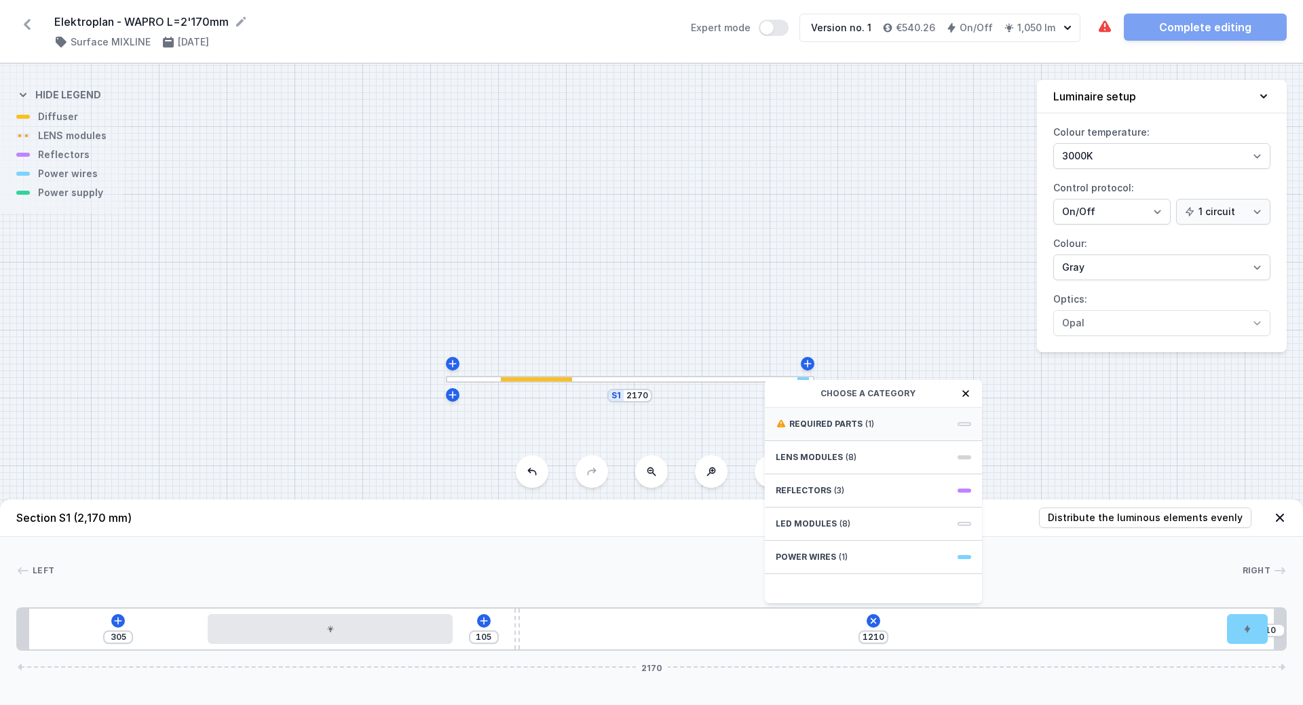
click at [827, 430] on div "Required parts (1)" at bounding box center [873, 424] width 217 height 33
click at [830, 429] on span "ON/OFF Driver - up to 16W" at bounding box center [873, 423] width 195 height 14
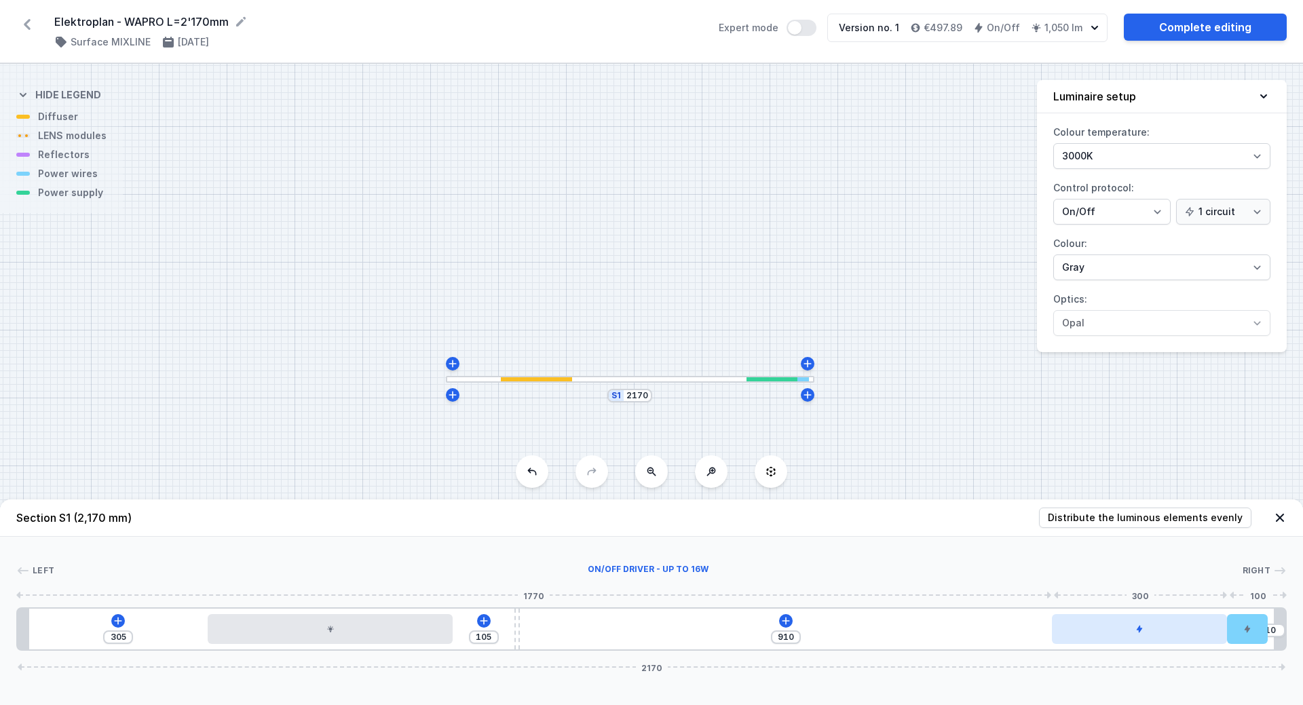
drag, startPoint x: 676, startPoint y: 625, endPoint x: 1207, endPoint y: 633, distance: 531.5
click at [1207, 633] on div at bounding box center [1139, 629] width 175 height 30
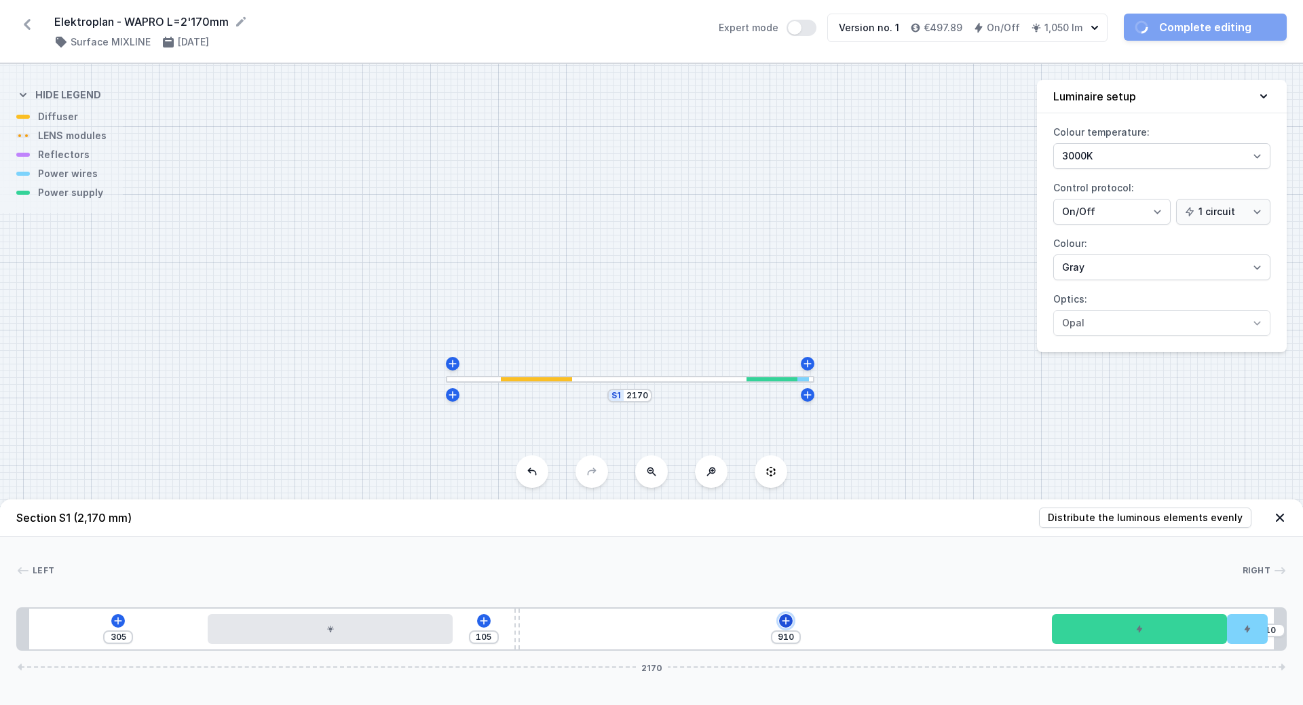
click at [785, 620] on icon at bounding box center [786, 621] width 11 height 11
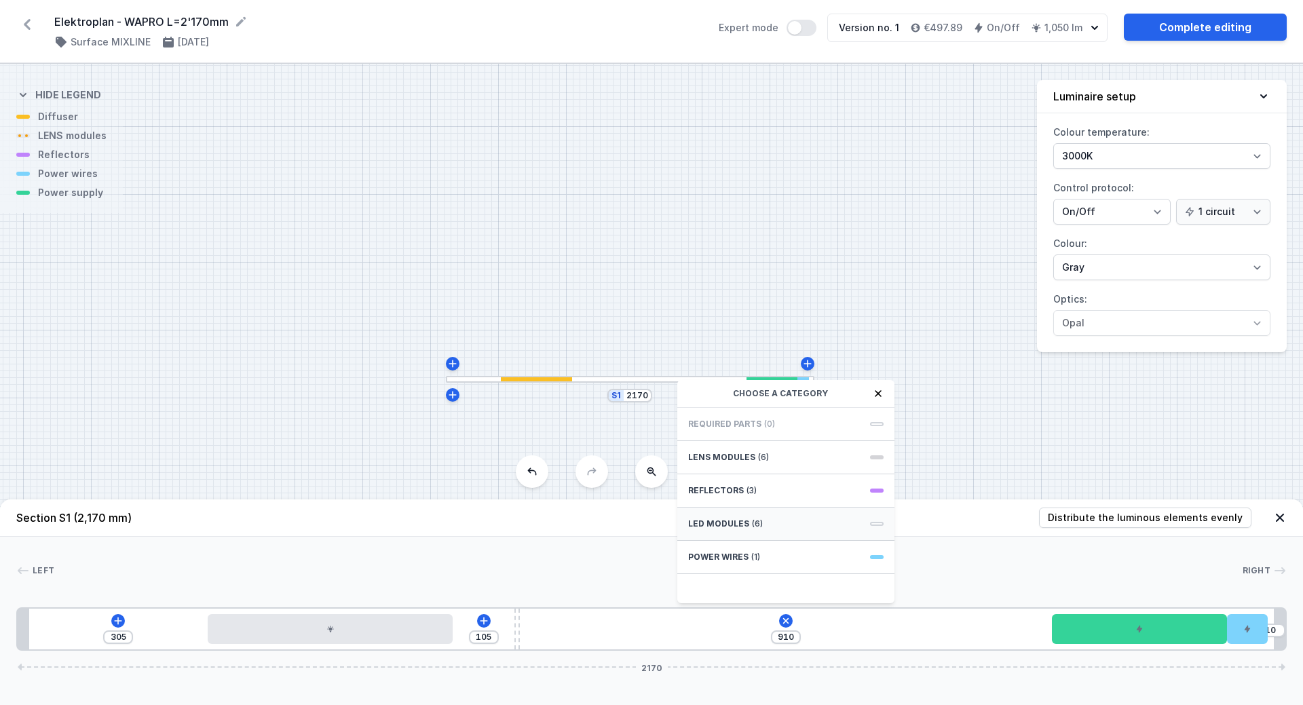
click at [731, 525] on span "LED modules" at bounding box center [718, 524] width 61 height 11
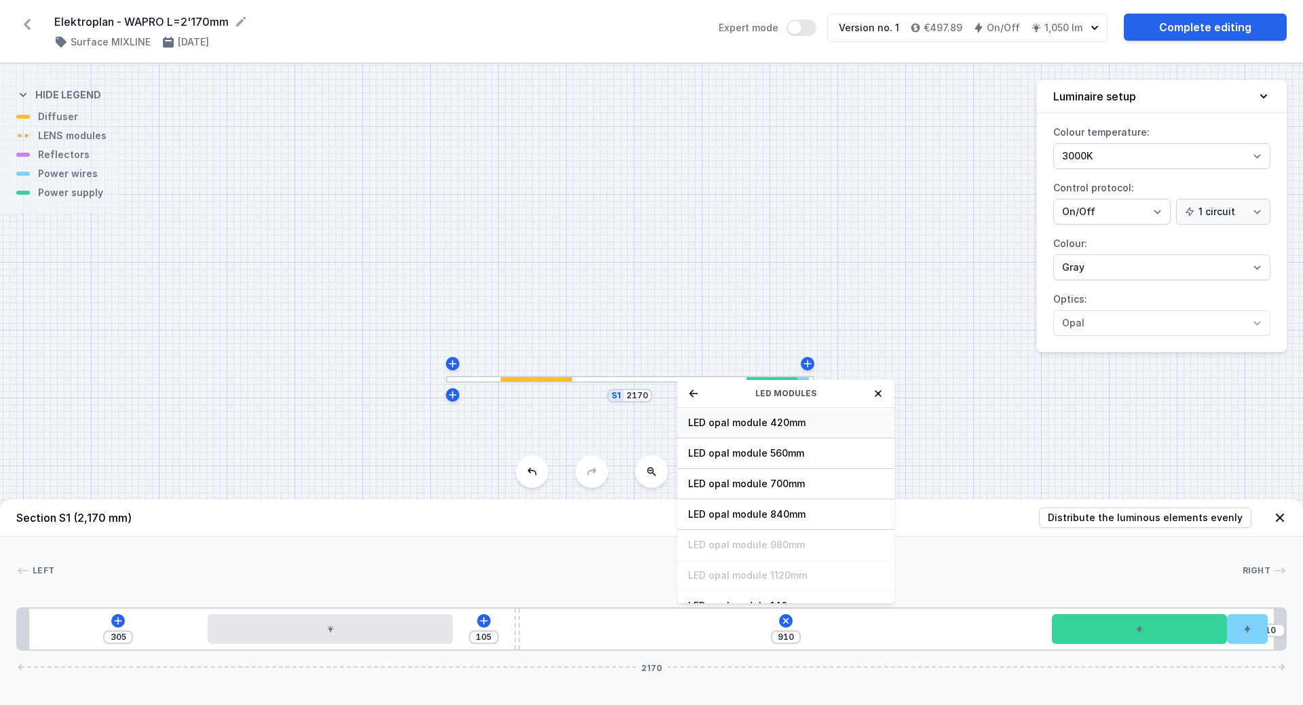
click at [757, 425] on span "LED opal module 420mm" at bounding box center [785, 423] width 195 height 14
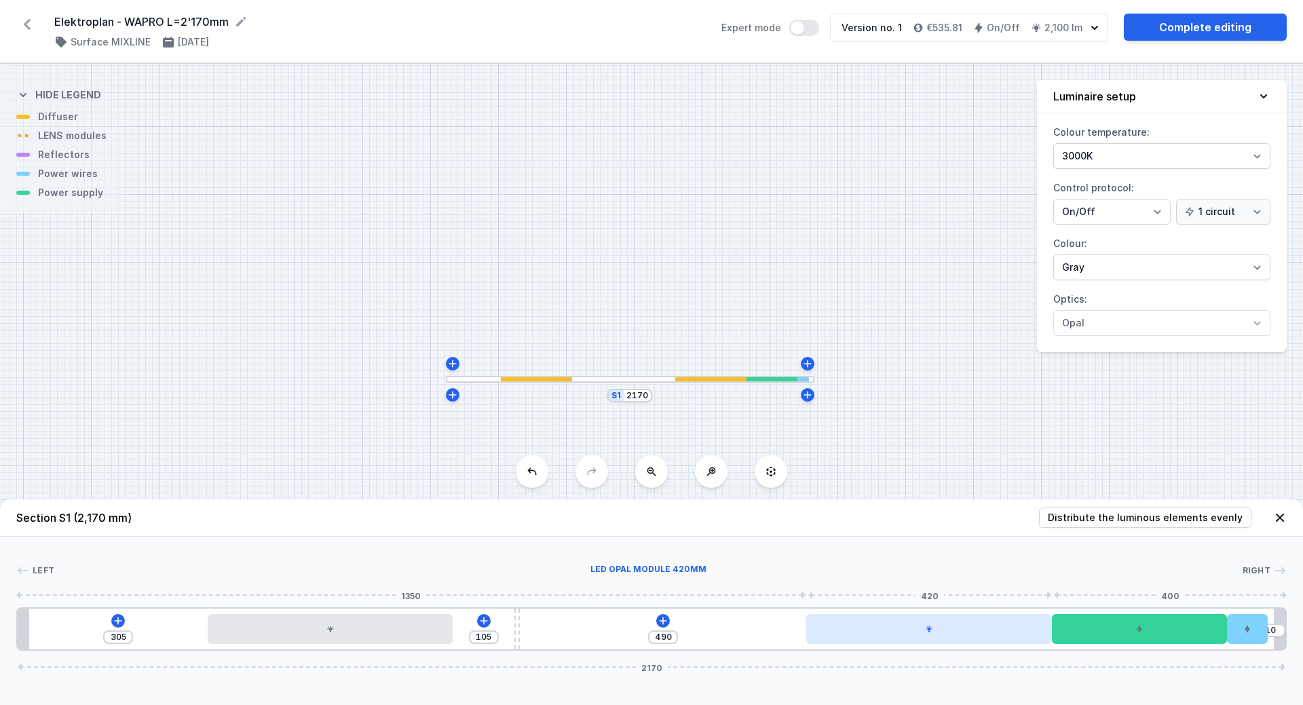
drag, startPoint x: 688, startPoint y: 632, endPoint x: 992, endPoint y: 635, distance: 304.8
click at [992, 635] on div at bounding box center [929, 629] width 246 height 30
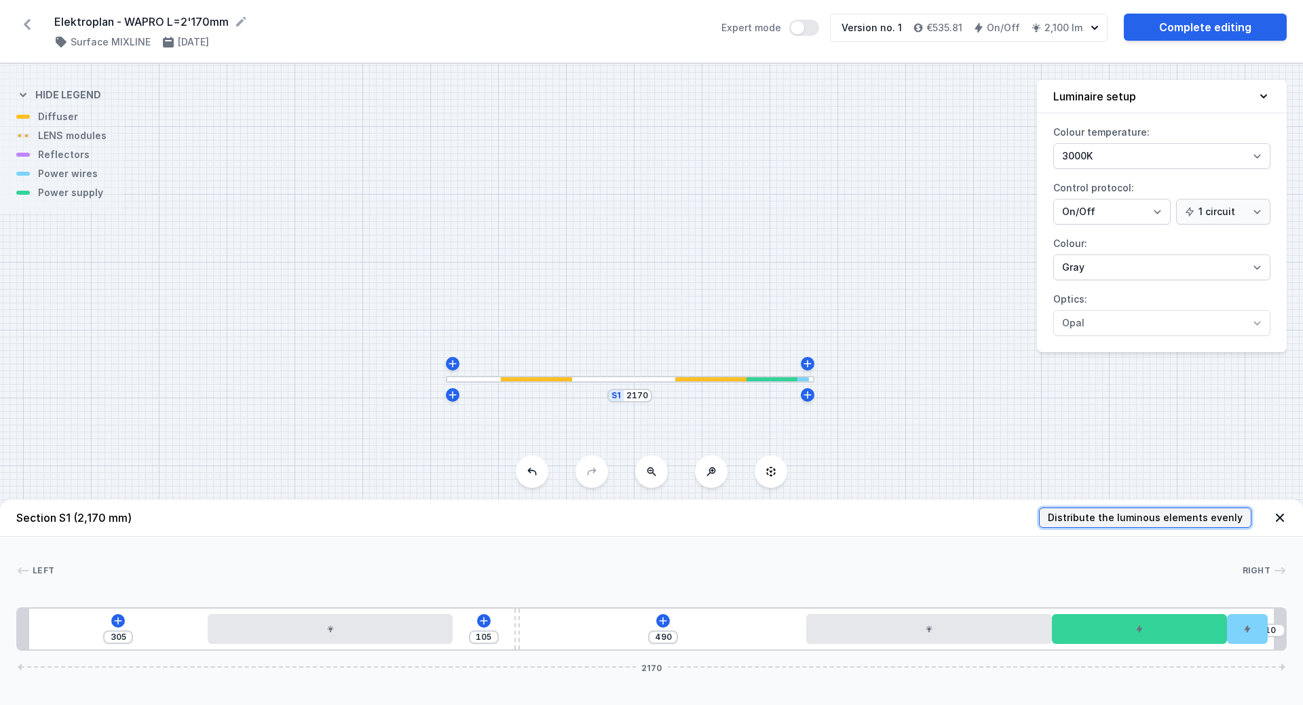
click at [1182, 514] on span "Distribute the luminous elements evenly" at bounding box center [1145, 518] width 195 height 14
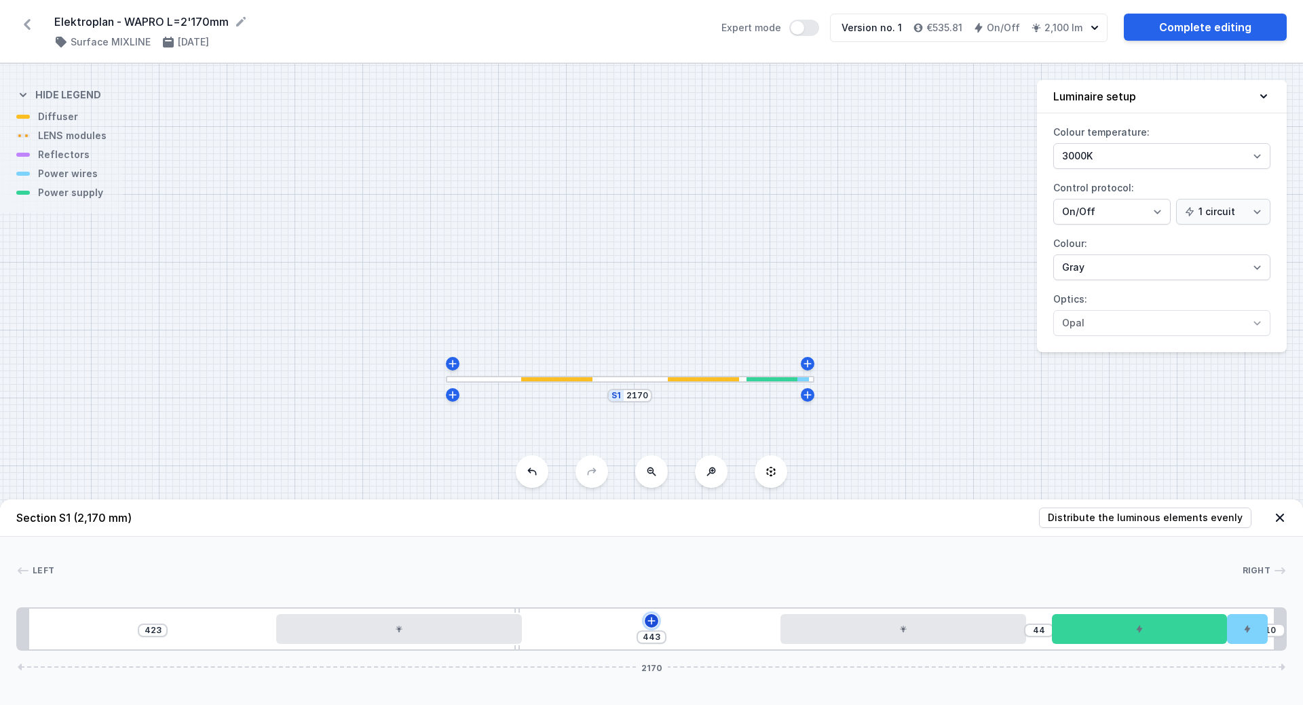
click at [654, 622] on icon at bounding box center [651, 621] width 11 height 11
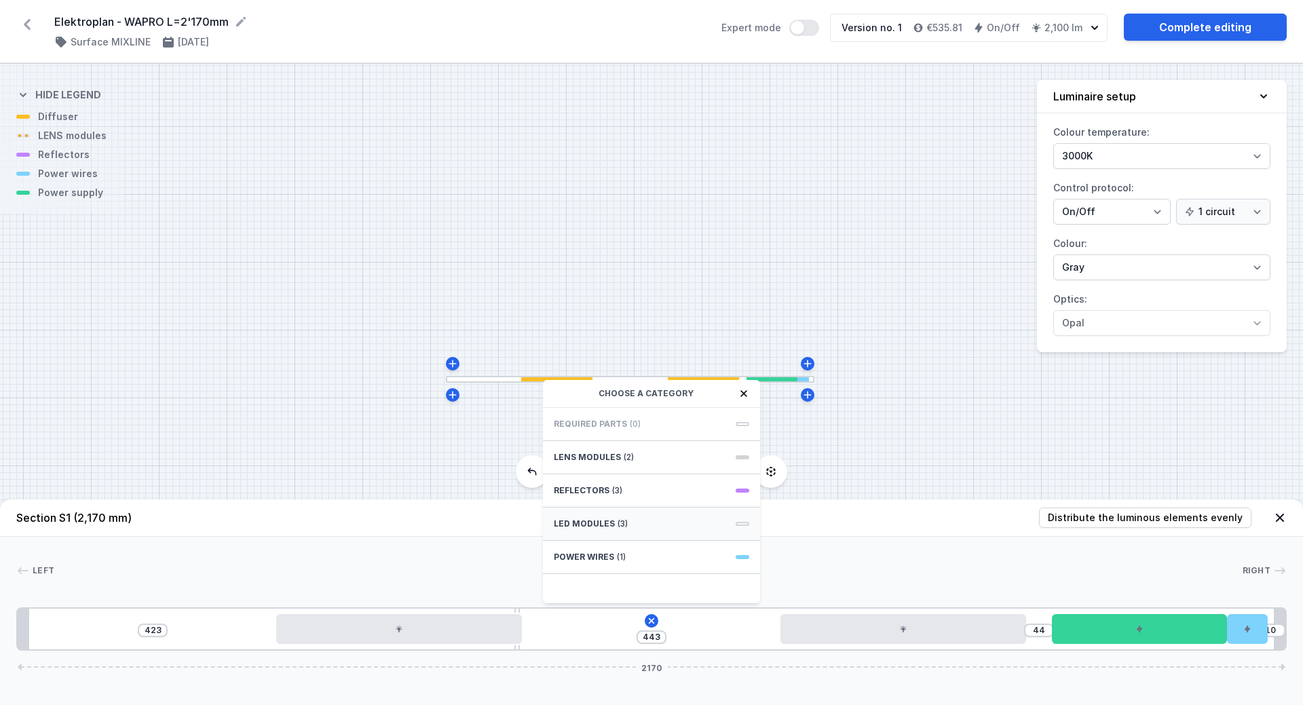
click at [620, 531] on div "LED modules (3)" at bounding box center [651, 524] width 217 height 33
click at [610, 426] on span "LED opal module 420mm" at bounding box center [651, 423] width 195 height 14
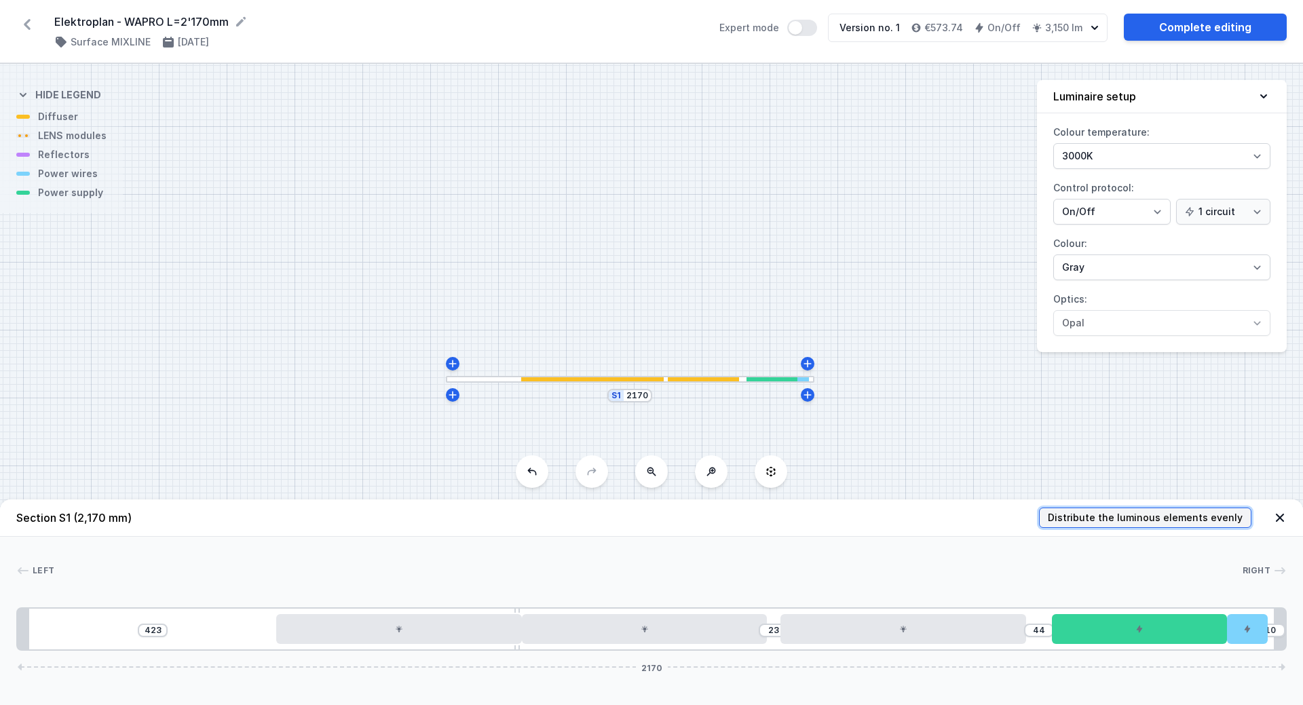
click at [1154, 519] on span "Distribute the luminous elements evenly" at bounding box center [1145, 518] width 195 height 14
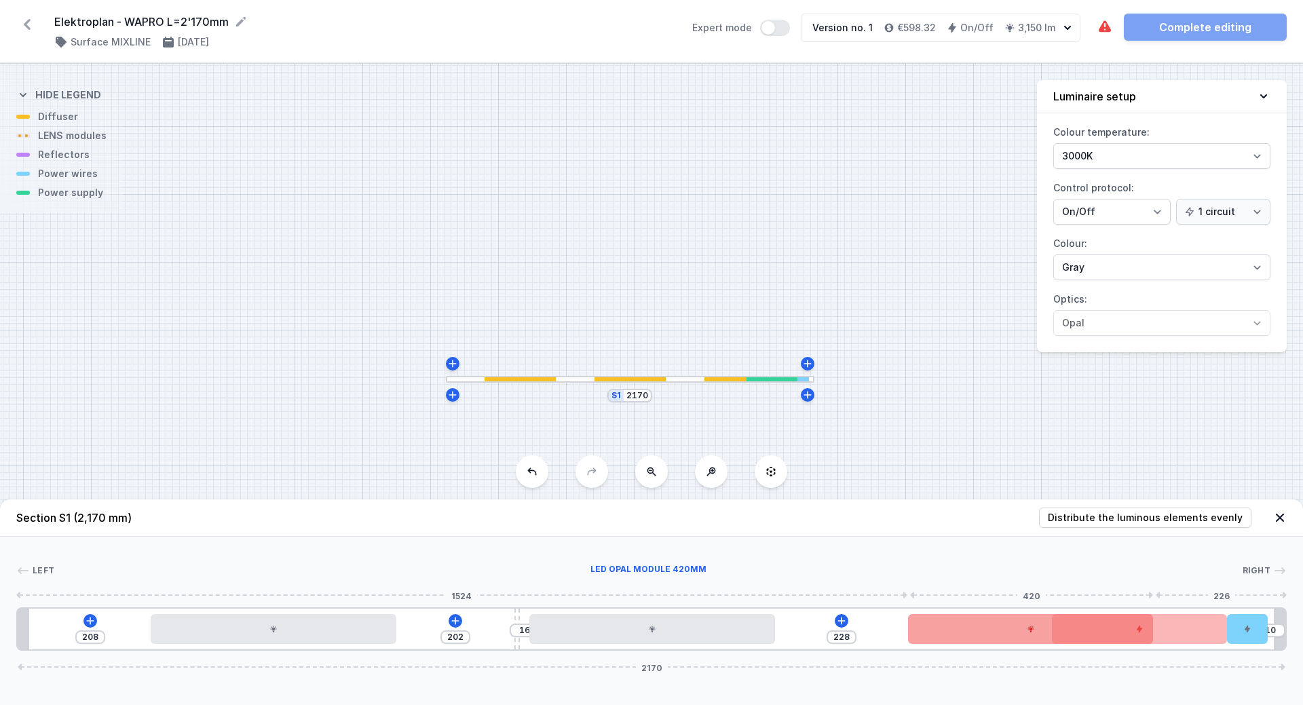
click at [939, 633] on div at bounding box center [1031, 629] width 246 height 30
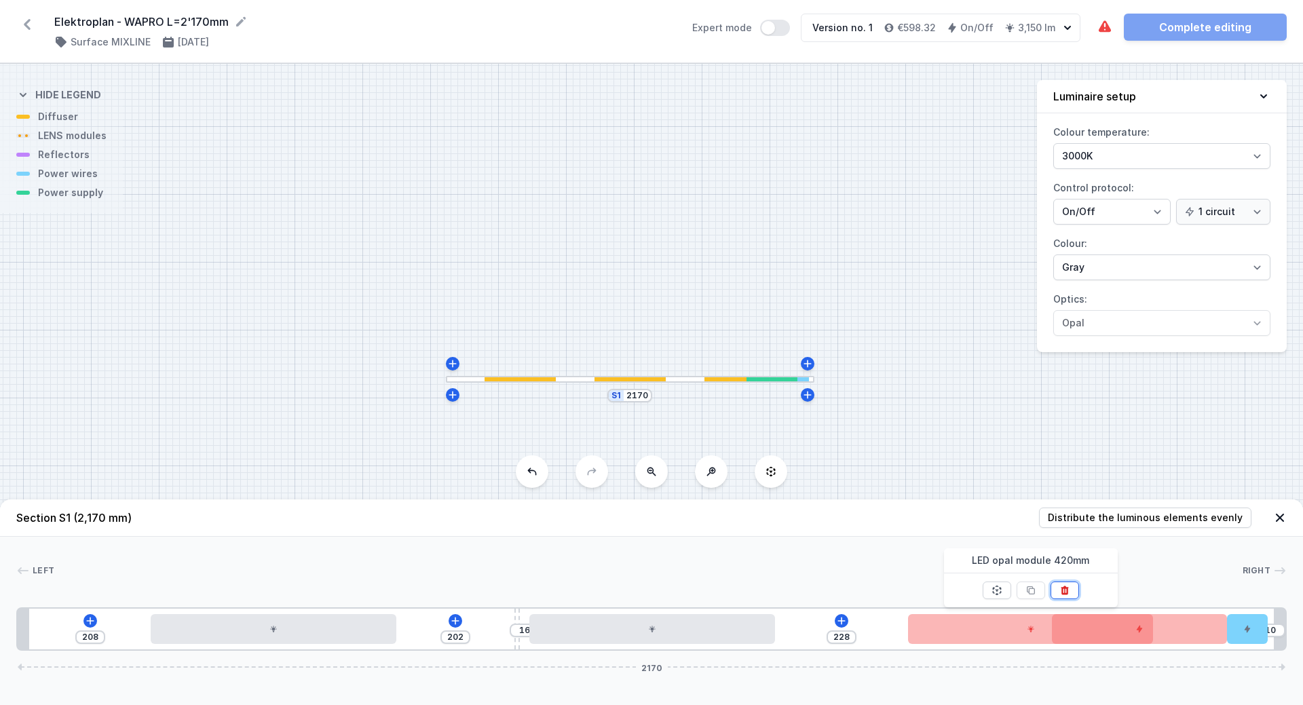
click at [1066, 593] on icon at bounding box center [1064, 590] width 11 height 11
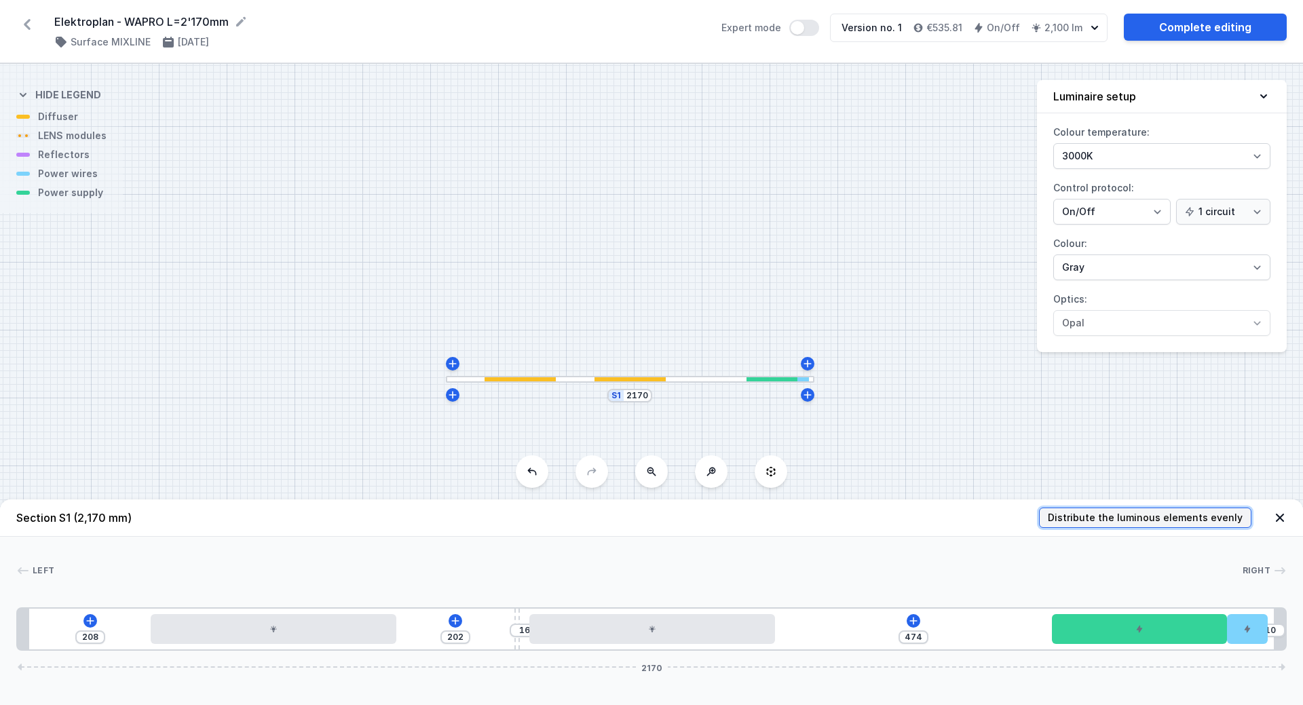
click at [1133, 520] on span "Distribute the luminous elements evenly" at bounding box center [1145, 518] width 195 height 14
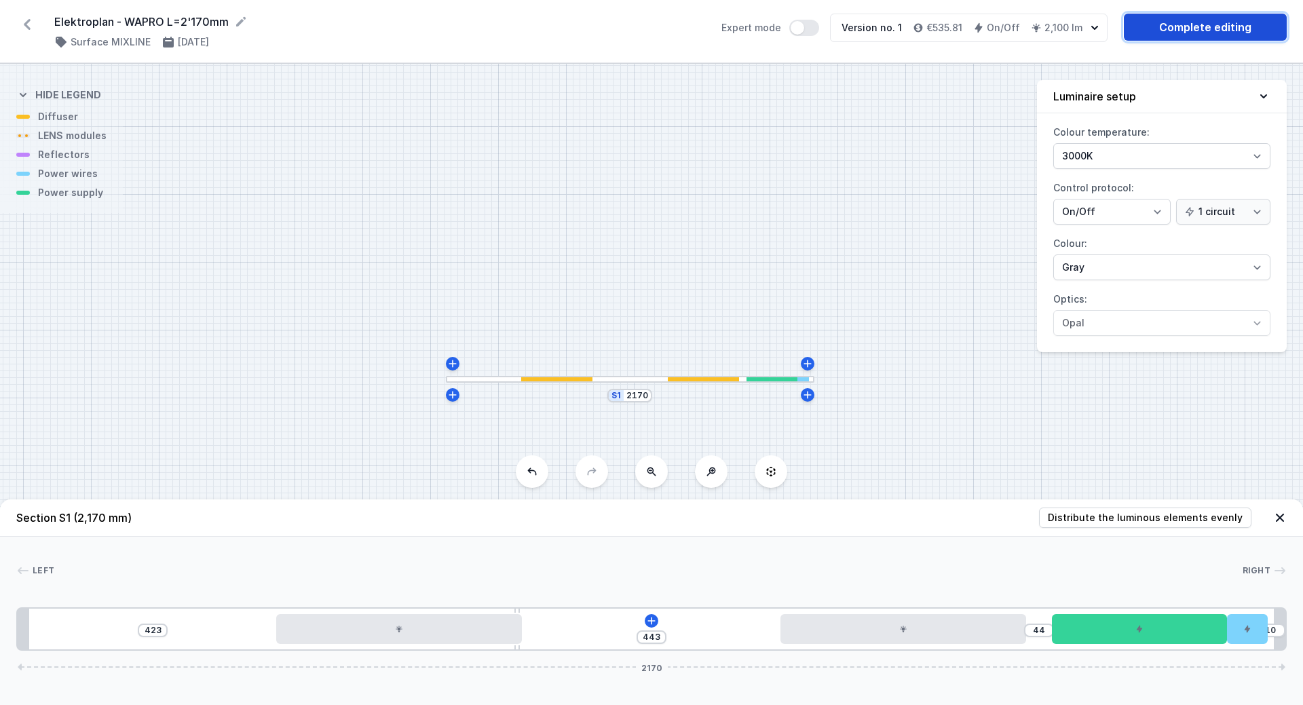
click at [1171, 31] on link "Complete editing" at bounding box center [1205, 27] width 163 height 27
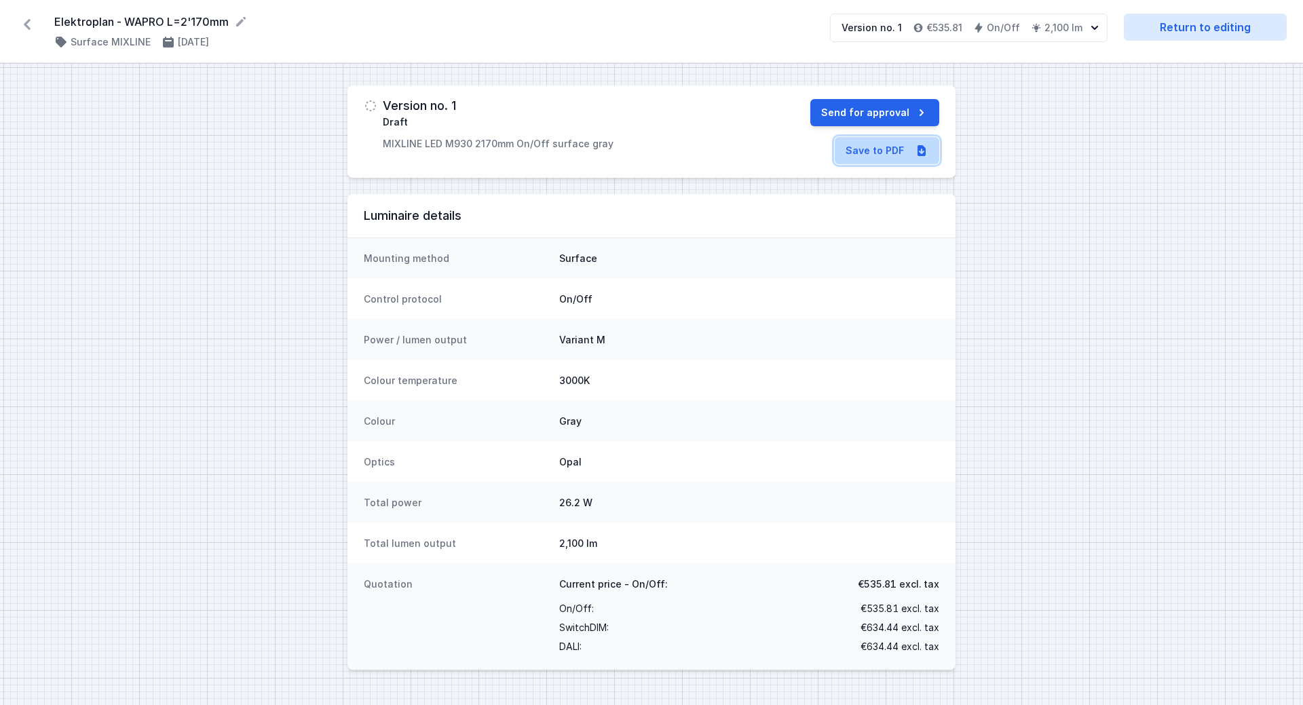
click at [878, 154] on link "Save to PDF" at bounding box center [887, 150] width 105 height 27
click at [26, 23] on icon at bounding box center [27, 24] width 7 height 11
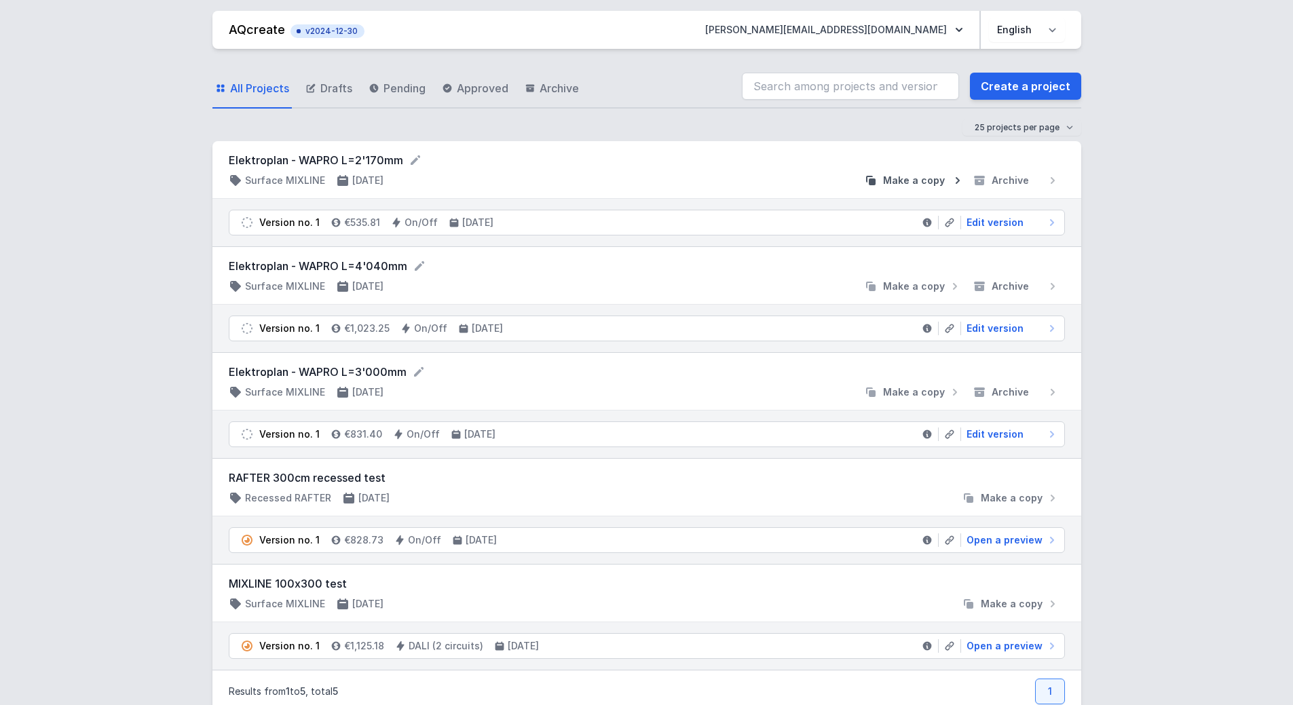
click at [912, 185] on span "Make a copy" at bounding box center [914, 181] width 62 height 14
click at [425, 160] on form "Elektroplan - WAPRO L=2'170mm (copy)" at bounding box center [647, 160] width 836 height 16
click at [445, 162] on icon at bounding box center [452, 160] width 14 height 14
drag, startPoint x: 447, startPoint y: 162, endPoint x: 376, endPoint y: 163, distance: 71.3
click at [376, 163] on input "Elektroplan - WAPRO L=2'170mm (copy)" at bounding box center [359, 161] width 261 height 18
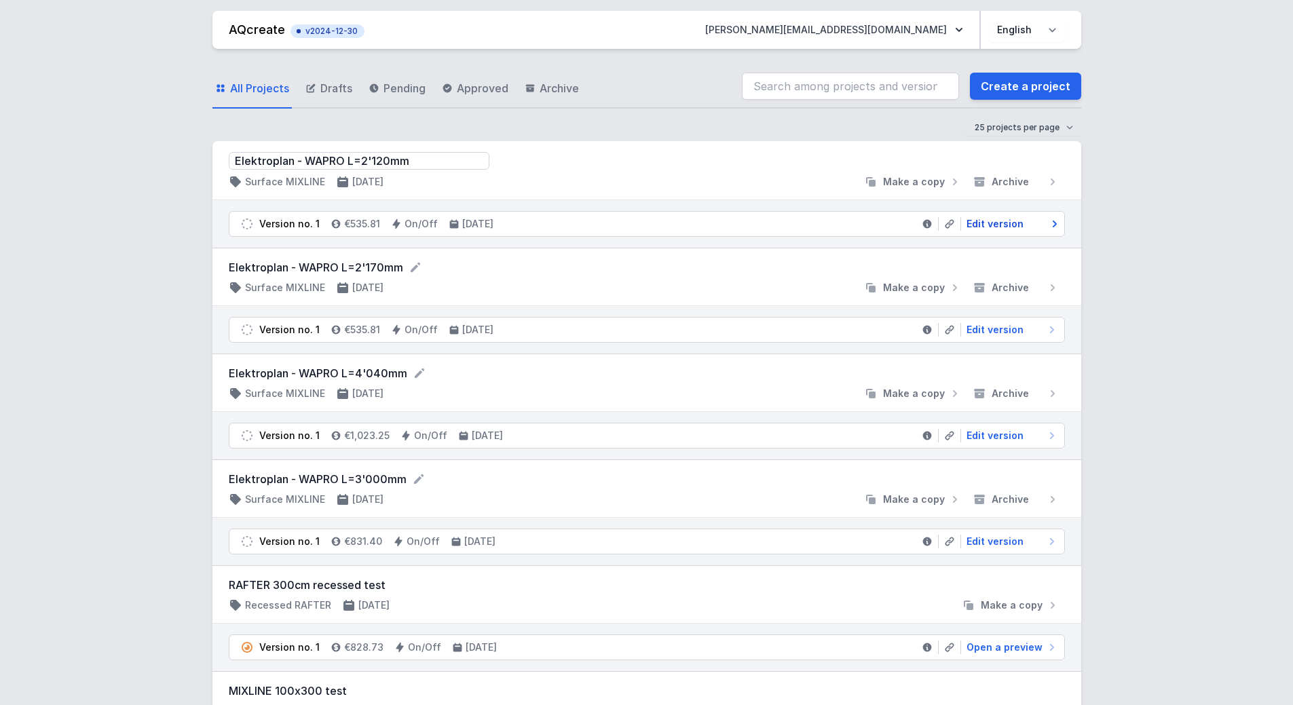
click at [990, 222] on span "Edit version" at bounding box center [994, 224] width 57 height 14
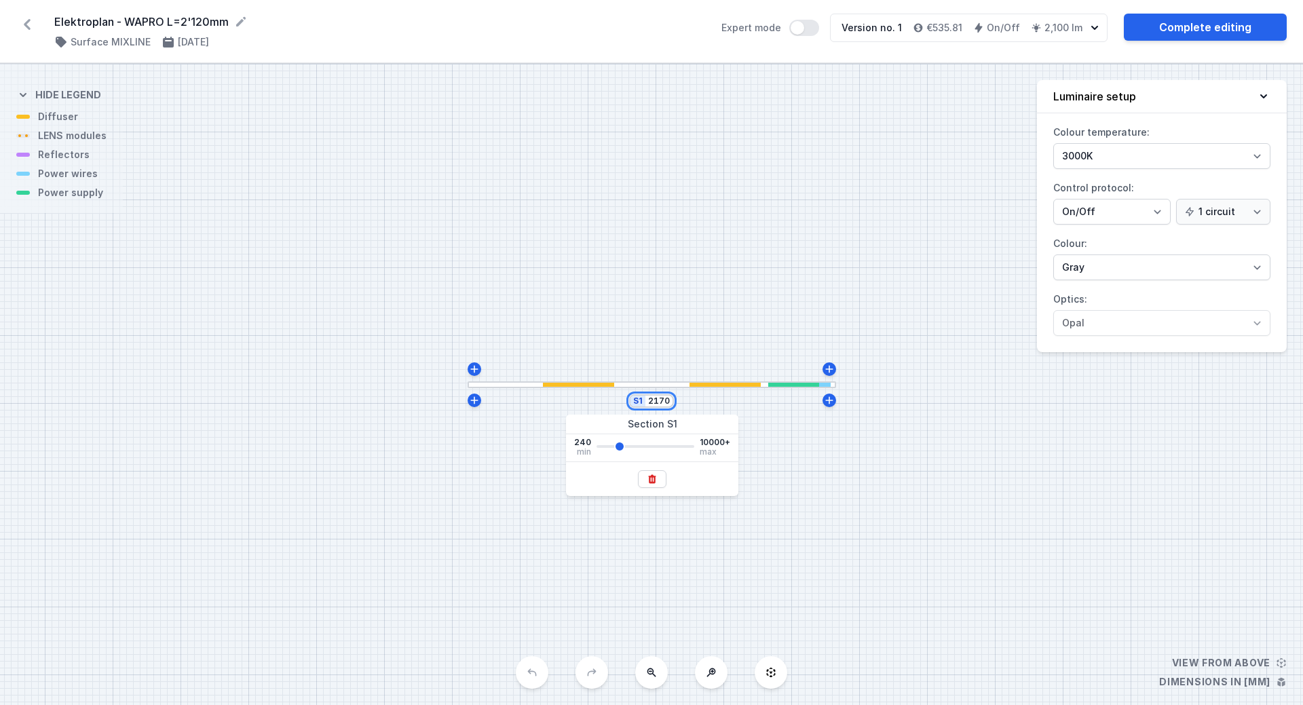
click at [664, 405] on input "2170" at bounding box center [659, 401] width 22 height 11
click at [824, 529] on div "S1 2120" at bounding box center [651, 384] width 1303 height 641
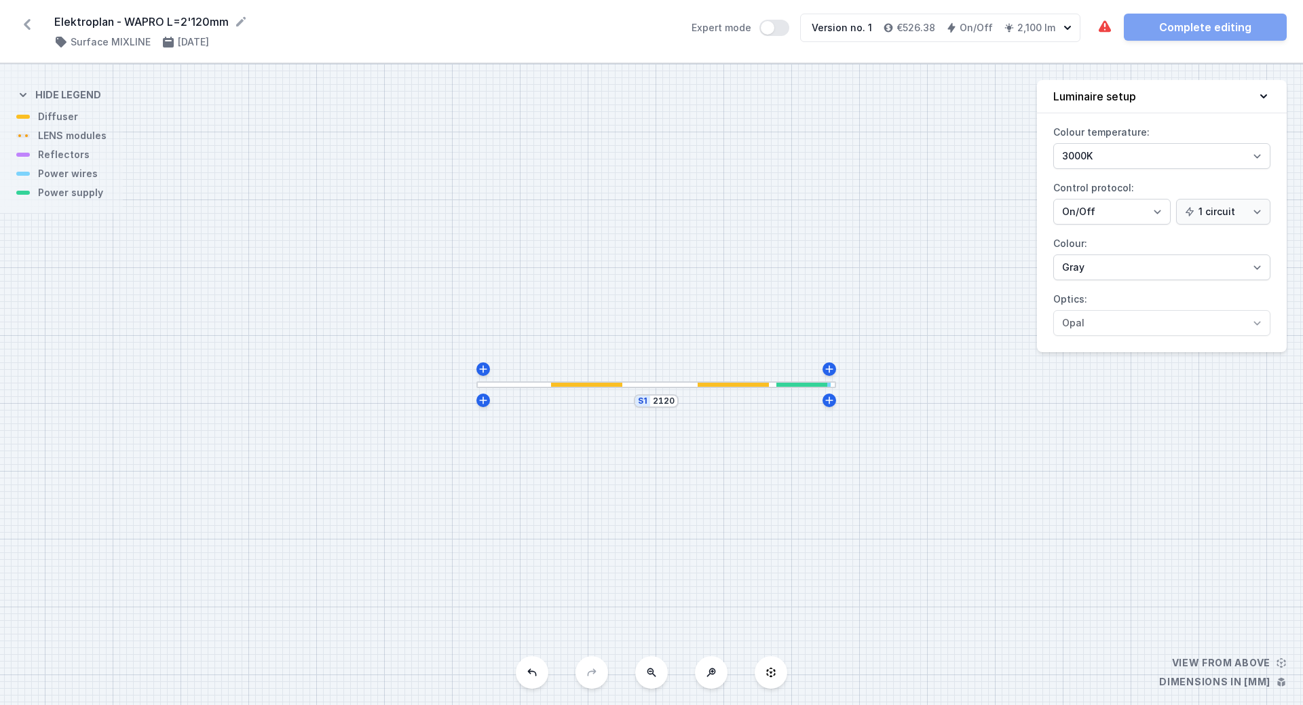
click at [735, 383] on div at bounding box center [733, 385] width 71 height 5
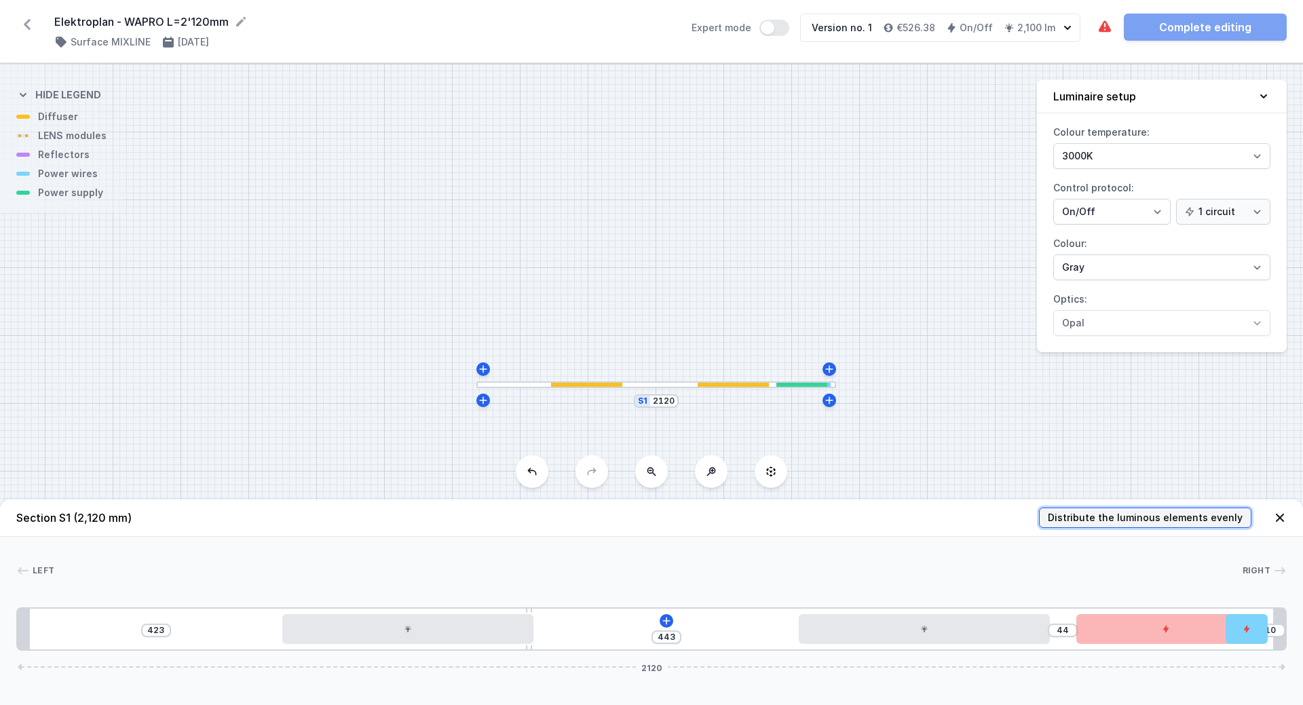
click at [1108, 519] on span "Distribute the luminous elements evenly" at bounding box center [1145, 518] width 195 height 14
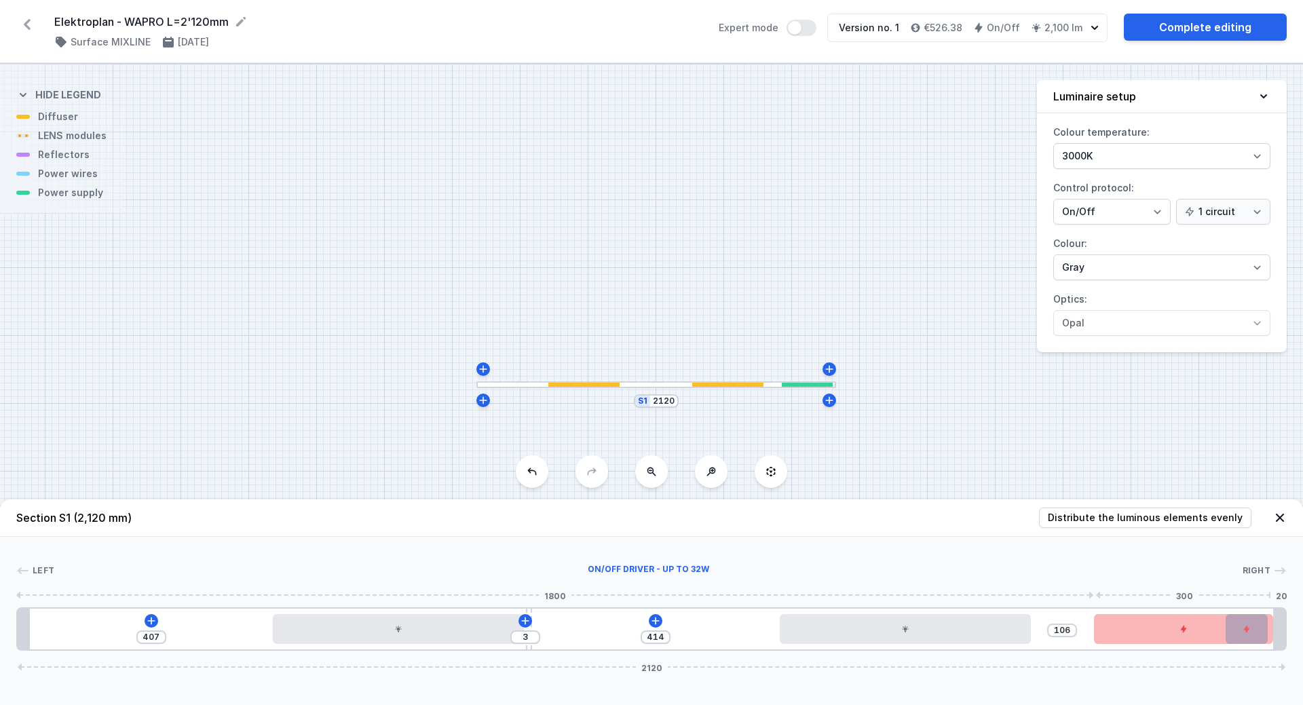
drag, startPoint x: 1160, startPoint y: 635, endPoint x: 1183, endPoint y: 633, distance: 23.2
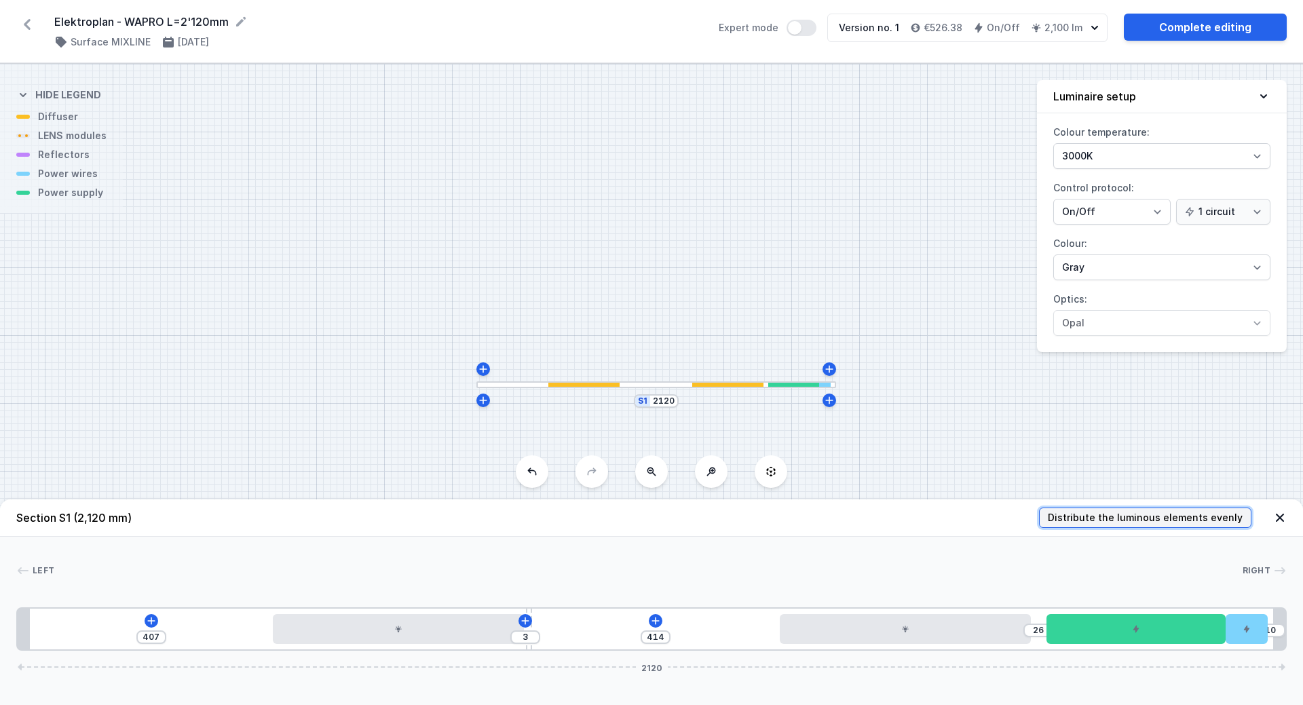
click at [1157, 516] on span "Distribute the luminous elements evenly" at bounding box center [1145, 518] width 195 height 14
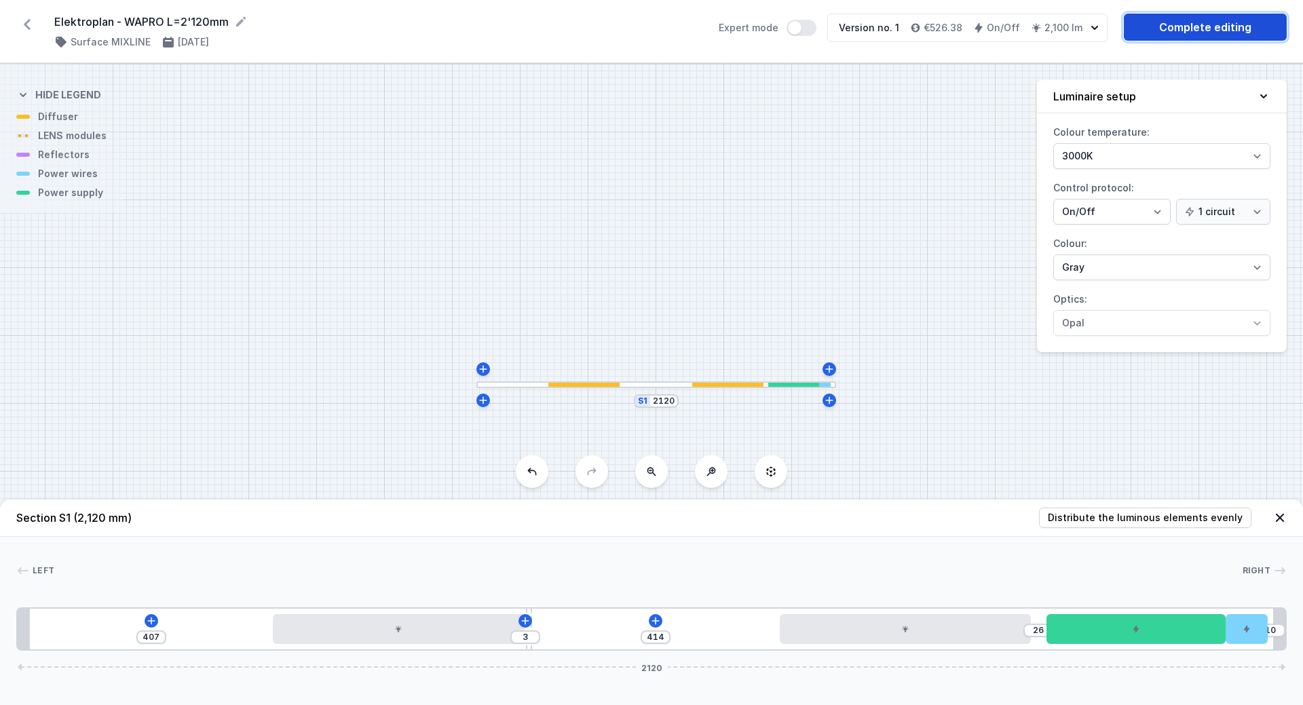
click at [1208, 29] on link "Complete editing" at bounding box center [1205, 27] width 163 height 27
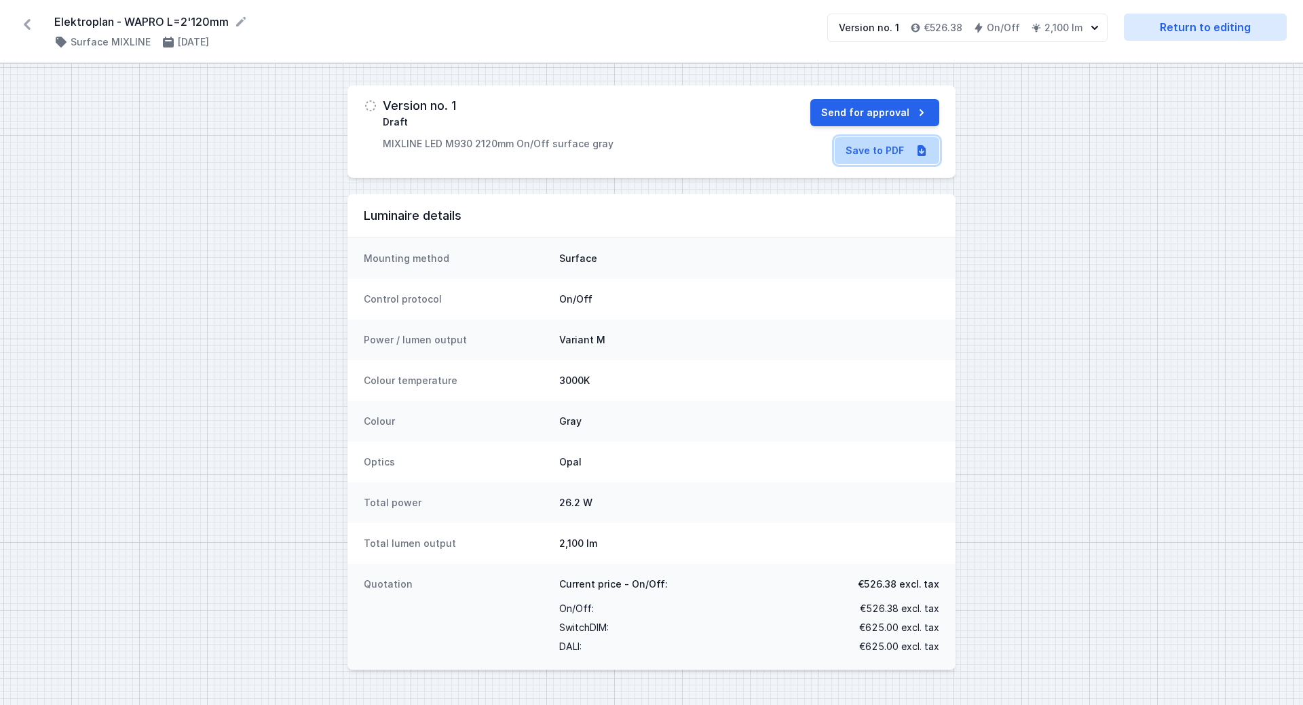
click at [886, 156] on link "Save to PDF" at bounding box center [887, 150] width 105 height 27
